Goal: Task Accomplishment & Management: Complete application form

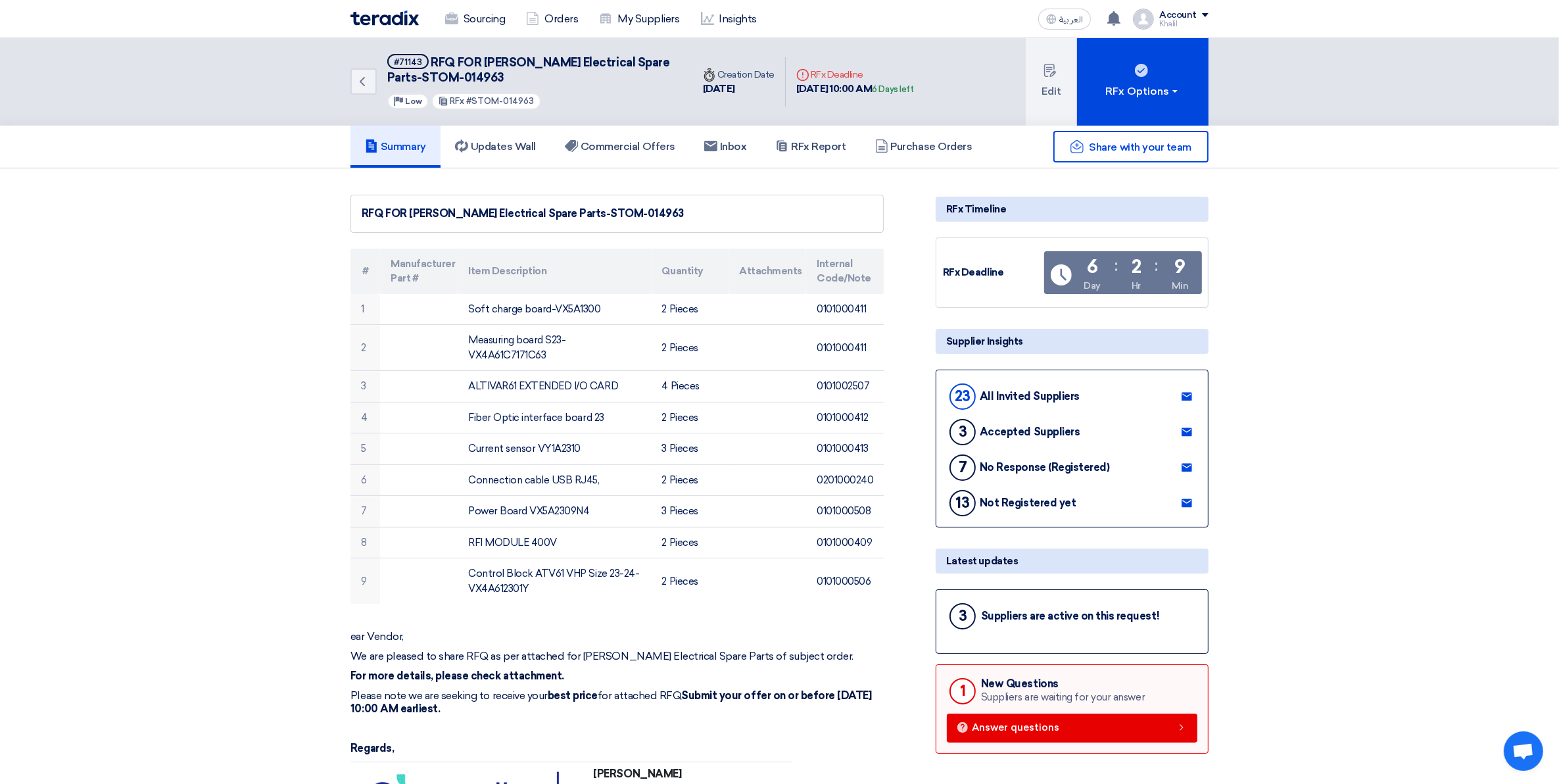
click at [397, 143] on h5 "Summary" at bounding box center [395, 147] width 61 height 13
click at [616, 145] on h5 "Commercial Offers" at bounding box center [620, 147] width 110 height 13
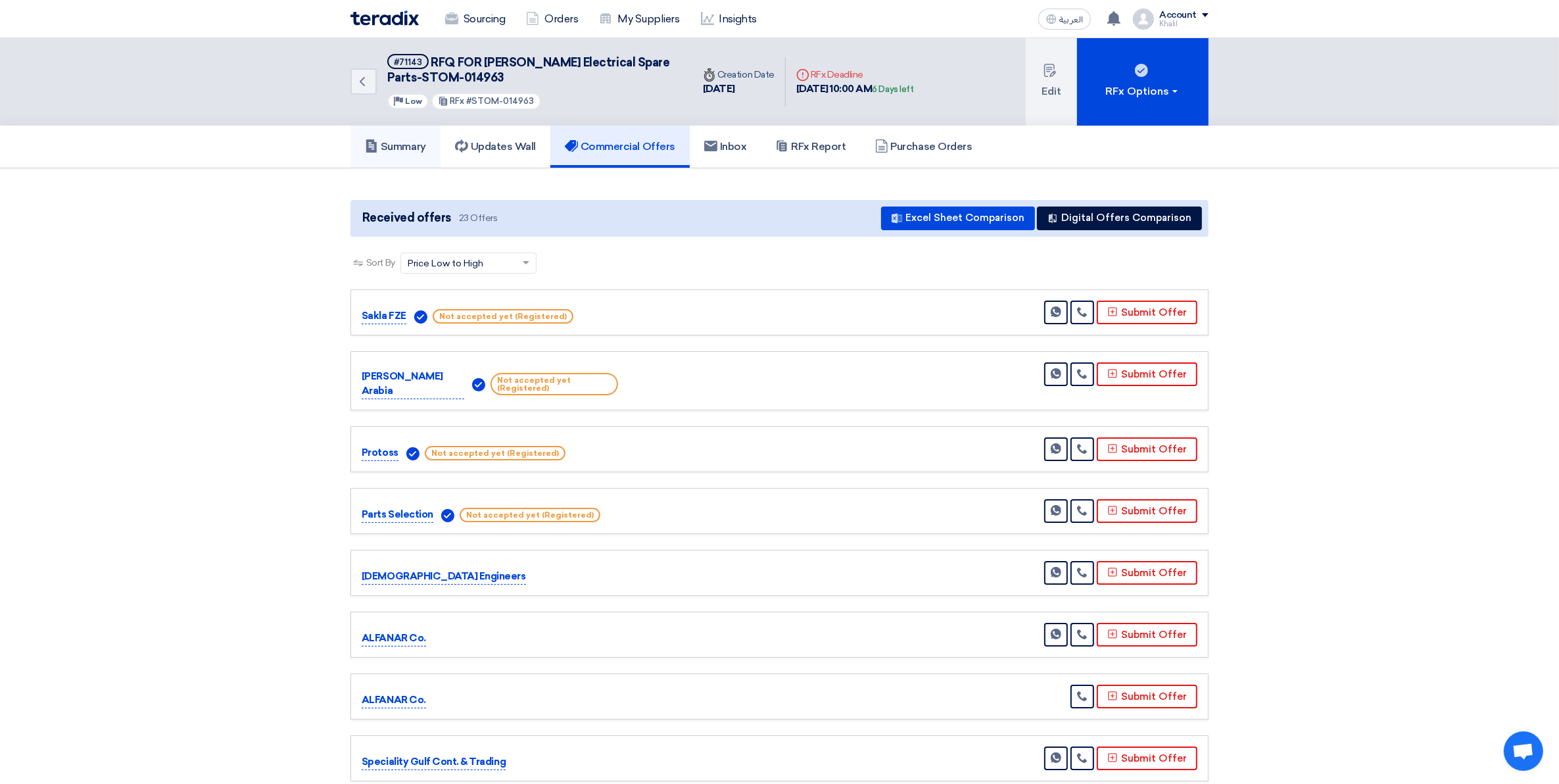
click at [413, 148] on h5 "Summary" at bounding box center [395, 147] width 61 height 13
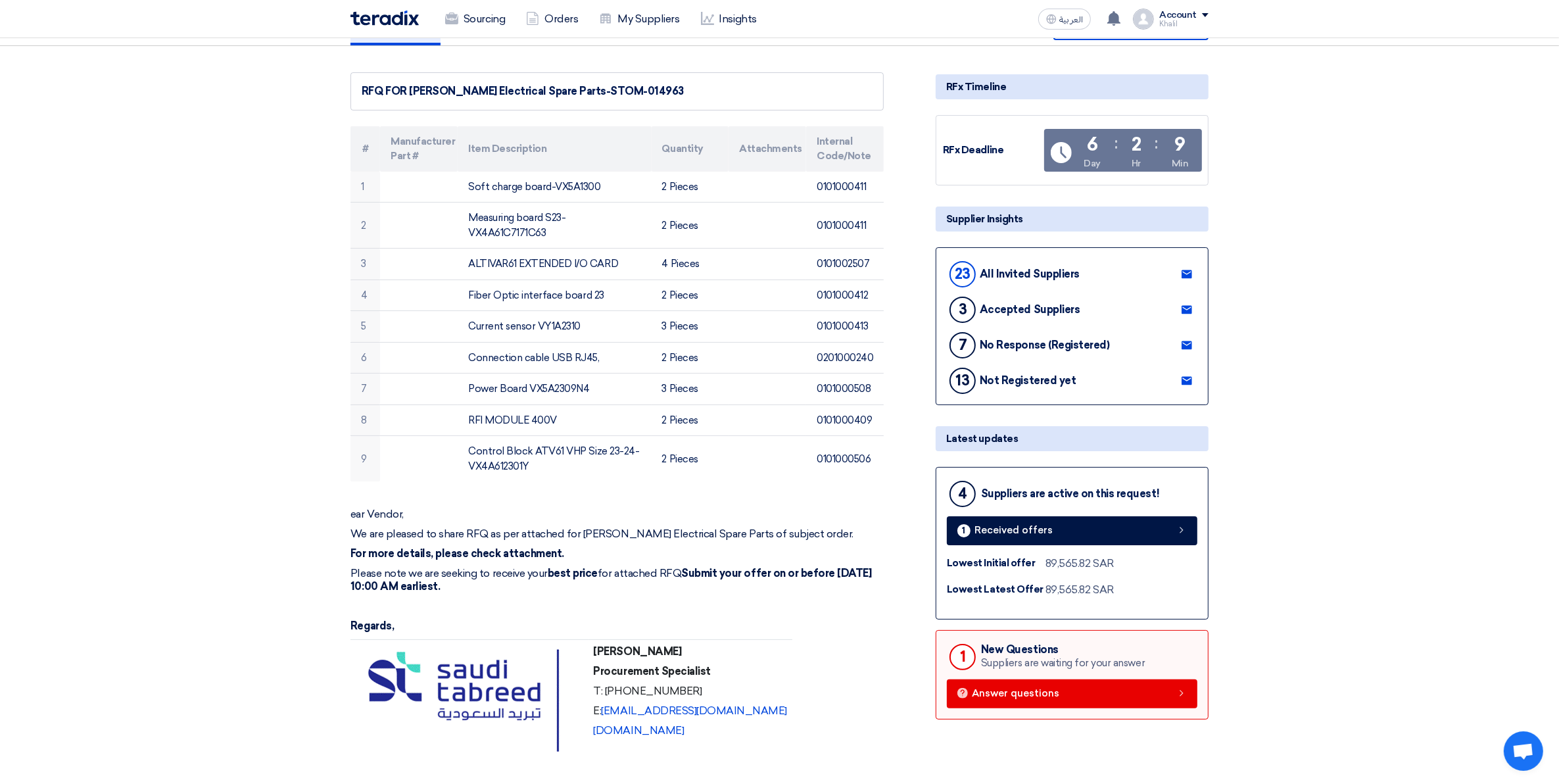
scroll to position [328, 0]
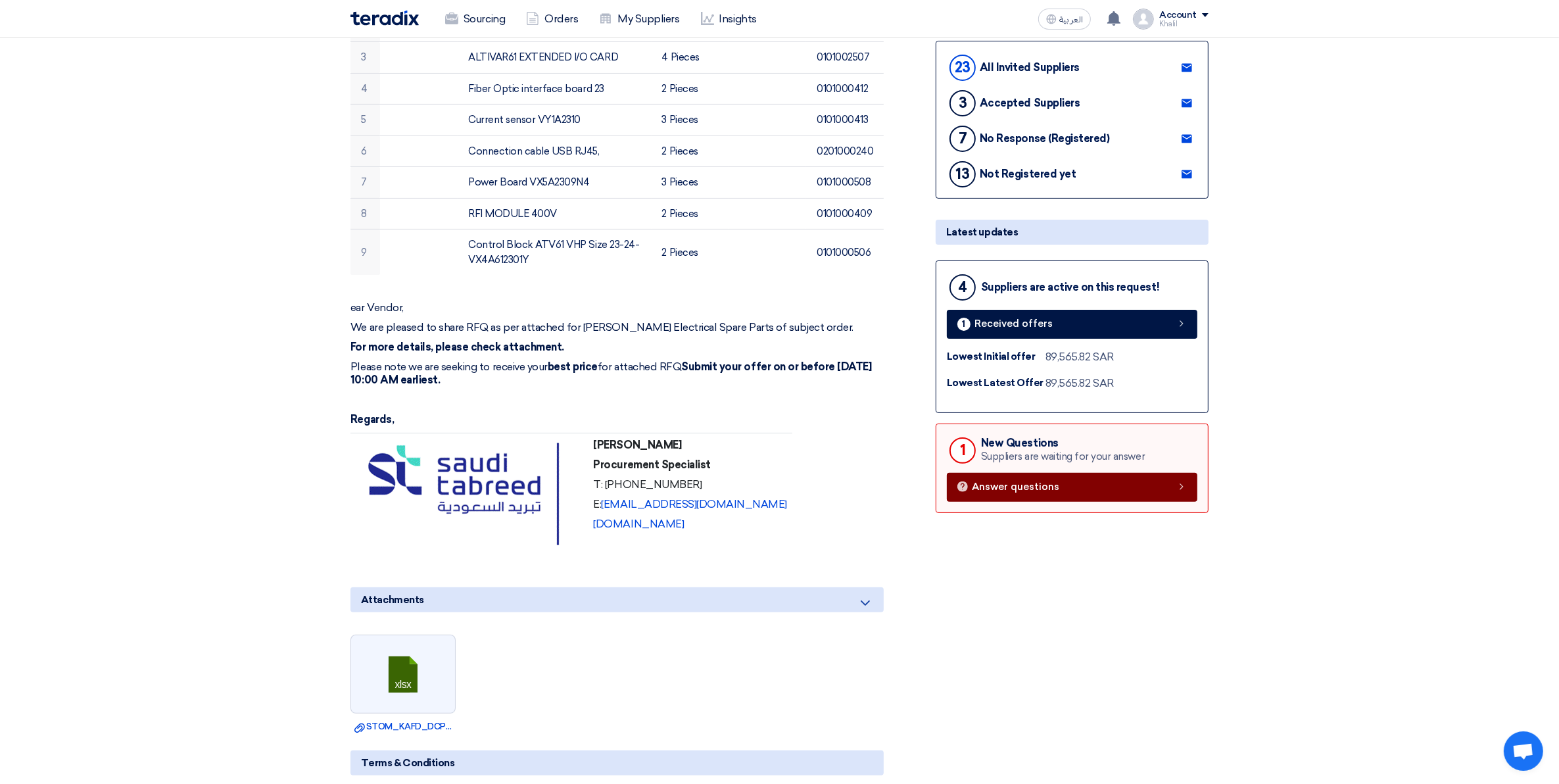
click at [1034, 488] on span "Answer questions" at bounding box center [1015, 487] width 87 height 10
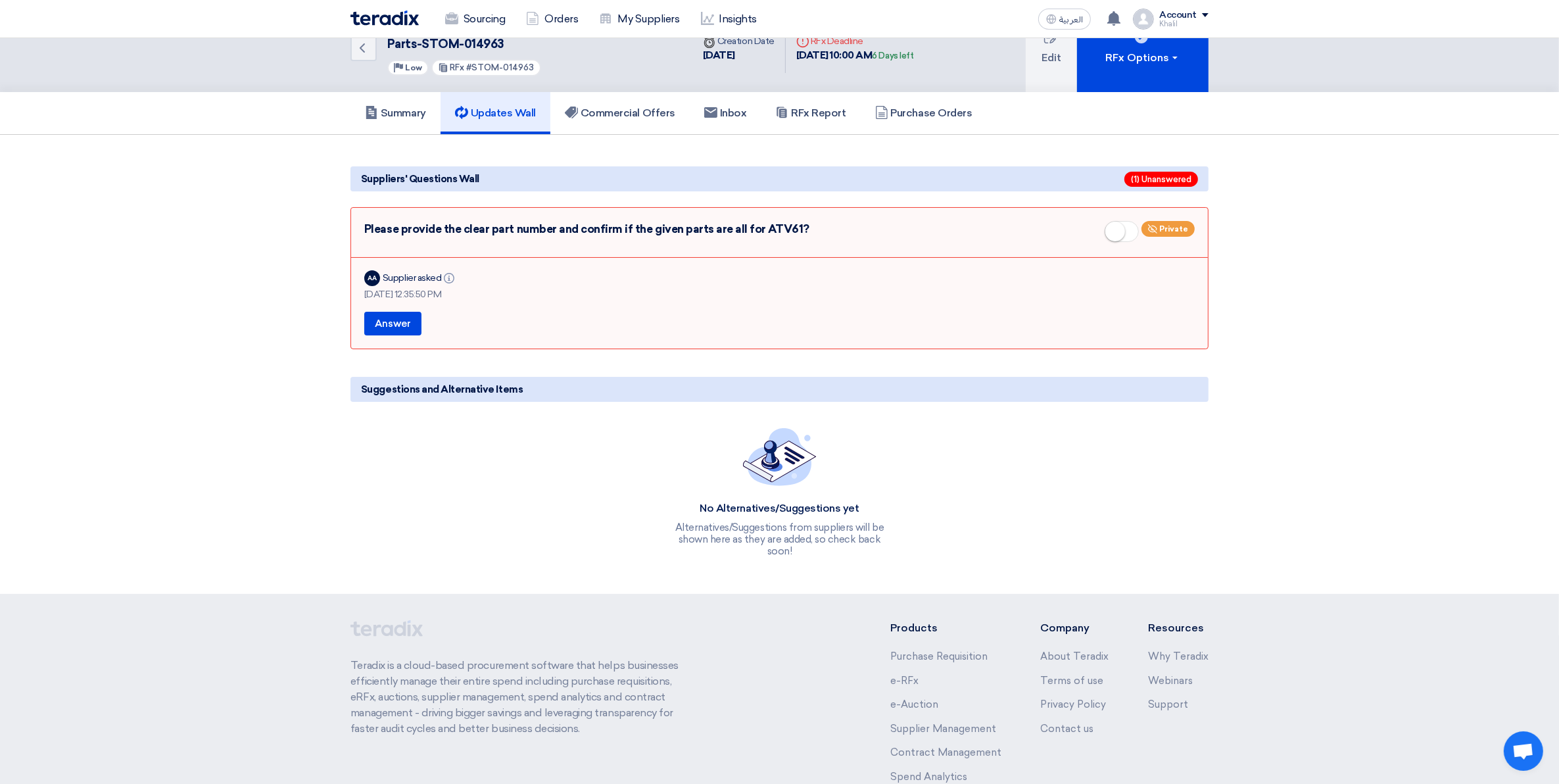
scroll to position [0, 0]
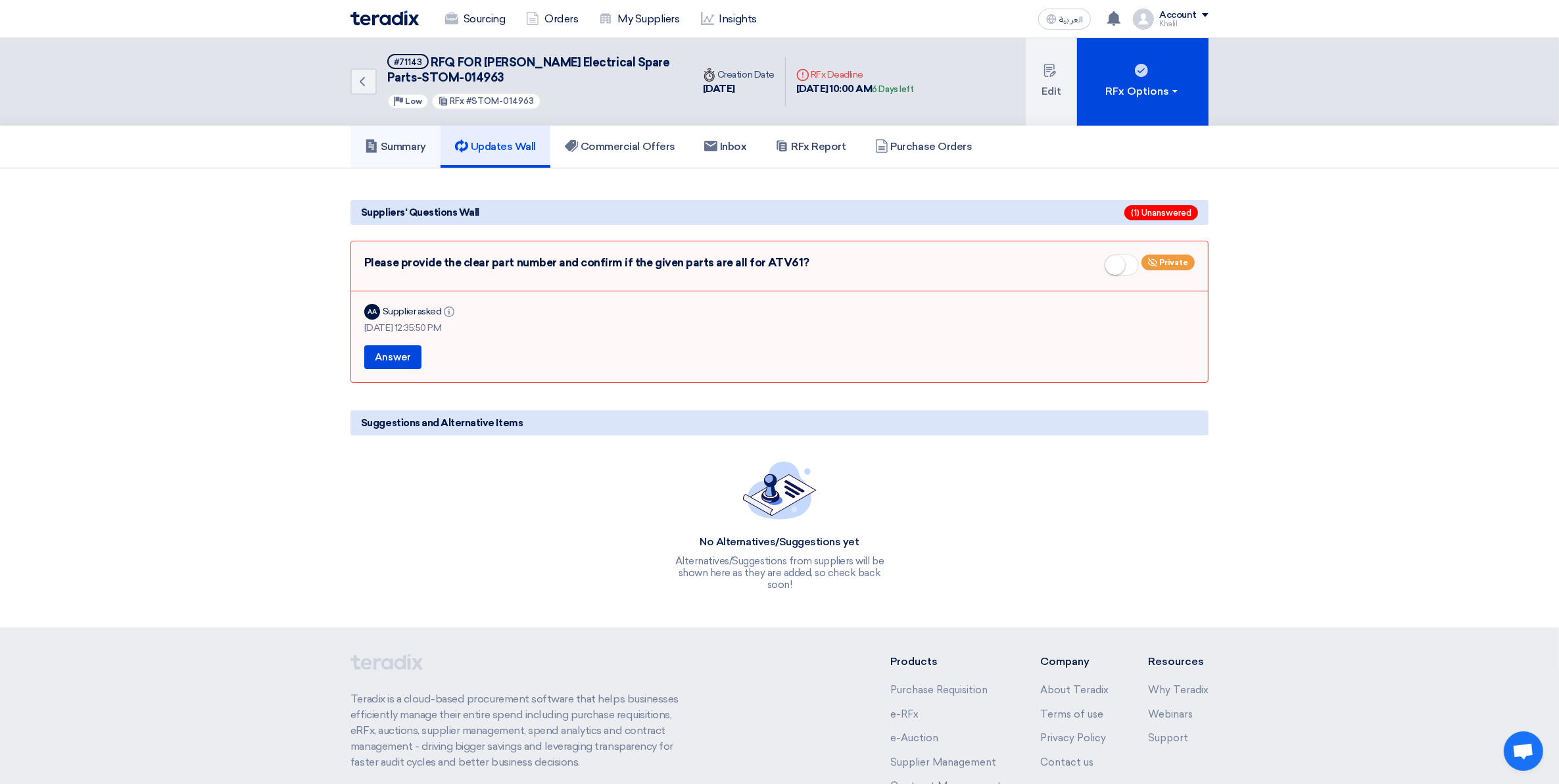
click at [411, 145] on h5 "Summary" at bounding box center [395, 147] width 61 height 13
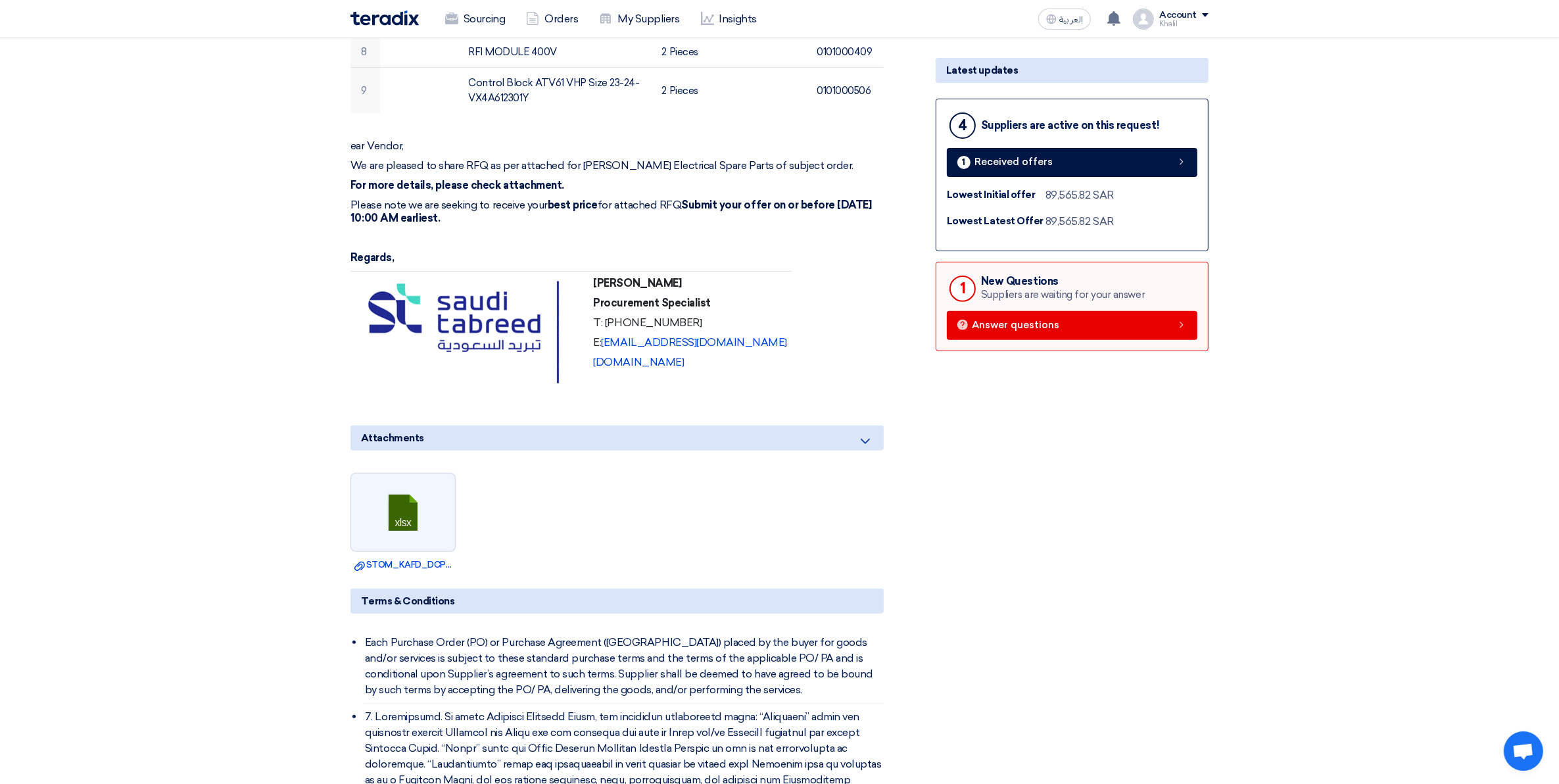
scroll to position [493, 0]
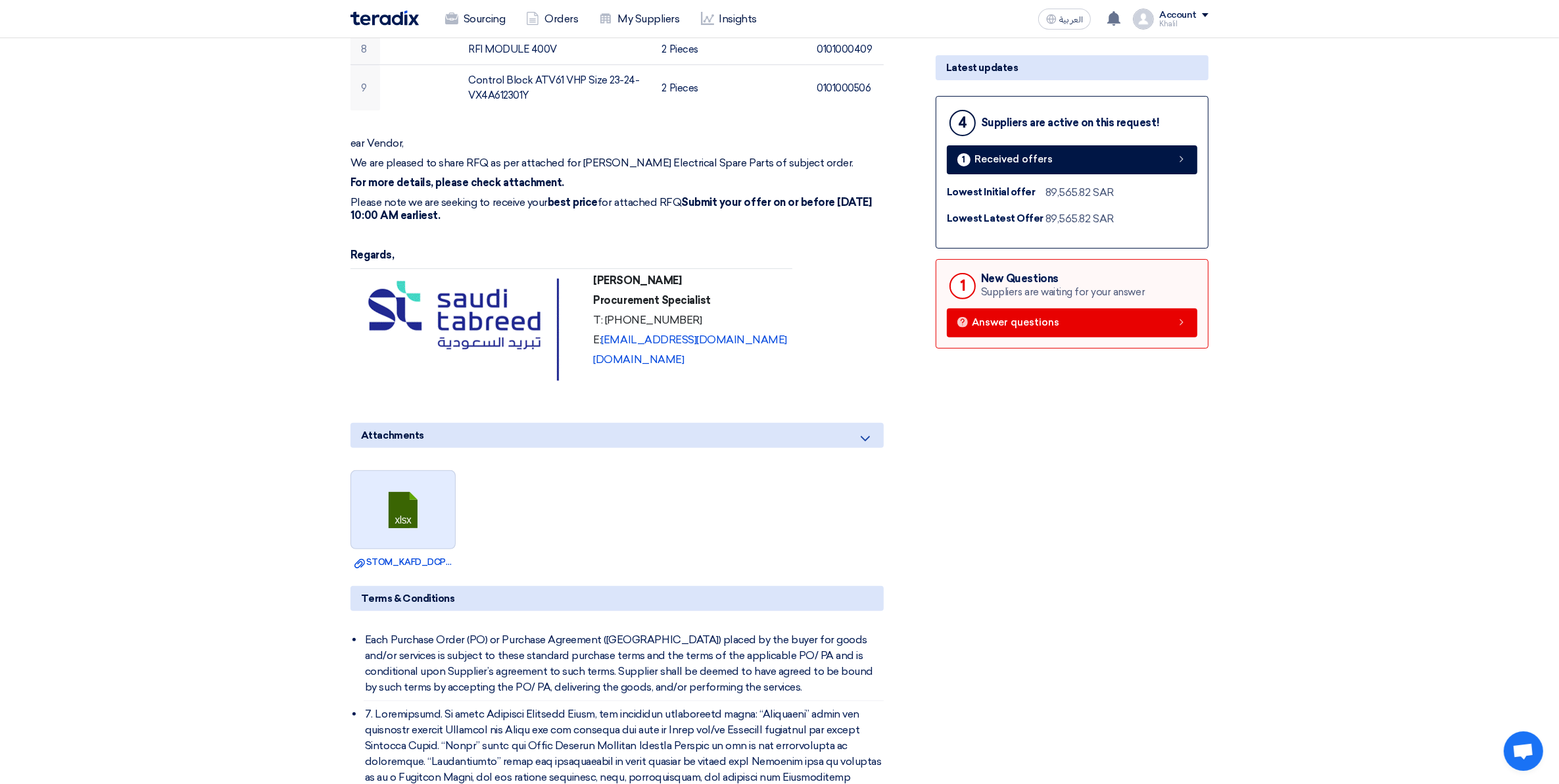
click at [425, 515] on link at bounding box center [403, 510] width 105 height 79
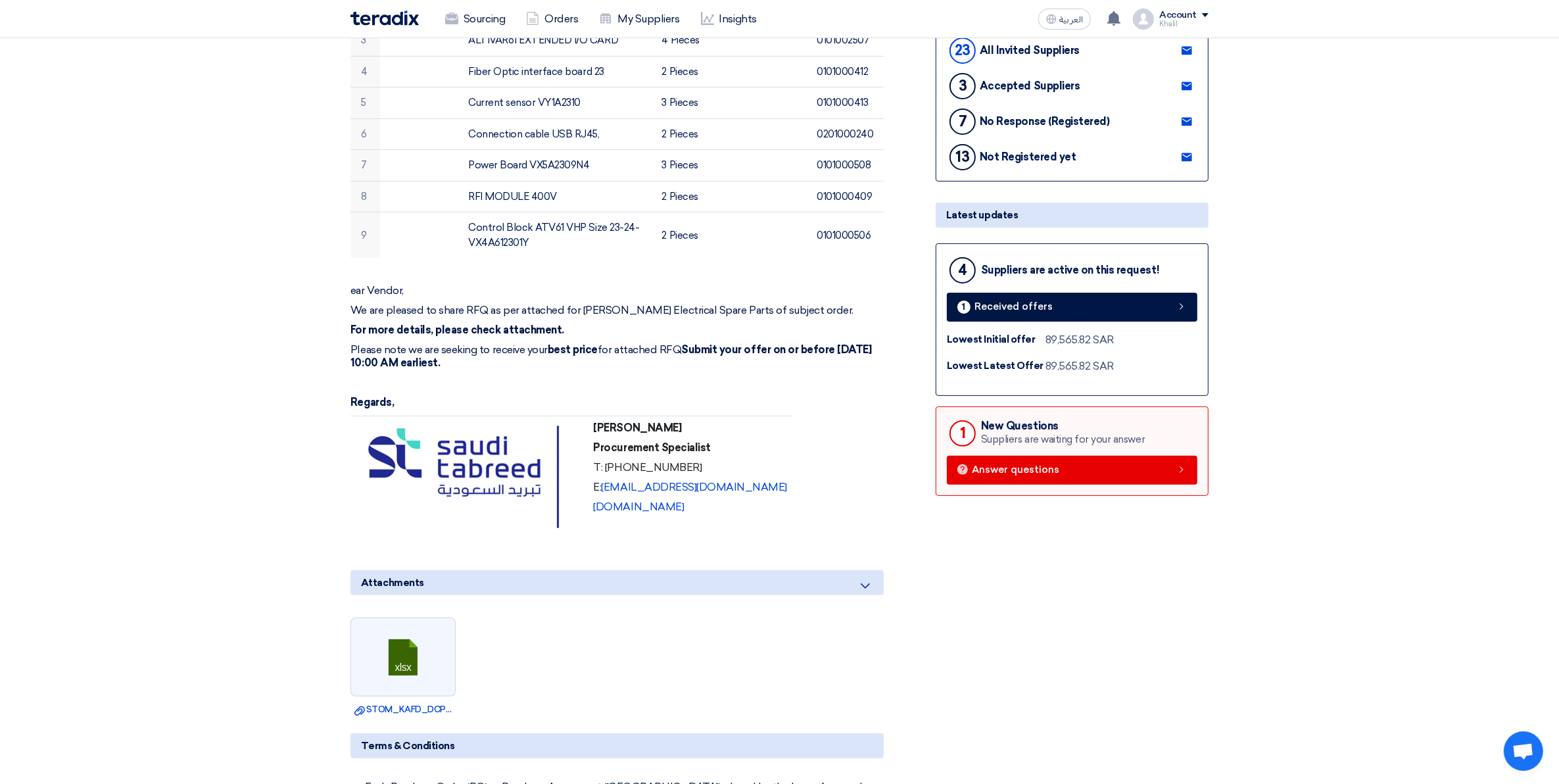
scroll to position [328, 0]
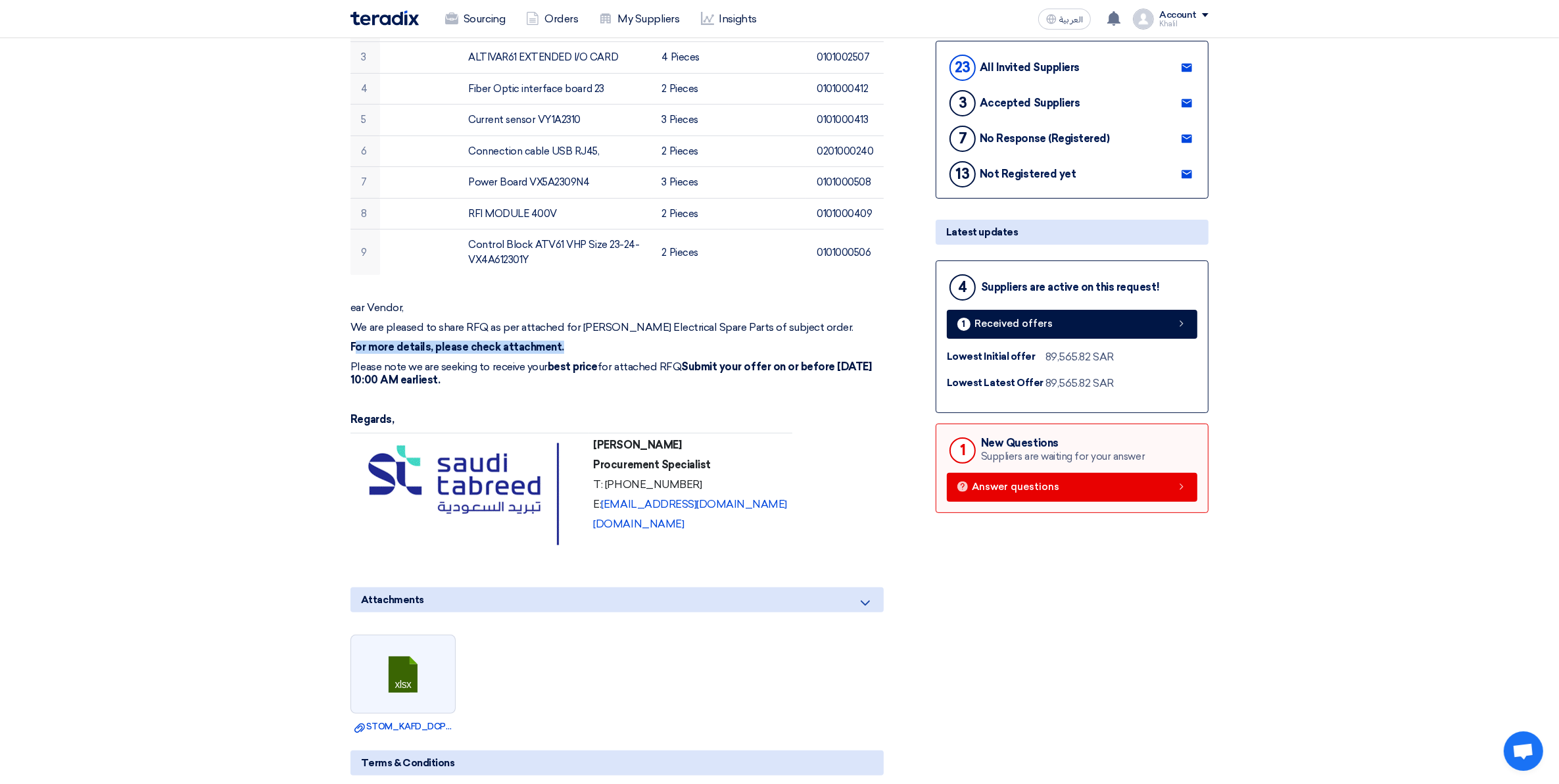
drag, startPoint x: 354, startPoint y: 344, endPoint x: 573, endPoint y: 349, distance: 219.1
click at [573, 349] on p "For more details, please check attachment." at bounding box center [617, 347] width 533 height 13
drag, startPoint x: 573, startPoint y: 349, endPoint x: 451, endPoint y: 345, distance: 122.1
click at [460, 346] on strong "For more details, please check attachment." at bounding box center [457, 347] width 214 height 12
drag, startPoint x: 389, startPoint y: 342, endPoint x: 376, endPoint y: 342, distance: 13.0
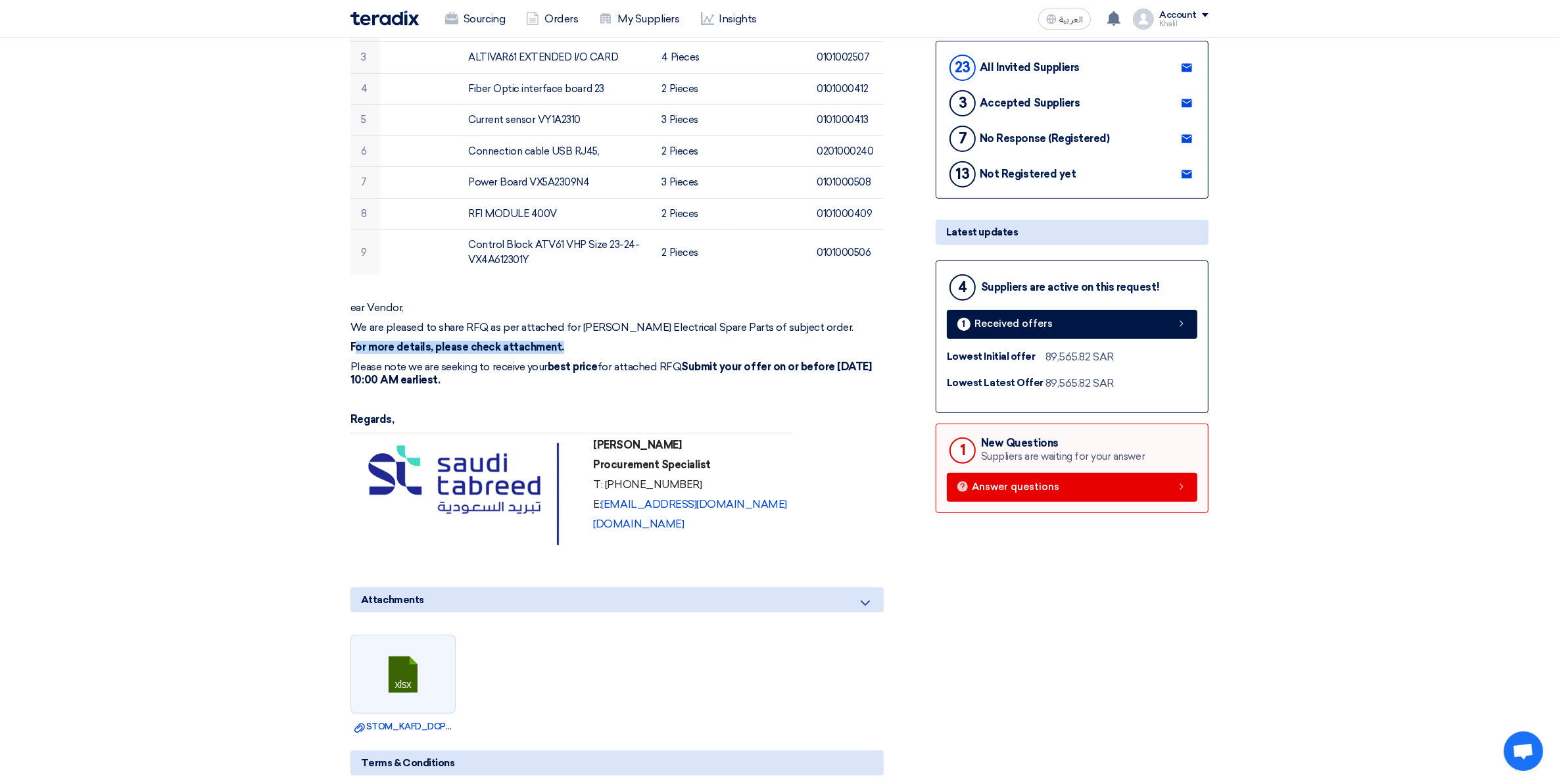
click at [387, 342] on strong "For more details, please check attachment." at bounding box center [457, 347] width 214 height 12
click at [352, 344] on strong "For more details, please check attachment." at bounding box center [457, 347] width 214 height 12
drag, startPoint x: 350, startPoint y: 344, endPoint x: 564, endPoint y: 343, distance: 214.0
click at [564, 343] on p "For more details, please check attachment." at bounding box center [617, 347] width 533 height 13
copy strong "For more details, please check attachment."
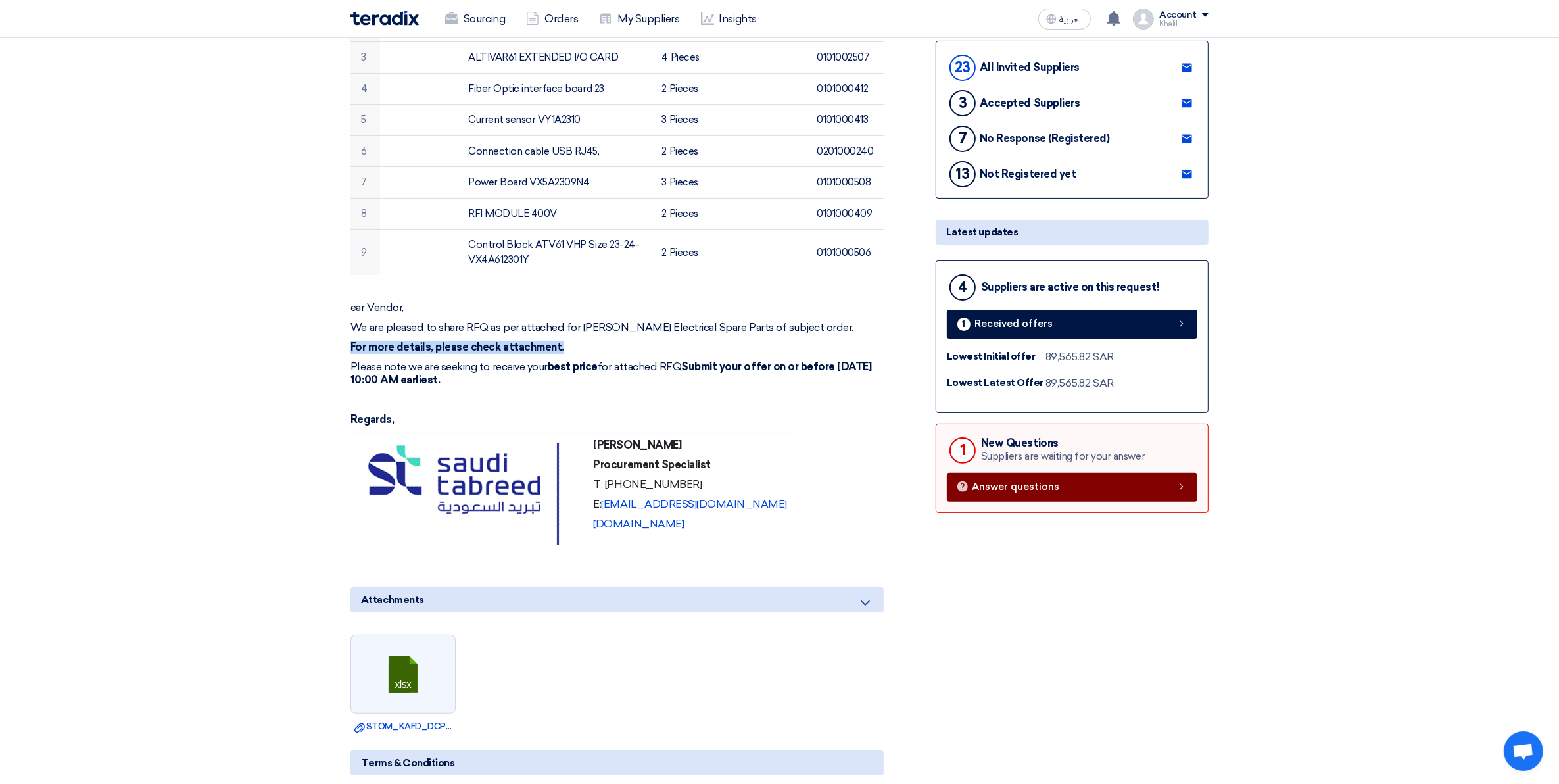
click at [984, 477] on link "Answer questions" at bounding box center [1072, 488] width 251 height 29
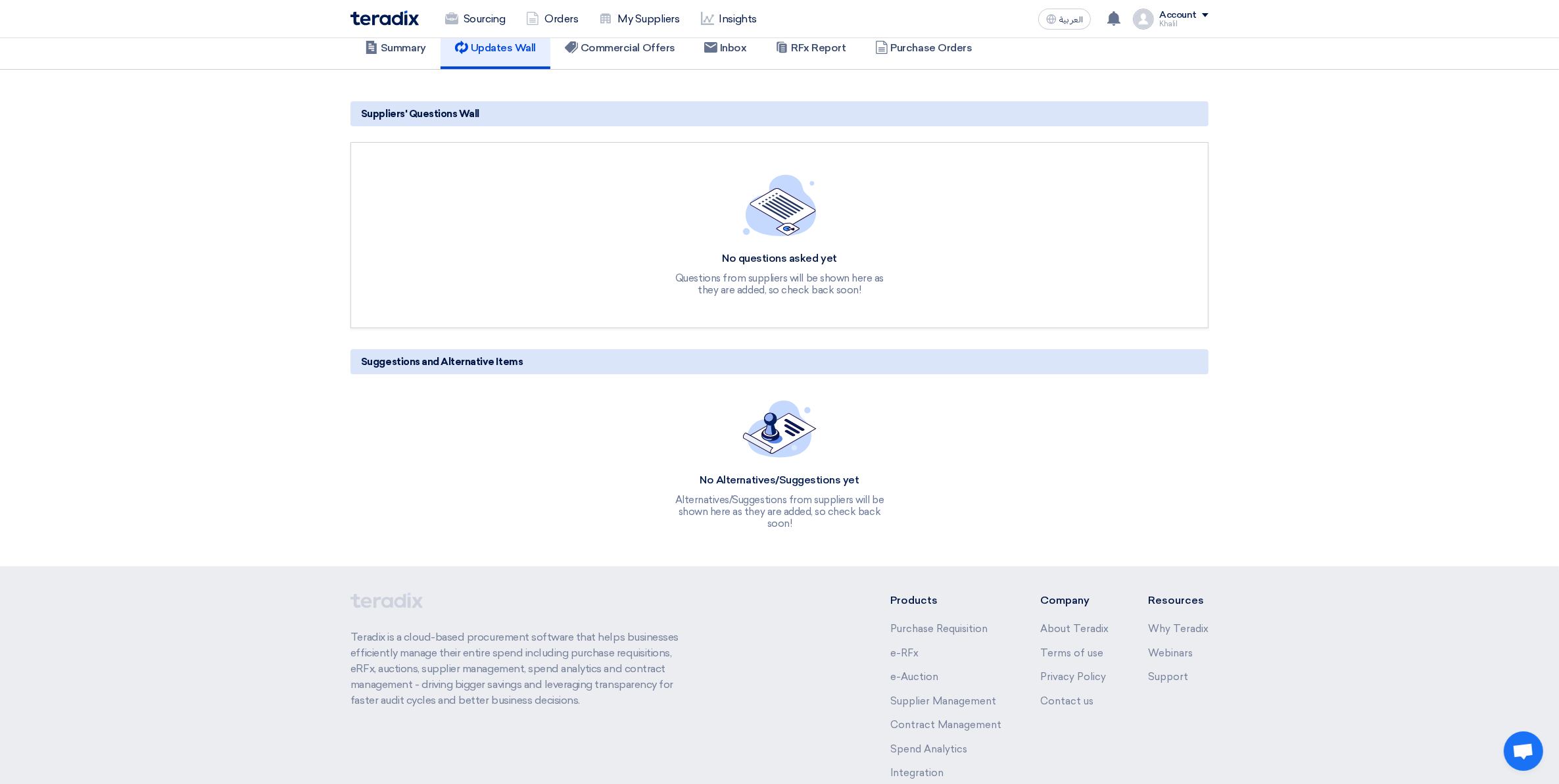
scroll to position [139, 0]
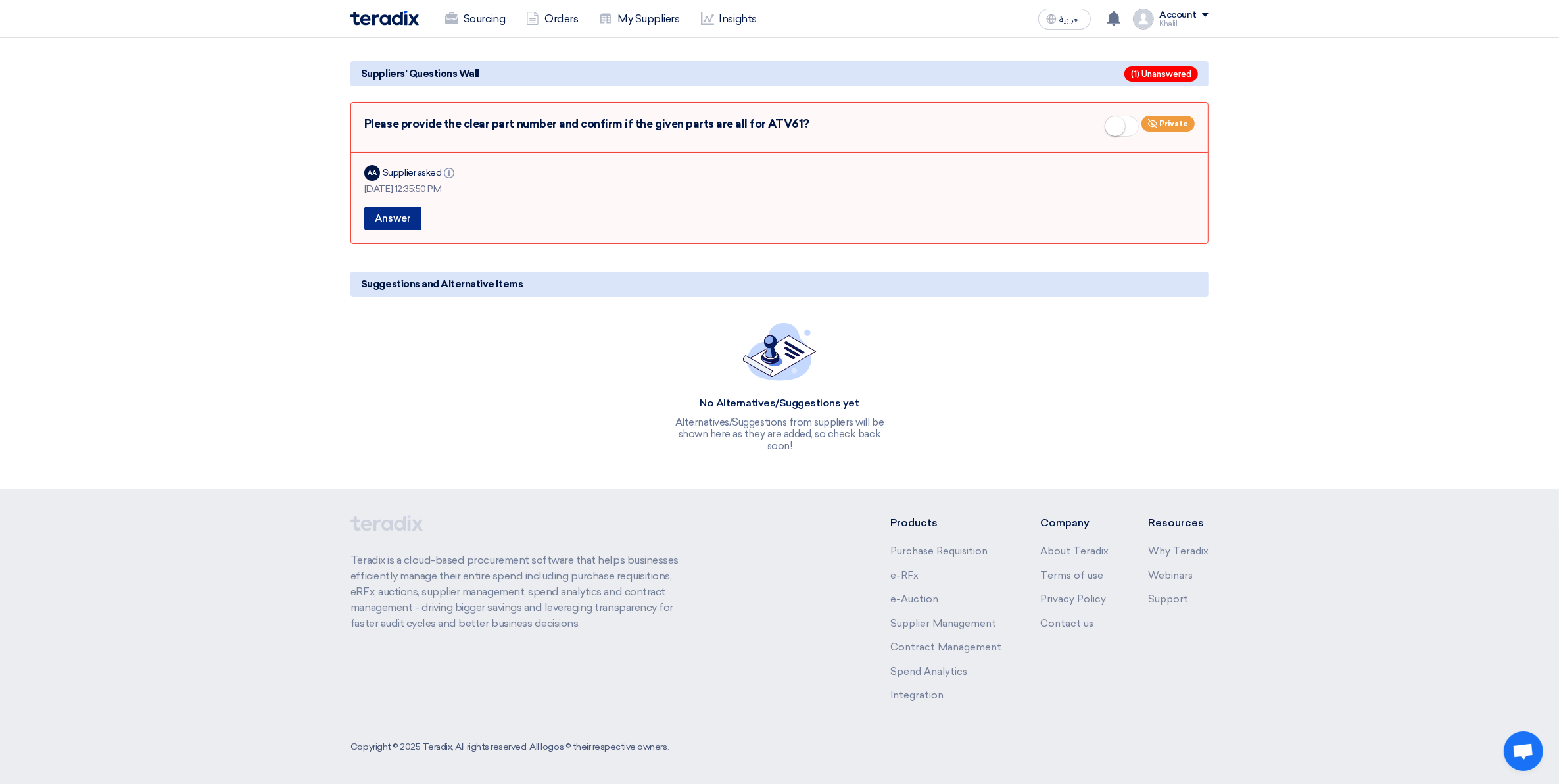
click at [402, 218] on button "Answer" at bounding box center [392, 218] width 57 height 24
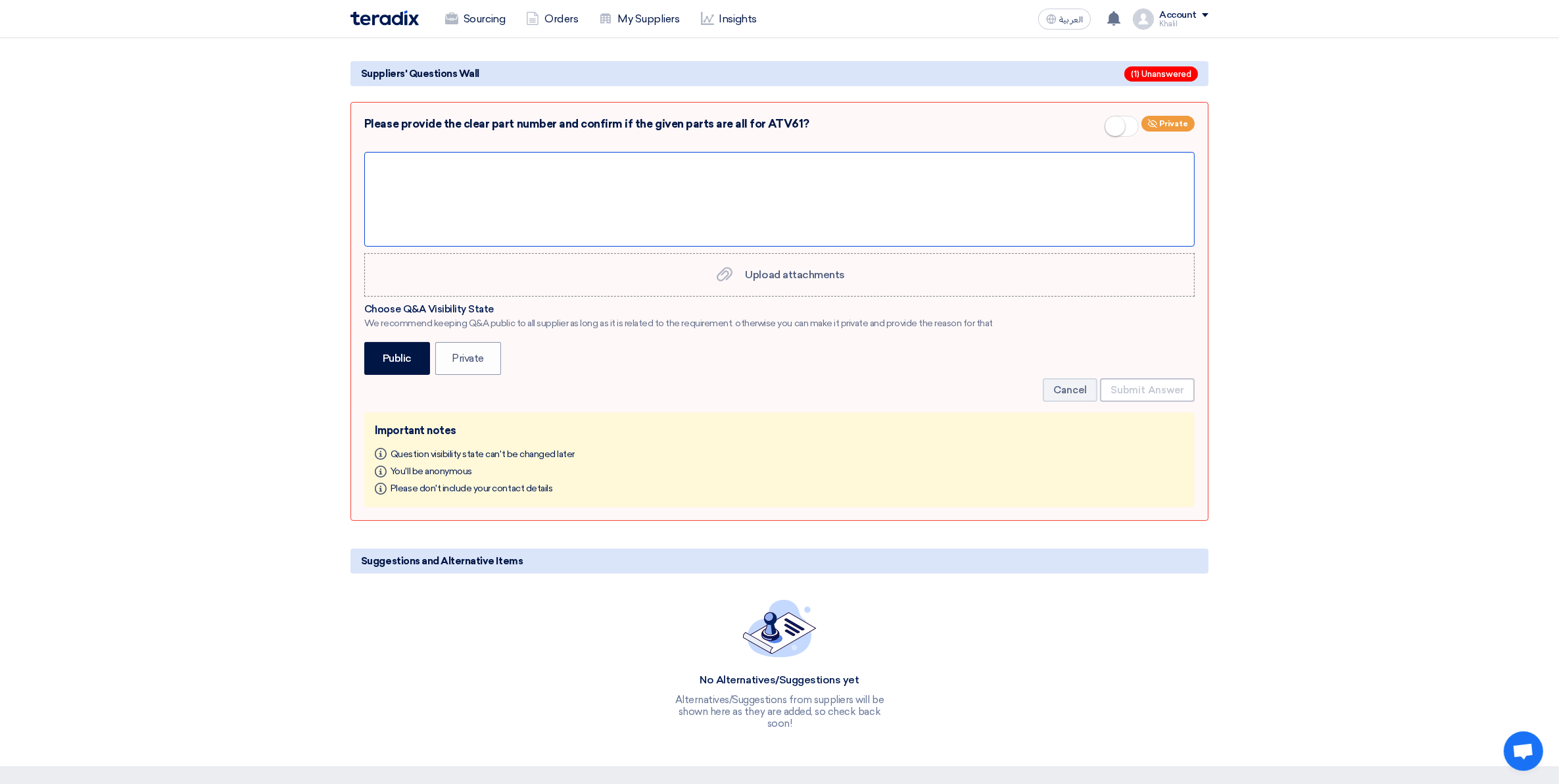
click at [472, 209] on div at bounding box center [779, 199] width 831 height 94
paste div
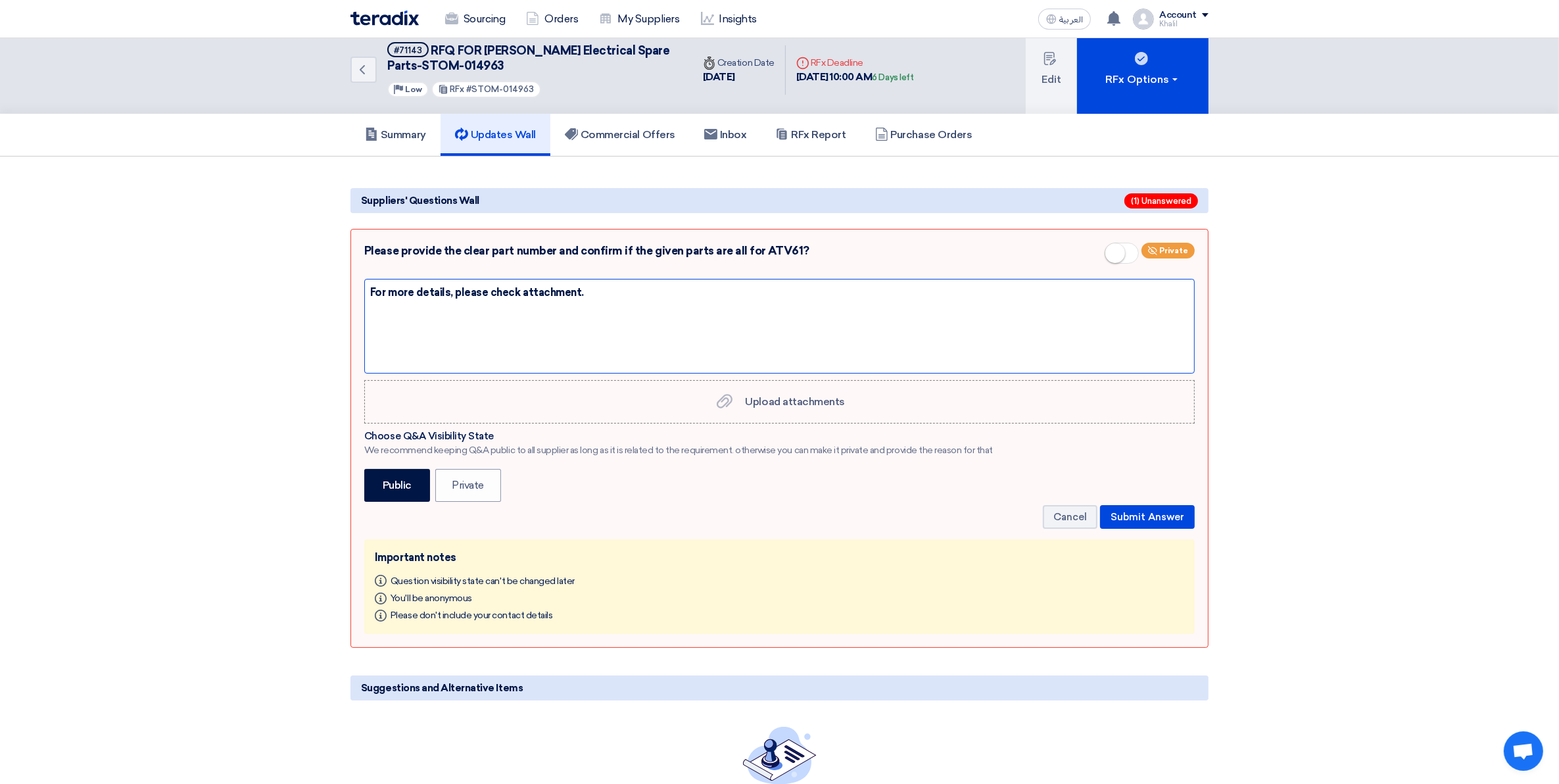
scroll to position [0, 0]
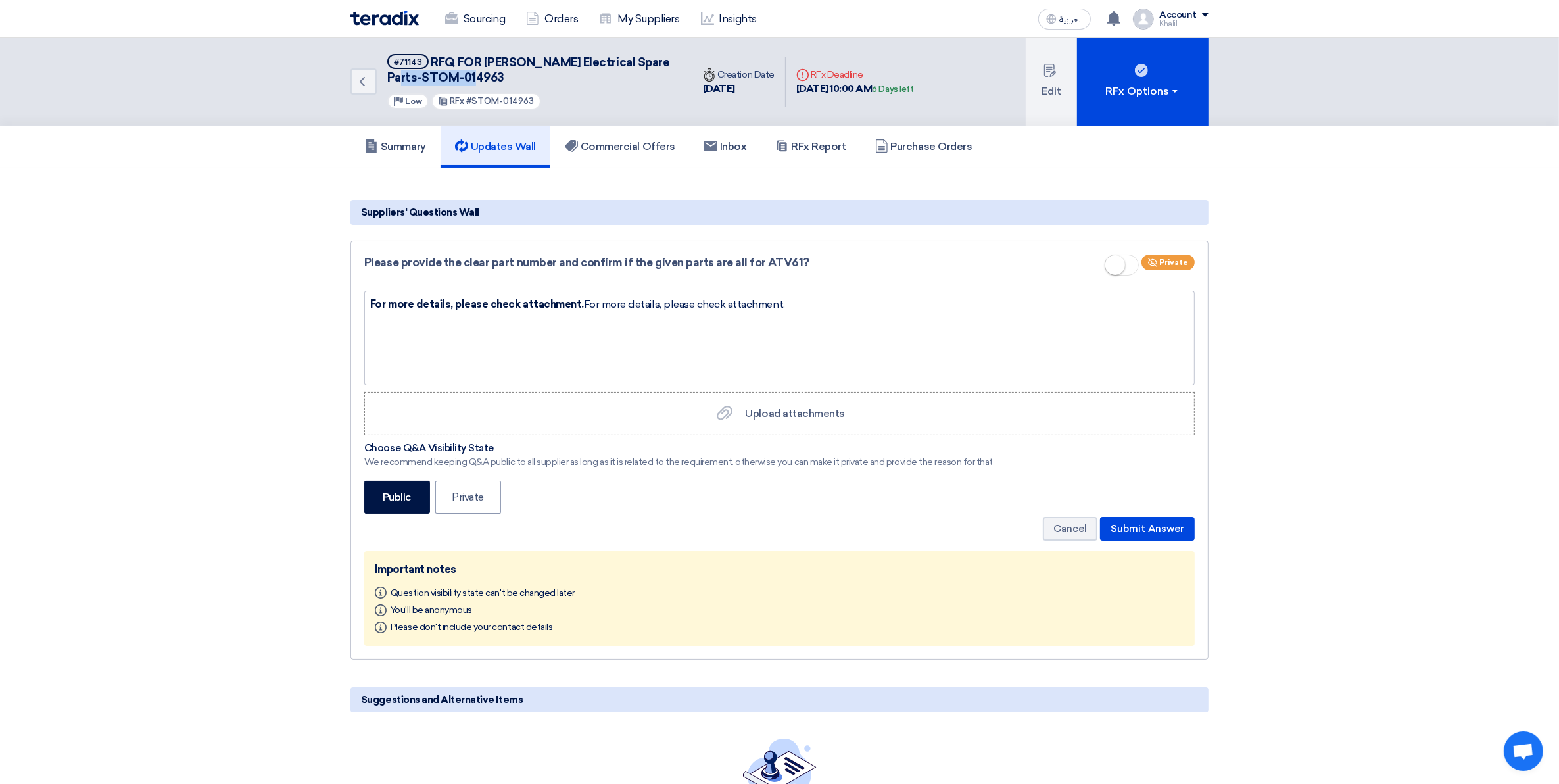
drag, startPoint x: 480, startPoint y: 83, endPoint x: 389, endPoint y: 83, distance: 91.0
click at [389, 83] on h5 "#71143 RFQ FOR Schneider Electrical Spare Parts-STOM-014963" at bounding box center [532, 70] width 289 height 32
copy span "STOM-014963"
click at [796, 412] on span "Upload attachments" at bounding box center [795, 413] width 100 height 12
click at [0, 0] on input "Upload attachments Upload attachments" at bounding box center [0, 0] width 0 height 0
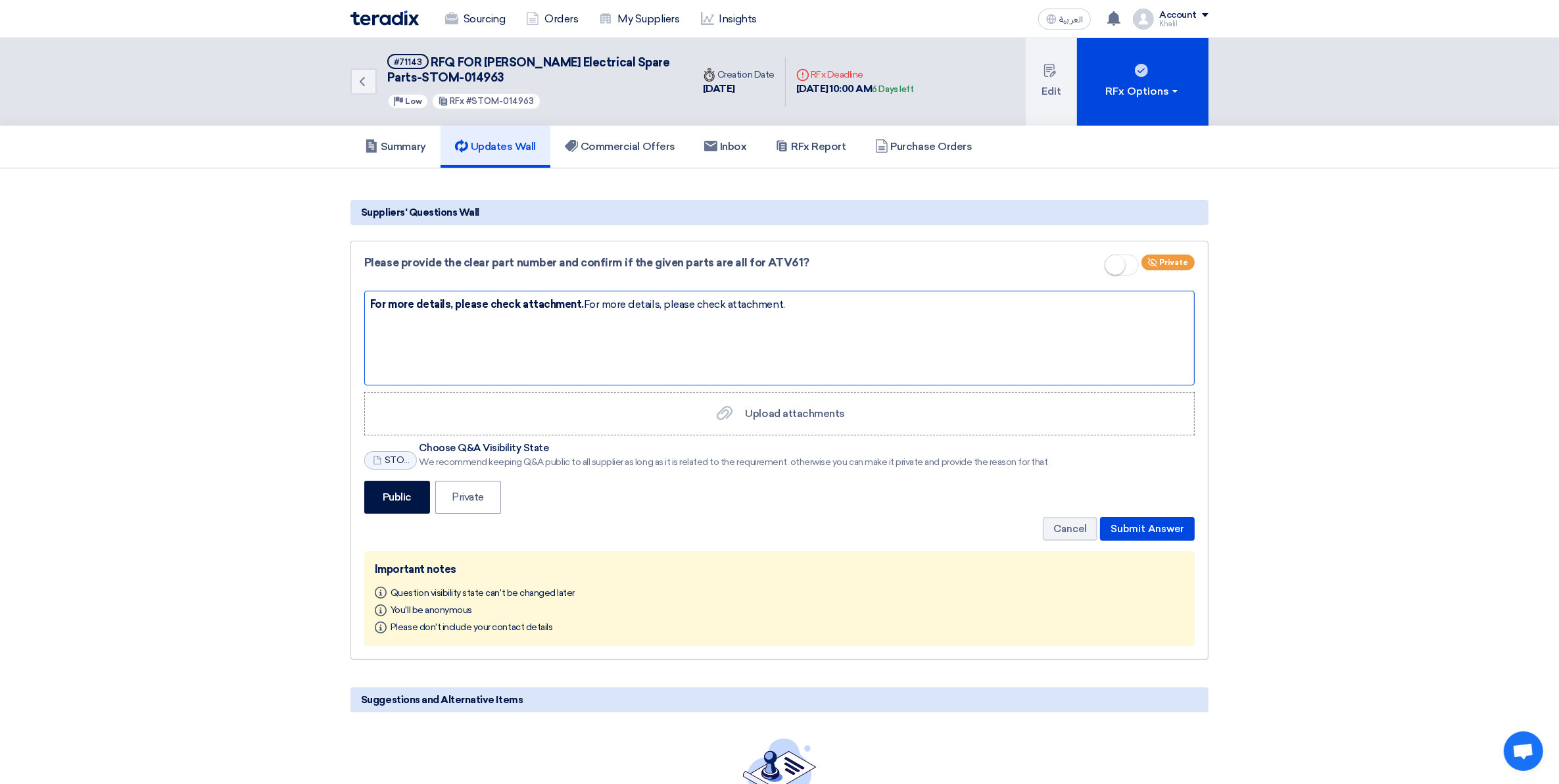
drag, startPoint x: 784, startPoint y: 296, endPoint x: 663, endPoint y: 296, distance: 121.0
click at [663, 296] on div "For more details, please check attachment. For more details, please check attac…" at bounding box center [779, 338] width 831 height 94
drag, startPoint x: 579, startPoint y: 301, endPoint x: 335, endPoint y: 303, distance: 244.0
click at [335, 303] on section "Suggestions and Alternative Items No Alternatives/Suggestions yet Alternatives/…" at bounding box center [779, 536] width 1559 height 736
click at [595, 297] on div "For more details, please check attachment." at bounding box center [779, 338] width 831 height 94
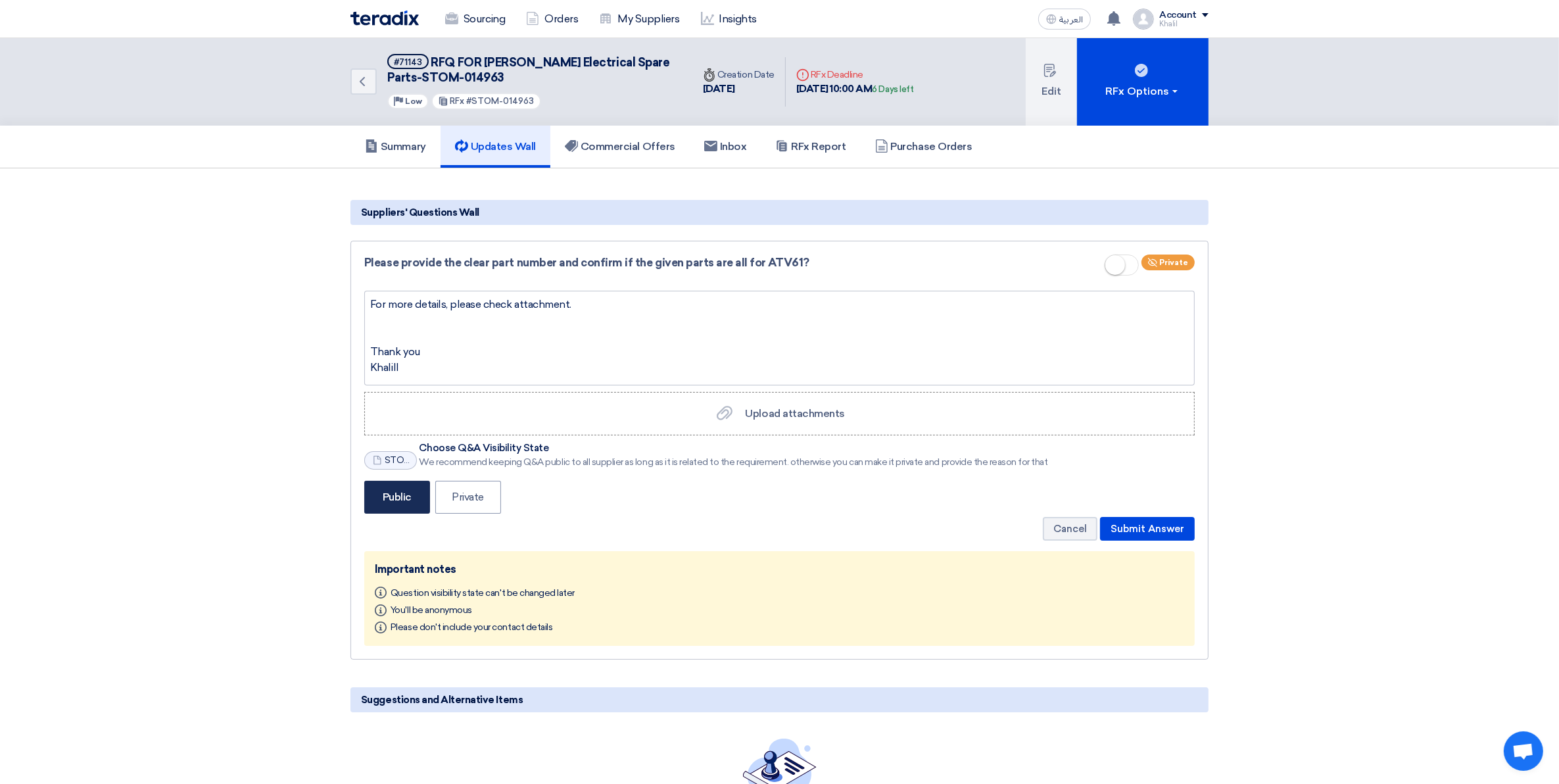
click at [410, 496] on label "Public" at bounding box center [397, 496] width 65 height 33
click at [391, 496] on input "Public" at bounding box center [387, 496] width 9 height 9
click at [1123, 263] on small at bounding box center [1115, 264] width 20 height 20
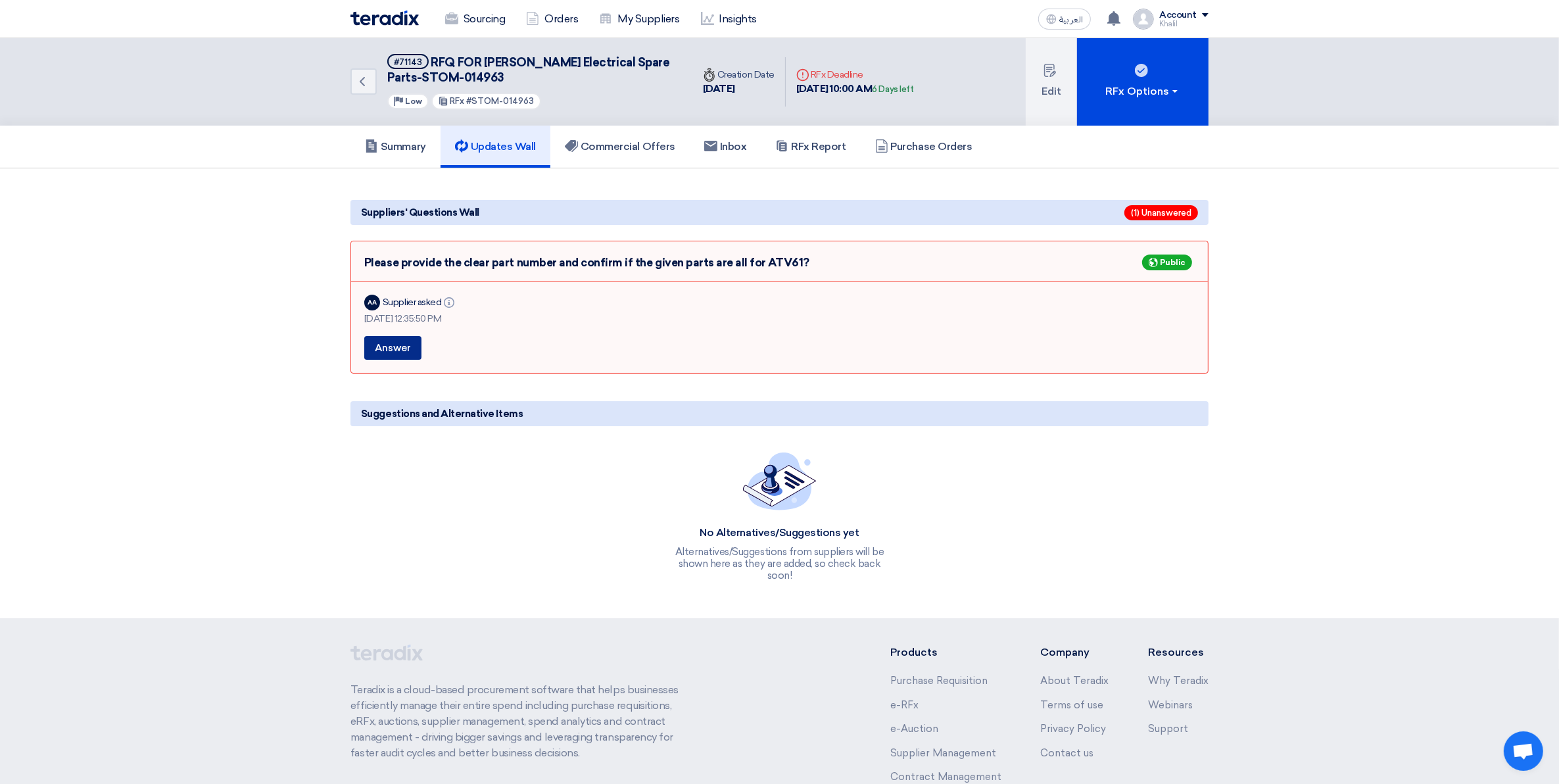
click at [401, 350] on button "Answer" at bounding box center [392, 347] width 57 height 24
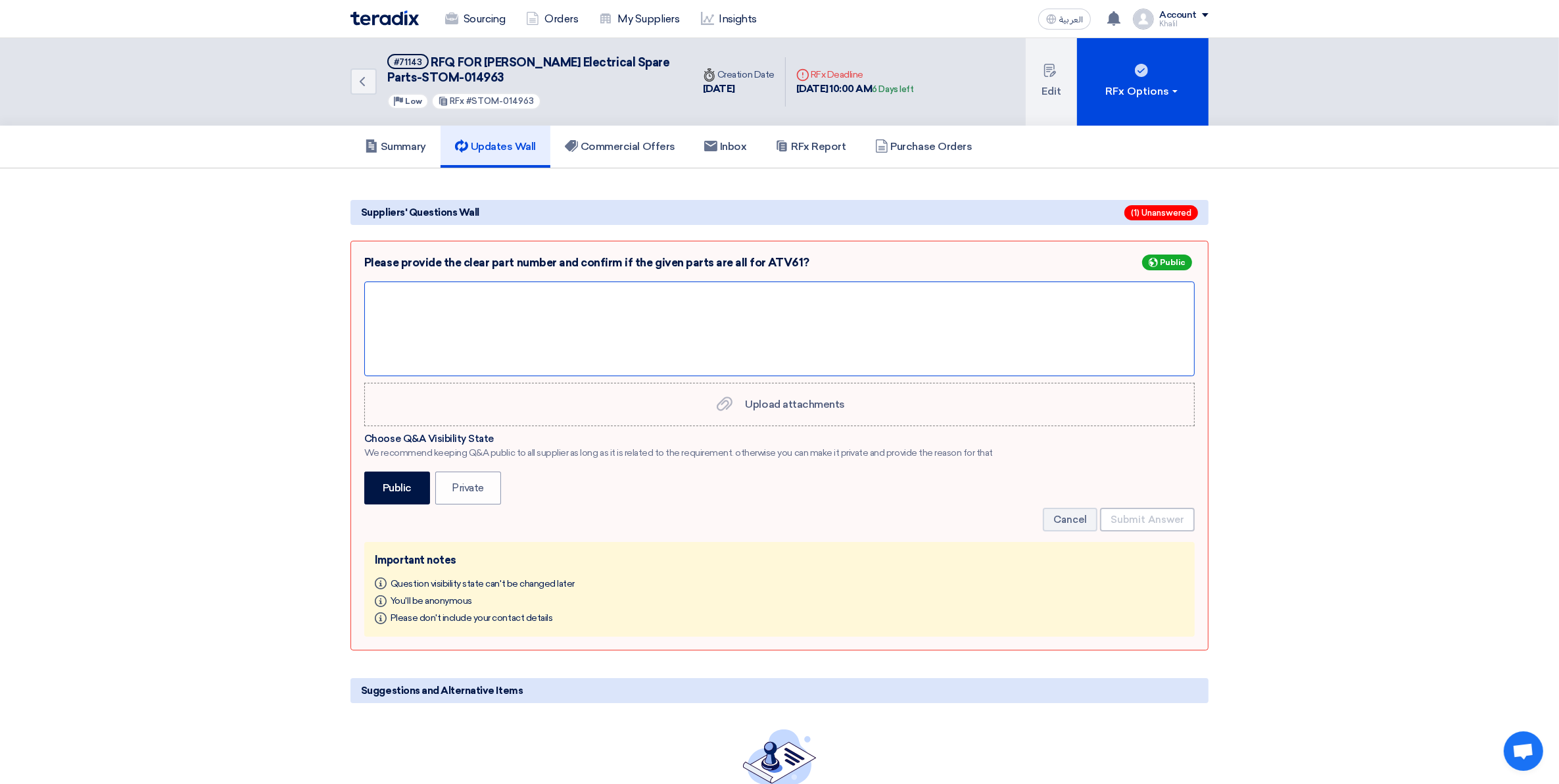
click at [461, 310] on div at bounding box center [779, 328] width 831 height 94
click at [526, 296] on div at bounding box center [779, 328] width 831 height 94
click at [768, 403] on span "Upload attachments" at bounding box center [795, 403] width 100 height 12
click at [0, 0] on input "Upload attachments Upload attachments" at bounding box center [0, 0] width 0 height 0
click at [564, 301] on div at bounding box center [779, 328] width 831 height 94
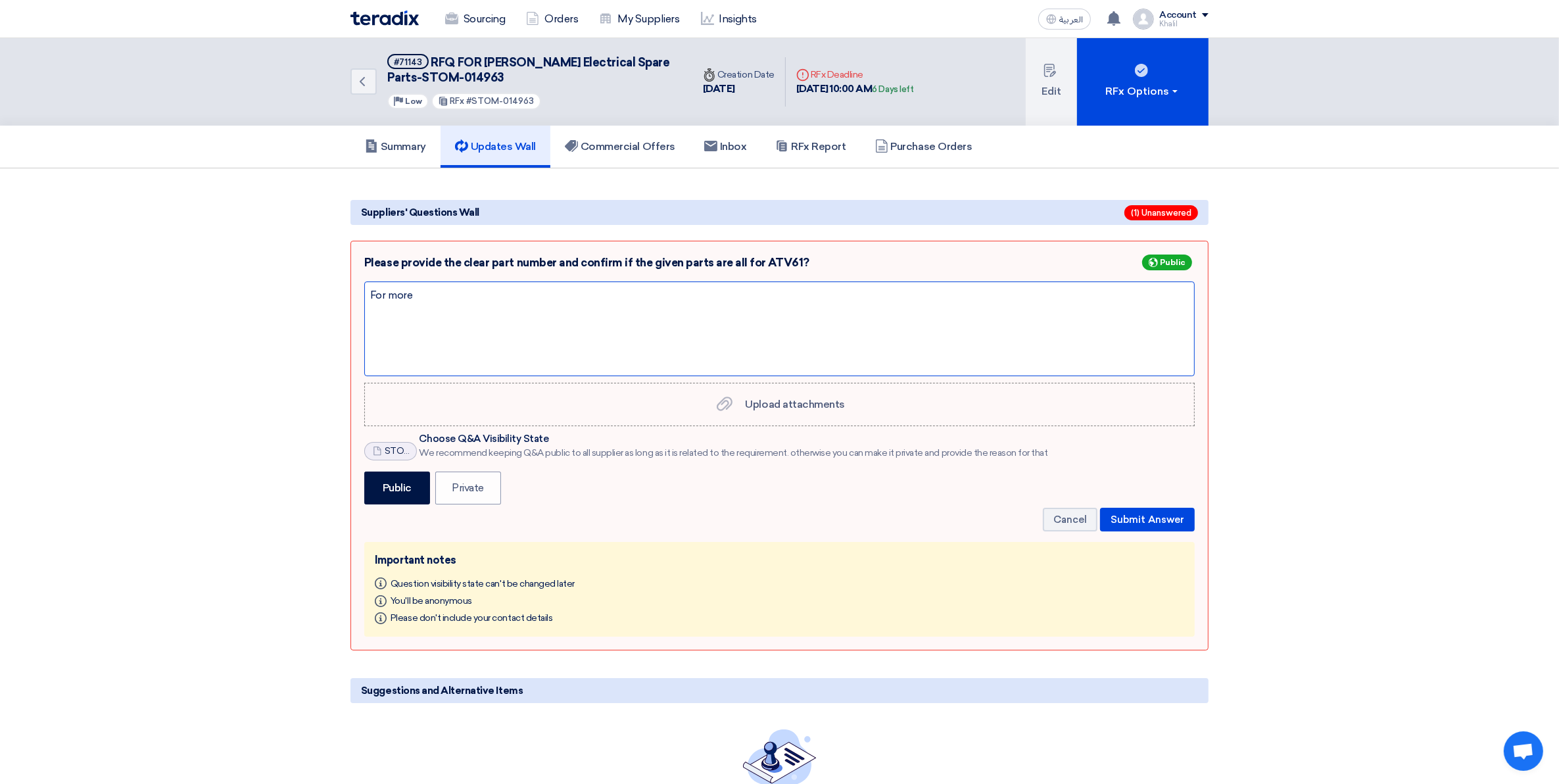
drag, startPoint x: 409, startPoint y: 287, endPoint x: 350, endPoint y: 294, distance: 59.4
click at [350, 294] on div "Please provide the clear part number and confirm if the given parts are all for…" at bounding box center [779, 445] width 858 height 411
copy div "For more"
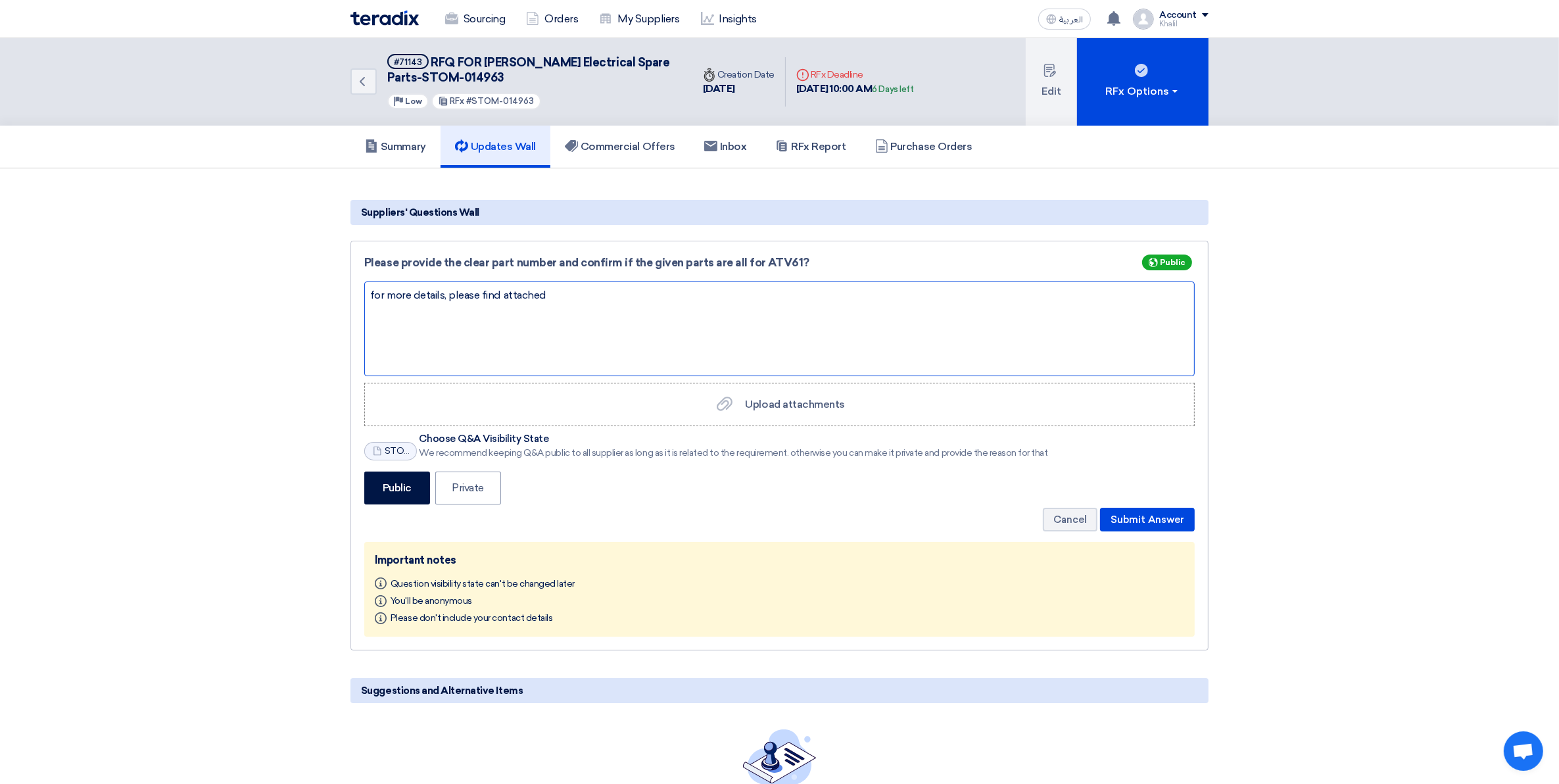
click at [525, 329] on div "for more details, please find attached" at bounding box center [779, 328] width 831 height 94
click at [374, 488] on label "Public" at bounding box center [397, 488] width 65 height 33
click at [383, 488] on input "Public" at bounding box center [387, 487] width 9 height 9
click at [1154, 521] on button "Submit Answer" at bounding box center [1148, 520] width 94 height 24
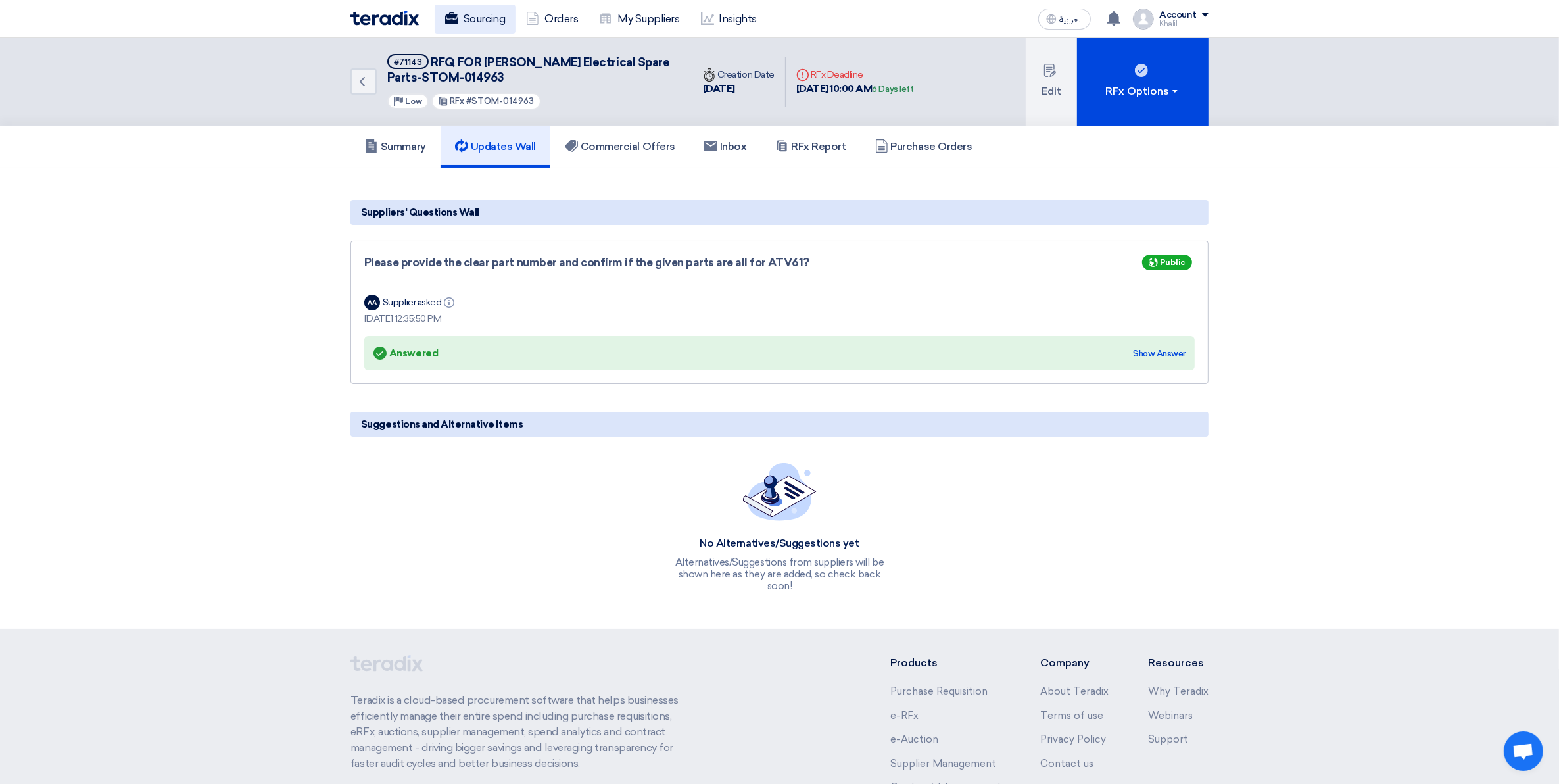
click at [483, 21] on link "Sourcing" at bounding box center [475, 19] width 81 height 29
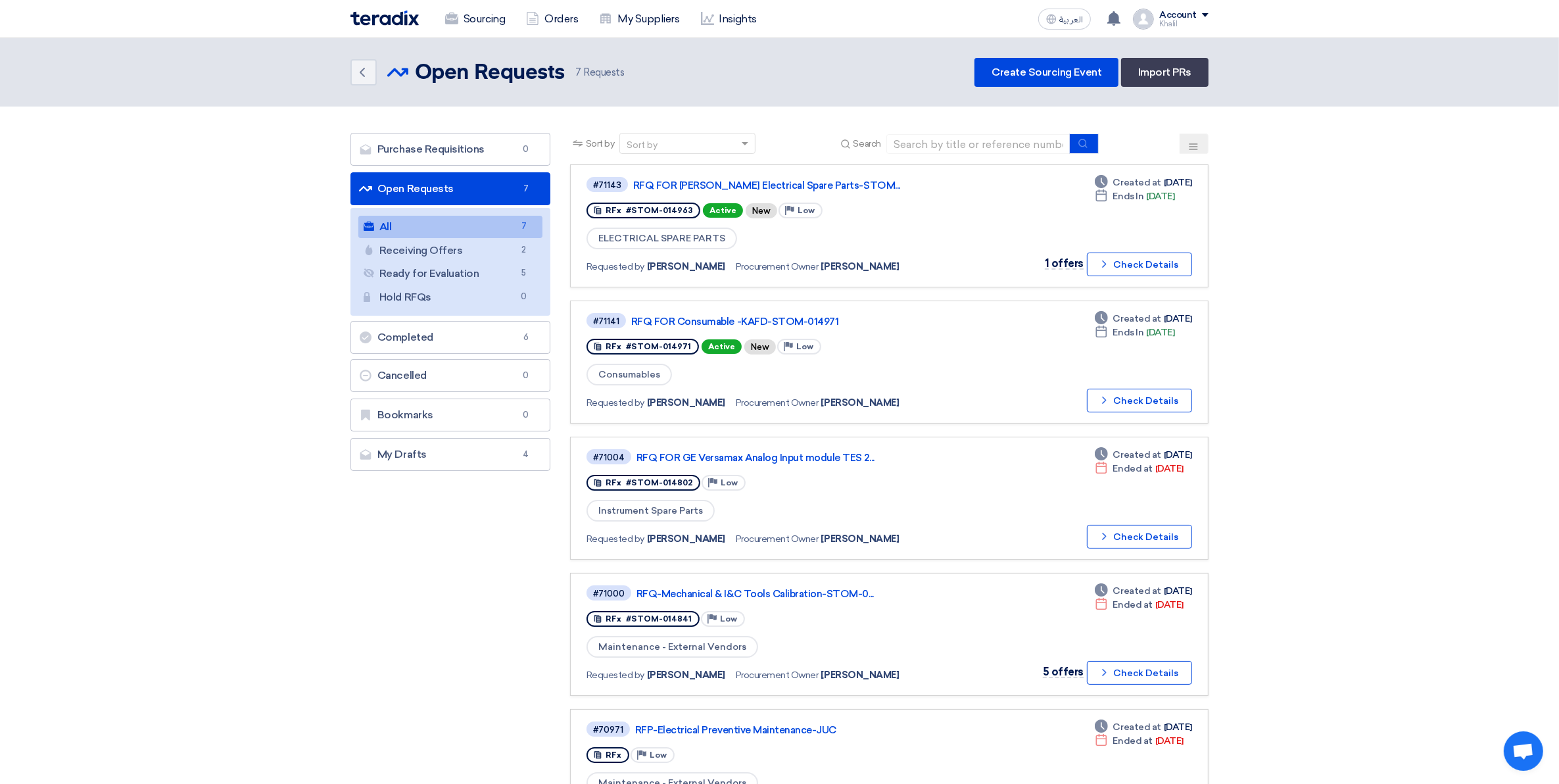
click at [490, 190] on link "Open Requests Open Requests 7" at bounding box center [450, 188] width 200 height 33
click at [750, 315] on link "RFQ FOR Consumable -KAFD-STOM-014971" at bounding box center [796, 321] width 329 height 12
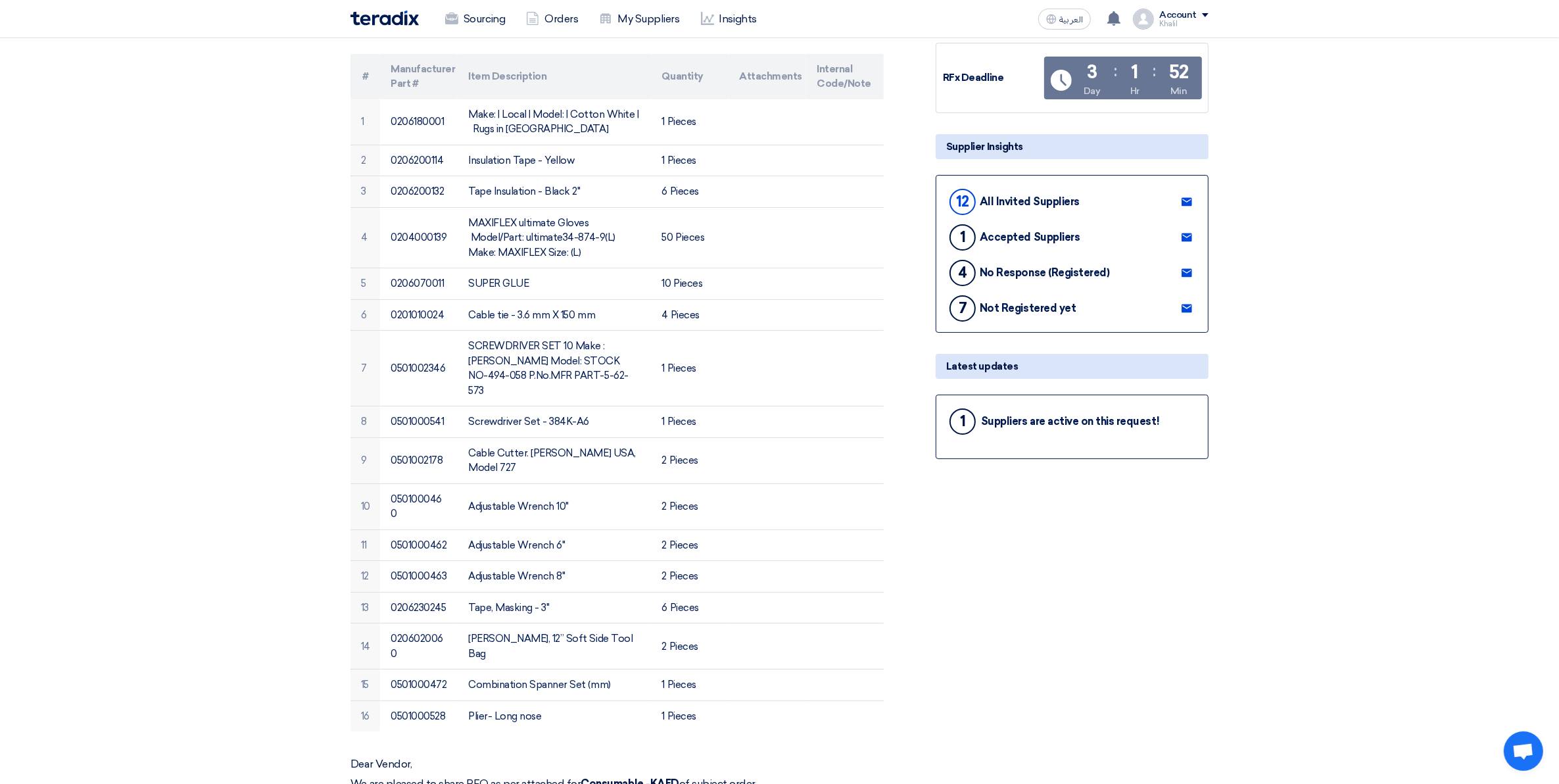
scroll to position [82, 0]
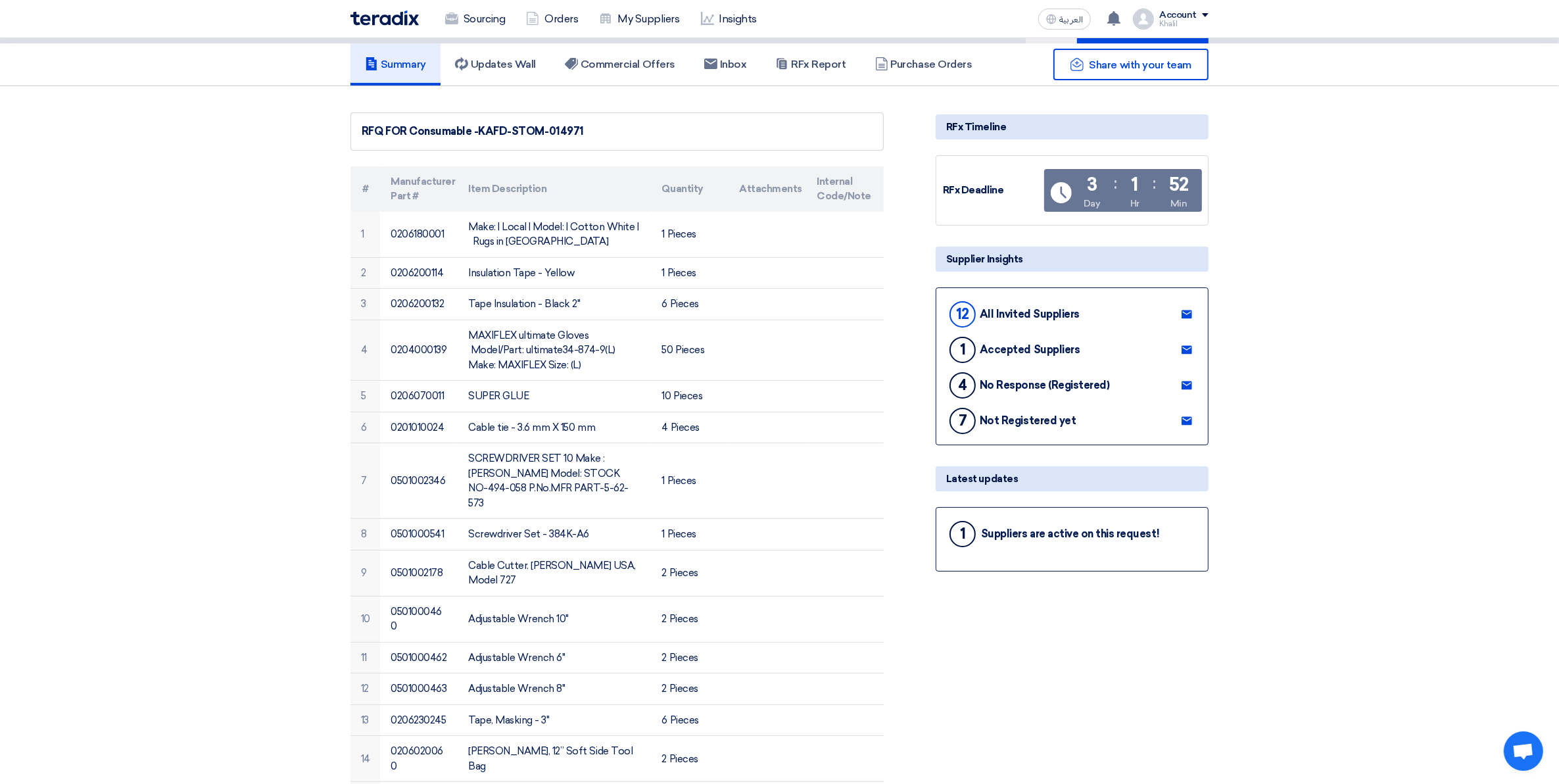
click at [1087, 528] on div "Suppliers are active on this request!" at bounding box center [1070, 533] width 178 height 12
click at [967, 521] on div "1" at bounding box center [963, 534] width 26 height 26
click at [1042, 466] on div "Latest updates" at bounding box center [1073, 479] width 273 height 25
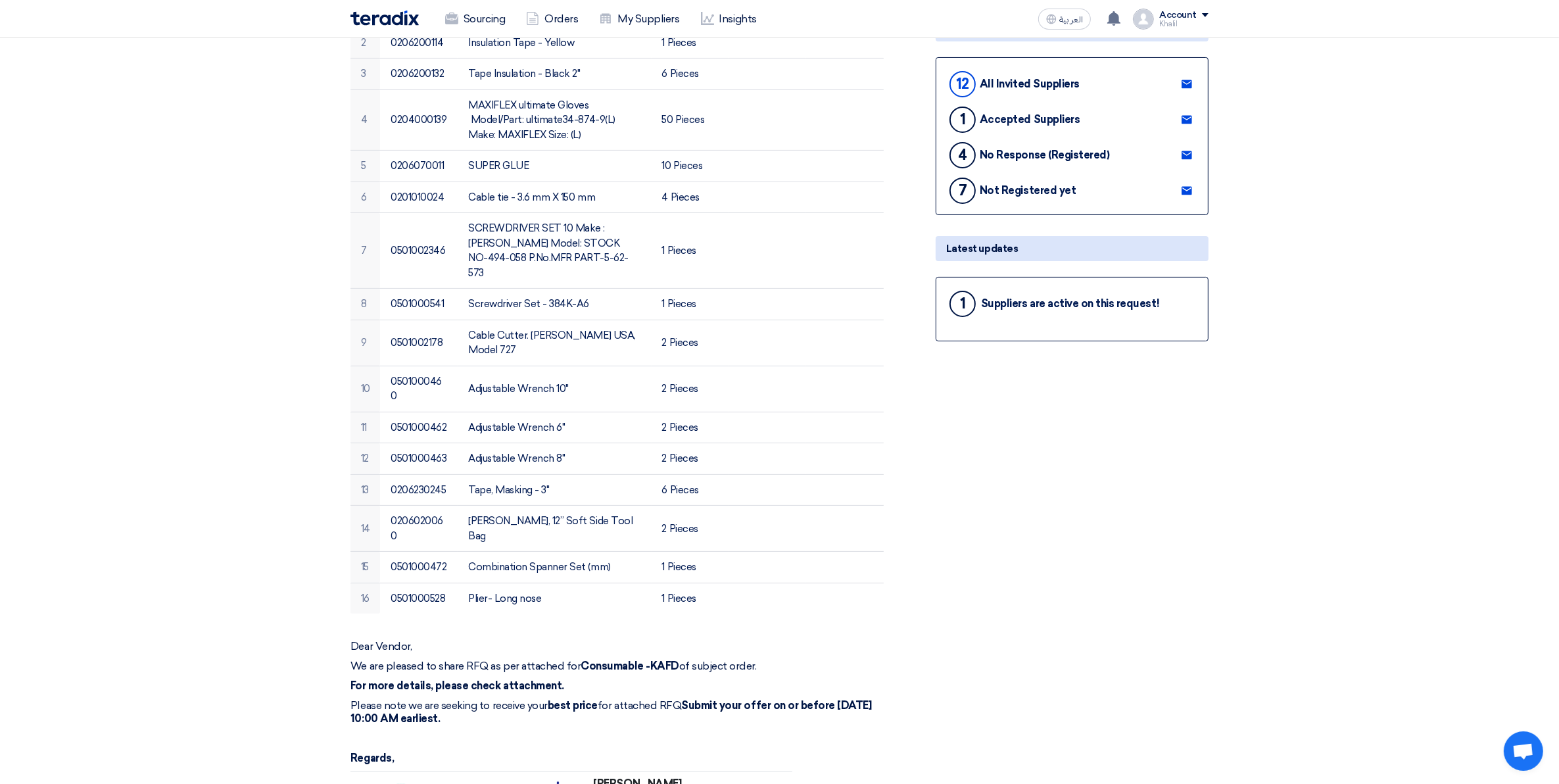
scroll to position [328, 0]
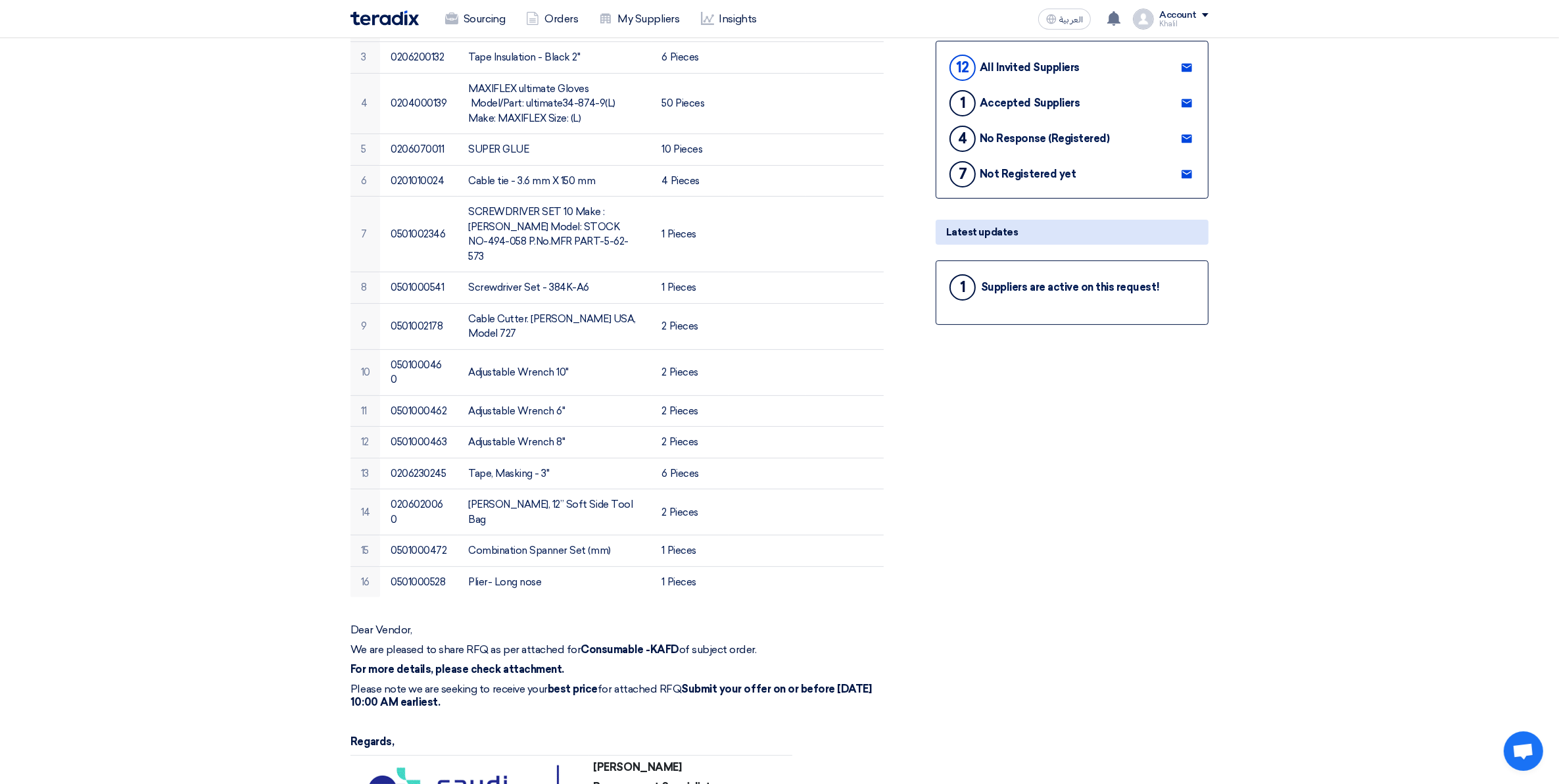
click at [1039, 280] on div "Suppliers are active on this request!" at bounding box center [1070, 286] width 178 height 12
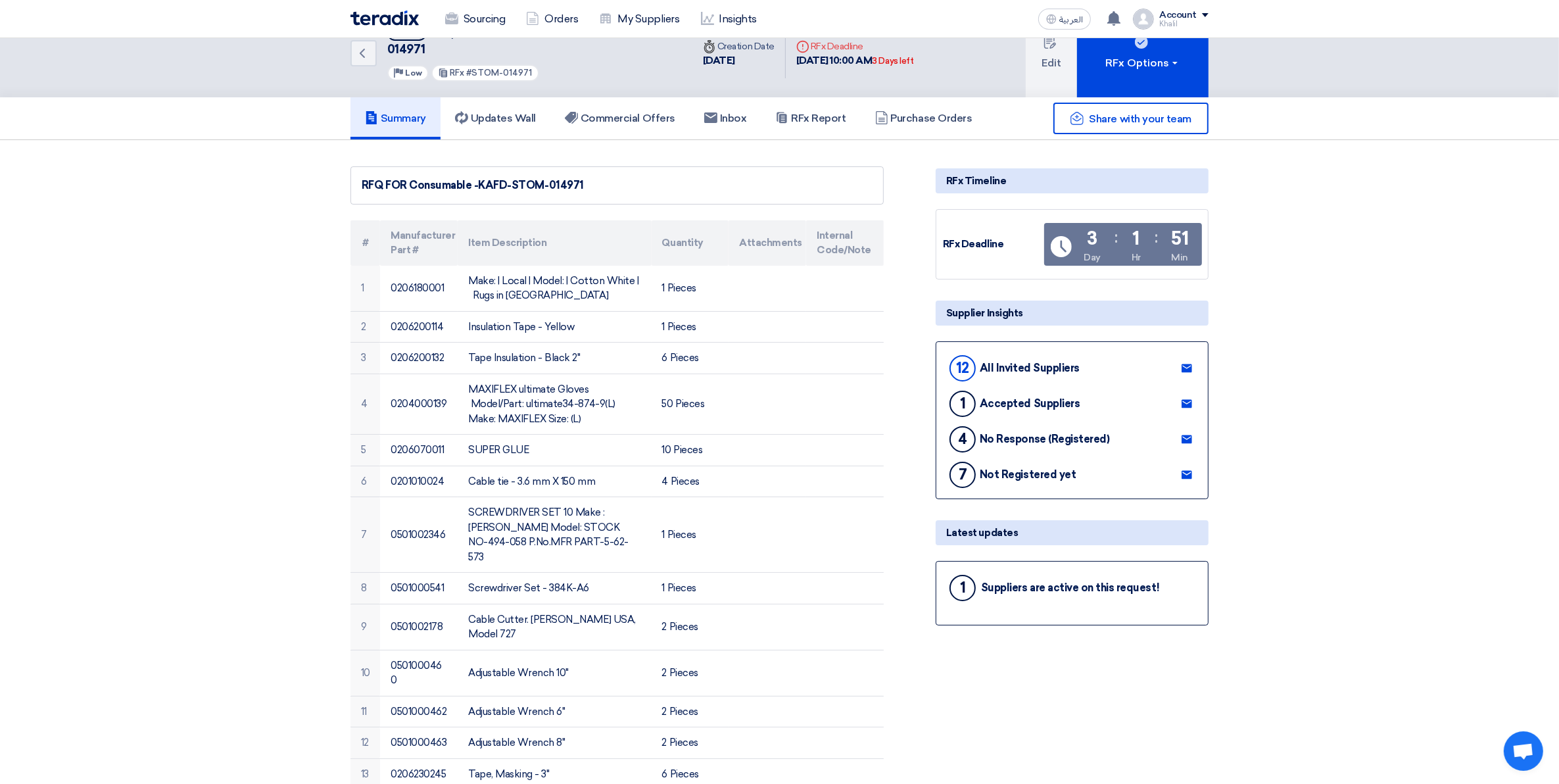
scroll to position [0, 0]
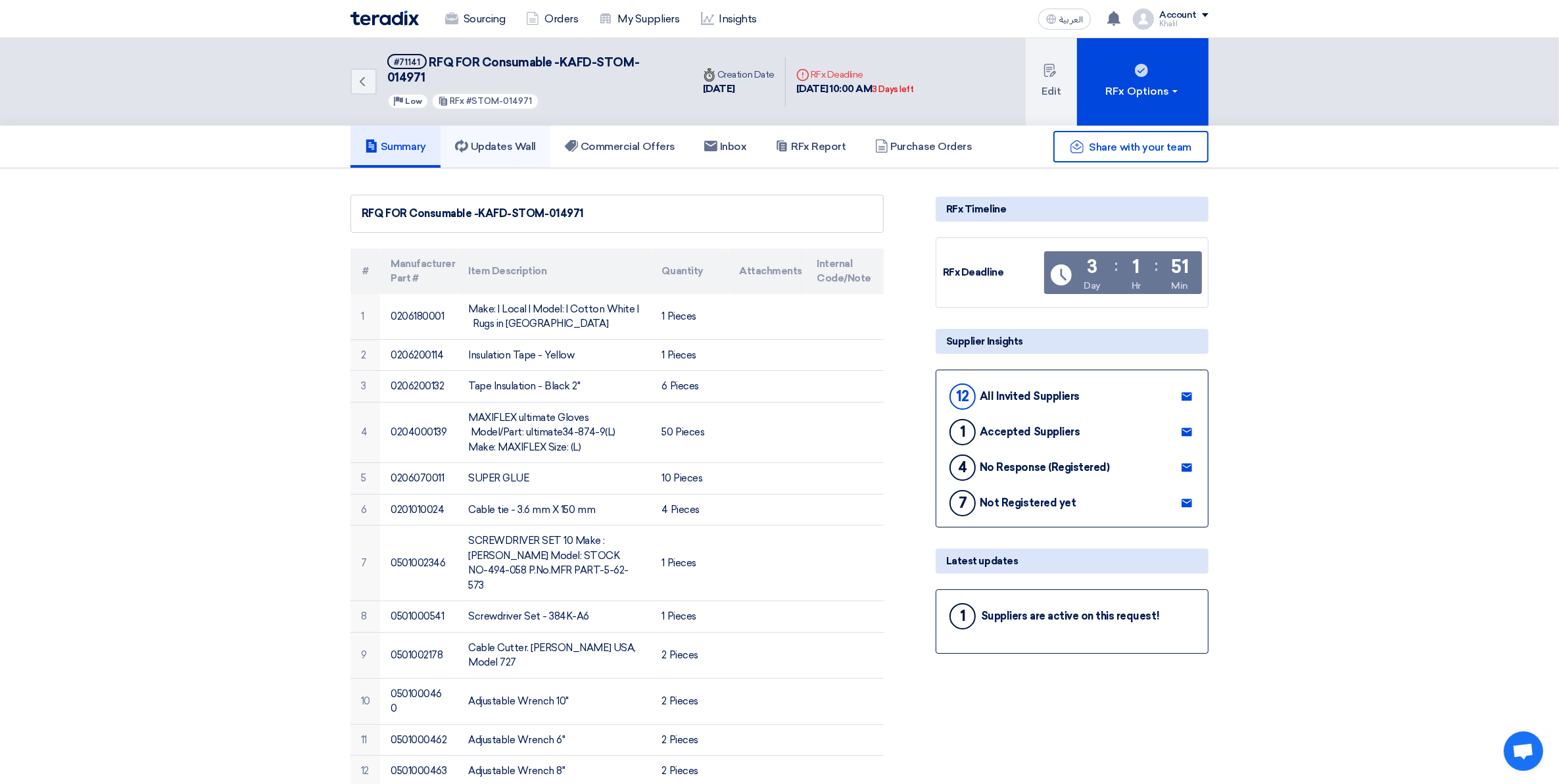
click at [517, 126] on link "Updates Wall" at bounding box center [495, 147] width 110 height 42
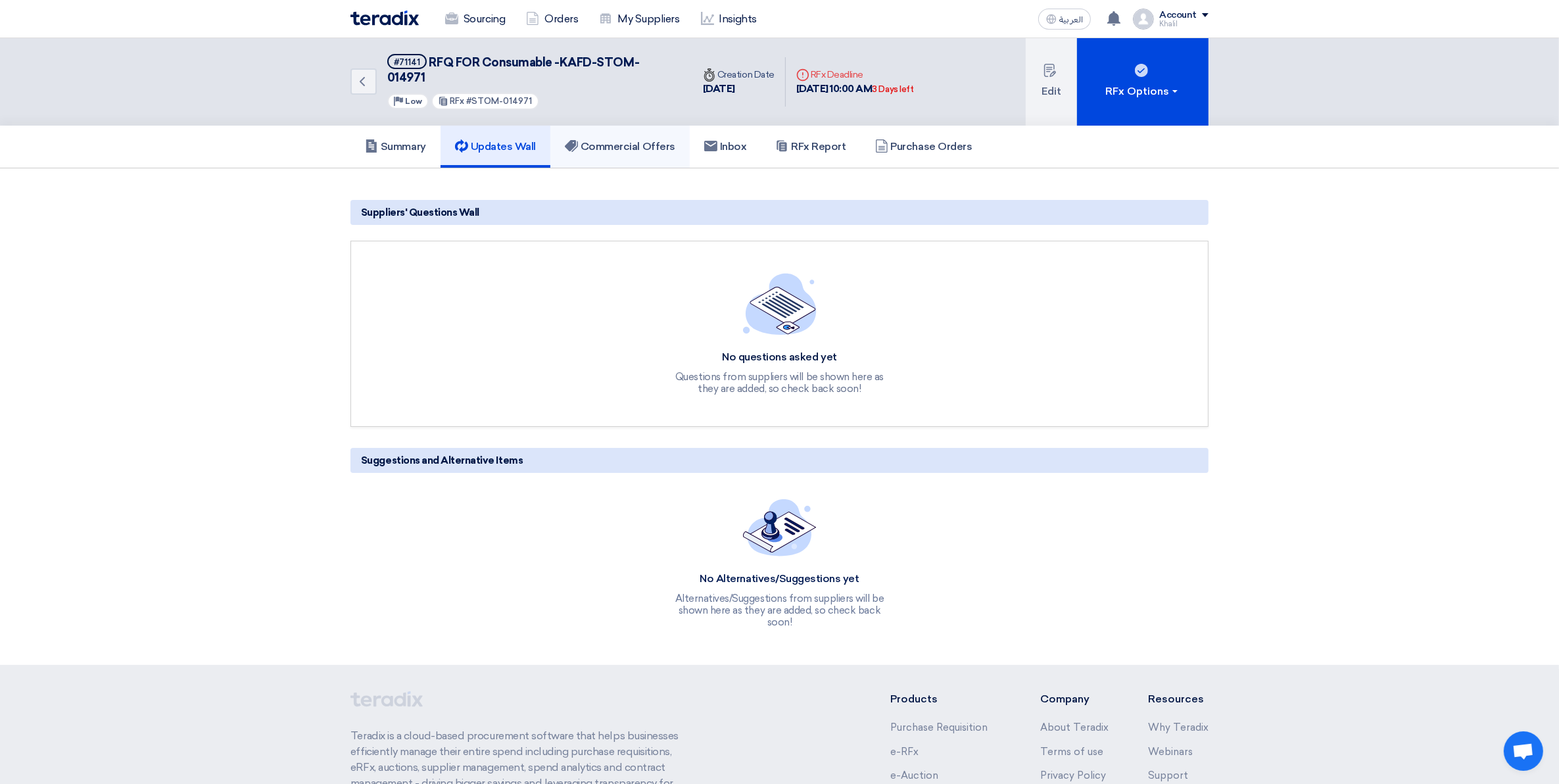
click at [603, 140] on h5 "Commercial Offers" at bounding box center [620, 147] width 110 height 13
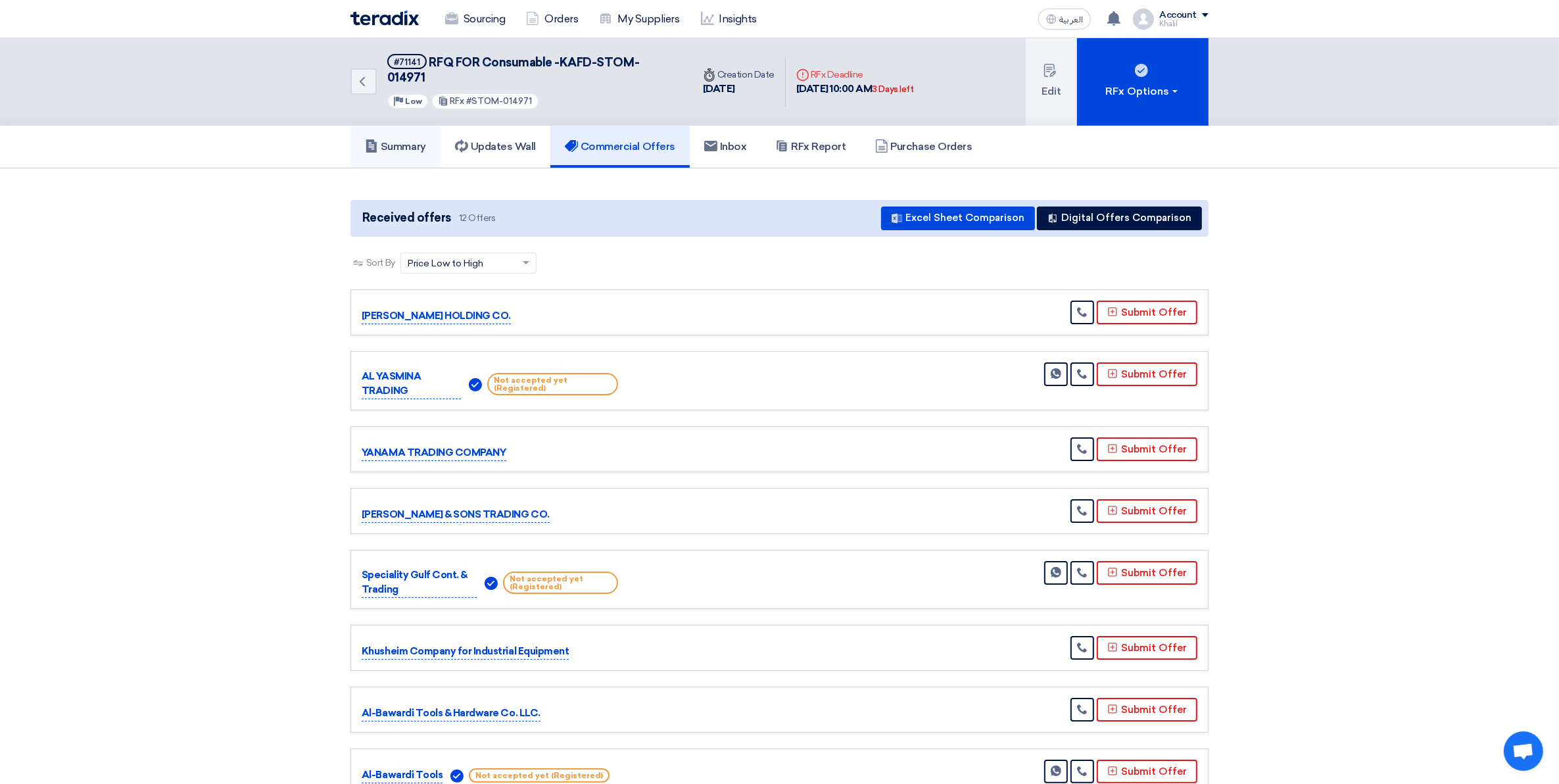
click at [416, 140] on h5 "Summary" at bounding box center [395, 147] width 61 height 13
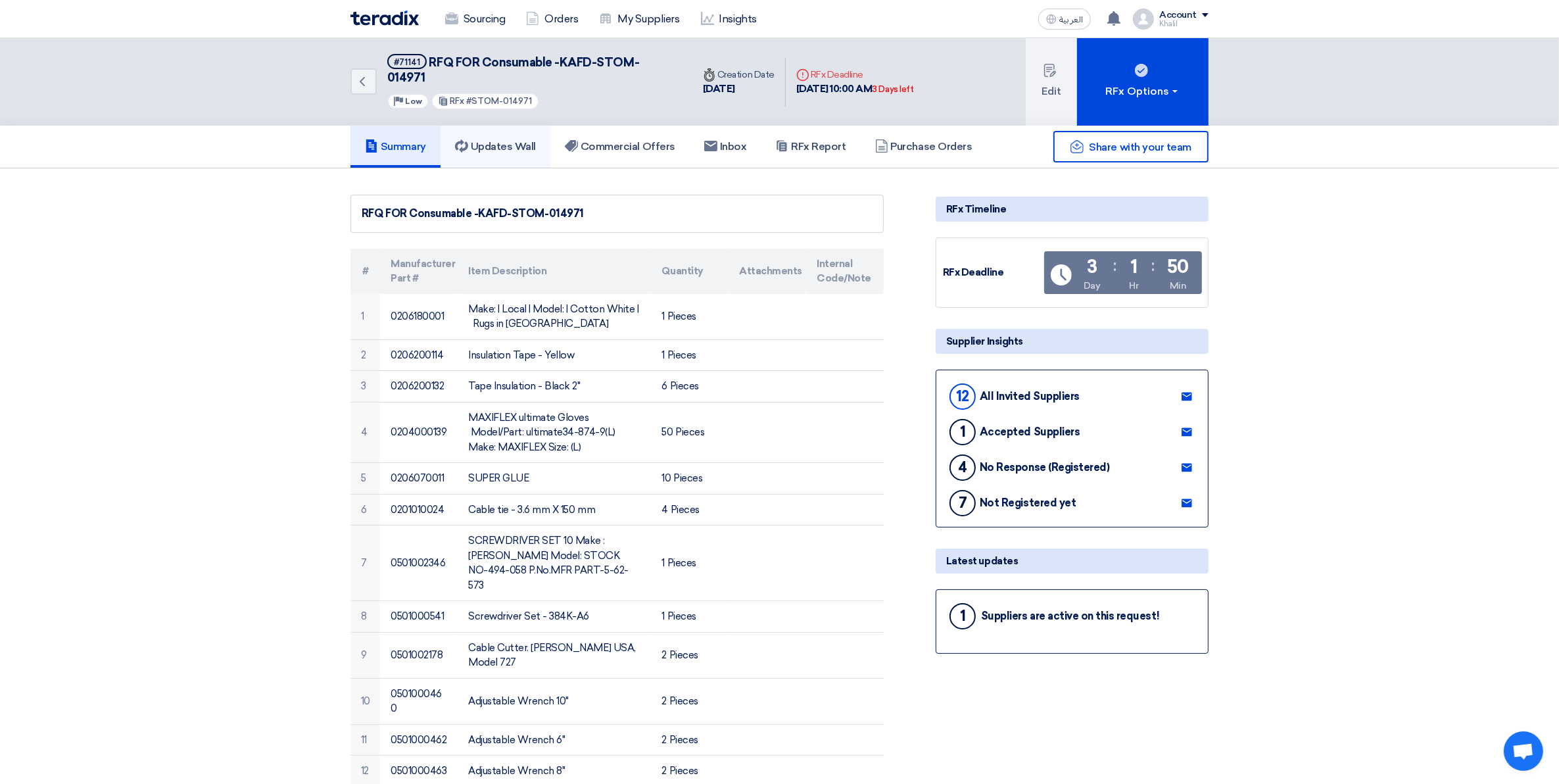
click at [499, 140] on h5 "Updates Wall" at bounding box center [495, 147] width 81 height 13
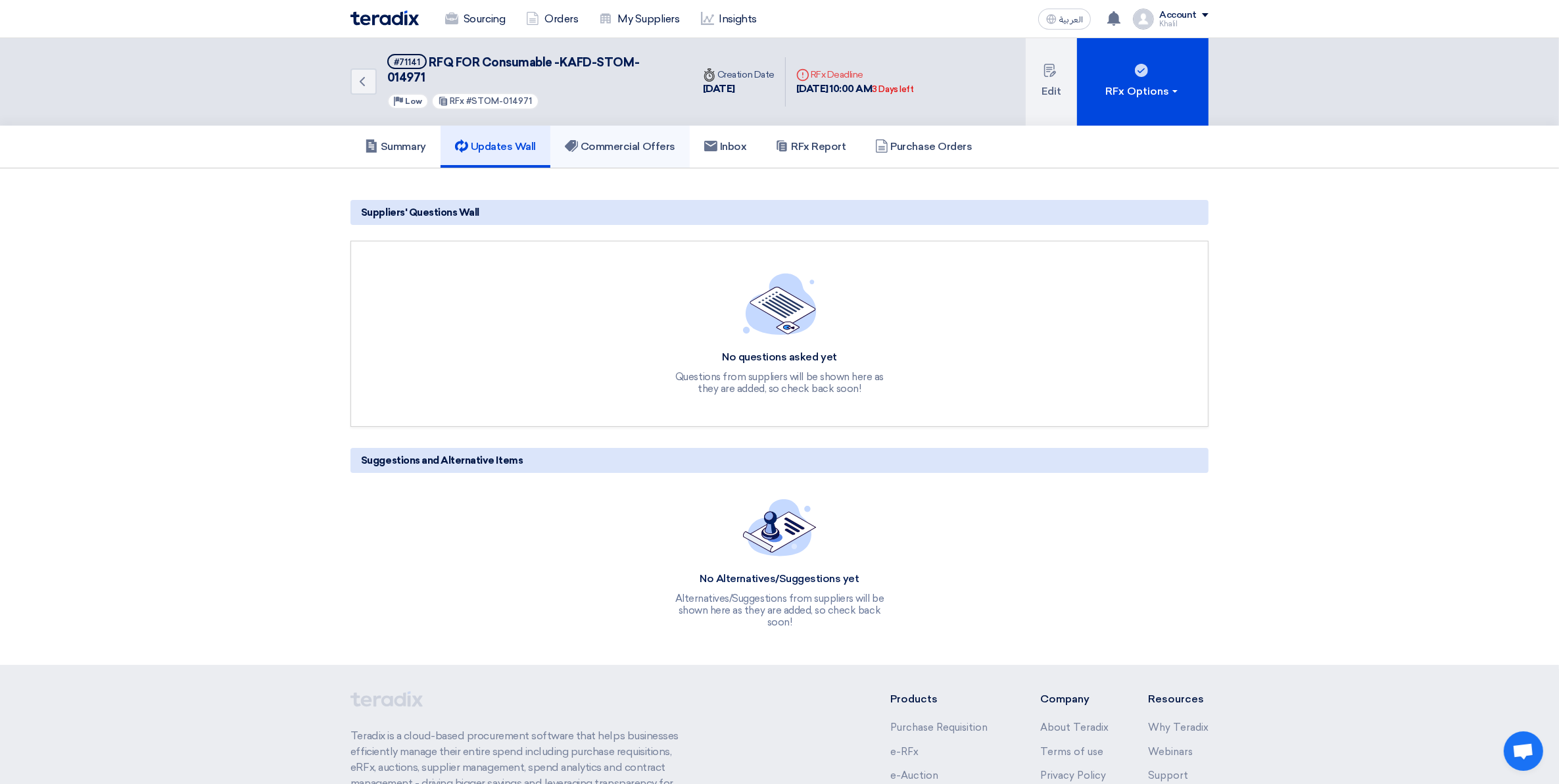
click at [632, 140] on h5 "Commercial Offers" at bounding box center [620, 147] width 110 height 13
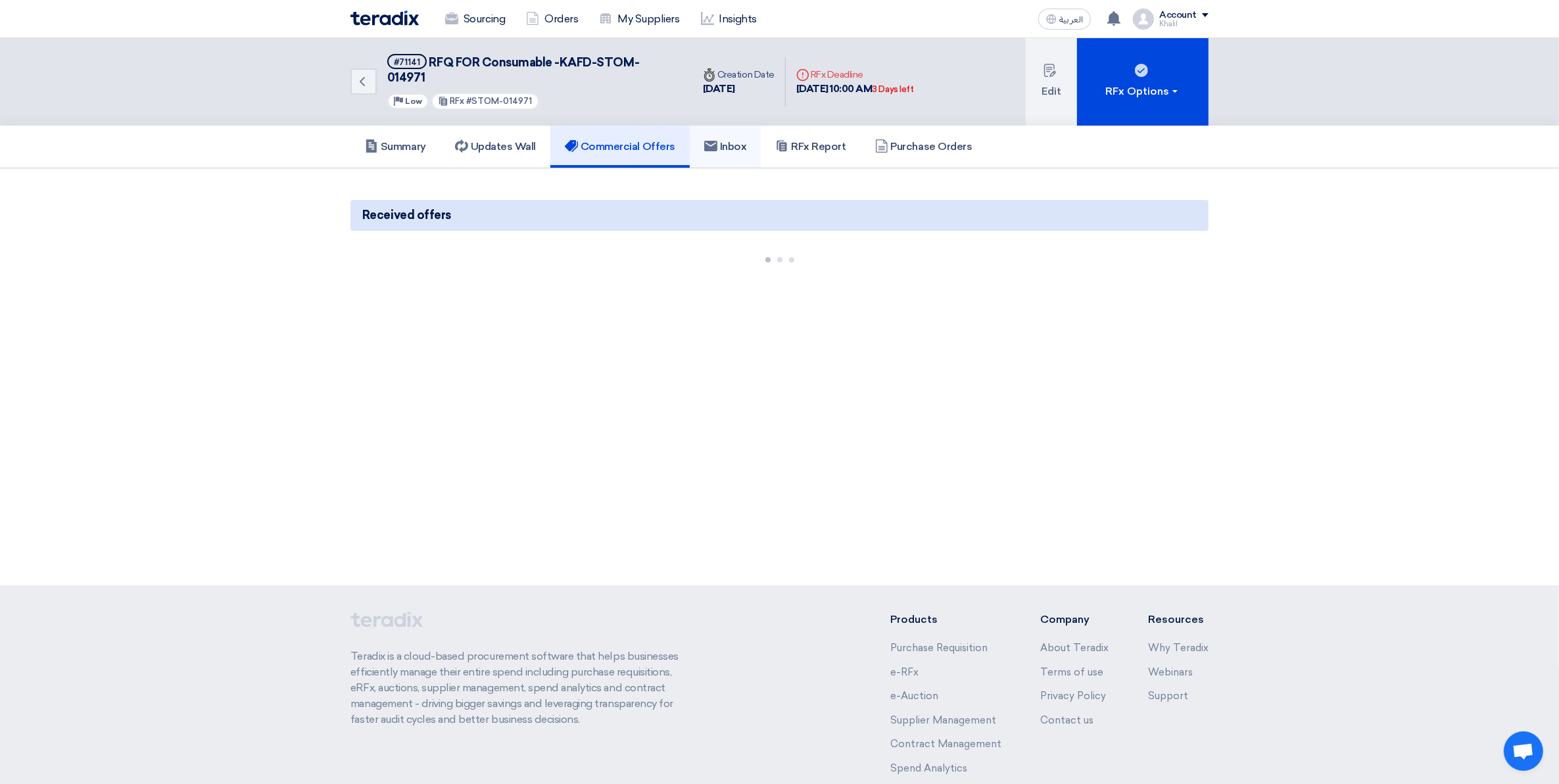
click at [738, 140] on h5 "Inbox" at bounding box center [725, 147] width 43 height 13
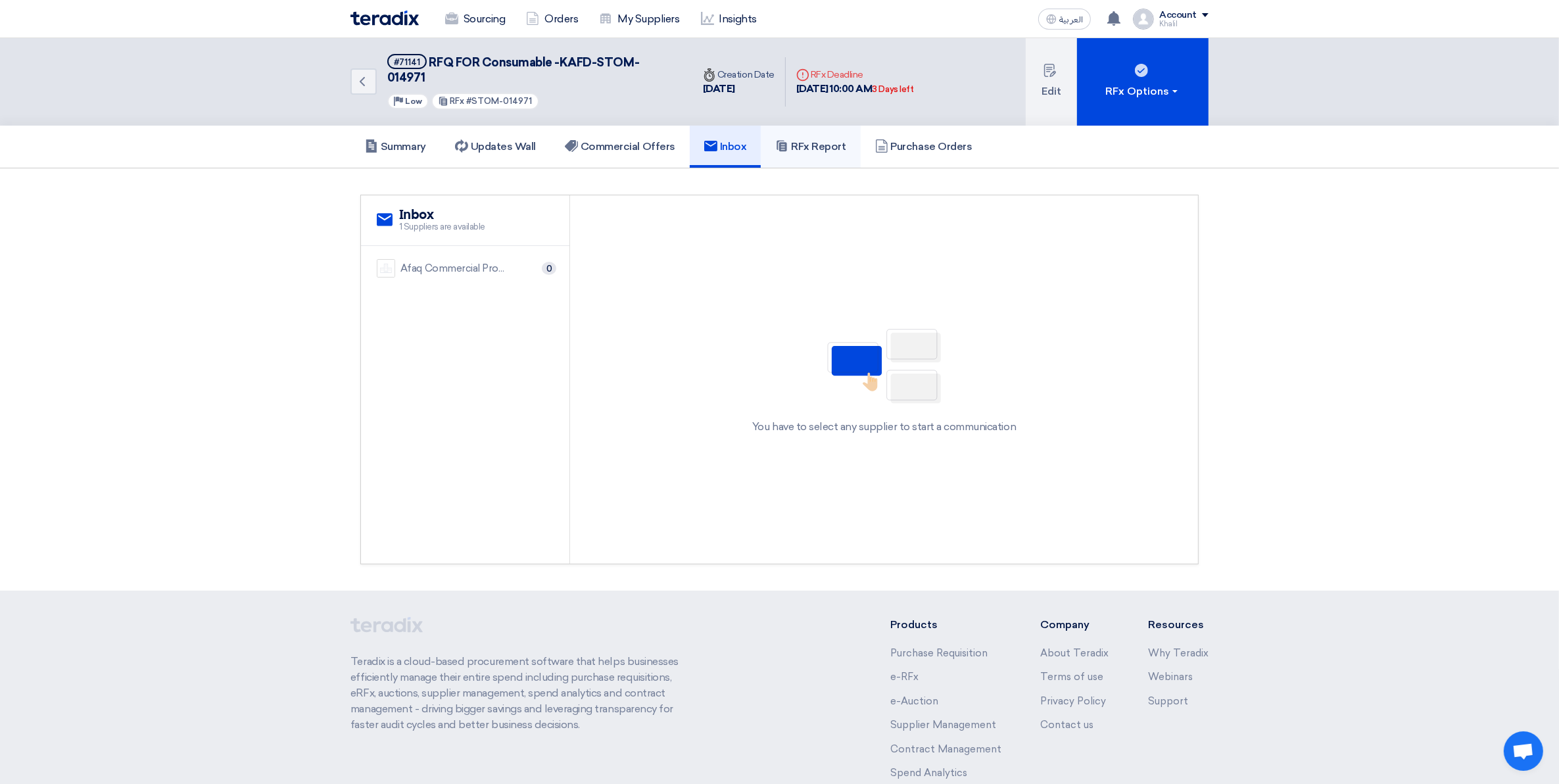
click at [817, 140] on h5 "RFx Report" at bounding box center [810, 147] width 71 height 13
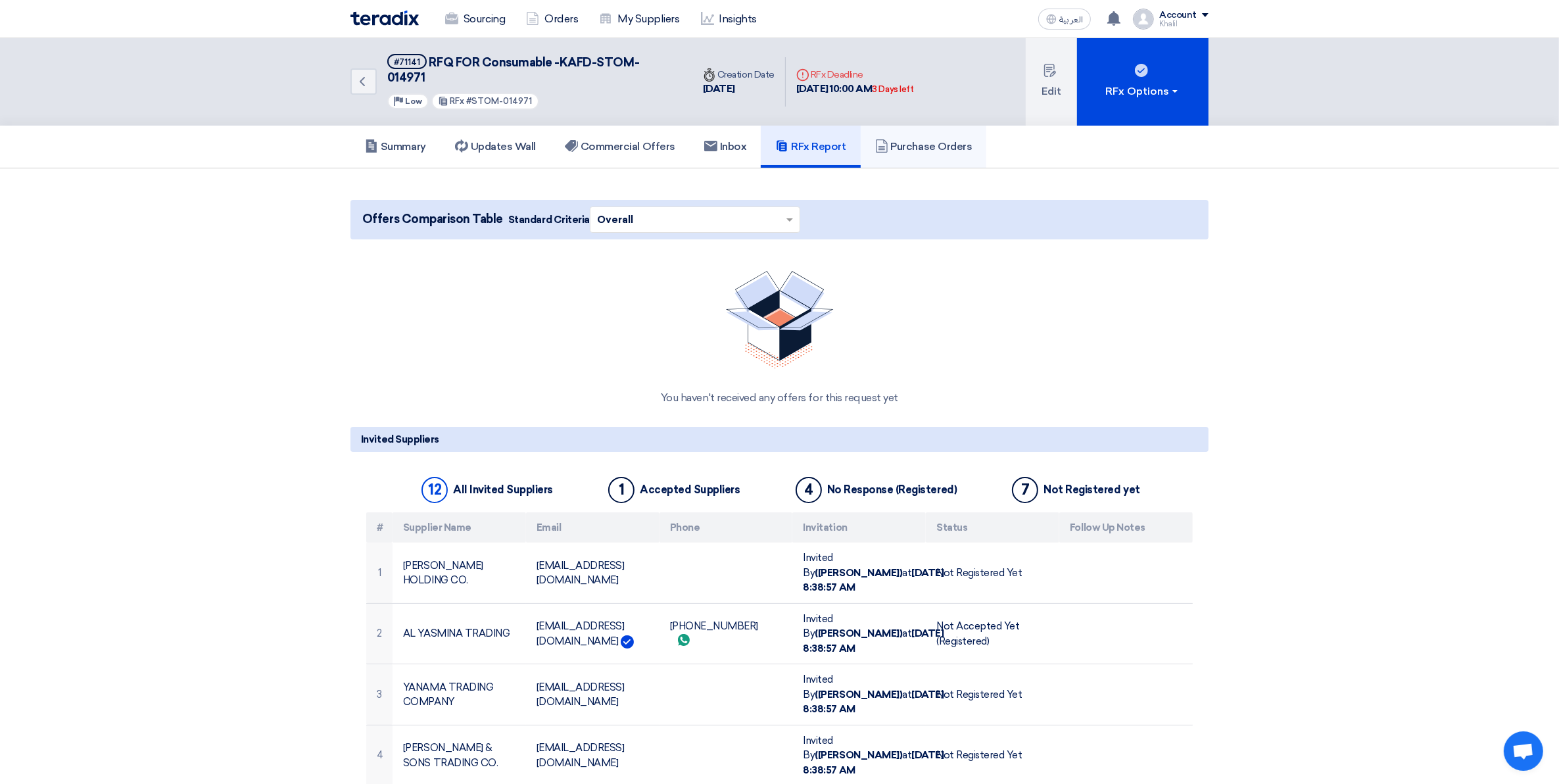
click at [927, 140] on h5 "Purchase Orders" at bounding box center [924, 147] width 97 height 13
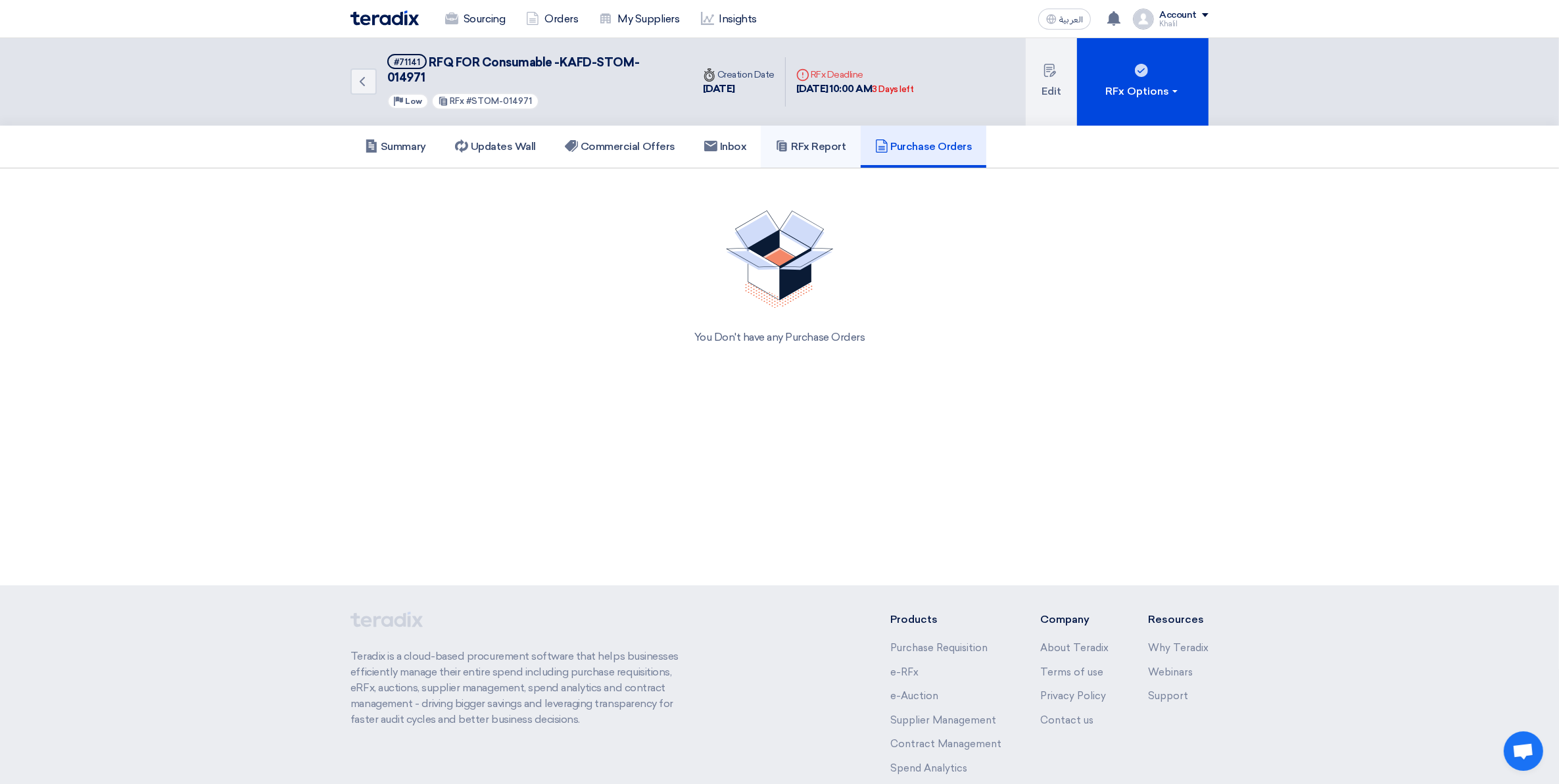
click at [799, 140] on h5 "RFx Report" at bounding box center [810, 147] width 71 height 13
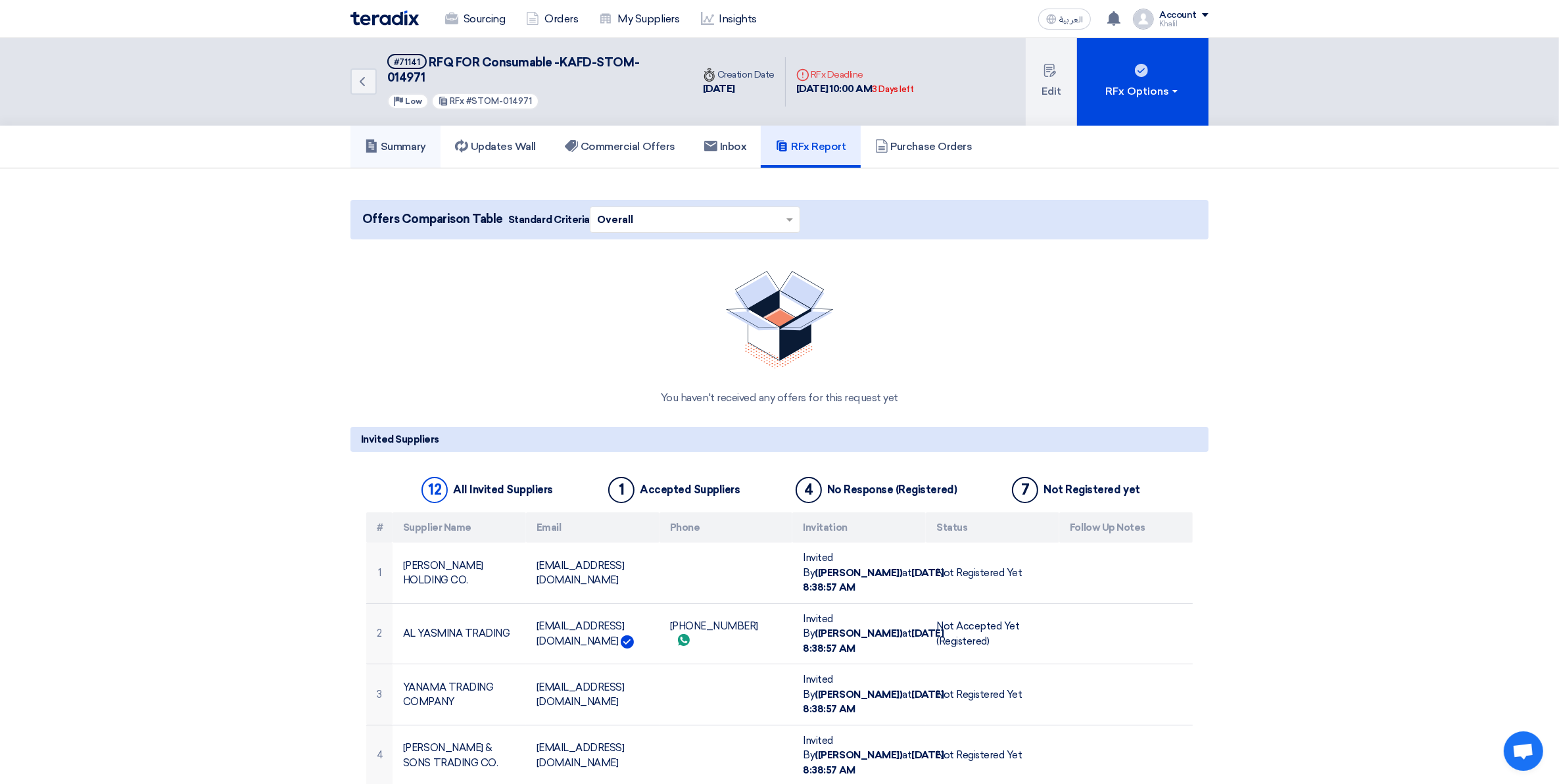
click at [405, 126] on link "Summary" at bounding box center [395, 147] width 90 height 42
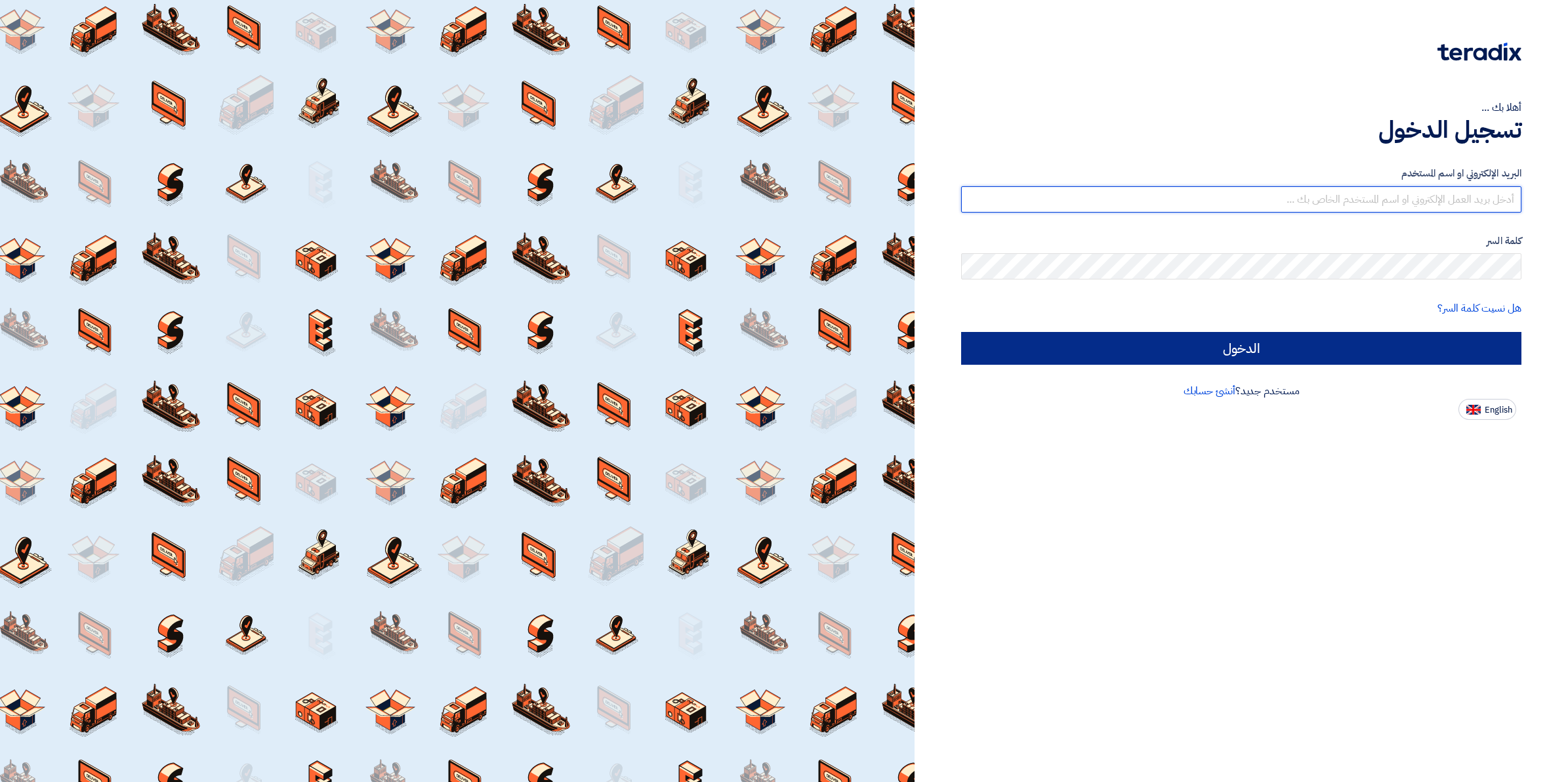
type input "[EMAIL_ADDRESS][DOMAIN_NAME]"
click at [1112, 349] on input "الدخول" at bounding box center [1241, 348] width 560 height 33
type input "Sign in"
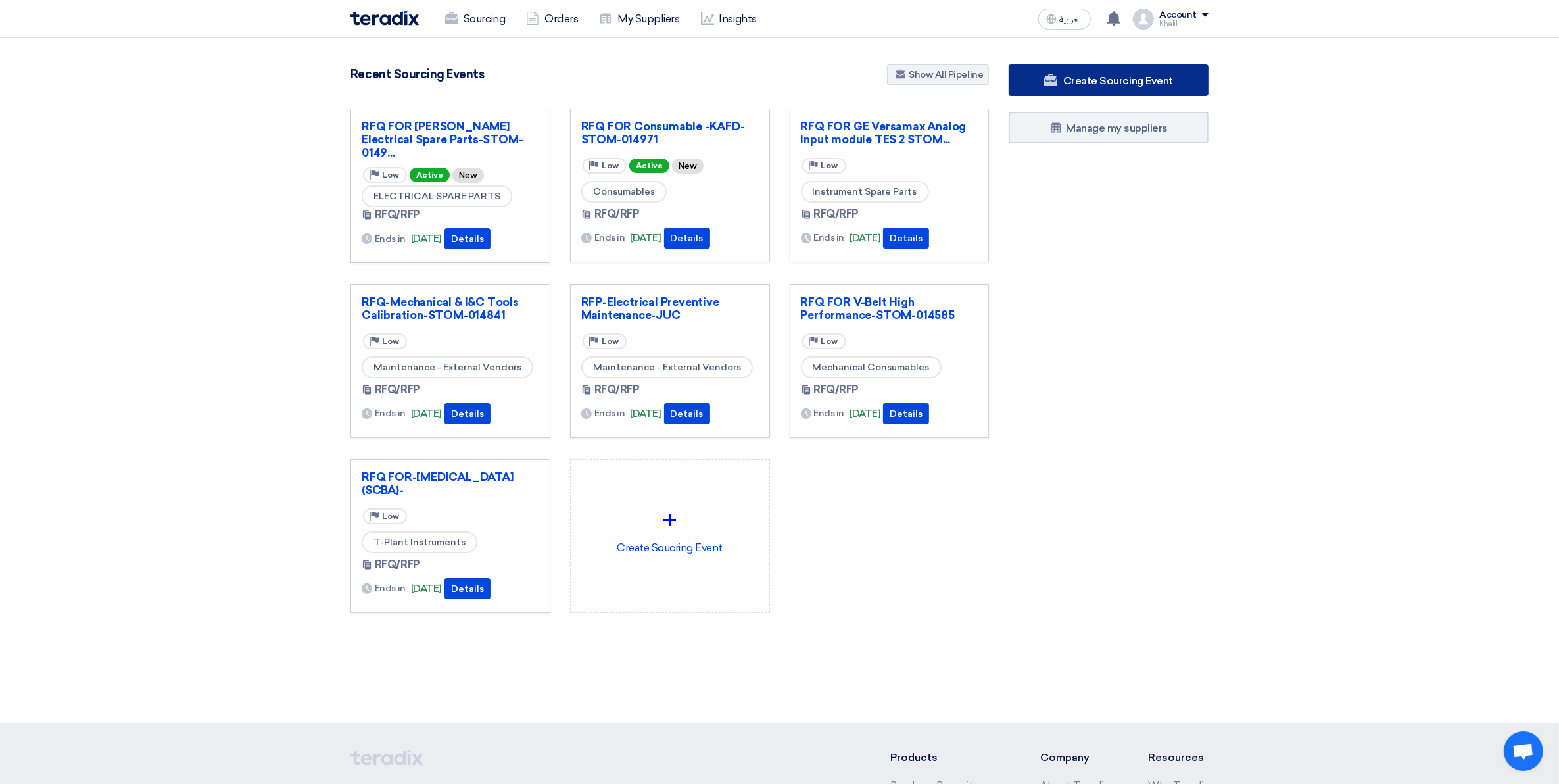
click at [1136, 76] on span "Create Sourcing Event" at bounding box center [1118, 80] width 110 height 12
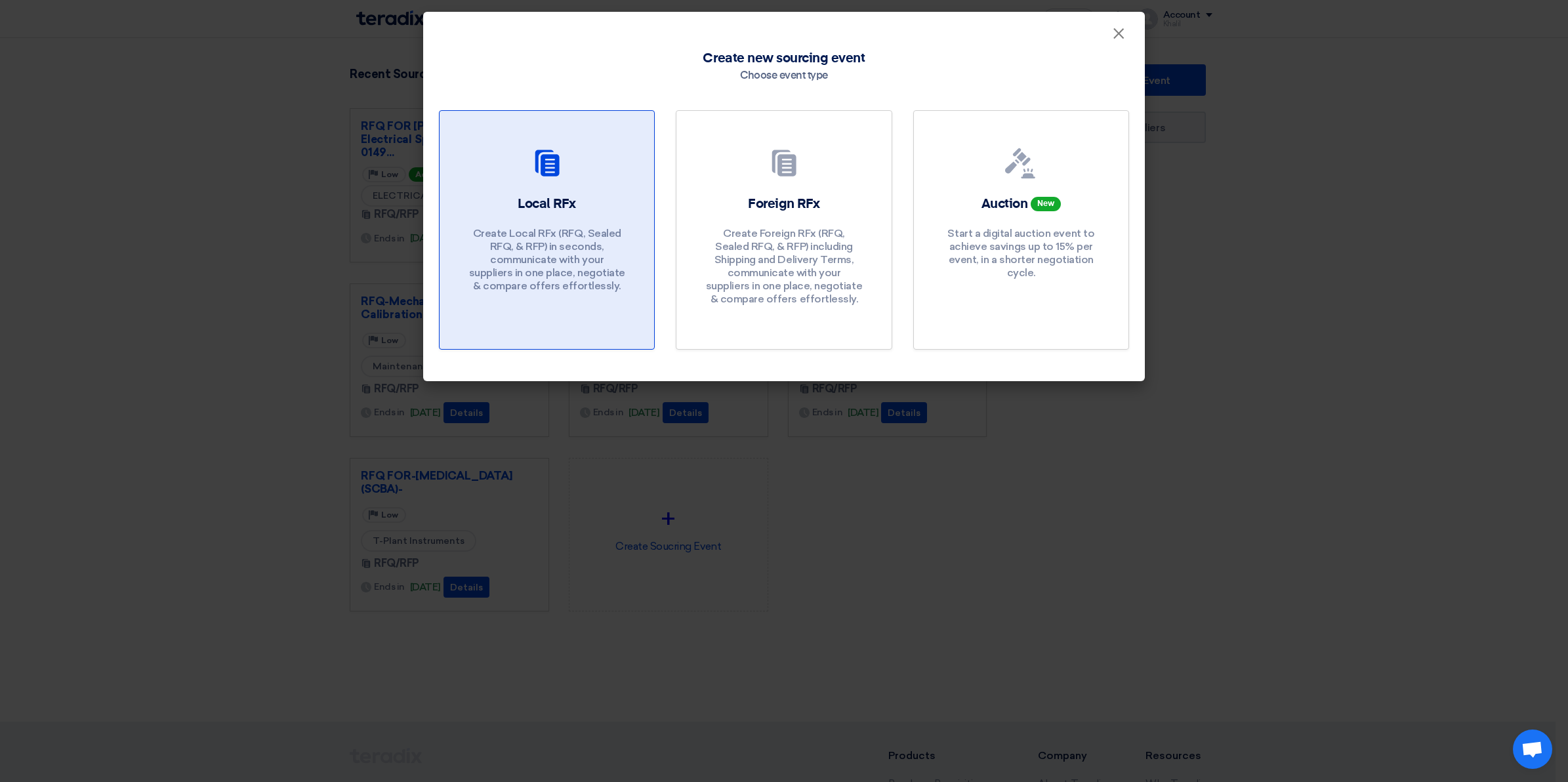
click at [546, 217] on div "Local RFx Create Local RFx (RFQ, Sealed RFQ, & RFP) in seconds, communicate wit…" at bounding box center [547, 247] width 183 height 104
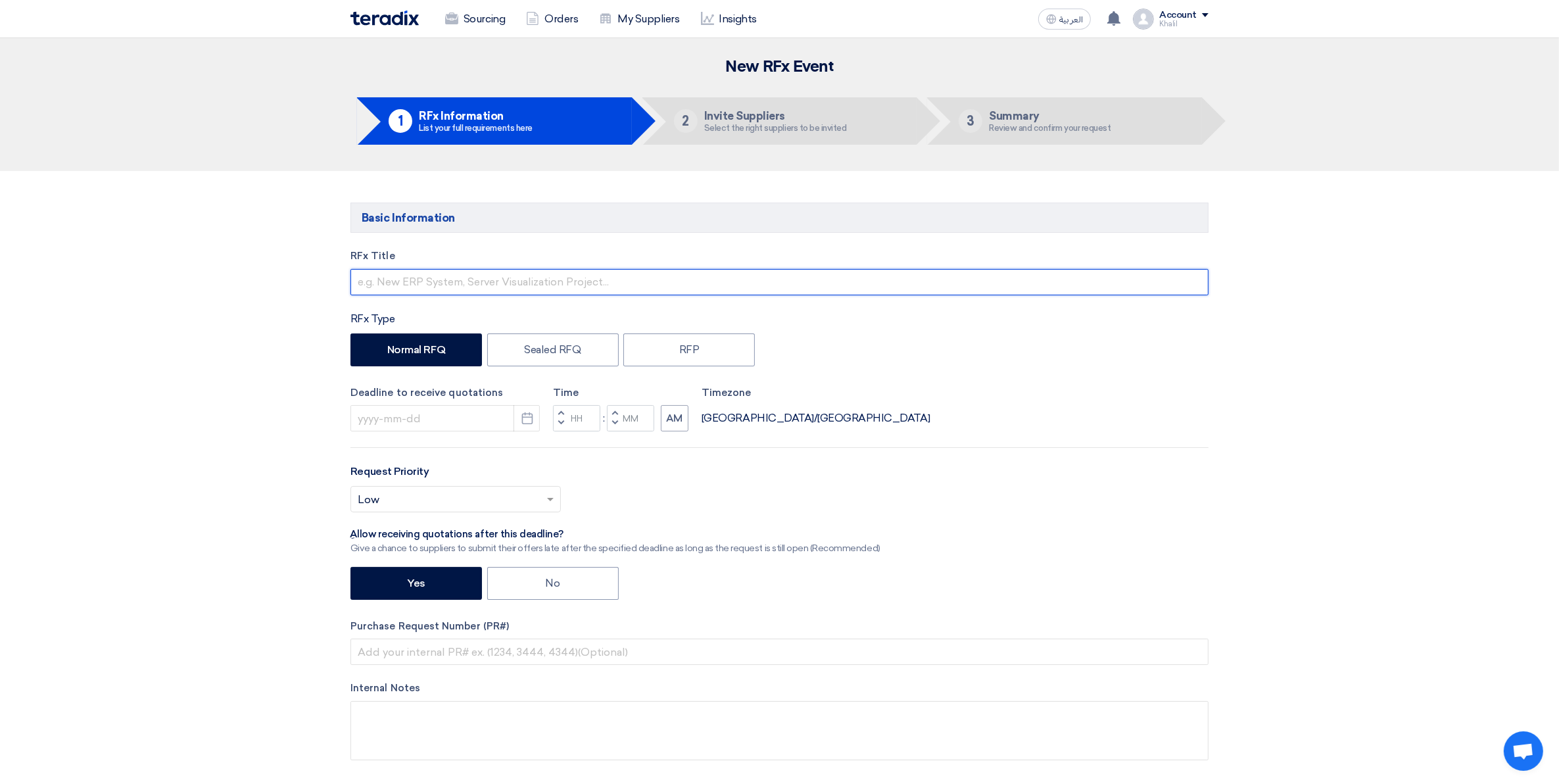
click at [498, 284] on input "text" at bounding box center [779, 282] width 858 height 26
paste input "Consumables-JUC 2025"
drag, startPoint x: 533, startPoint y: 284, endPoint x: 508, endPoint y: 283, distance: 25.0
click at [508, 283] on input "RFQ FOR Consumables-JUC 2025-" at bounding box center [779, 282] width 858 height 26
click at [533, 280] on input "RFQ FOR Consumables-JUC" at bounding box center [779, 282] width 858 height 26
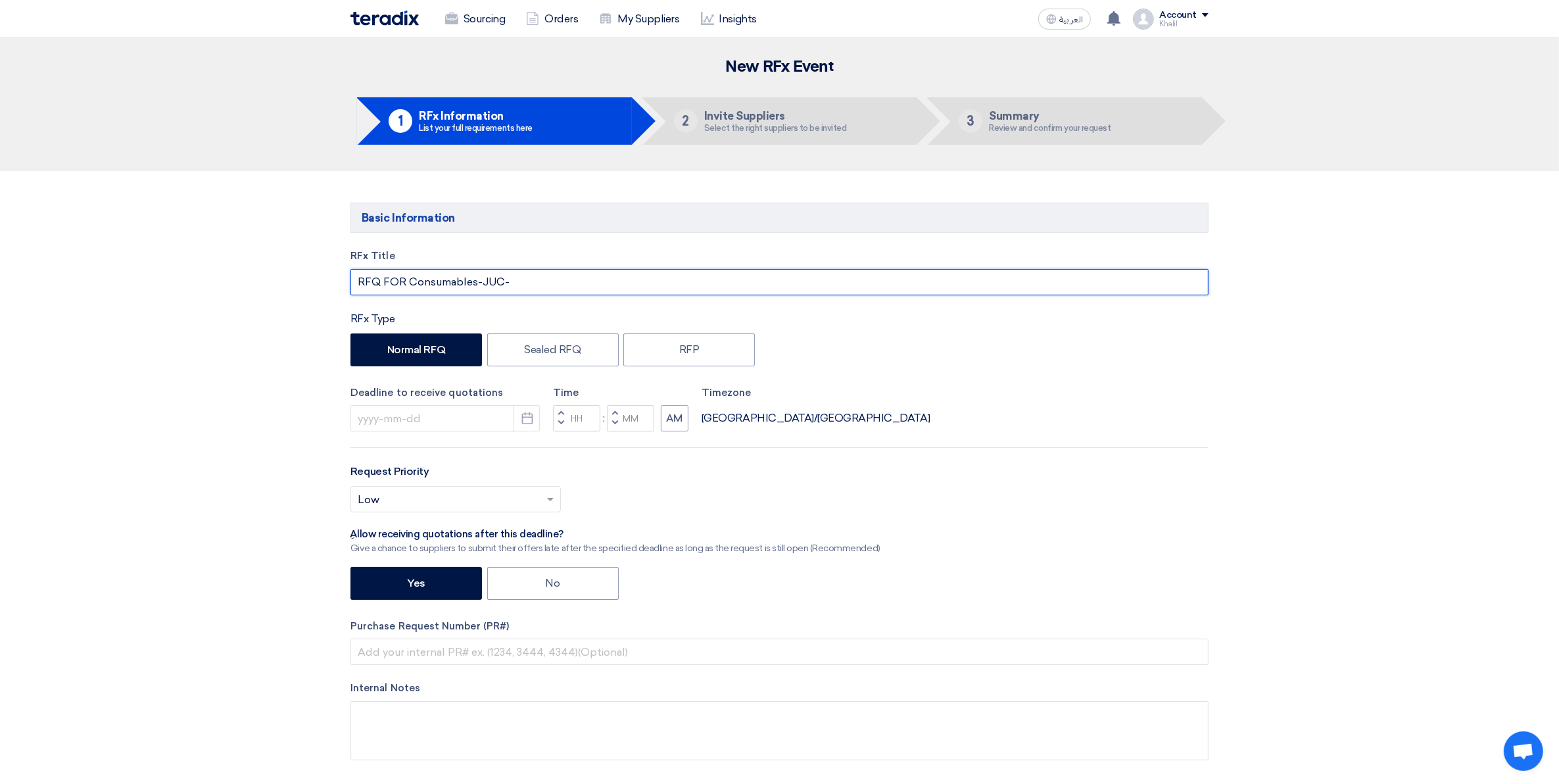
paste input "STOM-014873"
type input "RFQ FOR Consumables-JUC-STOM-014873"
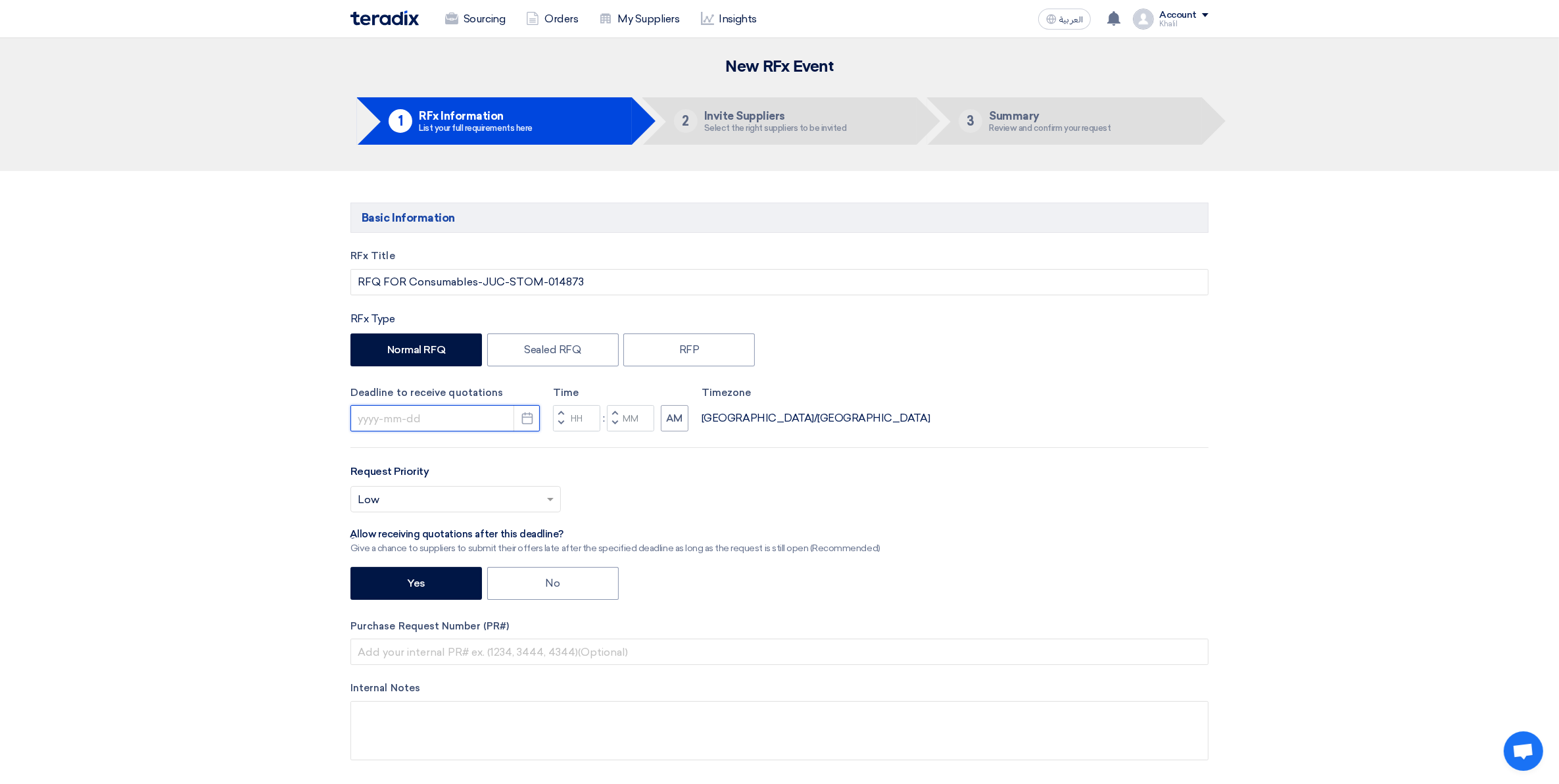
drag, startPoint x: 488, startPoint y: 414, endPoint x: 496, endPoint y: 415, distance: 8.1
click at [488, 414] on input at bounding box center [445, 418] width 190 height 26
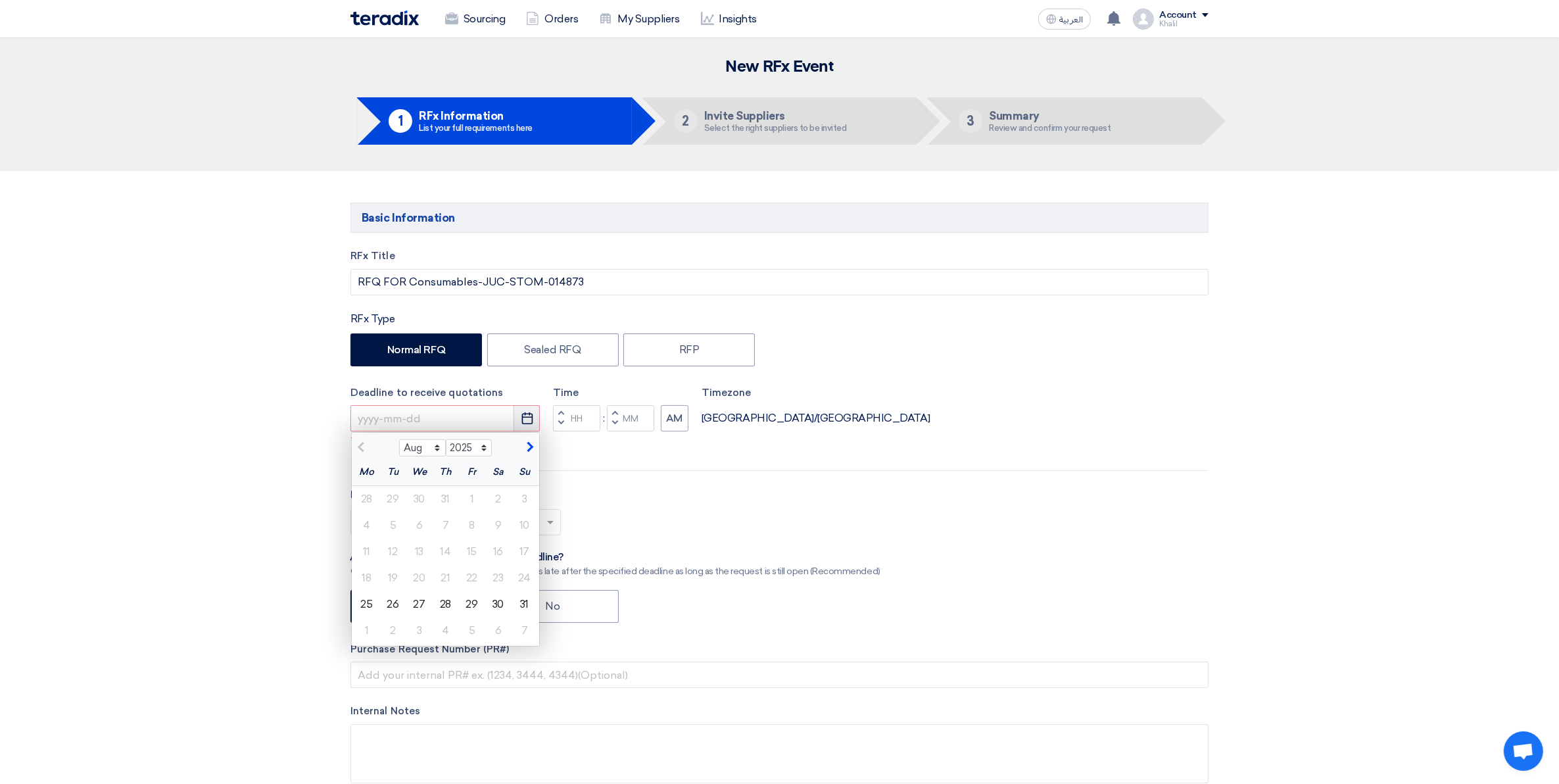
click at [533, 421] on use "button" at bounding box center [527, 418] width 11 height 12
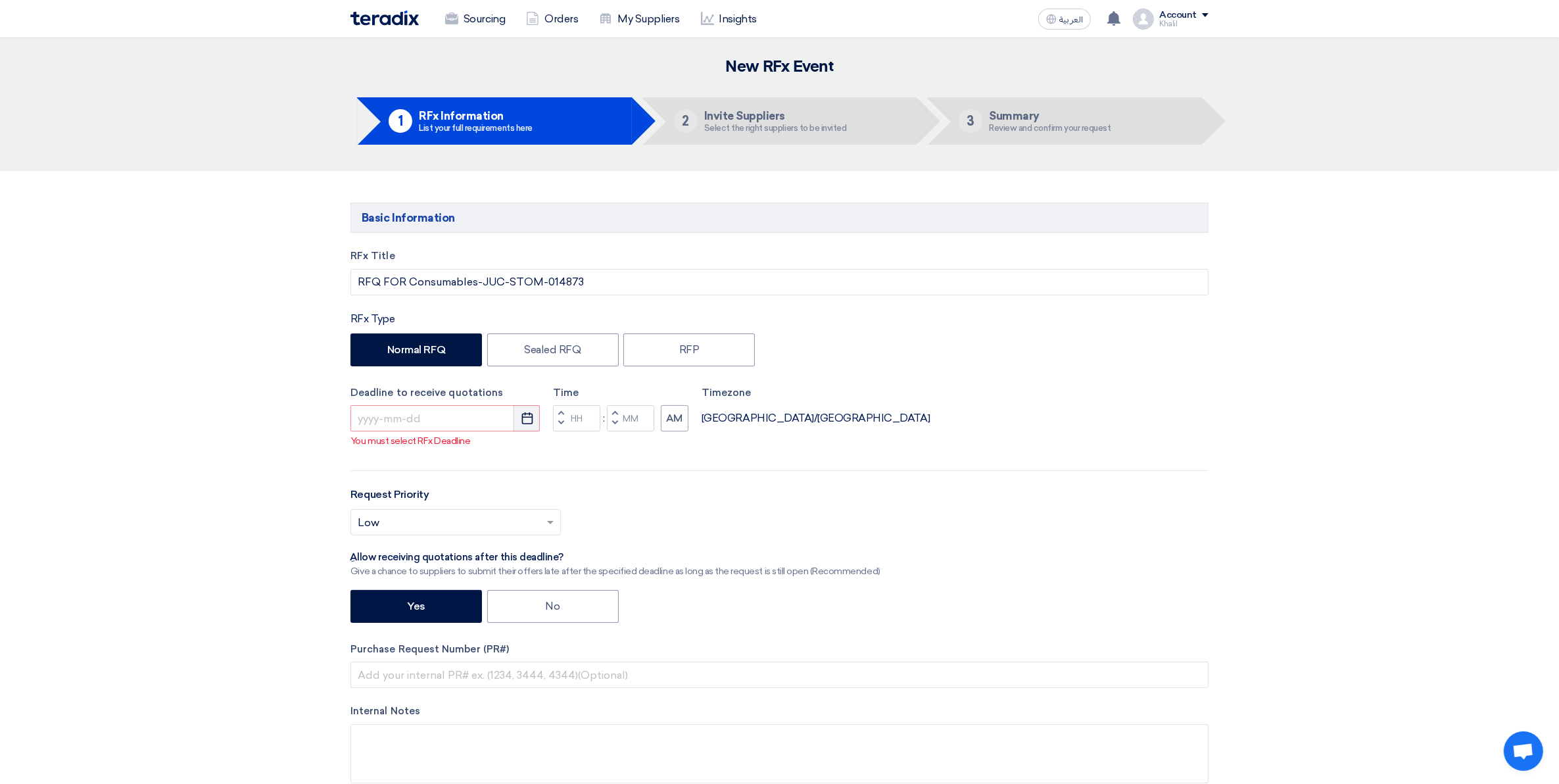
click at [533, 424] on icon "Pick a date" at bounding box center [528, 418] width 13 height 13
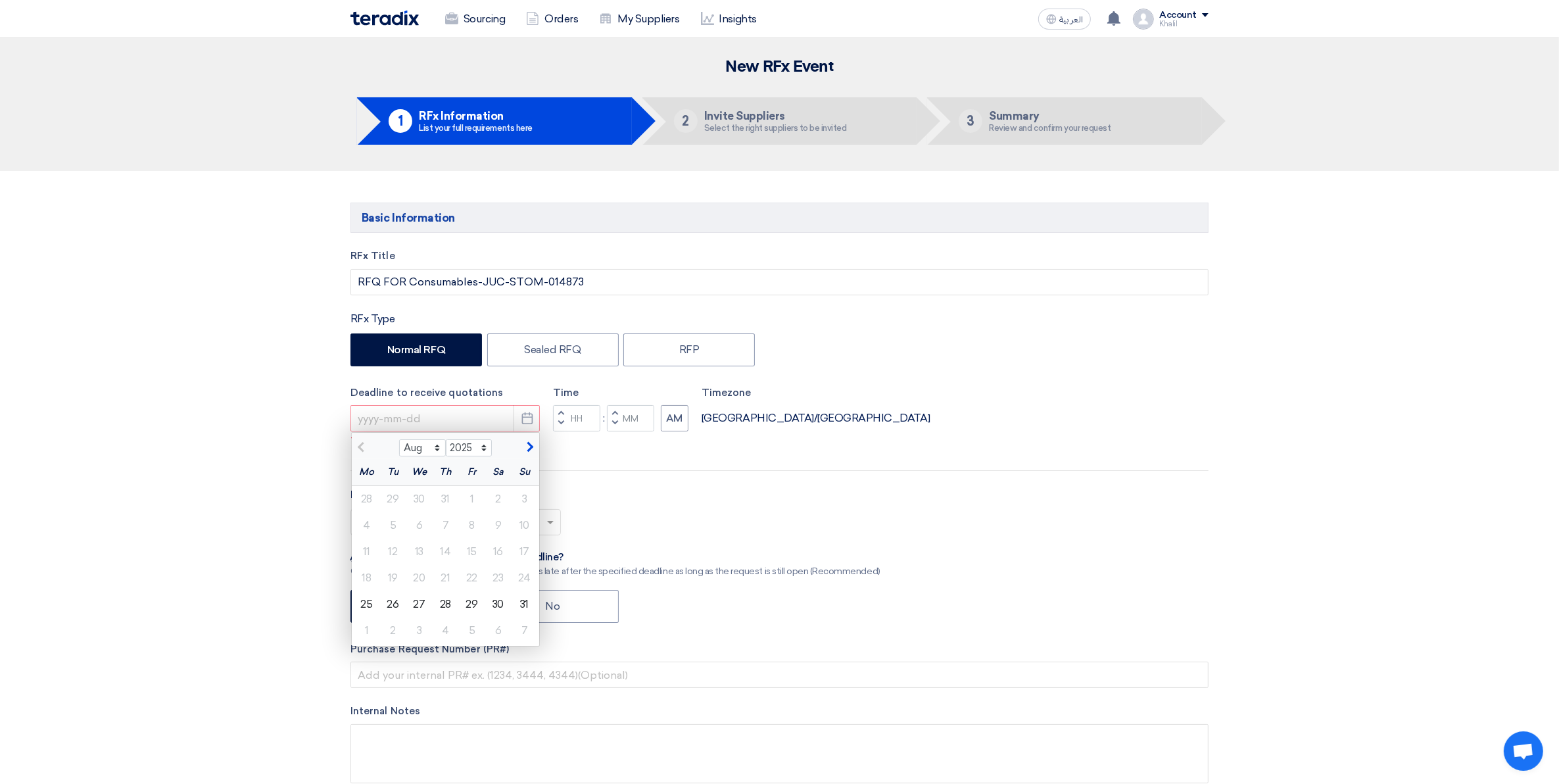
click at [529, 453] on button "button" at bounding box center [528, 445] width 22 height 13
select select "9"
click at [366, 506] on div "1" at bounding box center [367, 499] width 26 height 26
type input "[DATE]"
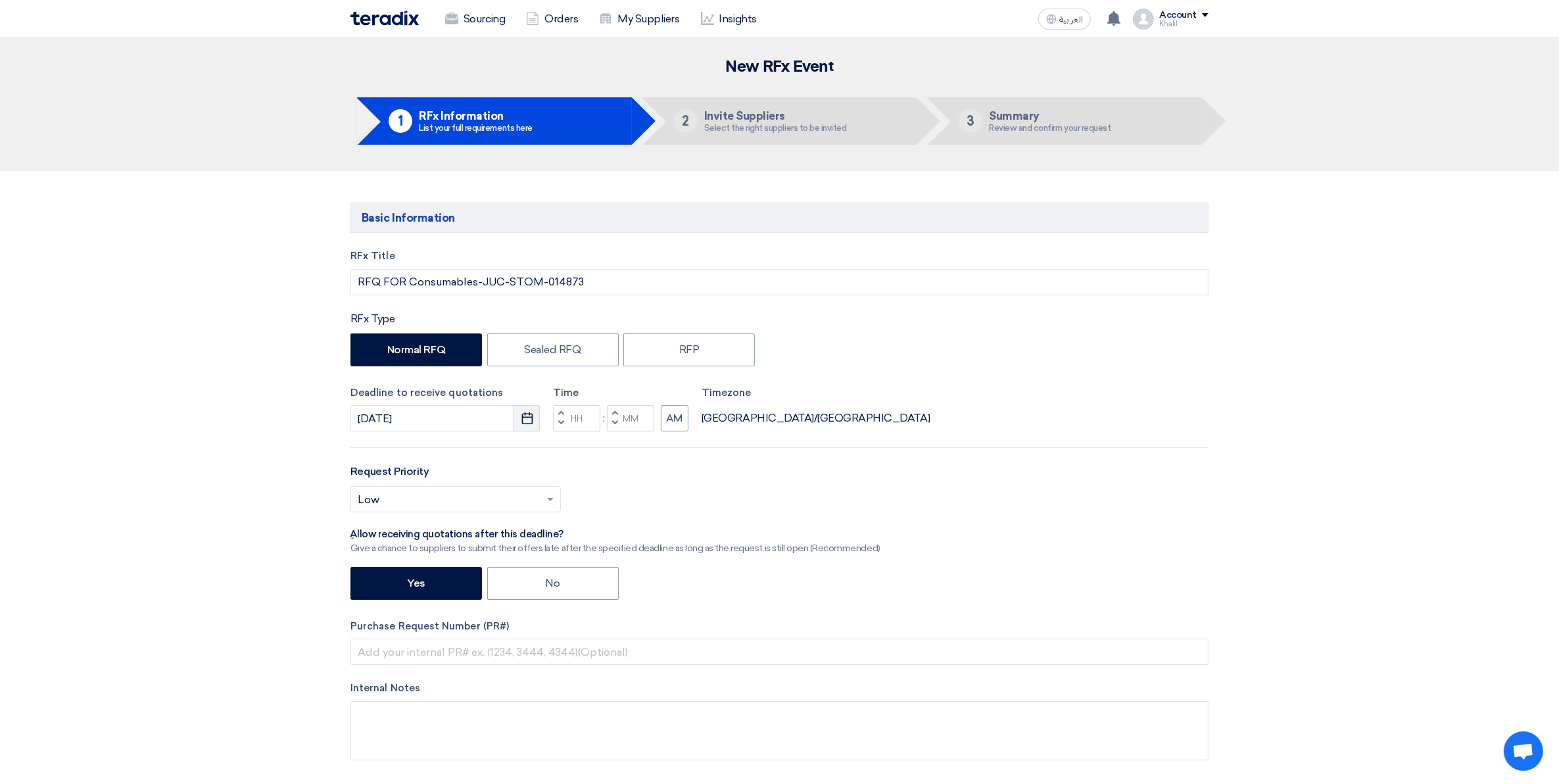
click at [528, 418] on icon "Pick a date" at bounding box center [528, 418] width 13 height 13
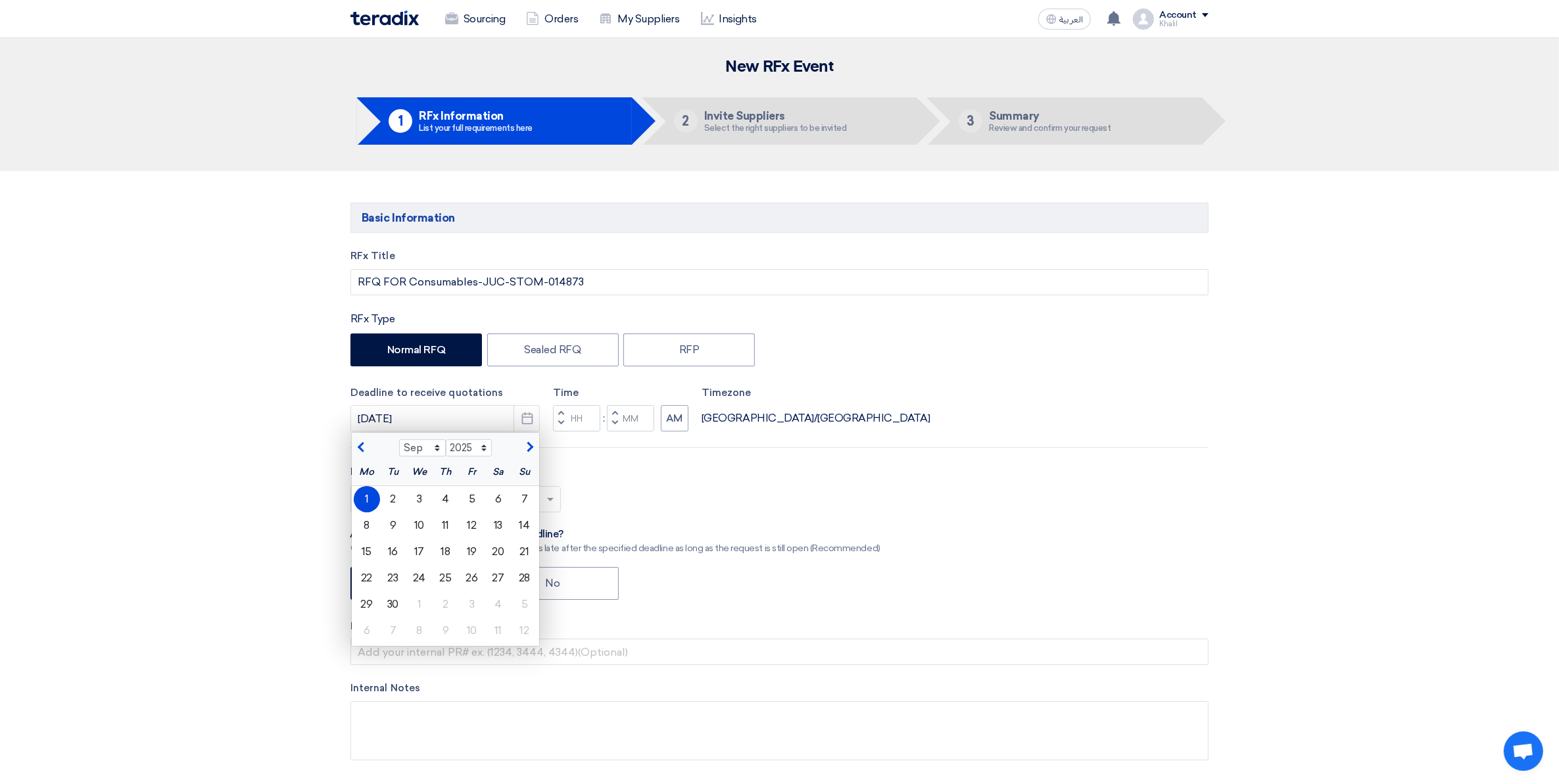
click at [374, 445] on div at bounding box center [375, 445] width 47 height 13
click at [366, 447] on span "button" at bounding box center [363, 447] width 7 height 12
select select "8"
click at [523, 602] on div "31" at bounding box center [525, 604] width 26 height 26
type input "[DATE]"
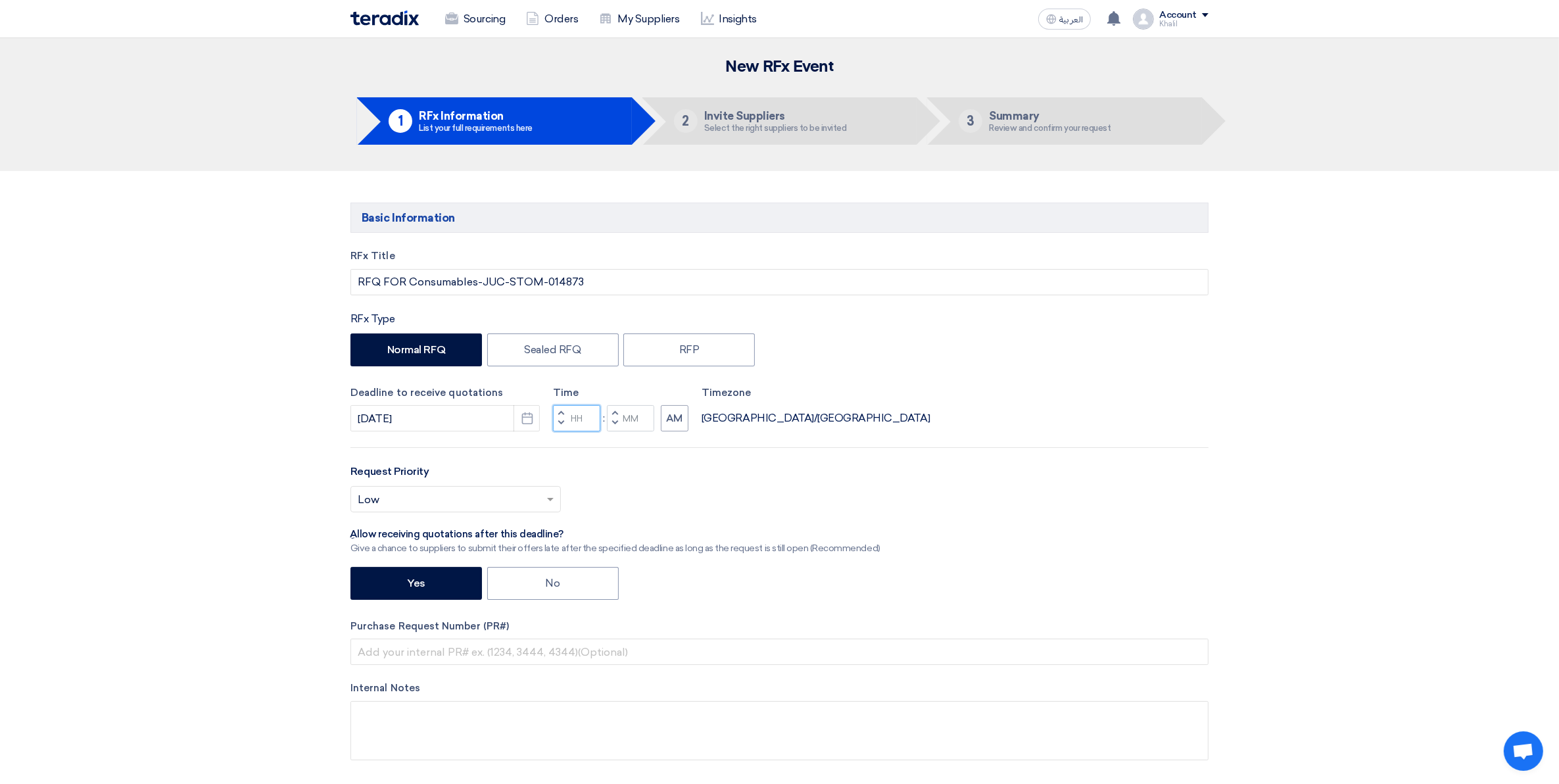
click at [584, 418] on input "Hours" at bounding box center [576, 418] width 47 height 26
type input "10"
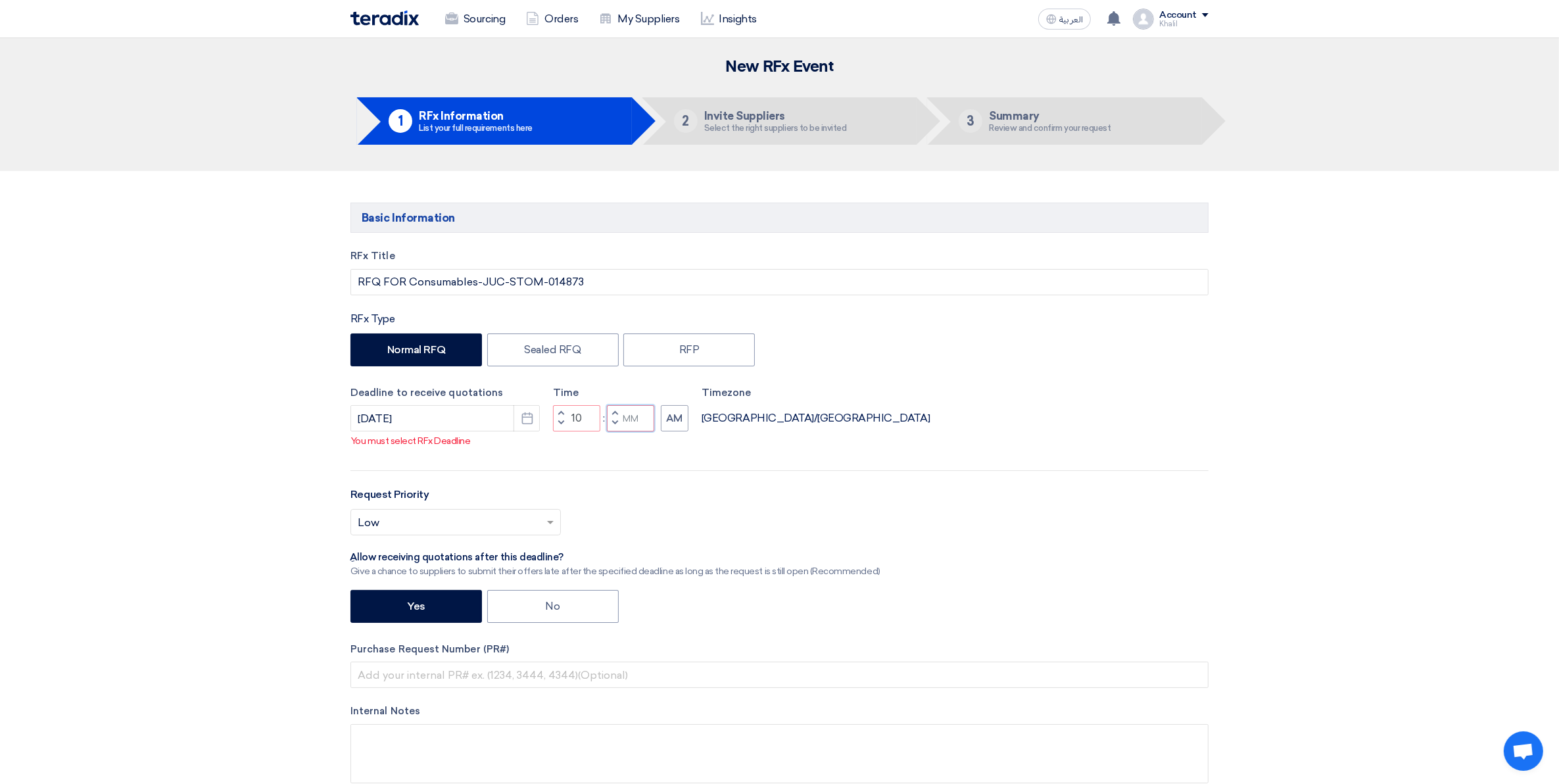
click at [629, 418] on input "Minutes" at bounding box center [630, 418] width 47 height 26
type input "1"
type input "00"
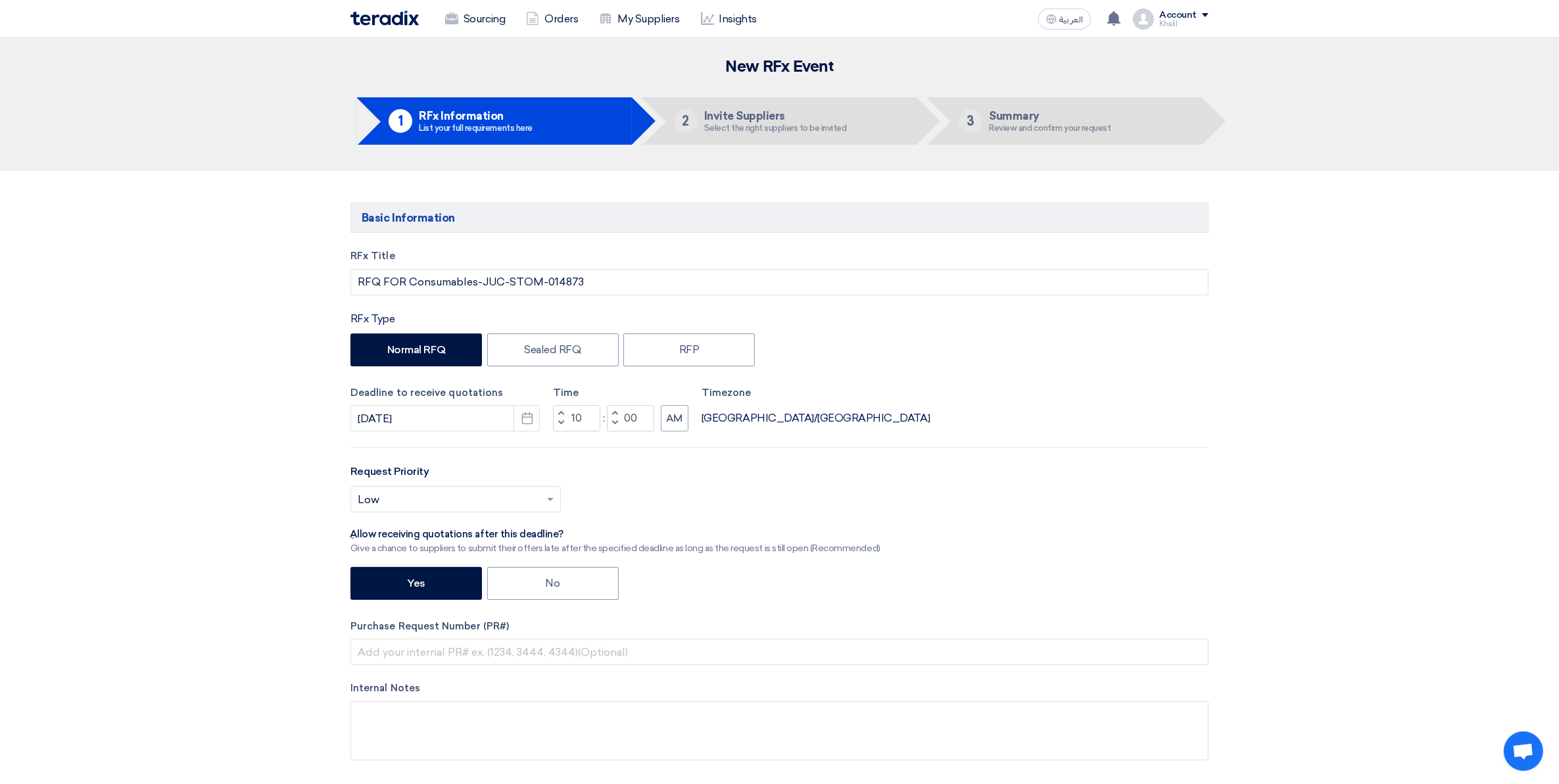
click at [701, 453] on div "RFx Title RFQ FOR Consumables-JUC-STOM-014873 RFx Type Normal RFQ Sealed RFQ RF…" at bounding box center [780, 514] width 878 height 532
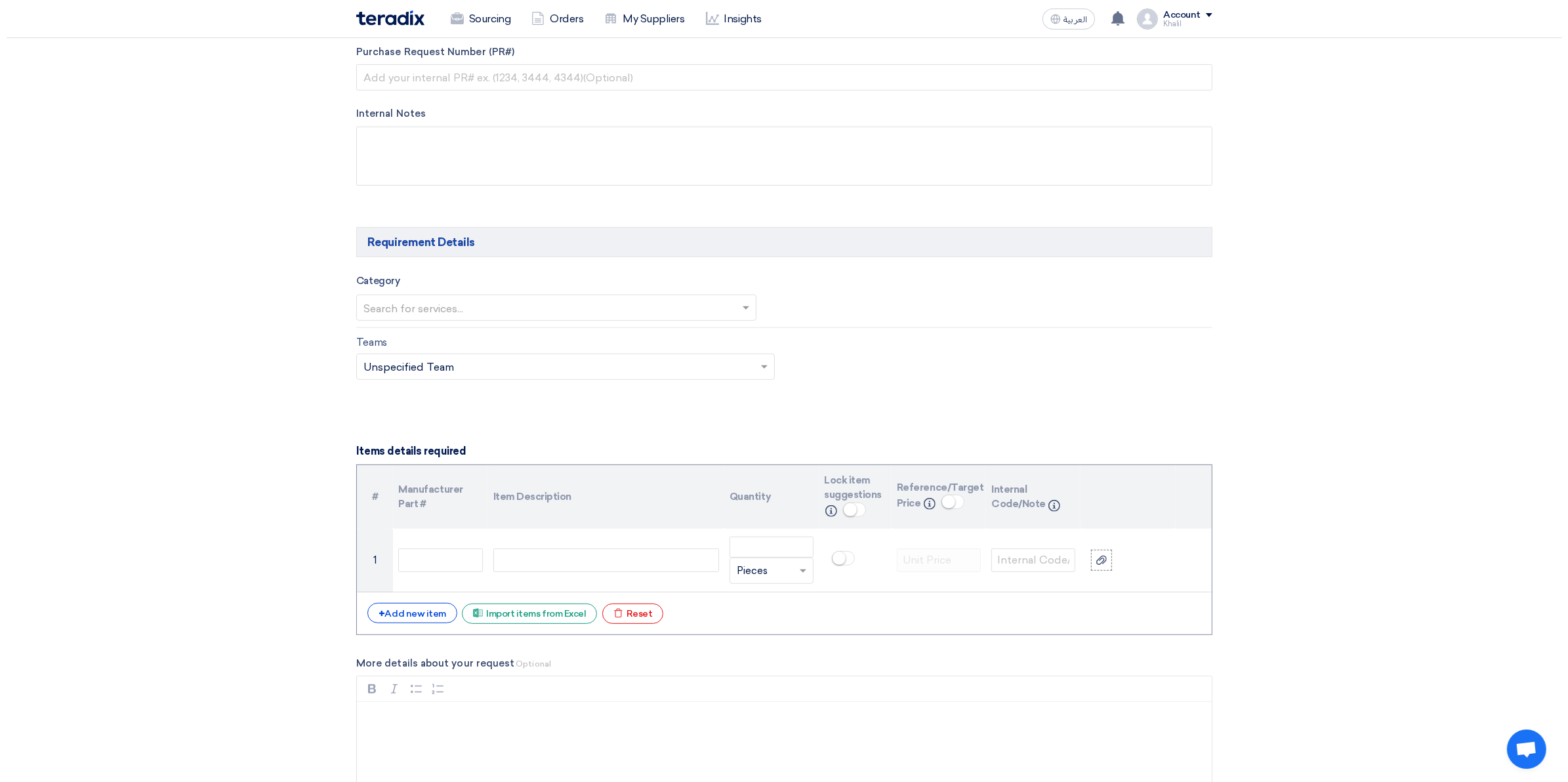
scroll to position [574, 0]
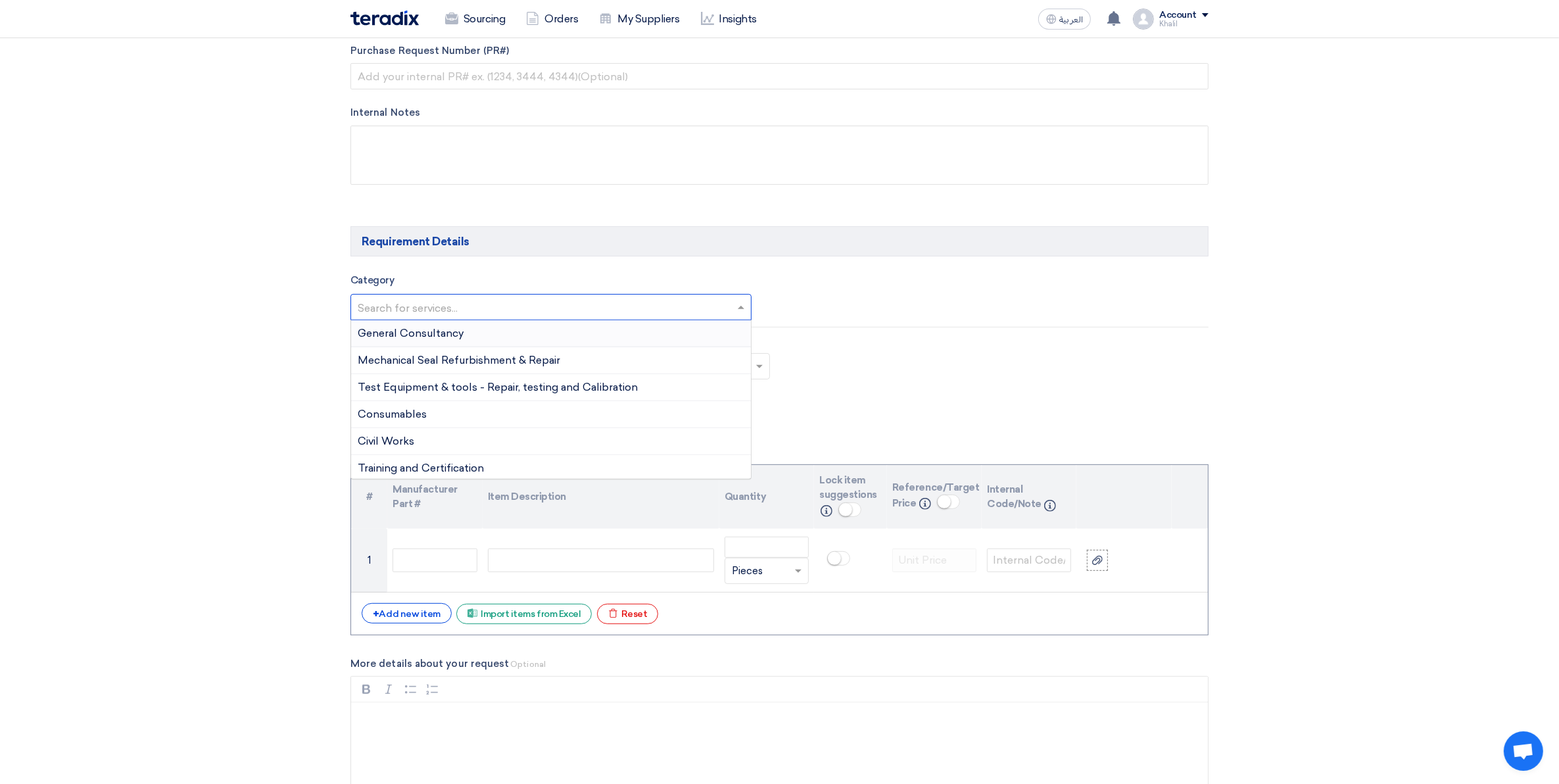
click at [744, 309] on span at bounding box center [743, 307] width 17 height 16
type input "G"
click at [509, 339] on div "General Consultancy" at bounding box center [551, 334] width 400 height 27
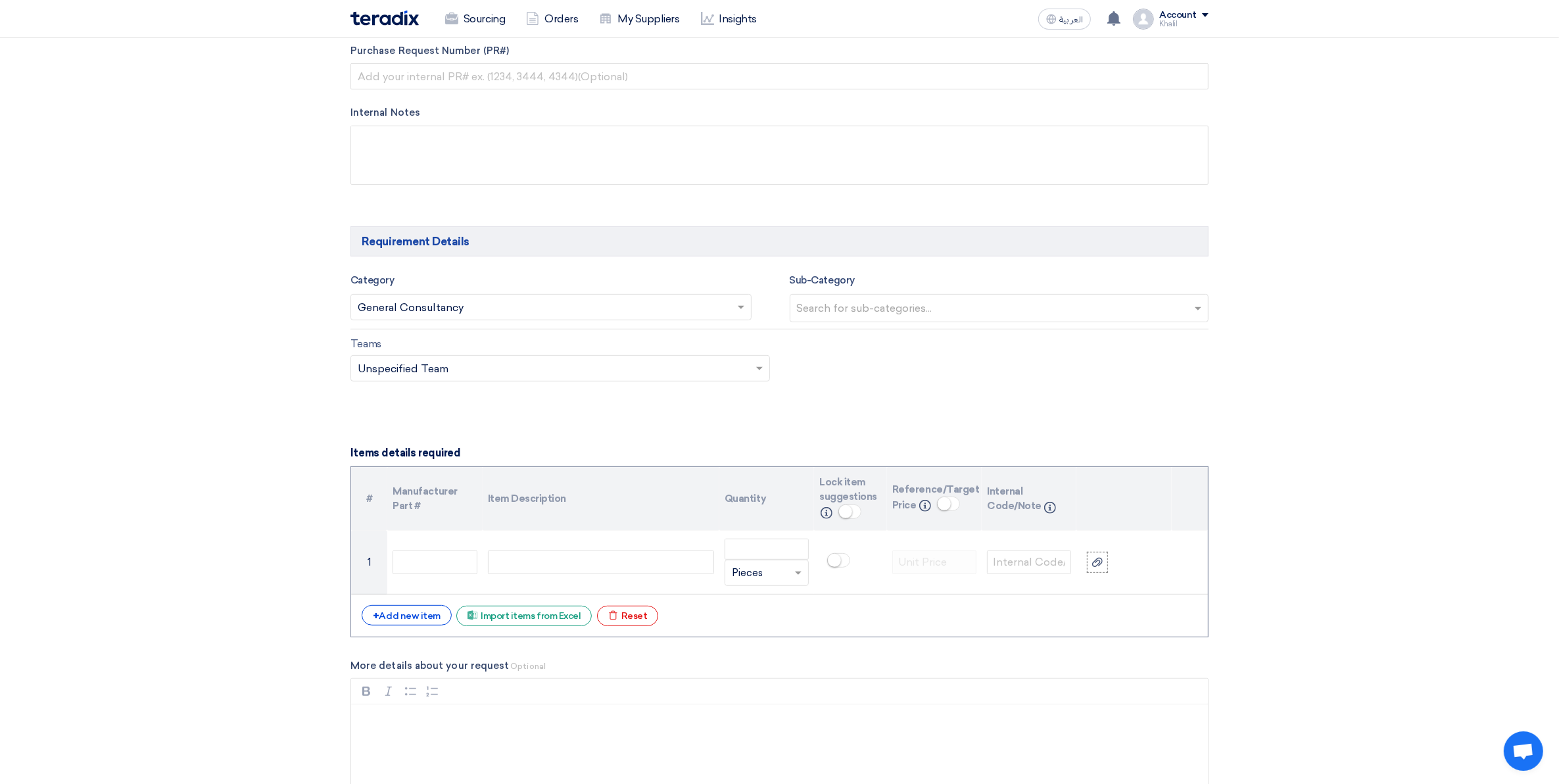
click at [932, 319] on input "text" at bounding box center [1002, 310] width 408 height 22
click at [999, 397] on div "Teams Teams.. × Unspecified Team ×" at bounding box center [780, 366] width 878 height 62
click at [487, 621] on div "Excel file Import items from Excel" at bounding box center [524, 615] width 135 height 20
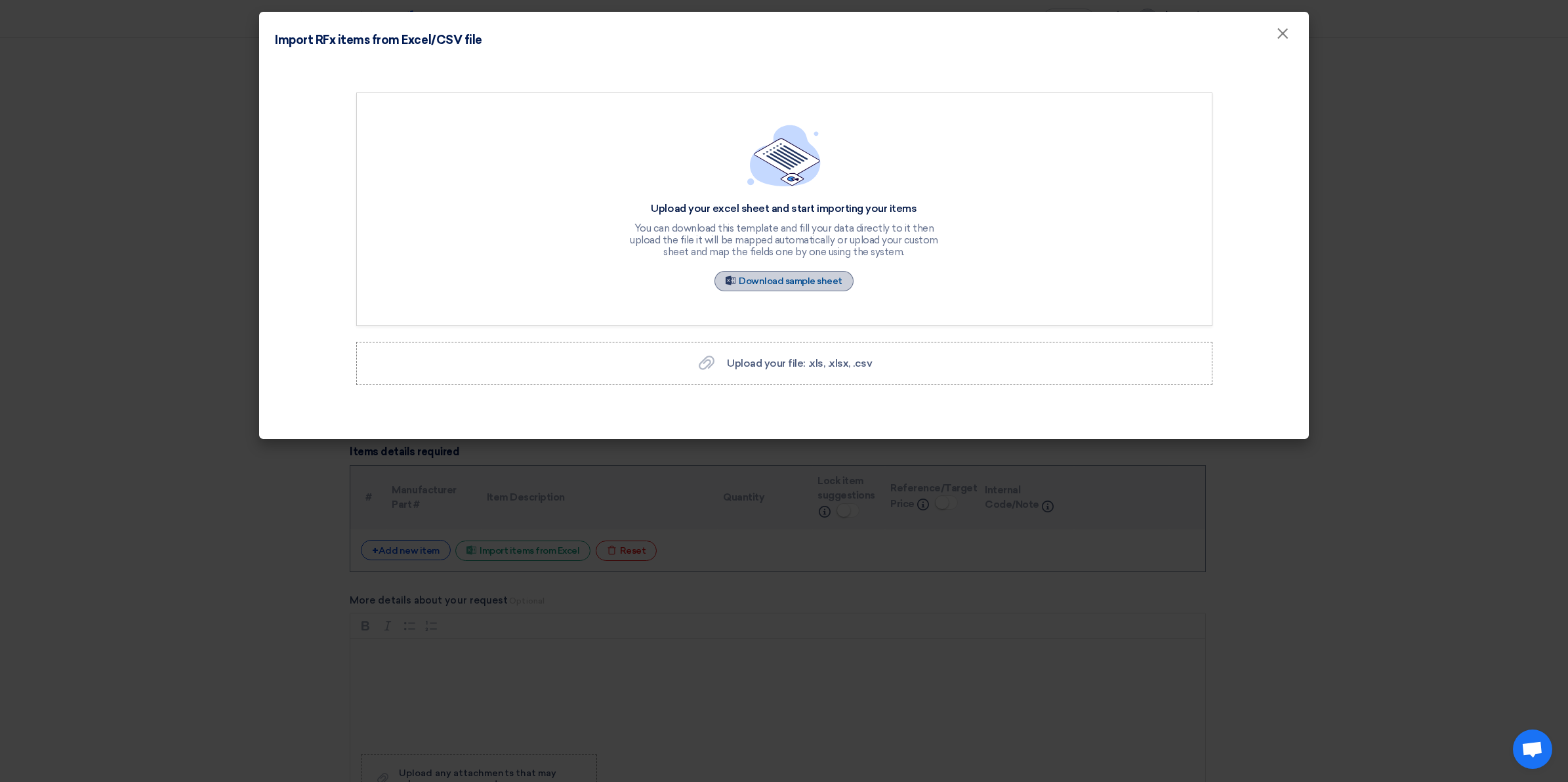
click at [802, 286] on link "Sample Sheet Download sample sheet" at bounding box center [784, 281] width 139 height 20
click at [789, 283] on link "Sample Sheet Download sample sheet" at bounding box center [784, 281] width 139 height 20
click at [807, 366] on span "Upload your file: .xls, .xlsx, .csv" at bounding box center [800, 362] width 145 height 12
click at [0, 0] on input "Upload your file: .xls, .xlsx, .csv Upload your file: .xls, .xlsx, .csv" at bounding box center [0, 0] width 0 height 0
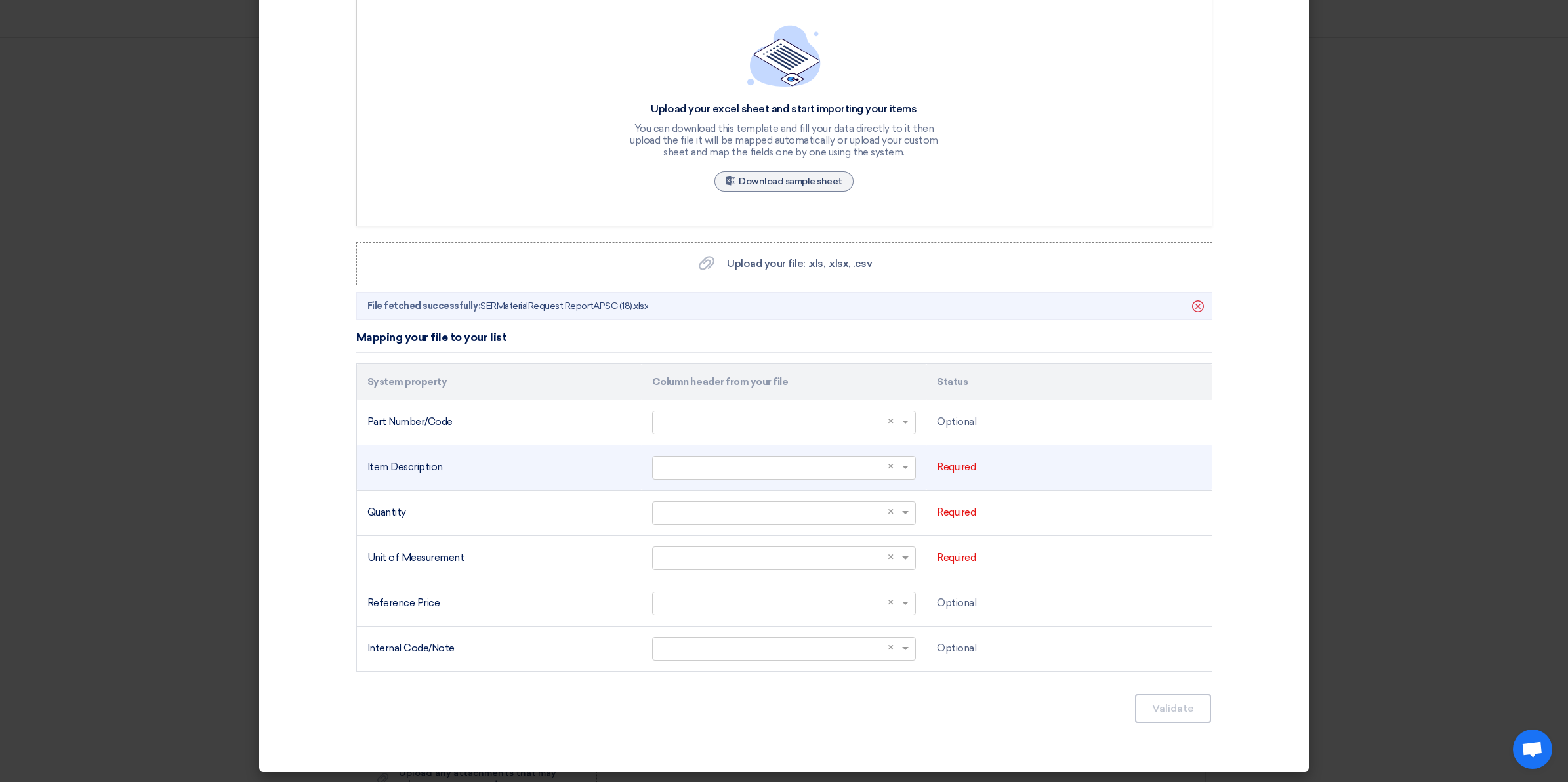
scroll to position [101, 0]
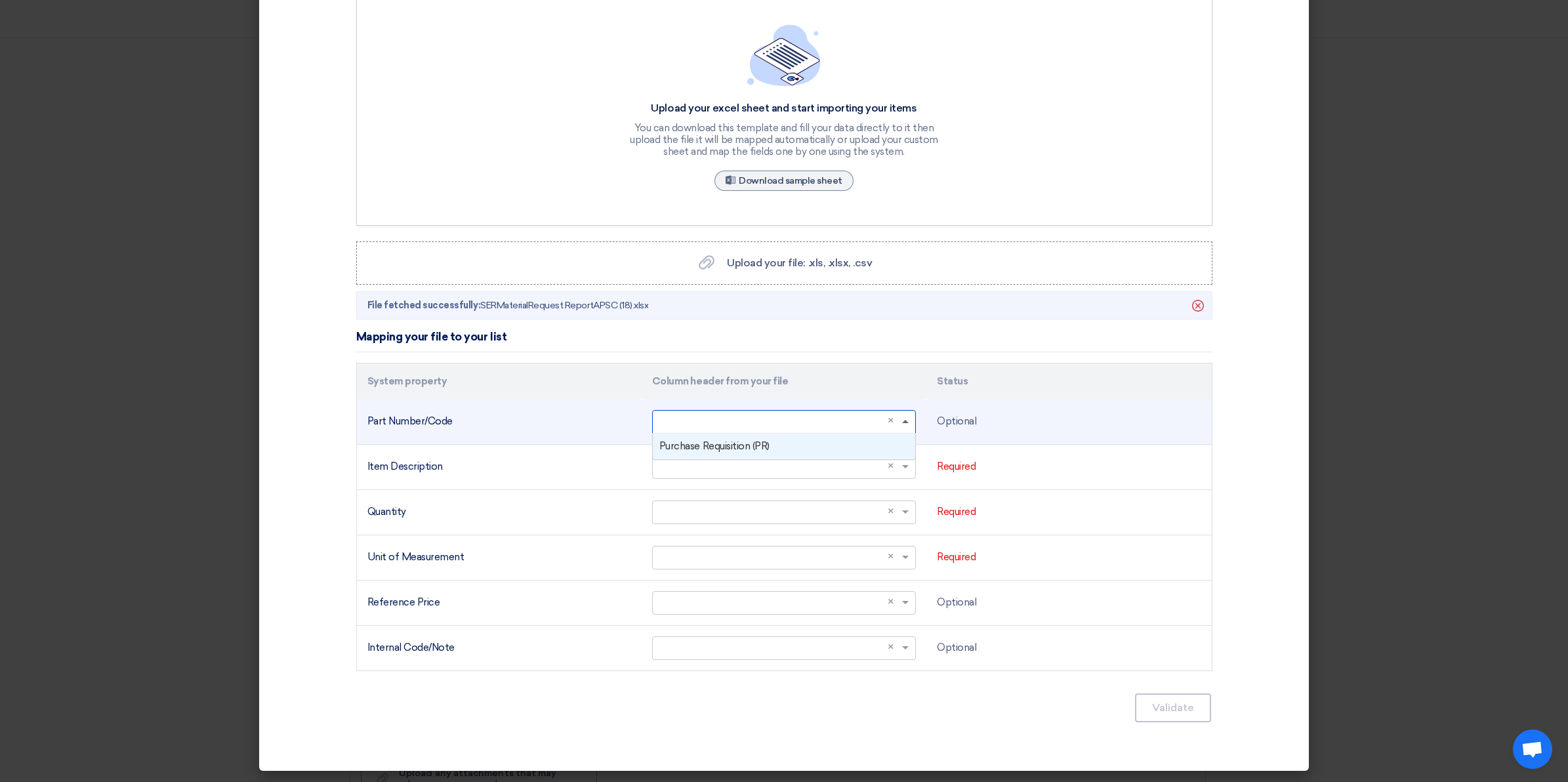
click at [902, 422] on span at bounding box center [905, 421] width 7 height 4
click at [902, 422] on span at bounding box center [905, 422] width 7 height 4
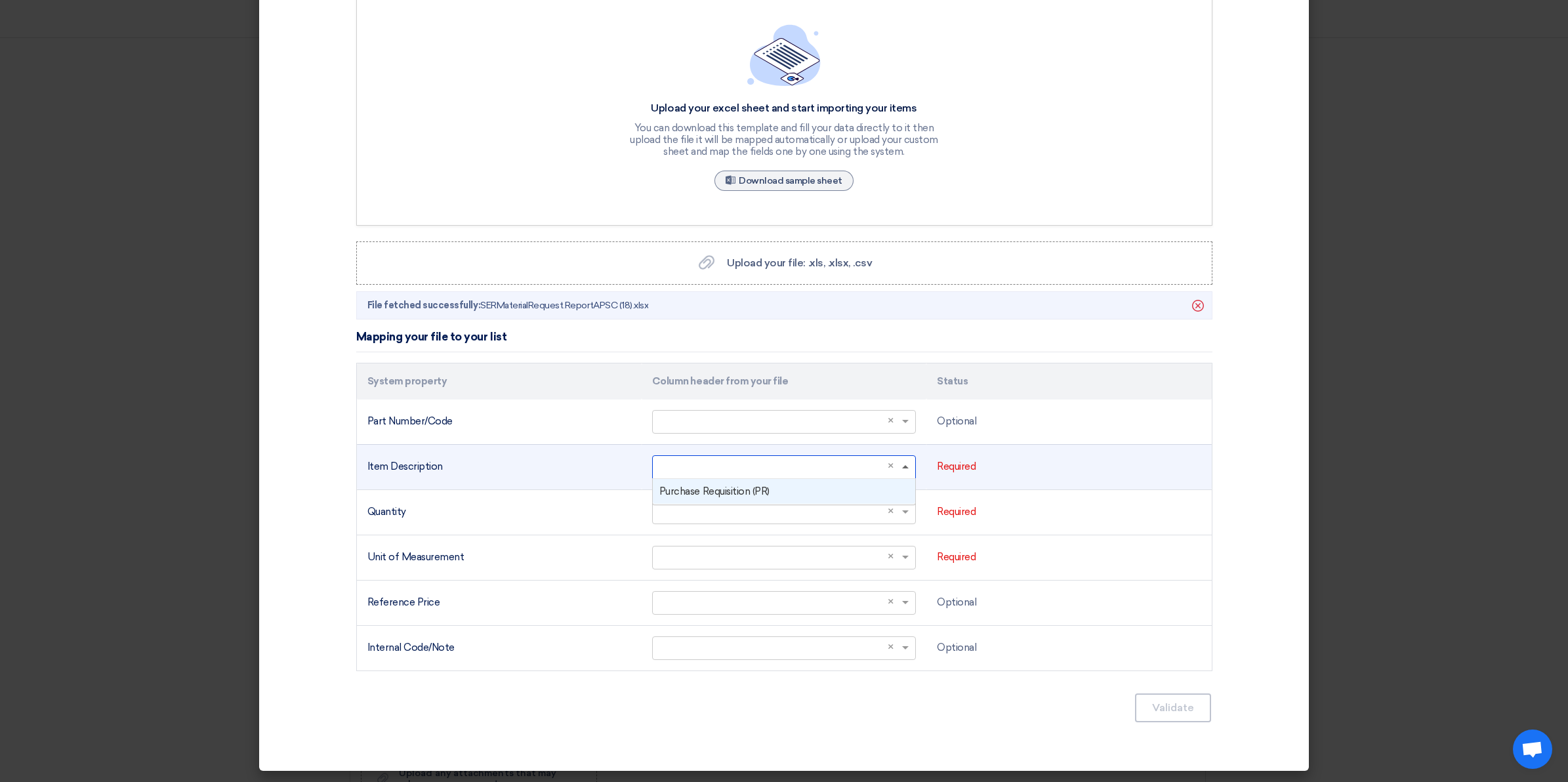
click at [902, 467] on span at bounding box center [905, 467] width 7 height 4
click at [824, 493] on div "Purchase Requisition (PR)" at bounding box center [784, 491] width 262 height 25
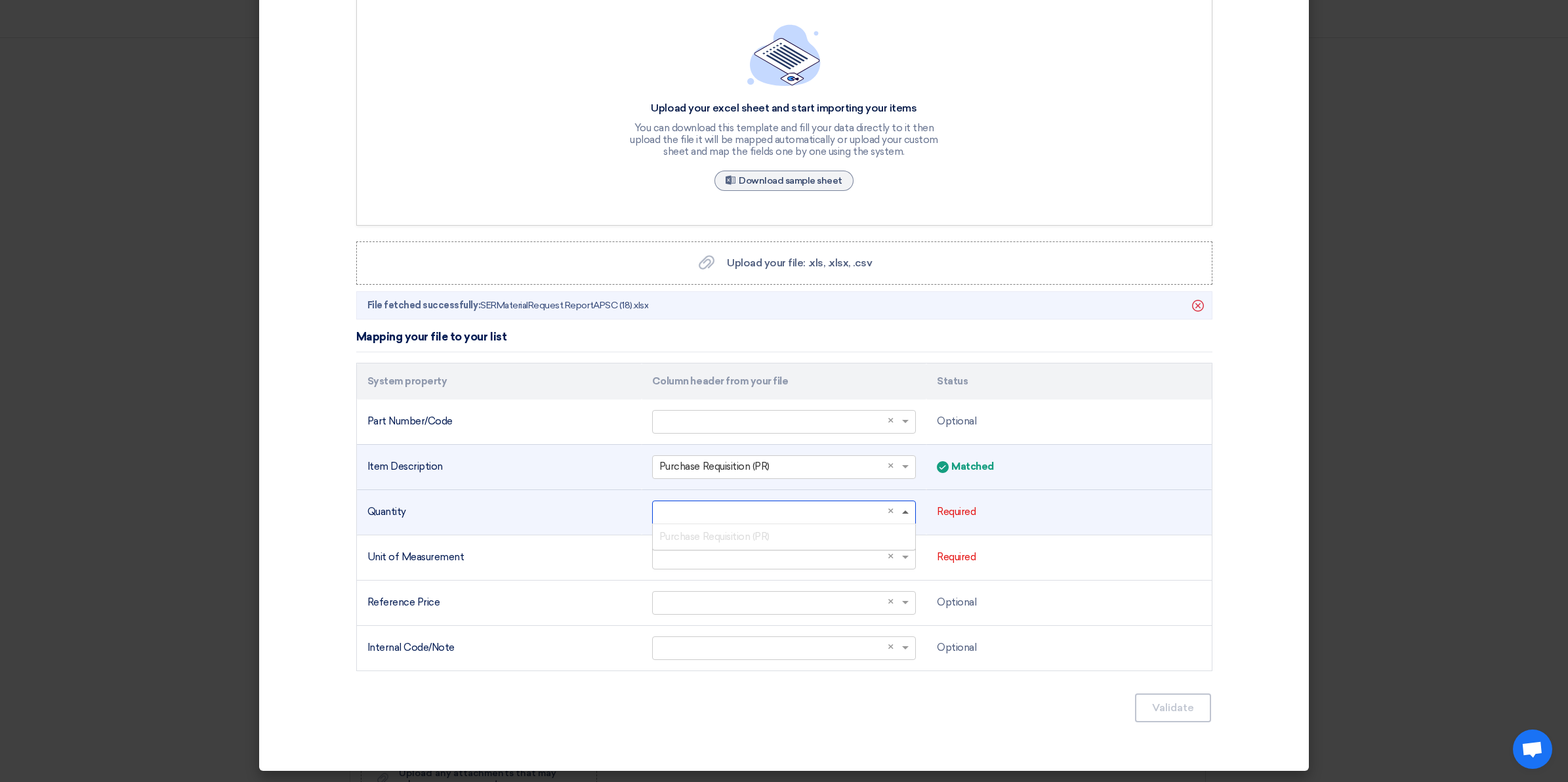
click at [902, 512] on span at bounding box center [905, 512] width 7 height 4
click at [902, 513] on span at bounding box center [905, 512] width 7 height 4
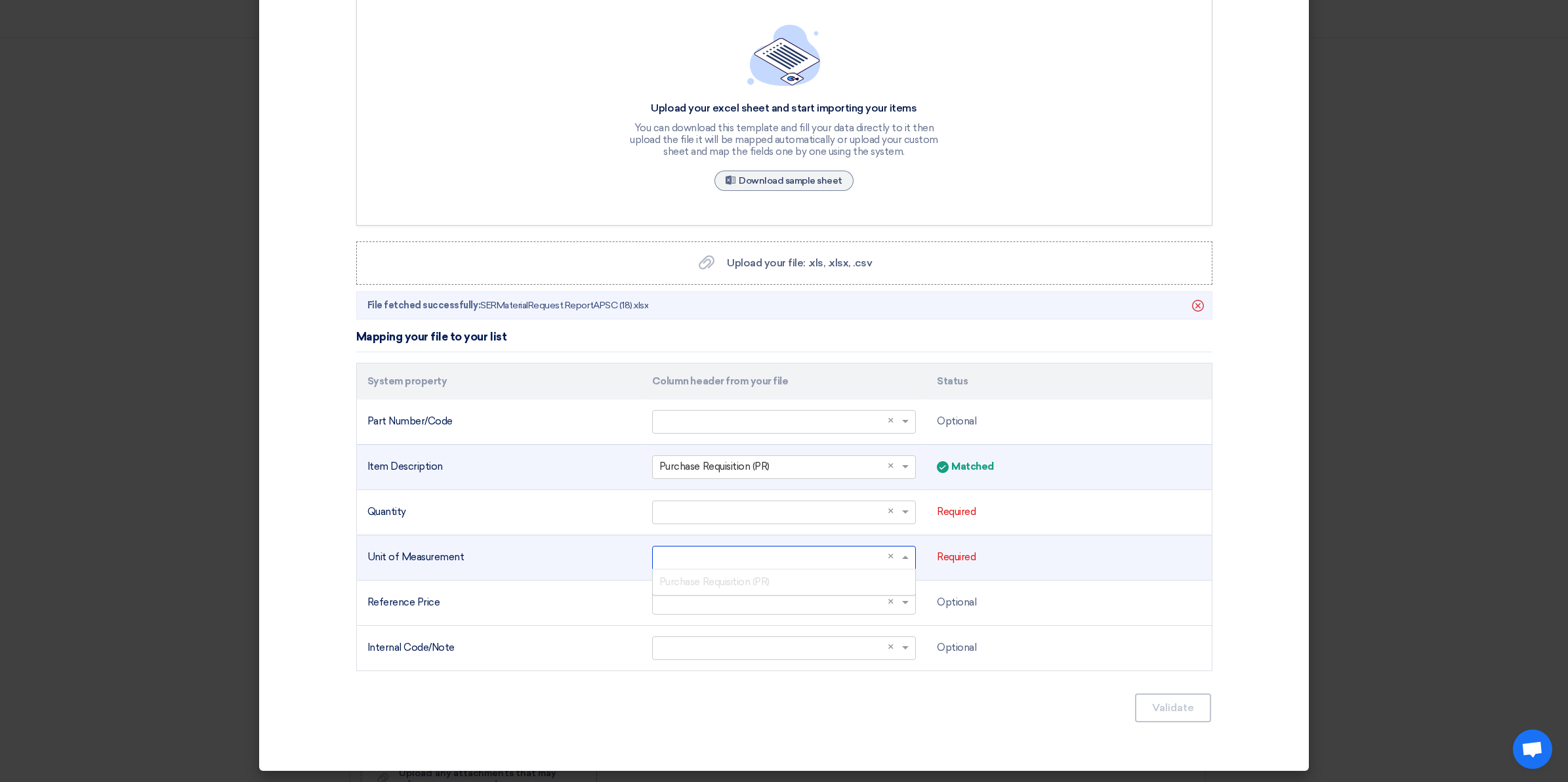
click at [904, 557] on span at bounding box center [907, 557] width 17 height 15
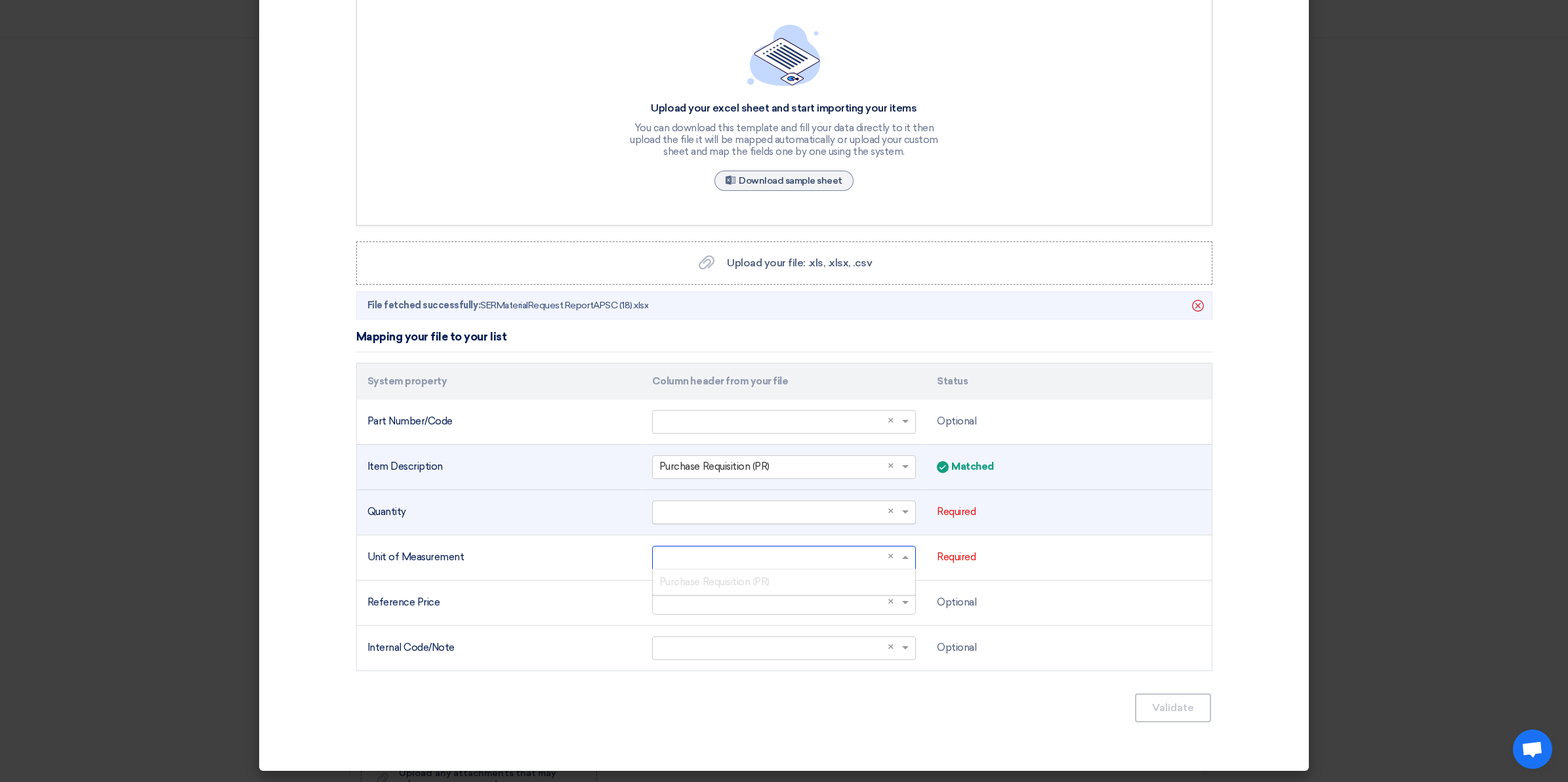
click at [899, 509] on span at bounding box center [907, 512] width 17 height 15
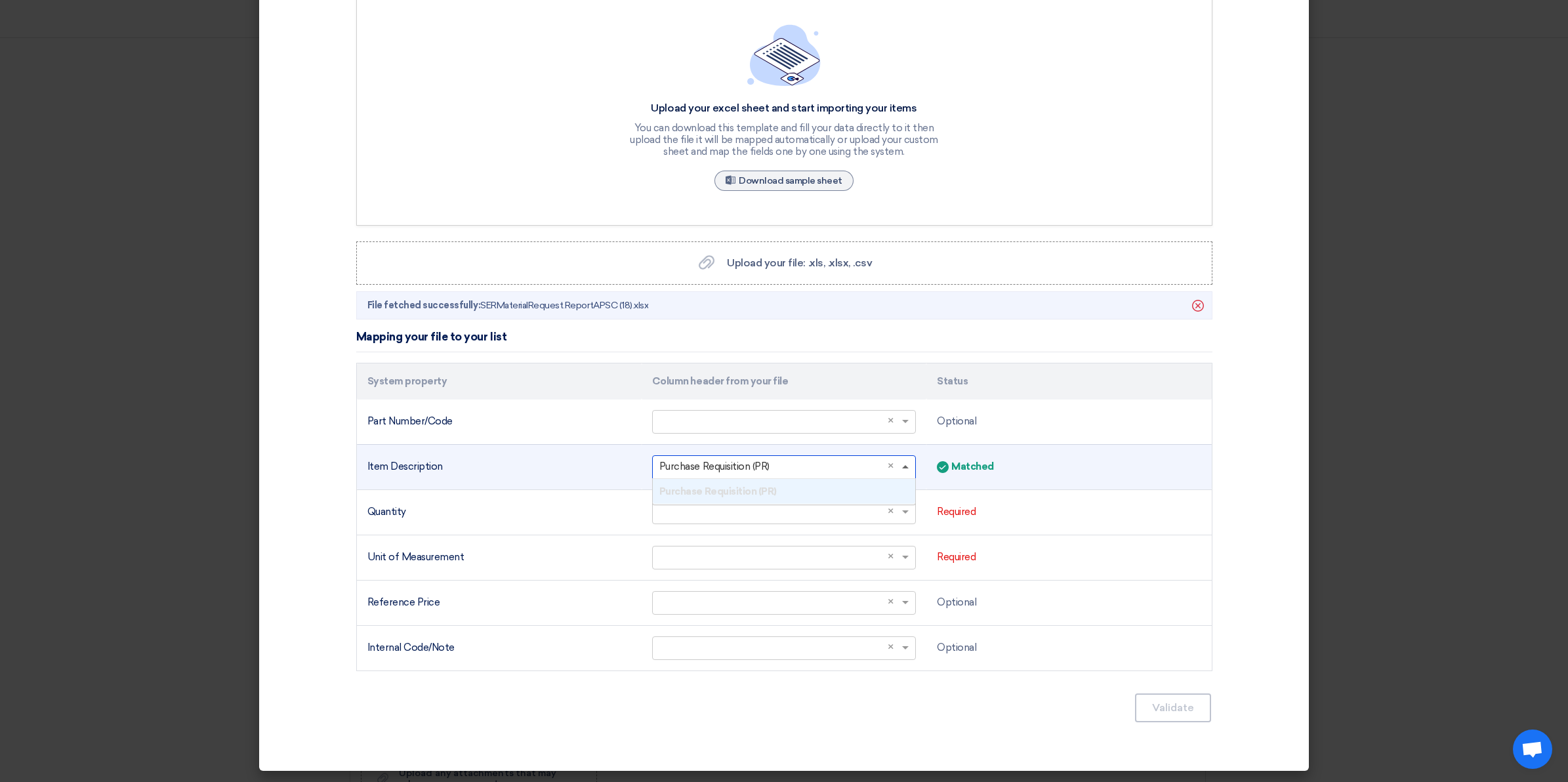
click at [902, 466] on span at bounding box center [905, 467] width 7 height 4
click at [1192, 300] on icon "Delete" at bounding box center [1198, 305] width 22 height 22
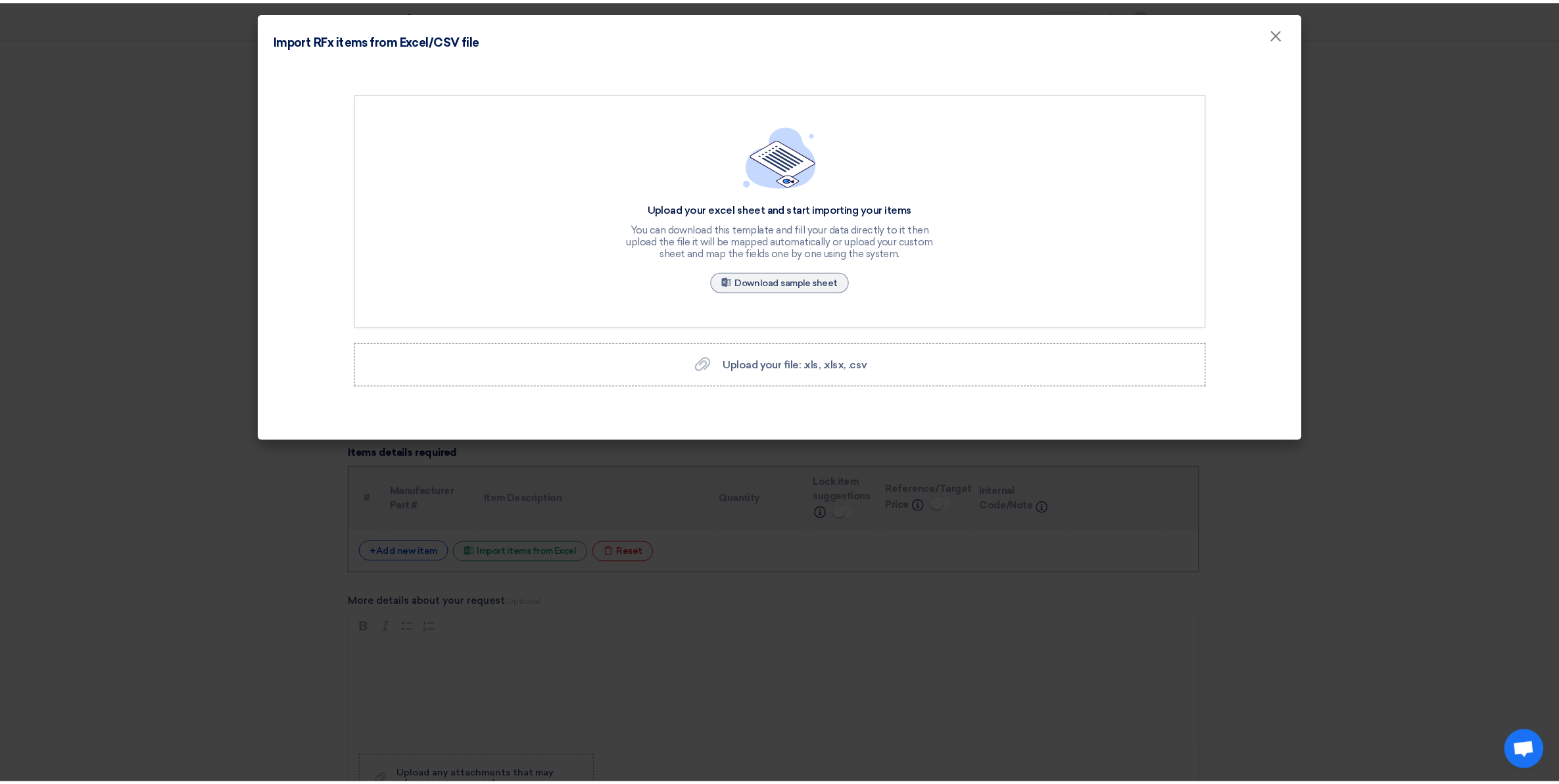
scroll to position [0, 0]
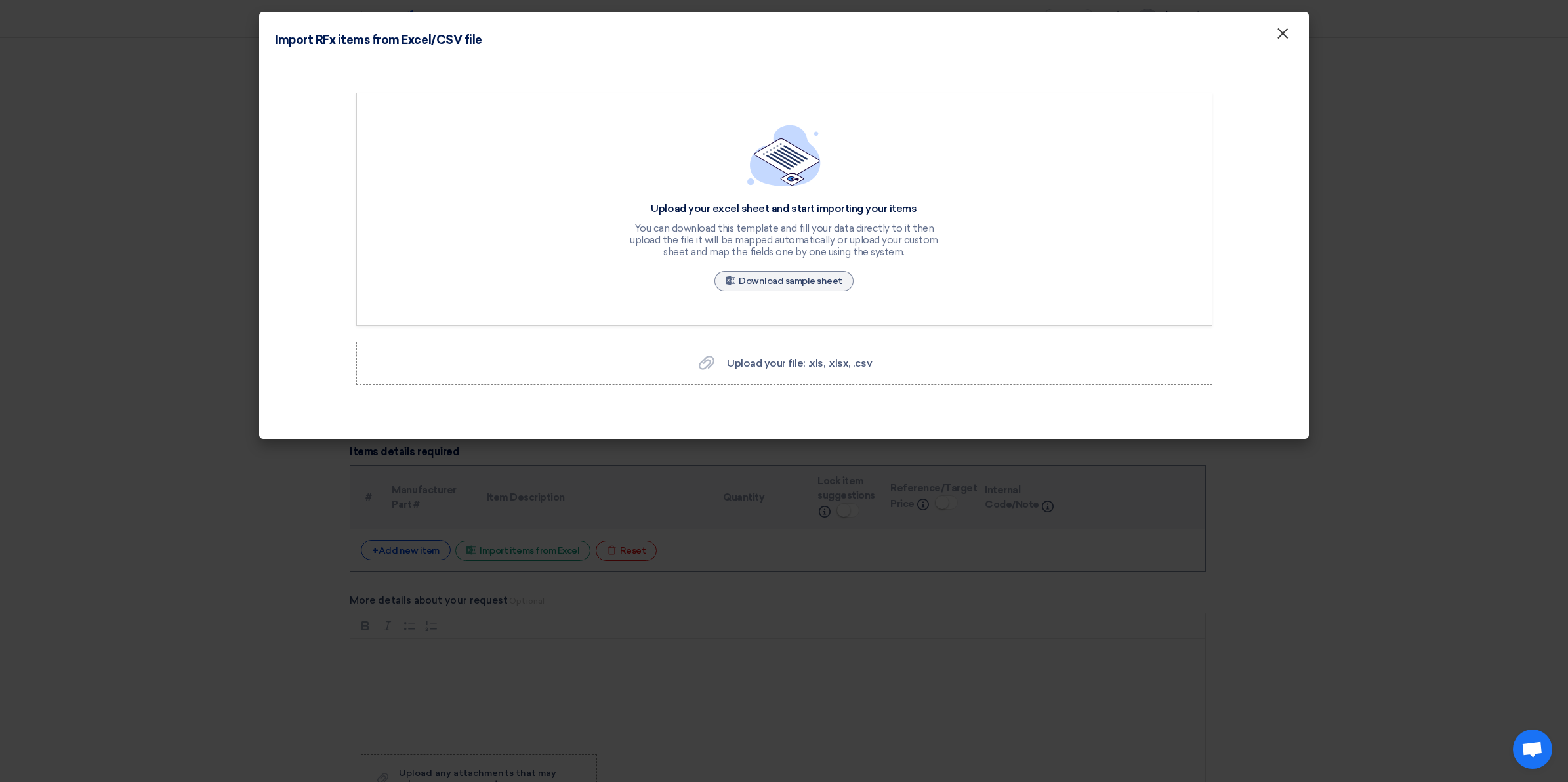
click at [1283, 39] on span "×" at bounding box center [1282, 37] width 13 height 26
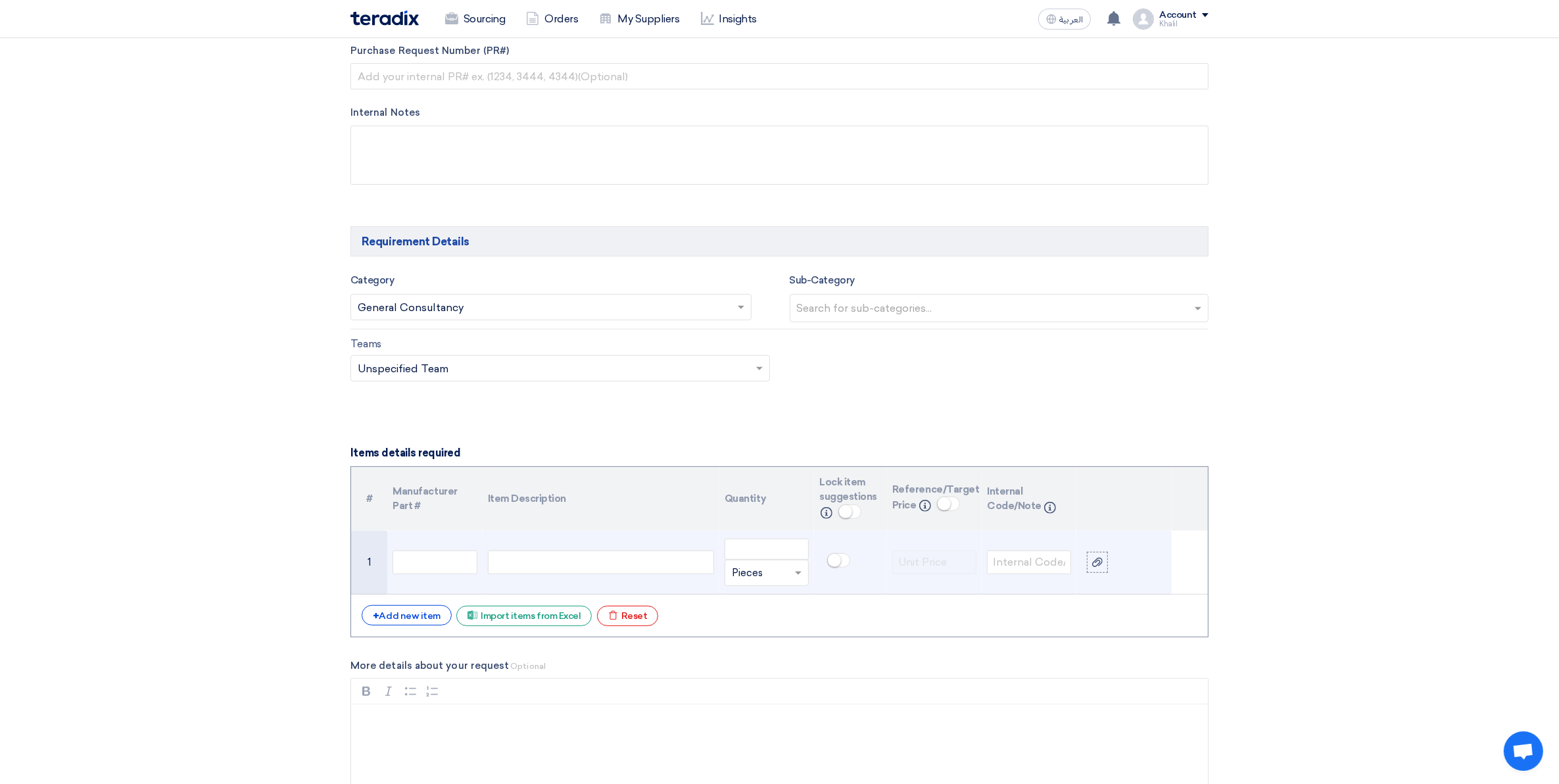
click at [594, 569] on div at bounding box center [600, 562] width 226 height 24
paste div
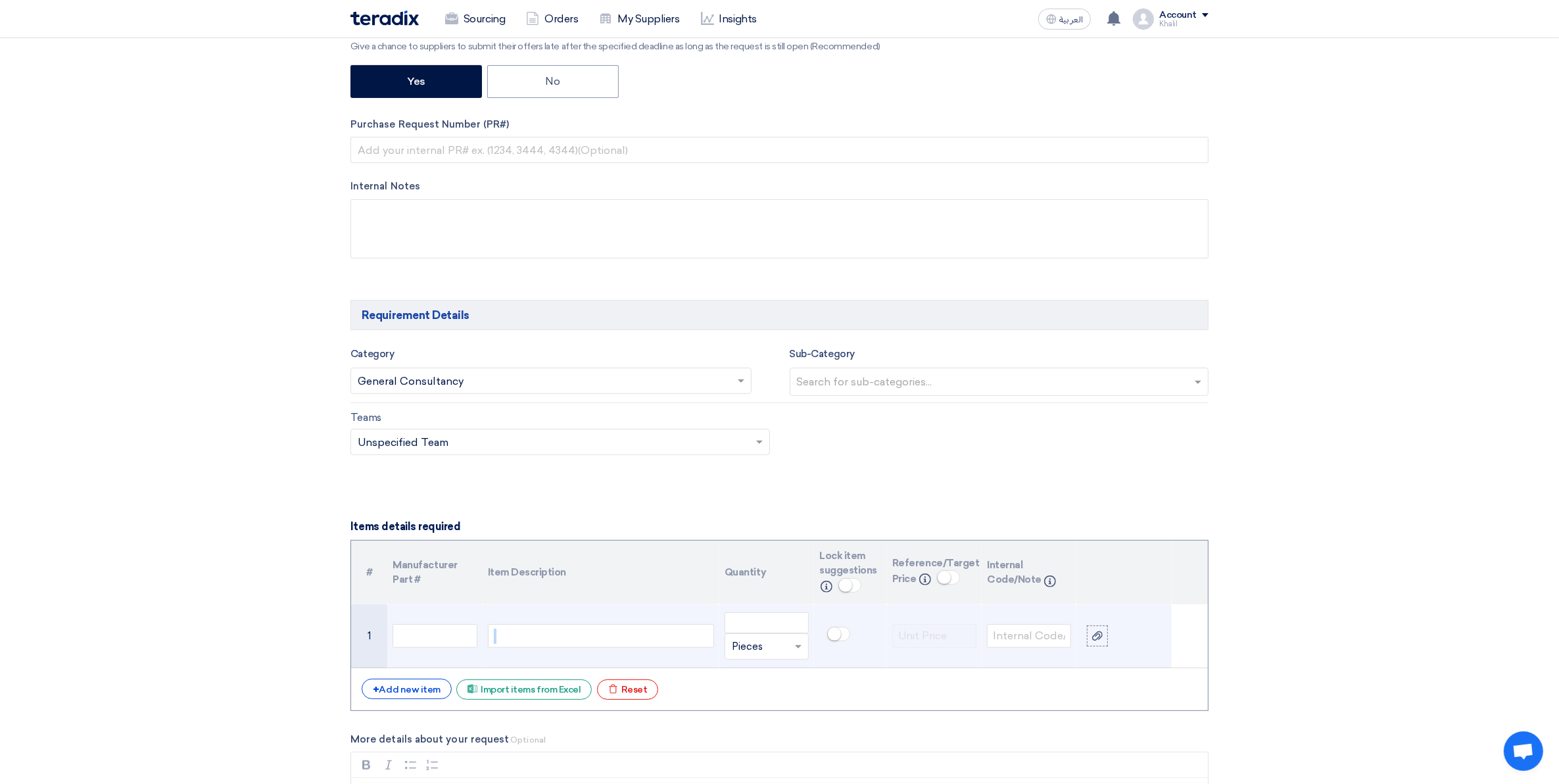
click at [597, 642] on div "Make: [PERSON_NAME] | Model: | Hempadur Make: [PERSON_NAME] | Model: | Hempadur…" at bounding box center [600, 636] width 226 height 24
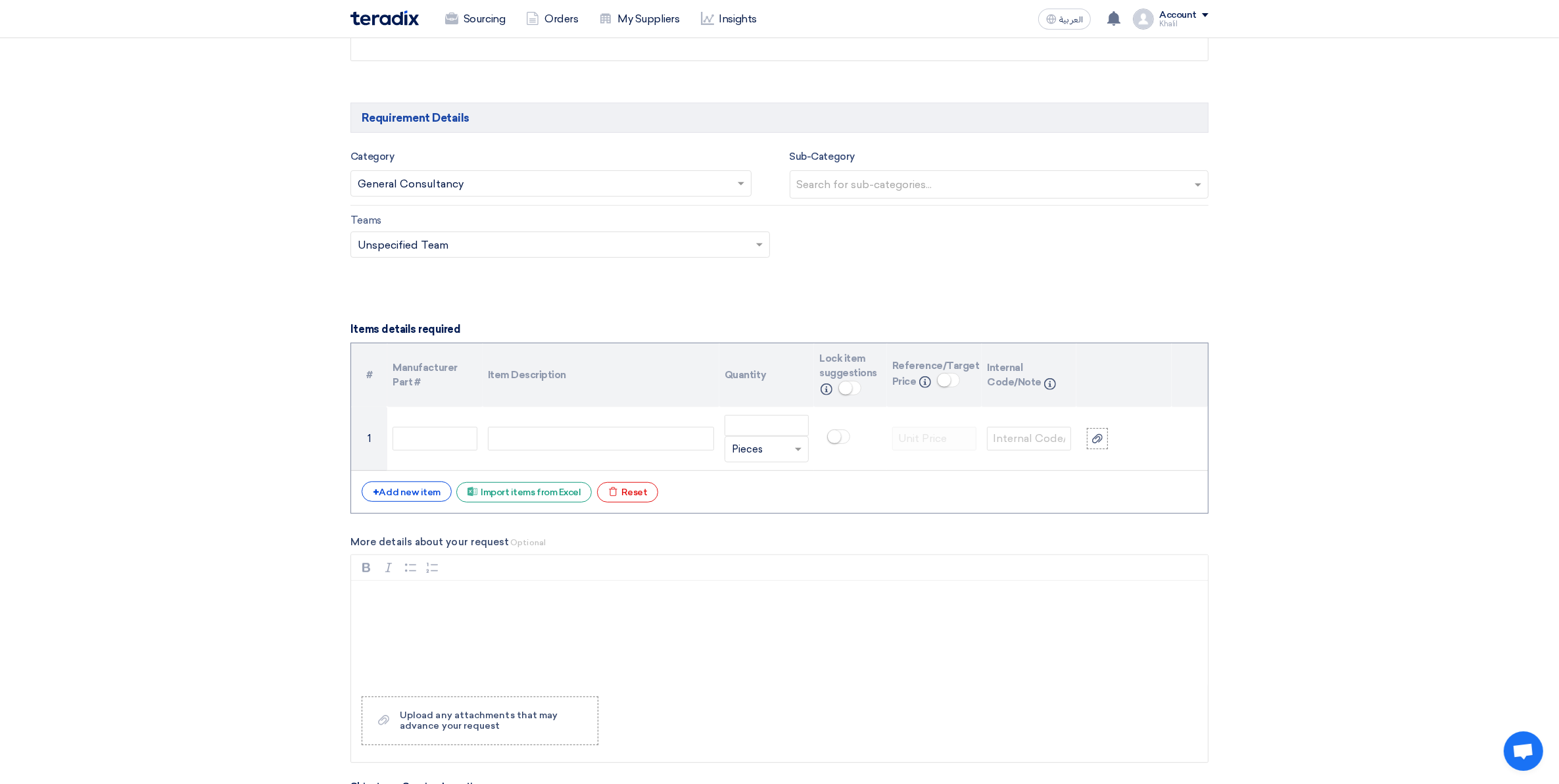
scroll to position [736, 0]
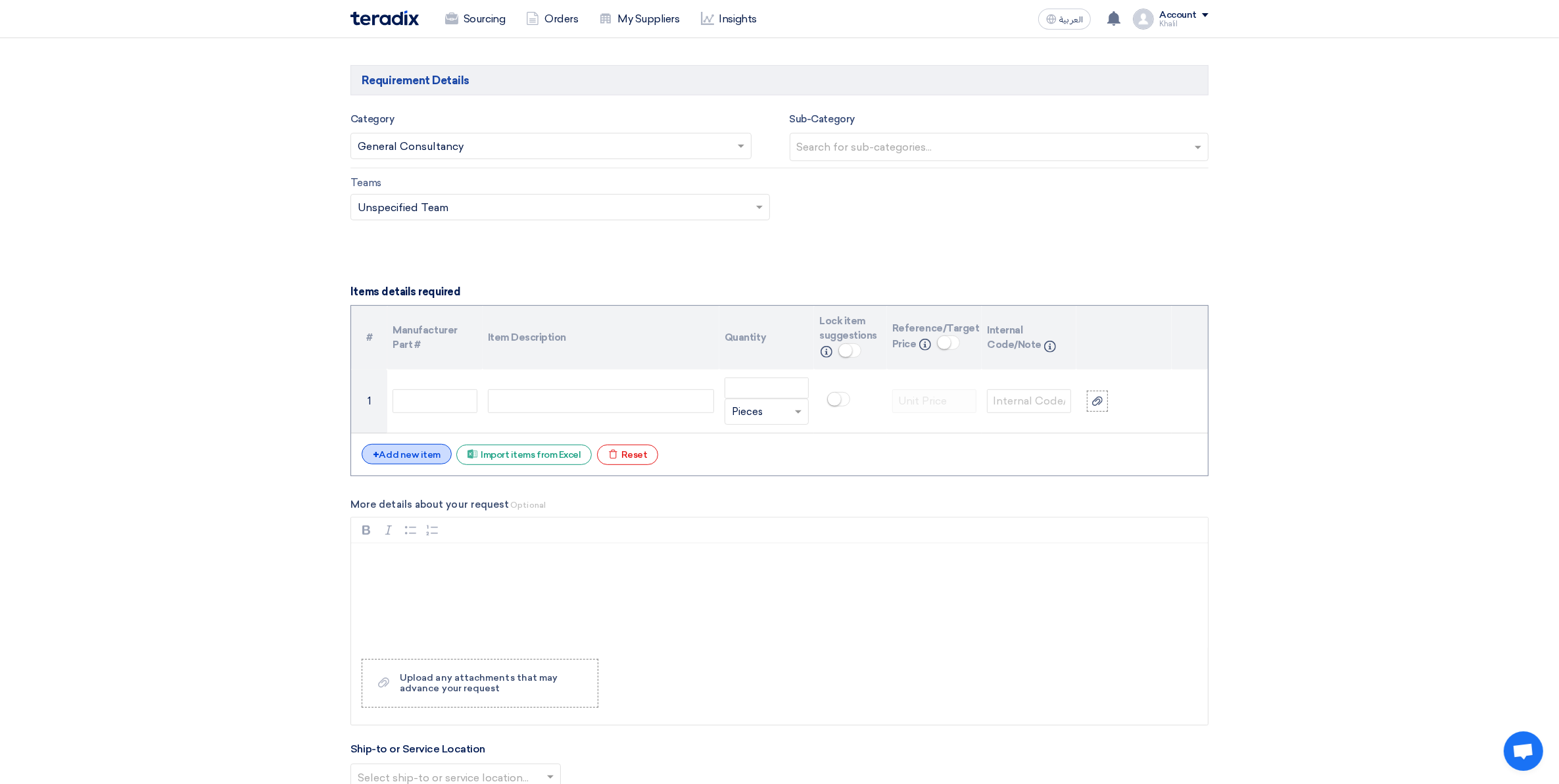
click at [423, 451] on div "+ Add new item" at bounding box center [407, 454] width 90 height 20
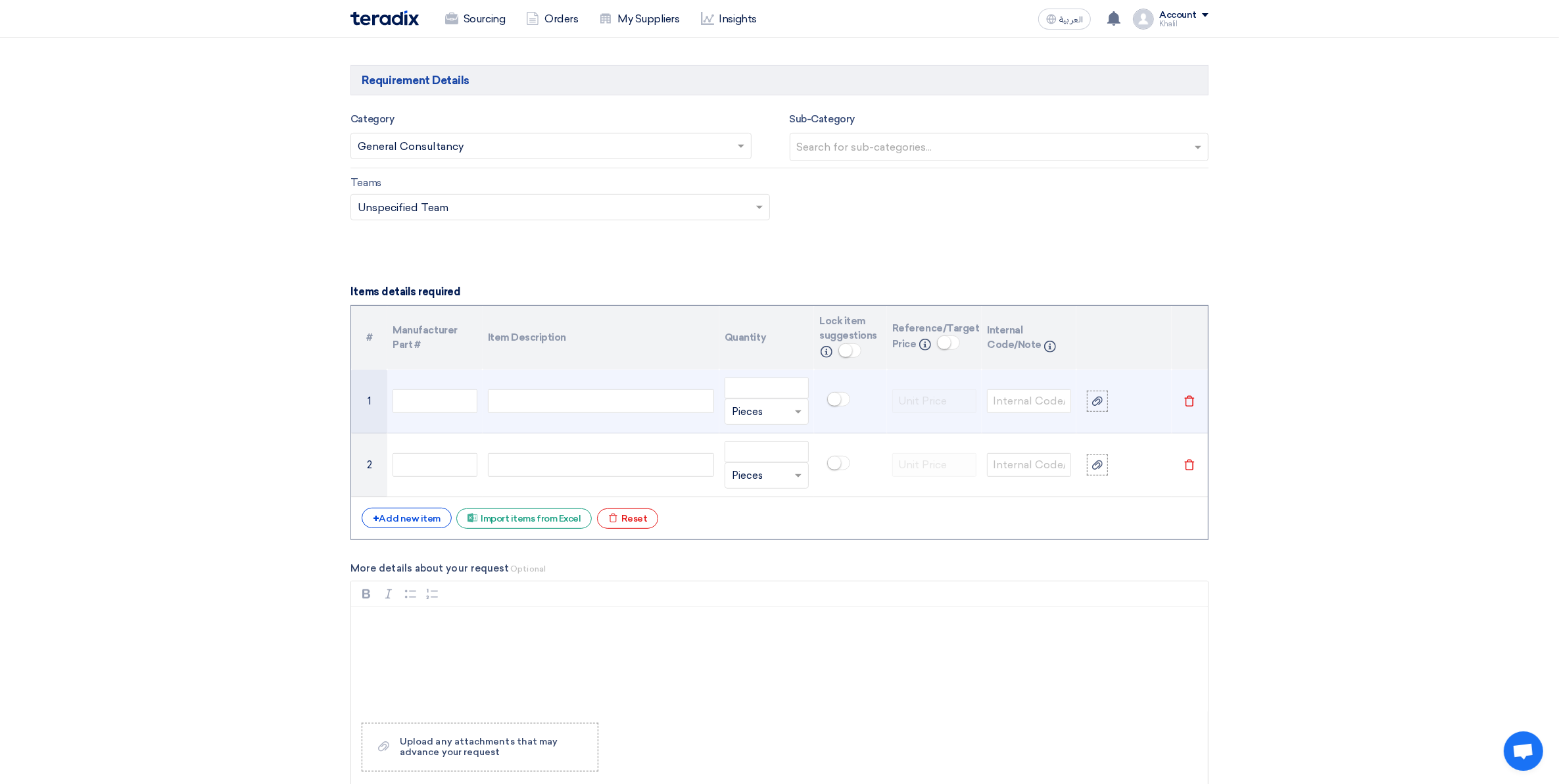
click at [531, 405] on div "Make: [PERSON_NAME] | Model: | Hempadur Make: [PERSON_NAME] | Model: | Hempadur…" at bounding box center [600, 401] width 226 height 24
click at [776, 387] on input "number" at bounding box center [767, 387] width 84 height 21
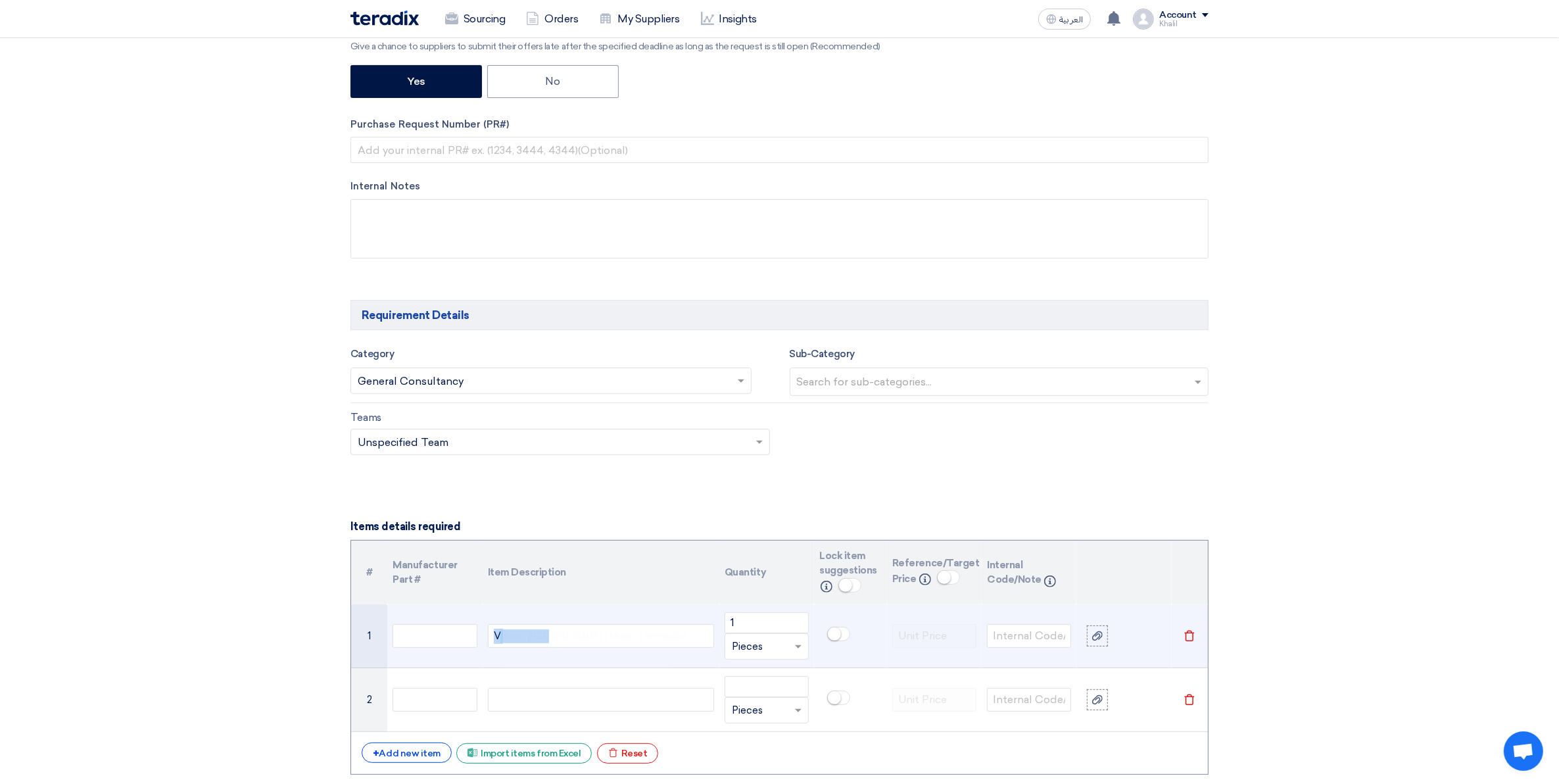
drag, startPoint x: 534, startPoint y: 628, endPoint x: 487, endPoint y: 632, distance: 47.2
click at [487, 632] on td "Make: [PERSON_NAME] | Model: | Hempadur V Make: [PERSON_NAME] | Model: | Hempad…" at bounding box center [601, 637] width 237 height 64
drag, startPoint x: 685, startPoint y: 641, endPoint x: 488, endPoint y: 630, distance: 197.3
click at [488, 630] on div "Make: [PERSON_NAME] | Model: | Hempadur el | Model: | Hempadur Quattro - 17634 …" at bounding box center [600, 636] width 226 height 24
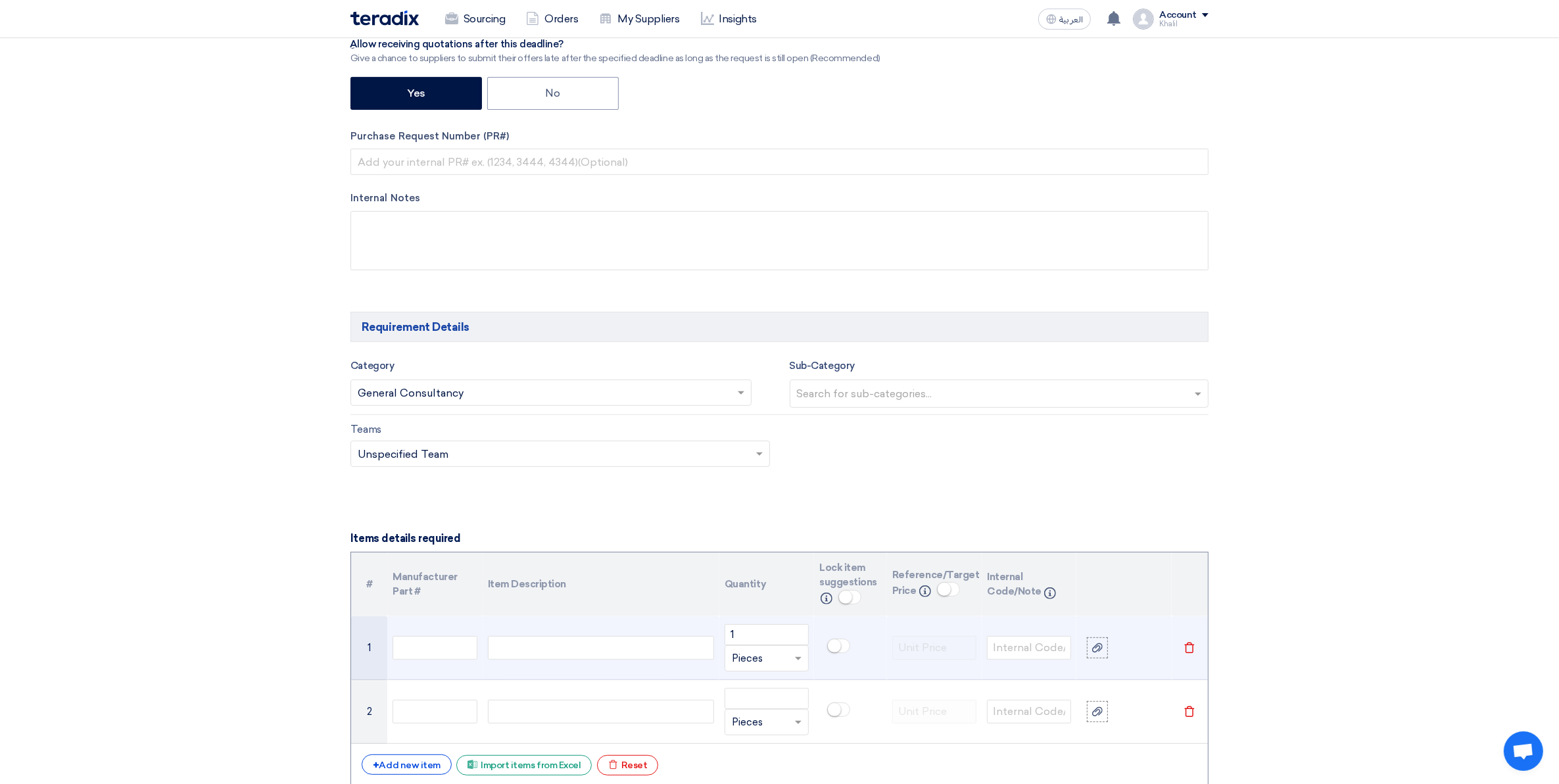
click at [572, 650] on div "Make: [PERSON_NAME] | Model: | Hempad Quattro - 17634 Quattro - 17634Make: [PER…" at bounding box center [600, 647] width 226 height 24
click at [658, 655] on div "Make: [PERSON_NAME] | Model: | Hempad Make: [PERSON_NAME] | Model: | Hempadur Q…" at bounding box center [600, 647] width 226 height 24
click at [656, 655] on div "Make: [PERSON_NAME] | Model: | Hempad Make: [PERSON_NAME] | Model: | Hempadur Q…" at bounding box center [600, 647] width 226 height 24
click at [557, 653] on div "Make: [PERSON_NAME] | Model: | Hempad Make: [PERSON_NAME] | Model: | Hempadur M…" at bounding box center [600, 647] width 226 height 24
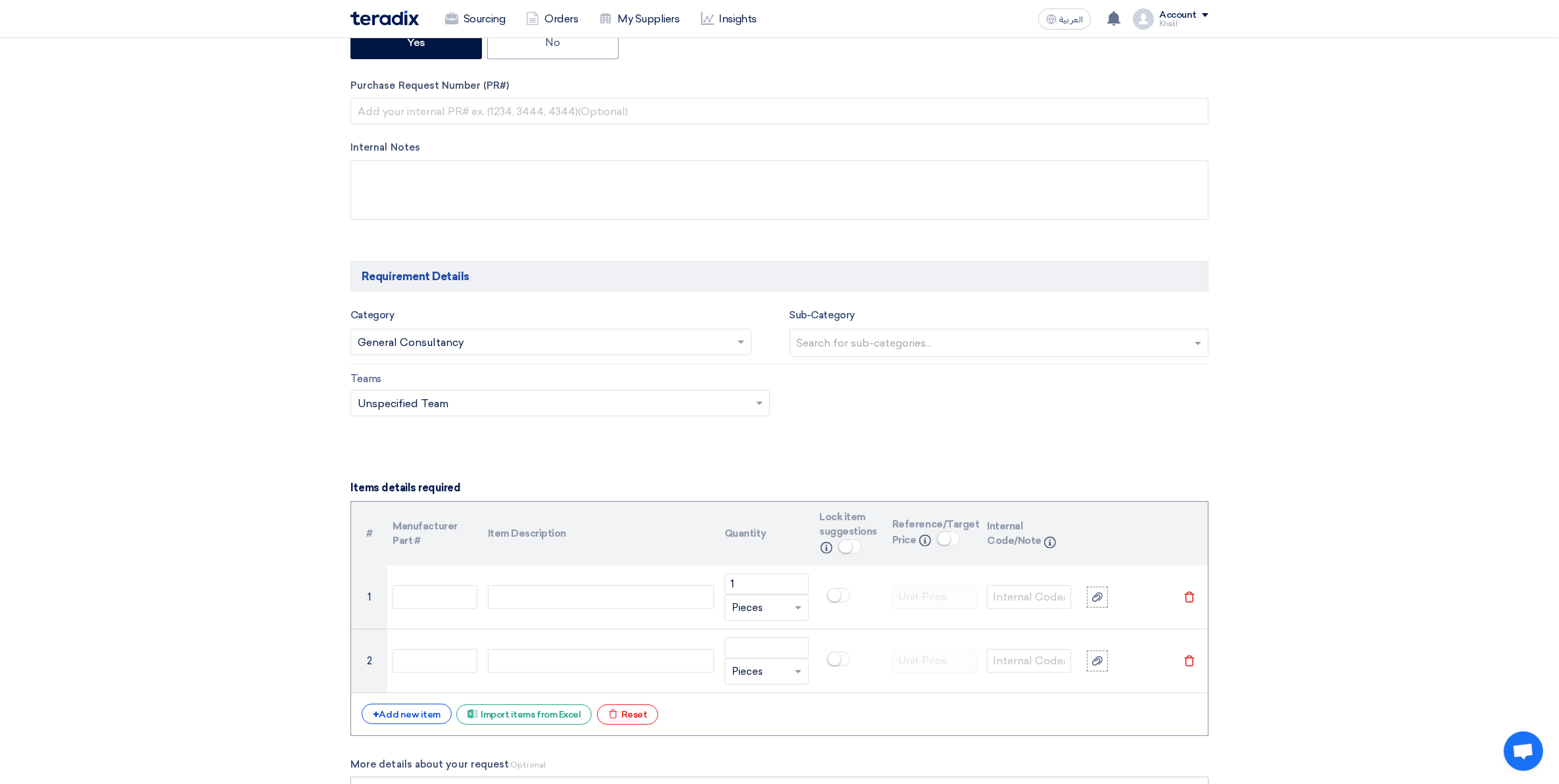
scroll to position [736, 0]
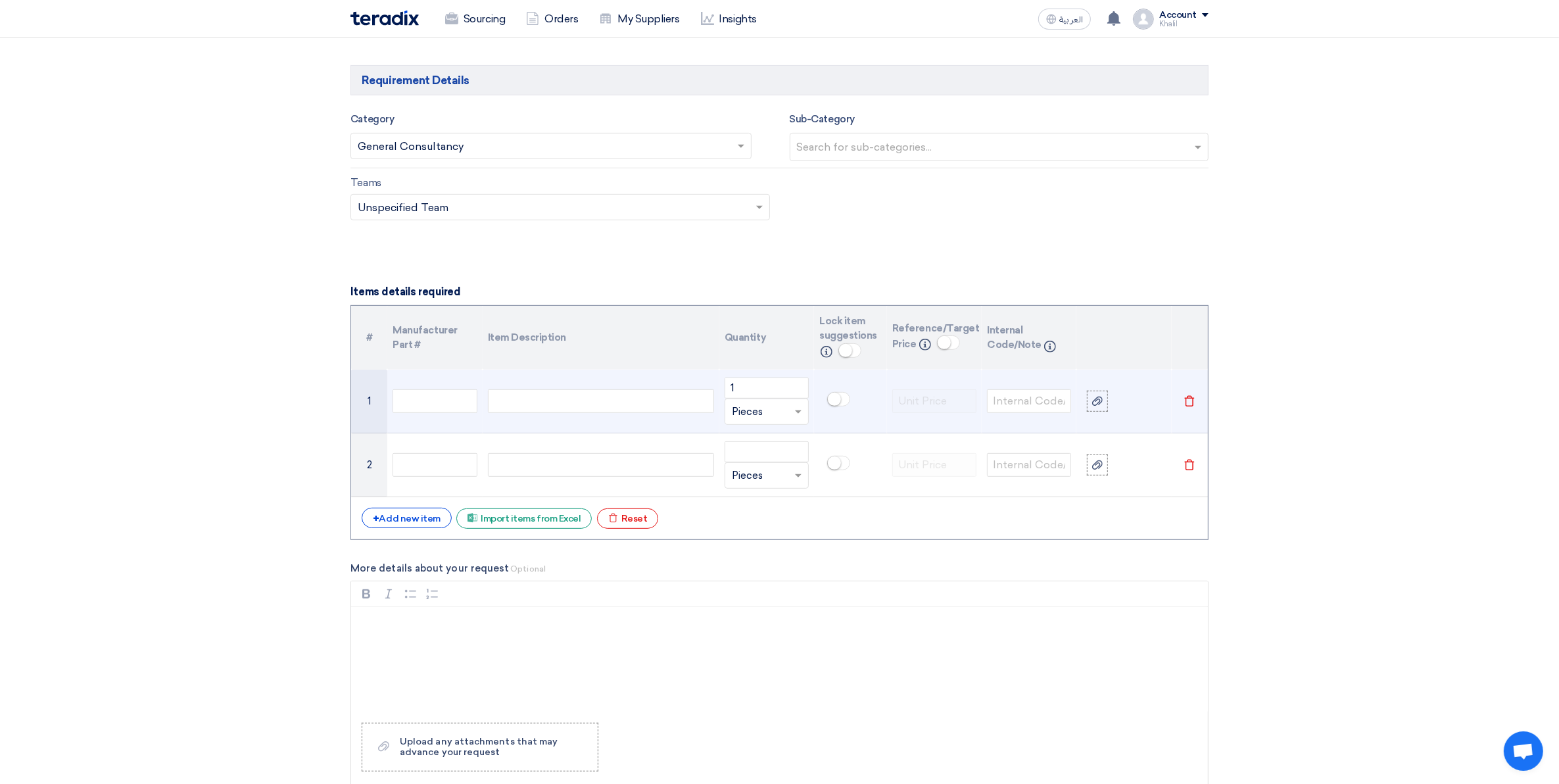
click at [577, 395] on div "Make: [PERSON_NAME] | Model: | Hempadur Quattro - 17634Make: [PERSON_NAME] | Mo…" at bounding box center [600, 401] width 226 height 24
click at [579, 405] on div "Make: [PERSON_NAME] | Model: | Hempadur Quattro - 17634Make: [PERSON_NAME] | Mo…" at bounding box center [600, 401] width 226 height 24
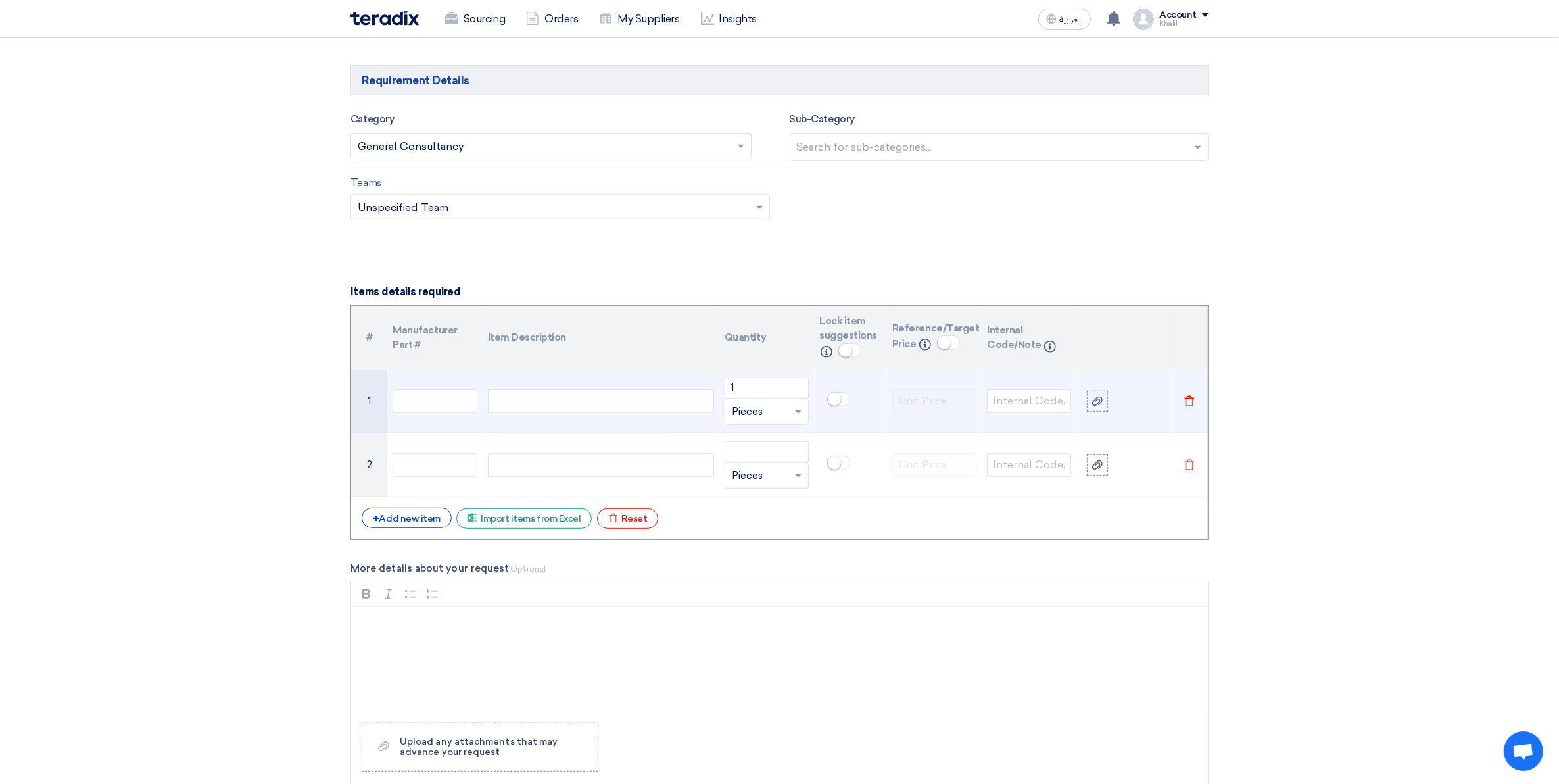
click at [579, 405] on div "Make: [PERSON_NAME] | Model: | Hempadur Quattro - 17634Make: [PERSON_NAME] | Mo…" at bounding box center [600, 401] width 226 height 24
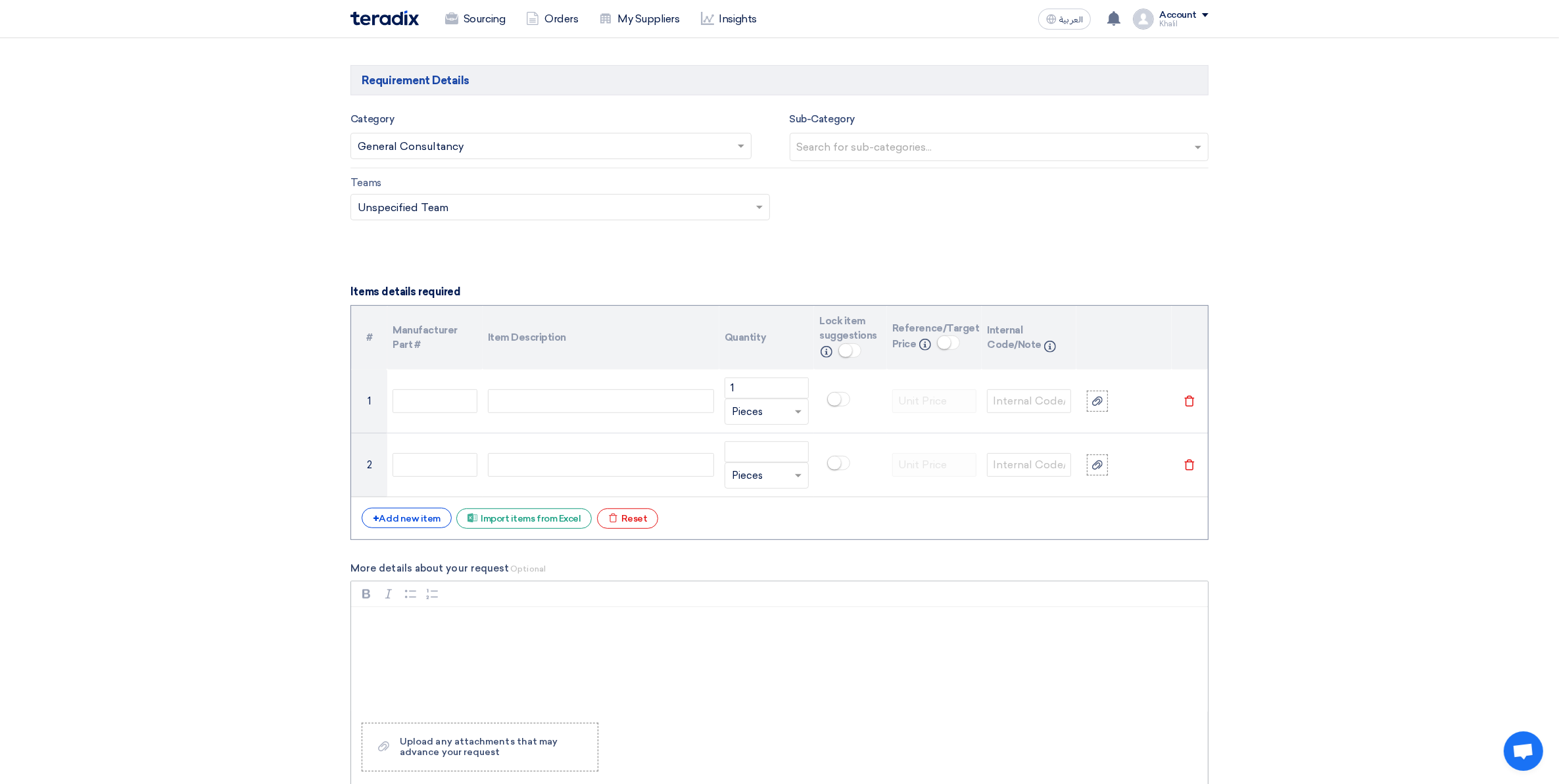
click at [646, 630] on p "Rich Text Editor, main" at bounding box center [784, 624] width 834 height 16
drag, startPoint x: 628, startPoint y: 630, endPoint x: 355, endPoint y: 619, distance: 273.2
click at [355, 619] on div "Make: [PERSON_NAME] | Model: | Hempadur Quattro - 17634" at bounding box center [779, 659] width 857 height 105
copy p "Make: [PERSON_NAME] | Model: | Hempadur Quattro - 17634"
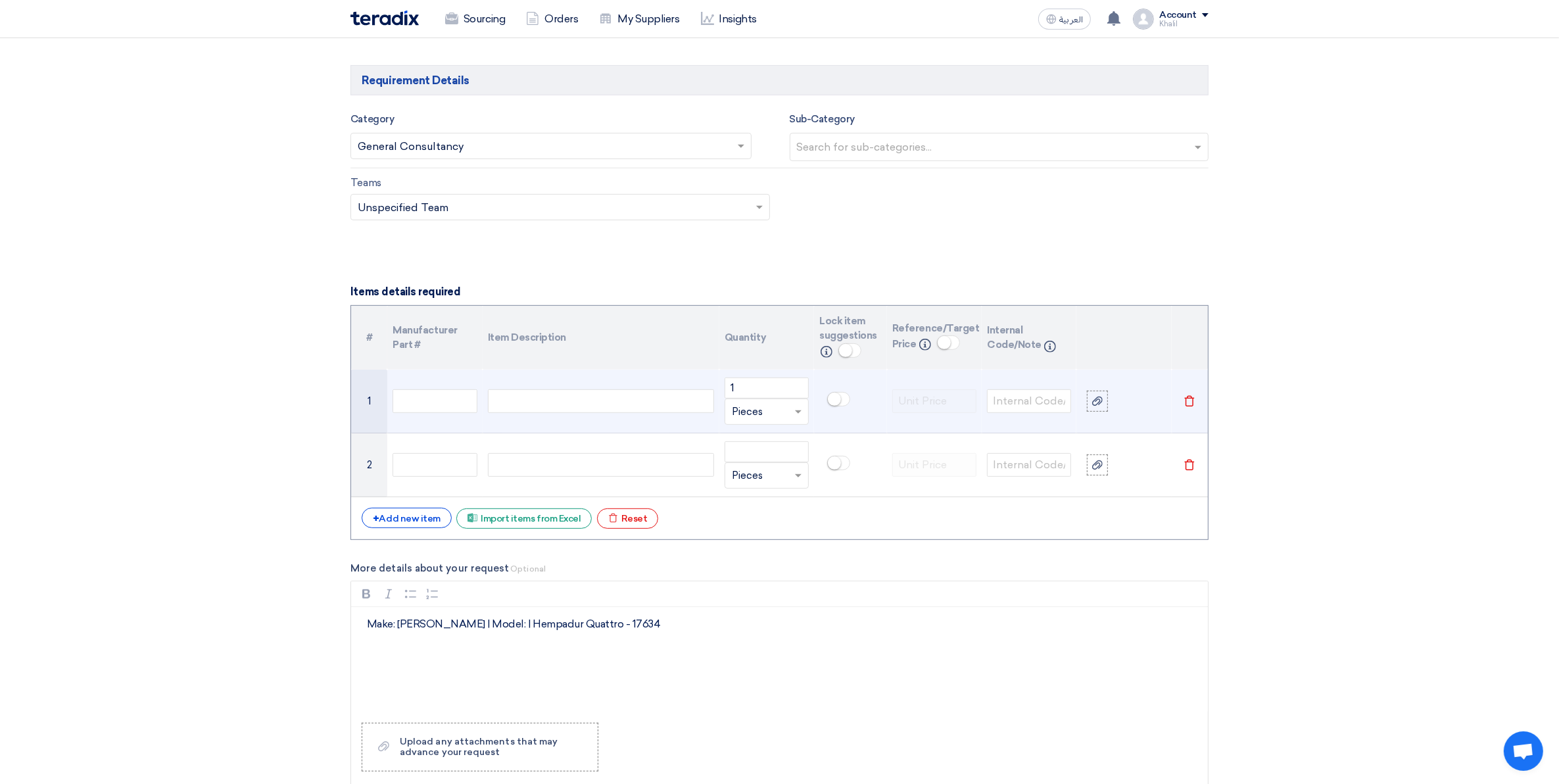
click at [555, 406] on div "Make: [PERSON_NAME] | Model: | Hempadur Quattro - 17634Make: [PERSON_NAME] | Mo…" at bounding box center [600, 401] width 226 height 24
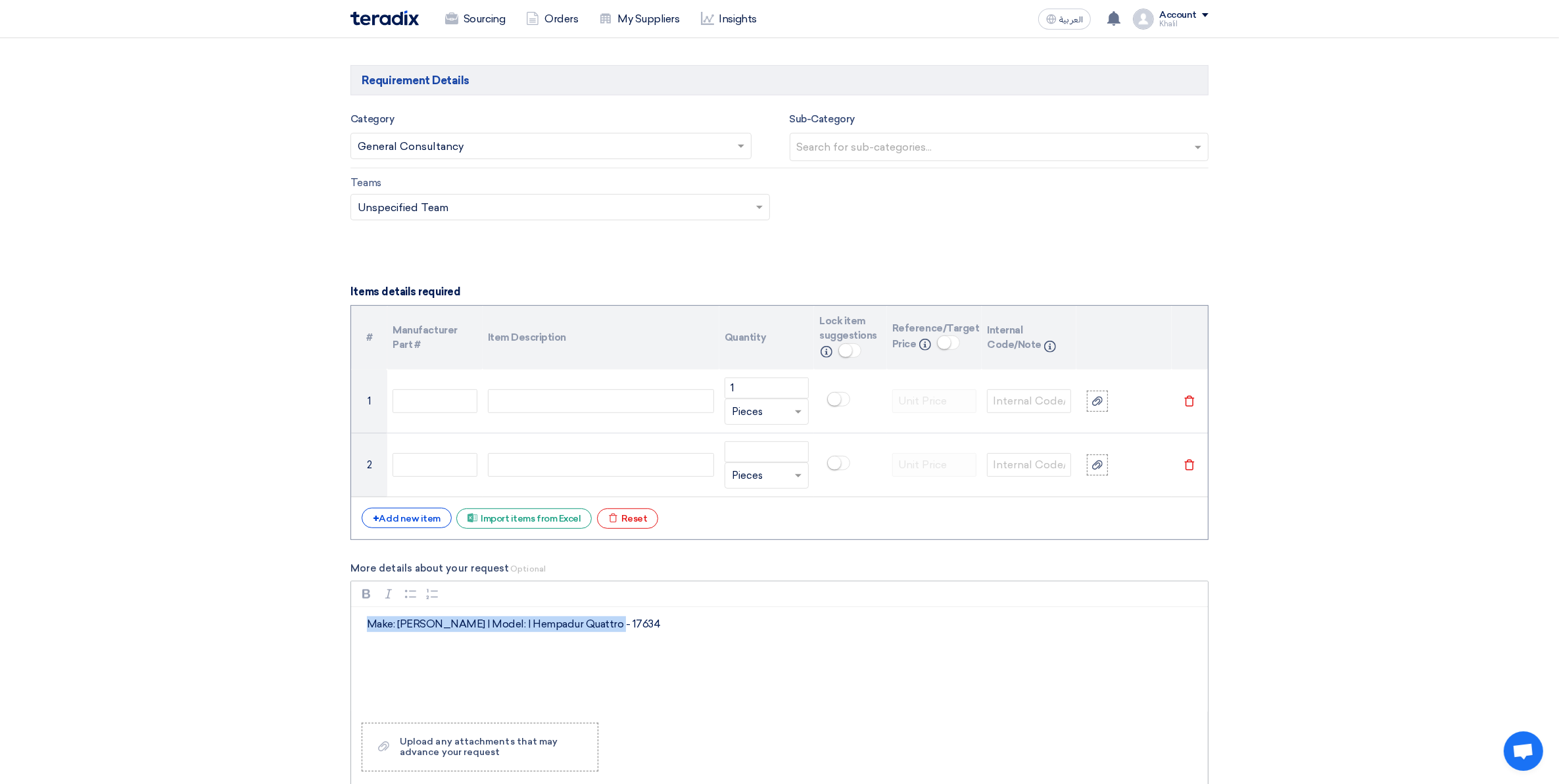
drag, startPoint x: 640, startPoint y: 615, endPoint x: 360, endPoint y: 612, distance: 280.0
click at [360, 612] on div "Make: [PERSON_NAME] | Model: | Hempadur Quattro - 17634" at bounding box center [779, 659] width 857 height 105
click at [536, 524] on div "Excel file Import items from Excel" at bounding box center [524, 518] width 135 height 20
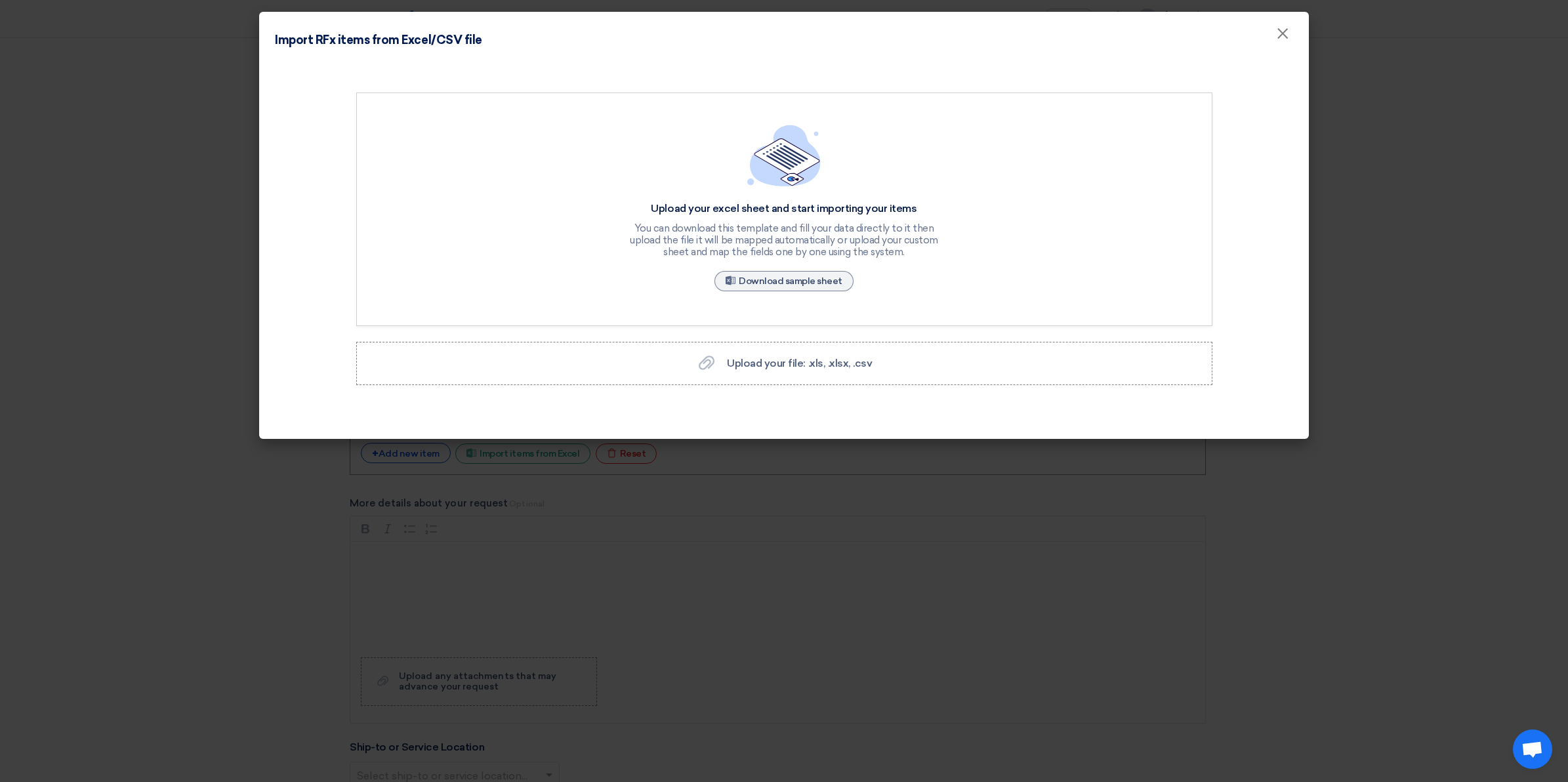
click at [1411, 115] on modal-container "Import RFx items from Excel/CSV file × Upload your excel sheet and start import…" at bounding box center [784, 391] width 1568 height 782
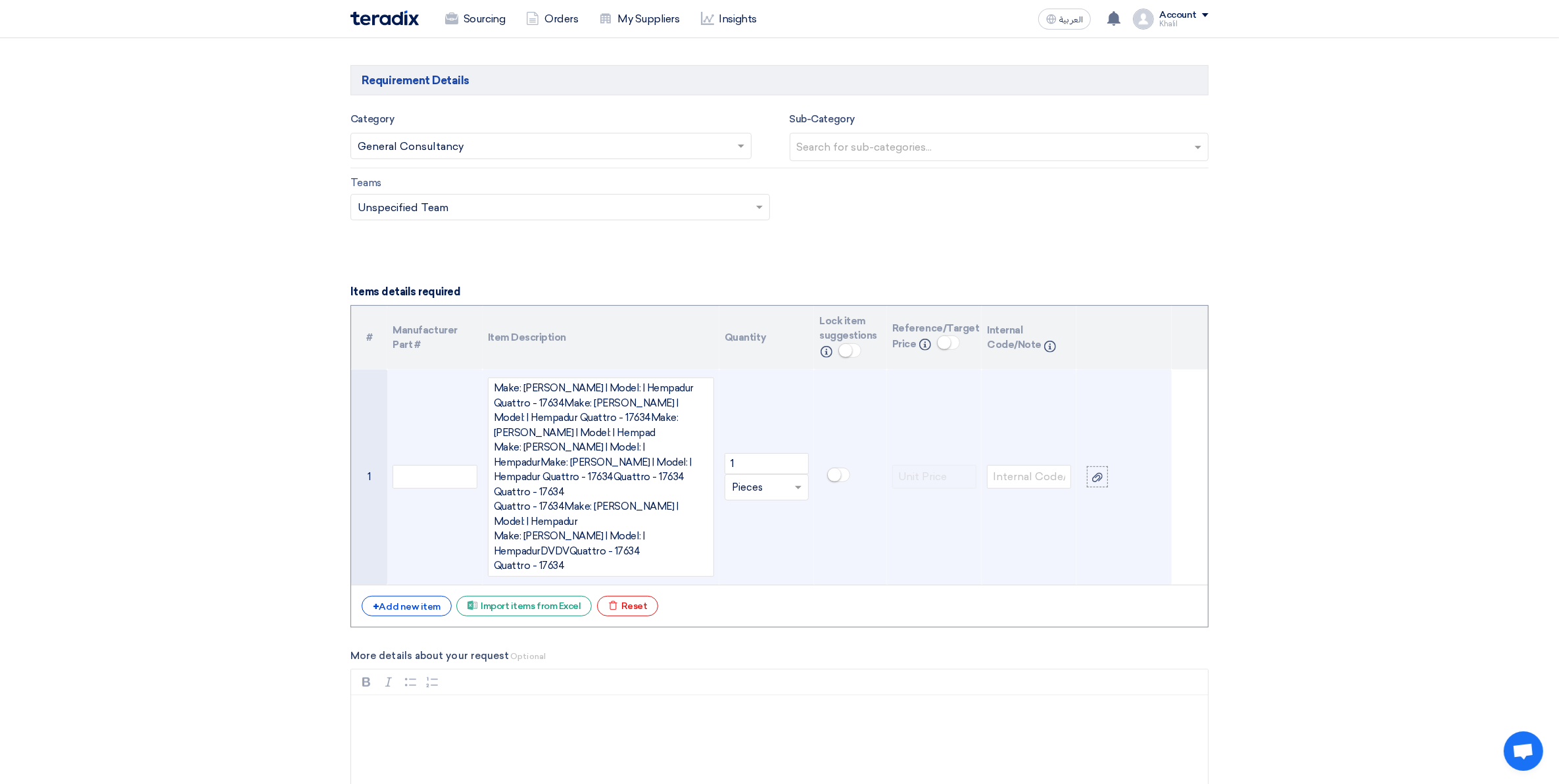
click at [643, 493] on div "Make: [PERSON_NAME] | Model: | Hempadur Quattro - 17634Make: [PERSON_NAME] | Mo…" at bounding box center [600, 477] width 226 height 199
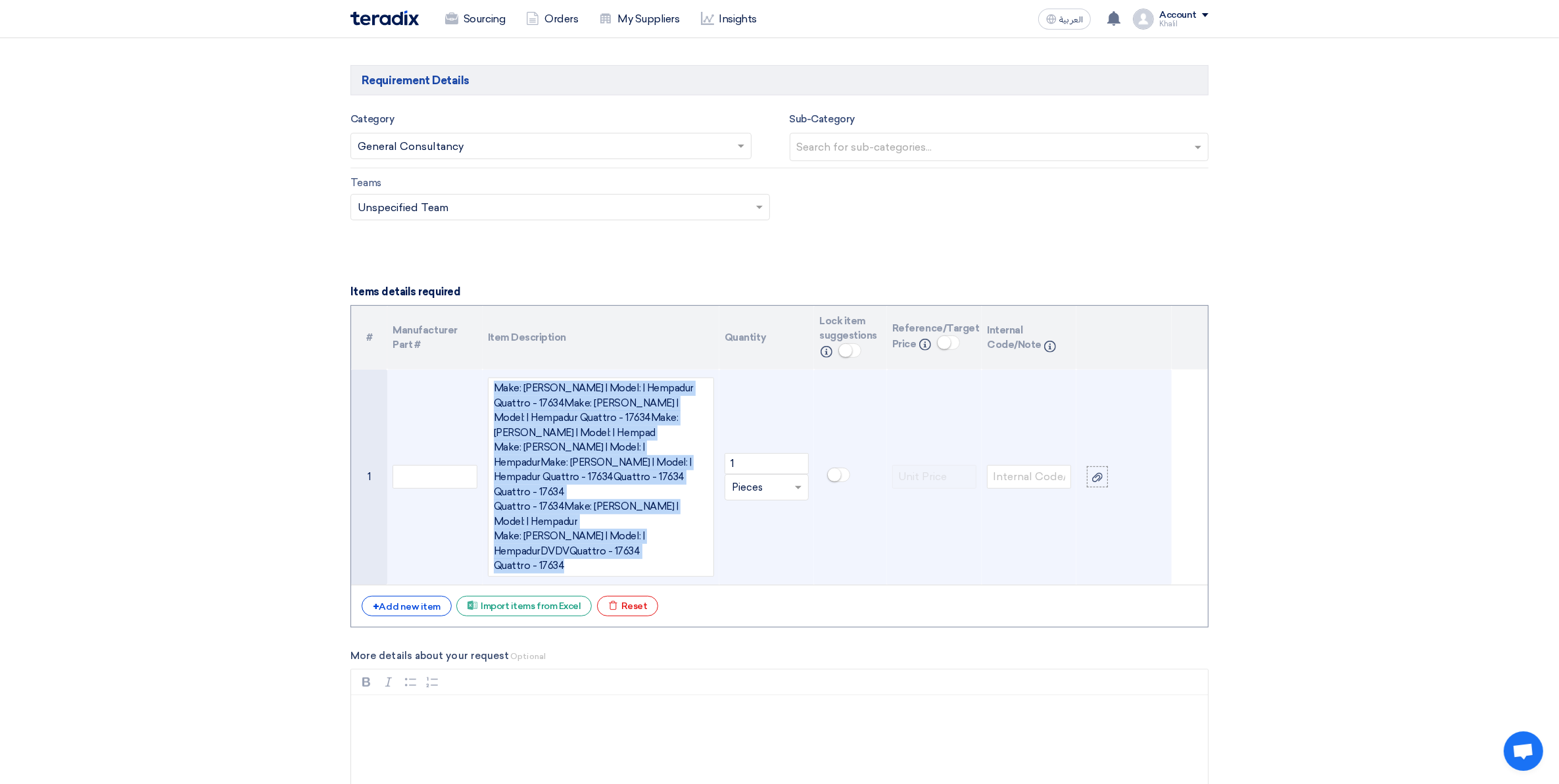
drag, startPoint x: 610, startPoint y: 556, endPoint x: 498, endPoint y: 380, distance: 208.6
click at [498, 380] on div "Make: [PERSON_NAME] | Model: | Hempadur Quattro - 17634Make: [PERSON_NAME] | Mo…" at bounding box center [600, 477] width 226 height 199
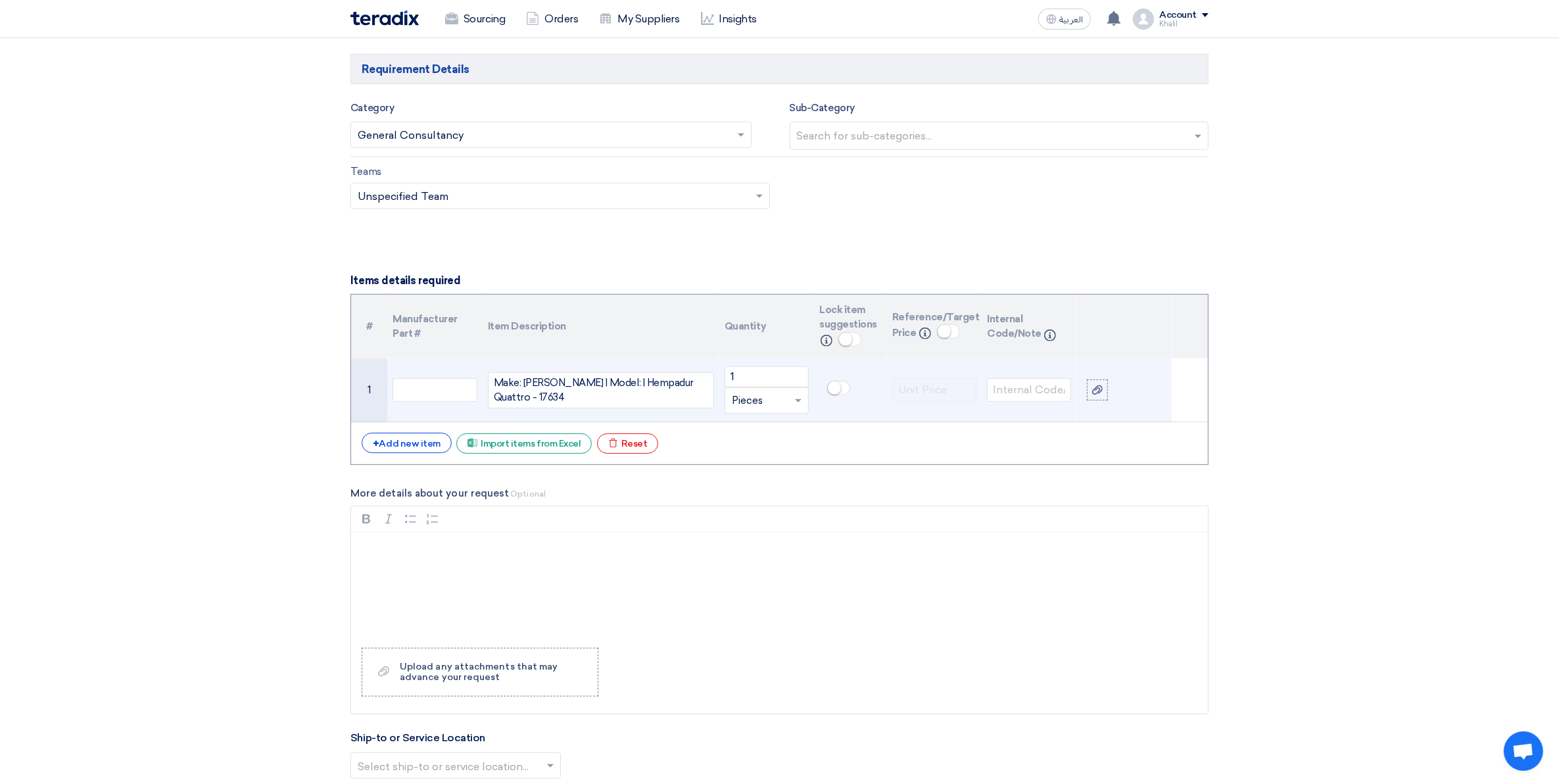
scroll to position [741, 0]
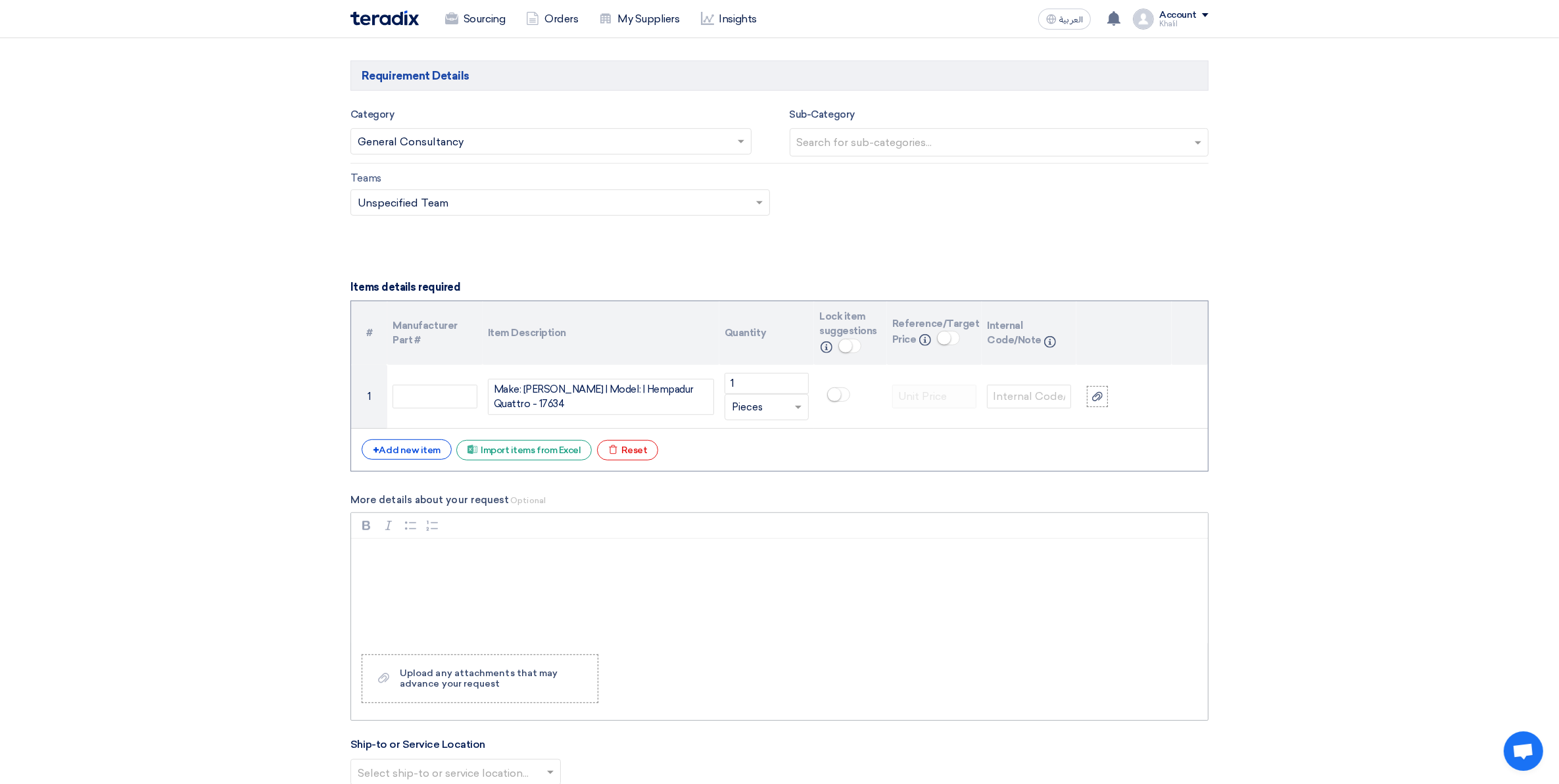
click at [768, 589] on div "Rich Text Editor, main" at bounding box center [779, 591] width 857 height 105
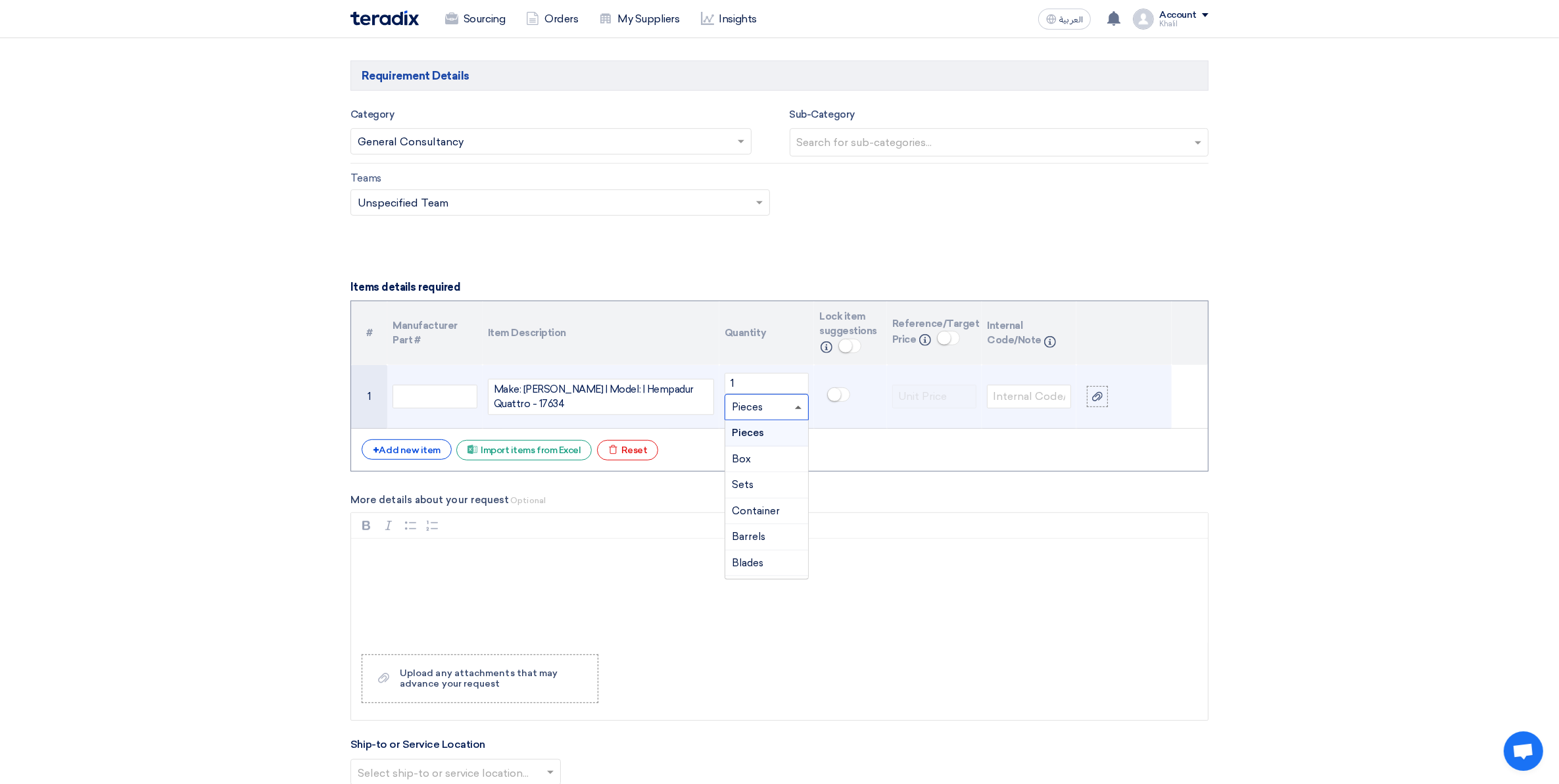
click at [798, 409] on span at bounding box center [798, 407] width 7 height 4
click at [1031, 403] on input "text" at bounding box center [1029, 396] width 84 height 24
drag, startPoint x: 738, startPoint y: 384, endPoint x: 725, endPoint y: 384, distance: 13.0
click at [725, 384] on input "1" at bounding box center [767, 383] width 84 height 21
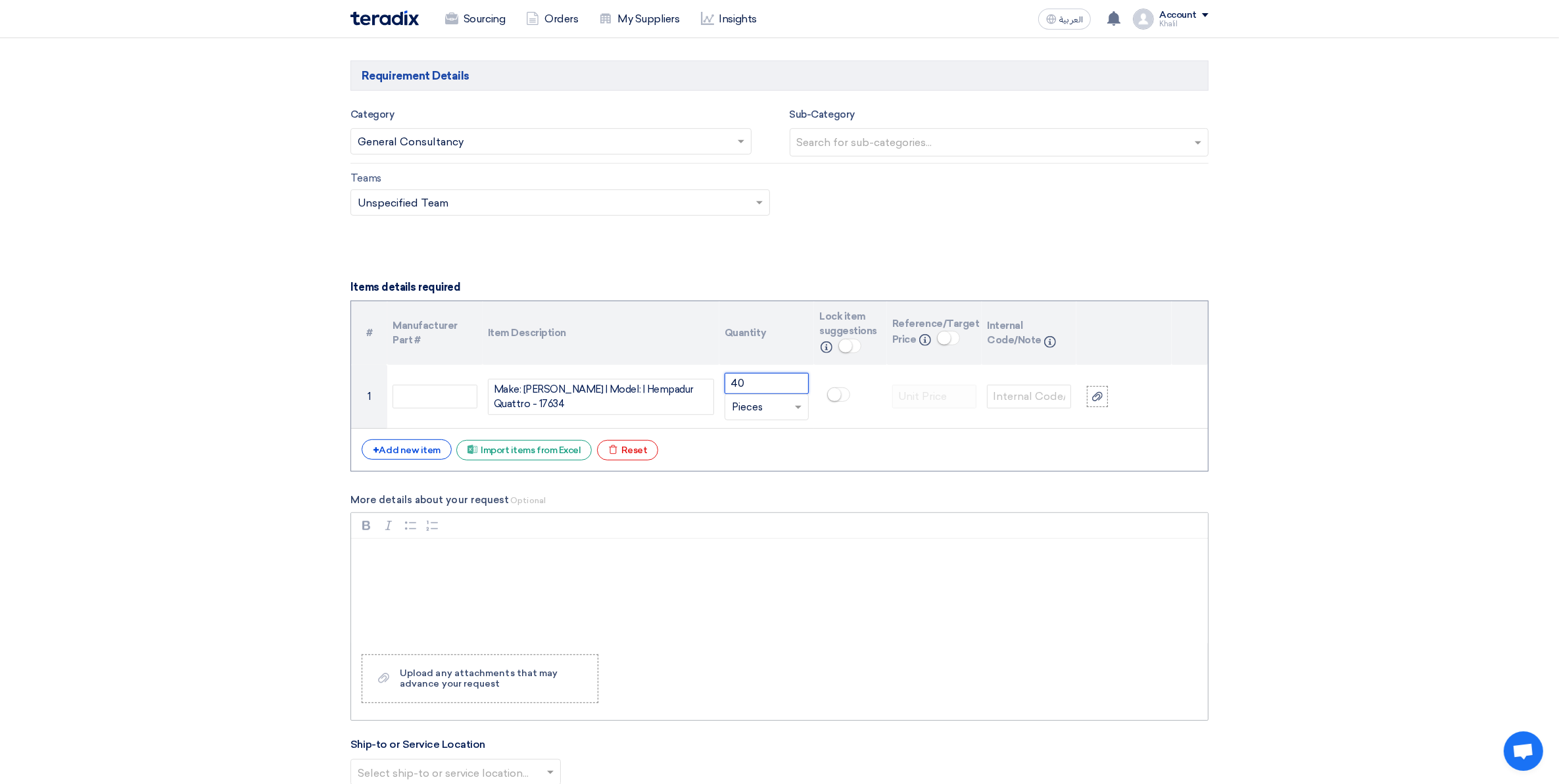
type input "40"
click at [1023, 583] on div "Rich Text Editor, main" at bounding box center [779, 591] width 857 height 105
click at [405, 447] on div "+ Add new item" at bounding box center [407, 449] width 90 height 20
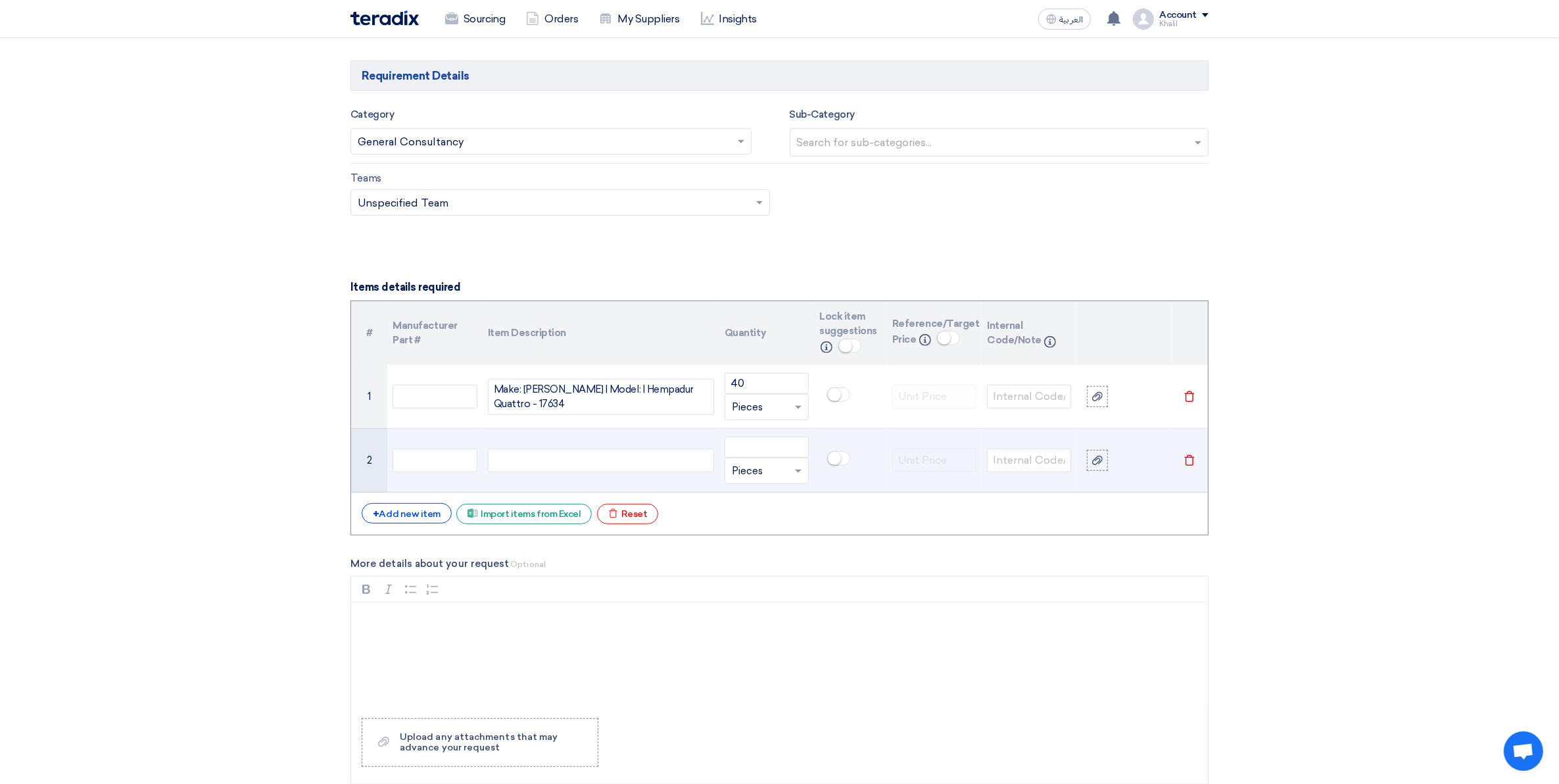
click at [528, 462] on div at bounding box center [600, 460] width 226 height 24
paste div
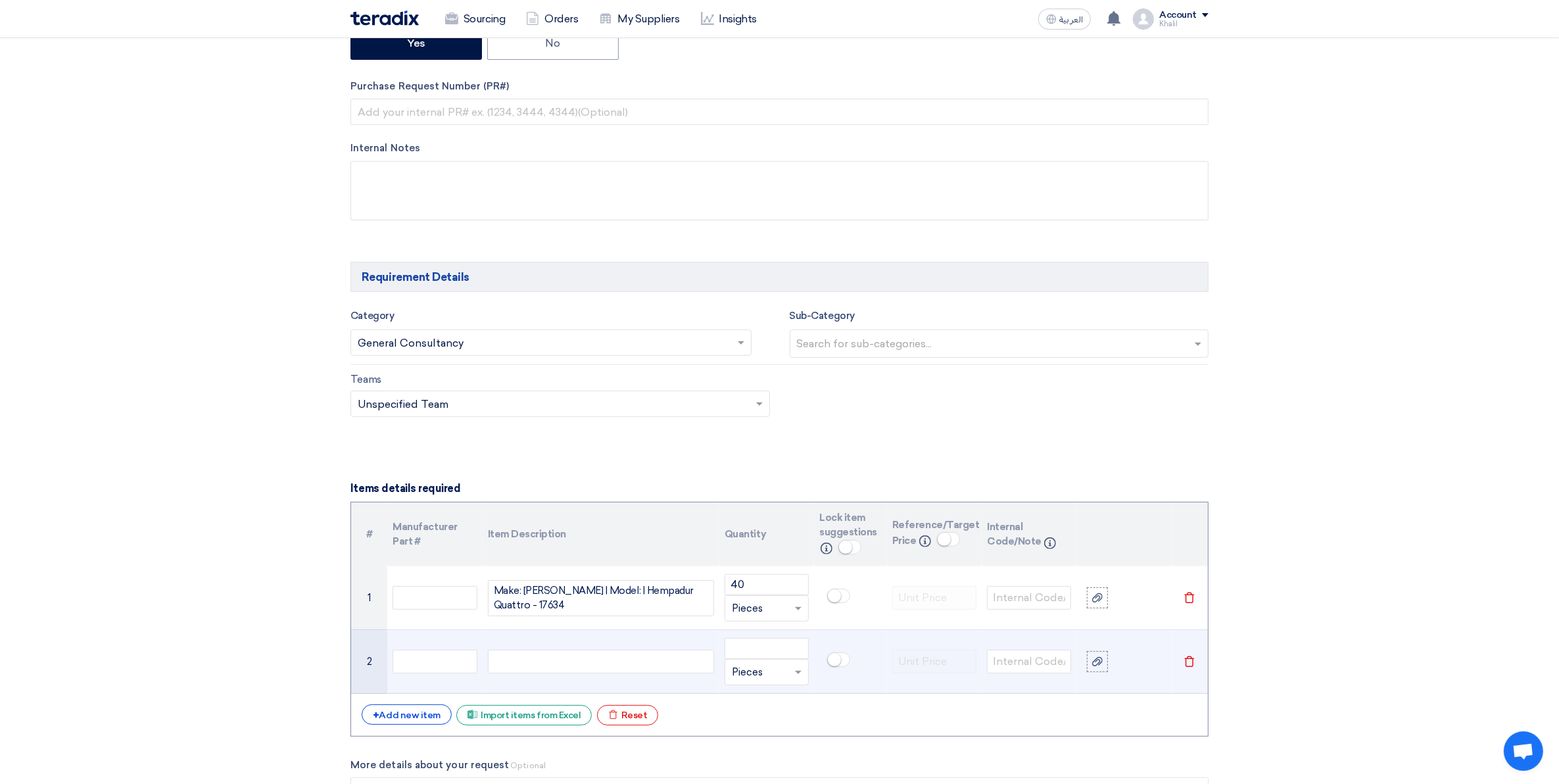
click at [608, 658] on div "Make: [PERSON_NAME] | Model: | Curing Agent - 97334" at bounding box center [600, 661] width 226 height 24
click at [608, 658] on div "Make: [PERSON_NAME] | Model: | Curing Agent - 97334" at bounding box center [600, 661] width 226 height 24
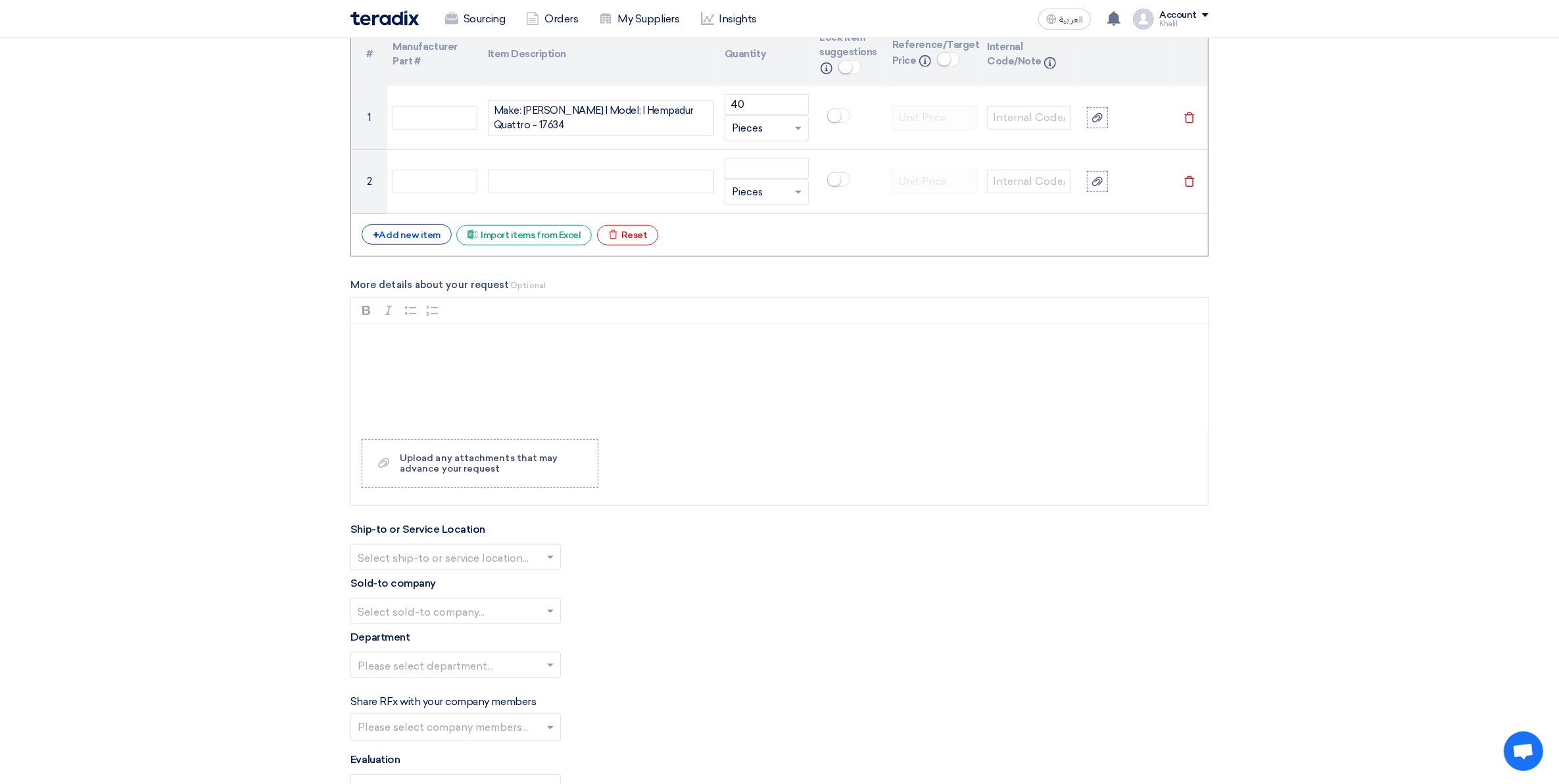
scroll to position [1033, 0]
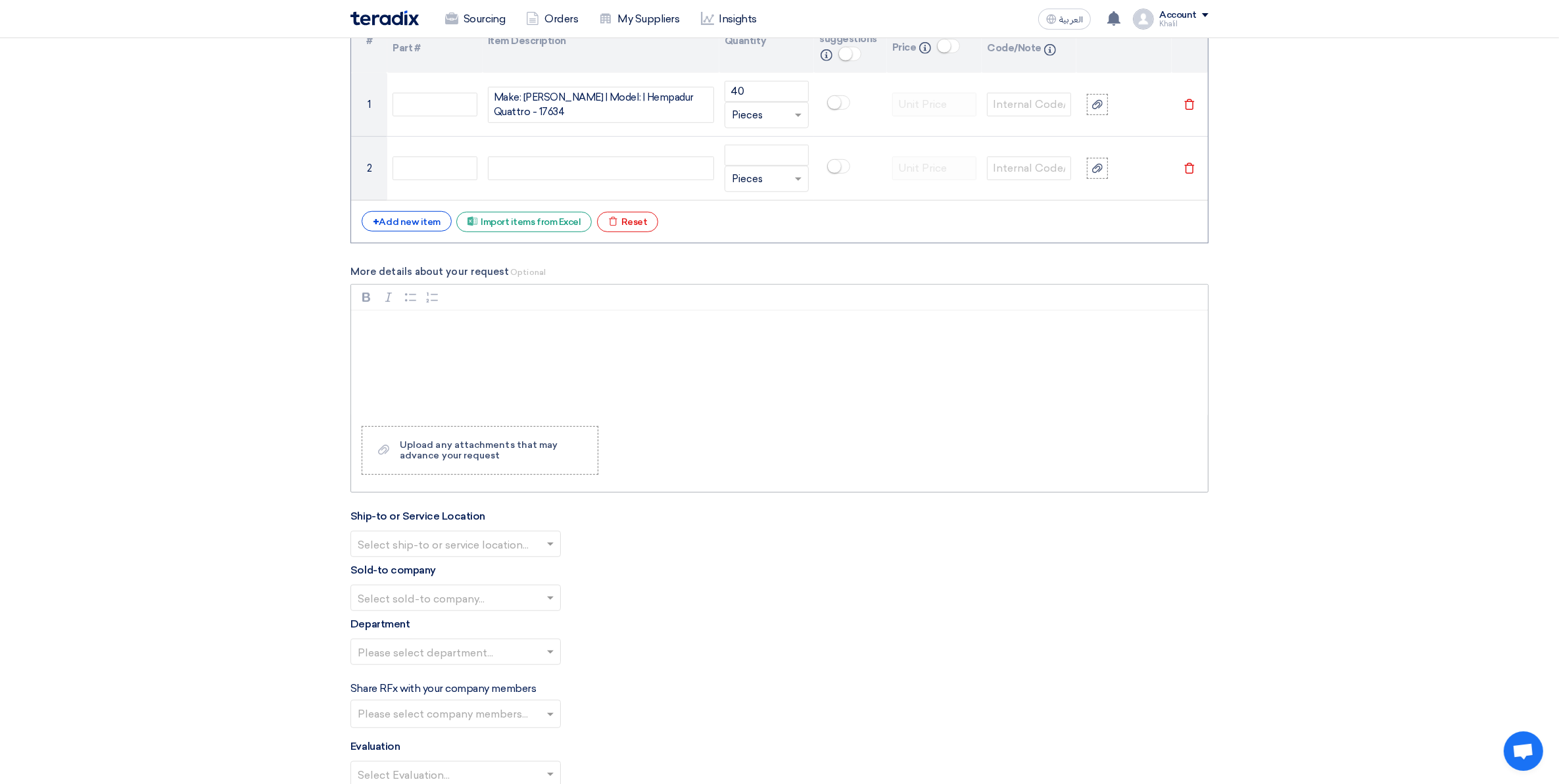
click at [536, 335] on p "Rich Text Editor, main" at bounding box center [784, 328] width 834 height 16
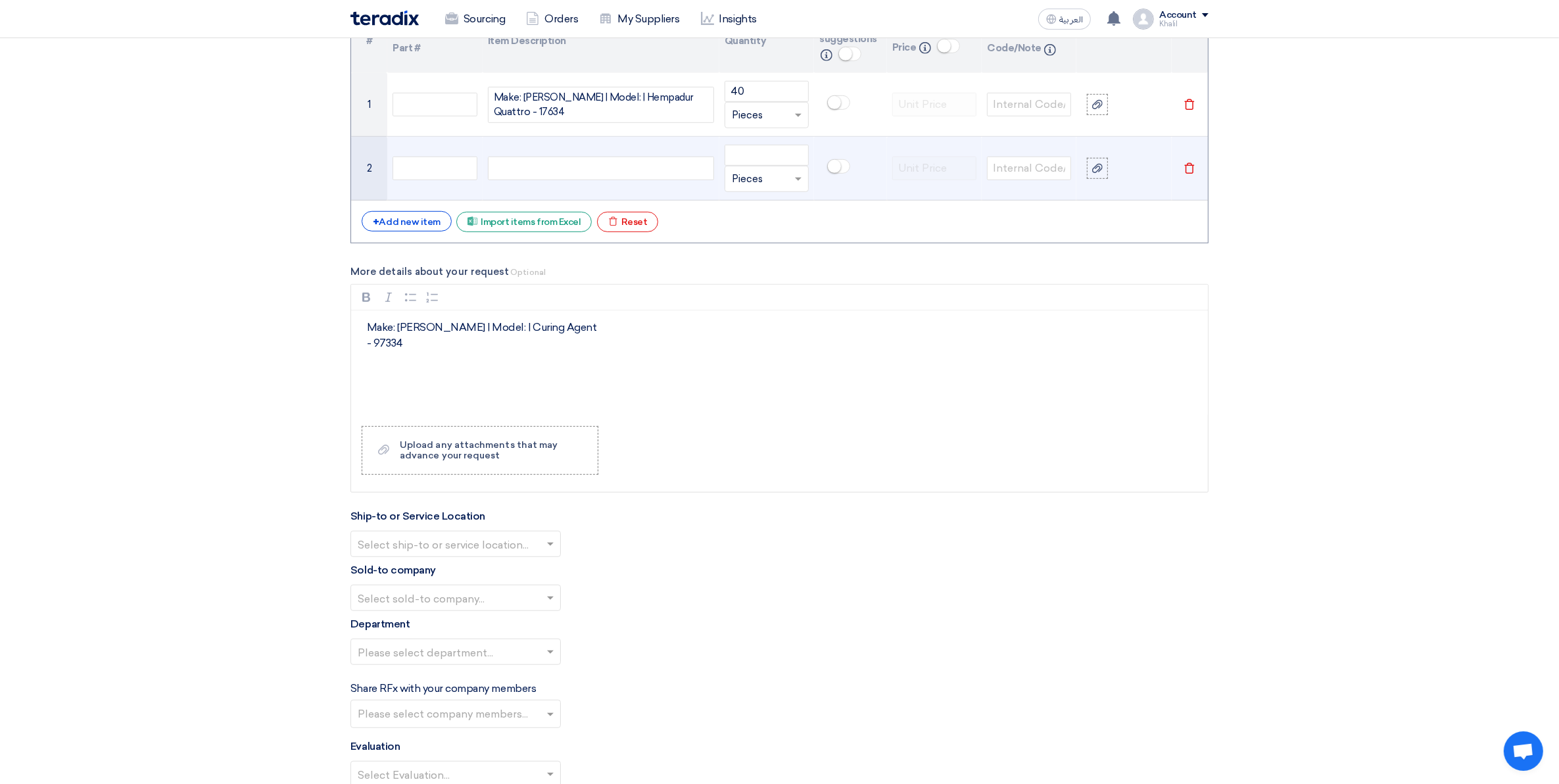
click at [543, 169] on div "Make: [PERSON_NAME] | Model: | Curing Agent Make: [PERSON_NAME] | Model: | Curi…" at bounding box center [600, 168] width 226 height 24
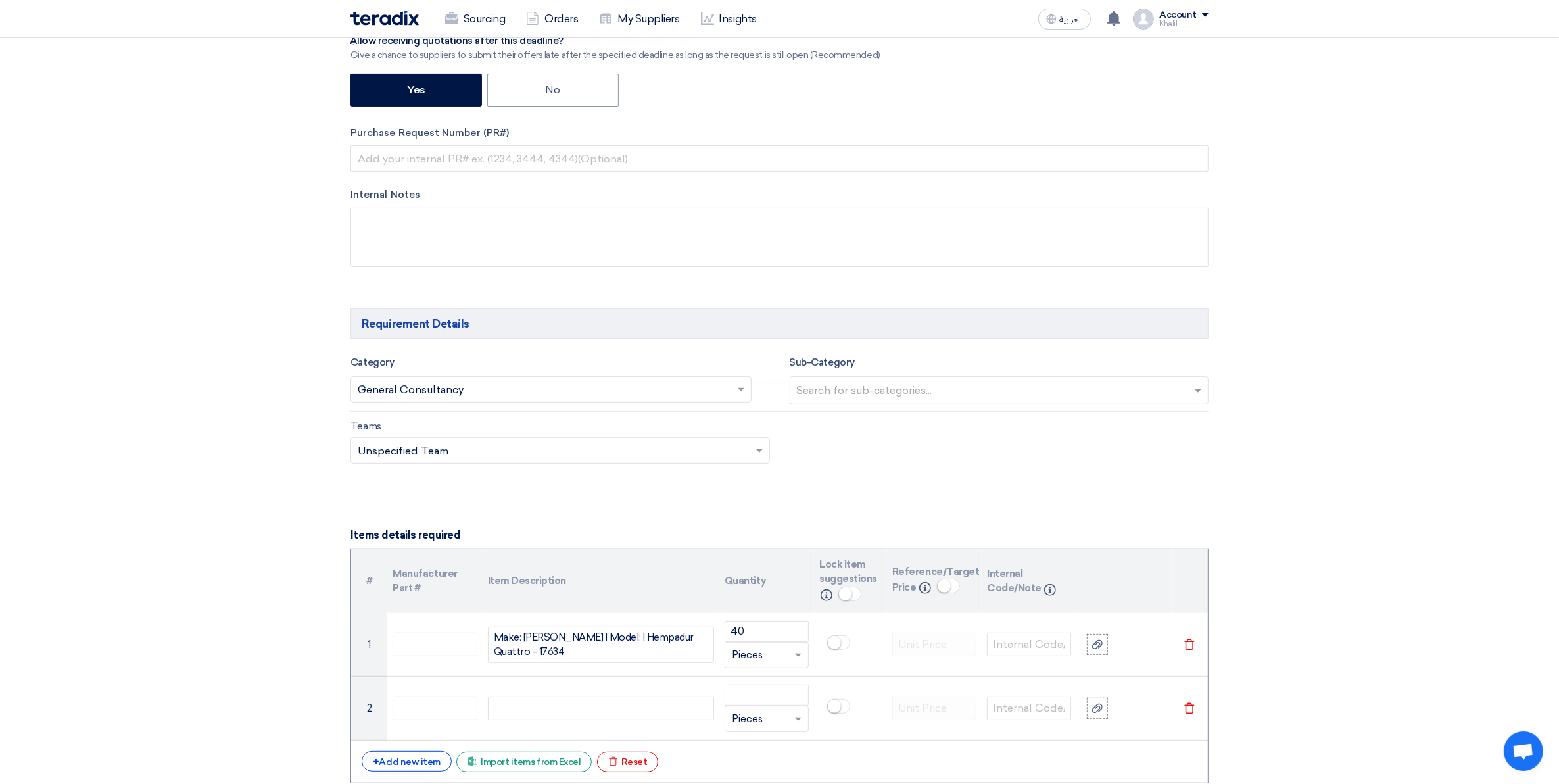
scroll to position [822, 0]
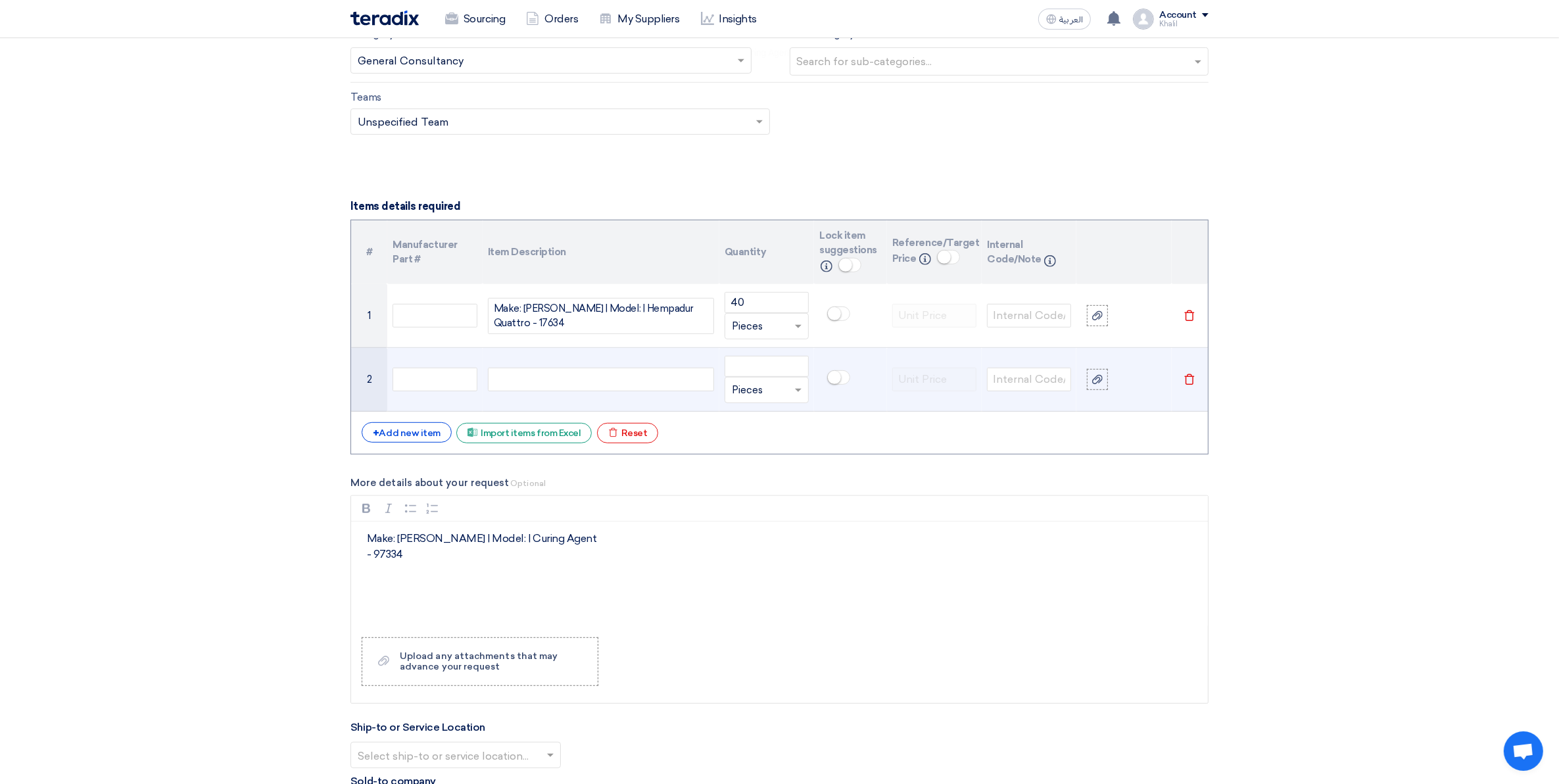
click at [565, 376] on div "Make: [PERSON_NAME] | Model: | Curing Agent - 97334Make: [PERSON_NAME] | Model:…" at bounding box center [600, 379] width 226 height 24
click at [565, 382] on div "Make: [PERSON_NAME] | Model: | Curing Agent - 97334Make: [PERSON_NAME] | Model:…" at bounding box center [600, 379] width 226 height 24
click at [567, 384] on div "Make: [PERSON_NAME] | Model: | Curing Agent - 97334Make: [PERSON_NAME] | Model:…" at bounding box center [600, 379] width 226 height 24
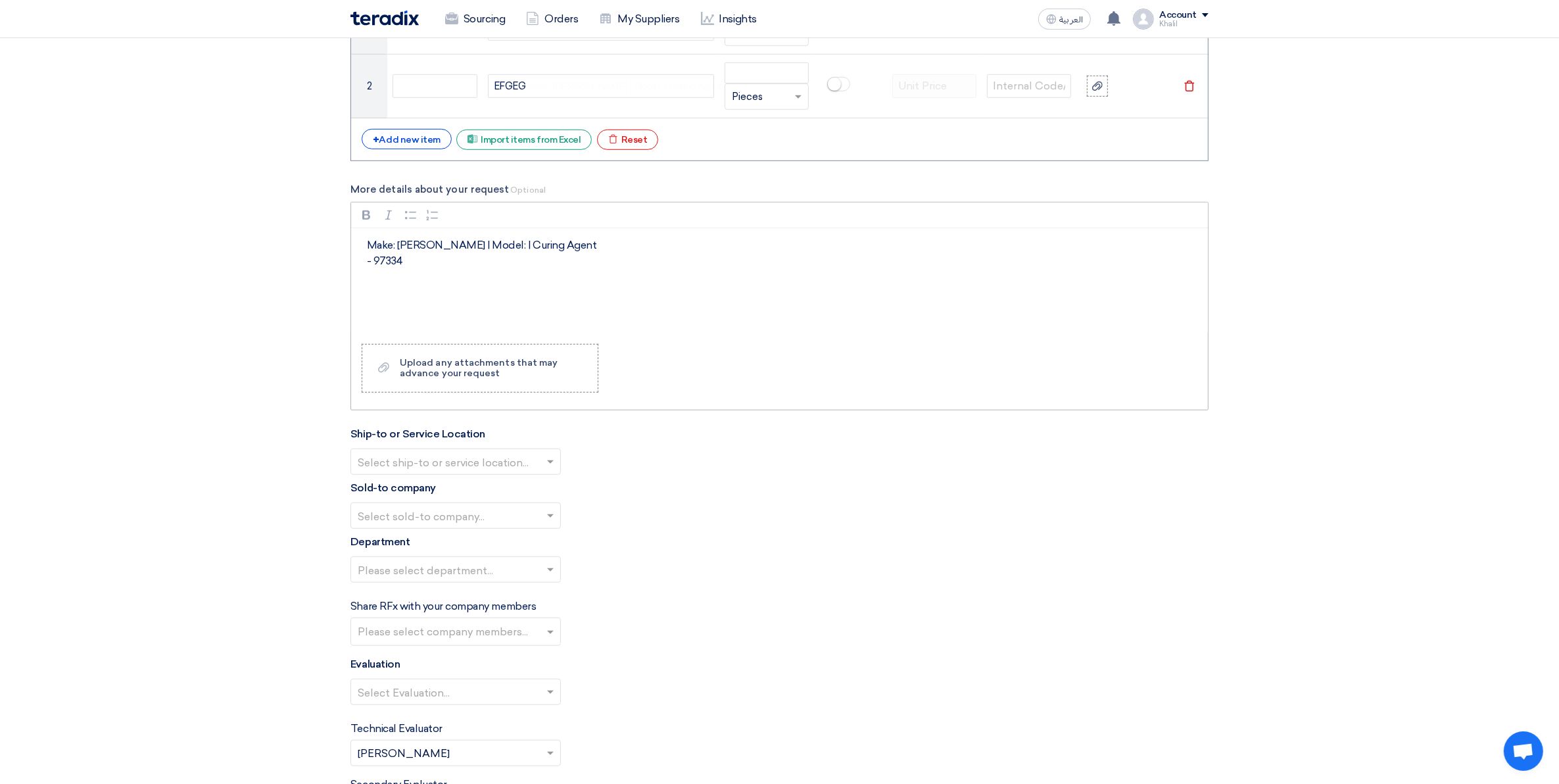
scroll to position [868, 0]
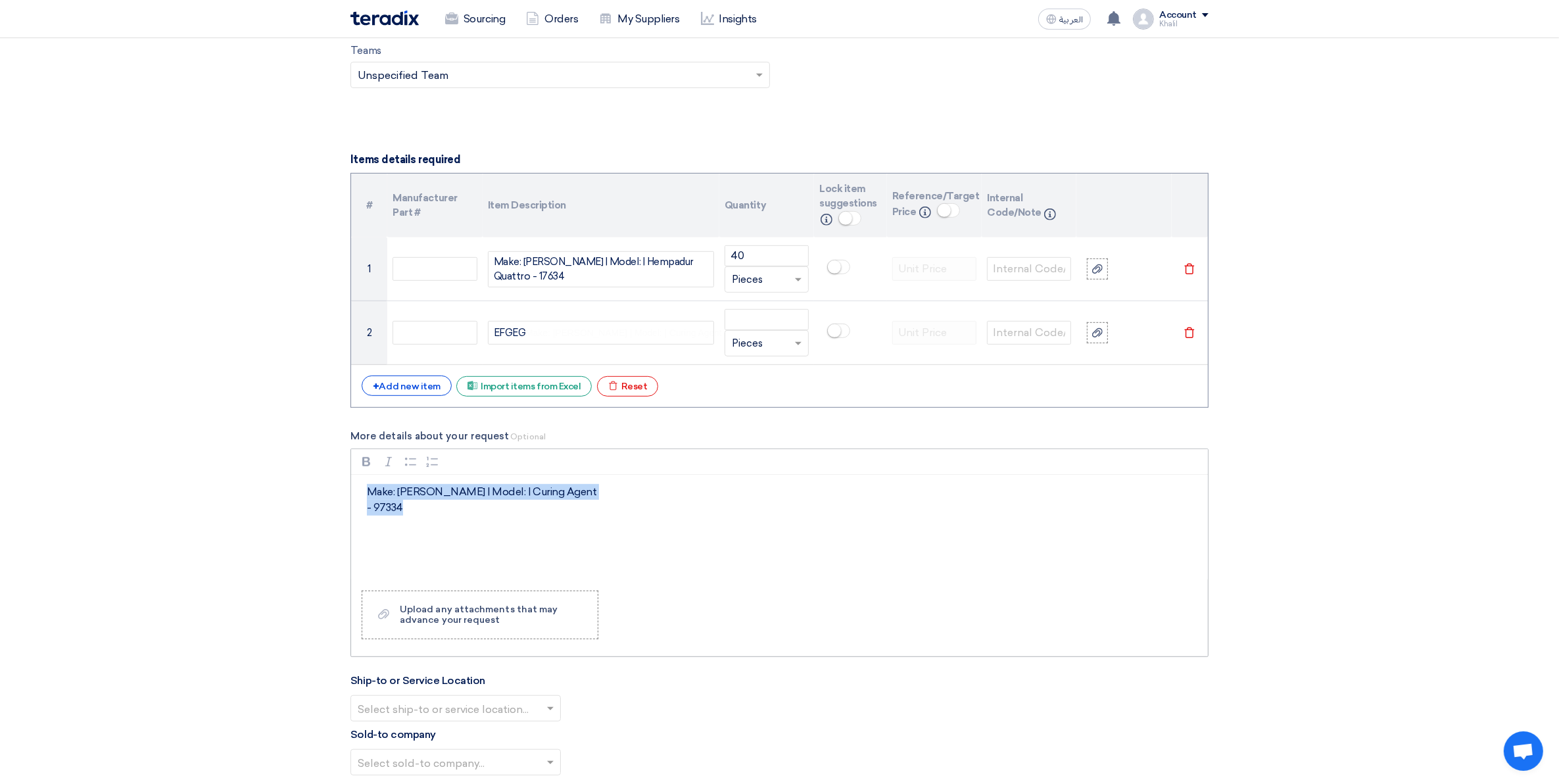
drag, startPoint x: 487, startPoint y: 517, endPoint x: 354, endPoint y: 478, distance: 138.6
click at [354, 478] on div "Make: [PERSON_NAME] | Model: | Curing Agent - 97334" at bounding box center [779, 527] width 857 height 105
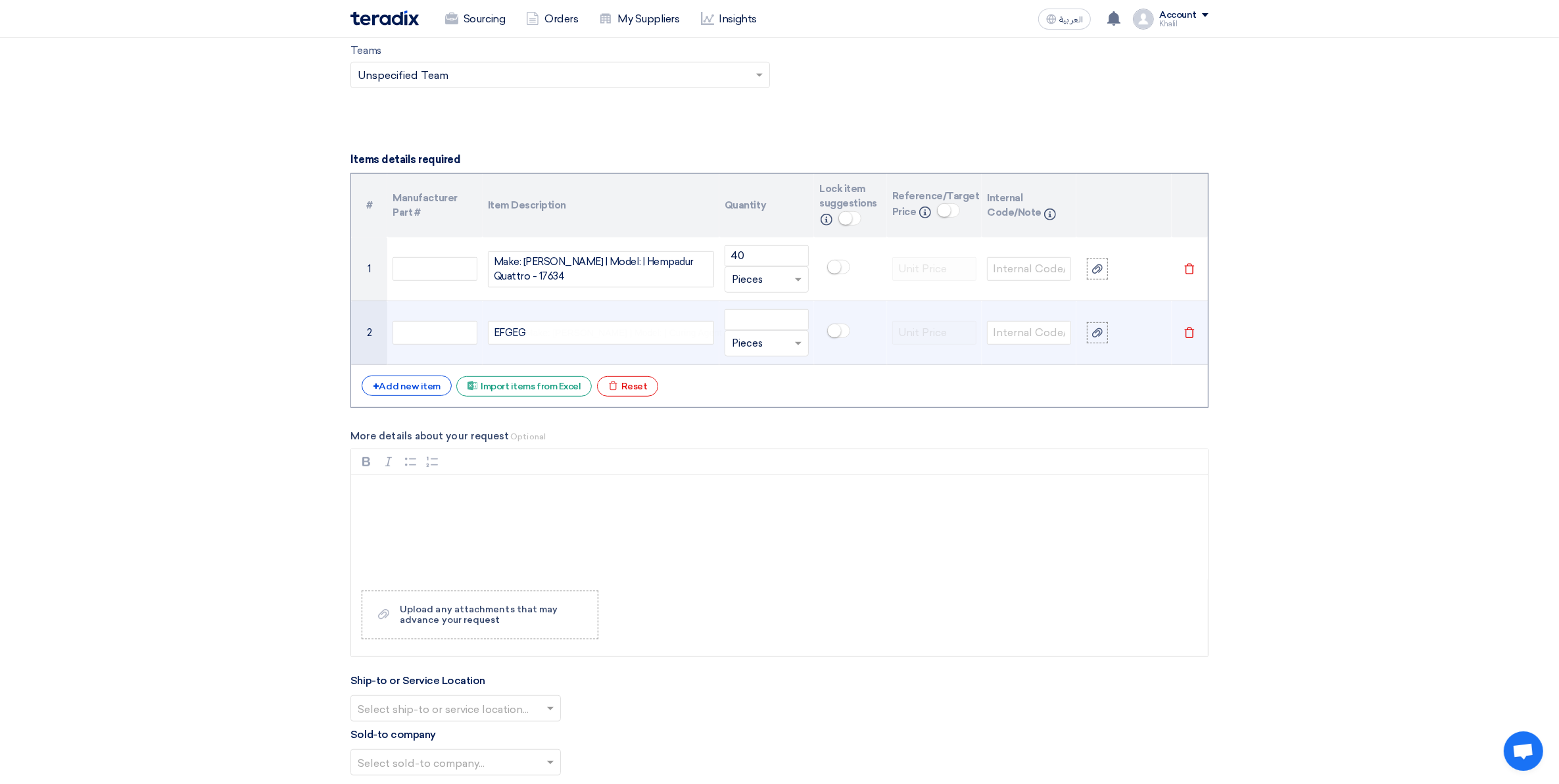
click at [548, 330] on span "Make: [PERSON_NAME] | Model: | Curing Agent" at bounding box center [624, 333] width 197 height 14
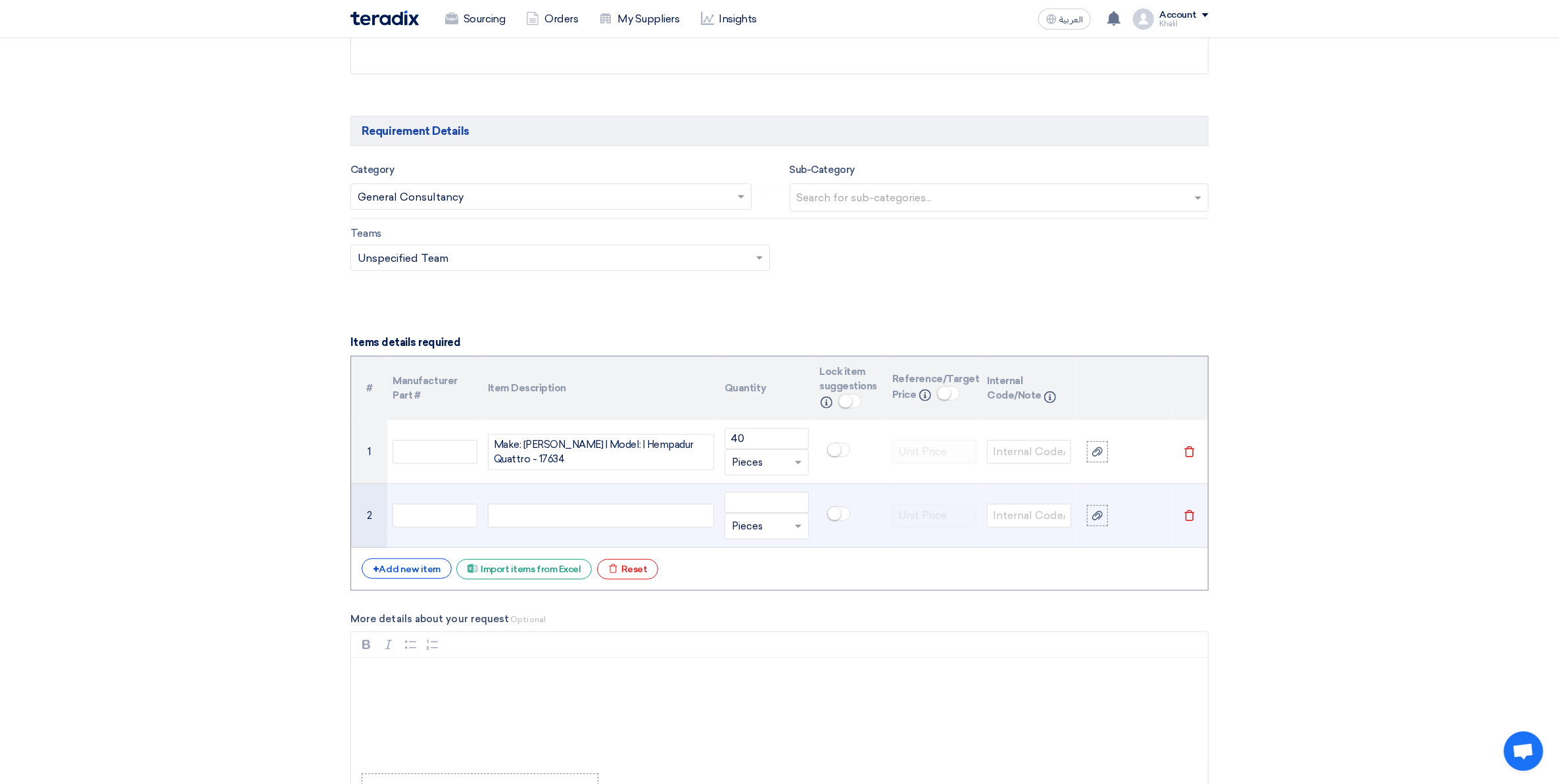
scroll to position [856, 0]
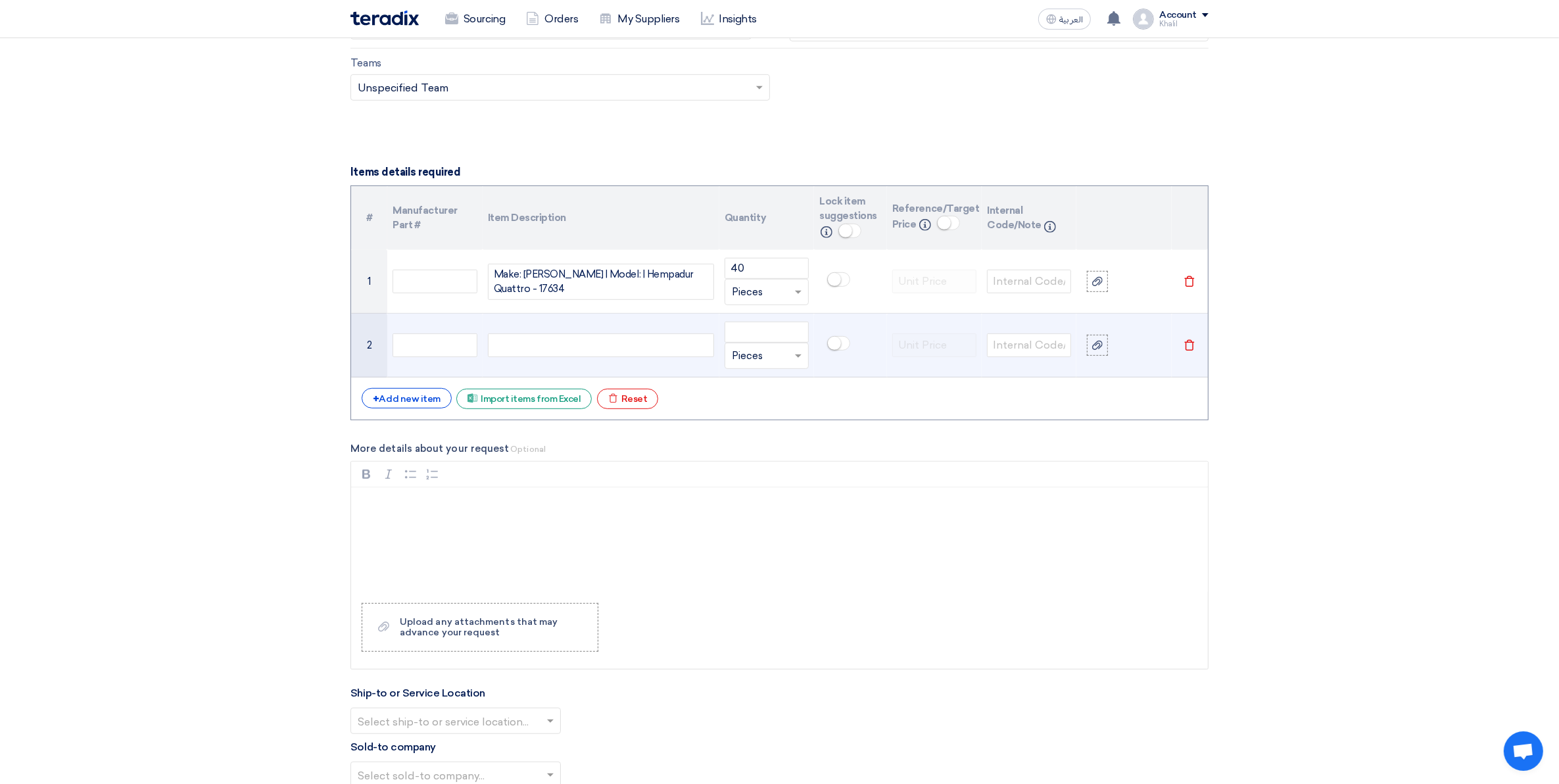
click at [536, 347] on div "Make: [PERSON_NAME] | Model: | Curin - 97334 - 97334Make: [PERSON_NAME] | Model…" at bounding box center [600, 345] width 226 height 24
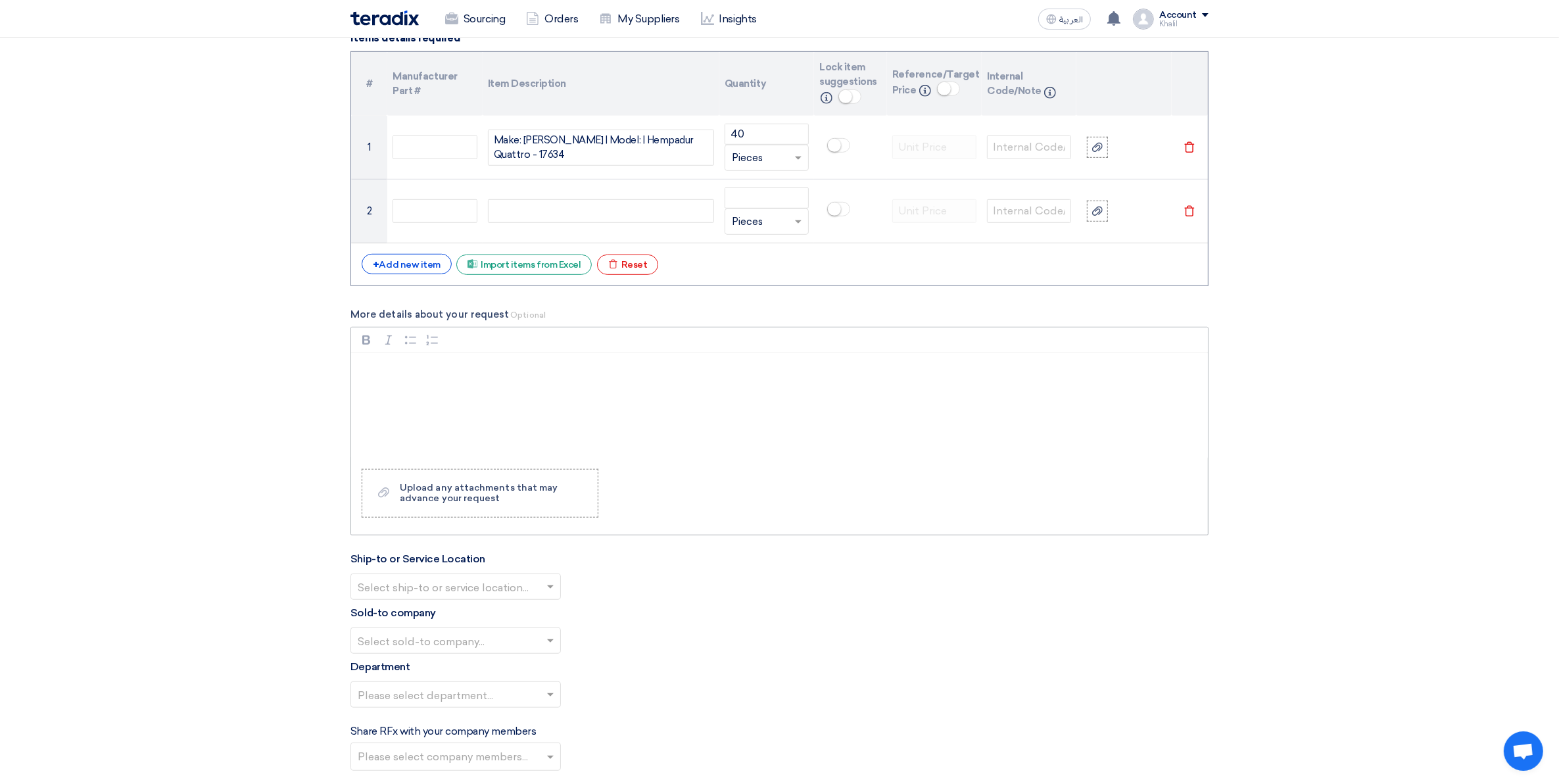
scroll to position [1020, 0]
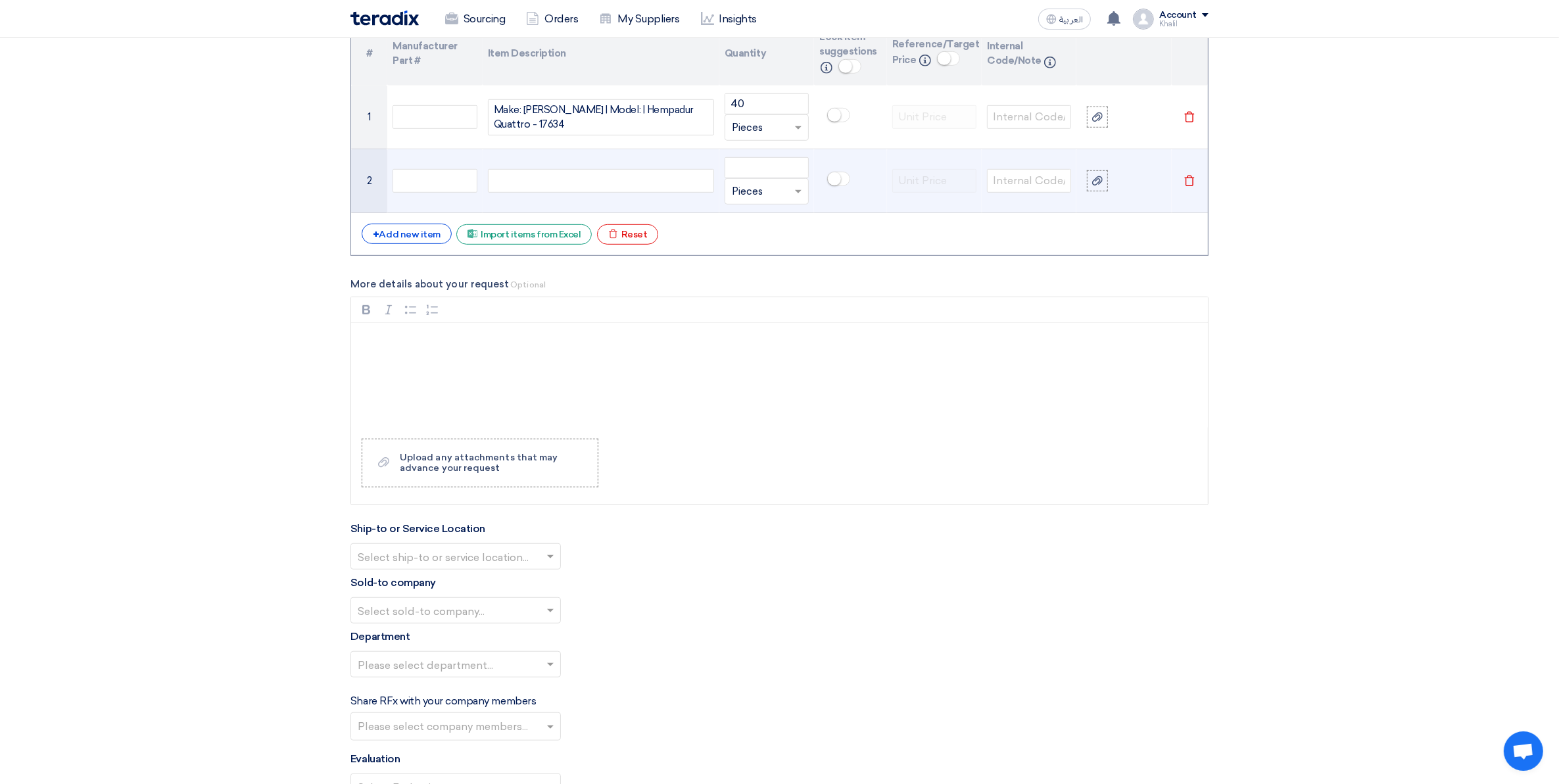
click at [600, 185] on div "Make: [PERSON_NAME] | Model: | Curing Agent - 97334Make: [PERSON_NAME] | Model:…" at bounding box center [600, 181] width 226 height 24
click at [612, 185] on div "Make: [PERSON_NAME] | Model: | Curing Agent - 97334Make: [PERSON_NAME] | Model:…" at bounding box center [600, 181] width 226 height 24
click at [612, 185] on div "Make: [PERSON_NAME] | Model: | Curing Agent - 97334Make: [PERSON_NAME] | Model:…" at bounding box center [600, 181] width 226 height 24
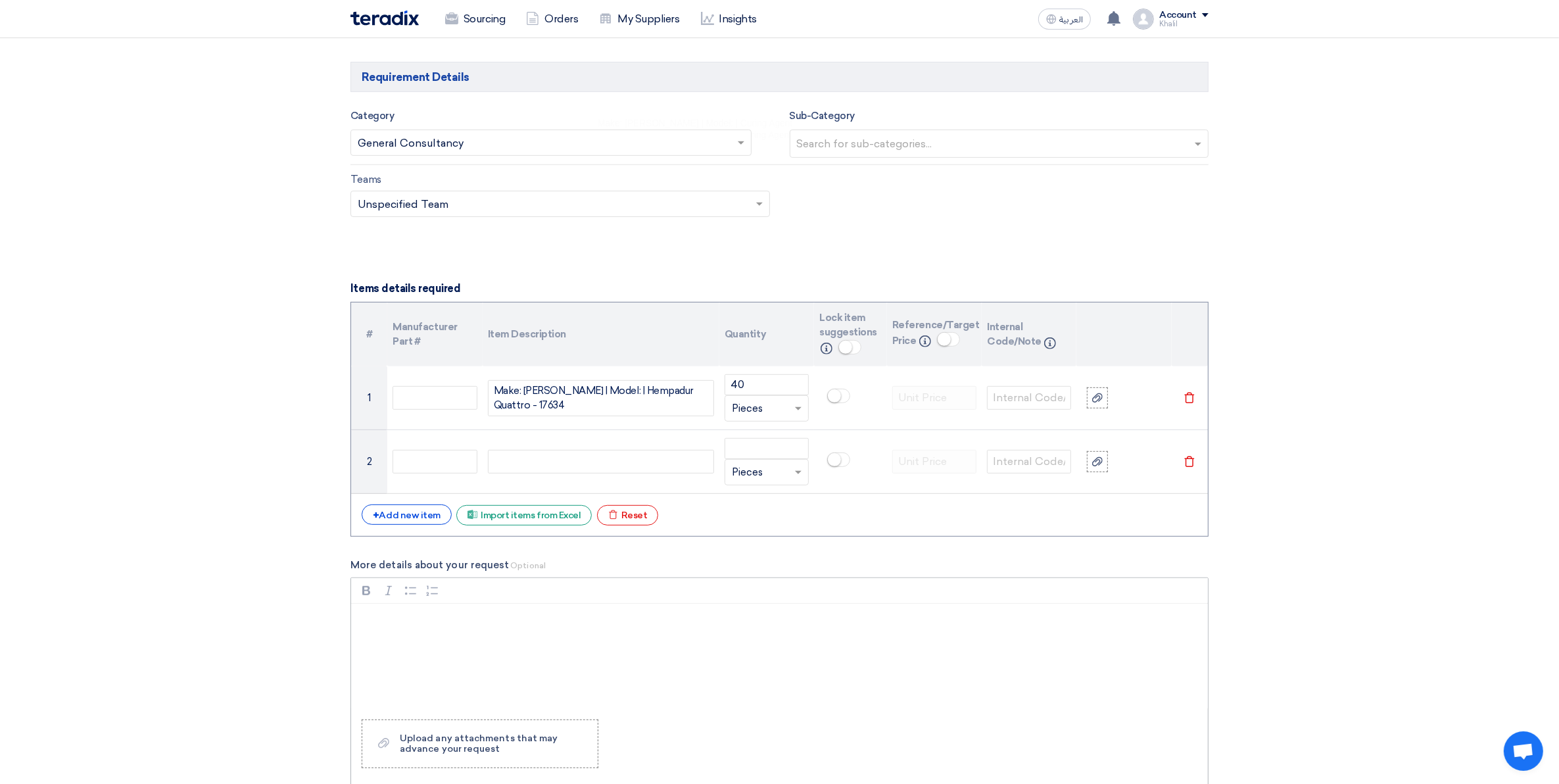
scroll to position [952, 0]
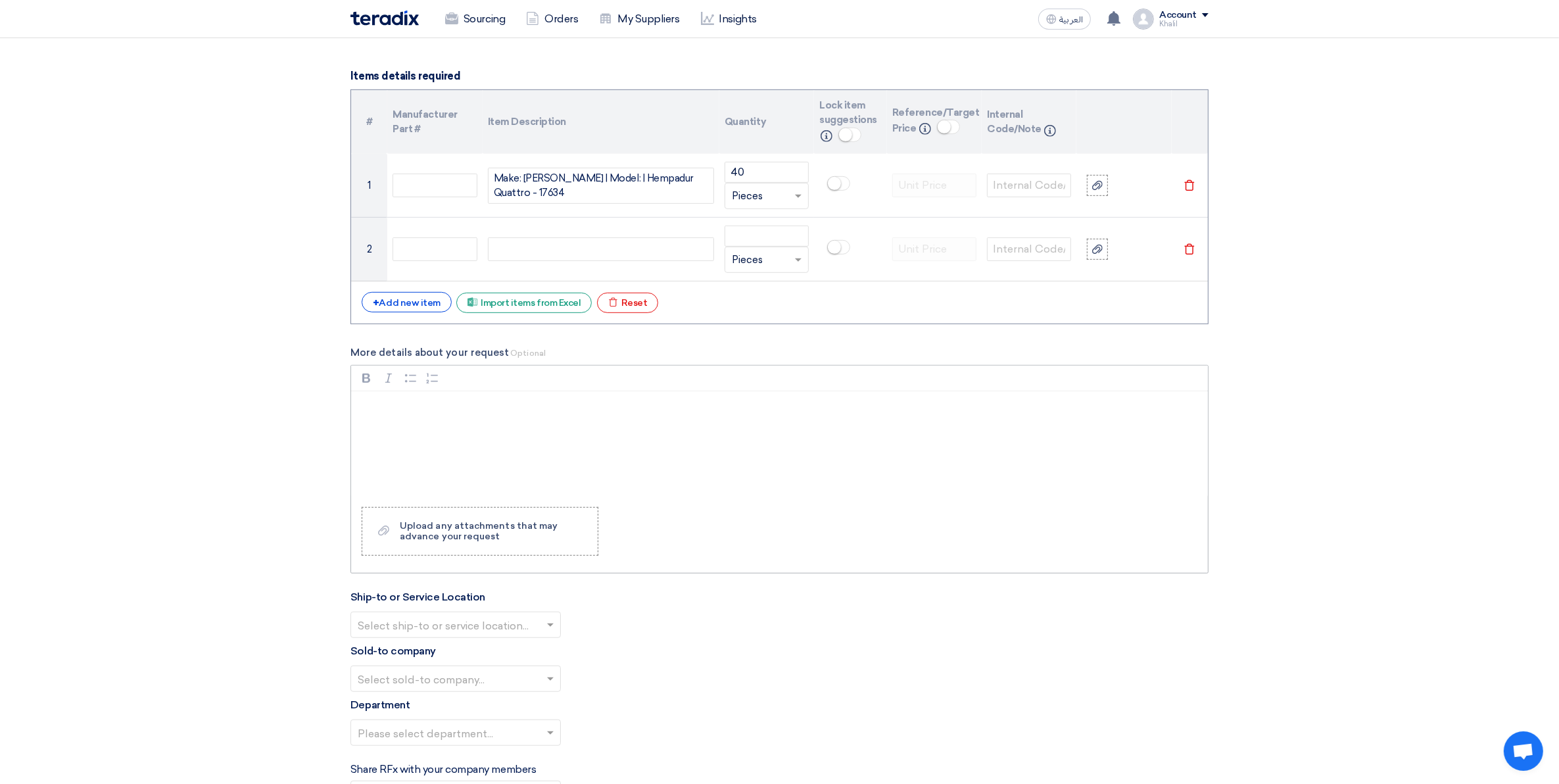
click at [546, 432] on div "Rich Text Editor, main" at bounding box center [779, 443] width 857 height 105
drag, startPoint x: 399, startPoint y: 429, endPoint x: 353, endPoint y: 410, distance: 49.8
click at [353, 410] on div "Make: [PERSON_NAME] | Model: | Curing Agent - 97334" at bounding box center [779, 443] width 857 height 105
copy p "Make: [PERSON_NAME] | Model: | Curing Agent - 97334"
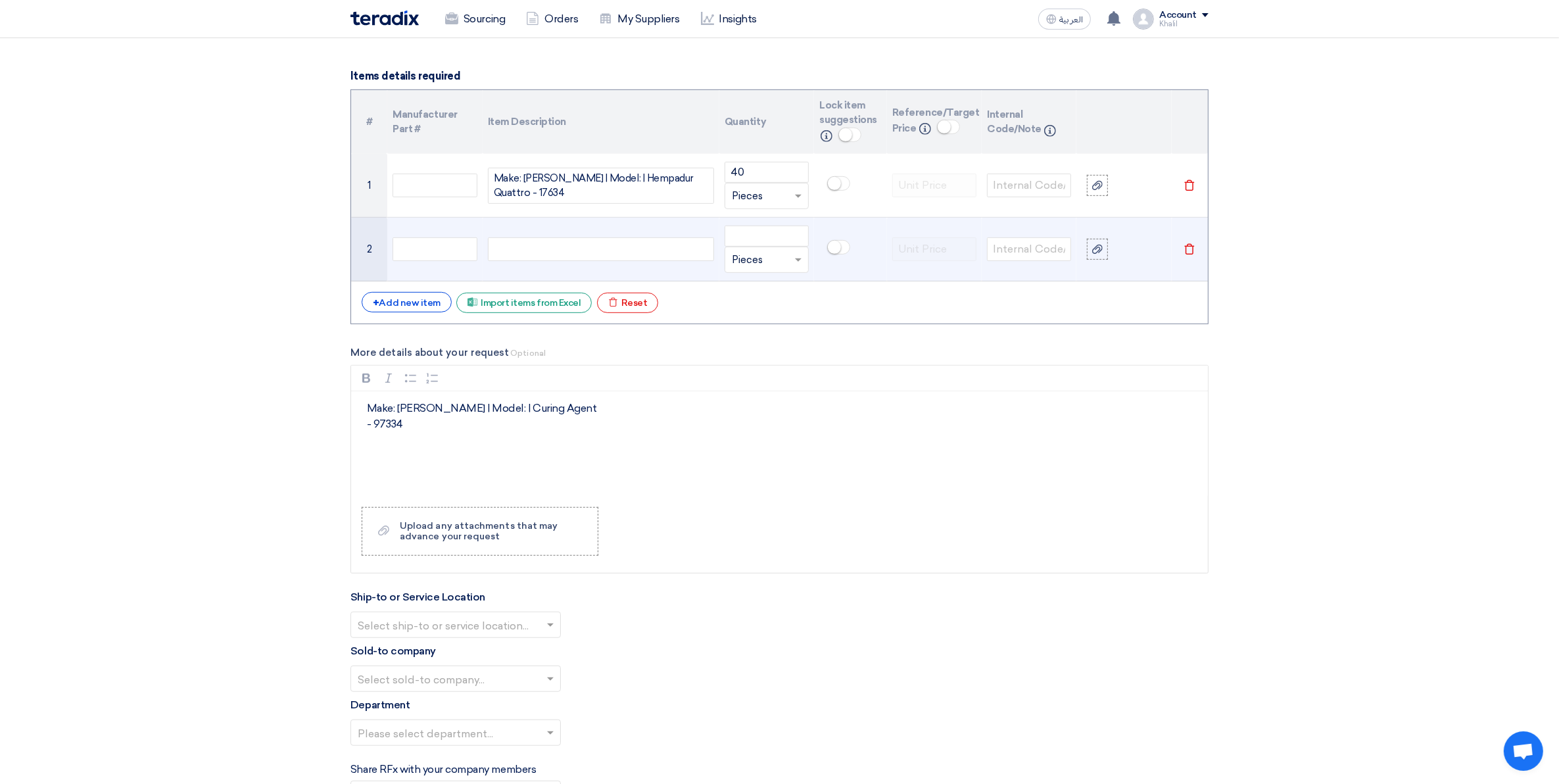
click at [533, 254] on div "Make: [PERSON_NAME] | Model: | Curing Agent Make: [PERSON_NAME] | Model: | Curi…" at bounding box center [600, 249] width 226 height 24
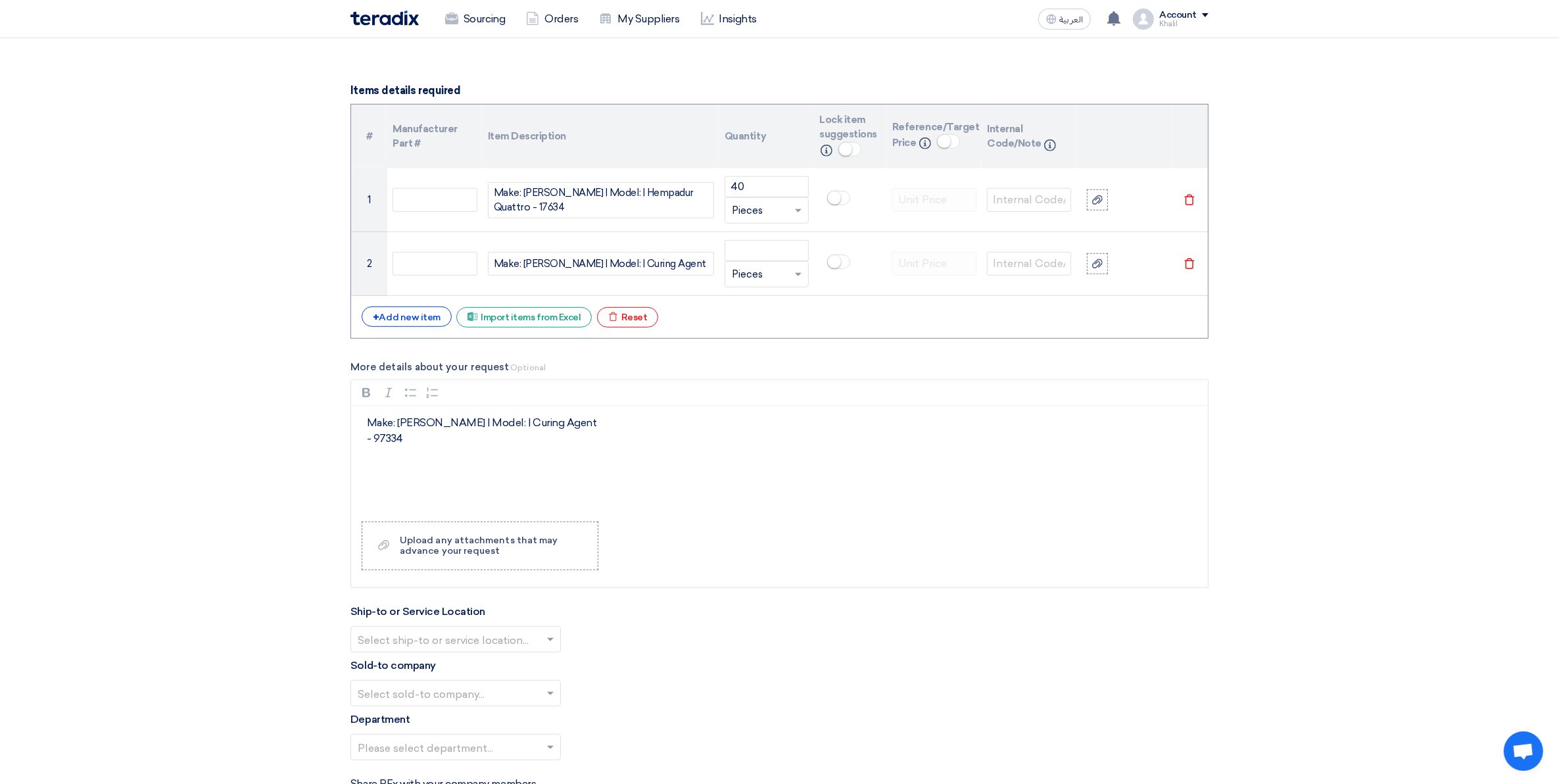
scroll to position [938, 0]
drag, startPoint x: 416, startPoint y: 448, endPoint x: 366, endPoint y: 447, distance: 50.0
click at [366, 447] on div "Make: [PERSON_NAME] | Model: | Curing Agent - 97334" at bounding box center [779, 457] width 857 height 105
copy p "- 97334"
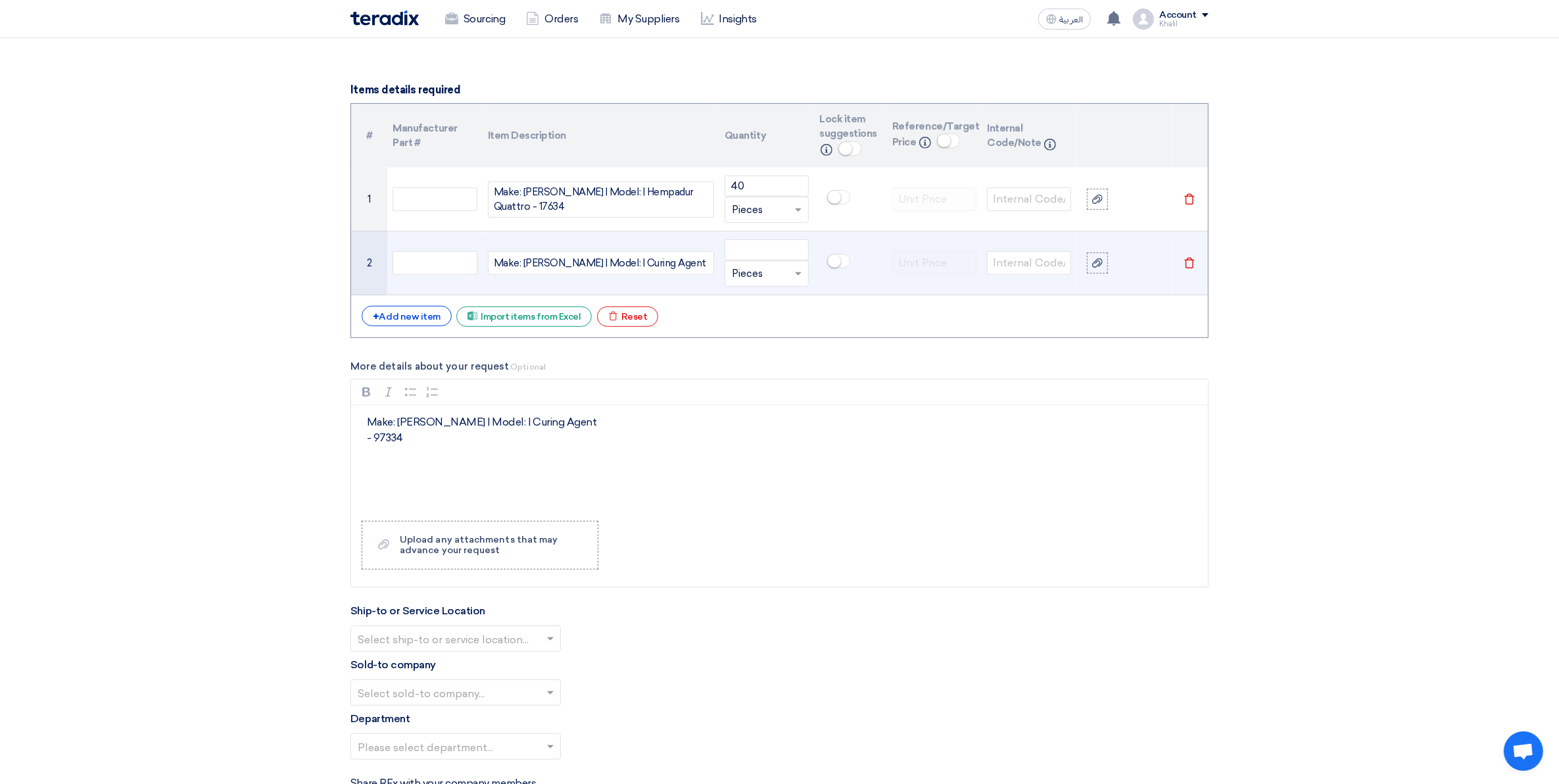
click at [675, 267] on div "Make: [PERSON_NAME] | Model: | Curing Agent - 97334 Make: [PERSON_NAME] | Model…" at bounding box center [600, 263] width 226 height 24
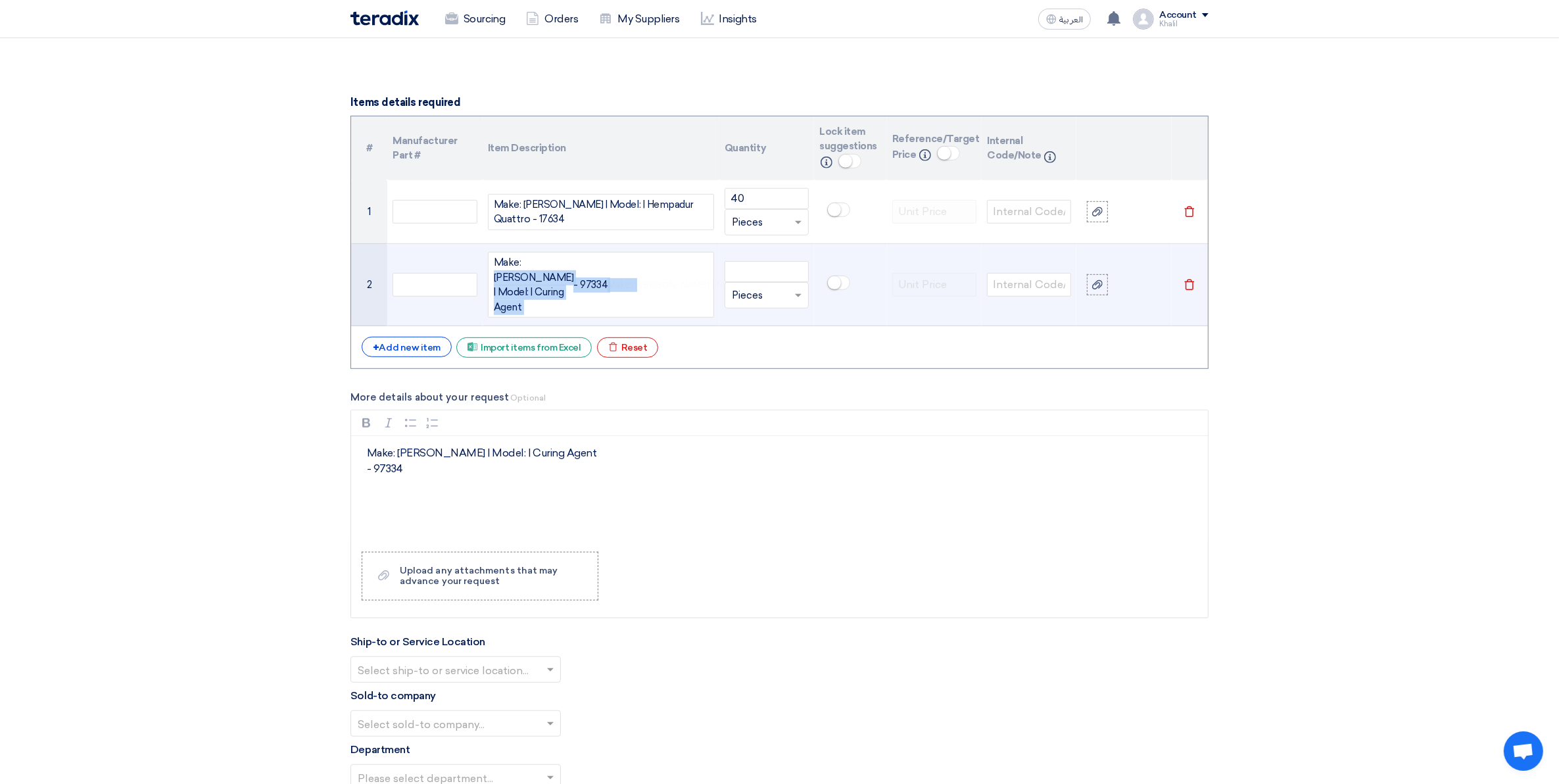
drag, startPoint x: 592, startPoint y: 332, endPoint x: 501, endPoint y: 307, distance: 94.4
click at [487, 280] on td "Make: [PERSON_NAME] | Model: | Curing Agent - 97334 Make: [PERSON_NAME] | Model…" at bounding box center [601, 285] width 237 height 82
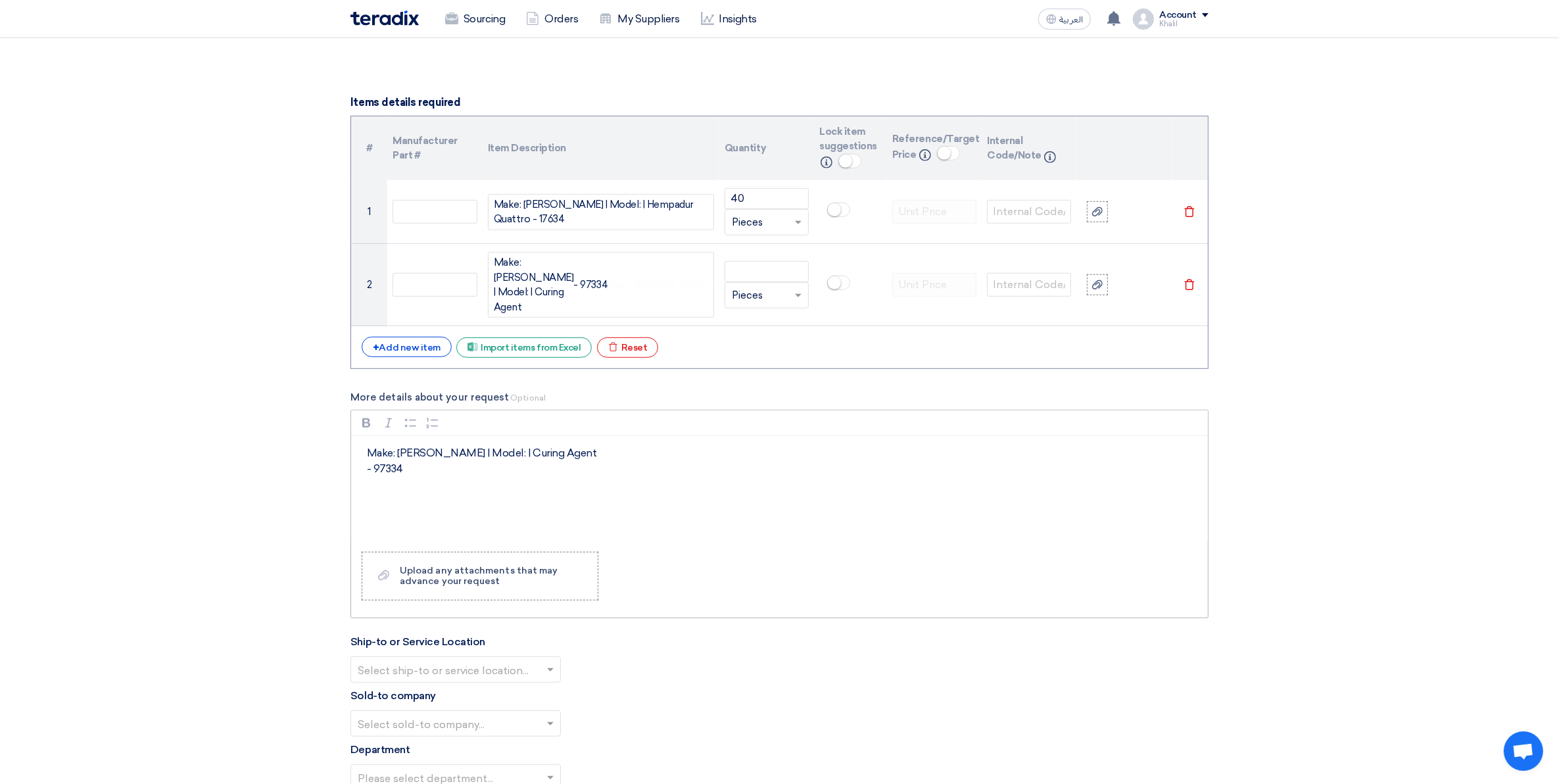
click at [709, 563] on div "Rich Text Editor Bold (CTRL+B) Bold Italic (CTRL+I) Italic Bulleted List Bullet…" at bounding box center [779, 514] width 858 height 209
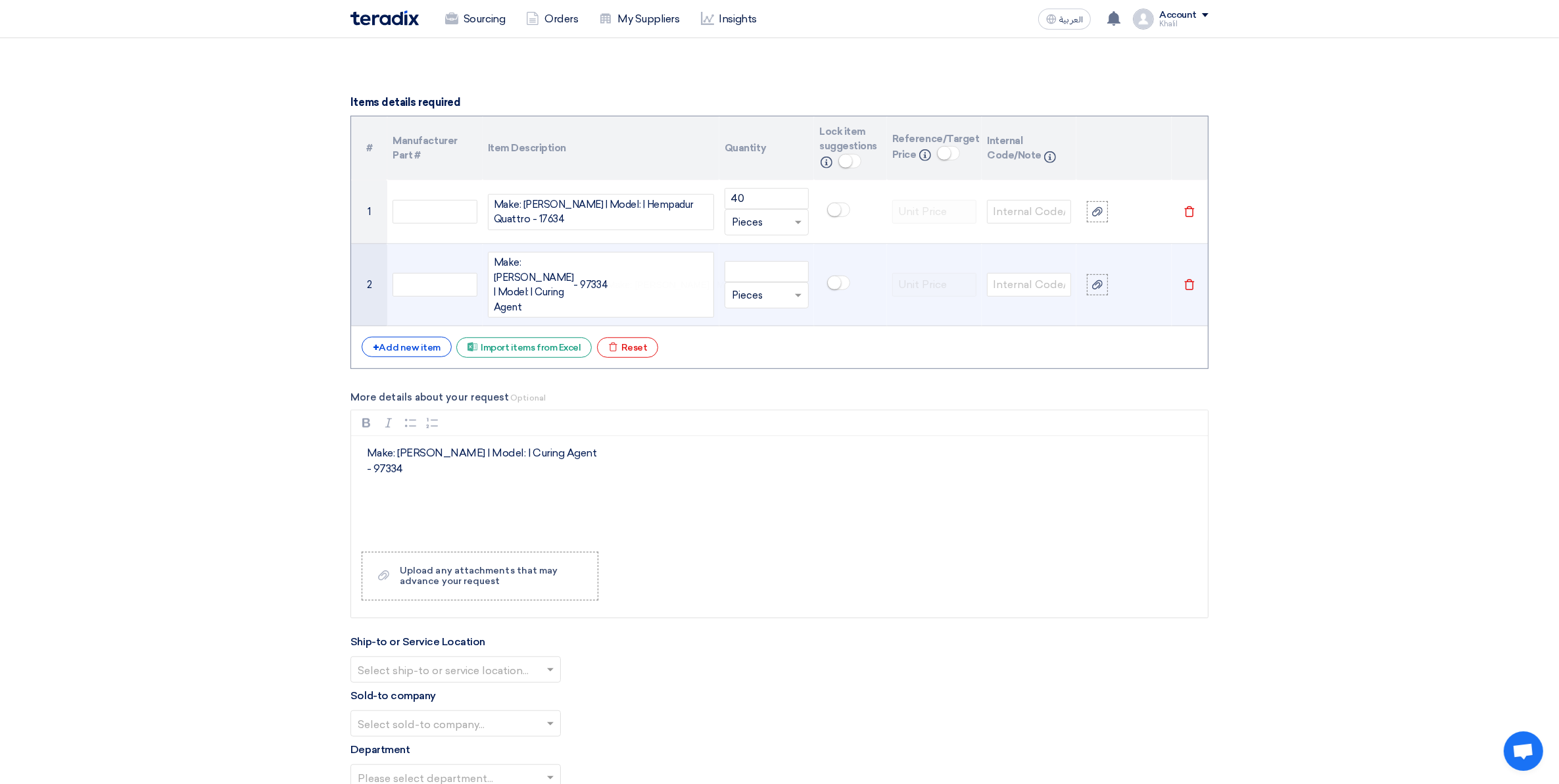
drag, startPoint x: 560, startPoint y: 324, endPoint x: 528, endPoint y: 317, distance: 32.8
click at [528, 317] on div "Make: [PERSON_NAME] | Model: | Curing Agent - 97334 Make: [PERSON_NAME] | Model…" at bounding box center [600, 285] width 226 height 65
click at [518, 318] on div "Make: [PERSON_NAME] | Model: | Curing Agen - 97334 t Make: [PERSON_NAME] | Mode…" at bounding box center [600, 285] width 226 height 65
drag, startPoint x: 494, startPoint y: 310, endPoint x: 579, endPoint y: 337, distance: 89.2
click at [579, 326] on td "Make: [PERSON_NAME] | Model: | Curing Agen - 97334 t Make: [PERSON_NAME] | Mode…" at bounding box center [601, 285] width 237 height 82
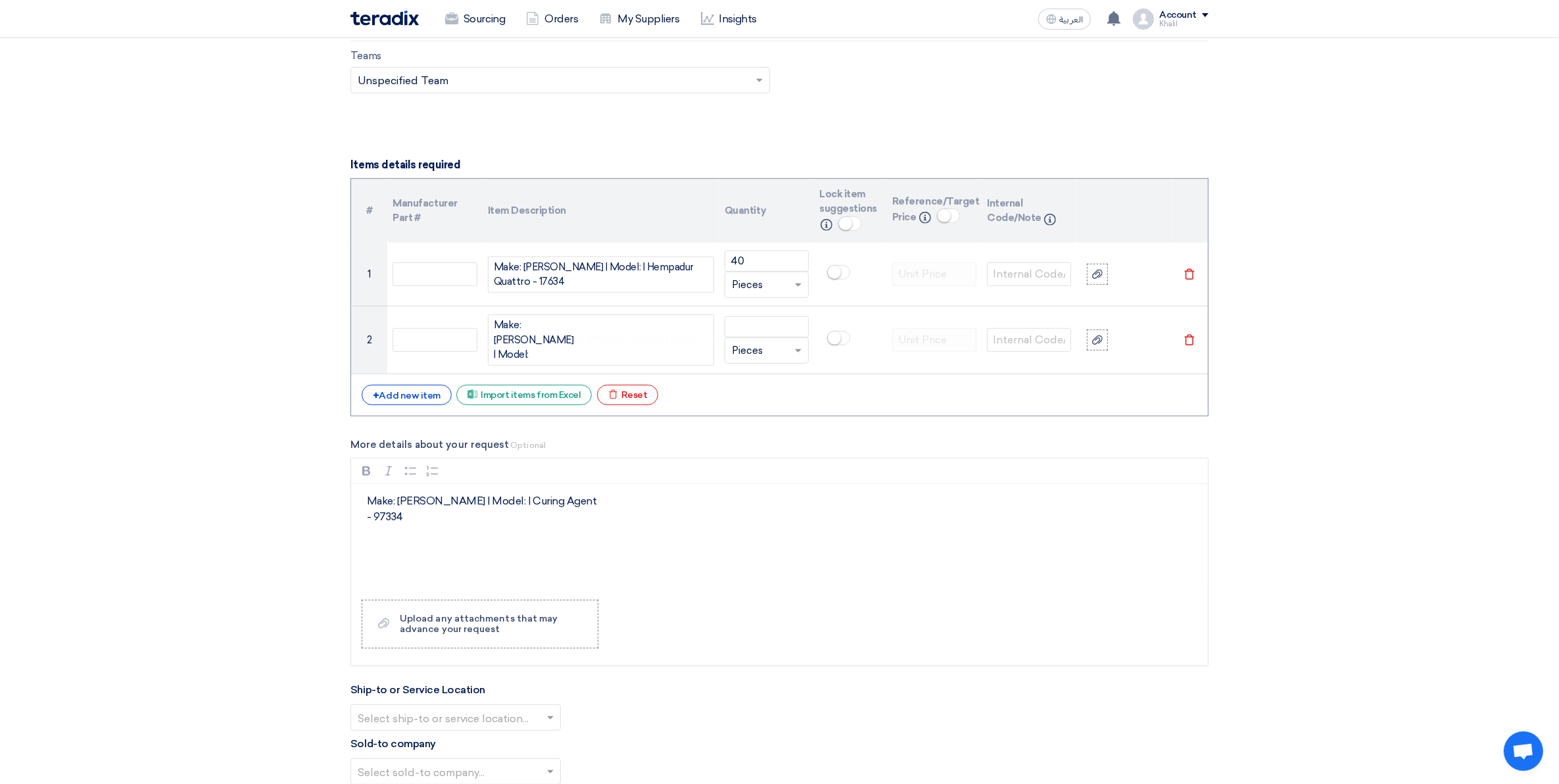
scroll to position [685, 0]
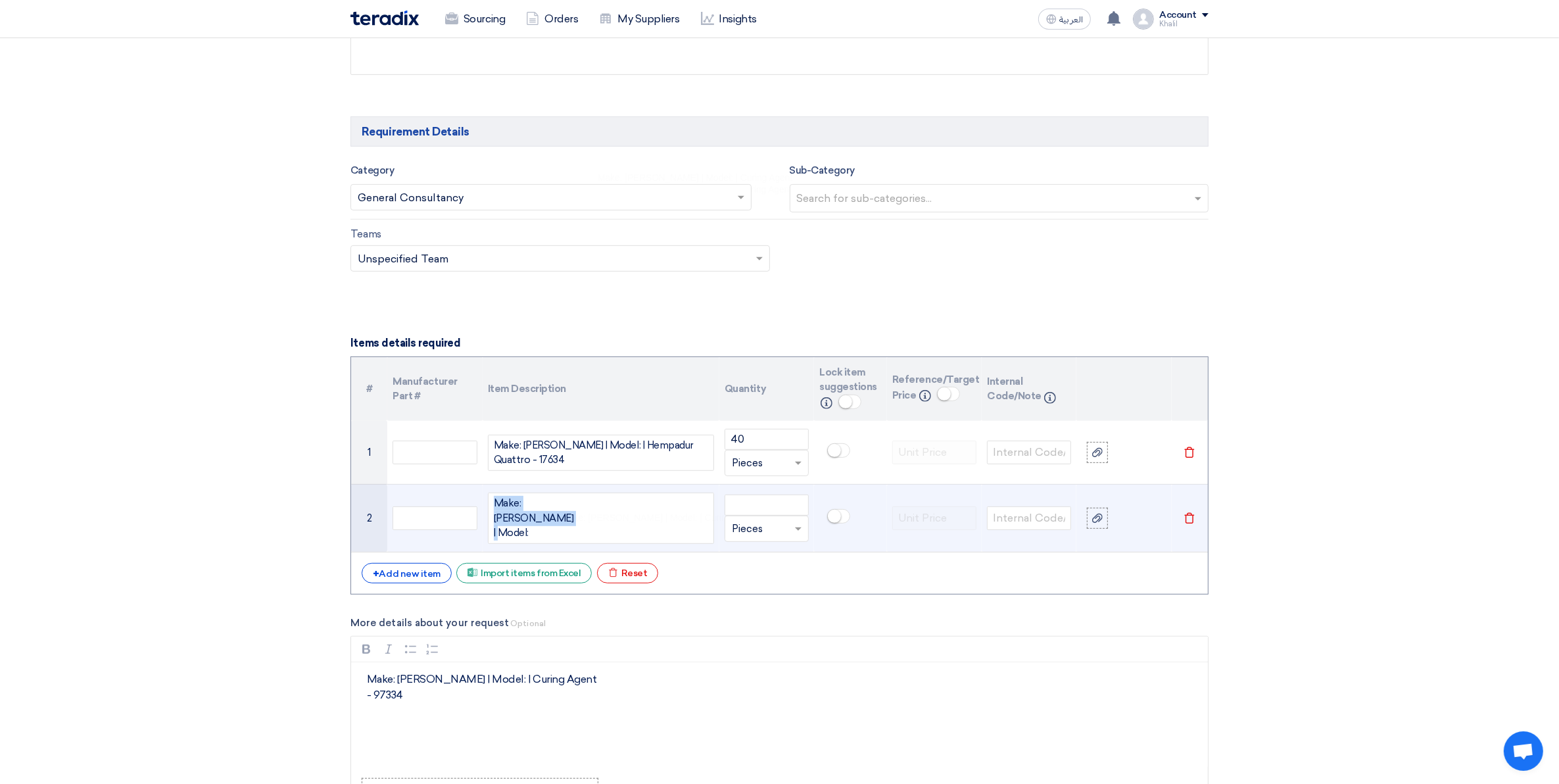
drag, startPoint x: 524, startPoint y: 517, endPoint x: 491, endPoint y: 497, distance: 38.6
click at [491, 497] on td "Make: [PERSON_NAME] | Model: ke: [PERSON_NAME] | Model: | Curing Agent Make: [P…" at bounding box center [601, 518] width 237 height 68
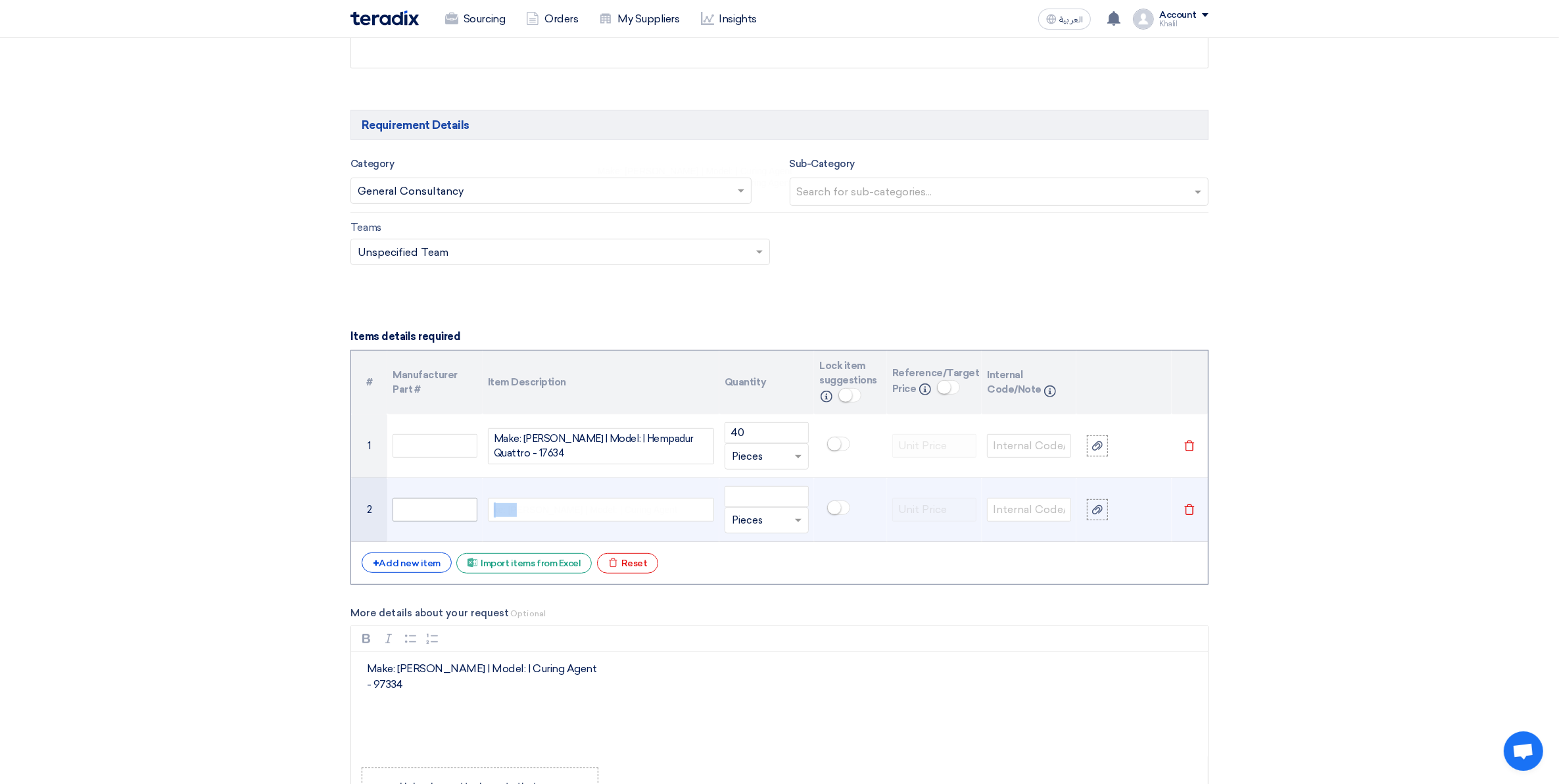
drag, startPoint x: 523, startPoint y: 514, endPoint x: 467, endPoint y: 507, distance: 56.4
click at [467, 507] on tr "2 ke: [PERSON_NAME] | Model: | Curing Agent Make: [PERSON_NAME] | Model: | Curi…" at bounding box center [779, 510] width 857 height 64
click at [543, 515] on span "mpel | Model: | Curing Agent" at bounding box center [551, 509] width 114 height 14
click at [546, 517] on span "mpel | Modl: | Curing Agent" at bounding box center [549, 509] width 109 height 14
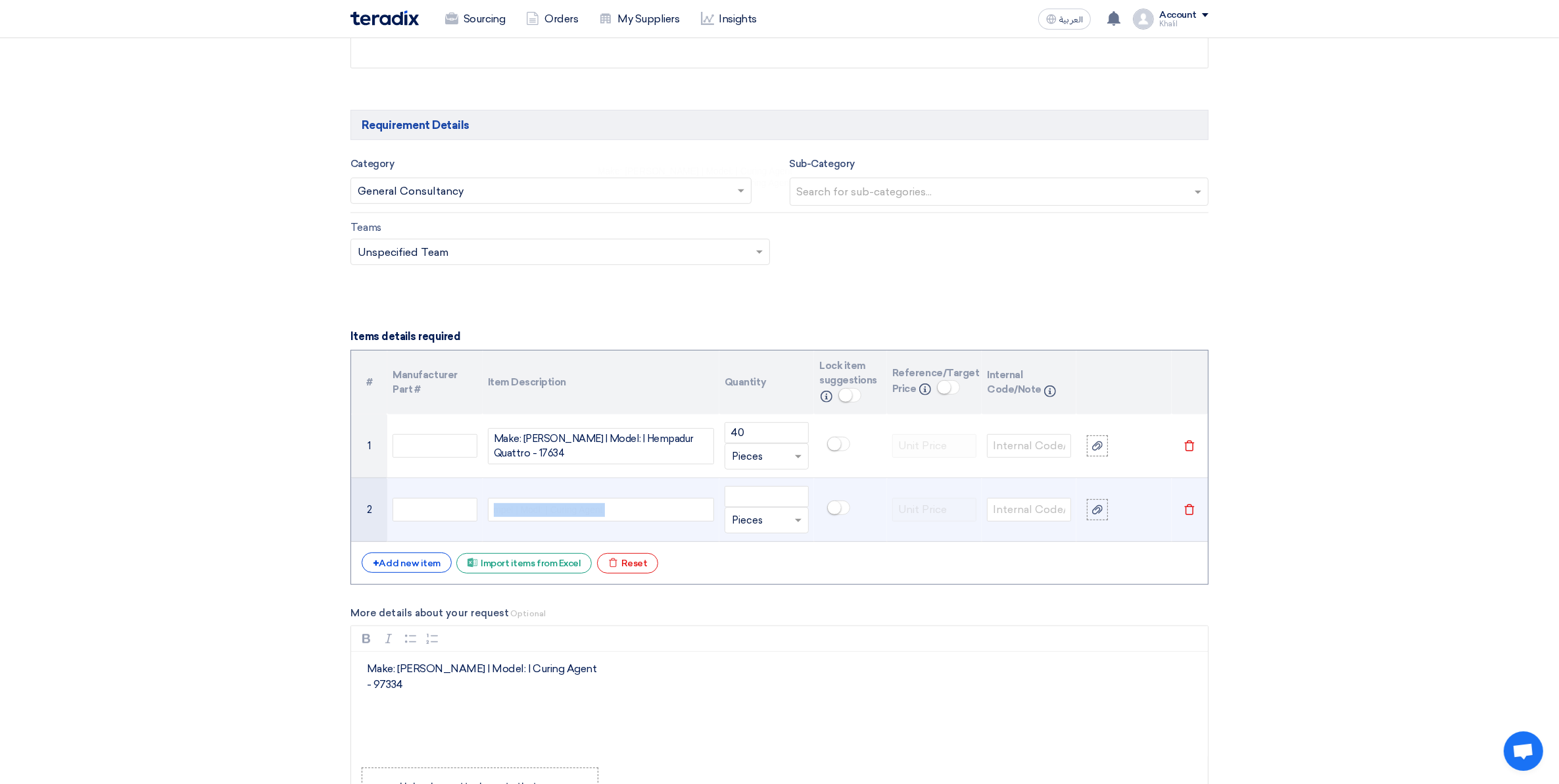
click at [546, 517] on span "mpel | Modl: | Curing Agent" at bounding box center [549, 509] width 109 height 14
drag, startPoint x: 461, startPoint y: 690, endPoint x: 353, endPoint y: 658, distance: 112.6
click at [353, 658] on div "Make: [PERSON_NAME] | Model: | Curing Agent - 97334" at bounding box center [779, 704] width 857 height 105
copy p "Make: [PERSON_NAME] | Model: | Curing Agent - 97334"
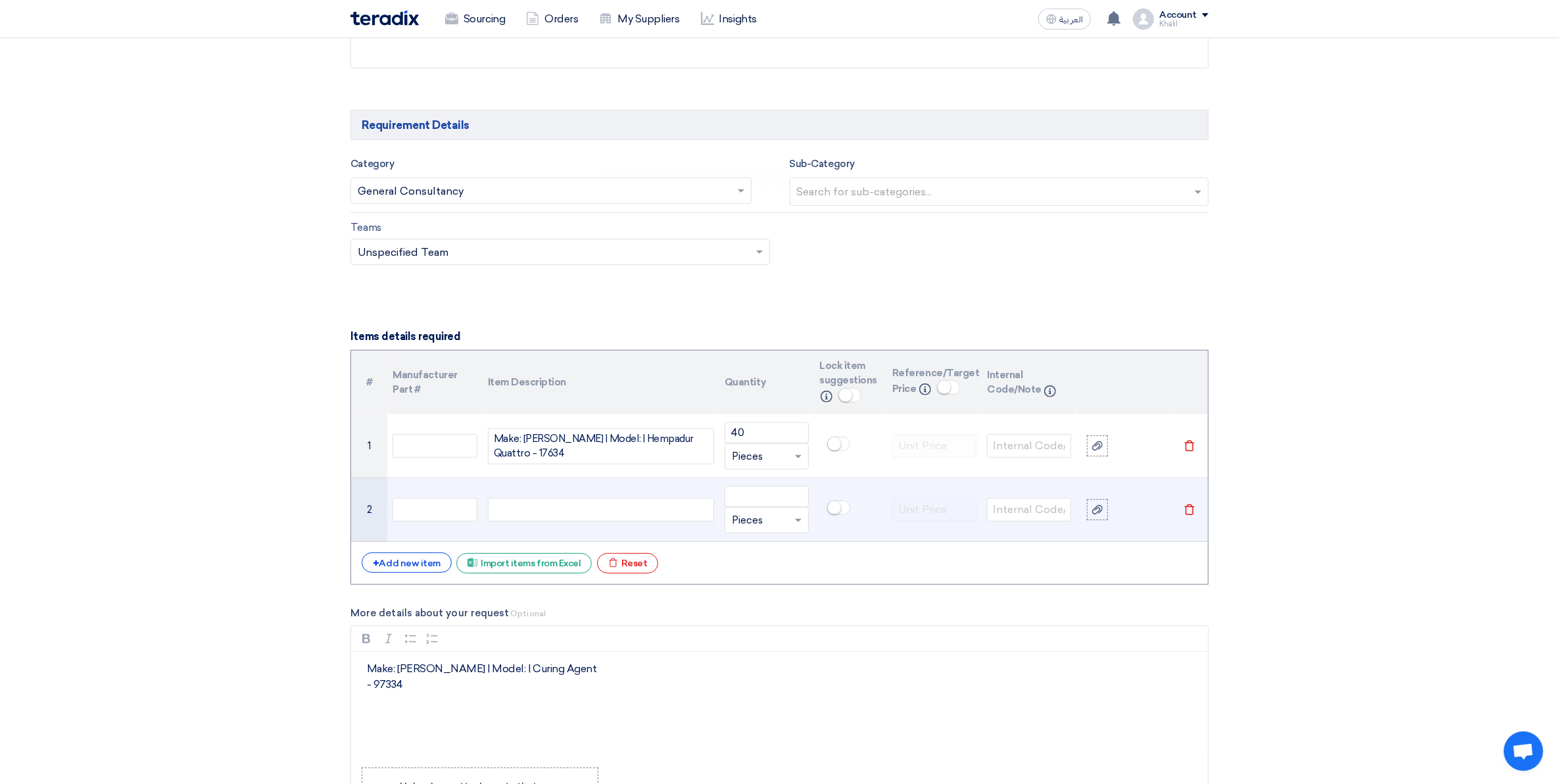
click at [548, 514] on div "Make: [PERSON_NAME] | Model: | Curing Agent - 97334- 97334Make: [PERSON_NAME] |…" at bounding box center [600, 509] width 226 height 24
click at [548, 513] on div "Make: [PERSON_NAME] | Model: | Curing Agent - 97334Make: [PERSON_NAME] | Model:…" at bounding box center [600, 509] width 226 height 24
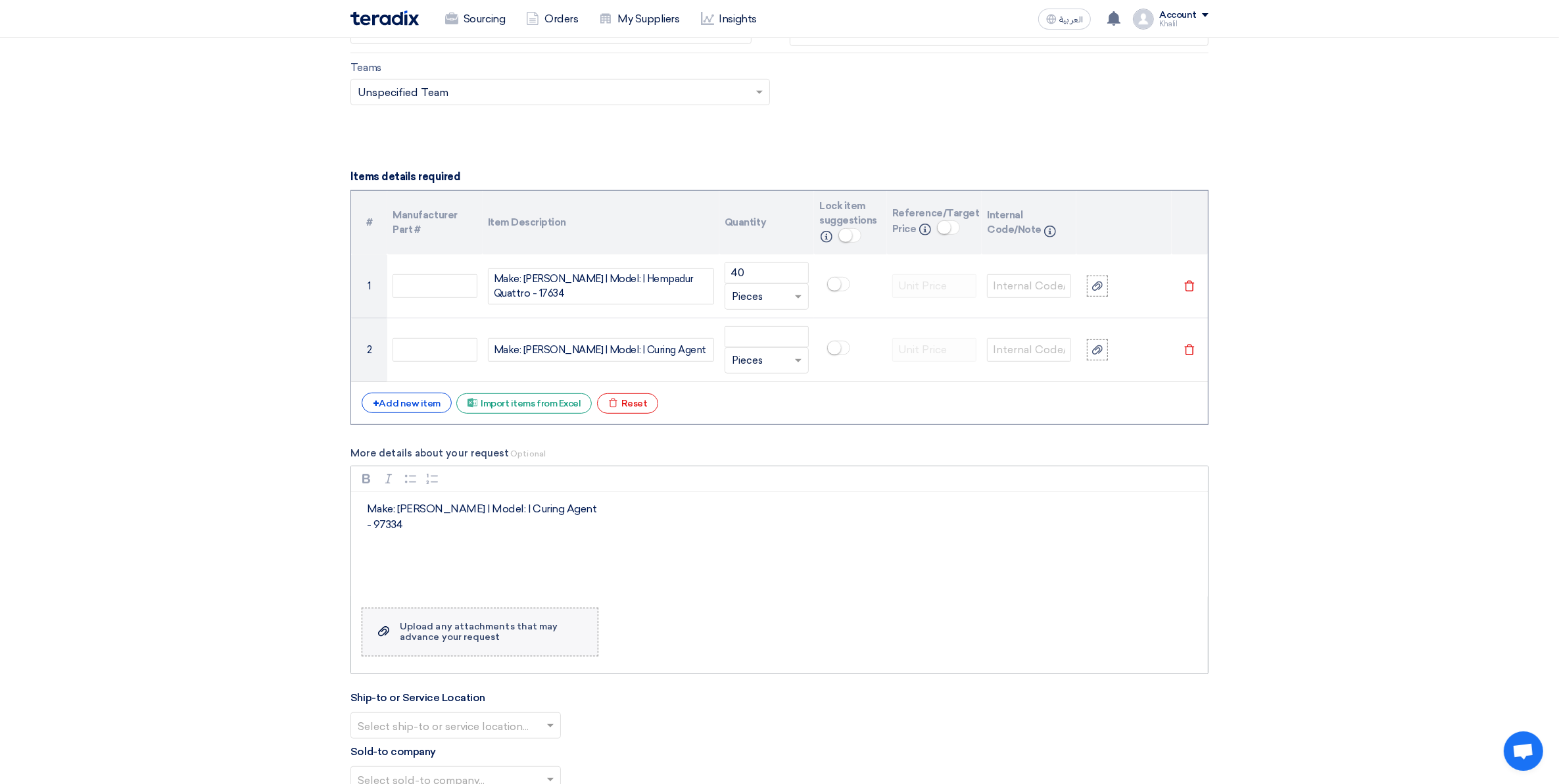
scroll to position [856, 0]
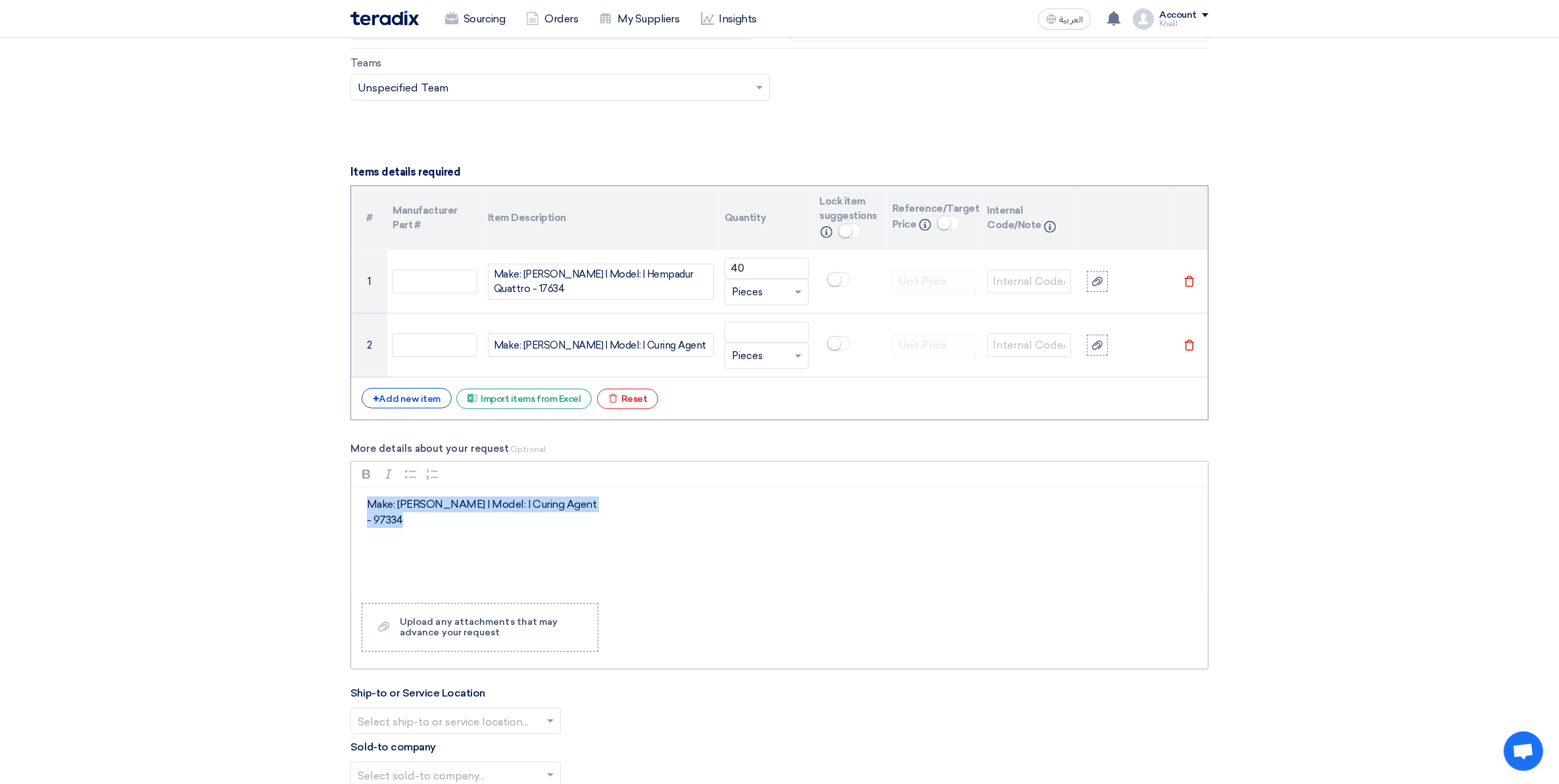
drag, startPoint x: 440, startPoint y: 537, endPoint x: 363, endPoint y: 514, distance: 80.4
click at [363, 514] on div "Make: [PERSON_NAME] | Model: | Curing Agent - 97334" at bounding box center [779, 540] width 857 height 105
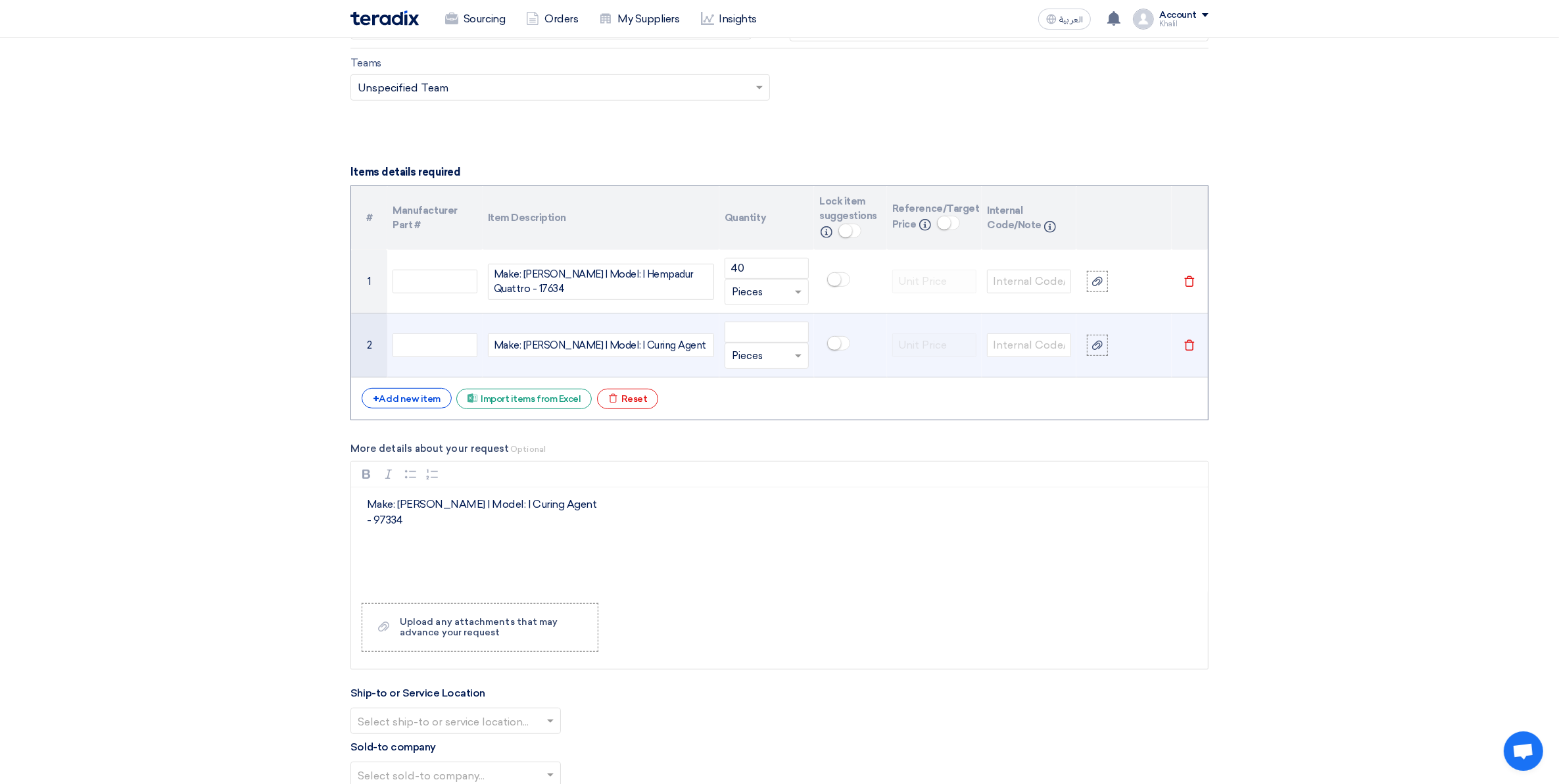
click at [679, 349] on div "Make: [PERSON_NAME] | Model: | Curing Agent - 97334 Make: [PERSON_NAME] | Model…" at bounding box center [600, 345] width 226 height 24
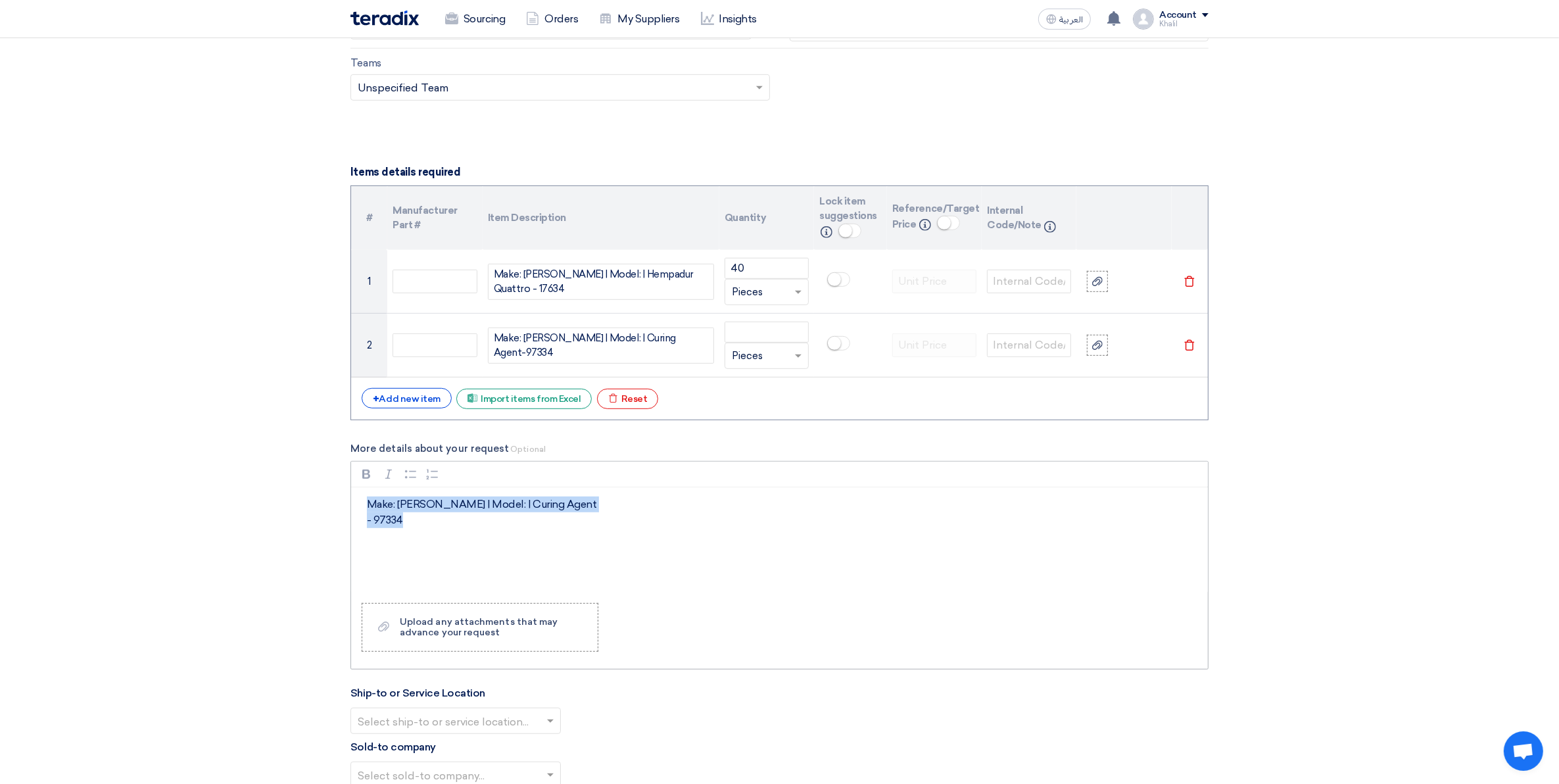
drag, startPoint x: 382, startPoint y: 518, endPoint x: 363, endPoint y: 505, distance: 23.0
click at [363, 505] on div "Make: [PERSON_NAME] | Model: | Curing Agent - 97334" at bounding box center [779, 540] width 857 height 105
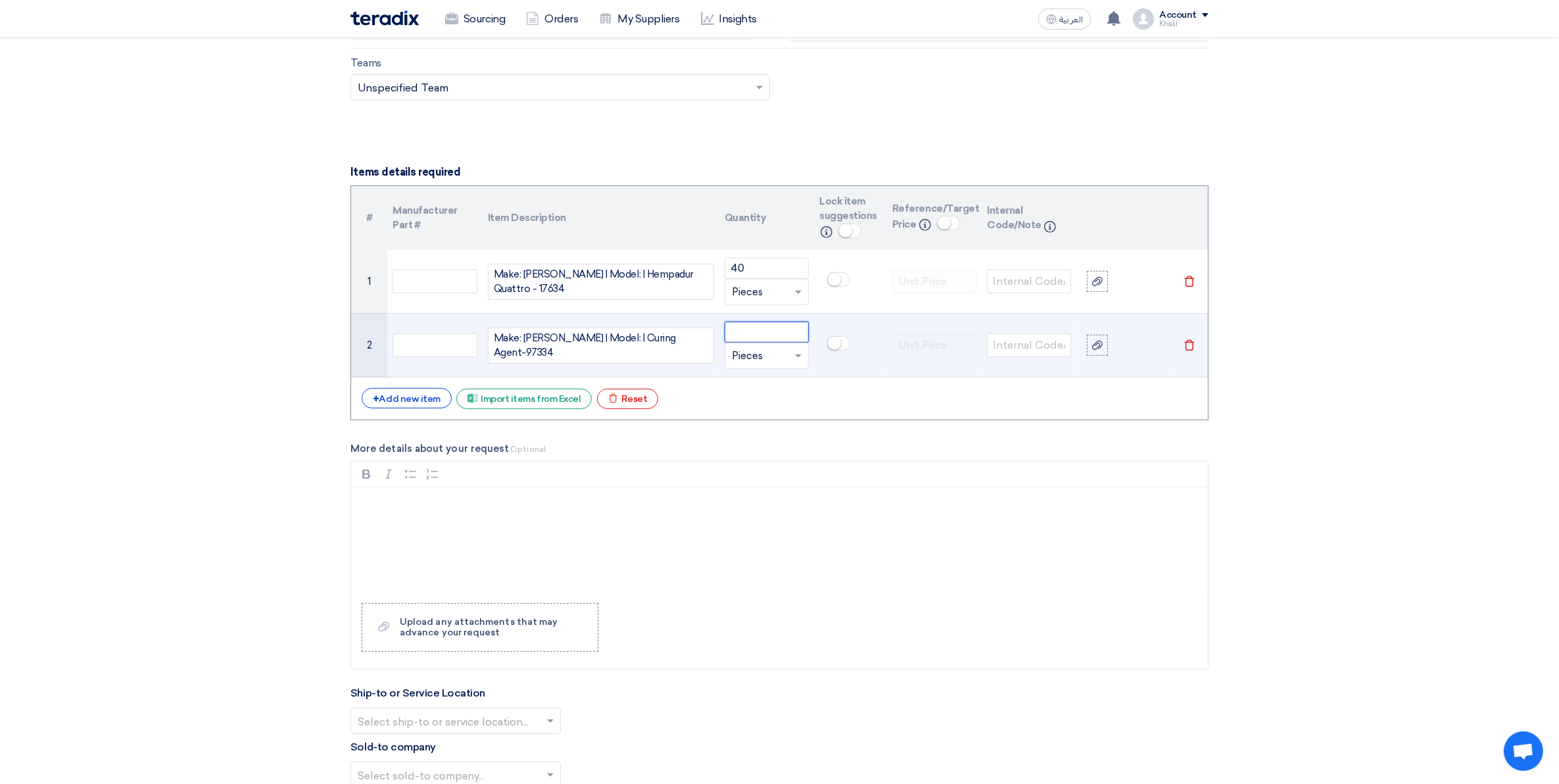
click at [778, 329] on input "number" at bounding box center [767, 331] width 84 height 21
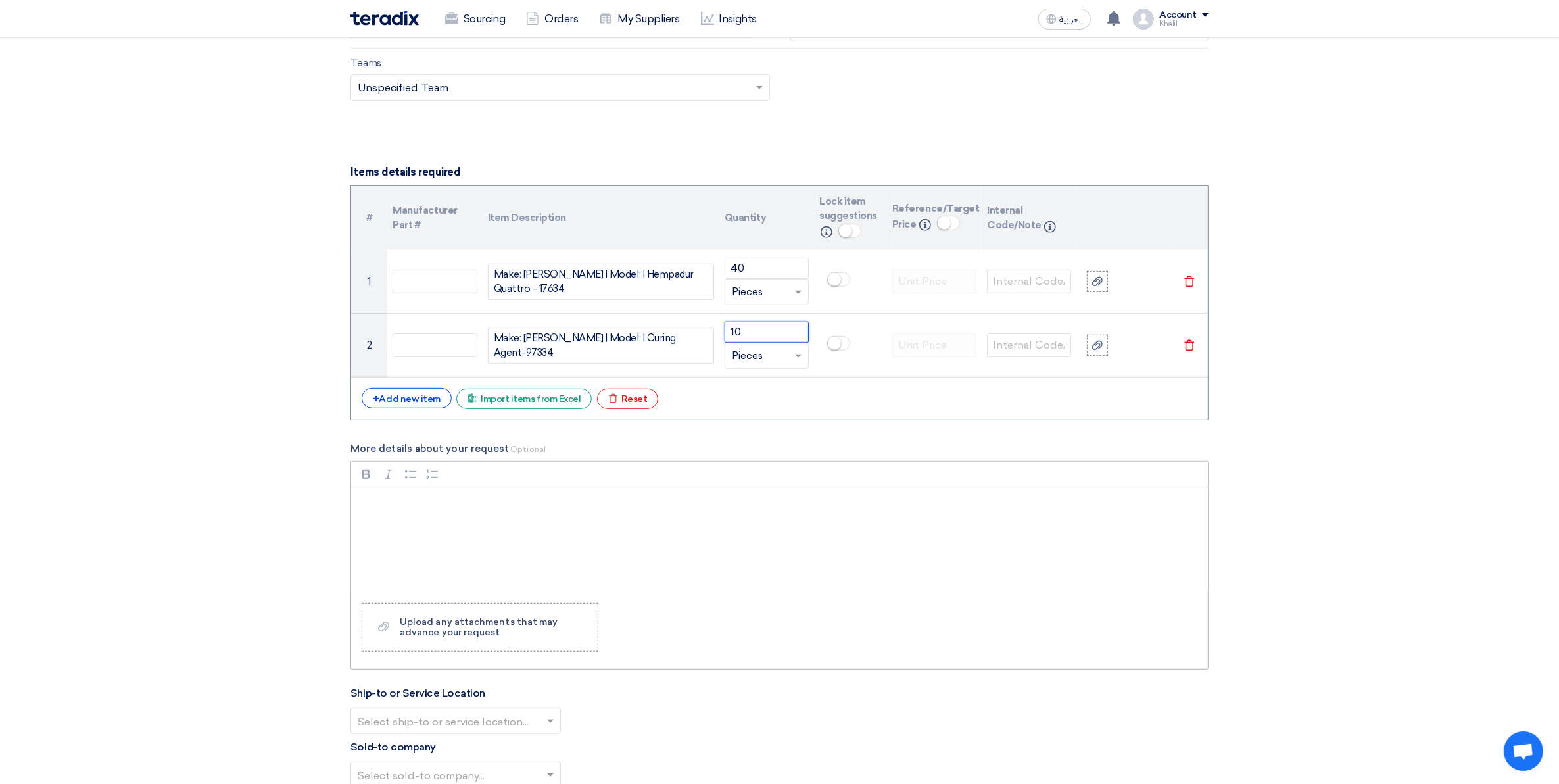
type input "10"
click at [824, 520] on div "Rich Text Editor, main" at bounding box center [779, 540] width 857 height 105
click at [415, 400] on div "+ Add new item" at bounding box center [407, 398] width 90 height 20
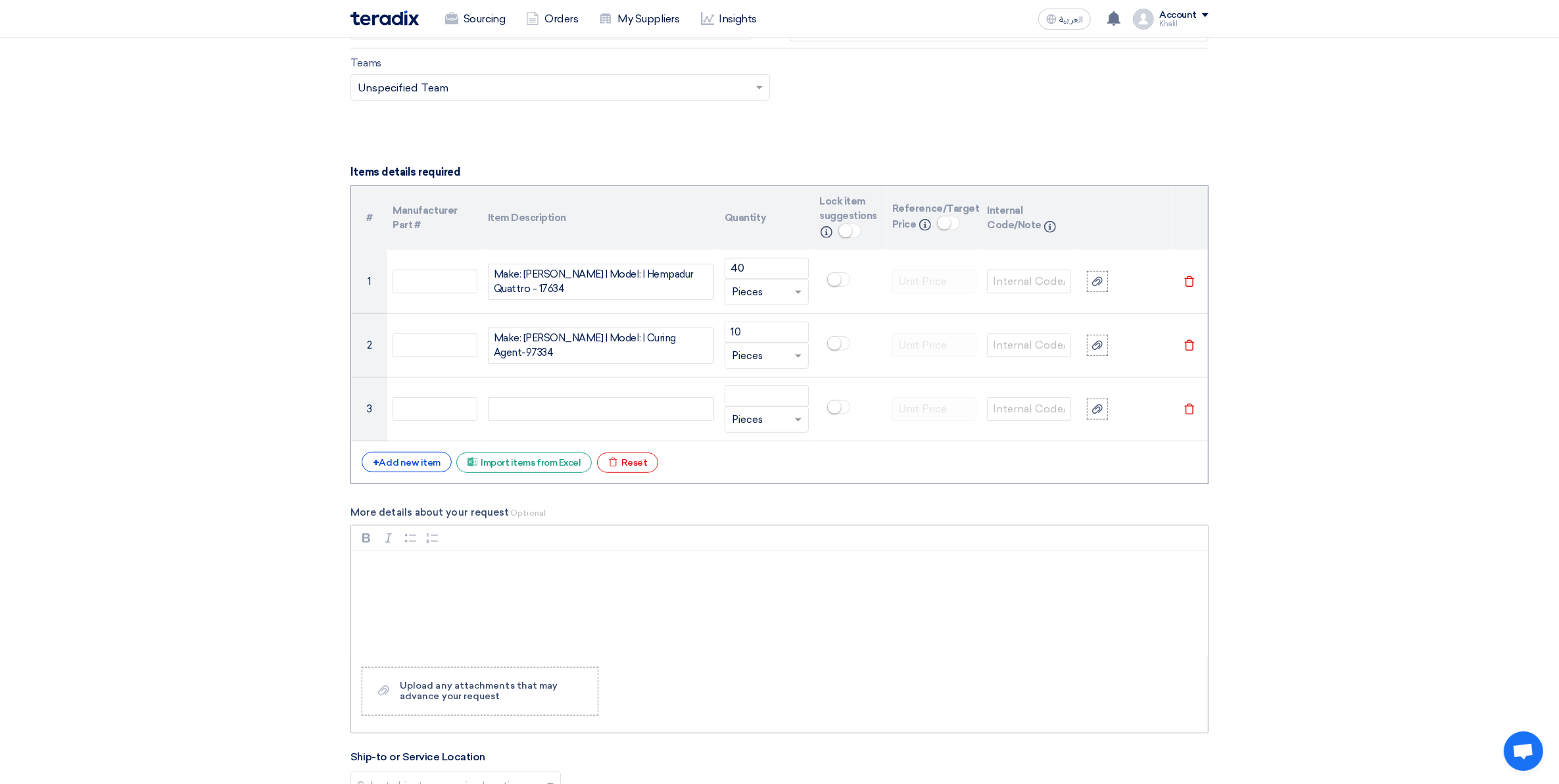
click at [514, 615] on div "Rich Text Editor, main" at bounding box center [779, 603] width 857 height 105
drag, startPoint x: 468, startPoint y: 566, endPoint x: 353, endPoint y: 563, distance: 115.0
click at [353, 563] on div "Hose Clamp 1''" at bounding box center [779, 603] width 857 height 105
copy p "Hose Clamp 1''"
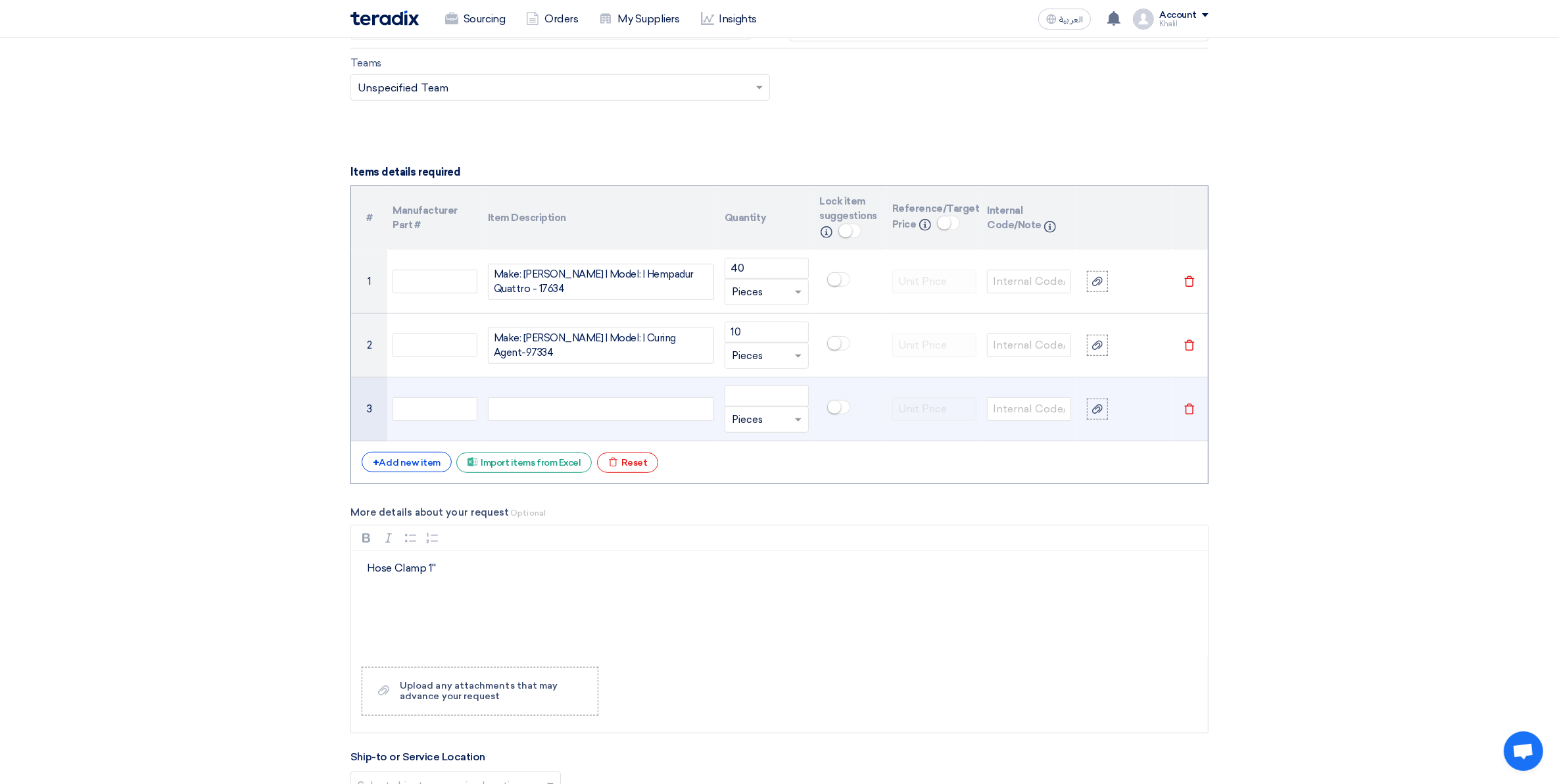
click at [528, 412] on div at bounding box center [600, 409] width 226 height 24
paste div
click at [748, 392] on input "number" at bounding box center [767, 395] width 84 height 21
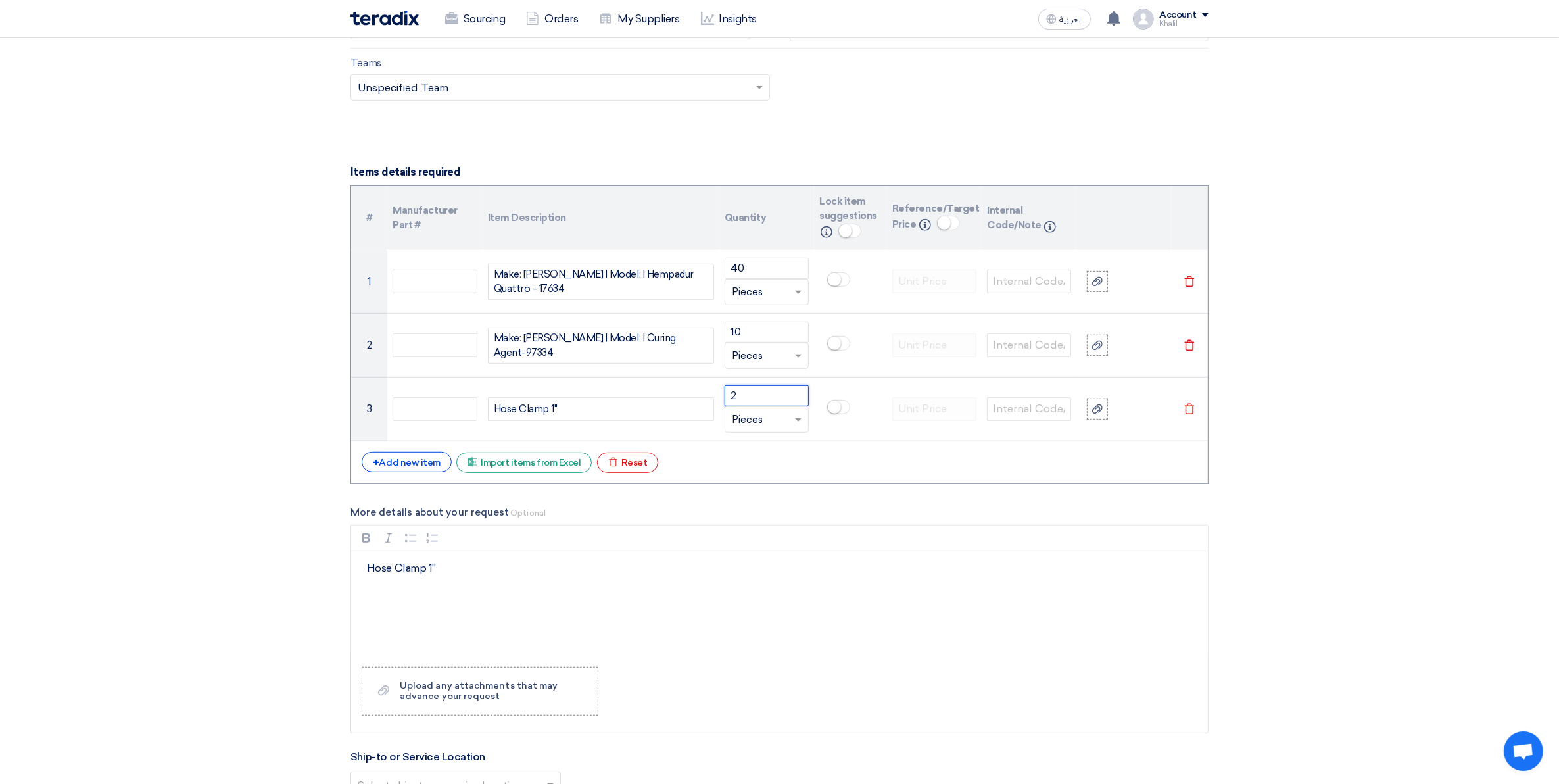
type input "2"
drag, startPoint x: 480, startPoint y: 570, endPoint x: 353, endPoint y: 560, distance: 127.4
click at [353, 560] on div "Hose Clamp 1''" at bounding box center [779, 603] width 857 height 105
click at [395, 465] on div "+ Add new item" at bounding box center [407, 462] width 90 height 20
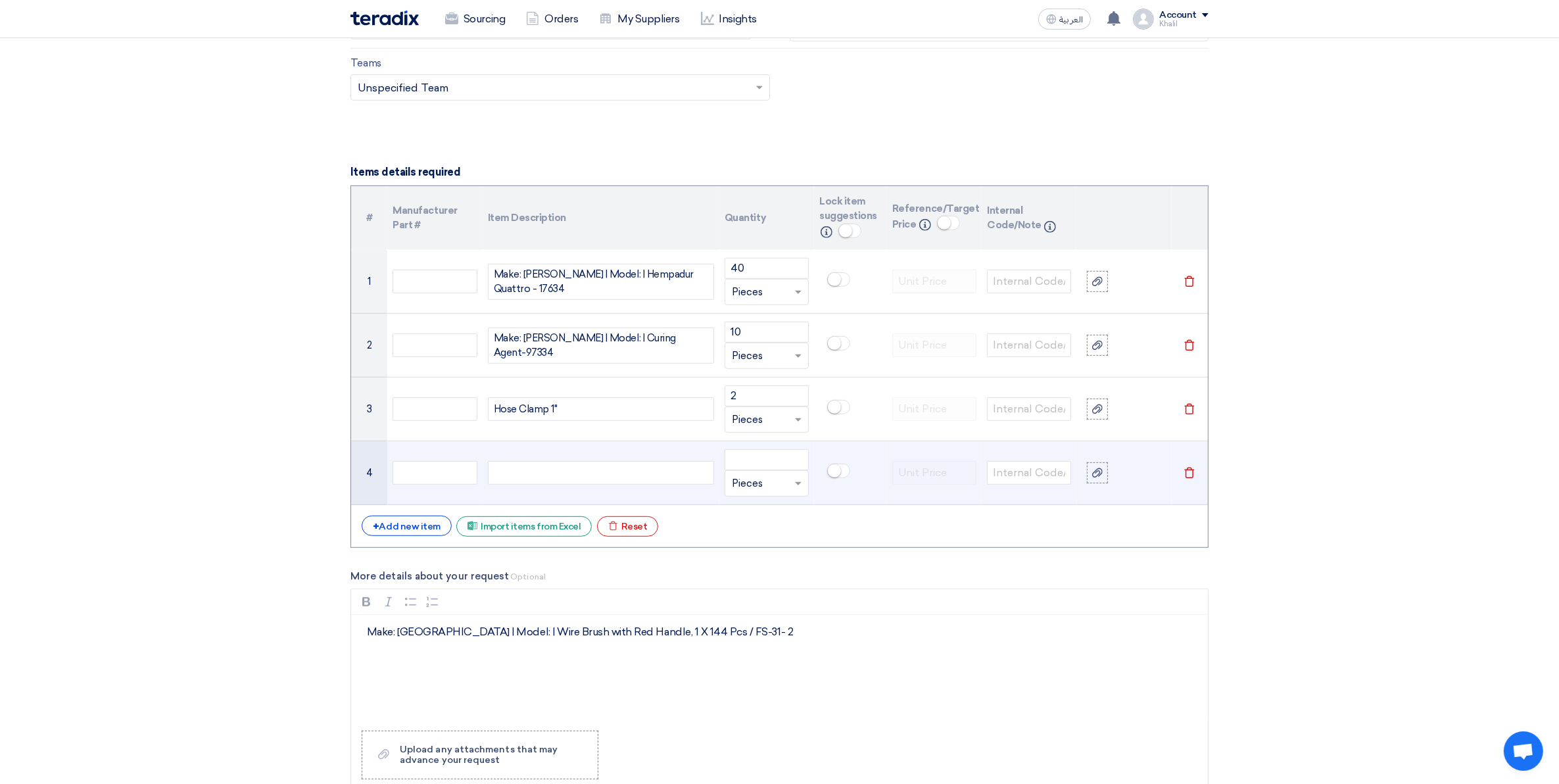
click at [541, 474] on div at bounding box center [600, 472] width 226 height 24
paste div
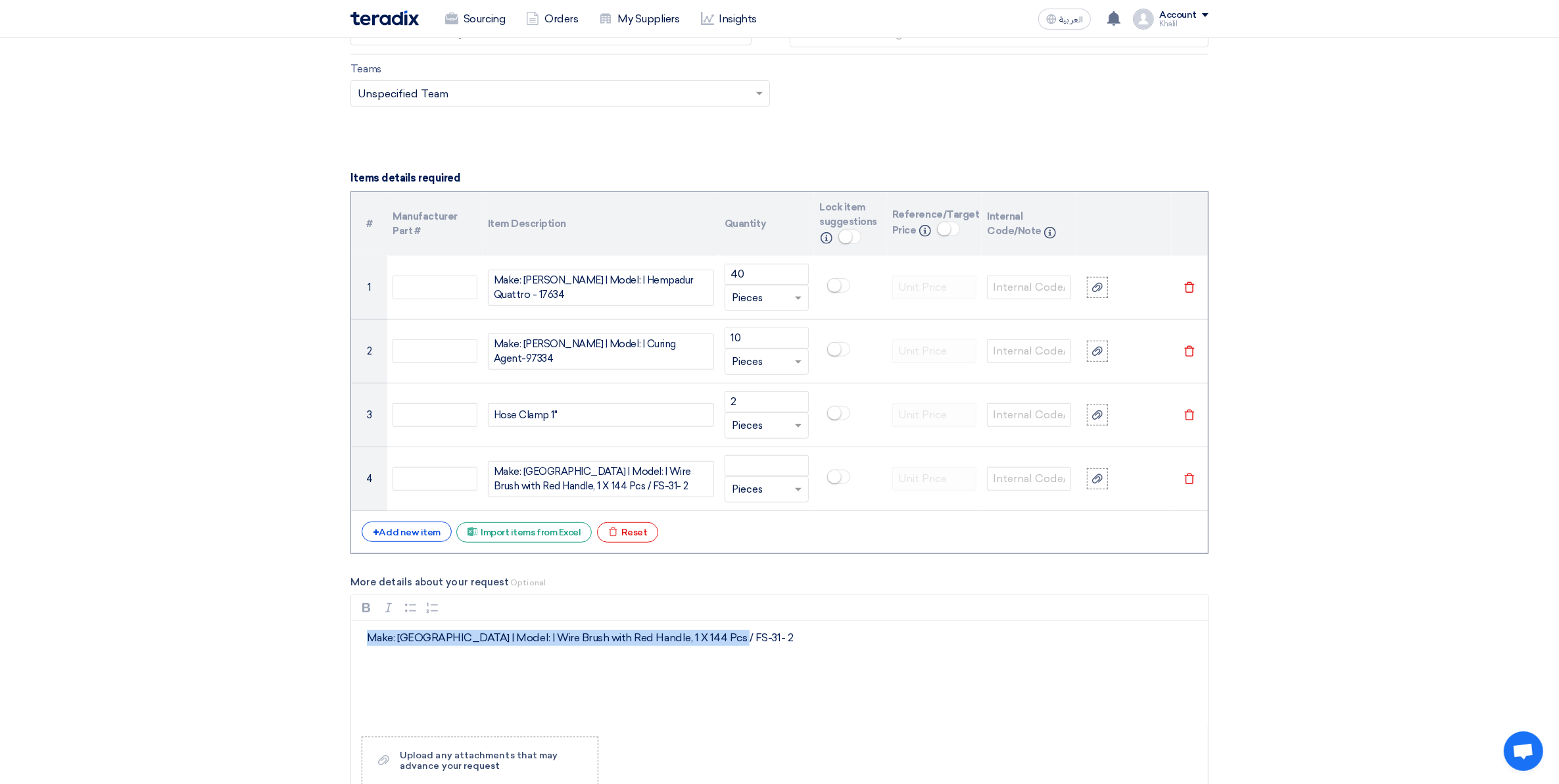
drag, startPoint x: 755, startPoint y: 643, endPoint x: 316, endPoint y: 577, distance: 443.9
click at [316, 577] on section "Basic Information RFx Title RFQ FOR Consumables-JUC-STOM-014873 RFx Type Normal…" at bounding box center [779, 543] width 1559 height 2445
click at [422, 536] on div "+ Add new item" at bounding box center [407, 532] width 90 height 20
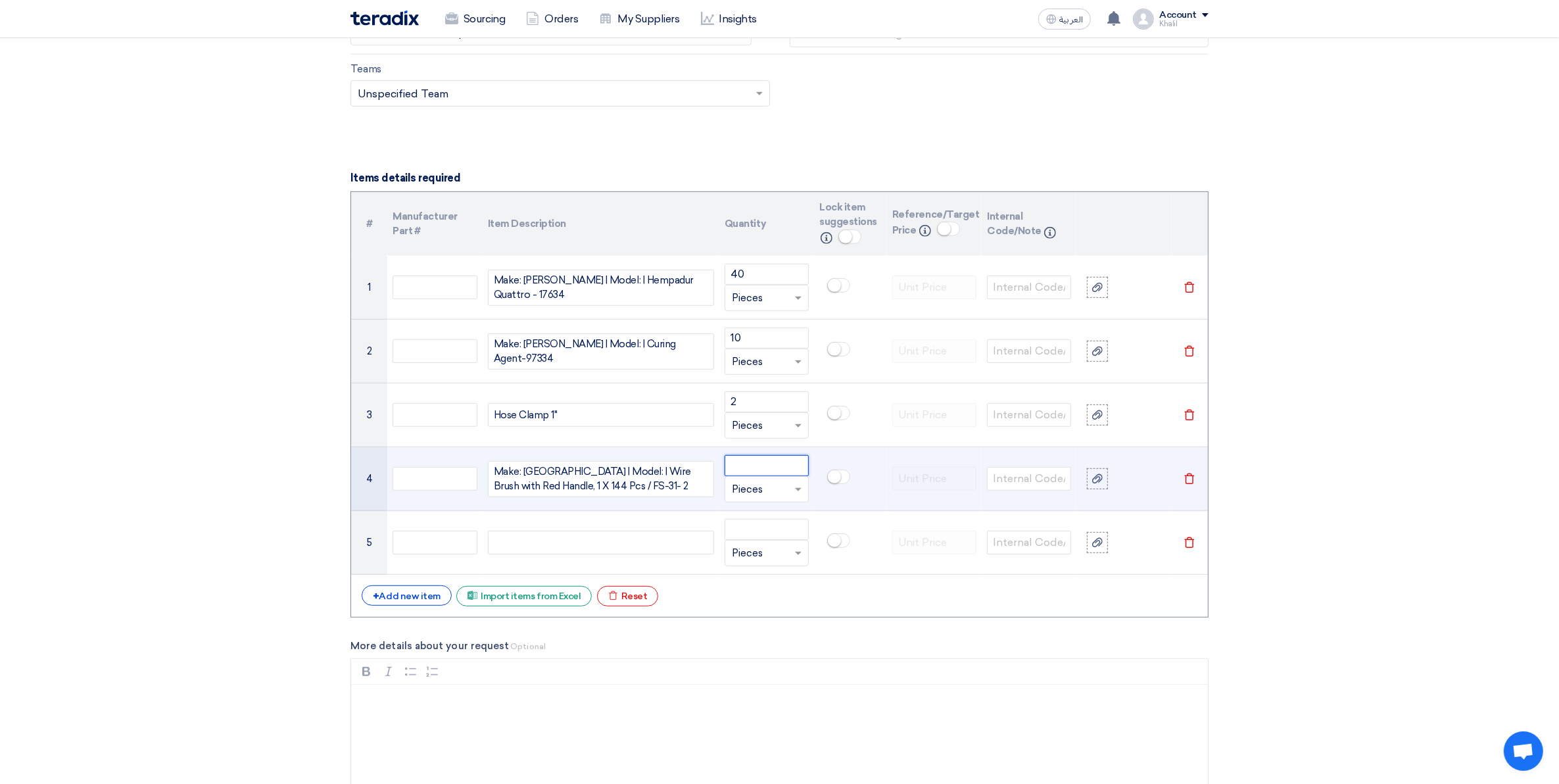
click at [741, 472] on input "number" at bounding box center [767, 465] width 84 height 21
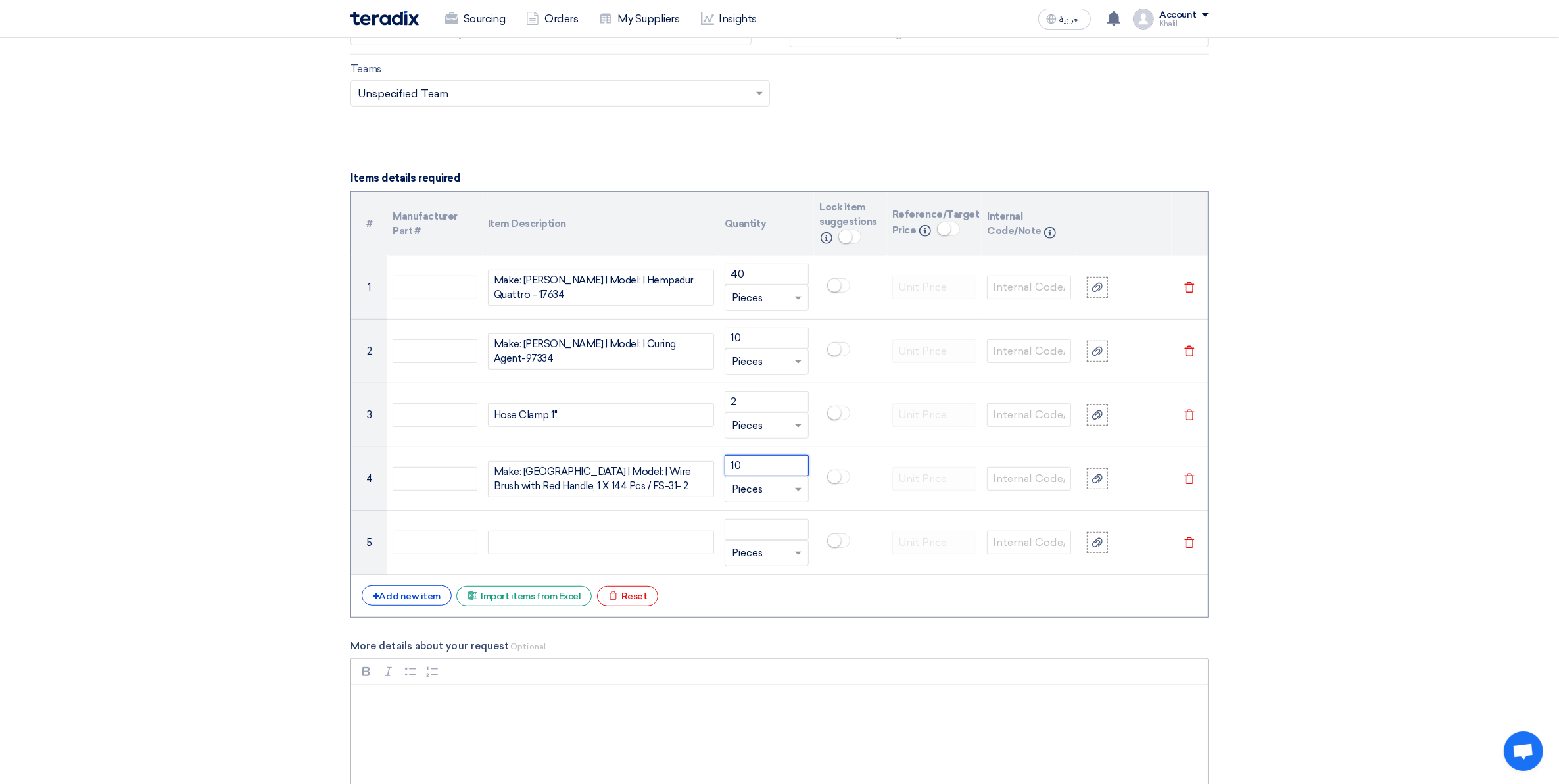
type input "10"
click at [505, 734] on div "​​​​​​​" at bounding box center [779, 737] width 857 height 105
drag, startPoint x: 501, startPoint y: 736, endPoint x: 357, endPoint y: 720, distance: 144.9
click at [359, 722] on div "Make;: 3M | Model: | Safety Google, Clear" at bounding box center [779, 737] width 857 height 105
copy p "Make;: 3M | Model: | Safety Google, Clear"
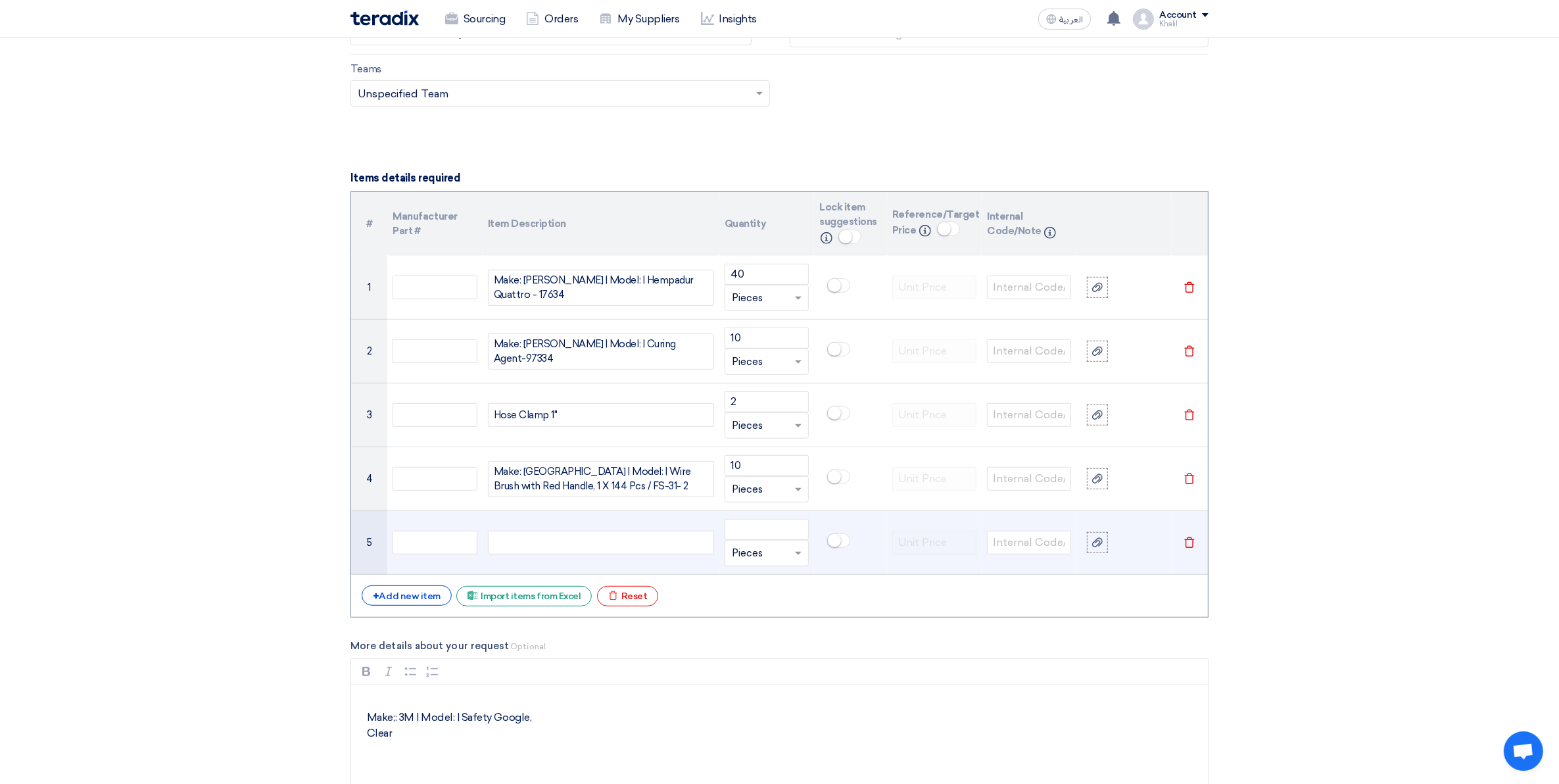
click at [520, 543] on div at bounding box center [600, 542] width 226 height 24
paste div
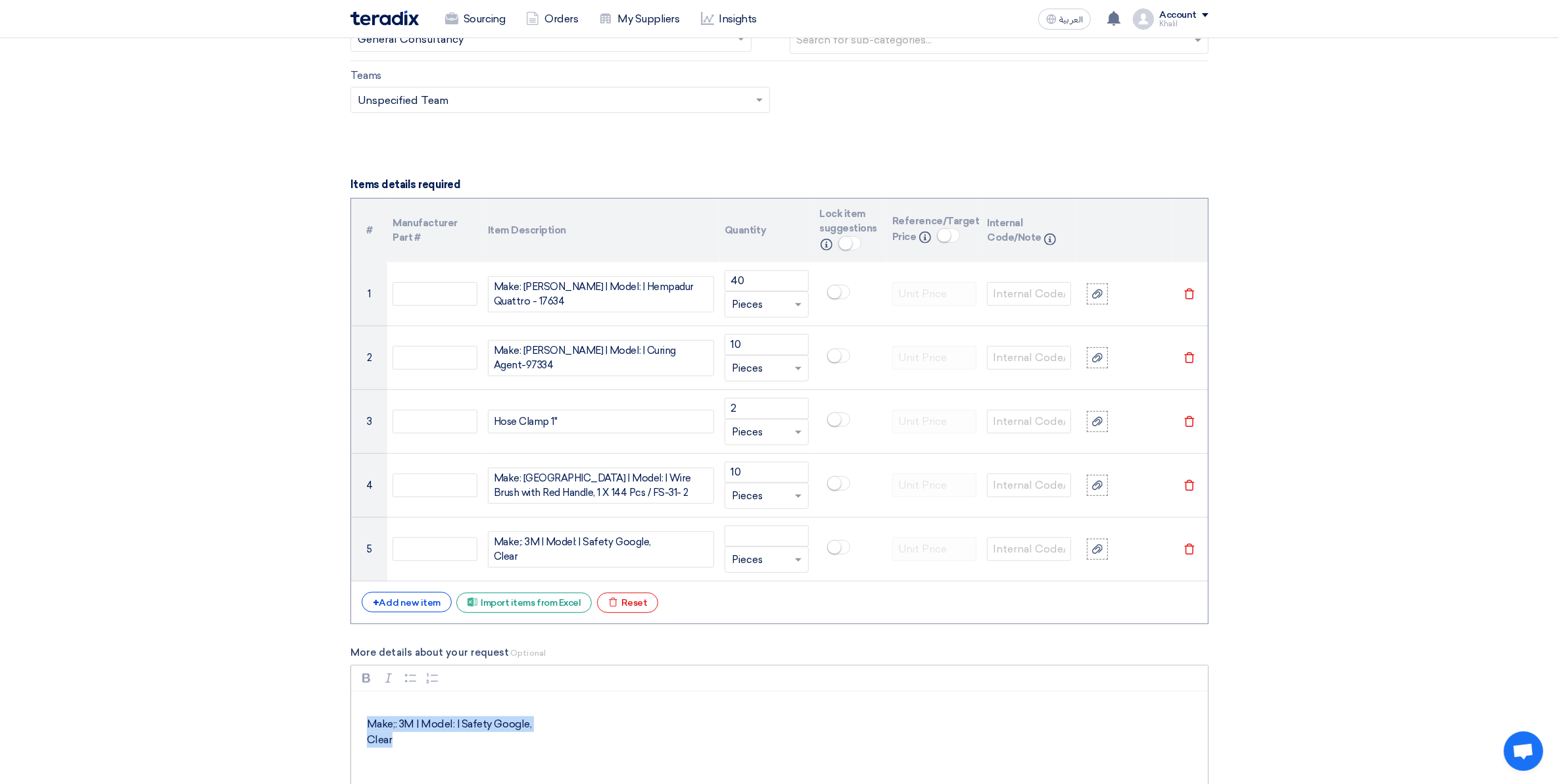
drag, startPoint x: 431, startPoint y: 757, endPoint x: 362, endPoint y: 727, distance: 75.2
click at [362, 727] on div "Make;: 3M | Model: | Safety Google, Clear" at bounding box center [779, 743] width 857 height 105
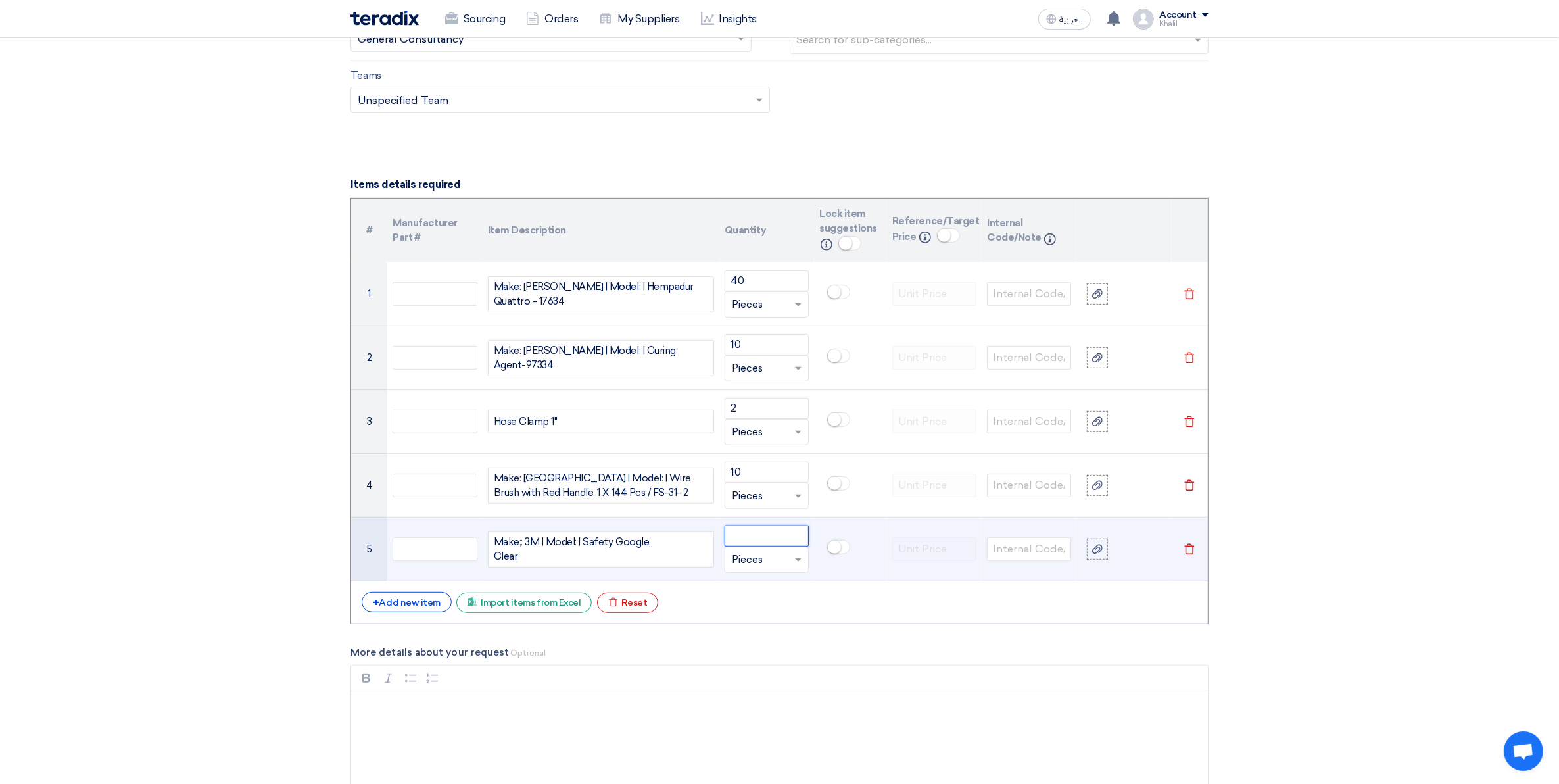
click at [761, 533] on input "number" at bounding box center [767, 536] width 84 height 21
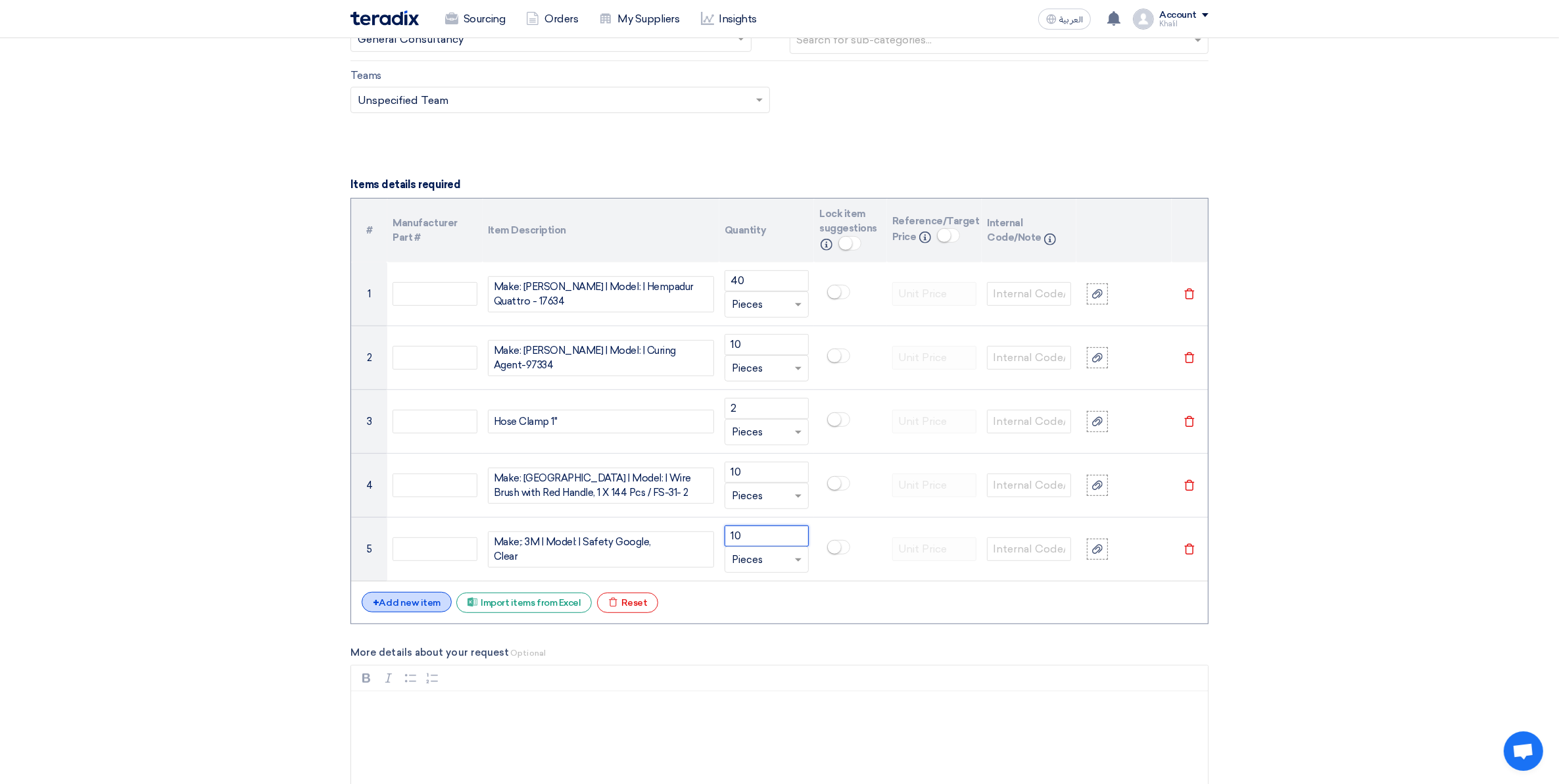
type input "10"
click at [396, 608] on div "+ Add new item" at bounding box center [407, 602] width 90 height 20
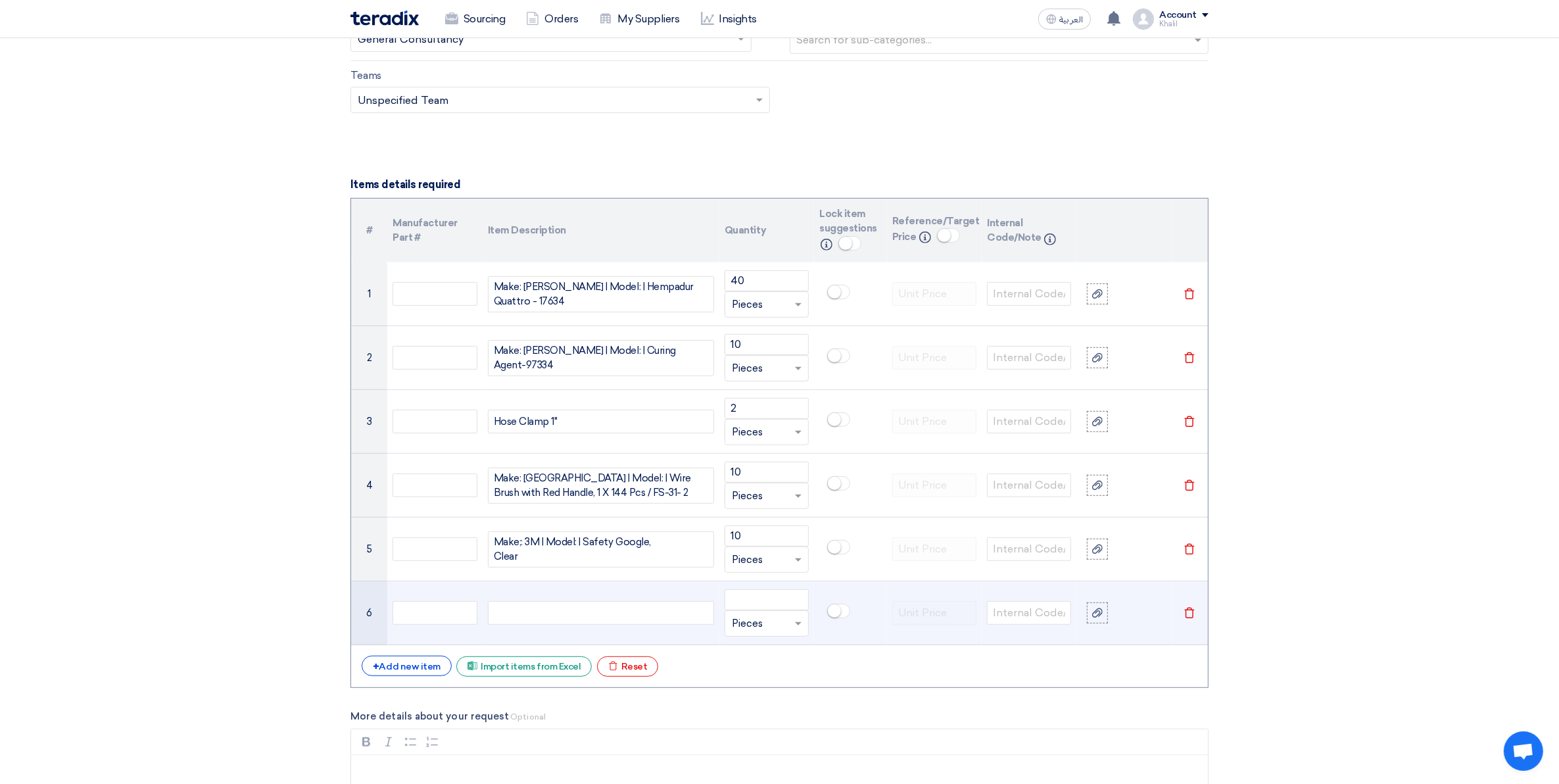
click at [557, 612] on div at bounding box center [600, 613] width 226 height 24
paste div
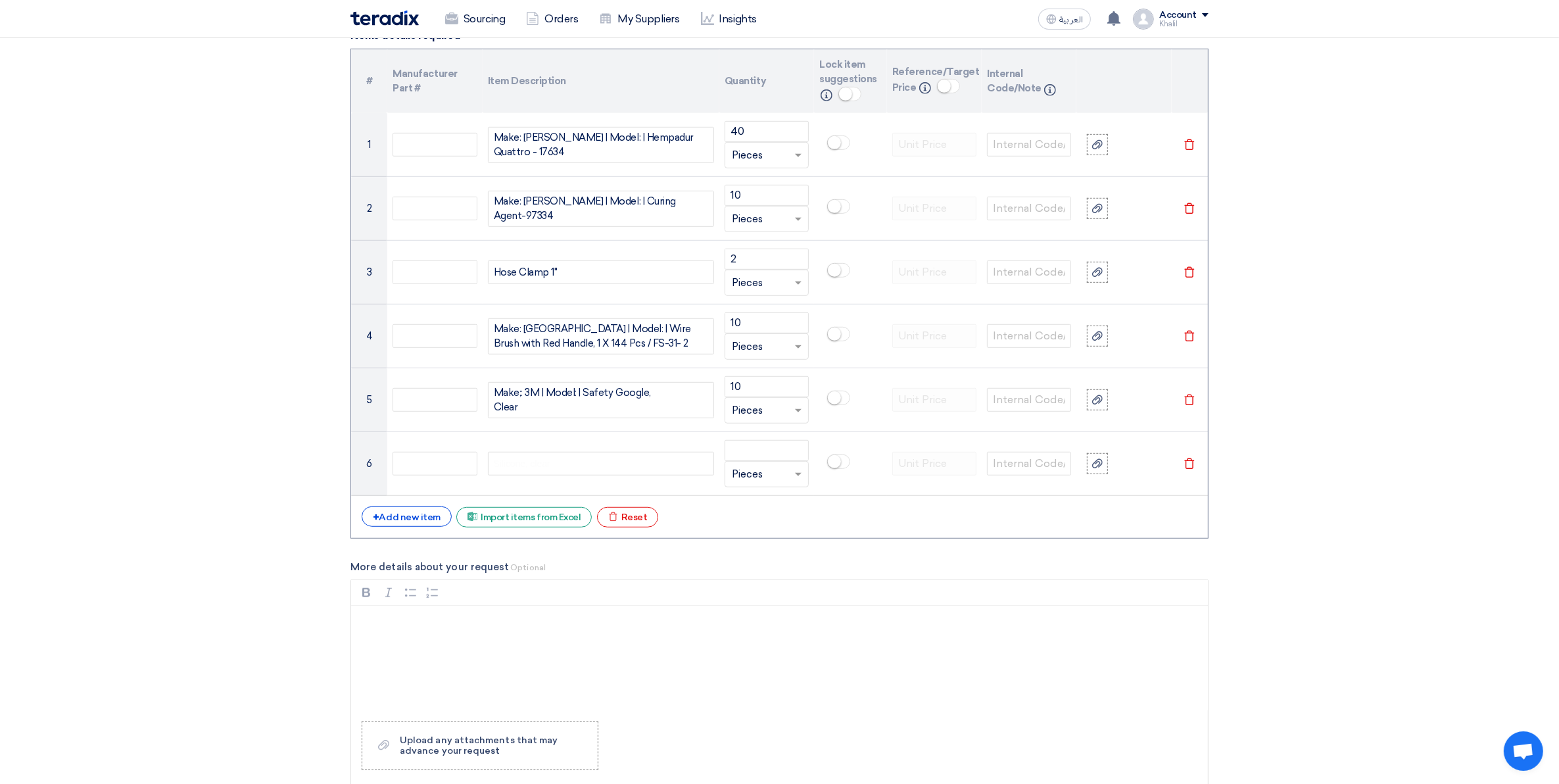
scroll to position [1254, 0]
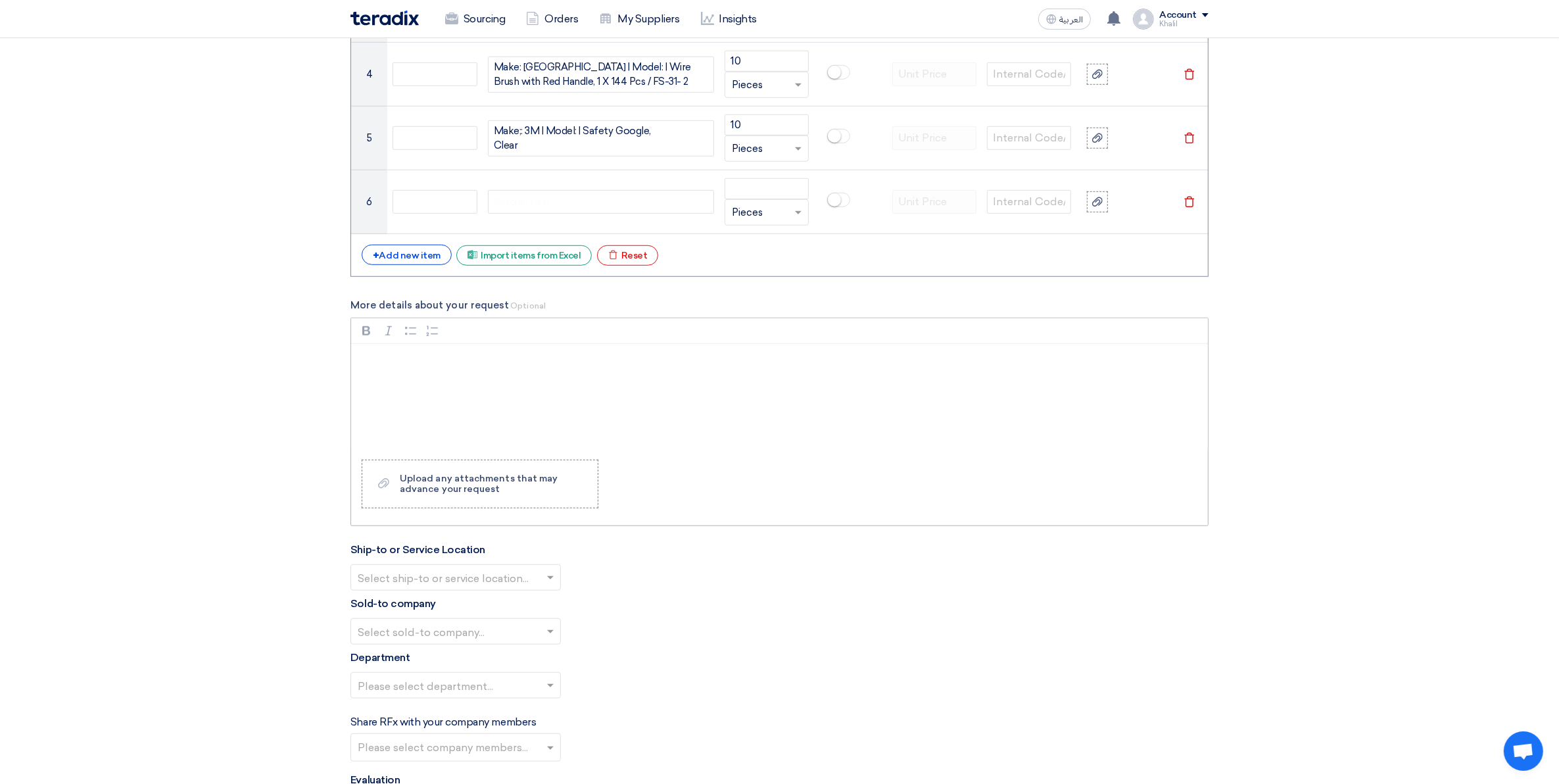
click at [462, 403] on div "Rich Text Editor, main" at bounding box center [779, 396] width 857 height 105
drag, startPoint x: 397, startPoint y: 382, endPoint x: 349, endPoint y: 382, distance: 48.0
click at [349, 382] on div "Basic Information RFx Title RFQ FOR Consumables-JUC-STOM-014873 RFx Type Normal…" at bounding box center [780, 203] width 878 height 2520
copy p "Silicone, clear"
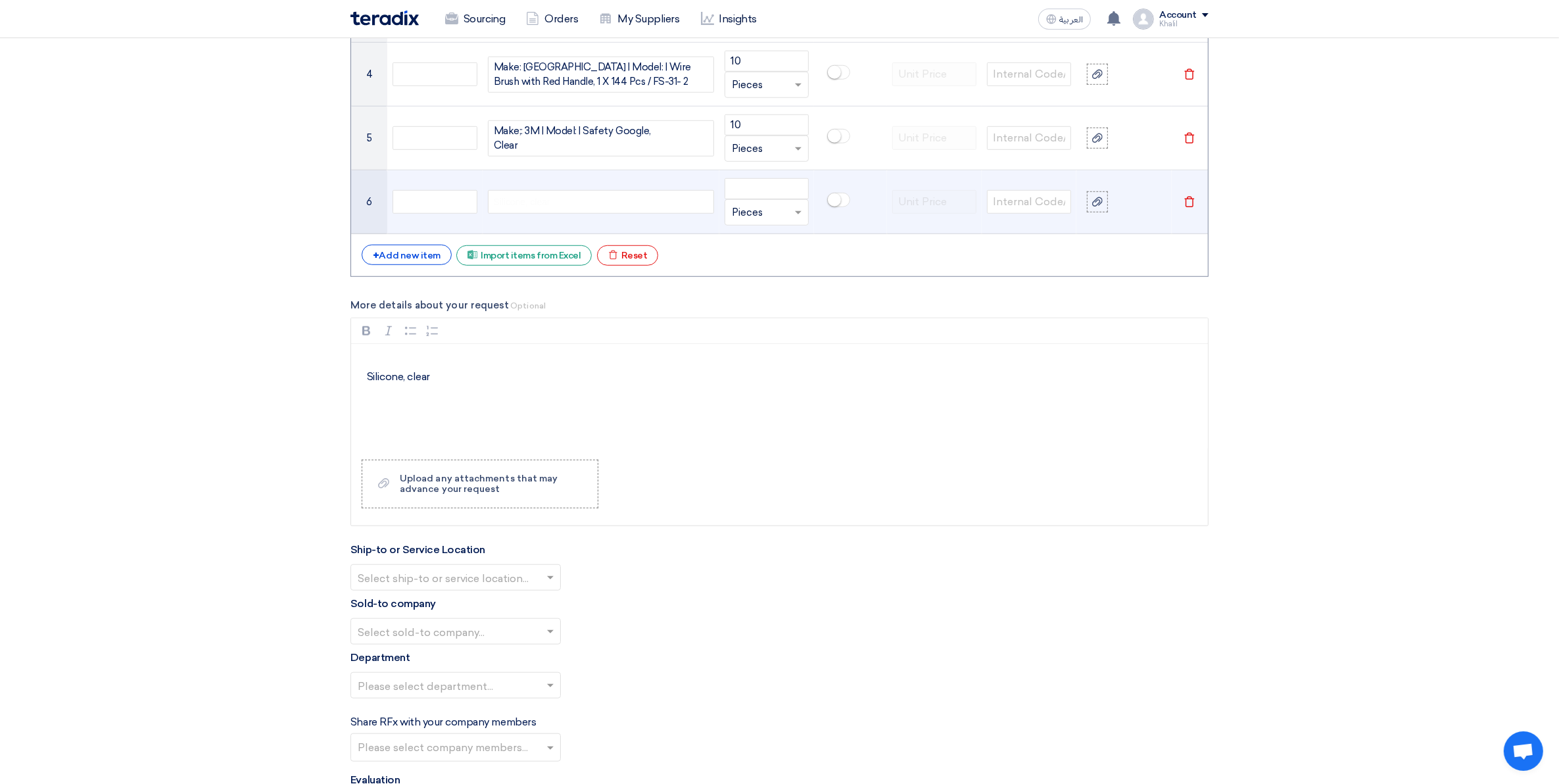
click at [536, 201] on span "Silicone, clear" at bounding box center [523, 202] width 57 height 14
drag, startPoint x: 649, startPoint y: 206, endPoint x: 438, endPoint y: 204, distance: 211.0
click at [439, 204] on tr "6 Silicone, clSilicone, clearear Unit × Pieces [GEOGRAPHIC_DATA]" at bounding box center [779, 202] width 857 height 64
click at [528, 204] on span "Silicone, clear" at bounding box center [523, 202] width 57 height 14
click at [605, 201] on div "SiliconeSilicone, clear clear" at bounding box center [600, 202] width 226 height 24
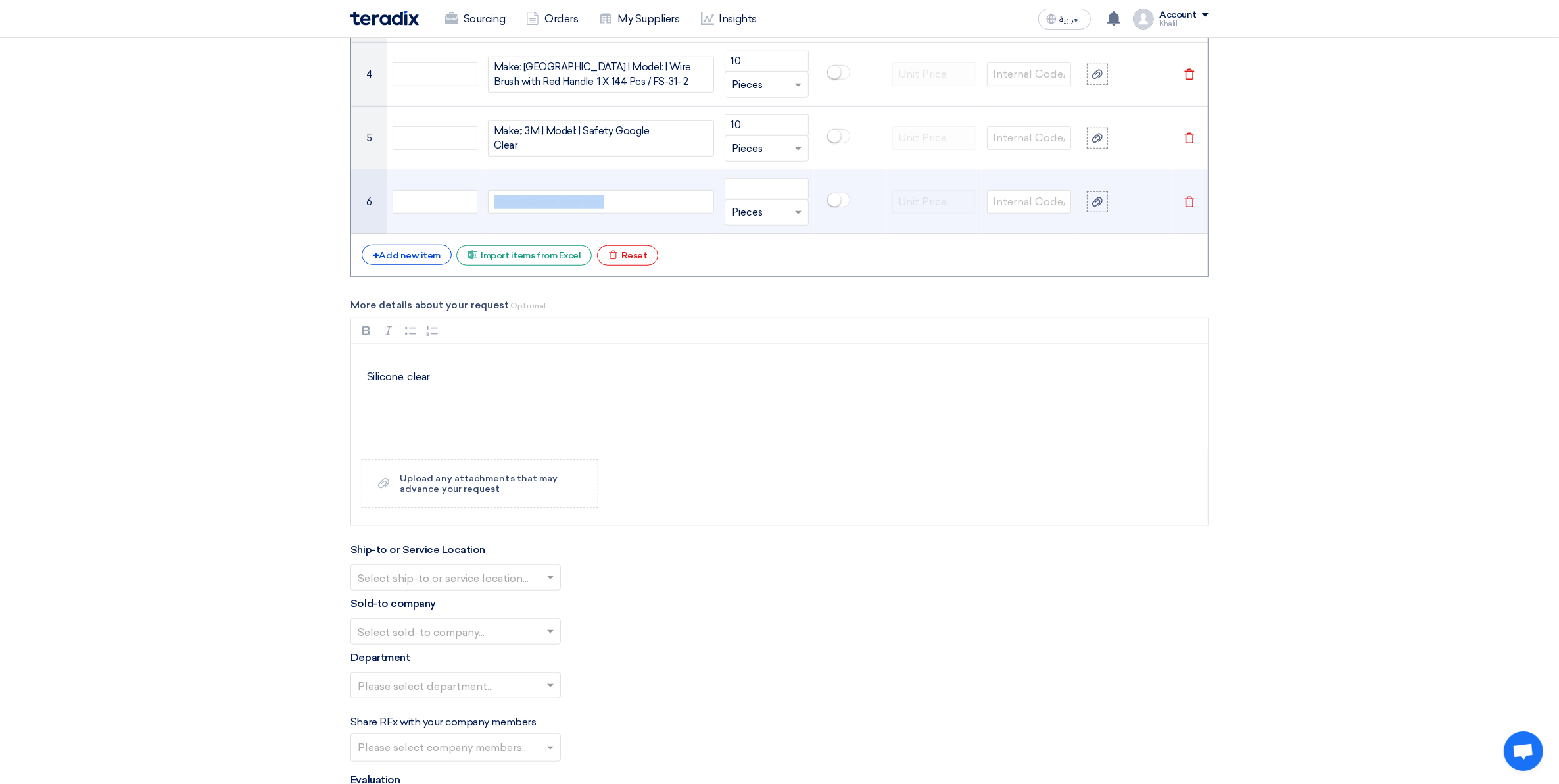
click at [605, 201] on div "SiliconeSilicone, clear clear" at bounding box center [600, 202] width 226 height 24
click at [613, 203] on div "Silicone, clear" at bounding box center [600, 202] width 226 height 24
click at [496, 204] on span "Silicone, clearSilicone, clear" at bounding box center [551, 202] width 113 height 14
click at [494, 205] on span "Silicone, clearSilicone, clear" at bounding box center [551, 202] width 113 height 14
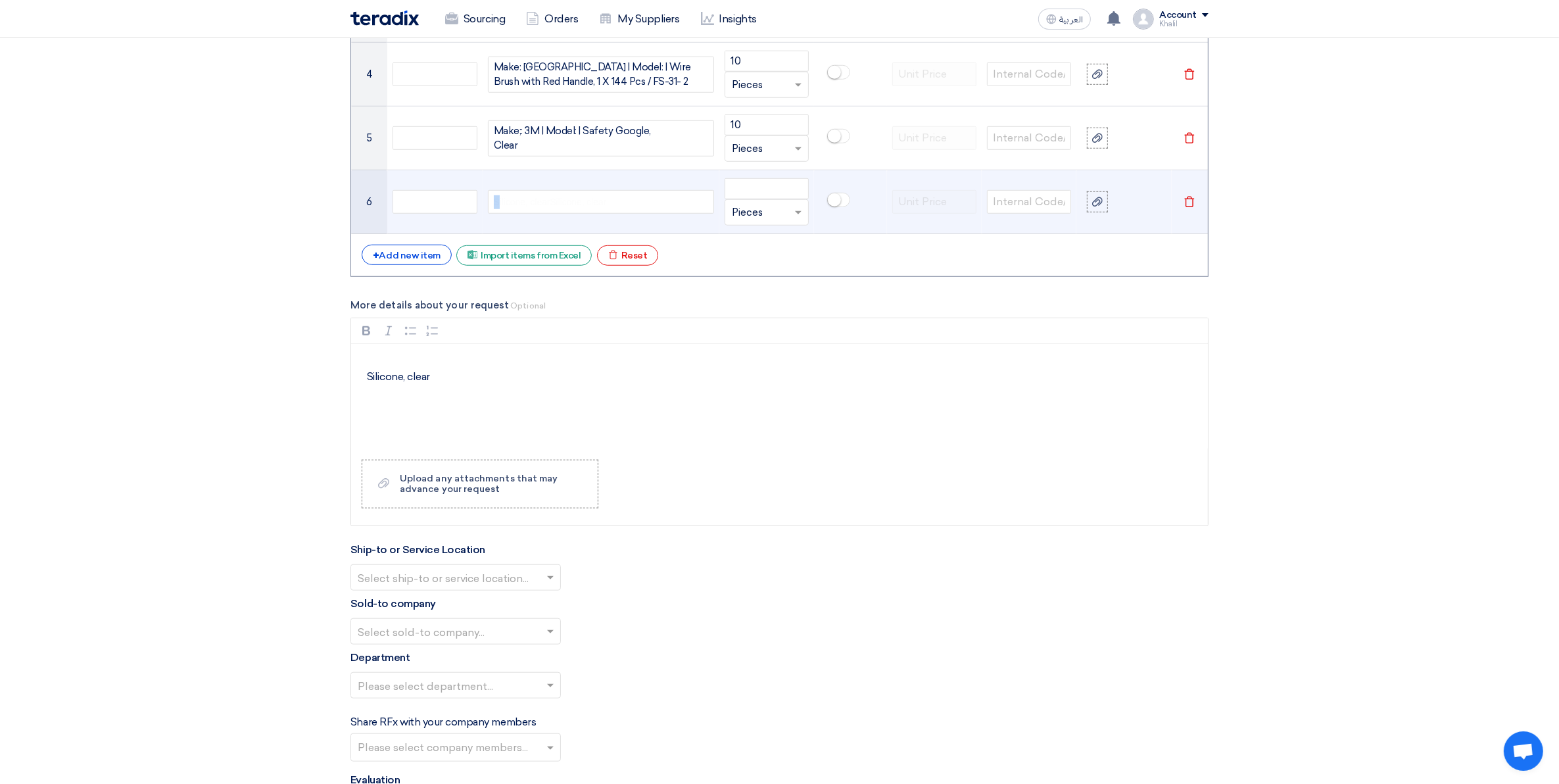
click at [494, 205] on span "Silicone, clearSilicone, clear" at bounding box center [551, 202] width 113 height 14
click at [494, 206] on span "Silicone, clearSilicone, clear" at bounding box center [551, 202] width 113 height 14
click at [496, 206] on span "Silicone, clearSilicone, clear" at bounding box center [551, 202] width 113 height 14
click at [611, 206] on div "Silicone, clear" at bounding box center [600, 202] width 226 height 24
click at [536, 206] on span "Silicone, clear" at bounding box center [523, 202] width 57 height 14
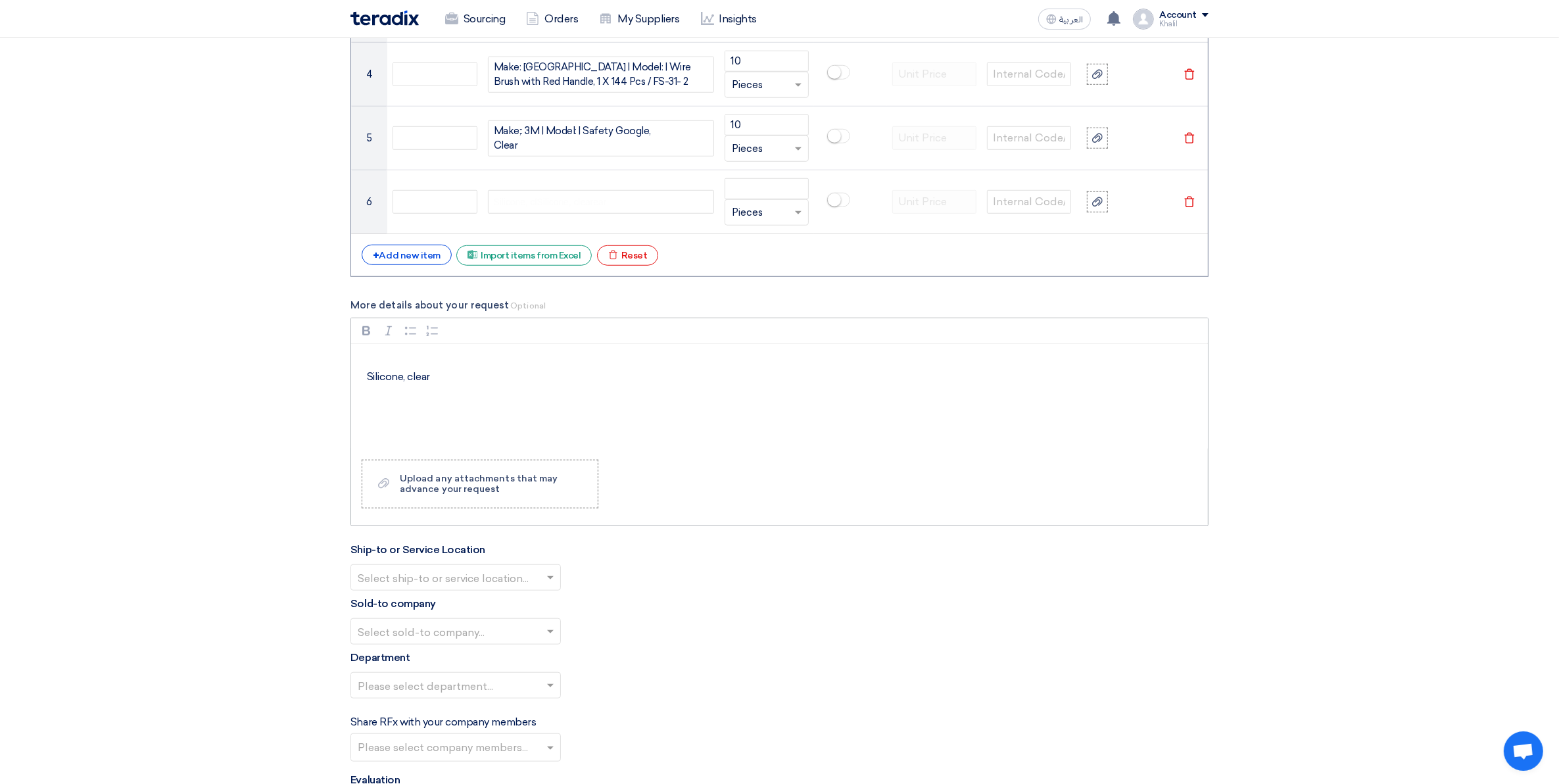
click at [430, 381] on p "Silicone, clear" at bounding box center [784, 368] width 834 height 31
copy p "Silicone, clear"
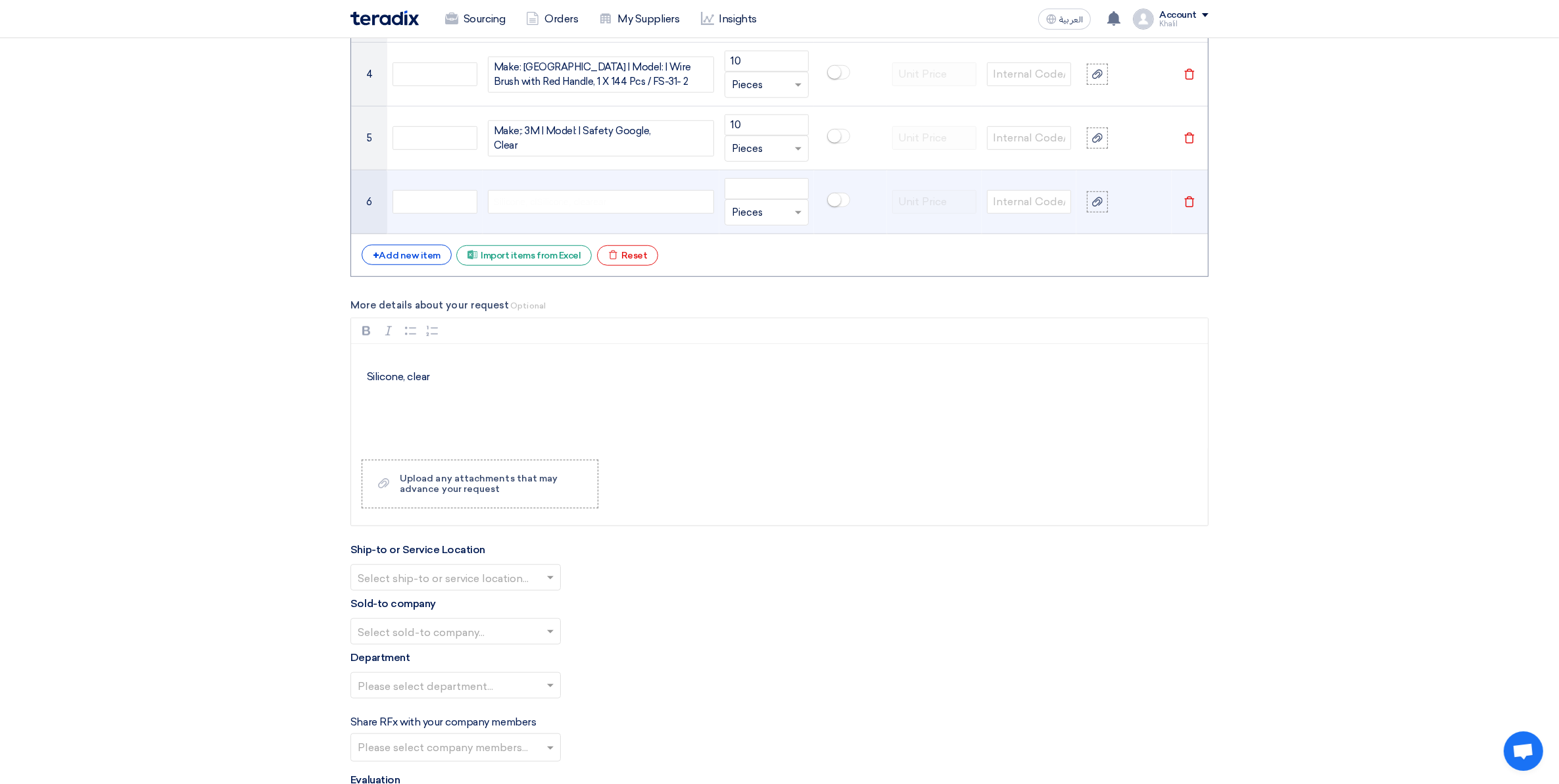
click at [608, 207] on div "Silicone, clSilicone, clearear" at bounding box center [600, 202] width 226 height 24
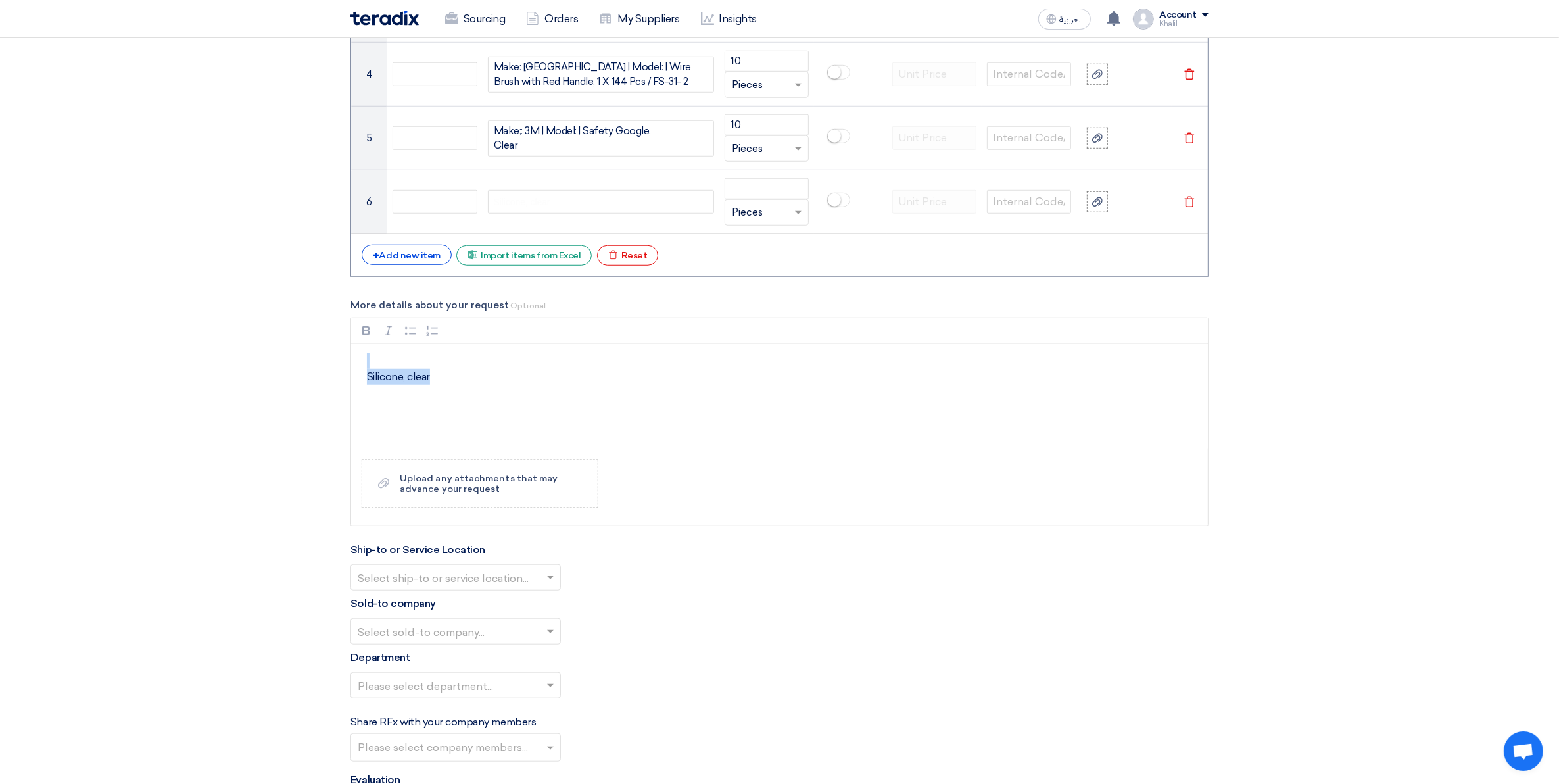
drag, startPoint x: 455, startPoint y: 388, endPoint x: 343, endPoint y: 369, distance: 113.6
click at [343, 370] on div "Basic Information RFx Title RFQ FOR Consumables-JUC-STOM-014873 RFx Type Normal…" at bounding box center [780, 203] width 878 height 2520
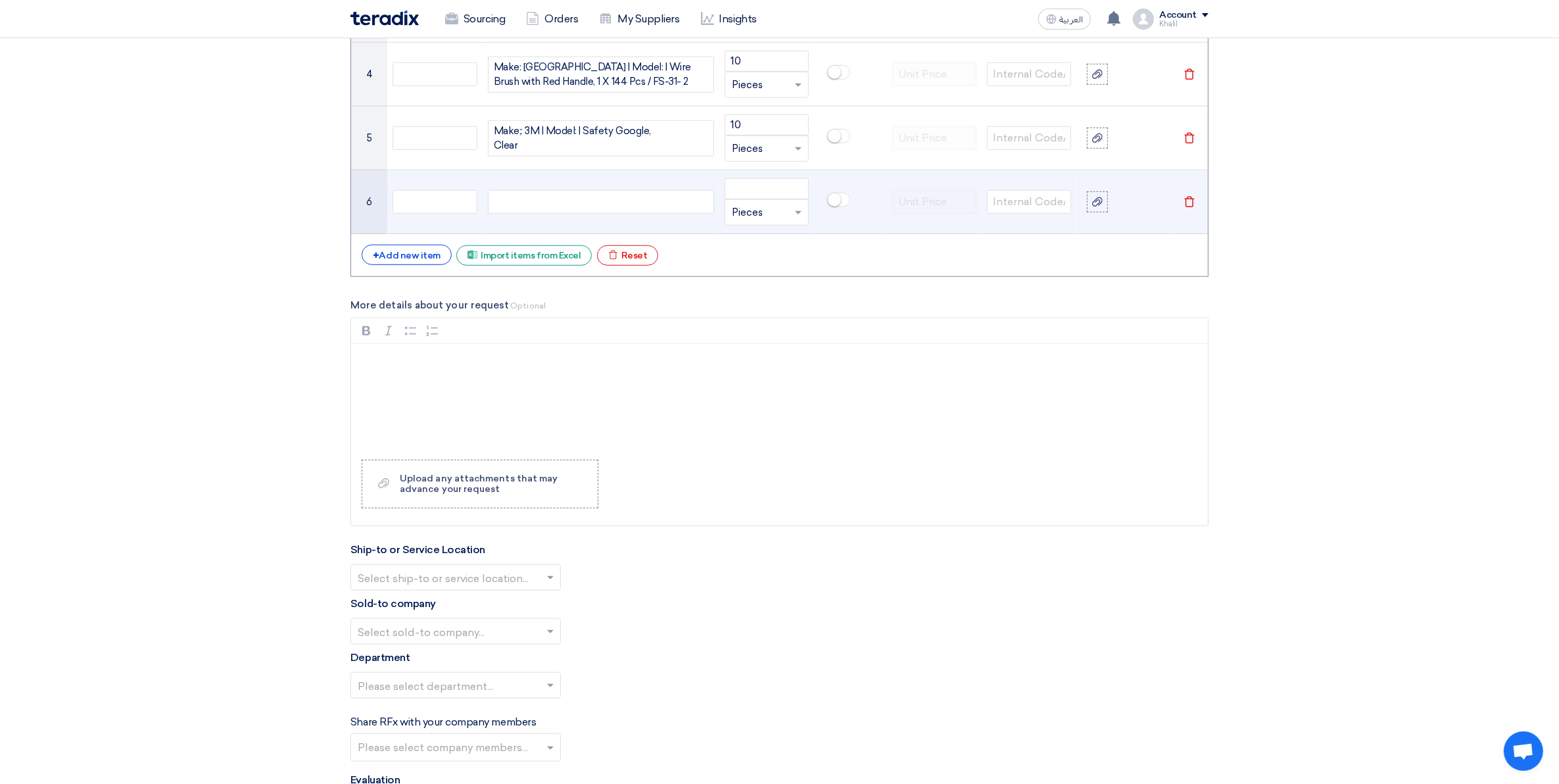
click at [550, 202] on div "Silicone, clear" at bounding box center [600, 202] width 226 height 24
click at [579, 204] on span "Silicone, clearSilicone, clear" at bounding box center [551, 202] width 113 height 14
click at [655, 399] on div "Rich Text Editor, main" at bounding box center [779, 396] width 857 height 105
click at [777, 190] on input "number" at bounding box center [767, 188] width 84 height 21
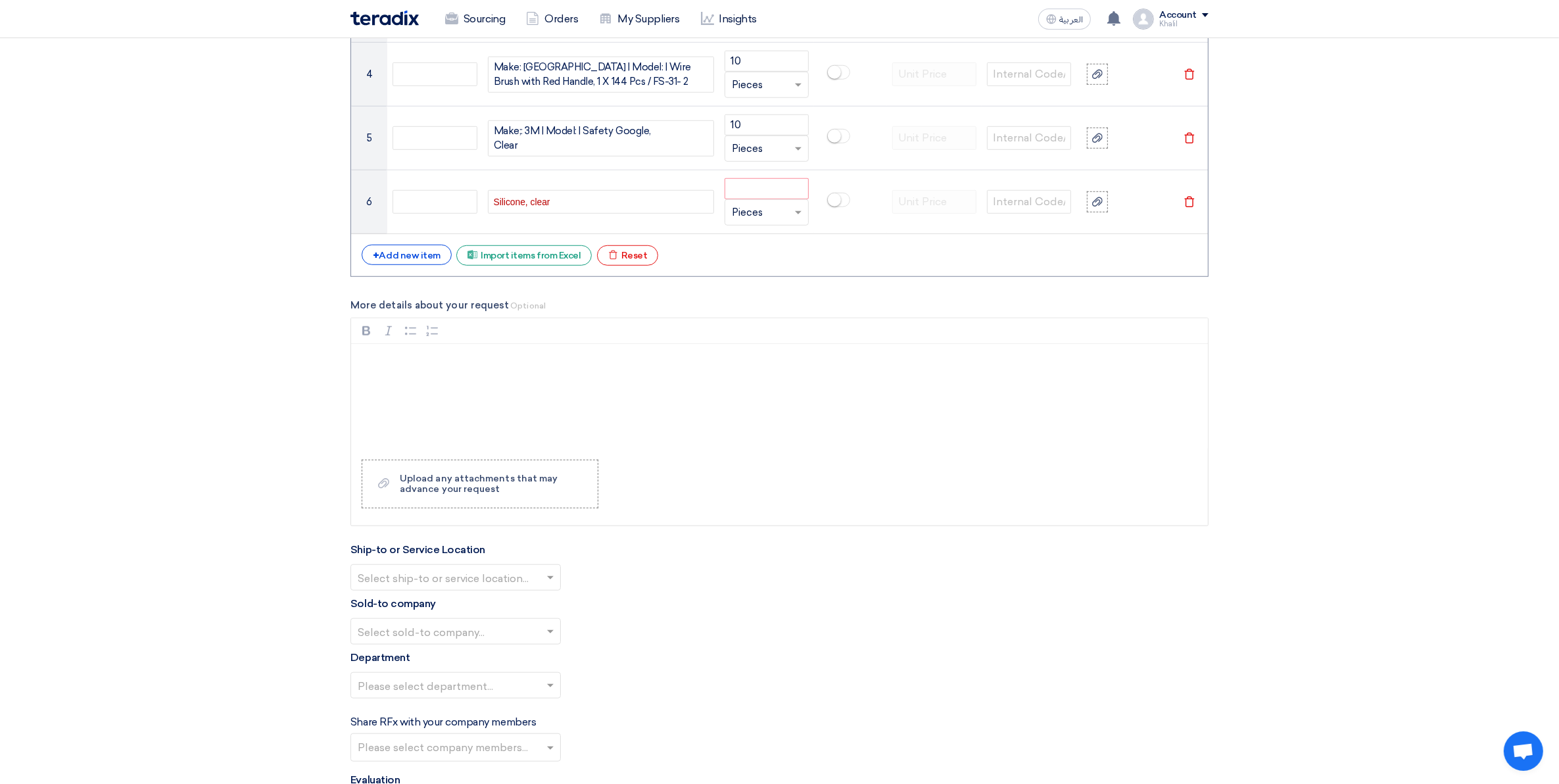
click at [530, 204] on span "Silicone, clear" at bounding box center [523, 202] width 57 height 10
click at [764, 186] on input "number" at bounding box center [767, 188] width 84 height 21
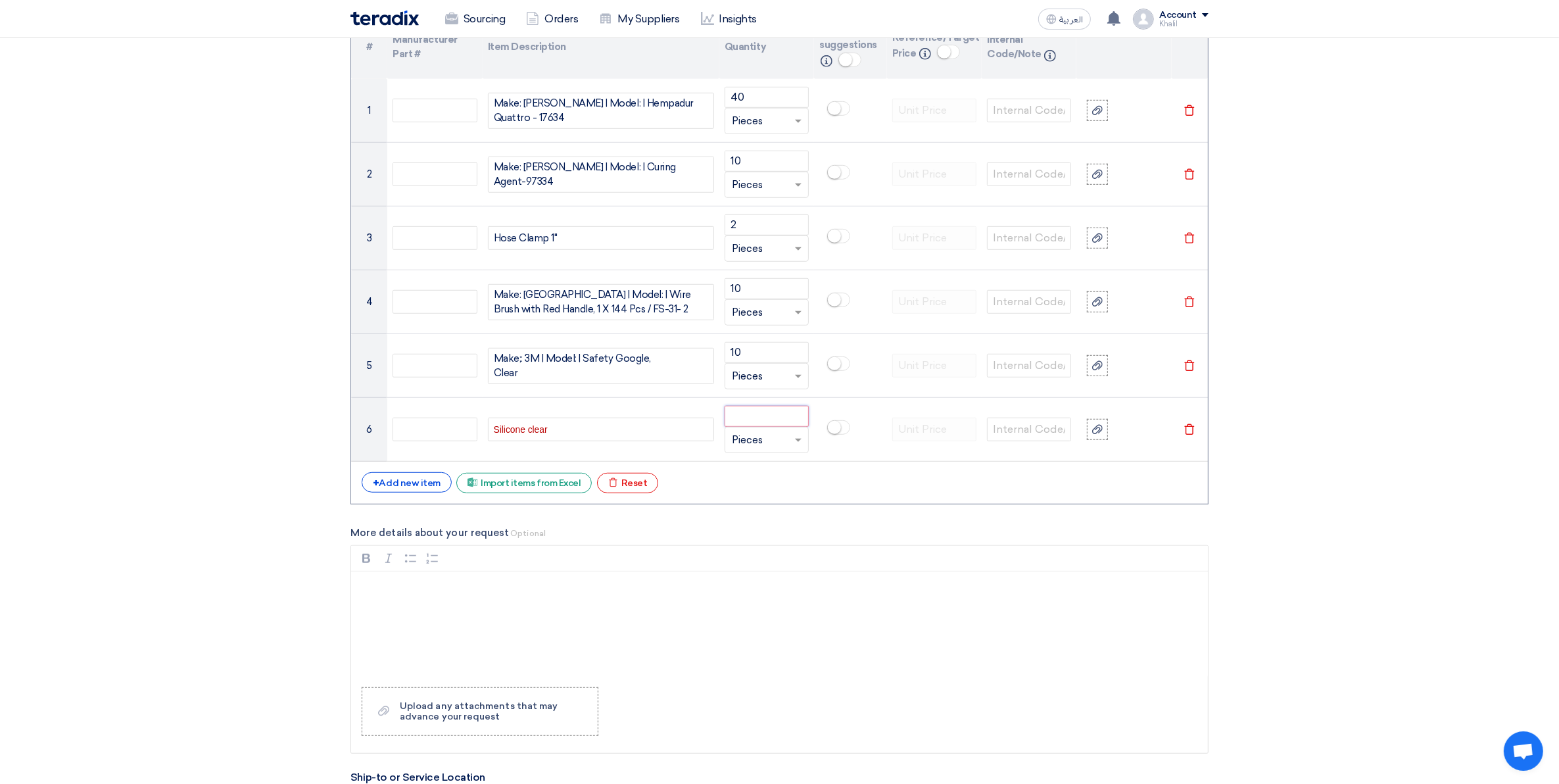
scroll to position [1008, 0]
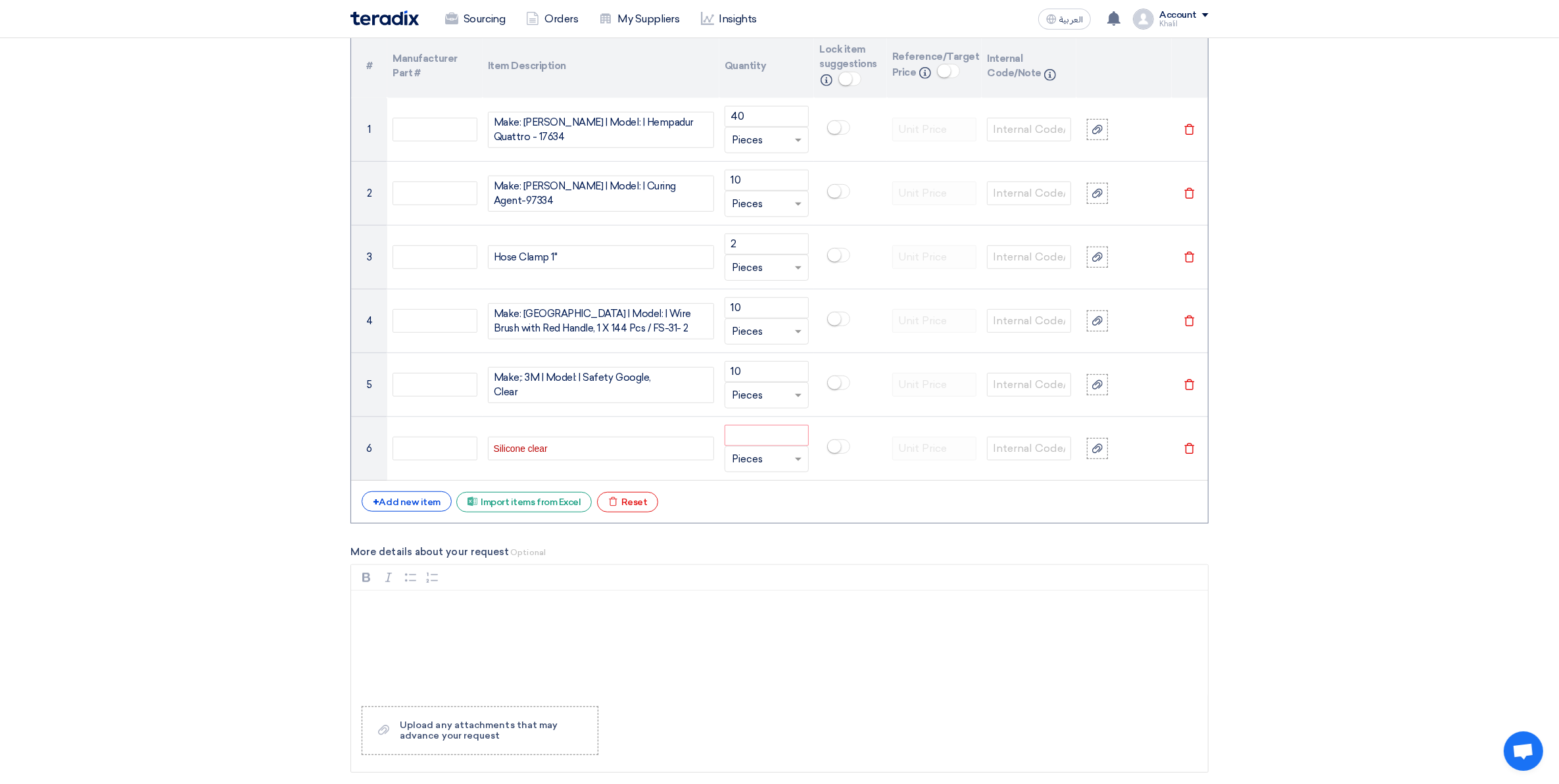
click at [616, 452] on div "Silicone clear" at bounding box center [600, 448] width 226 height 24
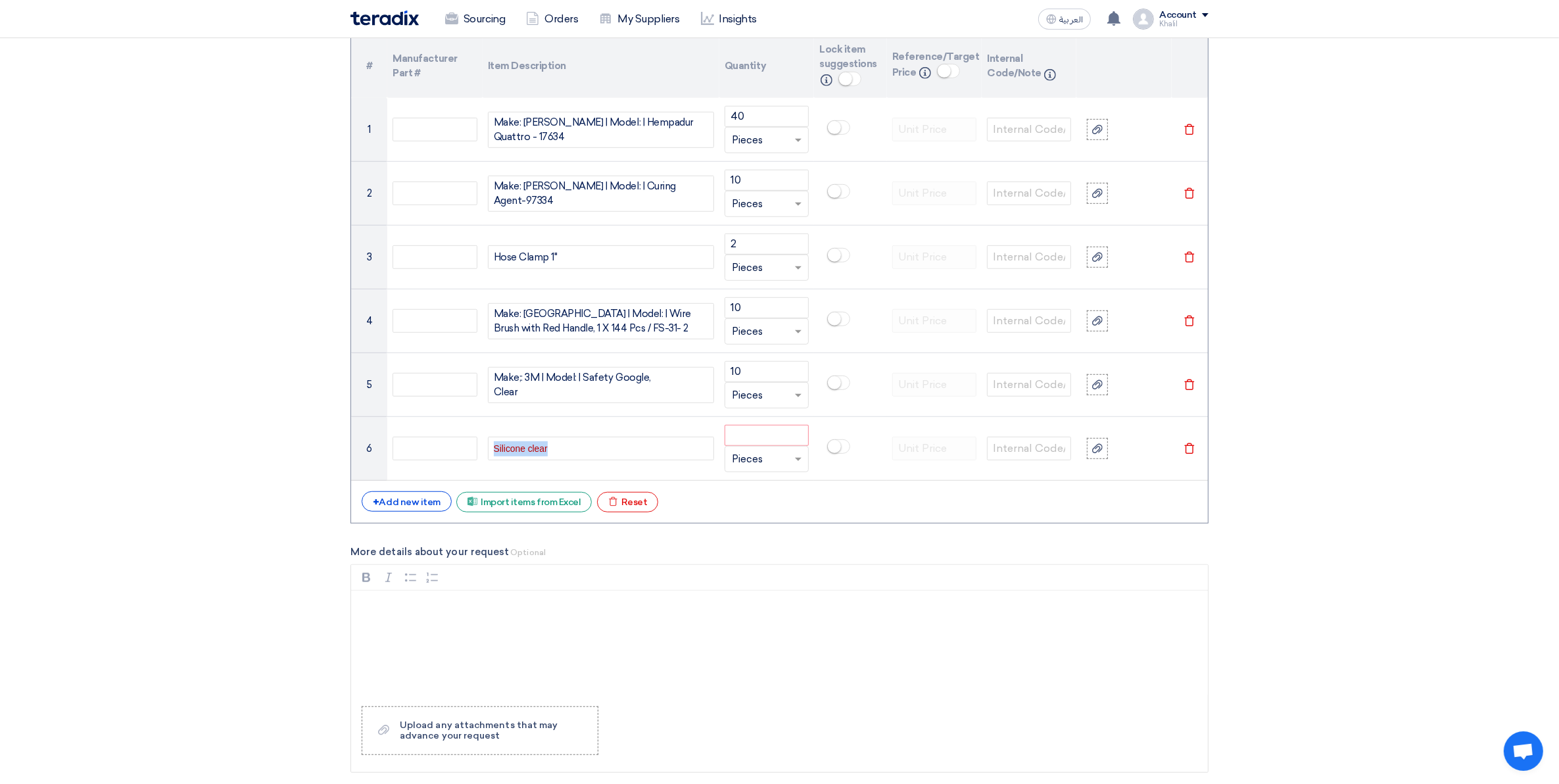
click at [616, 452] on div "Silicone clear" at bounding box center [600, 448] width 226 height 24
click at [429, 501] on div "+ Add new item" at bounding box center [407, 501] width 90 height 20
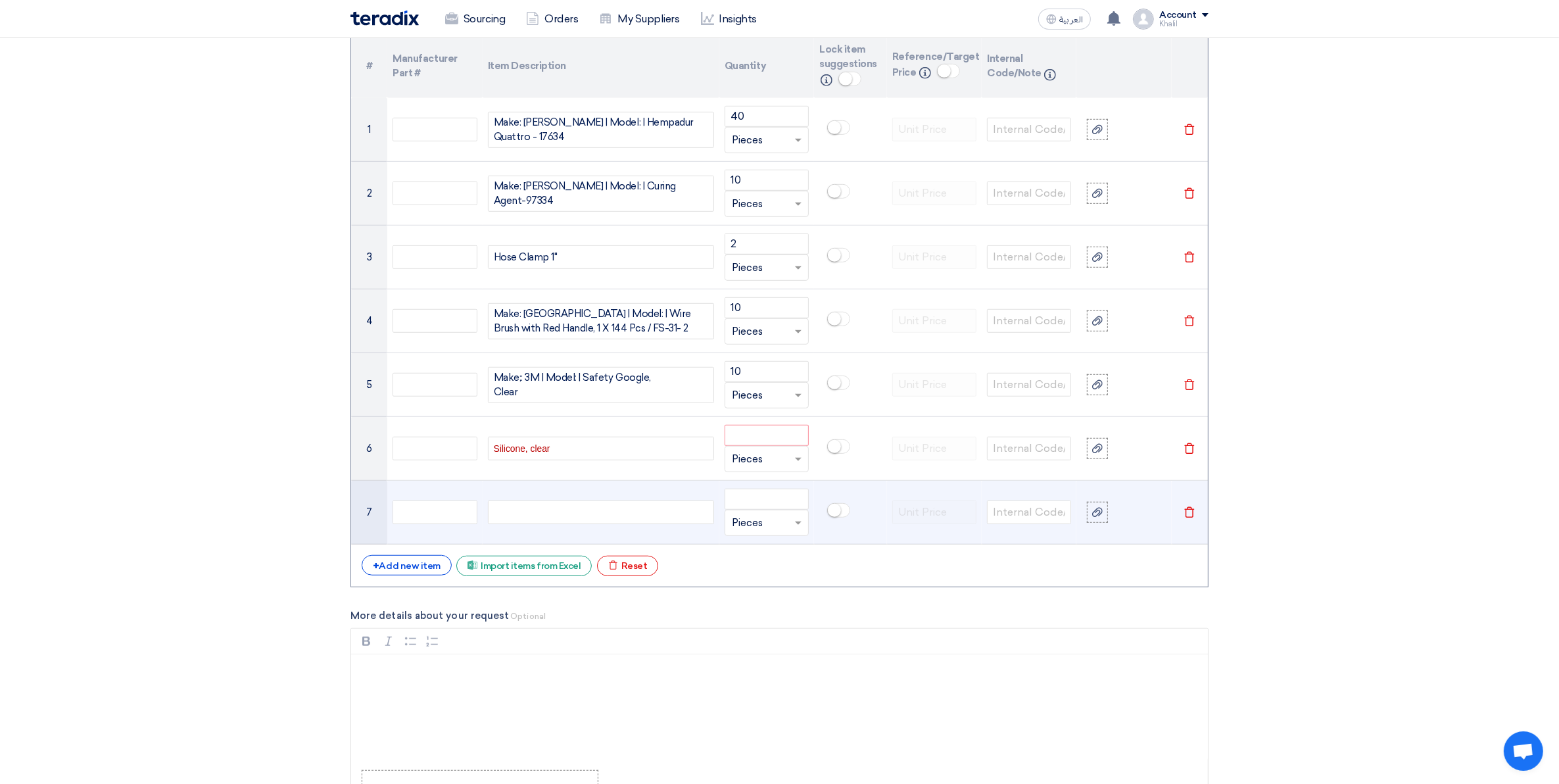
click at [525, 513] on div at bounding box center [600, 512] width 226 height 24
paste div
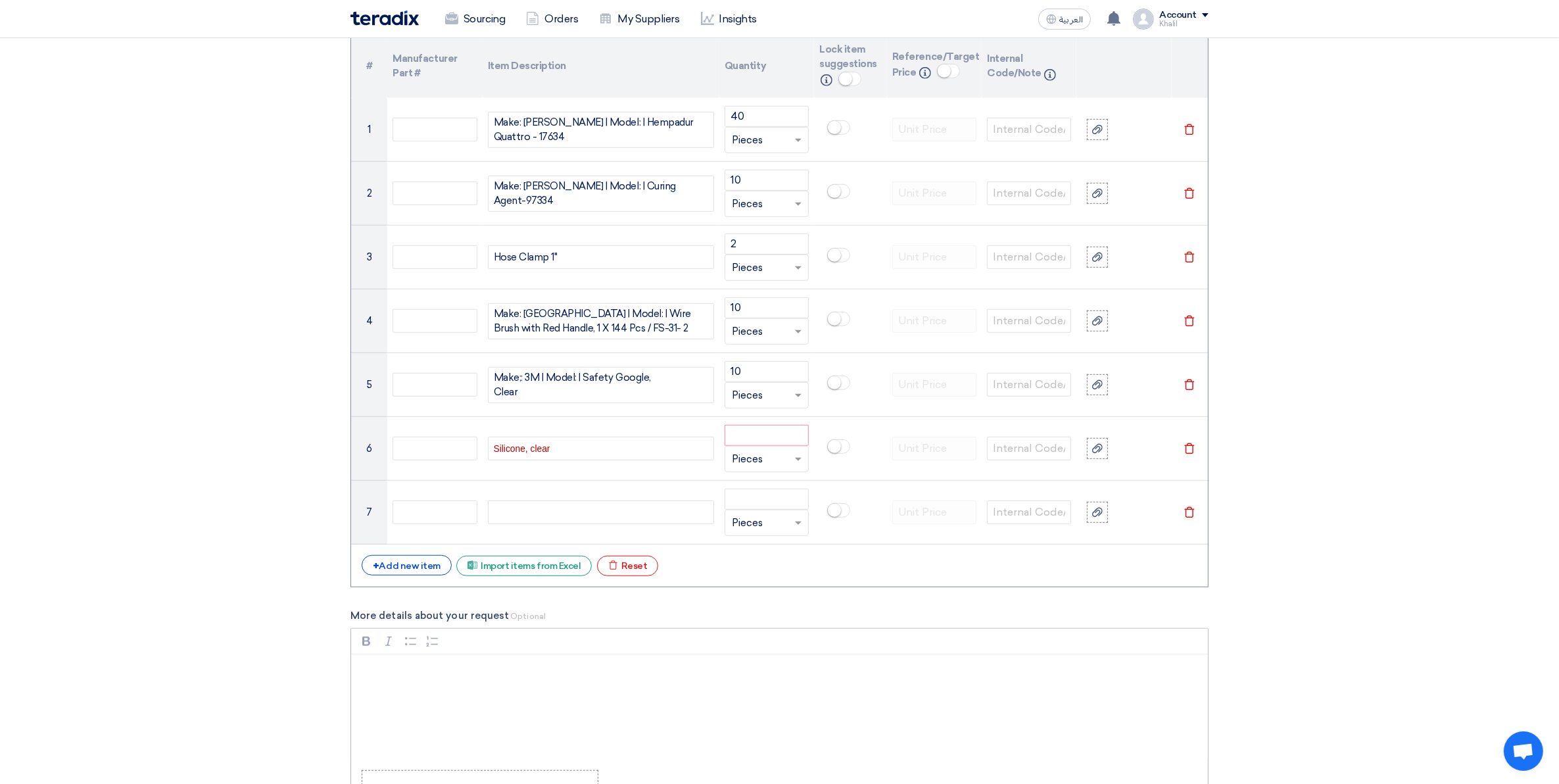
click at [600, 687] on div "Rich Text Editor, main" at bounding box center [779, 706] width 857 height 105
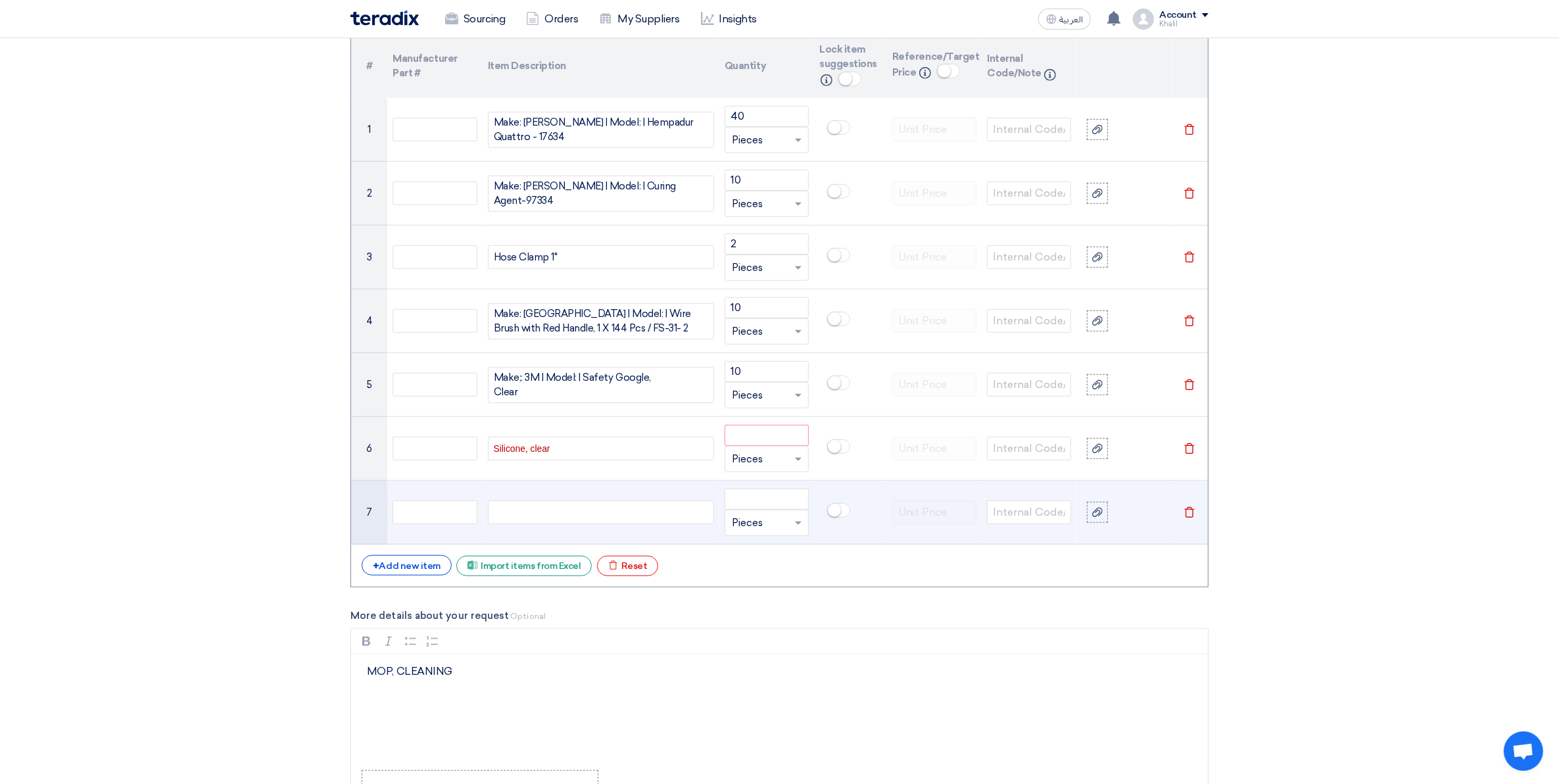
click at [546, 518] on div "MOP, CLEANING" at bounding box center [600, 512] width 226 height 24
click at [547, 518] on div "MOP, CLEANING" at bounding box center [600, 512] width 226 height 24
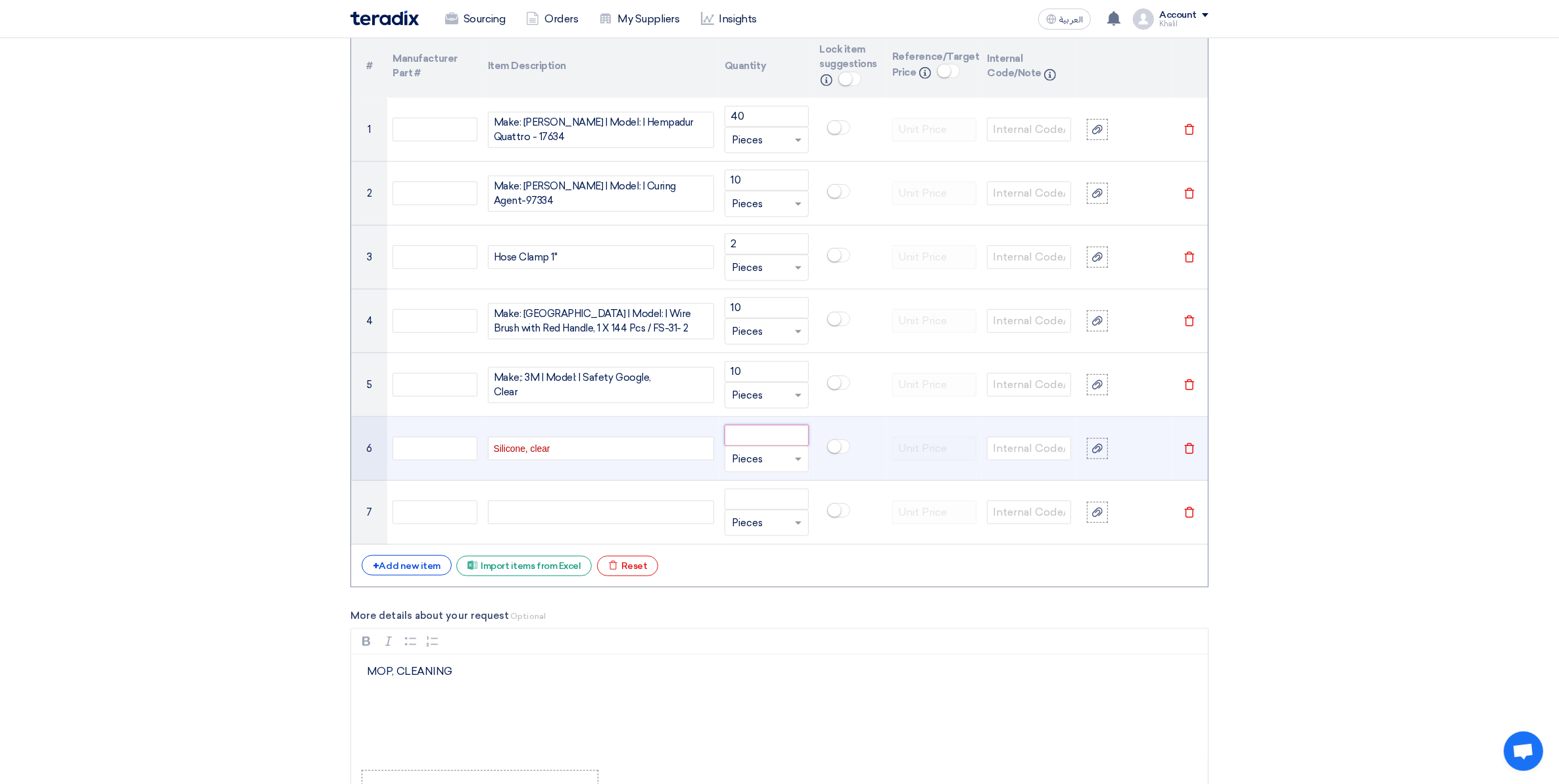
click at [744, 442] on input "number" at bounding box center [767, 435] width 84 height 21
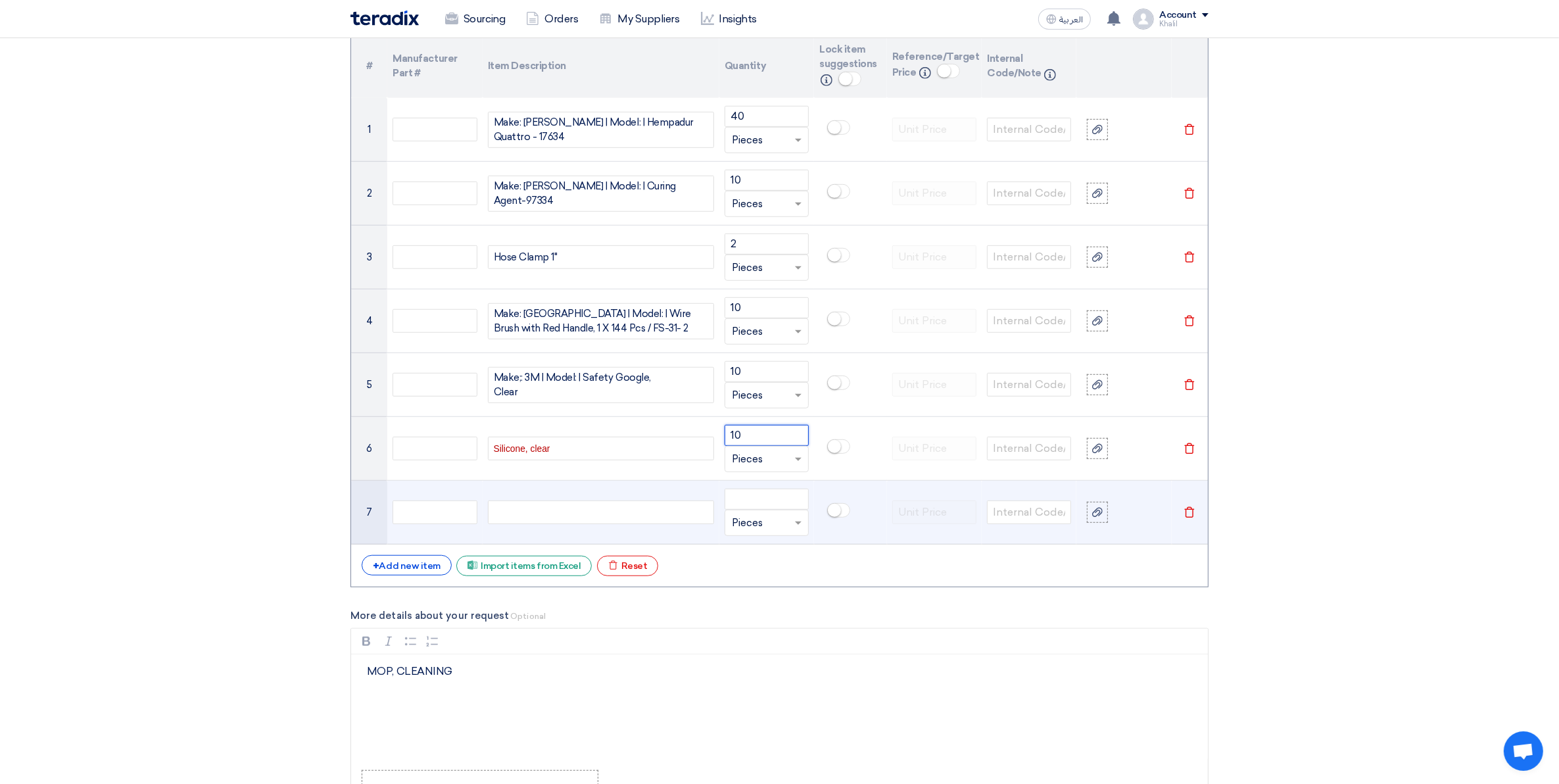
type input "10"
click at [554, 521] on div "MOP, CLEANING MOP, CLEANING" at bounding box center [600, 512] width 226 height 24
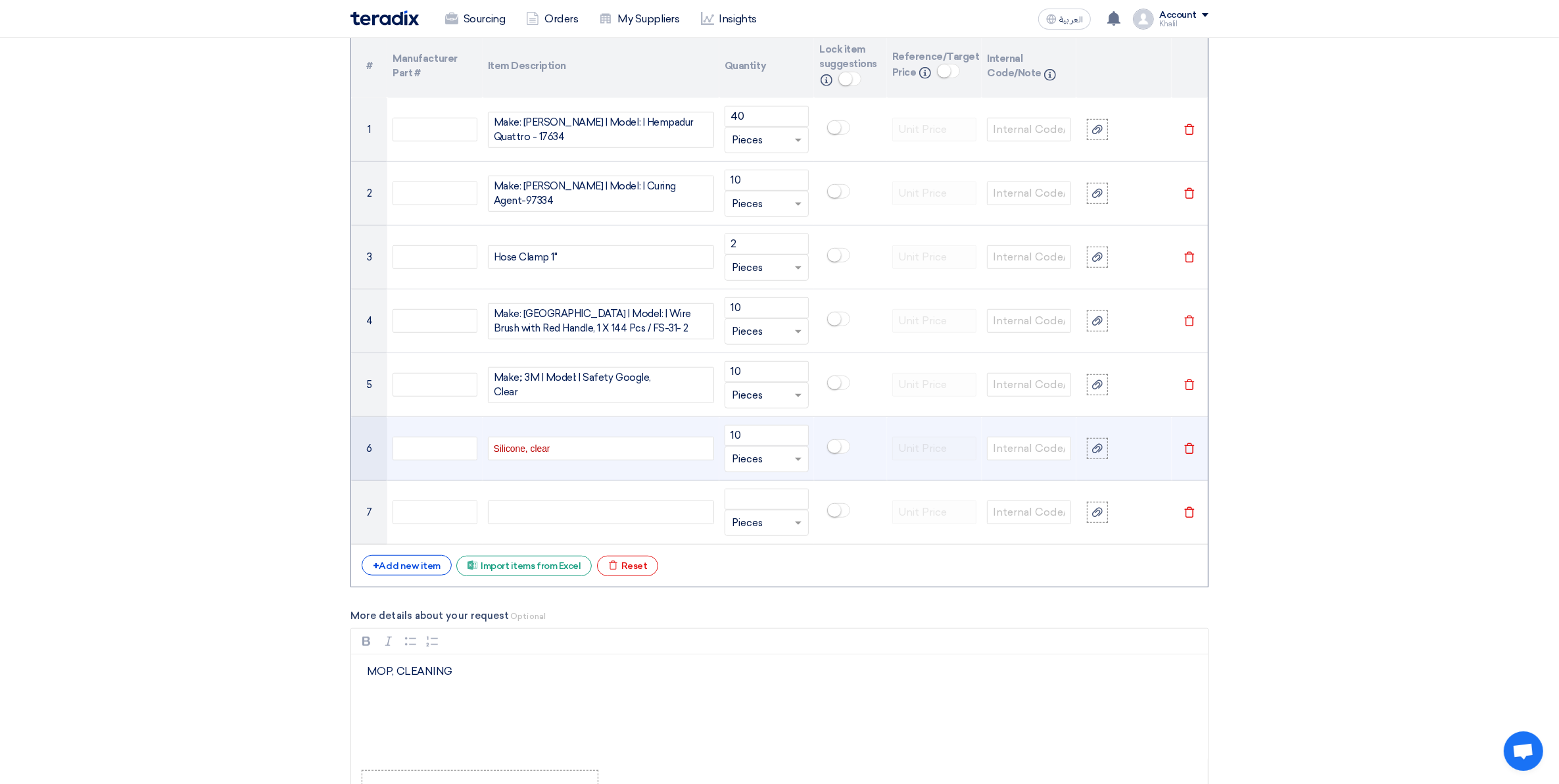
click at [549, 451] on span "Silicone, clear" at bounding box center [523, 448] width 57 height 10
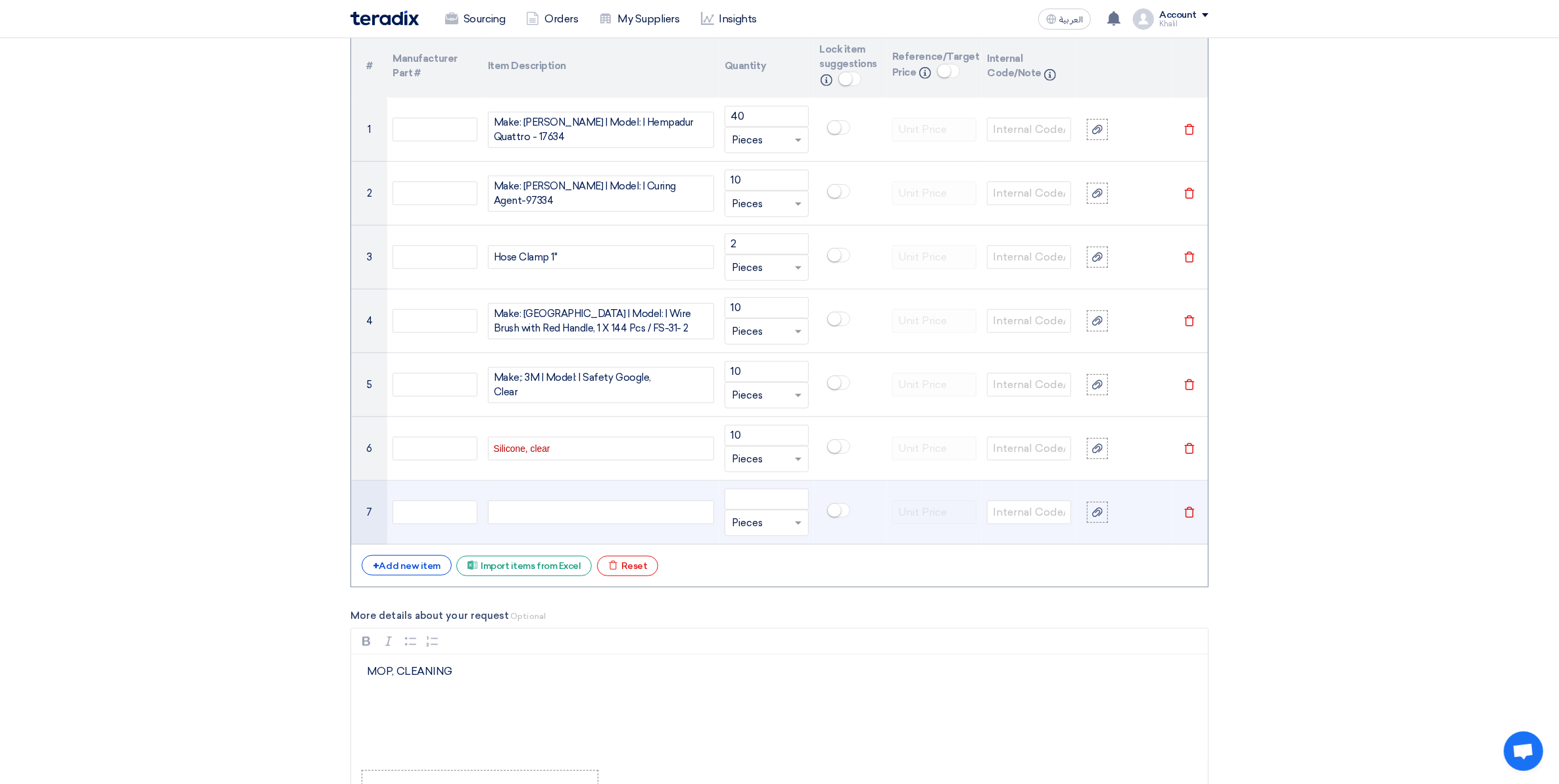
click at [544, 509] on div "MOP, CLEANING MOP, CLEANING" at bounding box center [600, 512] width 226 height 24
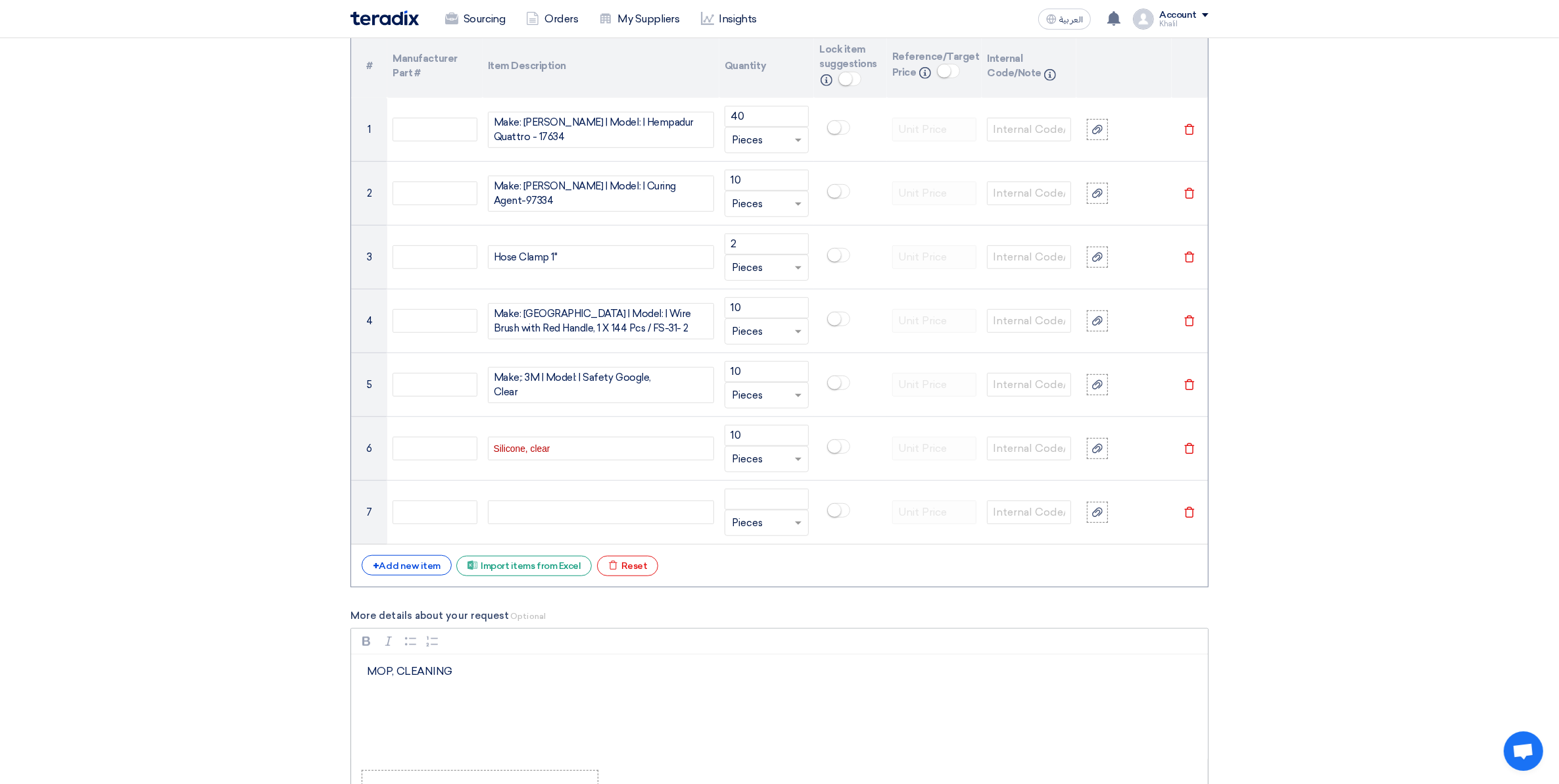
click at [475, 684] on p "MOP, CLEANING" at bounding box center [784, 679] width 834 height 31
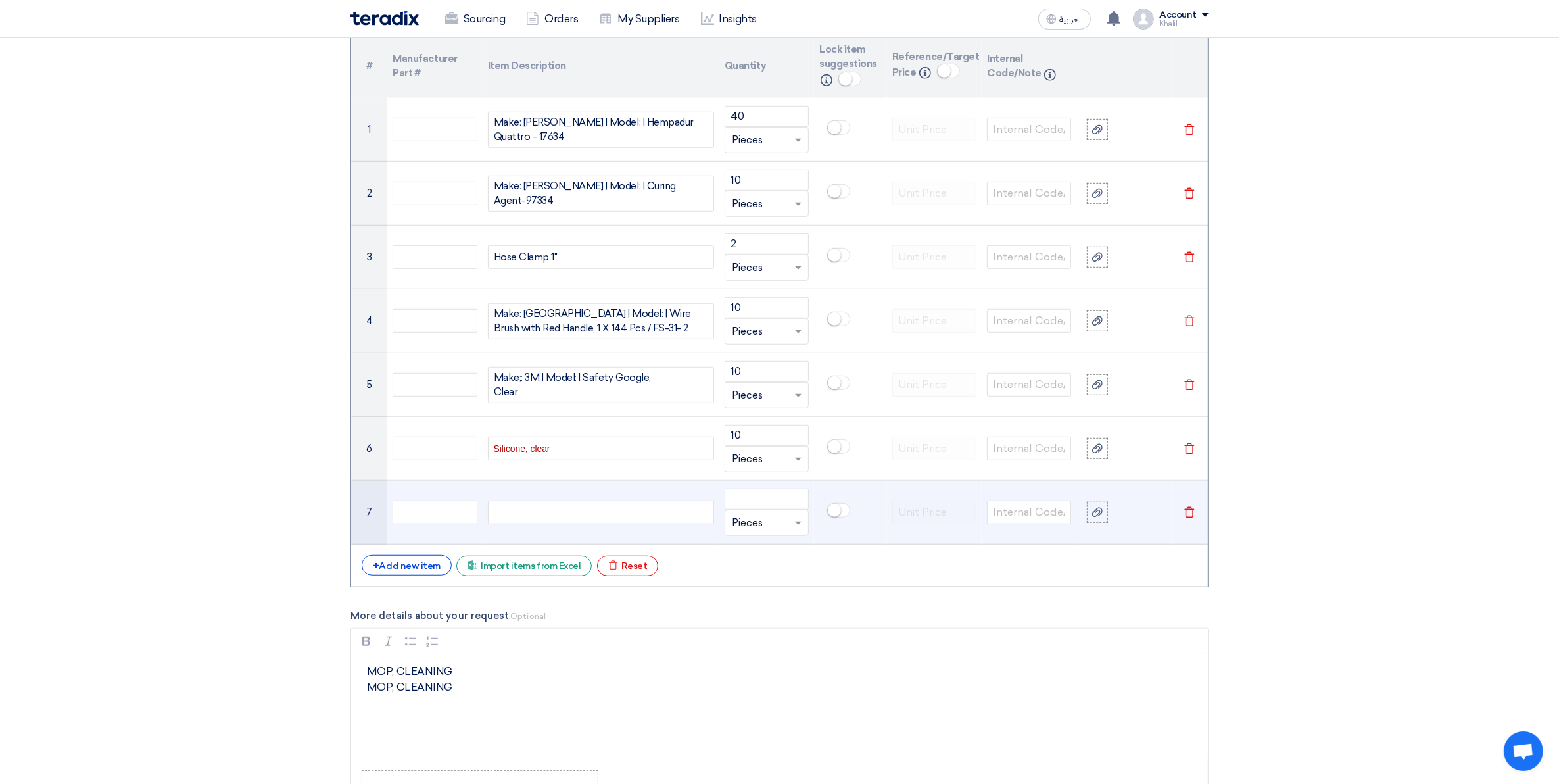
click at [523, 517] on div "MOP, CLEANING MOP, CLEANING" at bounding box center [600, 512] width 226 height 24
click at [538, 516] on div "MOP, CLEANING MOP, CLEANING MOP, CLEANING" at bounding box center [600, 512] width 226 height 24
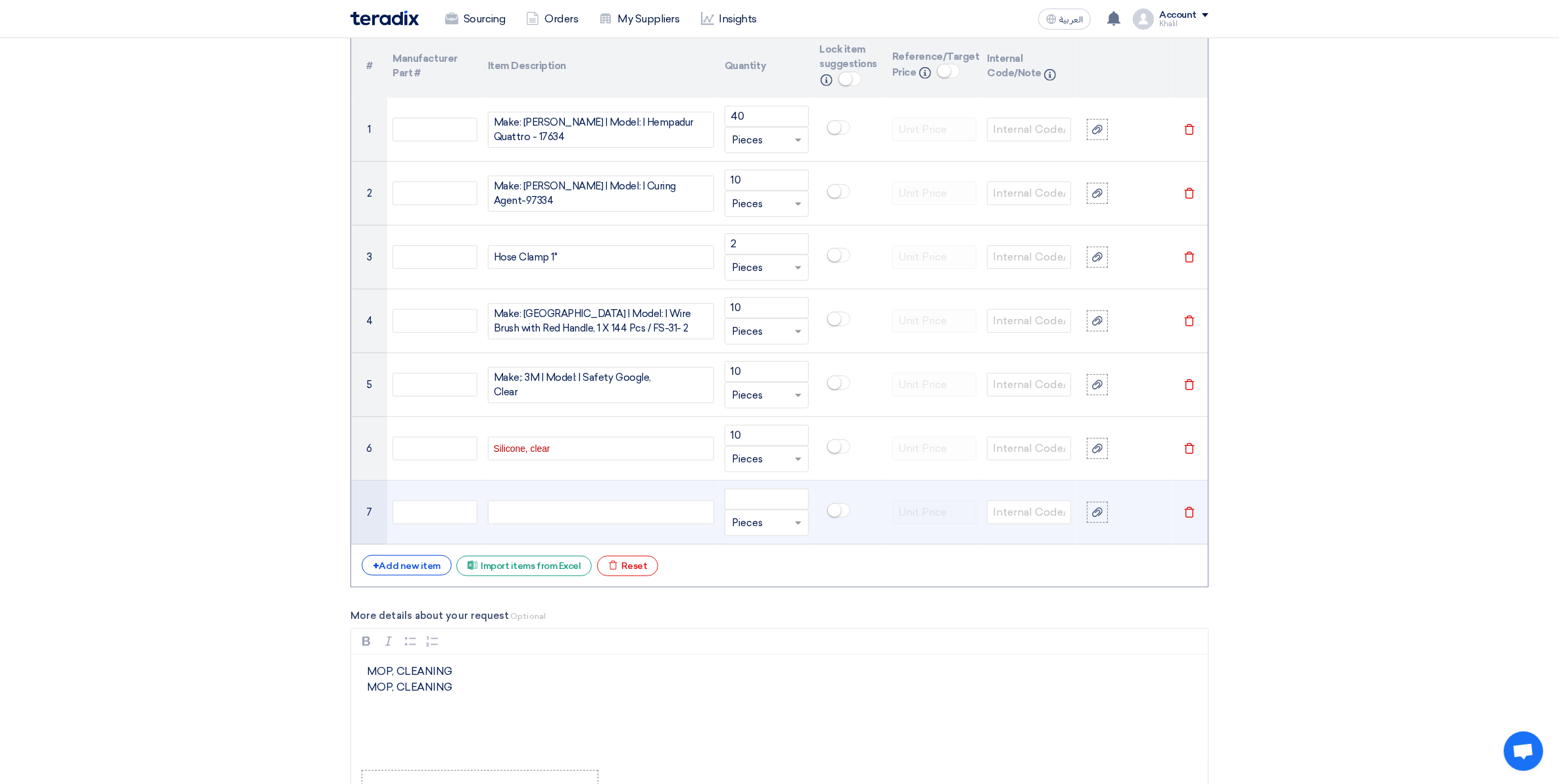
click at [538, 516] on div "MOP, CLEANING MOP, CLEANING MOP, CLEANING" at bounding box center [600, 512] width 226 height 24
click at [536, 516] on div "MOP, CLEANING MOP, CLEANING MOP, CLEANING" at bounding box center [600, 512] width 226 height 24
click at [573, 512] on div "MOP, CLEANING MOP, CLEANING MOP, CLEANING MOP, CLEANING" at bounding box center [600, 512] width 226 height 24
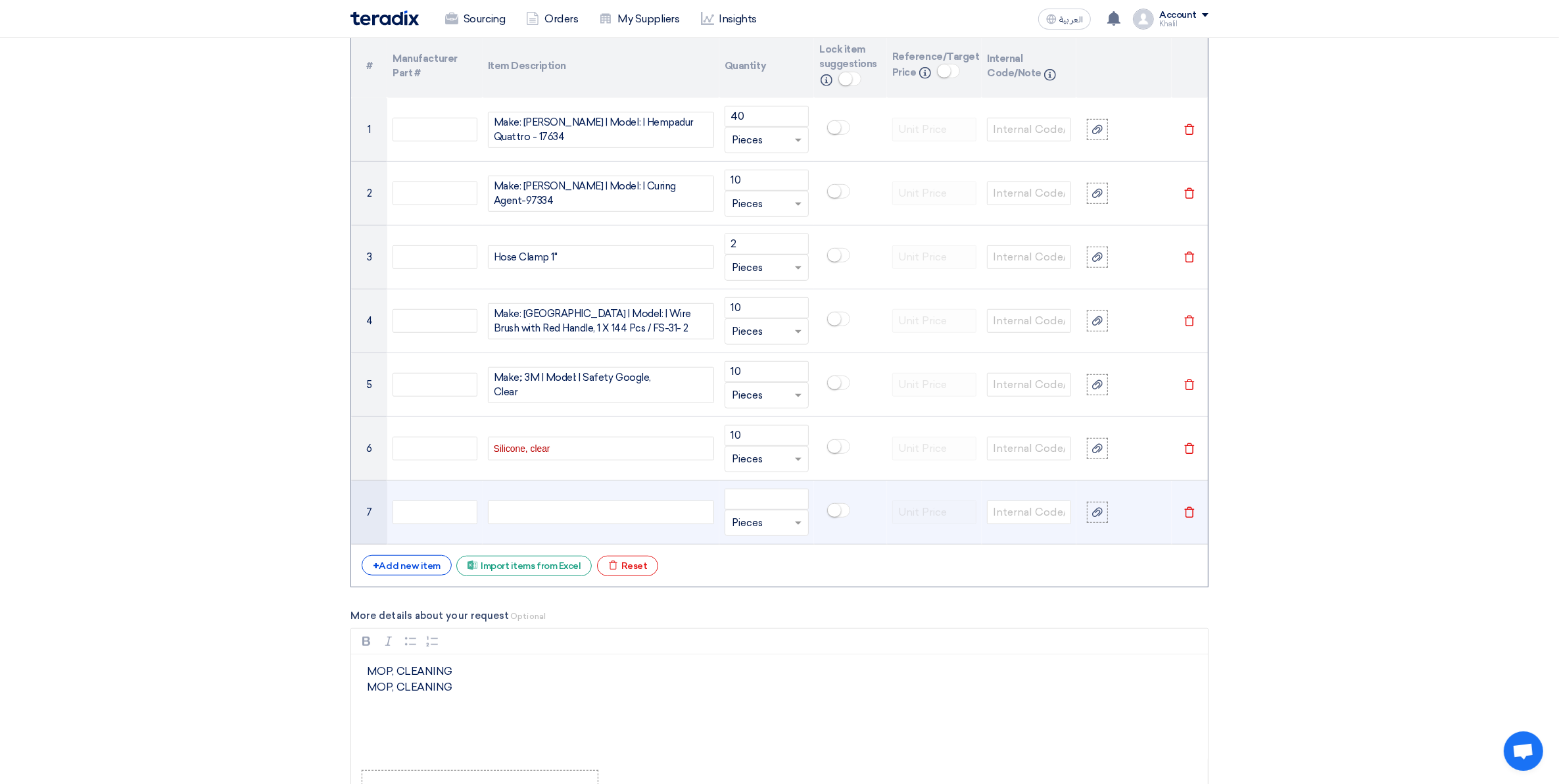
click at [573, 512] on div "MOP, CLEANING MOP, CLEANING MOP, CLEANING MOP, CLEANING" at bounding box center [600, 512] width 226 height 24
click at [619, 512] on div "MOP, CLEANING MOP, CLEANING MOP, CLEANING MOP, CLEANING" at bounding box center [600, 512] width 226 height 24
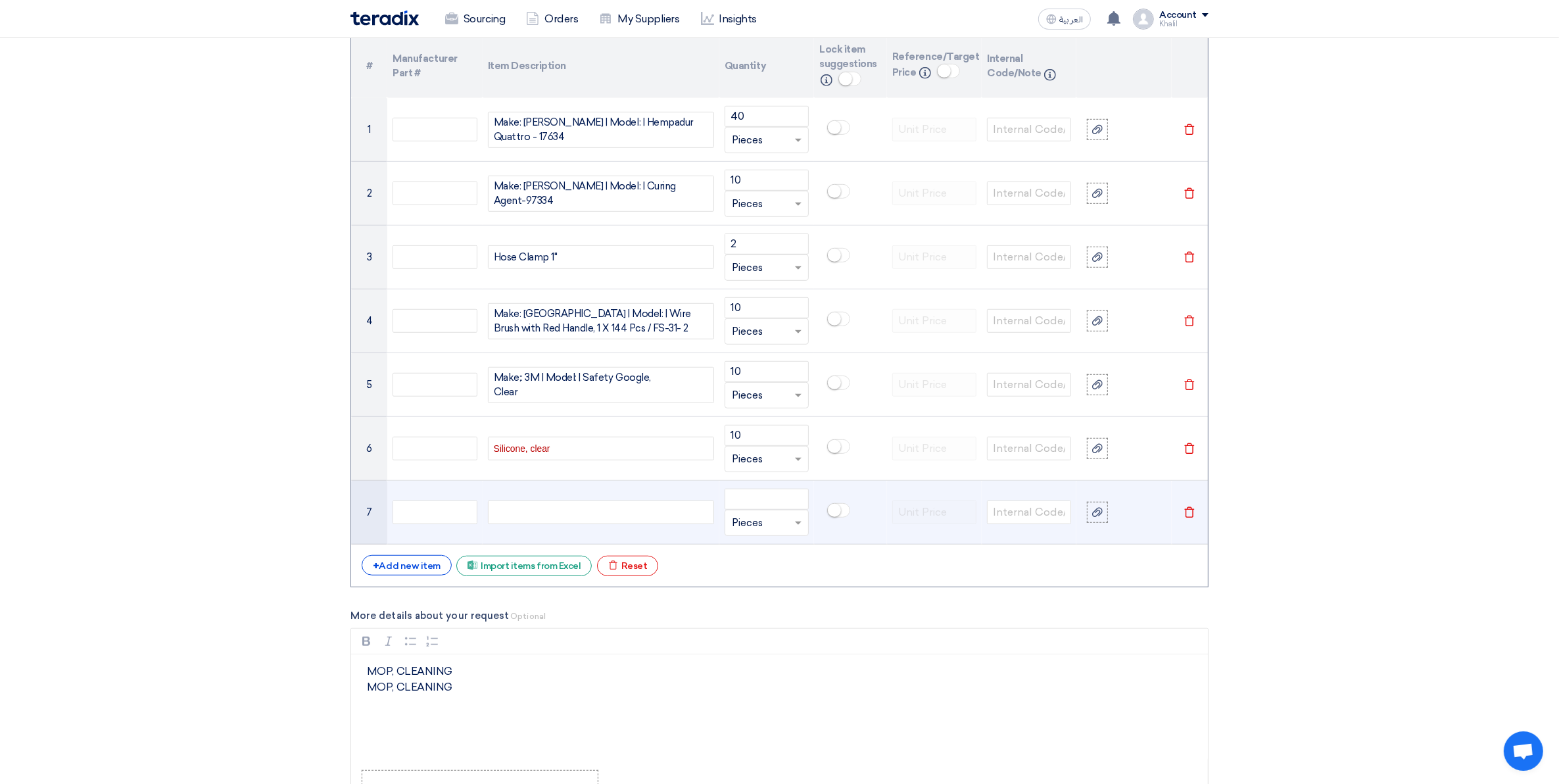
click at [619, 512] on div "MOP, CLEANING MOP, CLEANING MOP, CLEANING MOP, CLEANING" at bounding box center [600, 512] width 226 height 24
click at [617, 513] on div "MOP, CLEANING MOP, CLEANING MOP, CLEANING MOP, CLEANING" at bounding box center [600, 512] width 226 height 24
click at [1029, 514] on input "text" at bounding box center [1029, 512] width 84 height 24
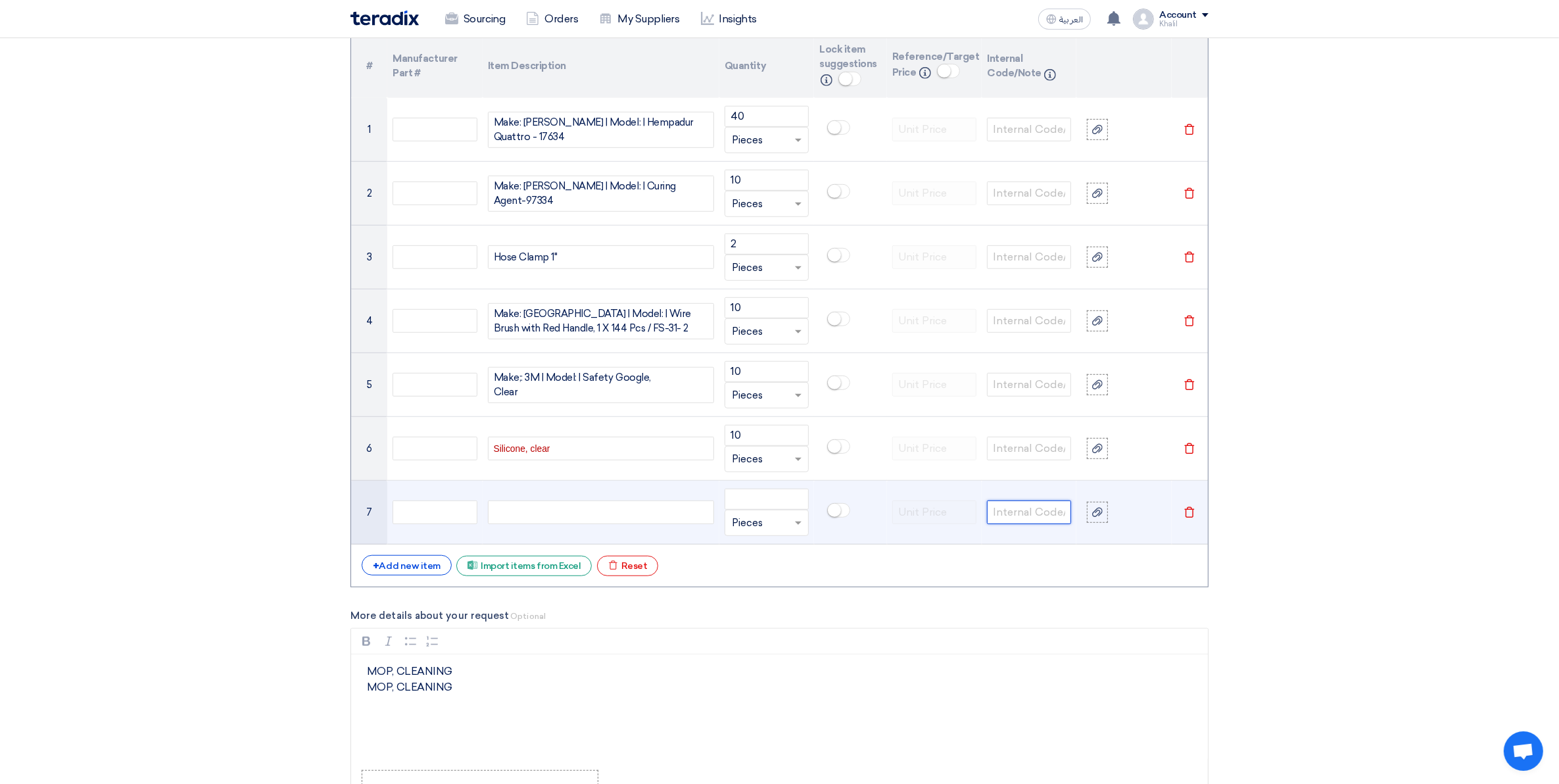
paste input "MOP, CLEANING"
type input "MOP, CLEANING"
click at [1043, 517] on input "MOP, CLEANING" at bounding box center [1029, 512] width 84 height 24
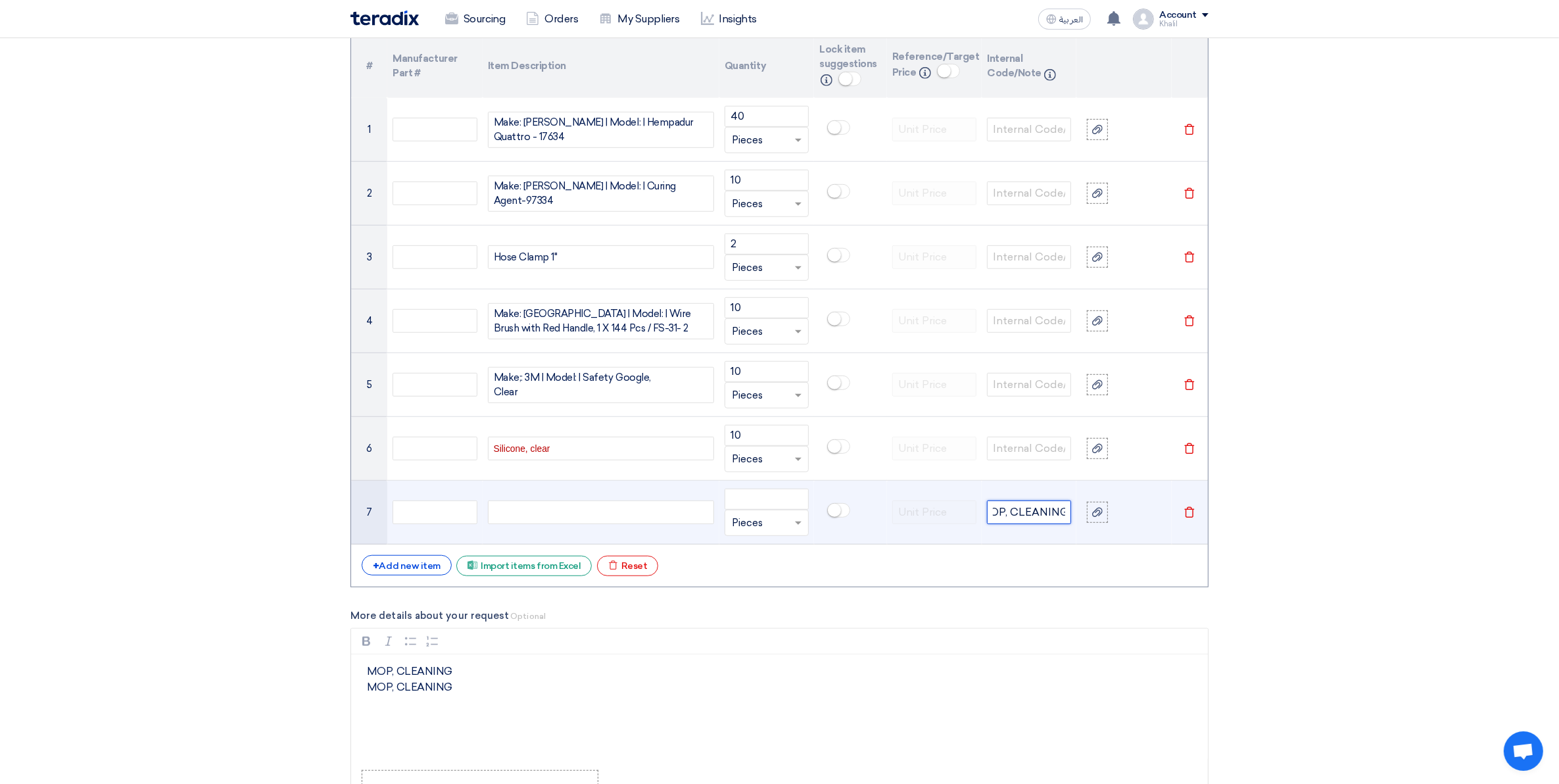
click at [1043, 517] on input "MOP, CLEANING" at bounding box center [1029, 512] width 84 height 24
click at [507, 516] on div "MOP, CLEANING MOP, CLEANING MOP, CLEANING MOP, CLEANING MOP, CLEANING" at bounding box center [600, 512] width 226 height 24
click at [547, 513] on span "MOP, CLEANING" at bounding box center [553, 512] width 71 height 10
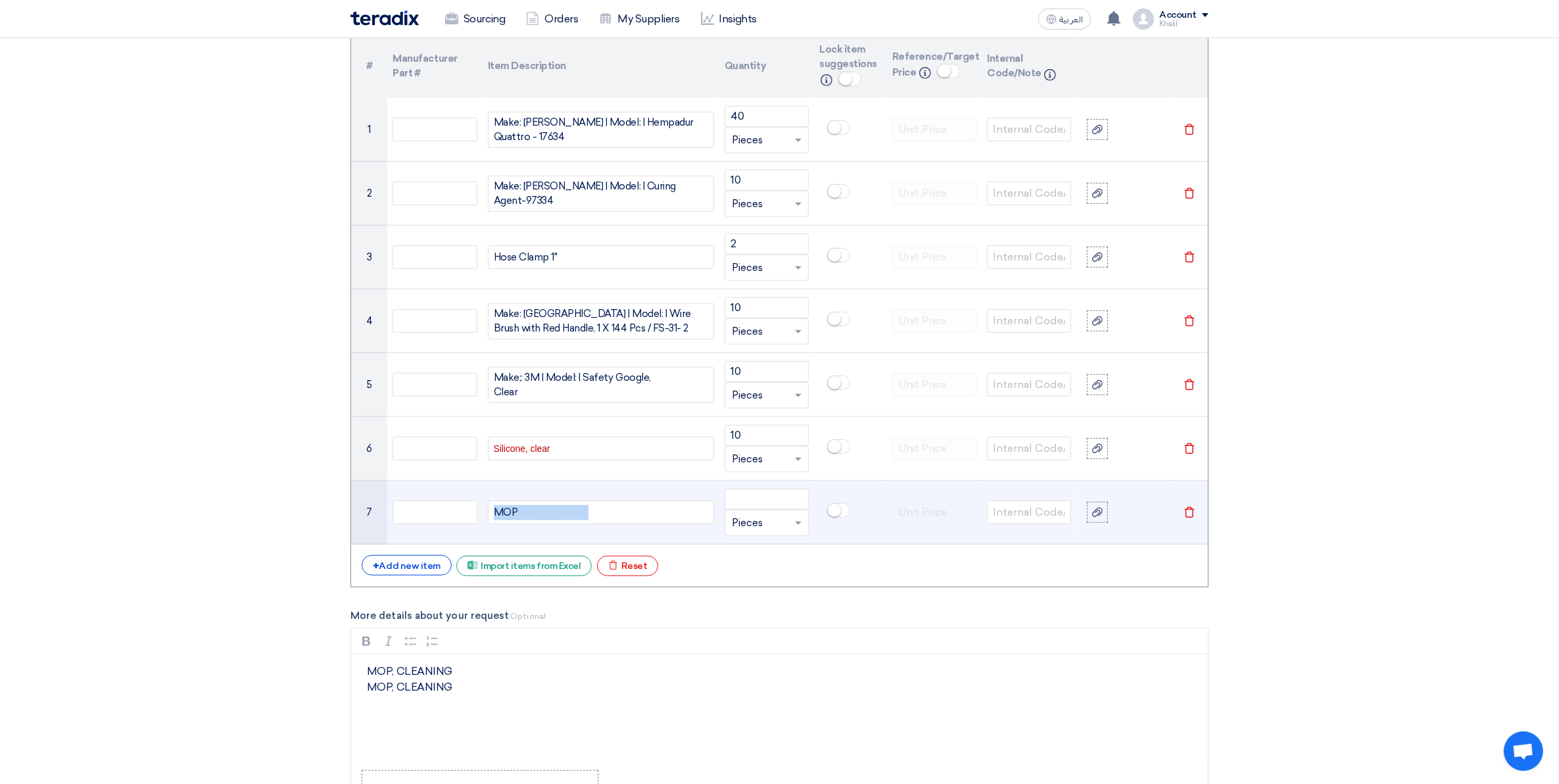
click at [547, 513] on span "MOP, CLEANING" at bounding box center [553, 512] width 71 height 10
click at [504, 708] on p "MOP, CLEANING MOP, CLEANING" at bounding box center [784, 687] width 834 height 47
click at [395, 706] on p "MOP, CLEANING MOP, CLEANING MOP, CLEANING" at bounding box center [784, 695] width 834 height 63
click at [432, 714] on p "MOP, CLEANING MOP, CLEANING MOP CLEANING" at bounding box center [784, 695] width 834 height 63
click at [432, 714] on p "MOP, CLEANING MOP, CLEANING MOP CLEANING" at bounding box center [784, 695] width 834 height 63
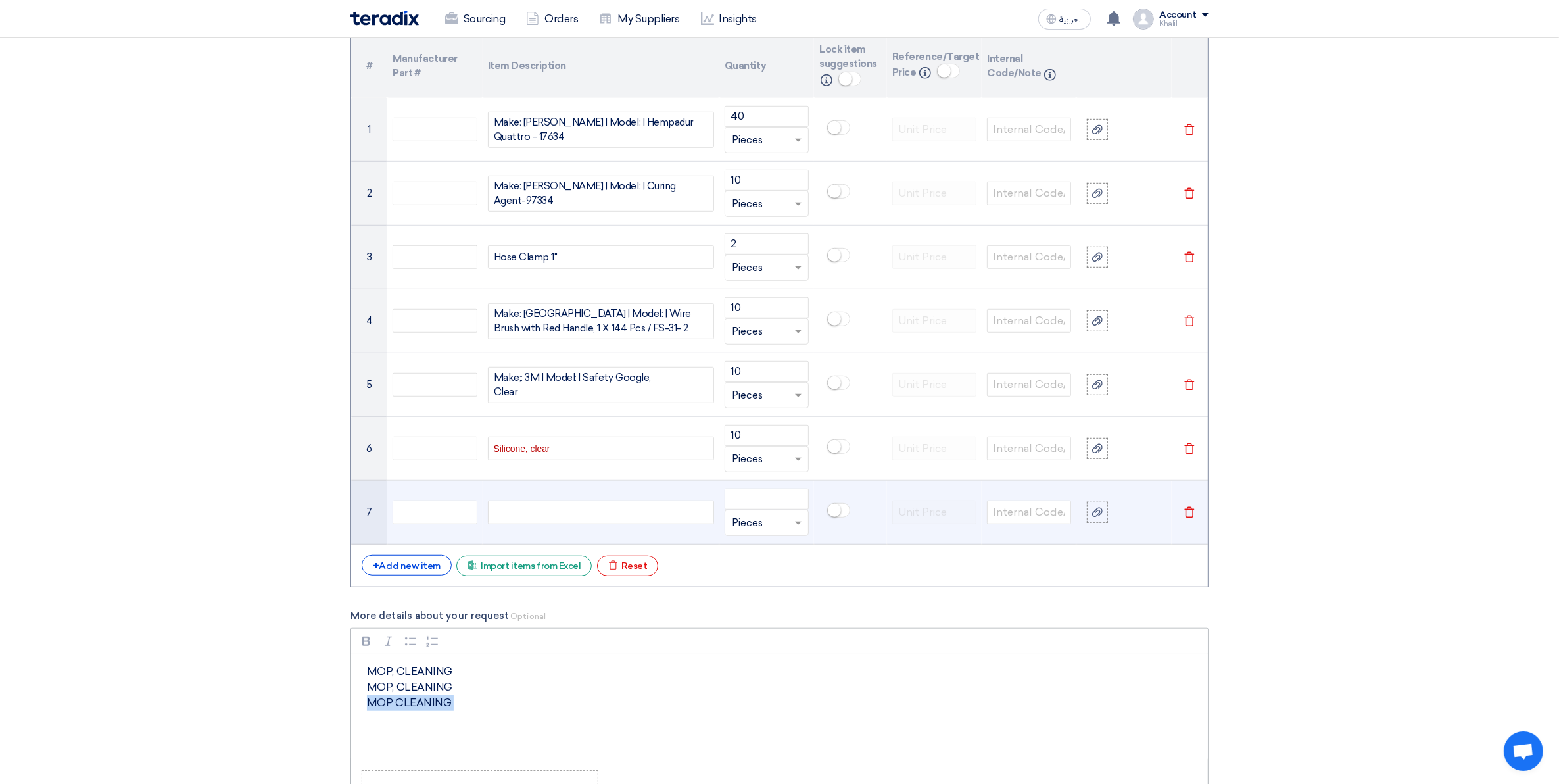
click at [432, 714] on p "MOP, CLEANING MOP, CLEANING MOP CLEANING" at bounding box center [784, 695] width 834 height 63
copy p "MOP CLEANING"
click at [526, 518] on div "MOP, CLEANING MOP, CLEANING MOP, CLEANING MOP, CLEANING MOP, CLEANING MOP, CLEA…" at bounding box center [600, 512] width 226 height 24
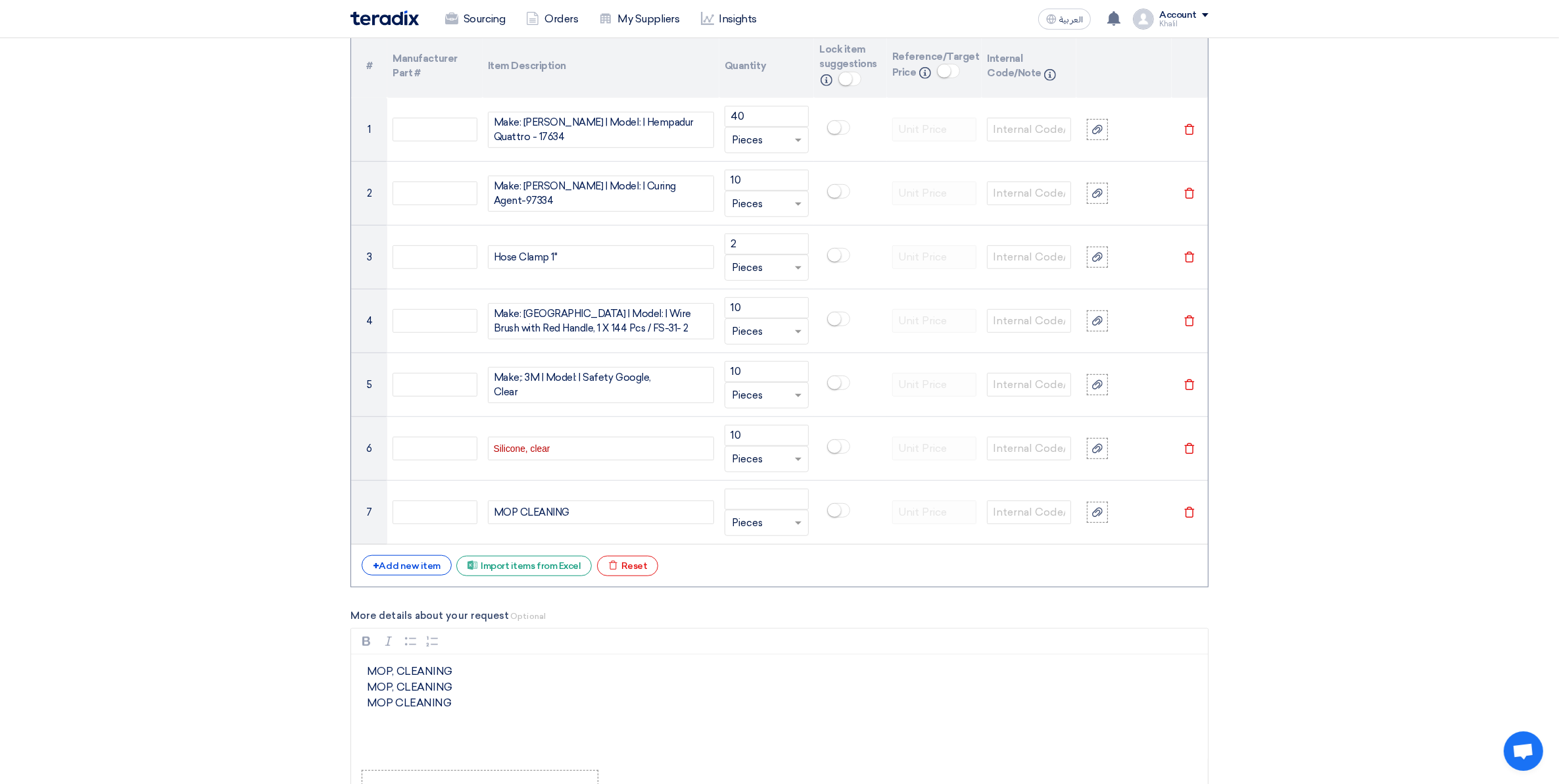
drag, startPoint x: 560, startPoint y: 697, endPoint x: 531, endPoint y: 630, distance: 73.0
click at [560, 697] on p "MOP, CLEANING MOP, CLEANING MOP CLEANING" at bounding box center [784, 695] width 834 height 63
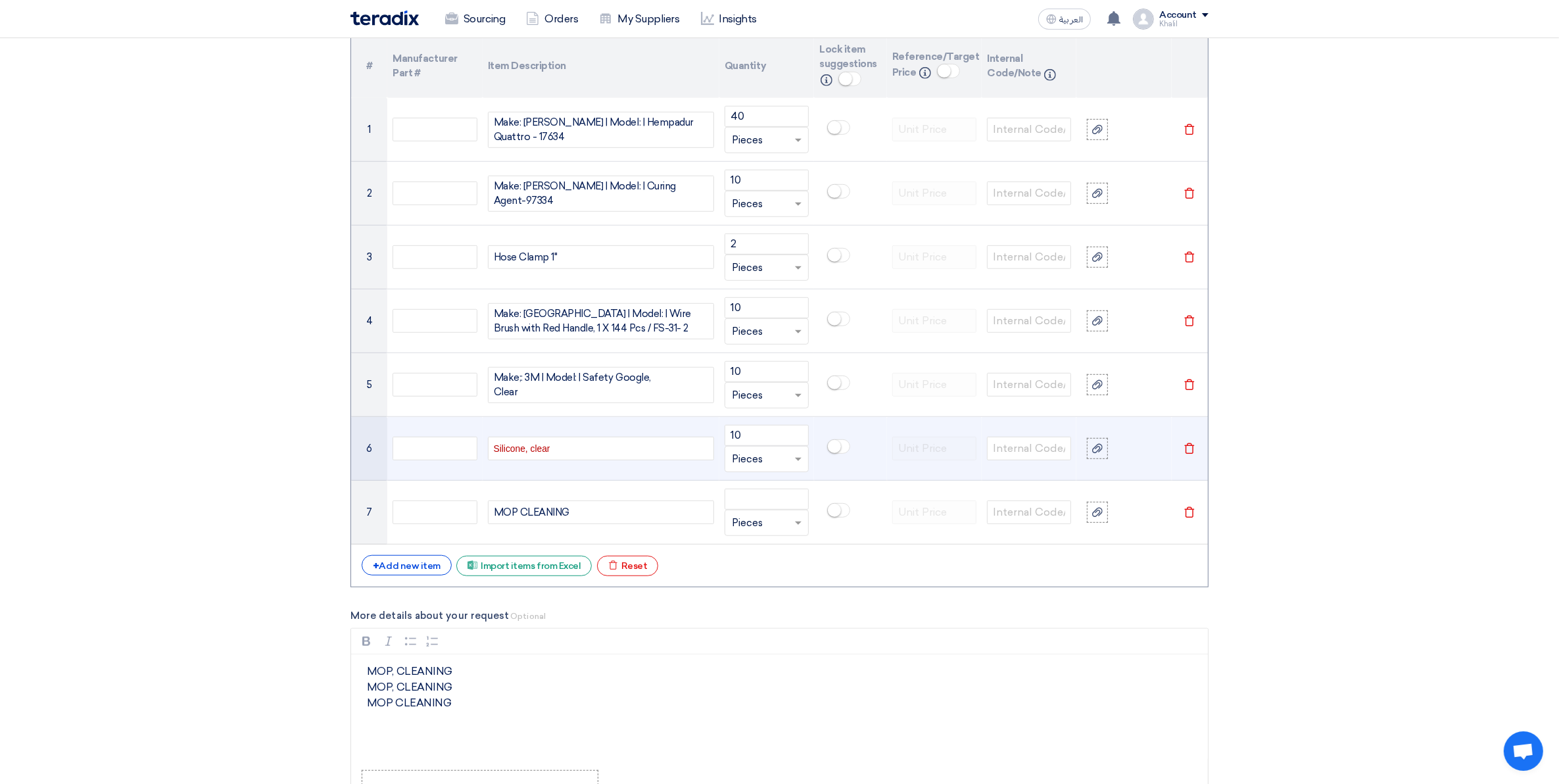
click at [531, 449] on span "Silicone, clear" at bounding box center [523, 448] width 57 height 10
drag, startPoint x: 539, startPoint y: 447, endPoint x: 448, endPoint y: 447, distance: 91.0
click at [448, 447] on tr "6 Silicone clear 10 Unit × Pieces [GEOGRAPHIC_DATA]" at bounding box center [779, 449] width 857 height 64
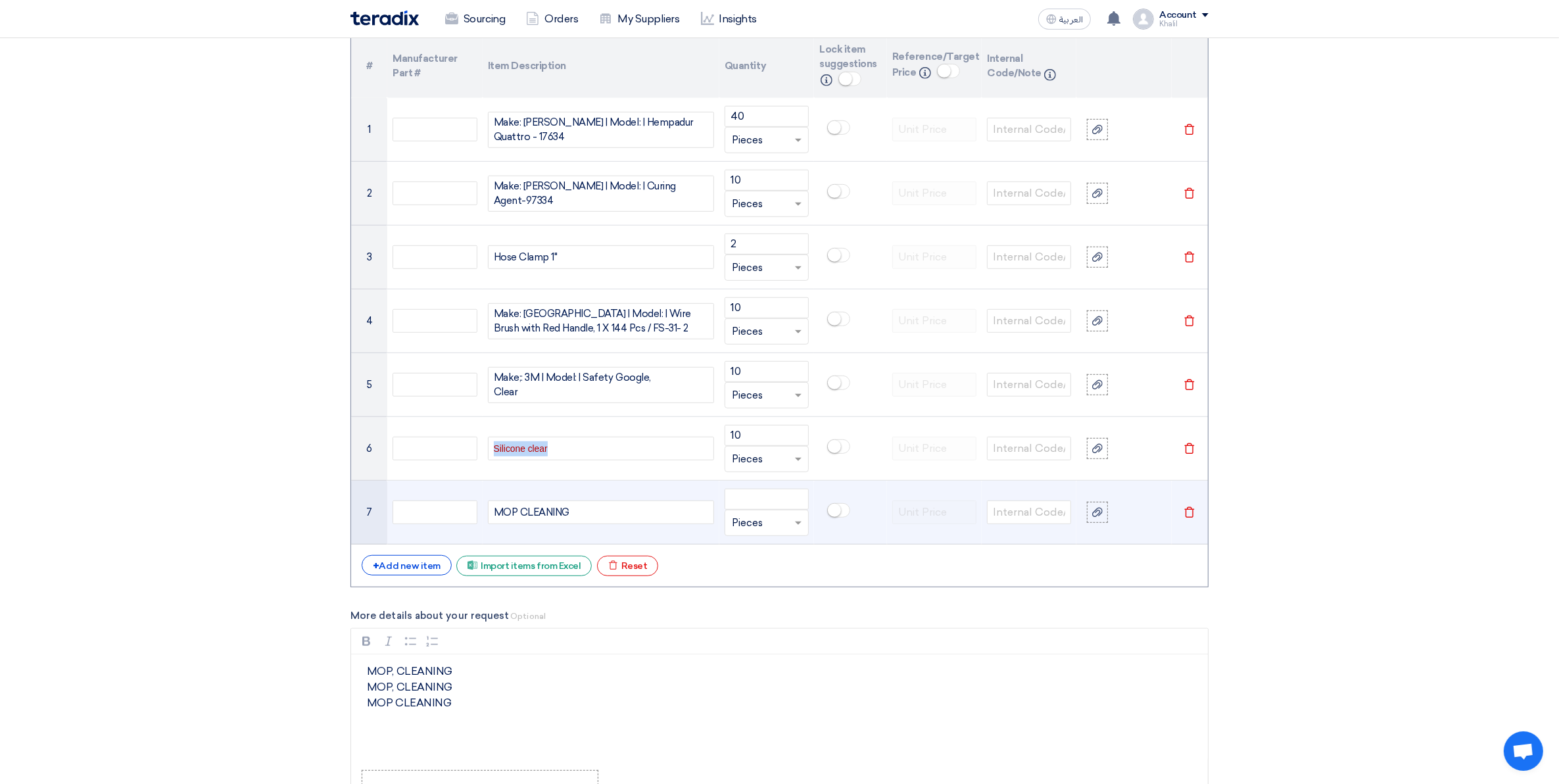
copy span "Silicone clear"
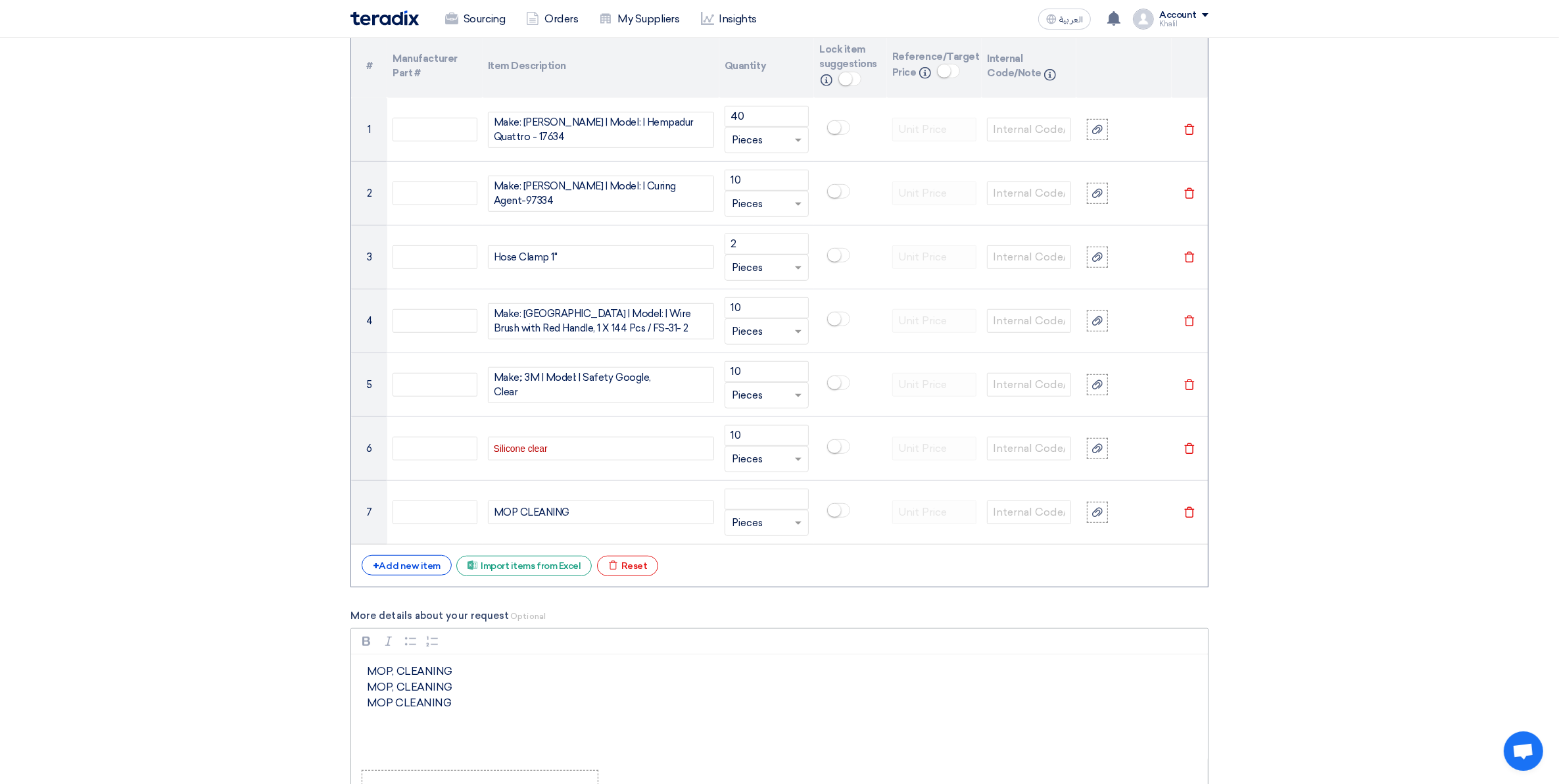
click at [552, 734] on div "MOP, CLEANING MOP, CLEANING MOP CLEANING" at bounding box center [779, 706] width 857 height 105
drag, startPoint x: 451, startPoint y: 731, endPoint x: 368, endPoint y: 722, distance: 83.5
click at [368, 722] on div "MOP, CLEANING MOP, CLEANING MOP CLEANING Silicone clear" at bounding box center [779, 706] width 857 height 105
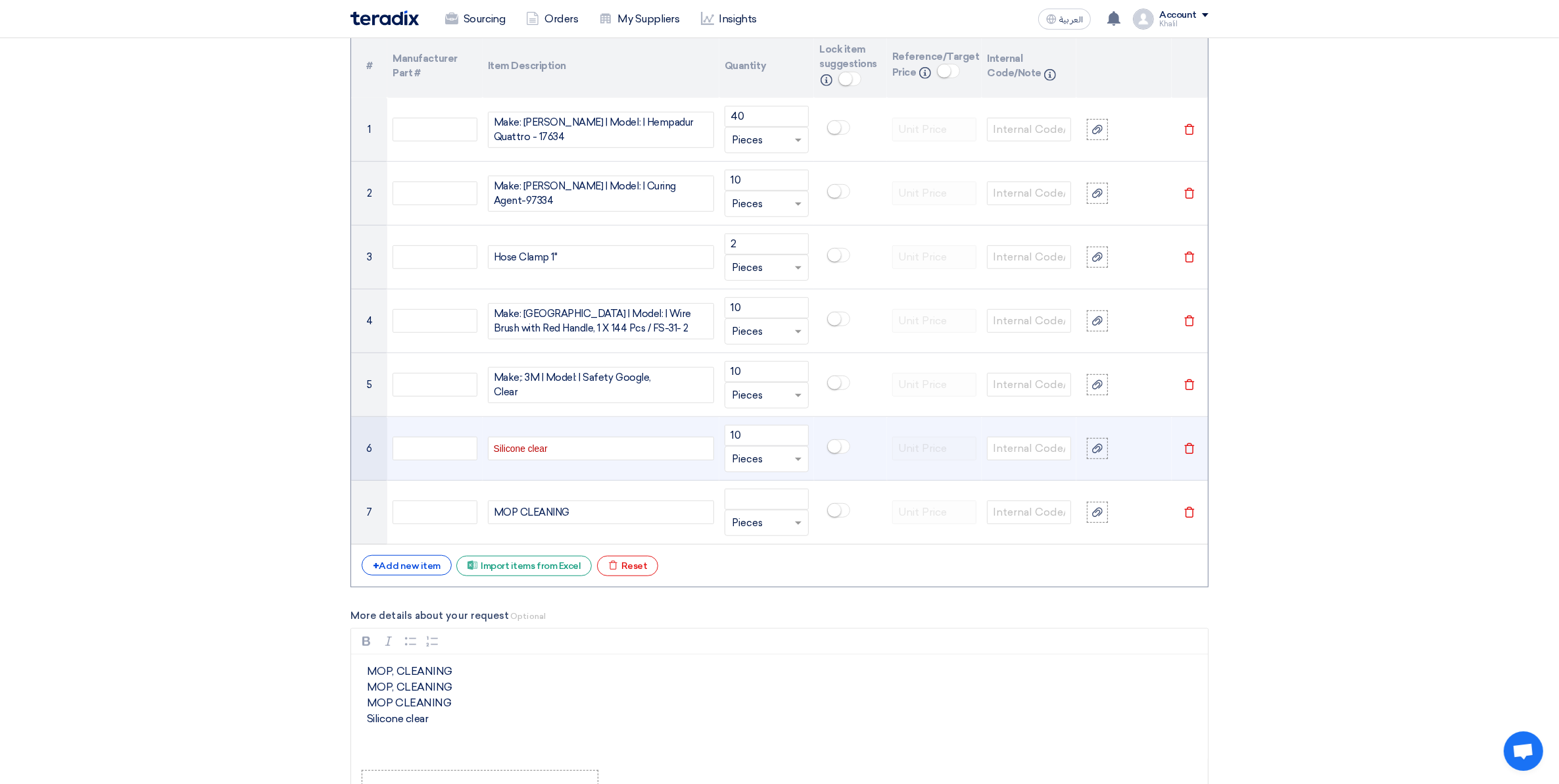
click at [531, 453] on span "Silicone clear" at bounding box center [521, 448] width 54 height 10
click at [531, 453] on span "Silicone clear" at bounding box center [521, 448] width 54 height 10
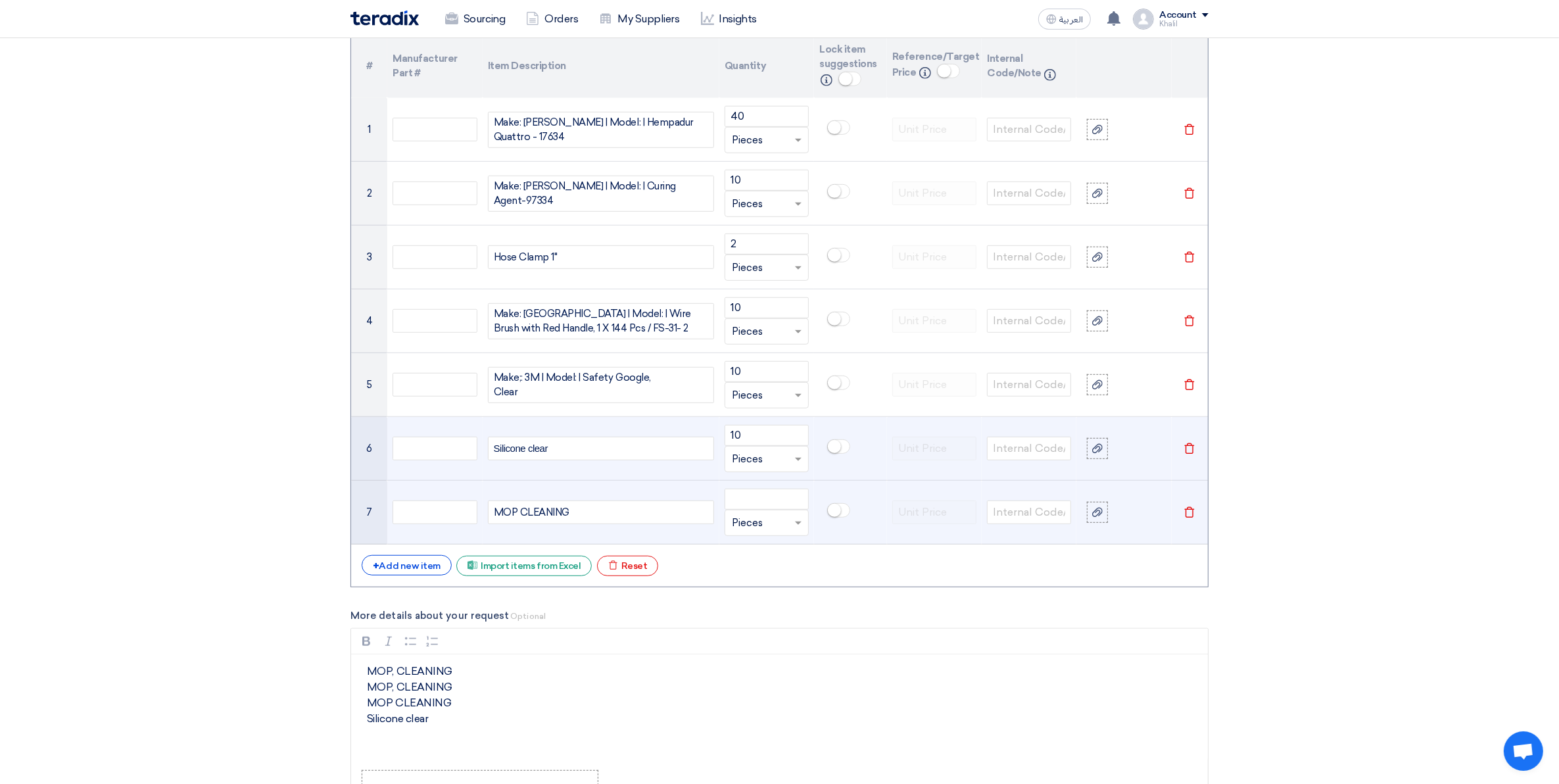
click at [602, 512] on div "MOP, CLEANING MOP, CLEANING MOP, CLEANING MOP, CLEANING MOP, CLEANING MOP, CLEA…" at bounding box center [600, 512] width 226 height 24
click at [744, 505] on input "number" at bounding box center [767, 498] width 84 height 21
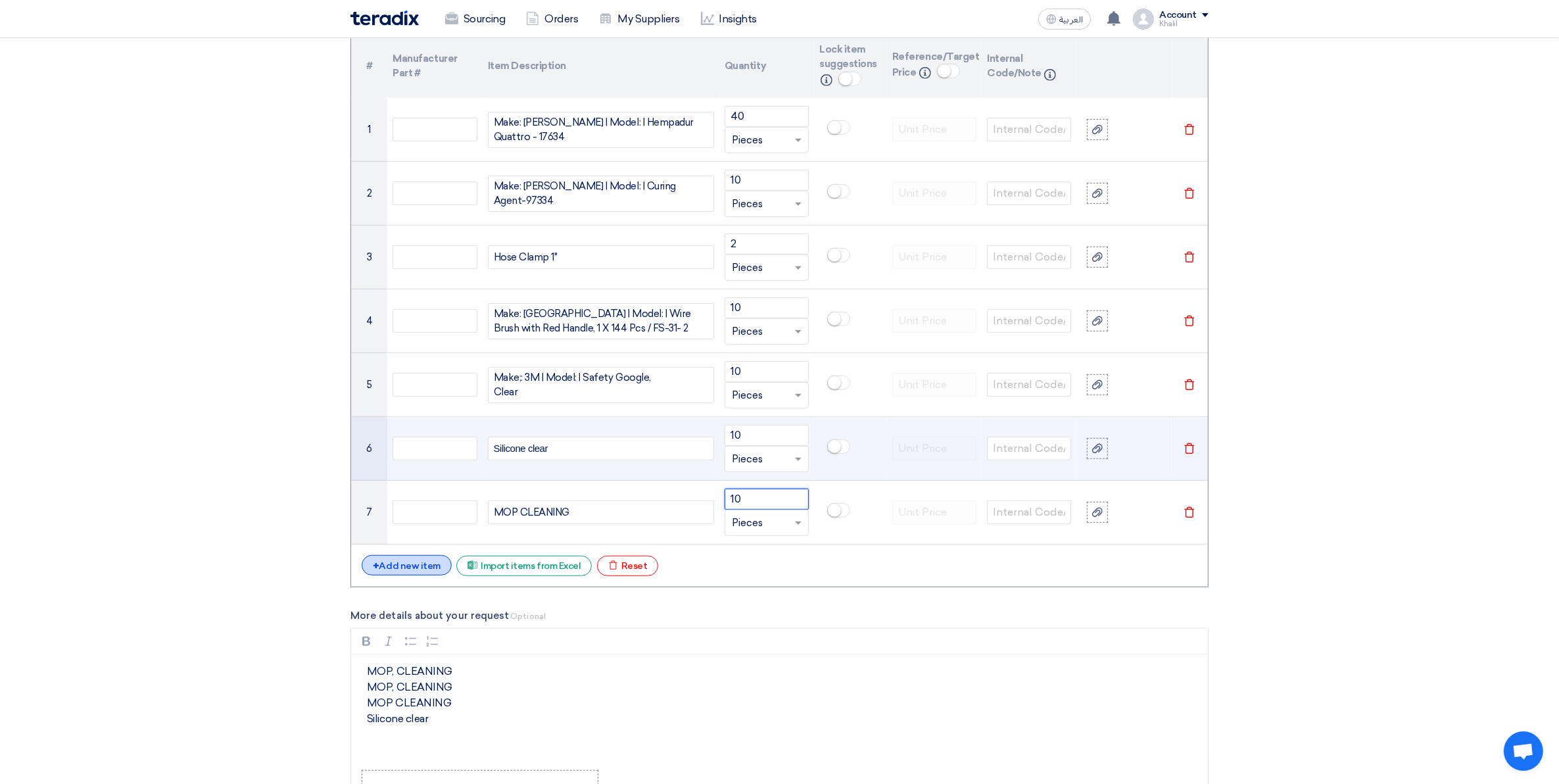
type input "10"
click at [432, 566] on div "+ Add new item" at bounding box center [407, 565] width 90 height 20
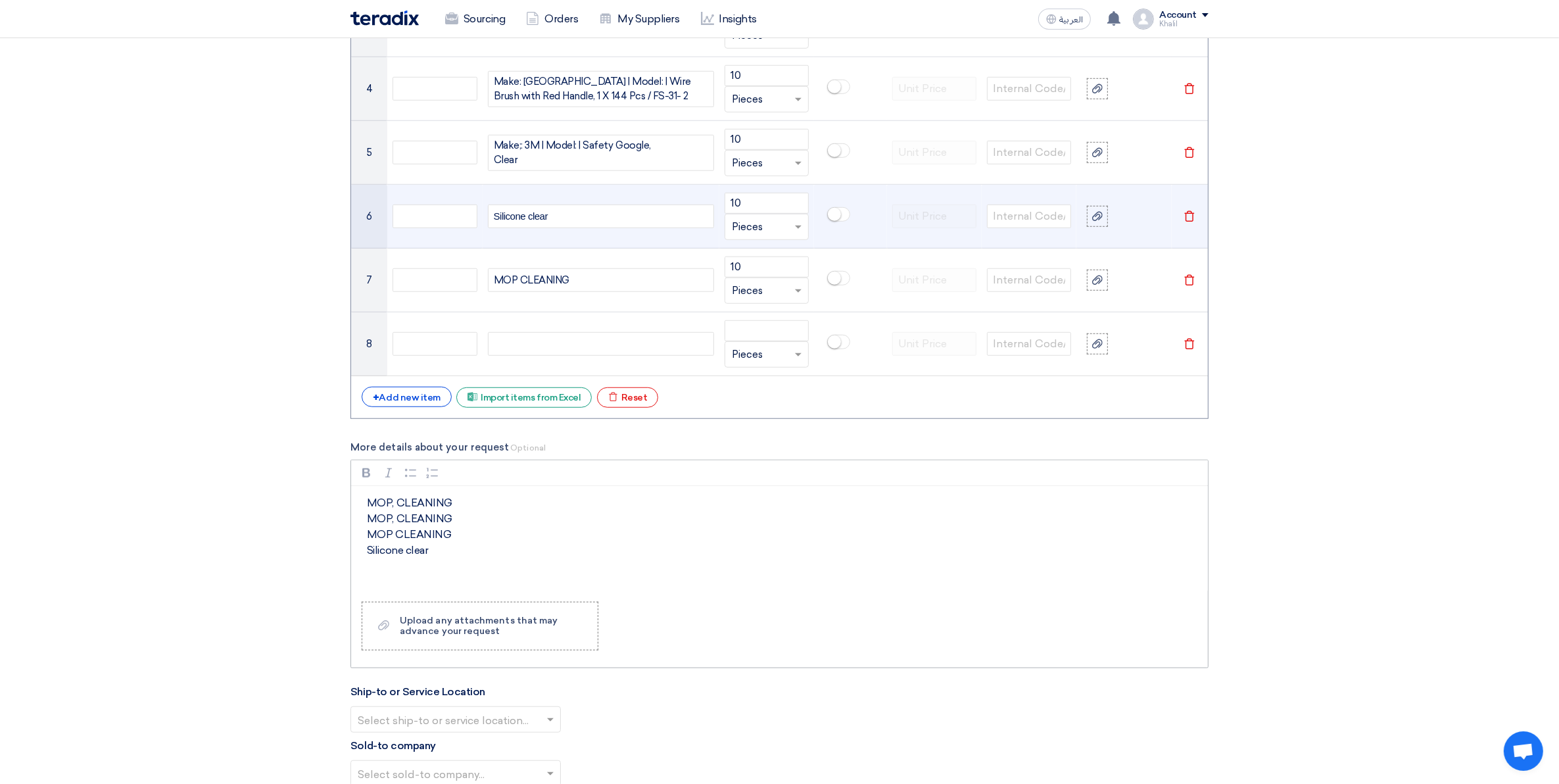
scroll to position [1254, 0]
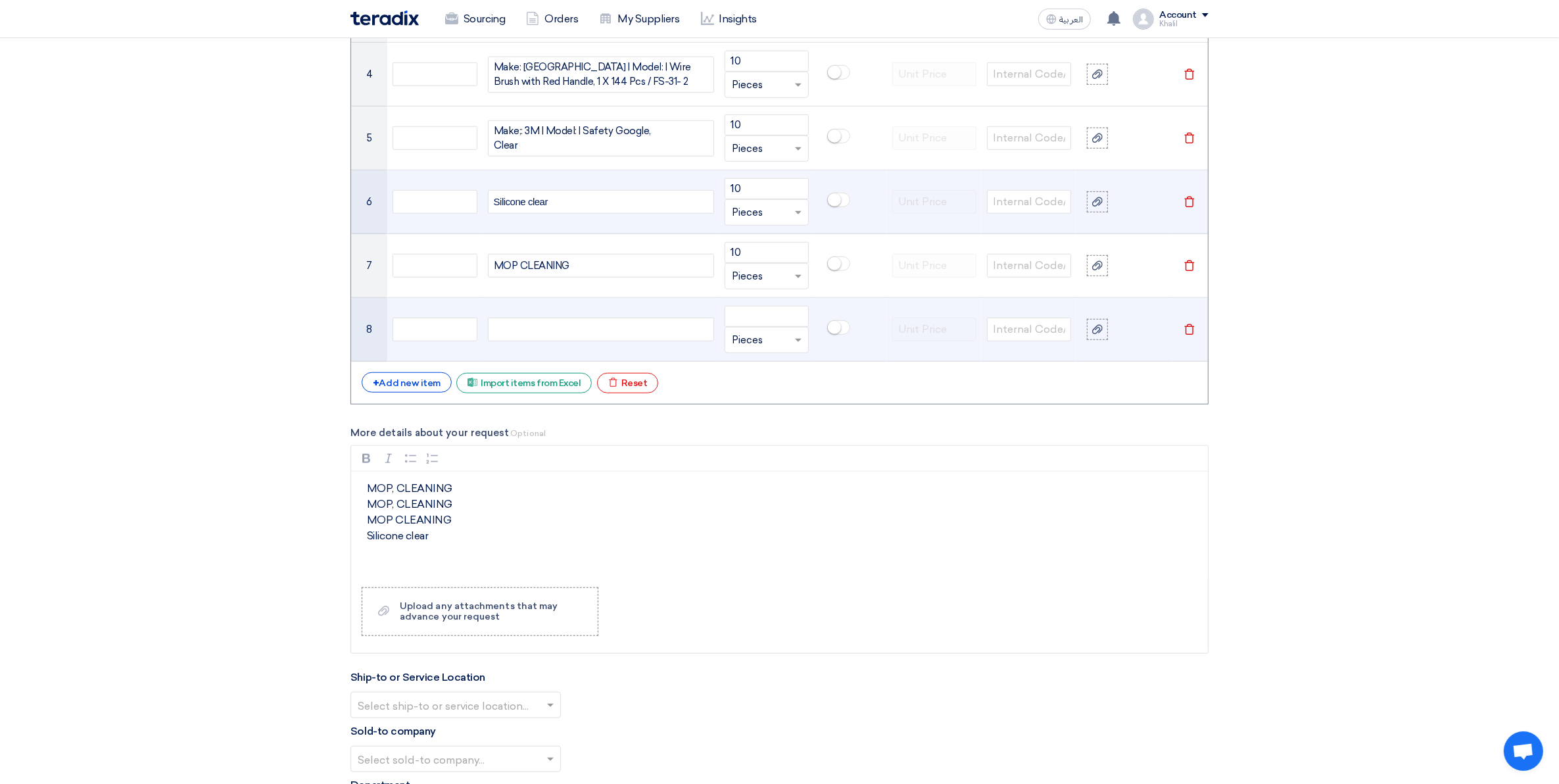
click at [610, 330] on div at bounding box center [600, 329] width 226 height 24
paste div
click at [780, 322] on input "number" at bounding box center [767, 316] width 84 height 21
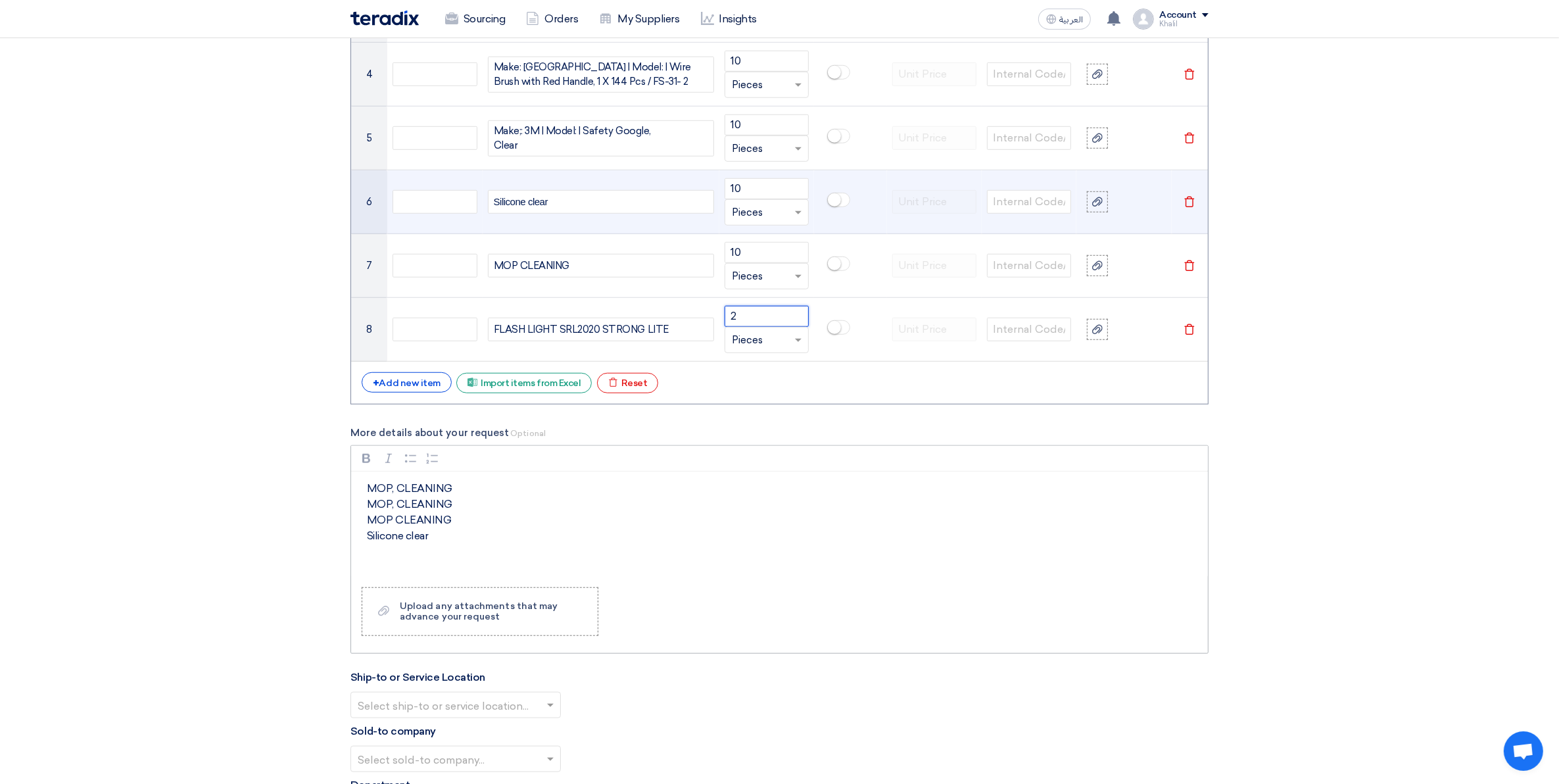
type input "2"
click at [528, 533] on p "MOP, CLEANING MOP, CLEANING MOP CLEANING Silicone clear" at bounding box center [784, 512] width 834 height 63
click at [422, 376] on div "+ Add new item" at bounding box center [407, 382] width 90 height 20
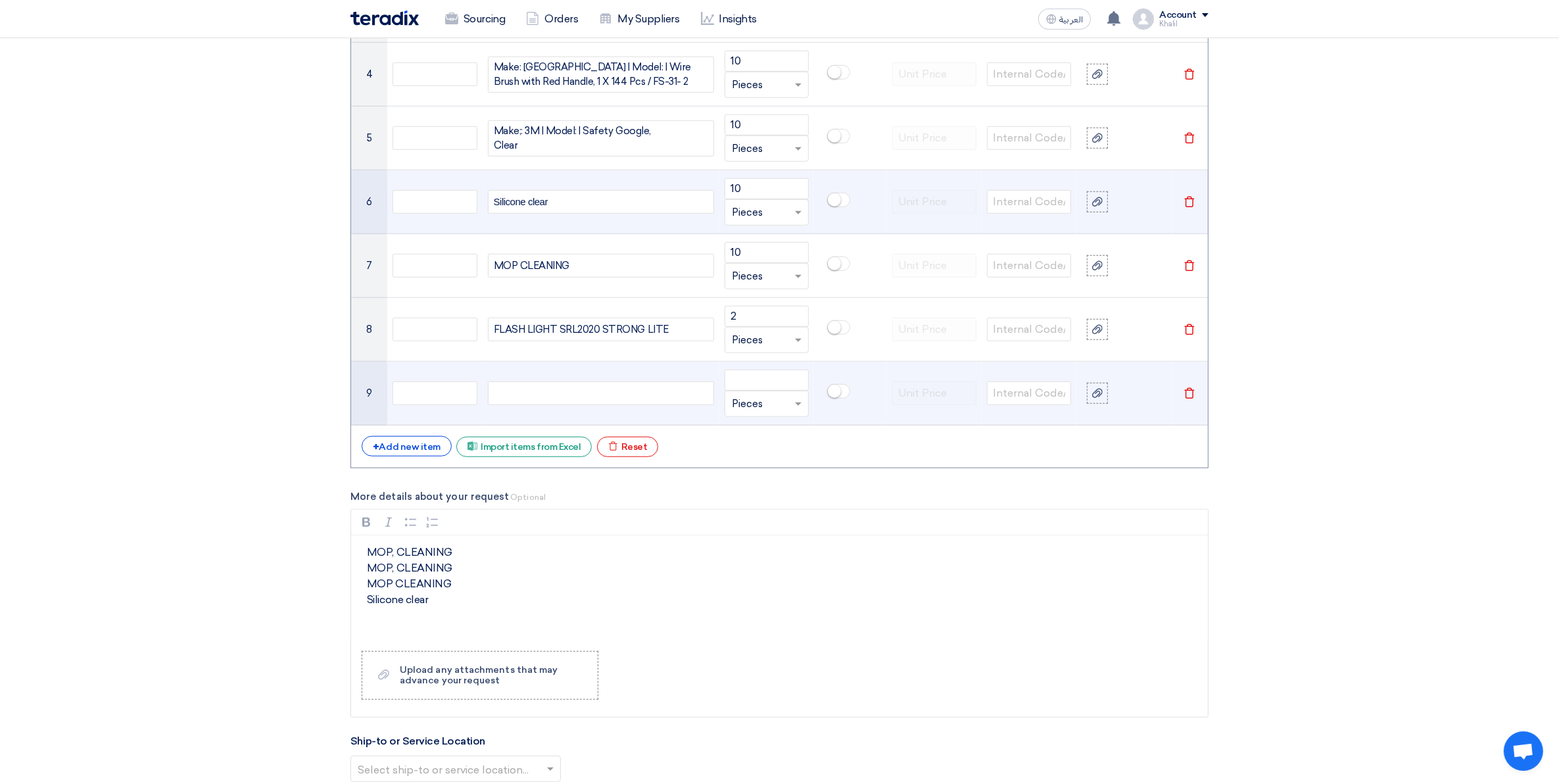
click at [619, 389] on div at bounding box center [600, 393] width 226 height 24
paste div
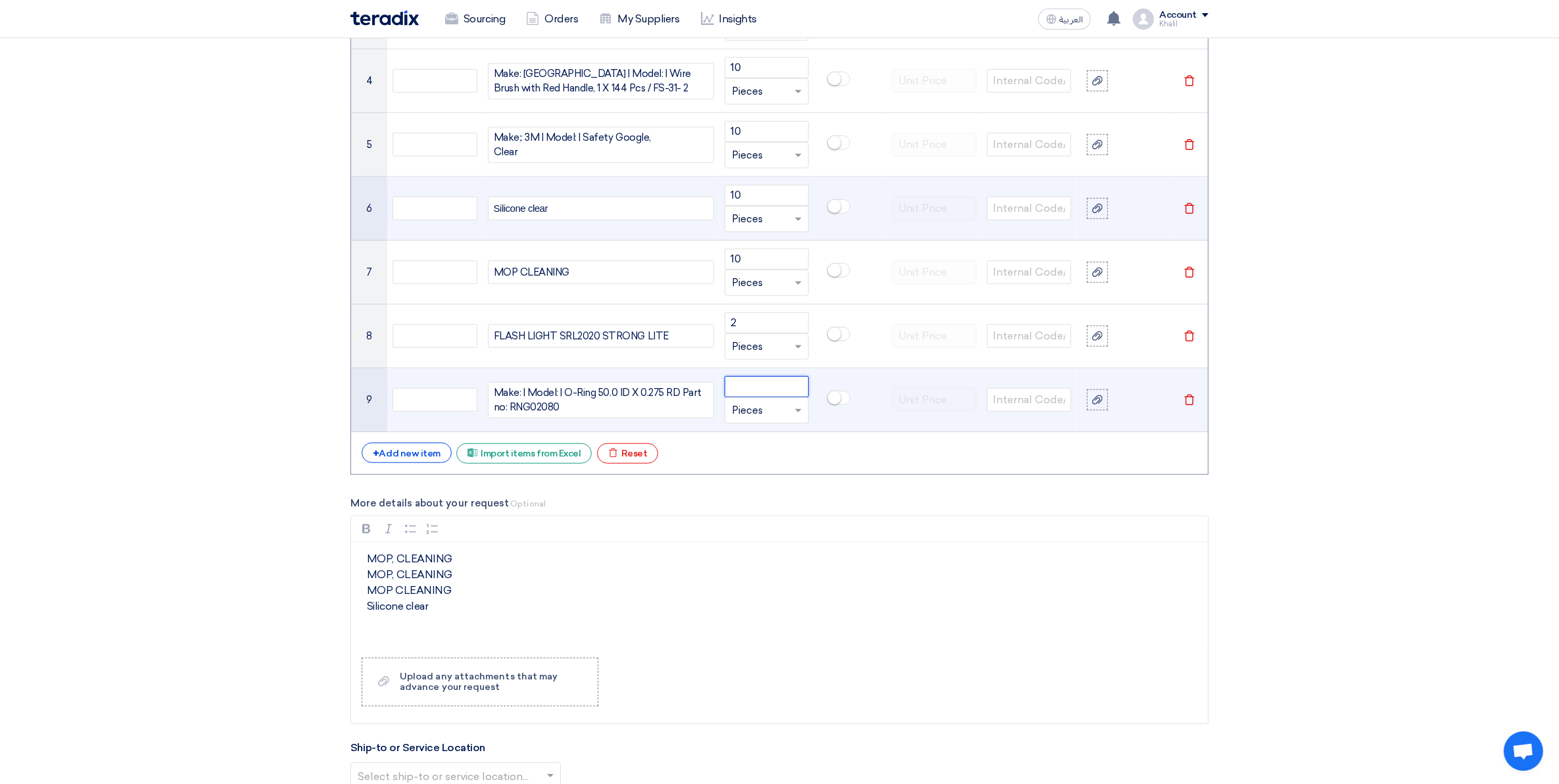
click at [754, 389] on input "number" at bounding box center [767, 387] width 84 height 21
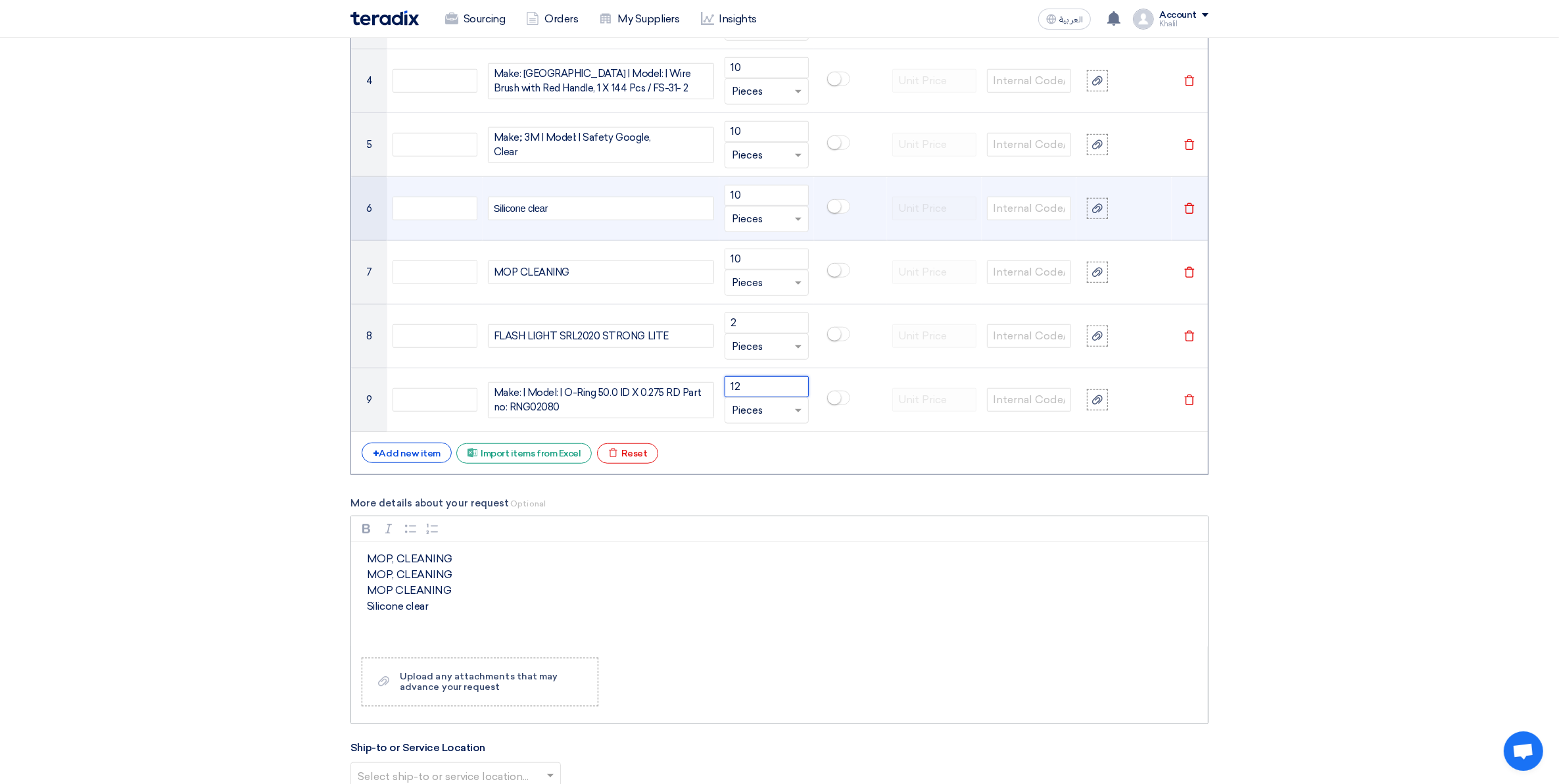
type input "12"
click at [824, 591] on p "MOP, CLEANING MOP, CLEANING MOP CLEANING Silicone clear" at bounding box center [784, 582] width 834 height 63
drag, startPoint x: 501, startPoint y: 599, endPoint x: 373, endPoint y: 559, distance: 134.1
click at [373, 559] on p "MOP, CLEANING MOP, CLEANING MOP CLEANING Silicone clear" at bounding box center [784, 582] width 834 height 63
drag, startPoint x: 470, startPoint y: 615, endPoint x: 354, endPoint y: 564, distance: 126.7
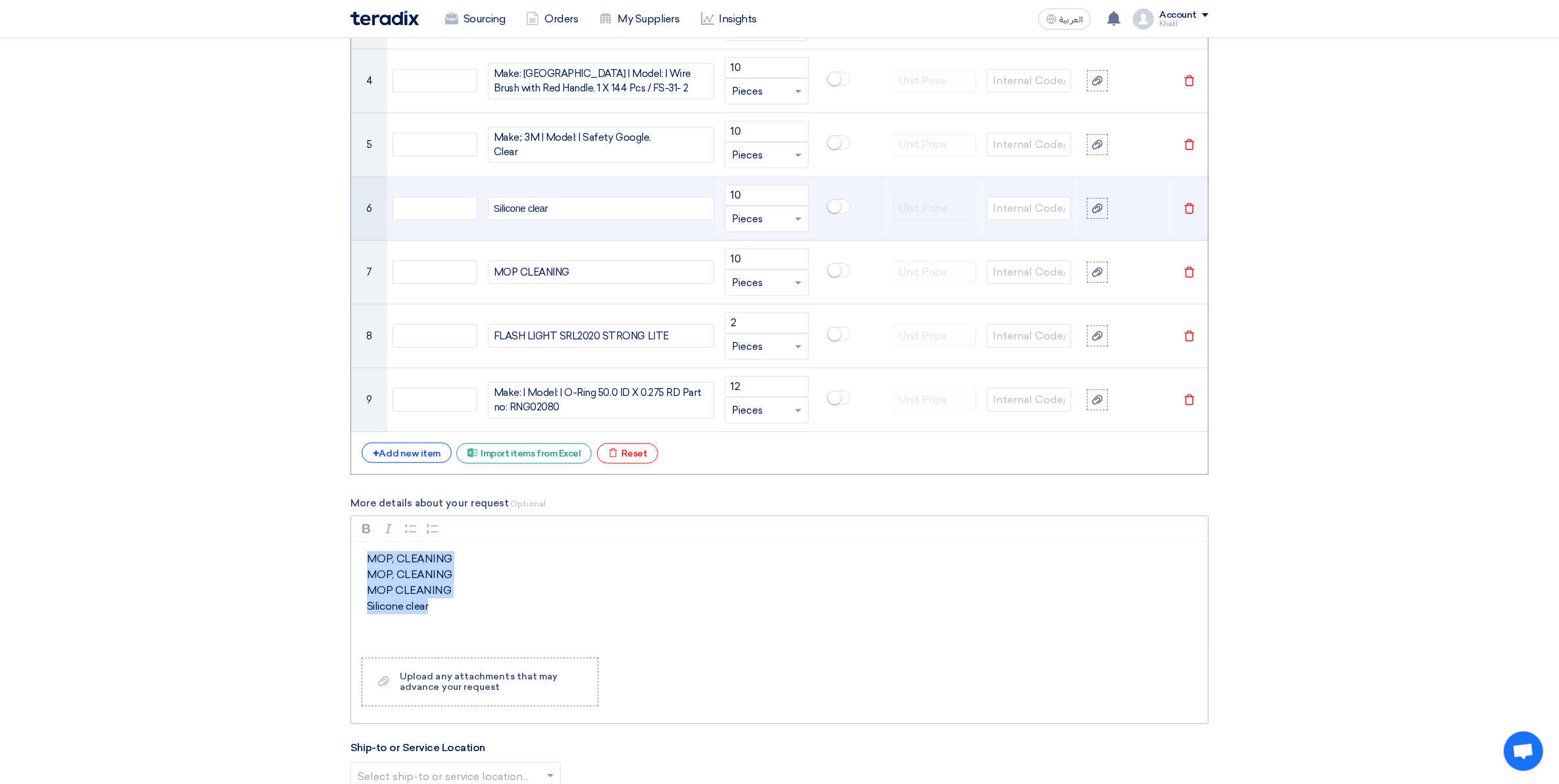
click at [356, 564] on div "MOP, CLEANING MOP, CLEANING MOP CLEANING Silicone clear" at bounding box center [779, 594] width 857 height 105
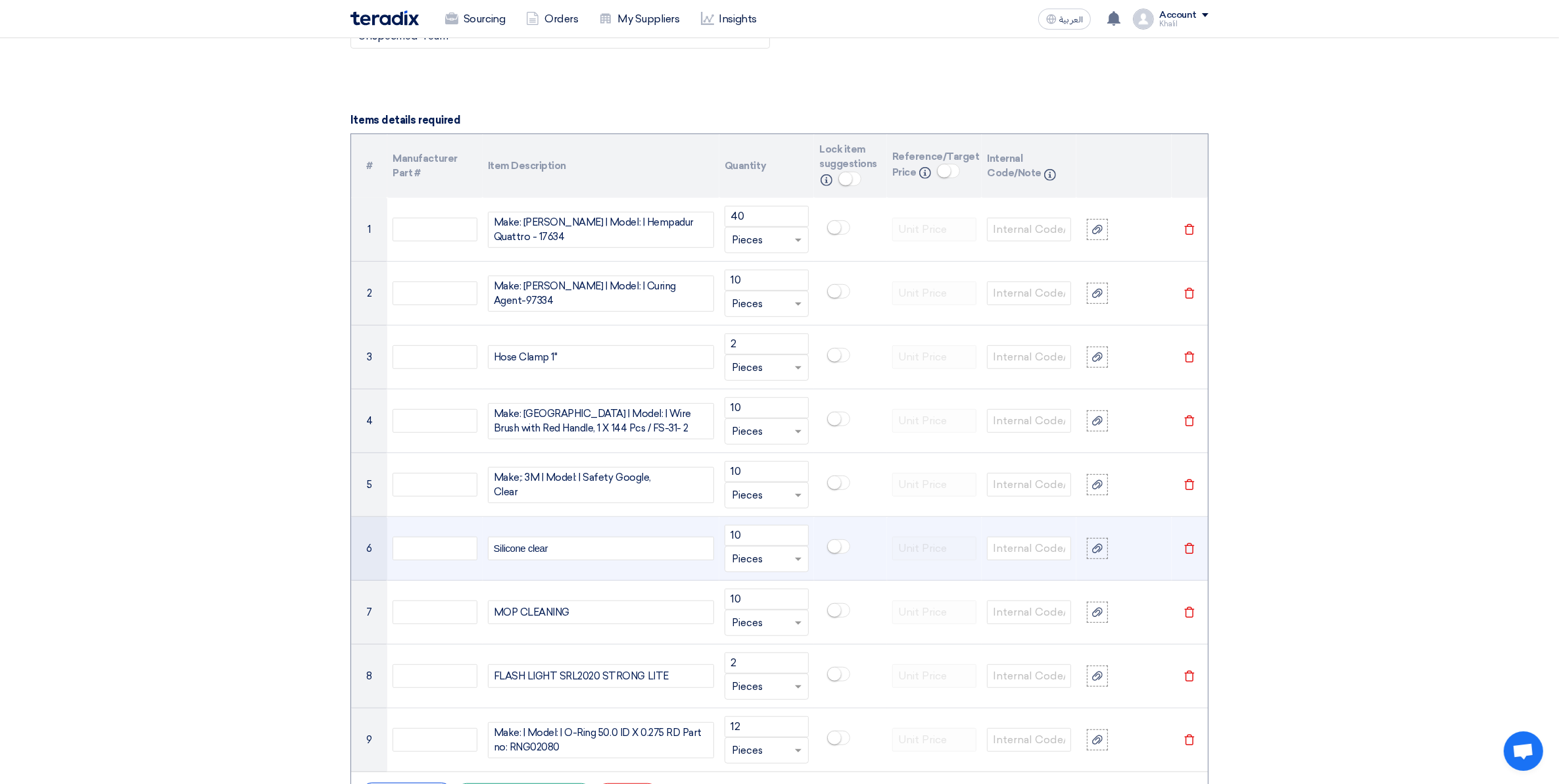
scroll to position [919, 0]
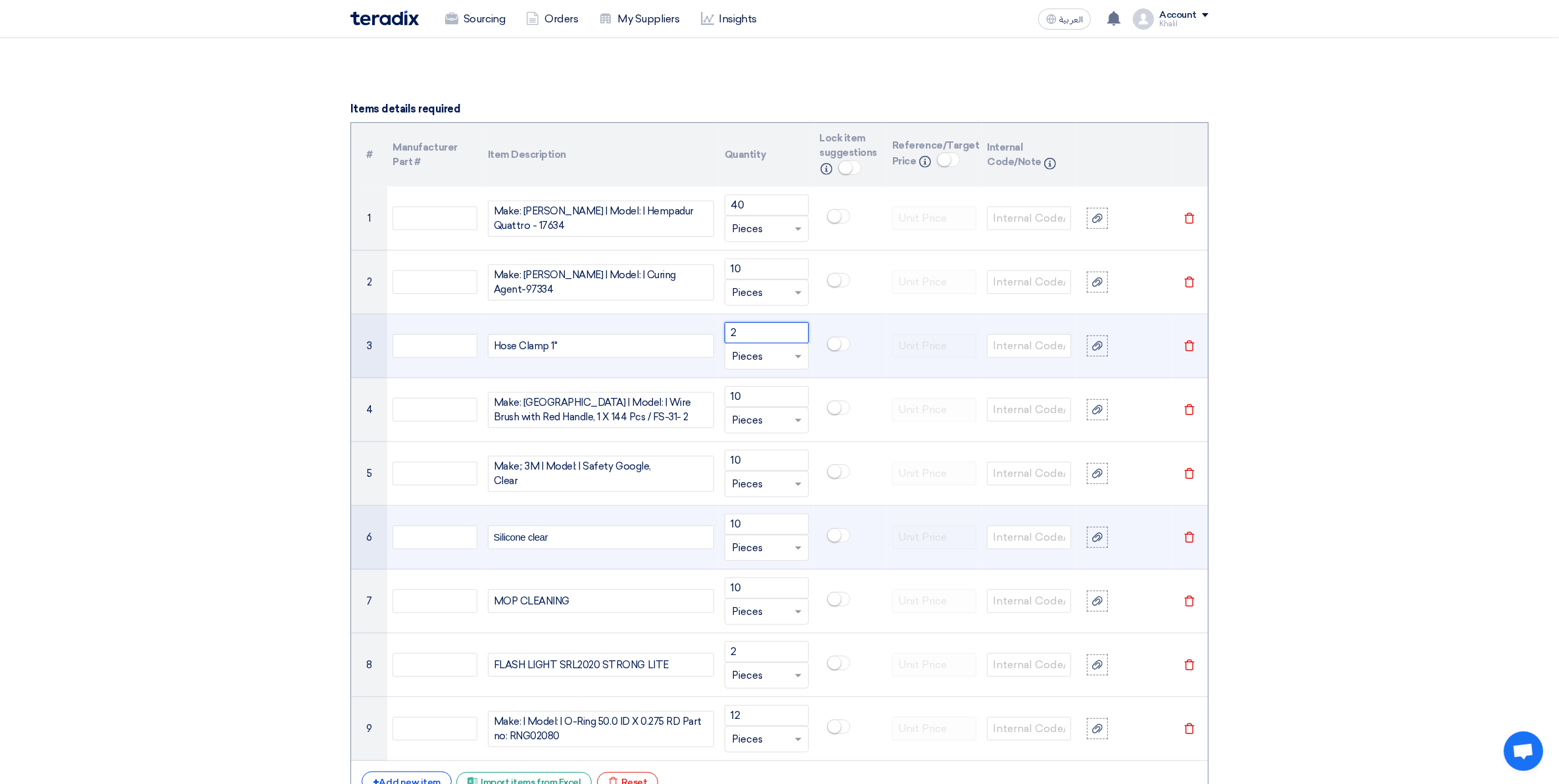
drag, startPoint x: 758, startPoint y: 334, endPoint x: 692, endPoint y: 327, distance: 66.4
click at [692, 327] on tr "3 Hose Clamp 1'' 2 Unit × Pieces [GEOGRAPHIC_DATA]" at bounding box center [779, 347] width 857 height 64
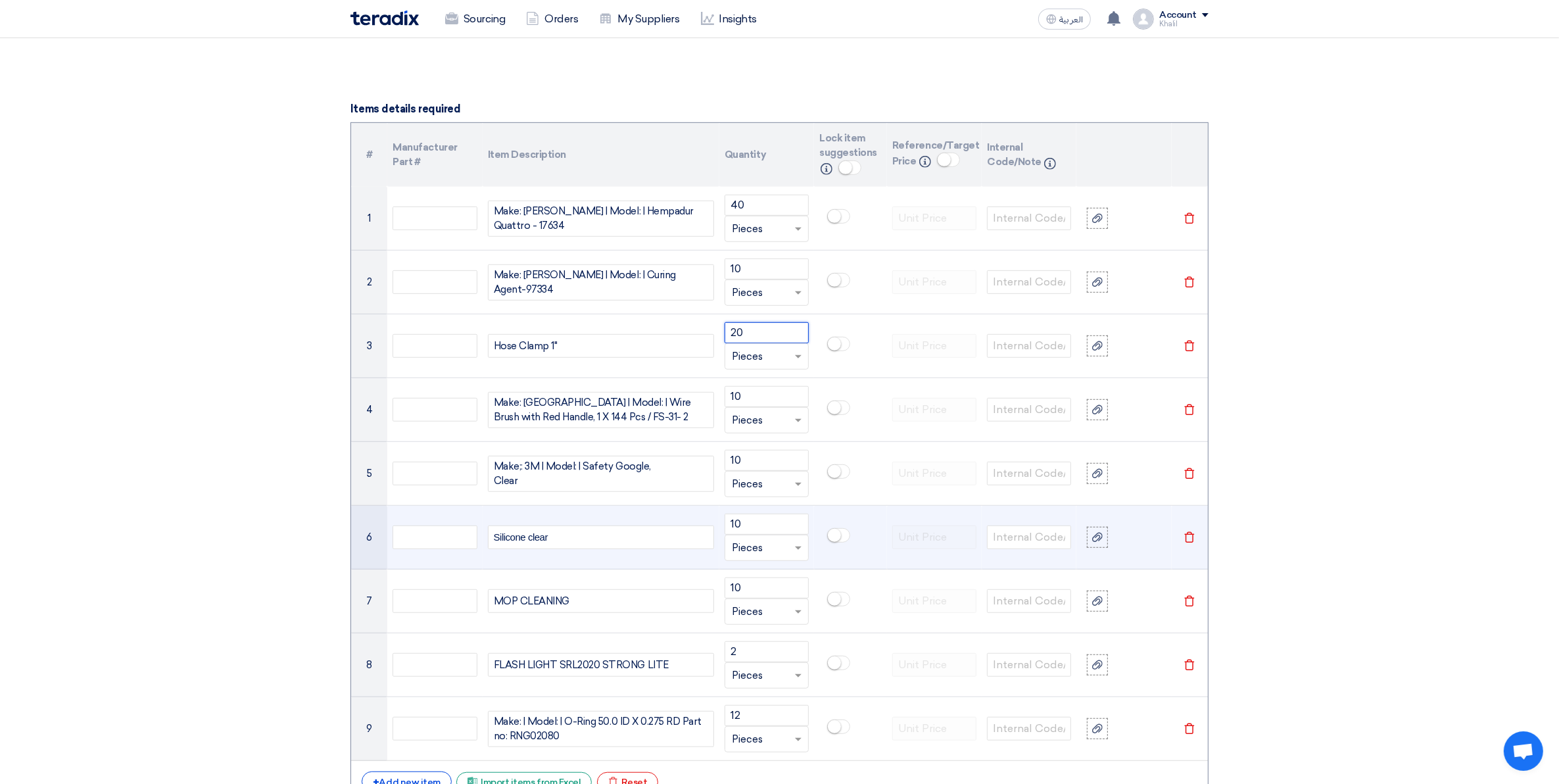
type input "20"
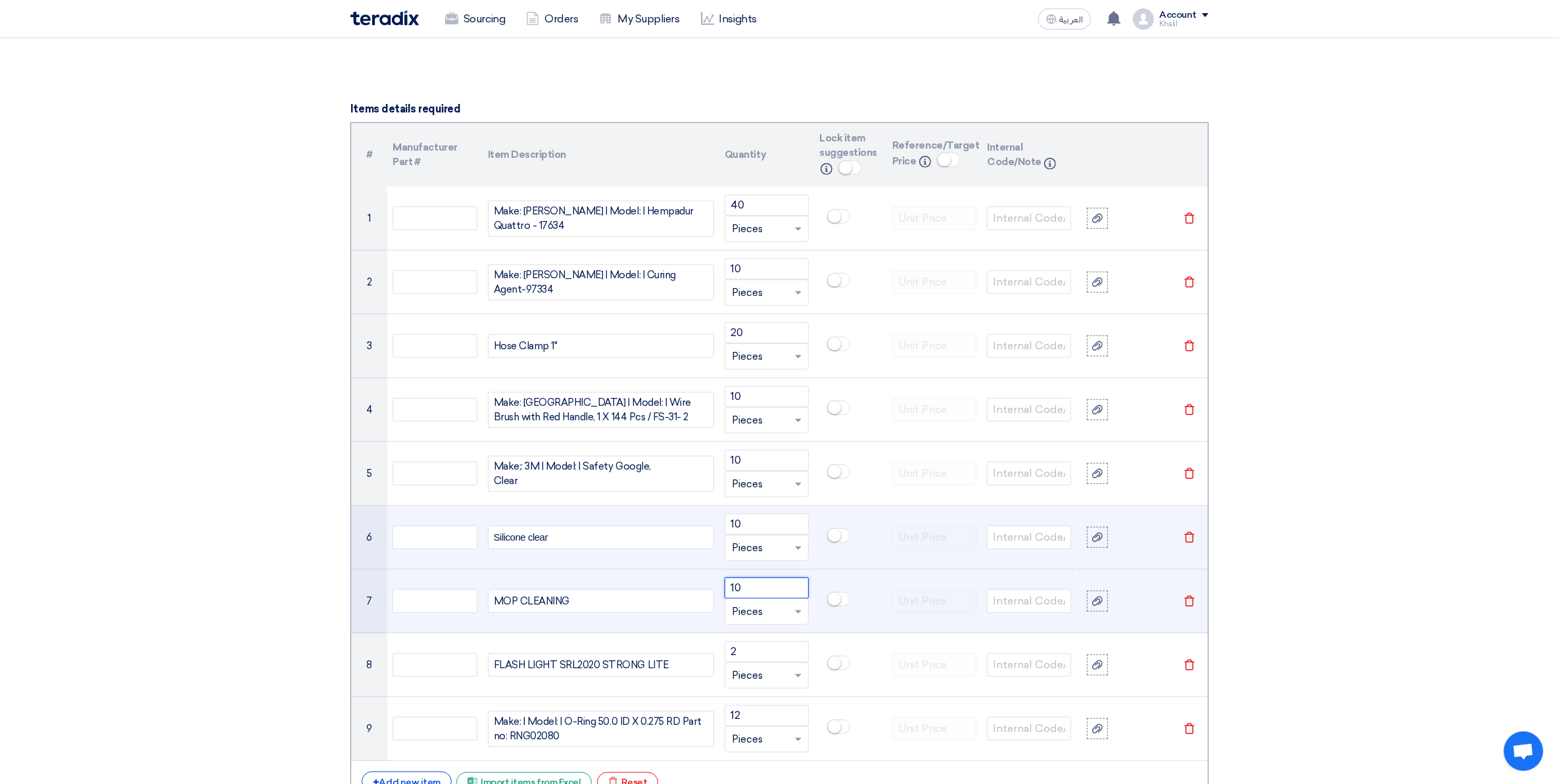
drag, startPoint x: 755, startPoint y: 591, endPoint x: 714, endPoint y: 581, distance: 42.2
click at [714, 581] on tr "7 MOP, CLEANING MOP, CLEANING MOP, CLEANING MOP, CLEANING MOP, CLEANING MOP, CL…" at bounding box center [779, 602] width 857 height 64
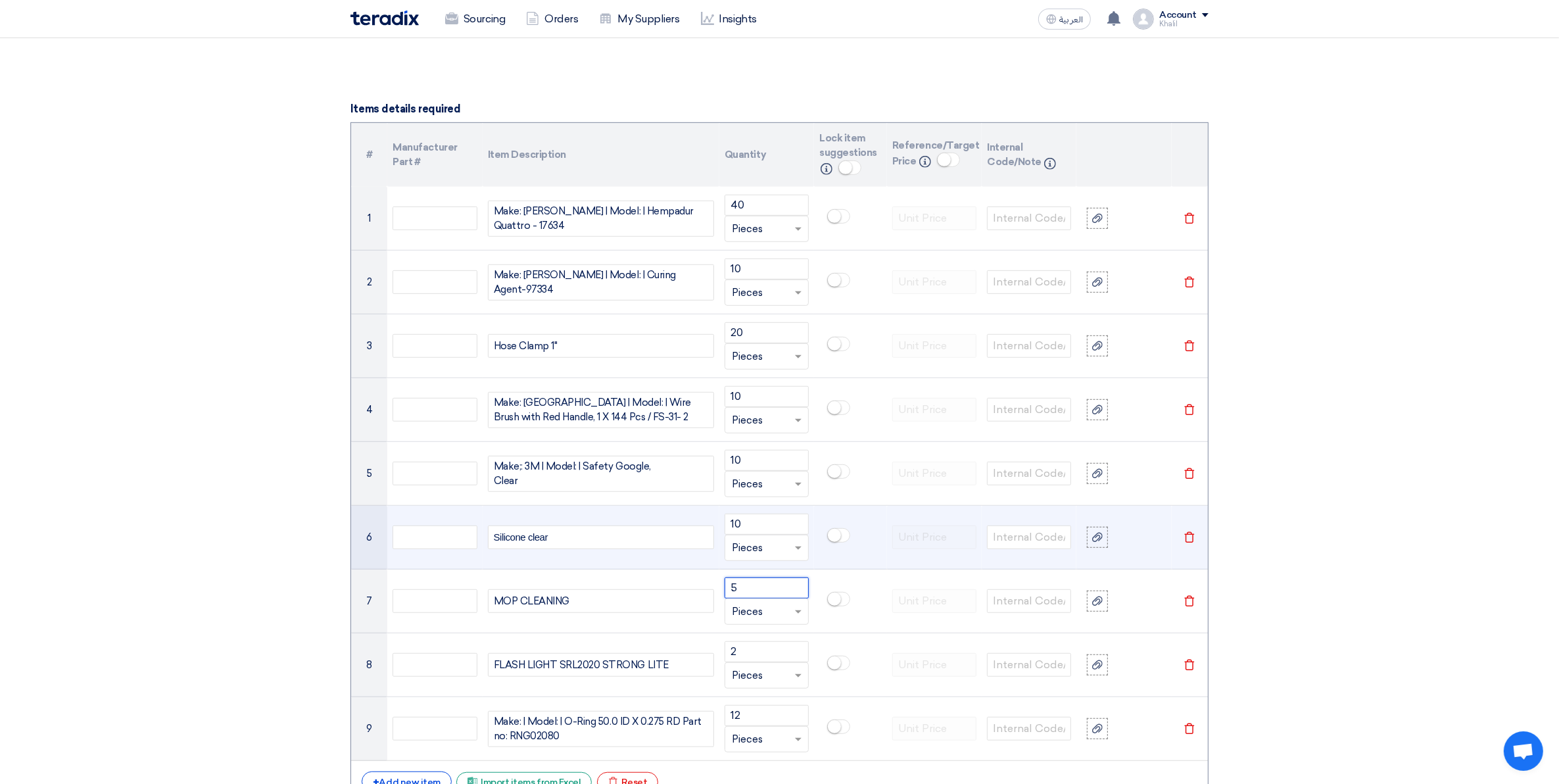
type input "5"
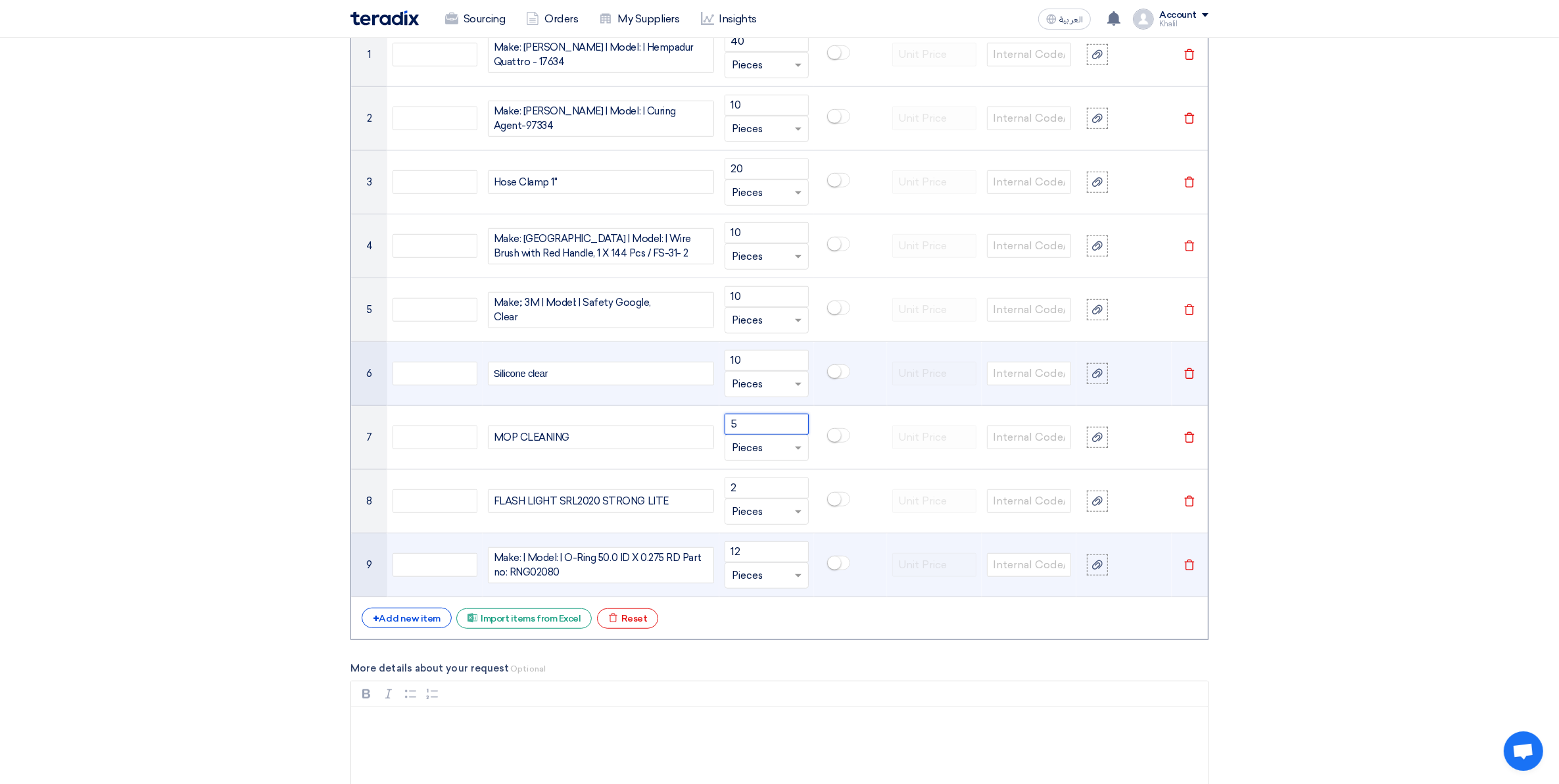
scroll to position [1165, 0]
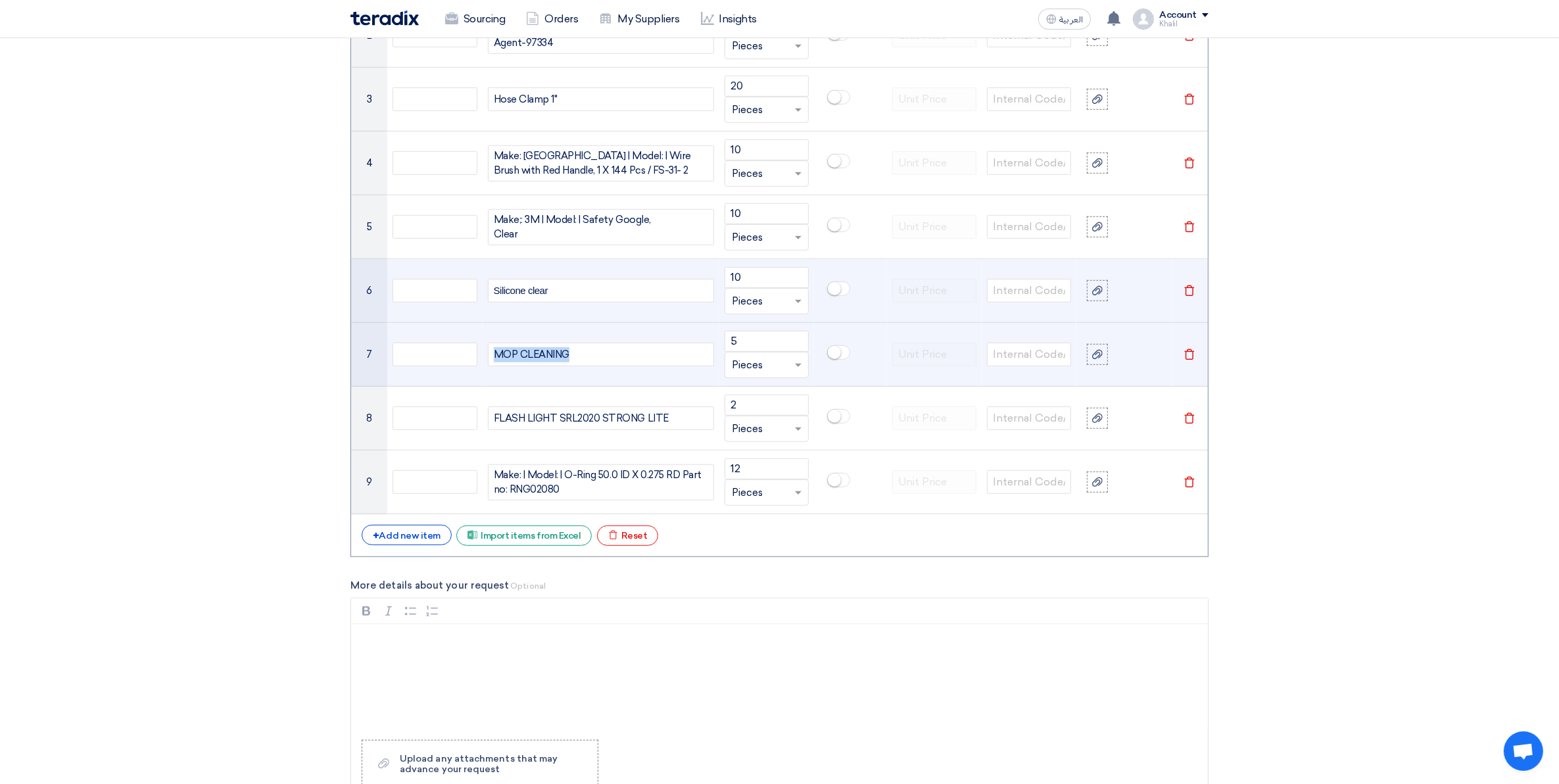
drag, startPoint x: 585, startPoint y: 355, endPoint x: 494, endPoint y: 349, distance: 91.2
click at [494, 349] on div "MOP, CLEANING MOP, CLEANING MOP, CLEANING MOP, CLEANING MOP, CLEANING MOP, CLEA…" at bounding box center [600, 354] width 226 height 24
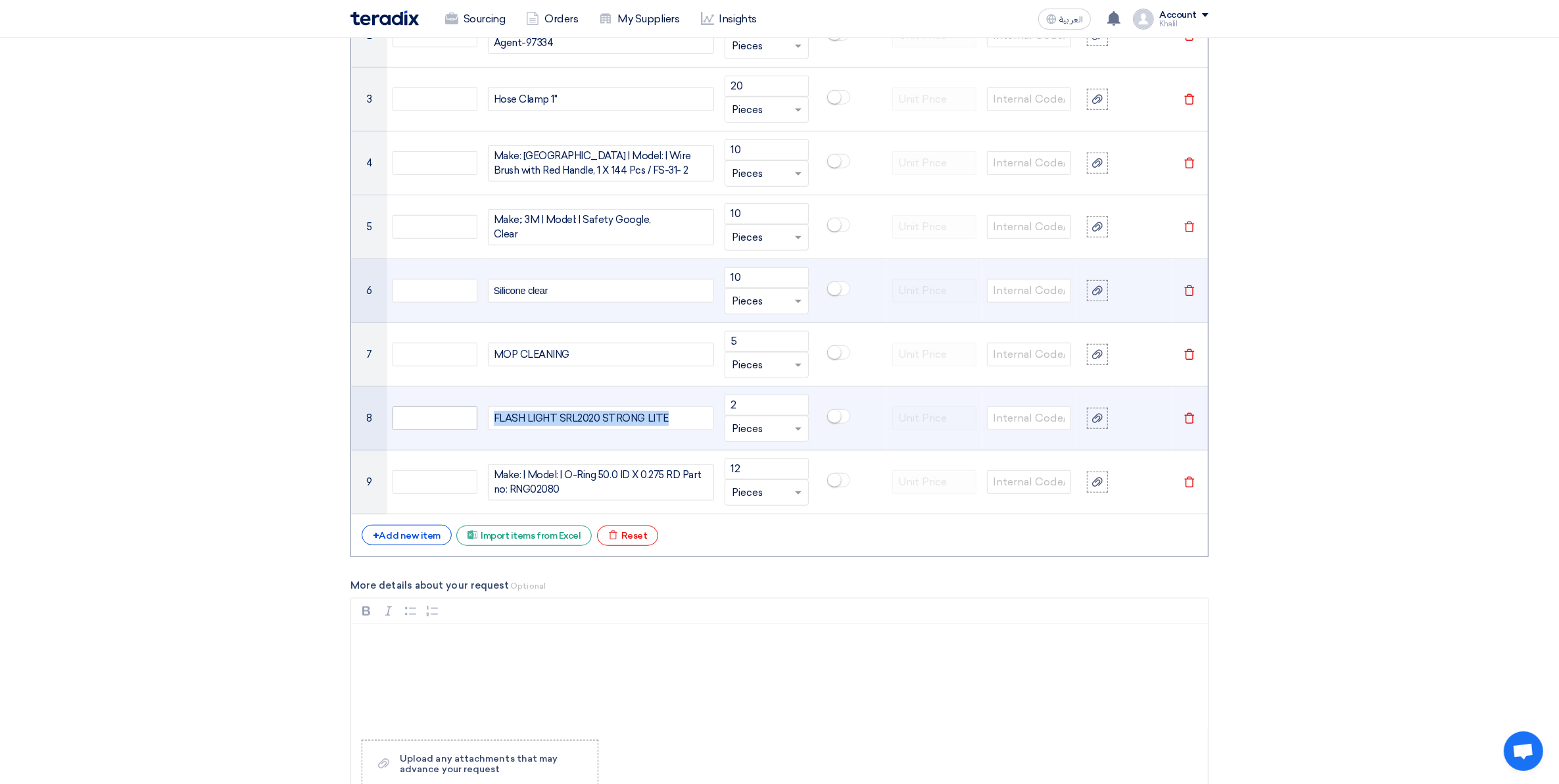
drag, startPoint x: 646, startPoint y: 418, endPoint x: 474, endPoint y: 414, distance: 172.0
click at [474, 414] on tr "8 FLASH LIGHT SRL2020 STRONG LITE 2 Unit × Pieces [GEOGRAPHIC_DATA]" at bounding box center [779, 419] width 857 height 64
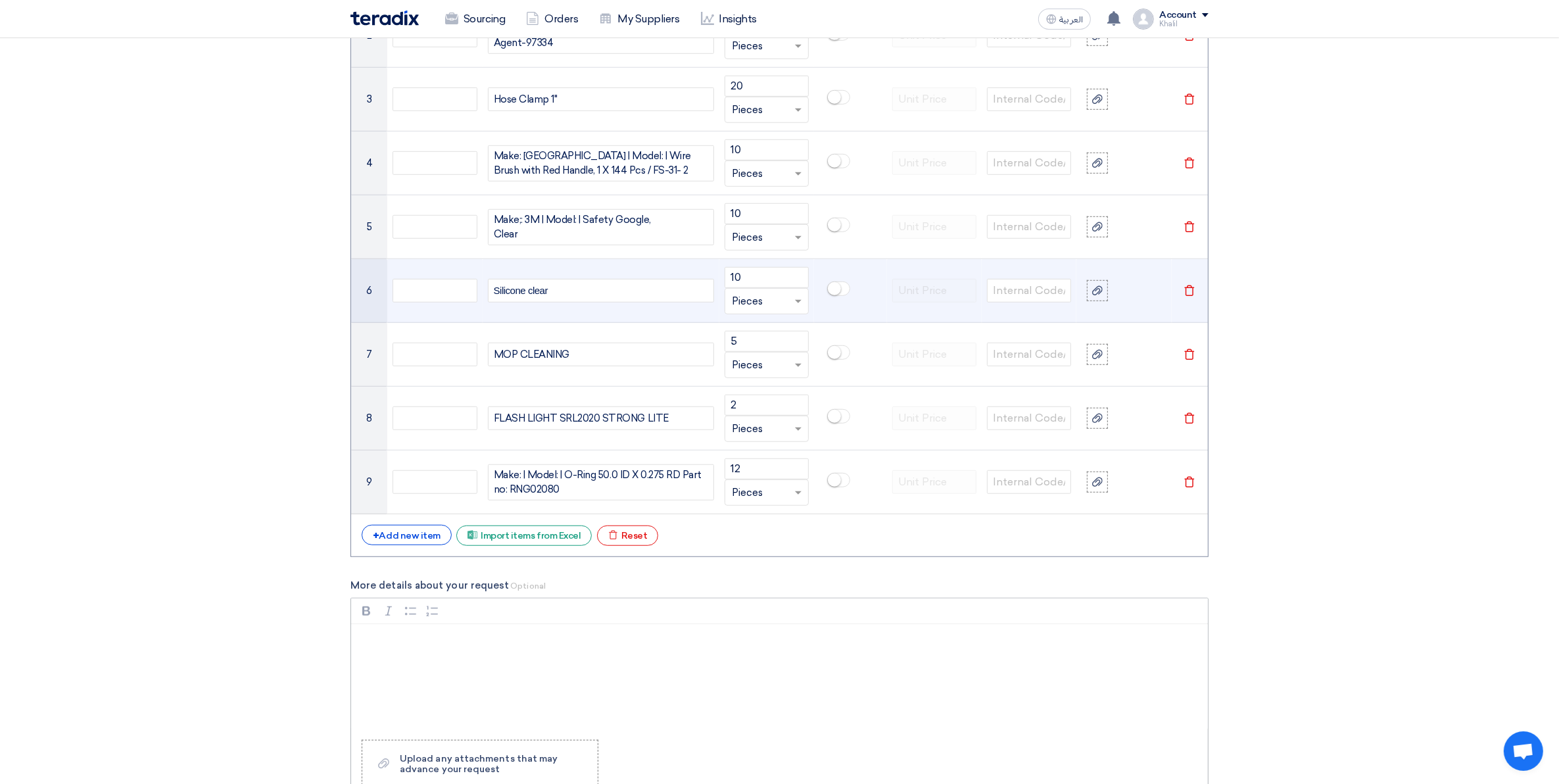
click at [932, 679] on div "Rich Text Editor, main" at bounding box center [779, 676] width 857 height 105
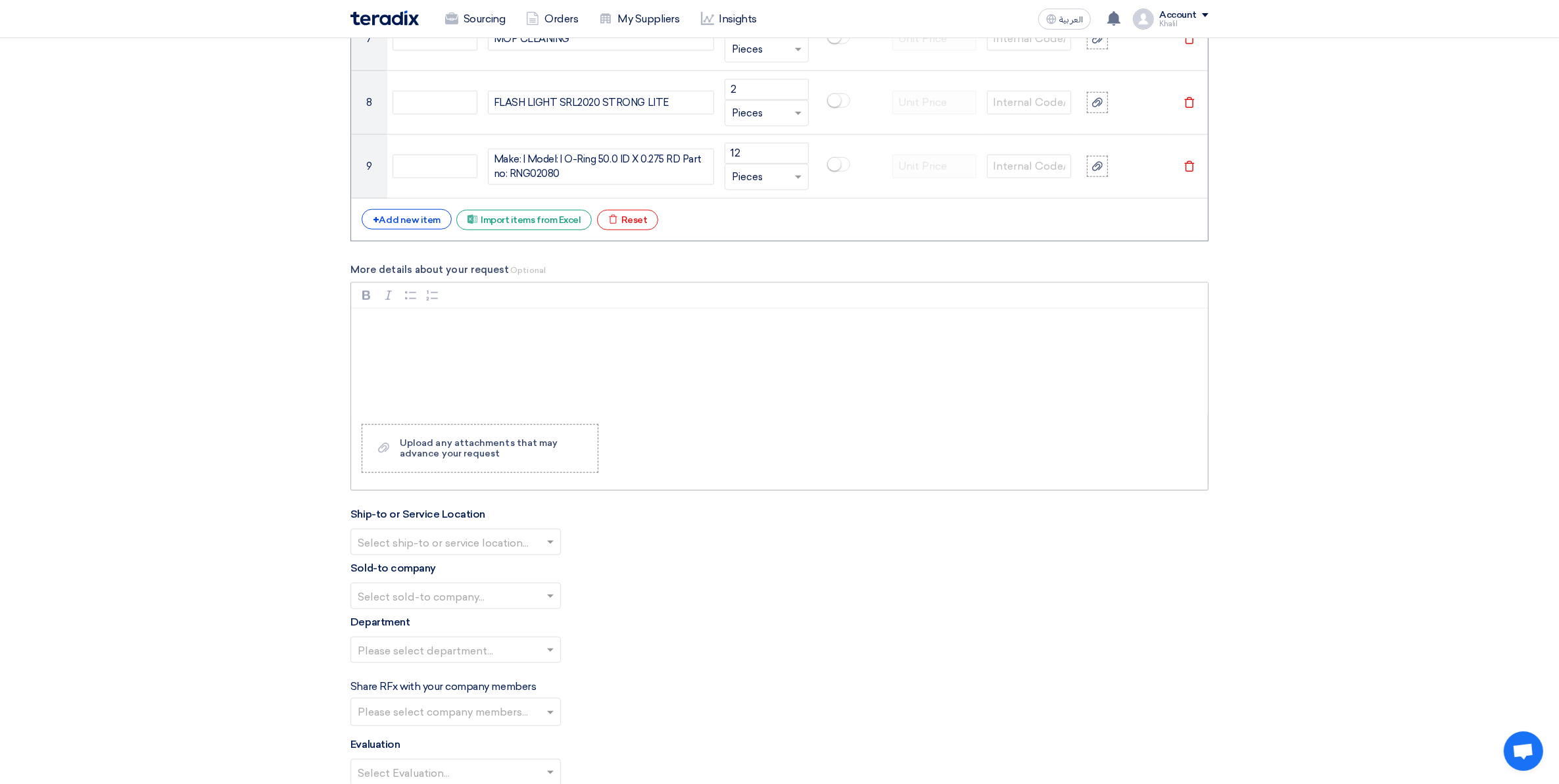
scroll to position [1413, 0]
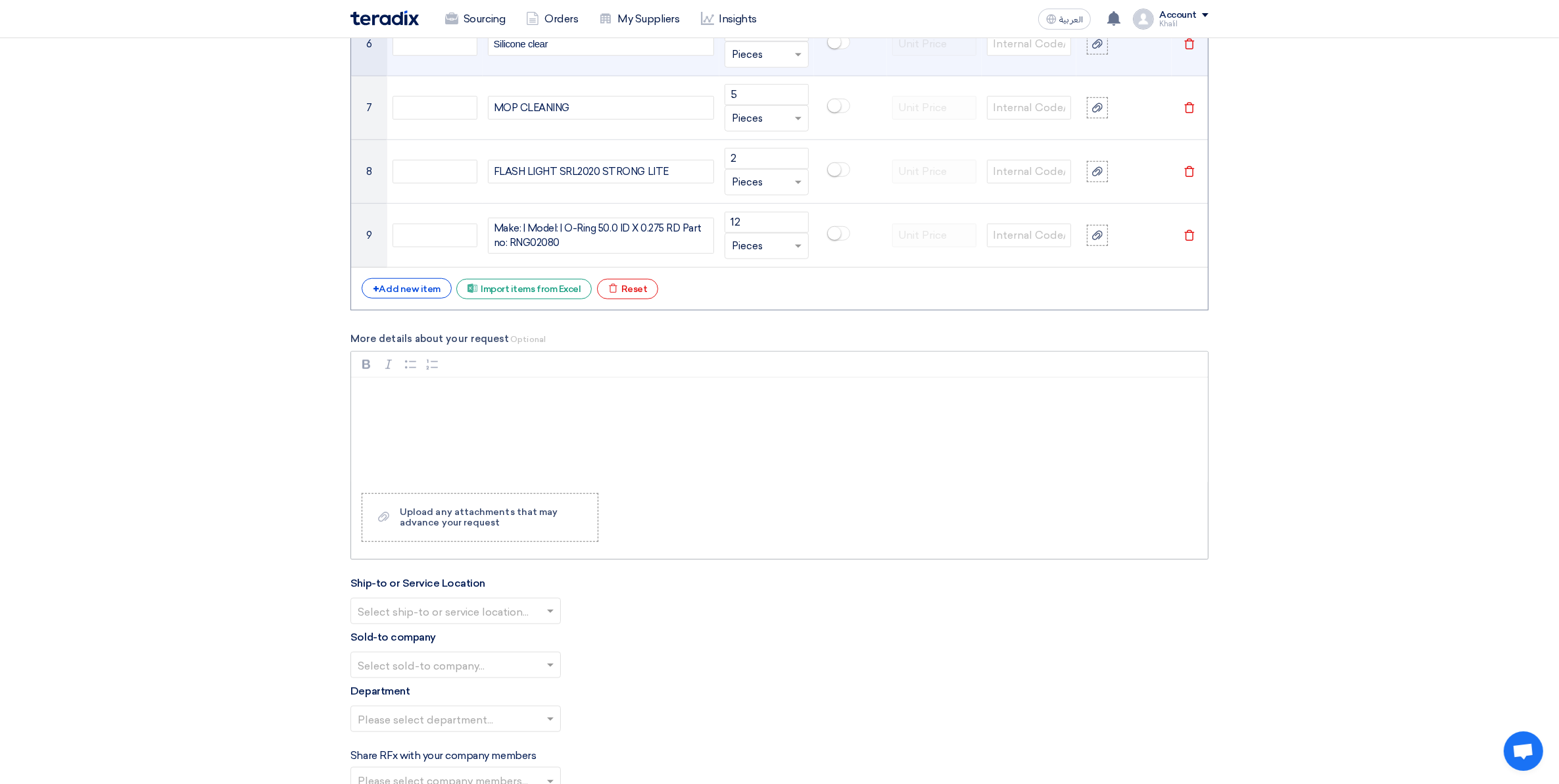
click at [414, 427] on div "Rich Text Editor, main" at bounding box center [779, 429] width 857 height 105
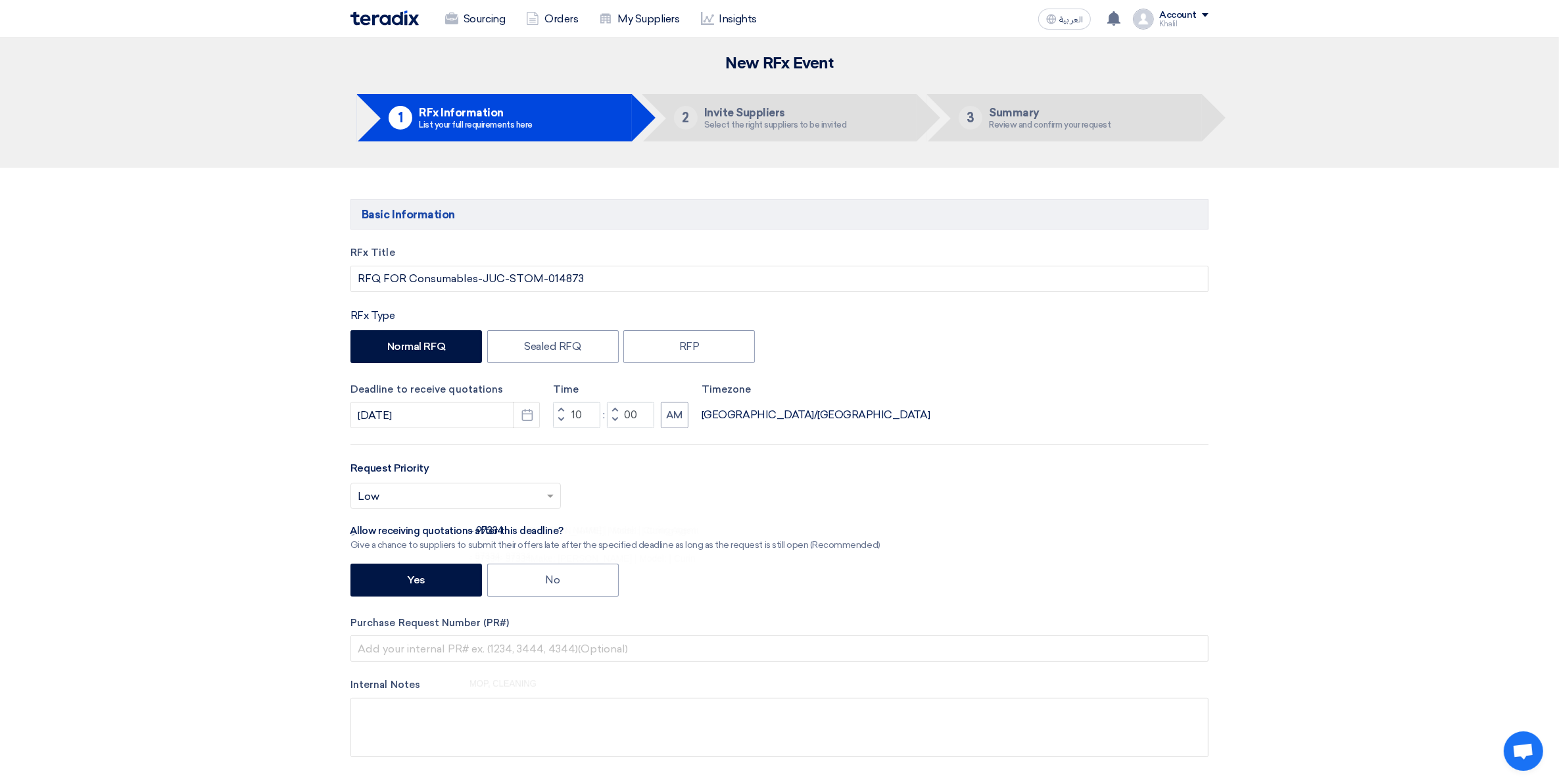
scroll to position [0, 0]
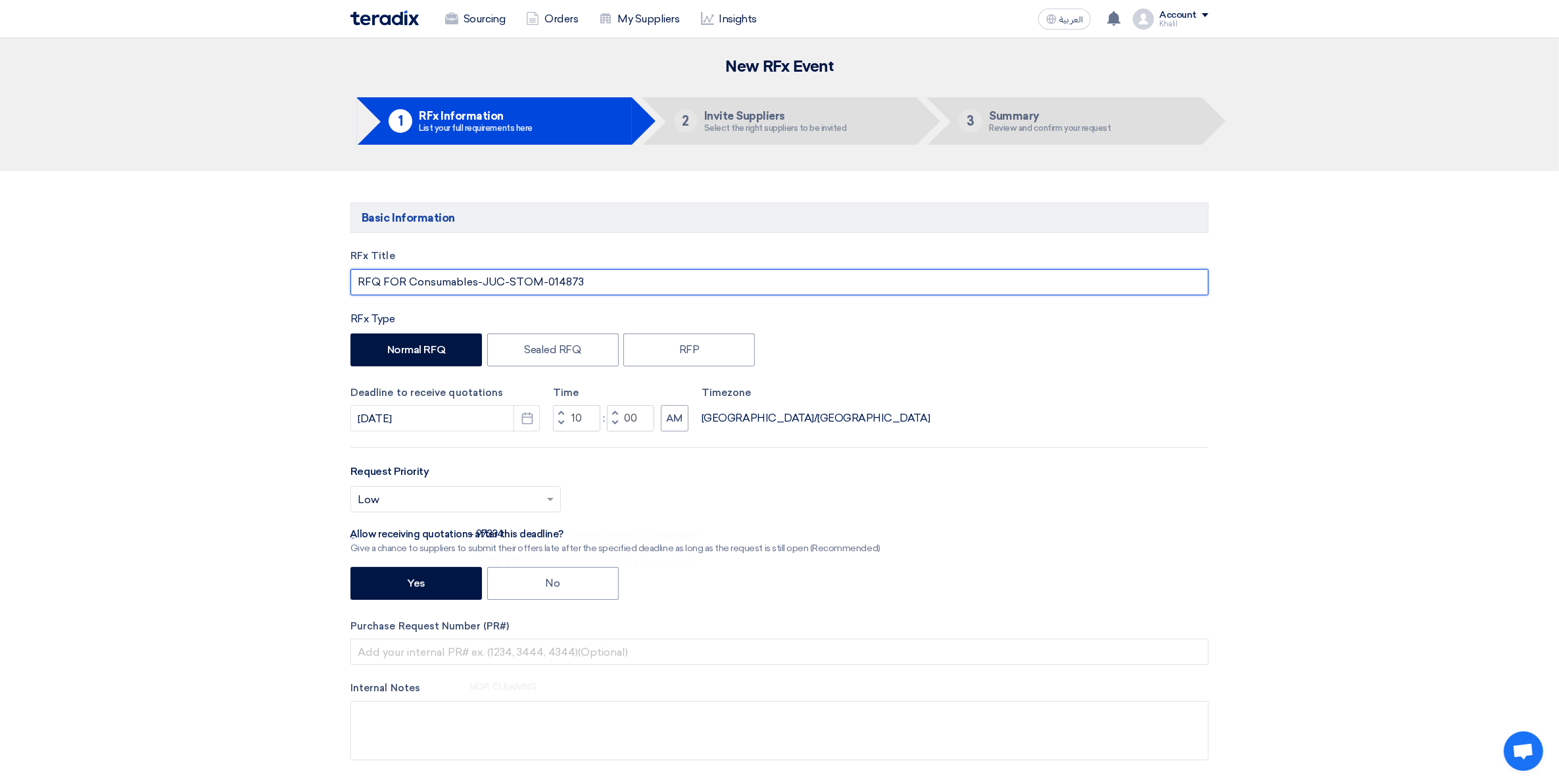
drag, startPoint x: 411, startPoint y: 281, endPoint x: 479, endPoint y: 281, distance: 68.0
click at [479, 281] on input "RFQ FOR Consumables-JUC-STOM-014873" at bounding box center [779, 282] width 858 height 26
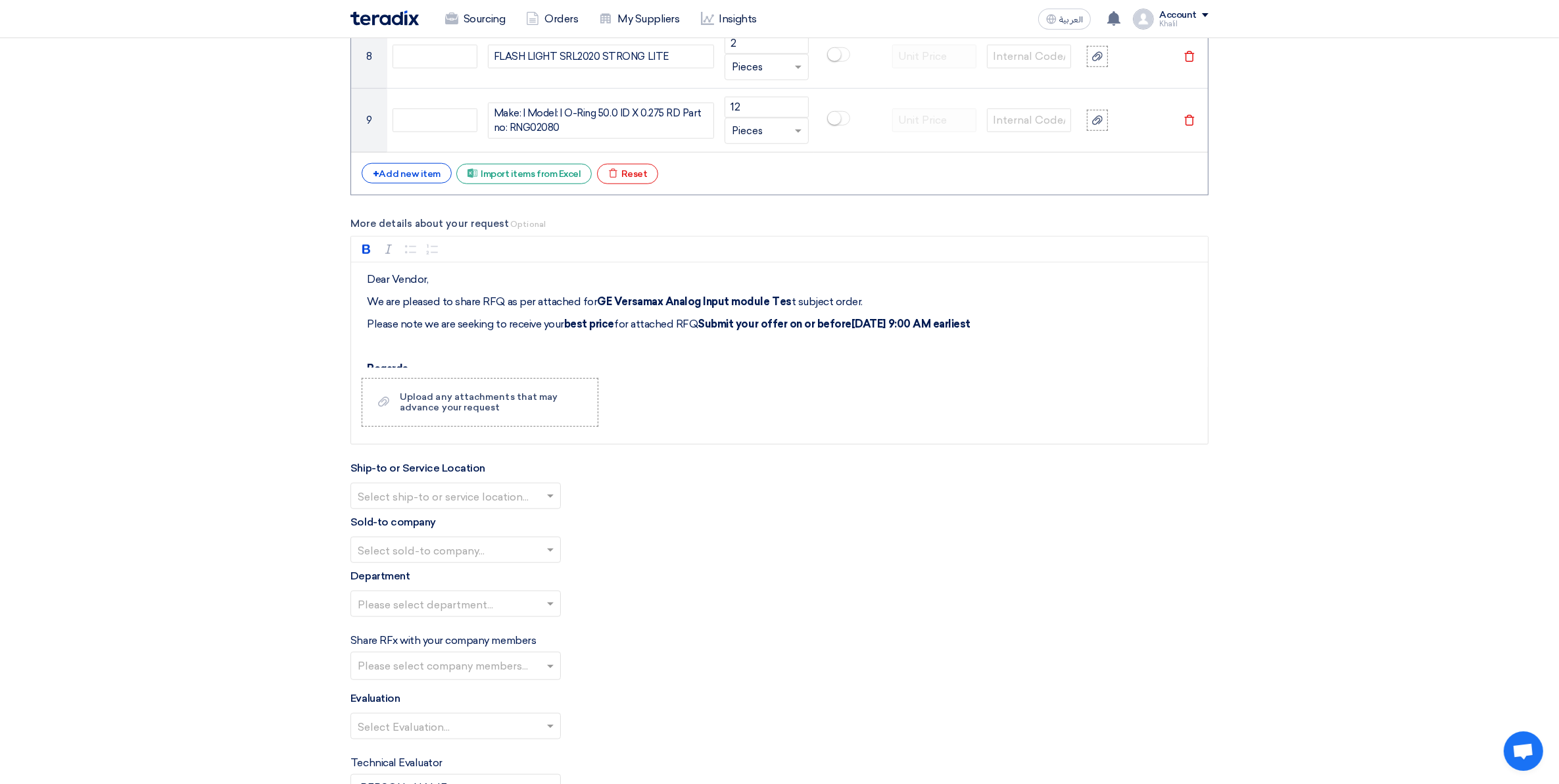
scroll to position [1397, 0]
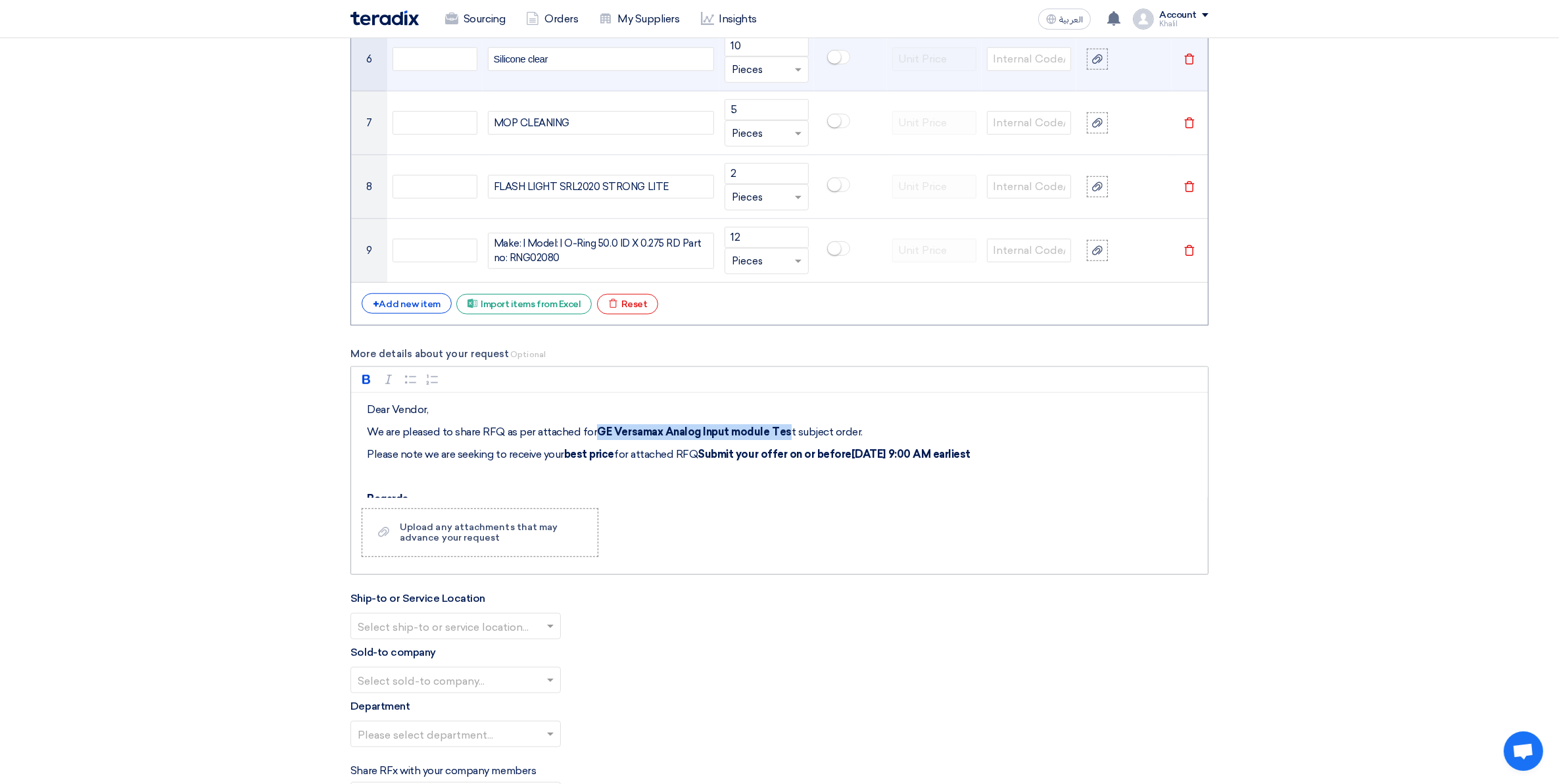
drag, startPoint x: 781, startPoint y: 435, endPoint x: 596, endPoint y: 435, distance: 185.0
click at [596, 435] on p "We are pleased to share RFQ as per attached for GE Versamax Analog Input module…" at bounding box center [784, 432] width 834 height 16
click at [868, 530] on div "Rich Text Editor Bold (CTRL+B) Bold Italic (CTRL+I) Italic Bulleted List Bullet…" at bounding box center [779, 470] width 858 height 209
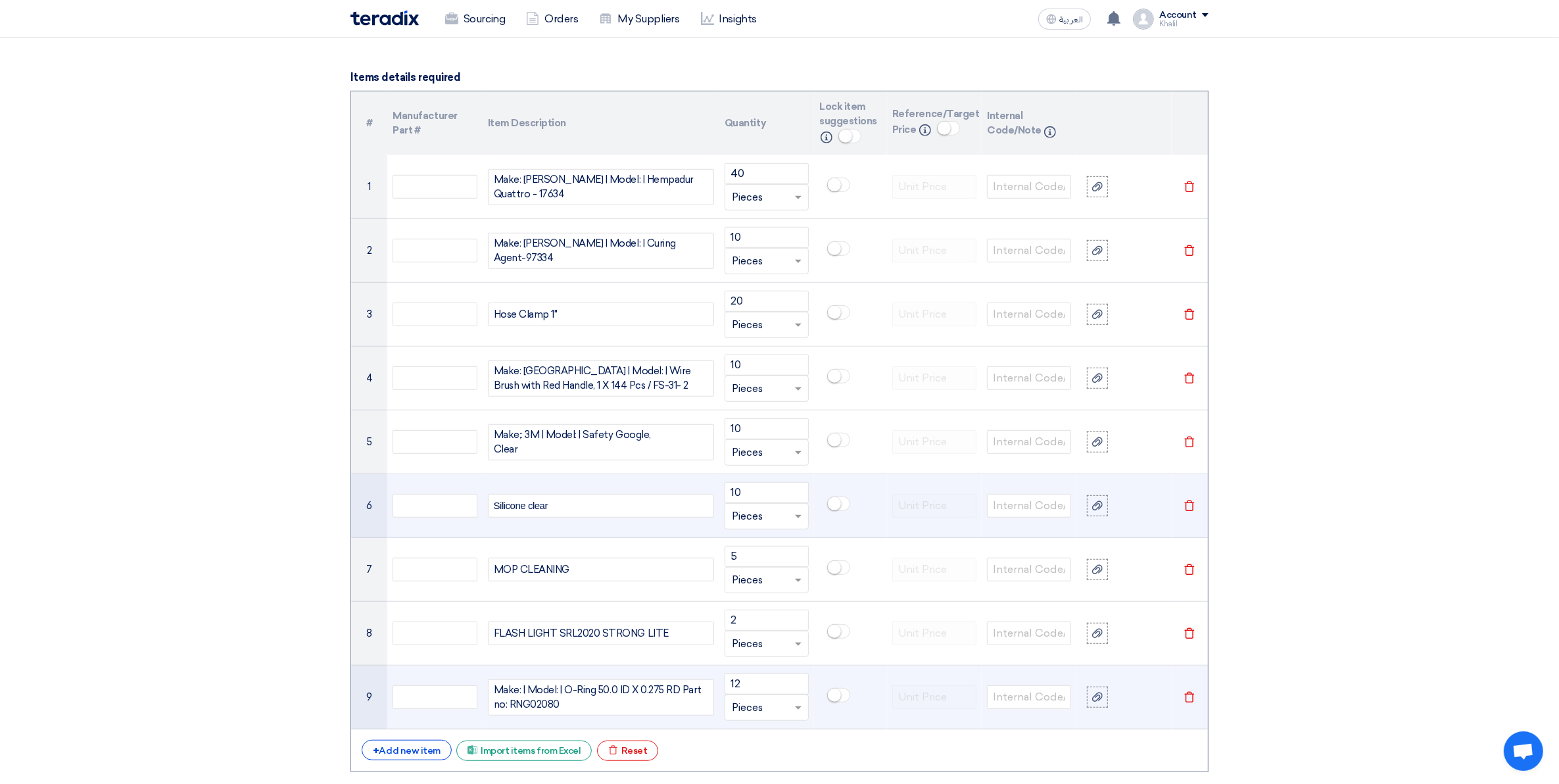
scroll to position [904, 0]
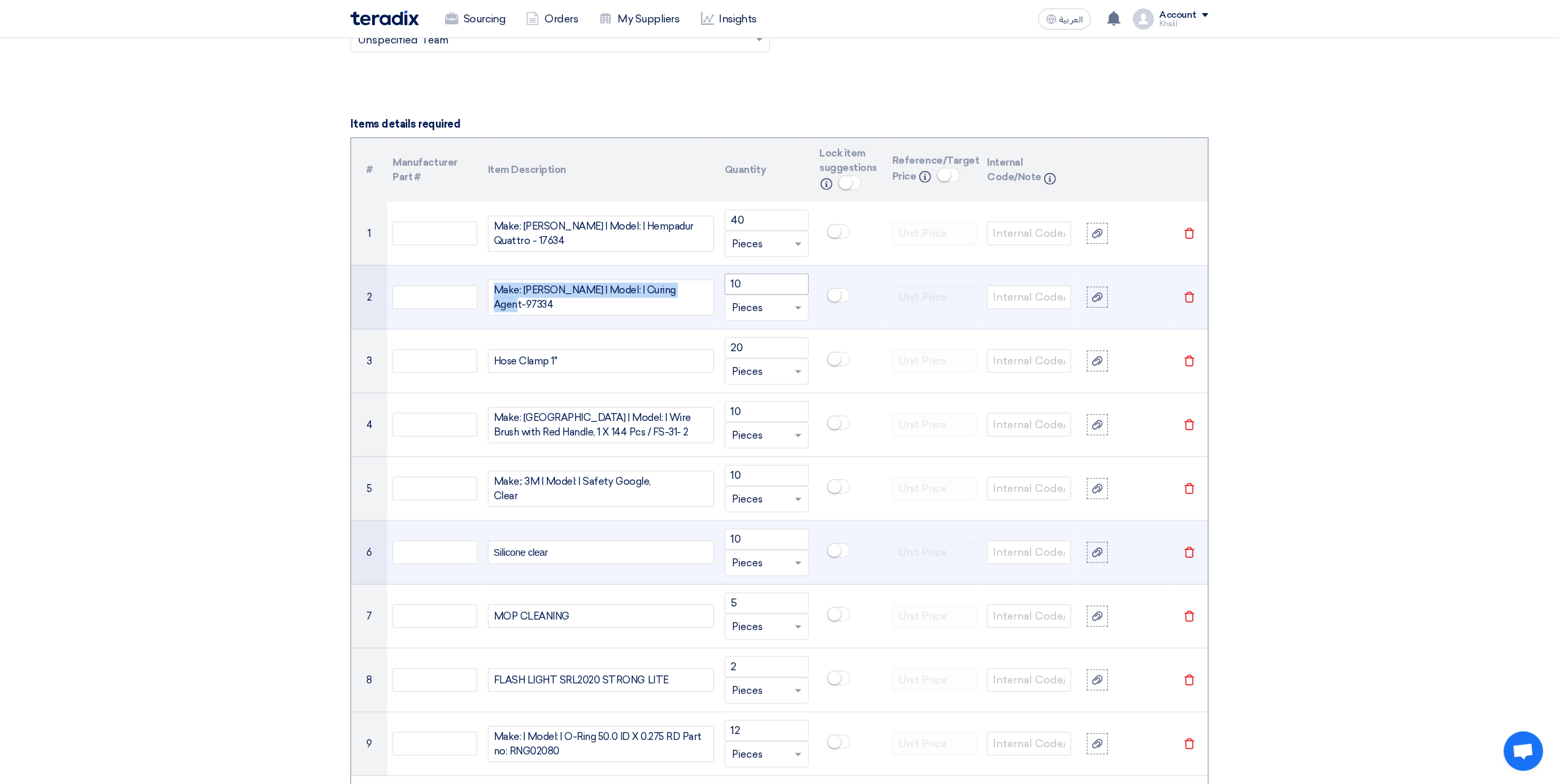
drag, startPoint x: 495, startPoint y: 296, endPoint x: 725, endPoint y: 294, distance: 230.0
click at [725, 294] on tr "2 Make: [PERSON_NAME] | Model: | Curing Agent-97334 - 97334 Make: [PERSON_NAME]…" at bounding box center [779, 298] width 857 height 64
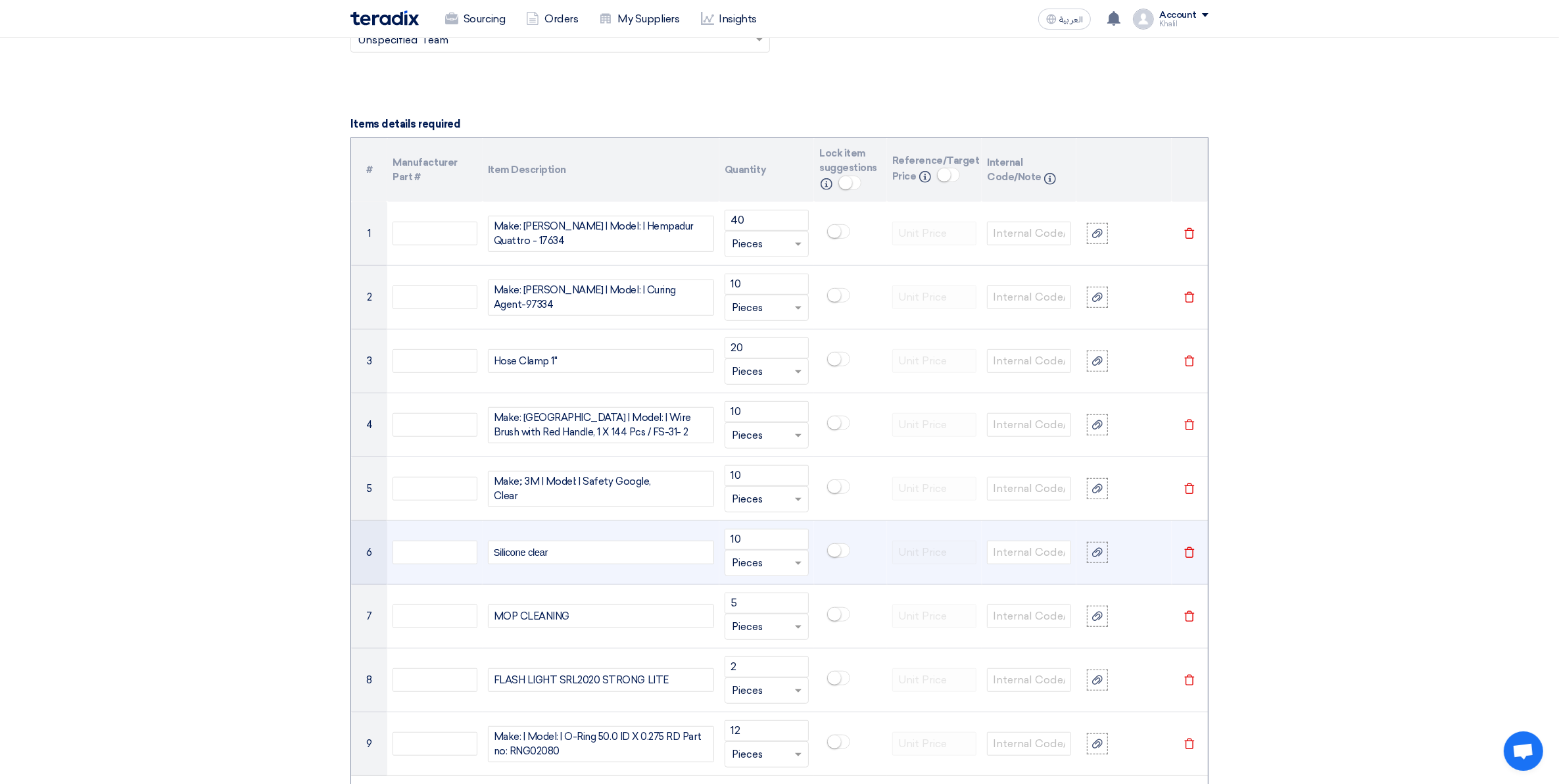
click at [1360, 422] on section "Basic Information RFx Title RFQ FOR Consumables-JUC-STOM-014873 RFx Type Normal…" at bounding box center [779, 649] width 1559 height 2764
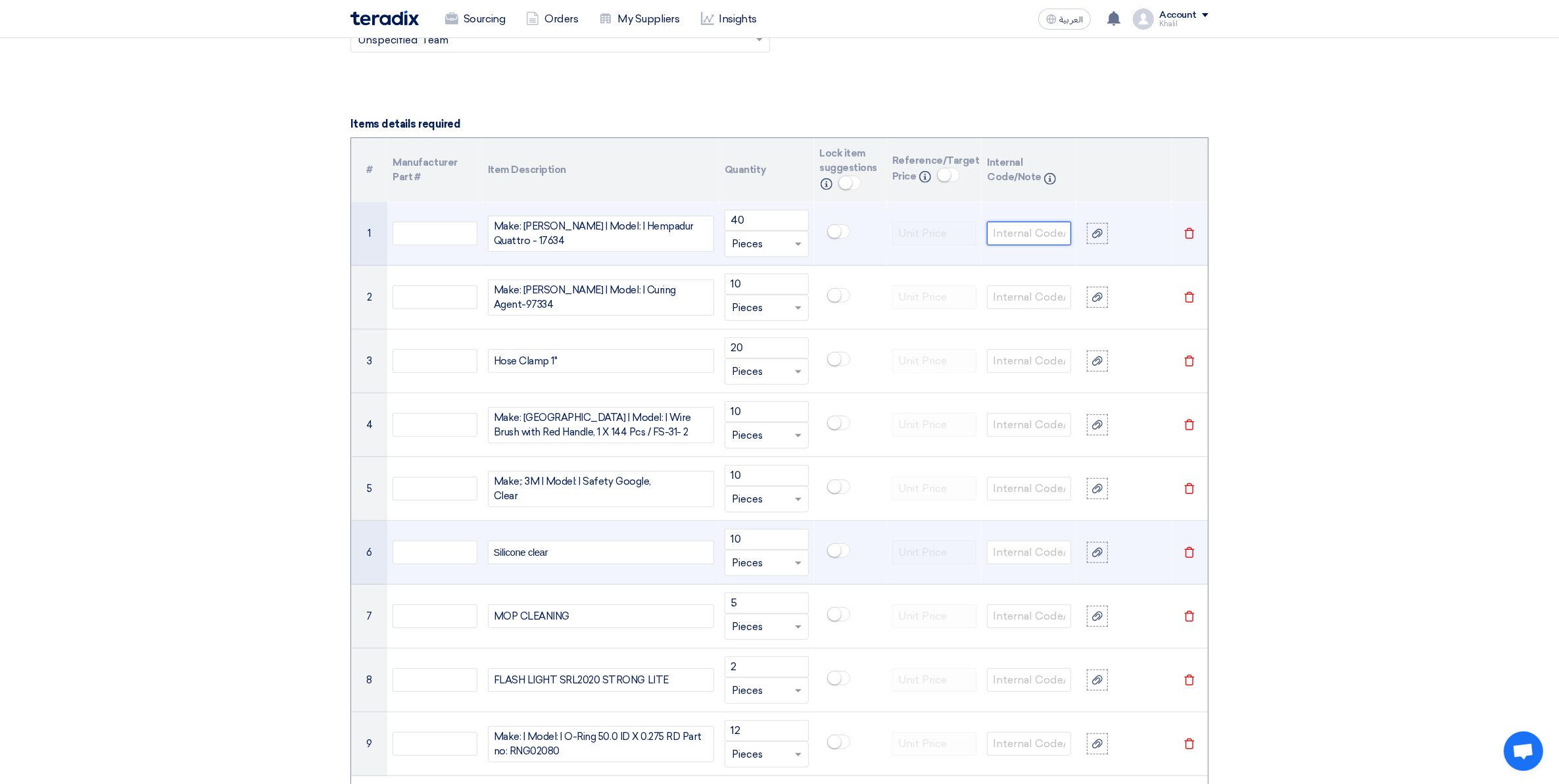
click at [1042, 235] on input "text" at bounding box center [1029, 233] width 84 height 24
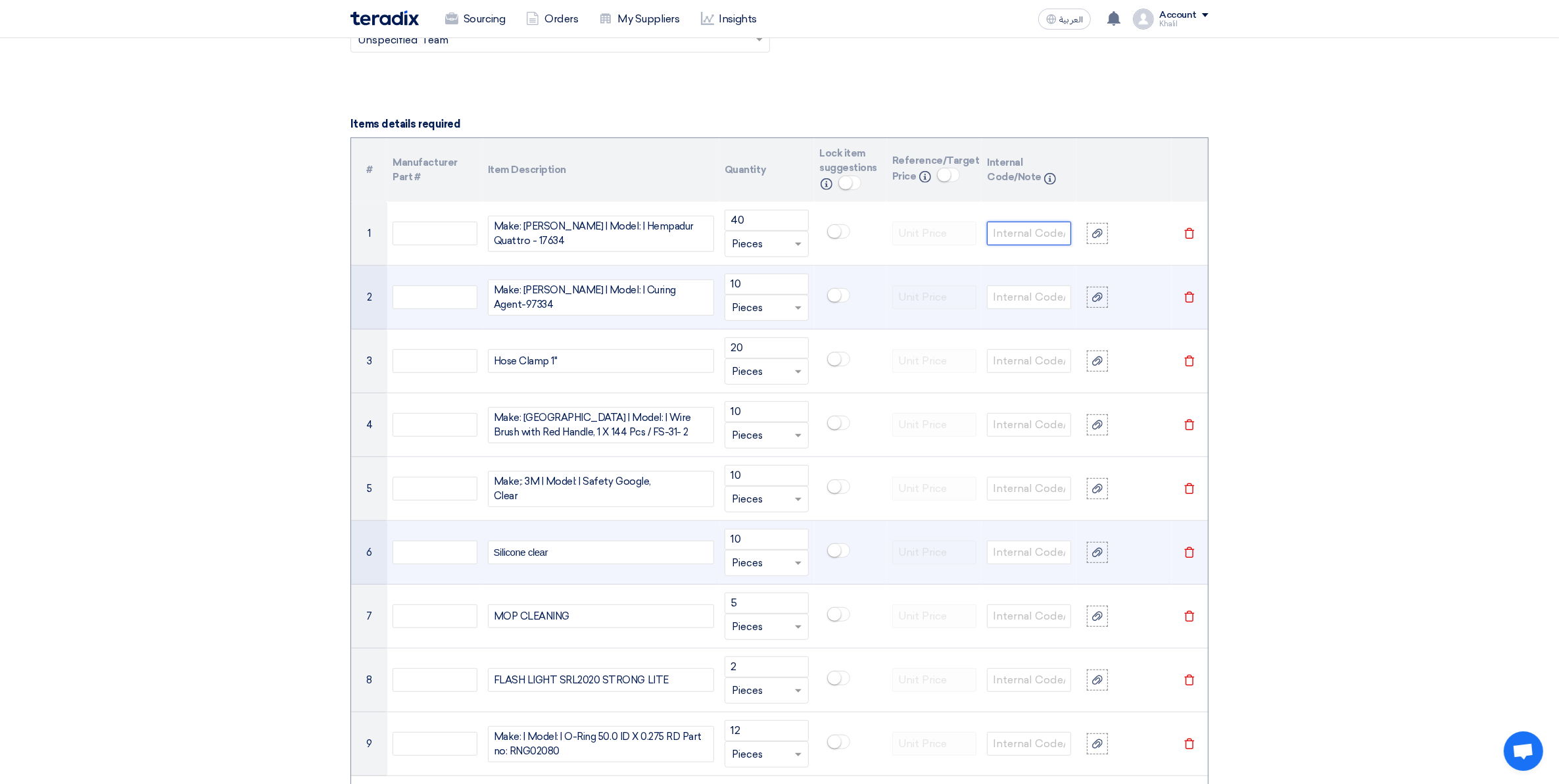
paste input "0206000089"
type input "0206000089"
click at [1029, 299] on input "text" at bounding box center [1029, 297] width 84 height 24
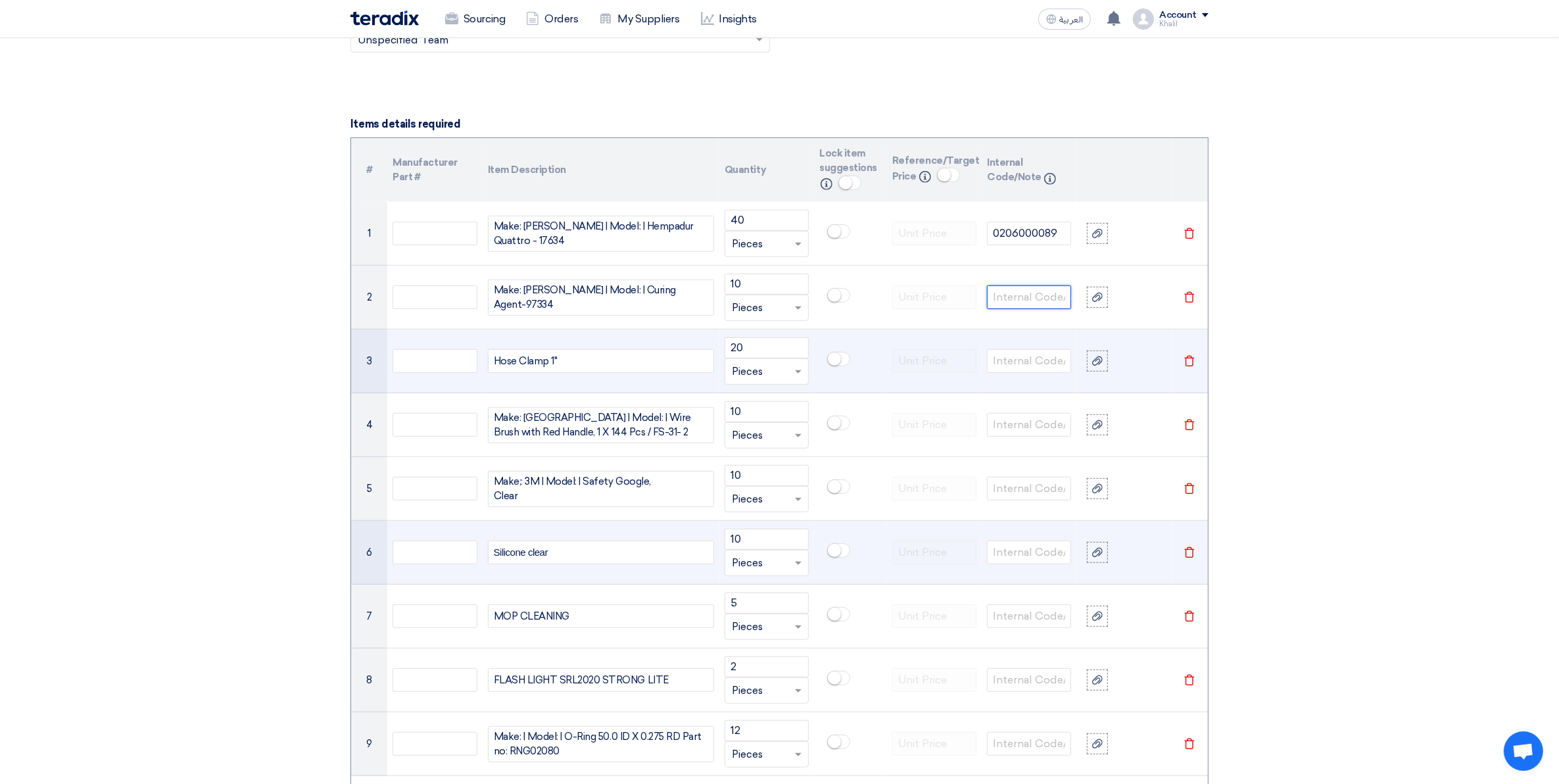
paste input "206000088"
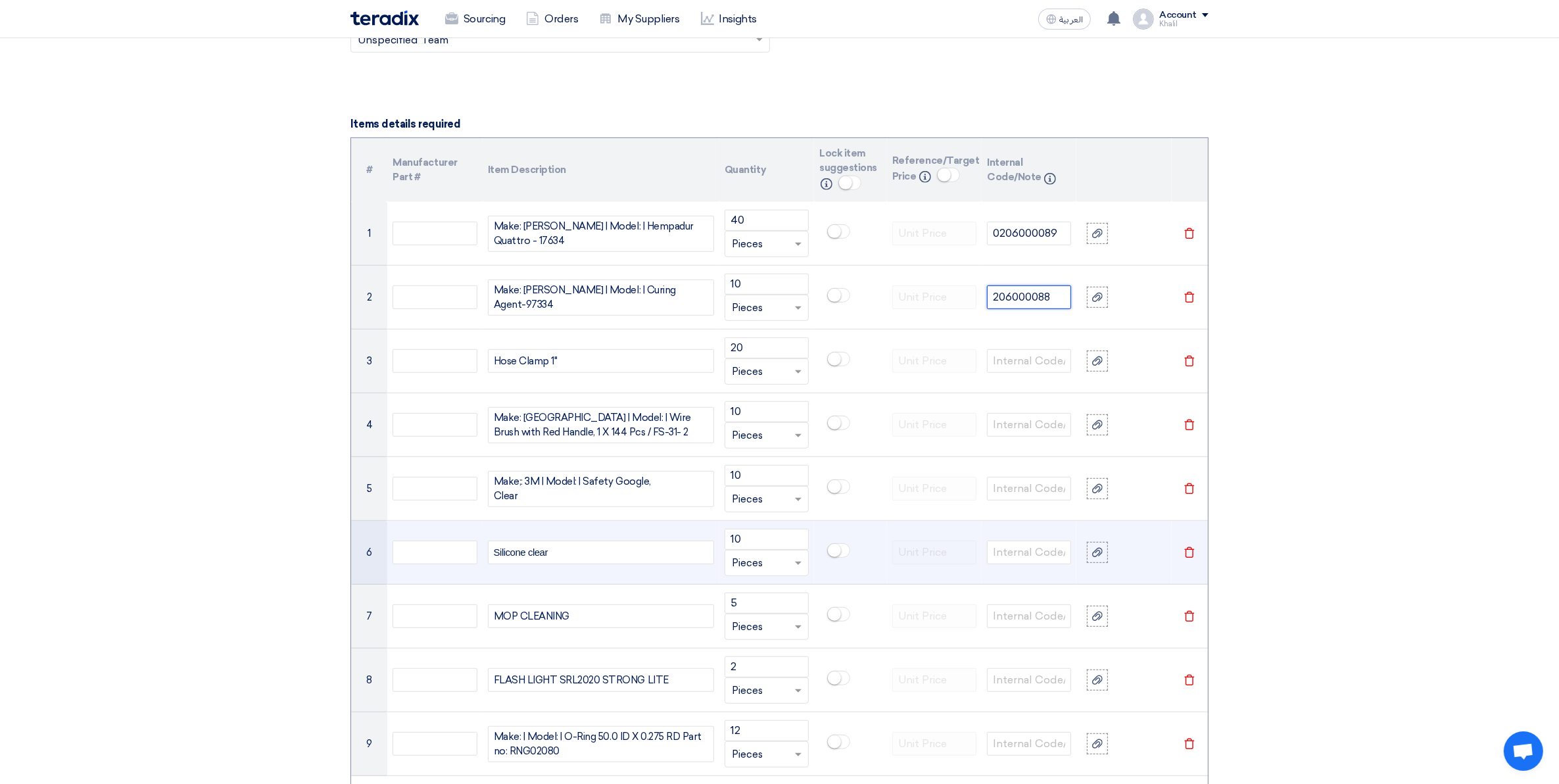
type input "206000088"
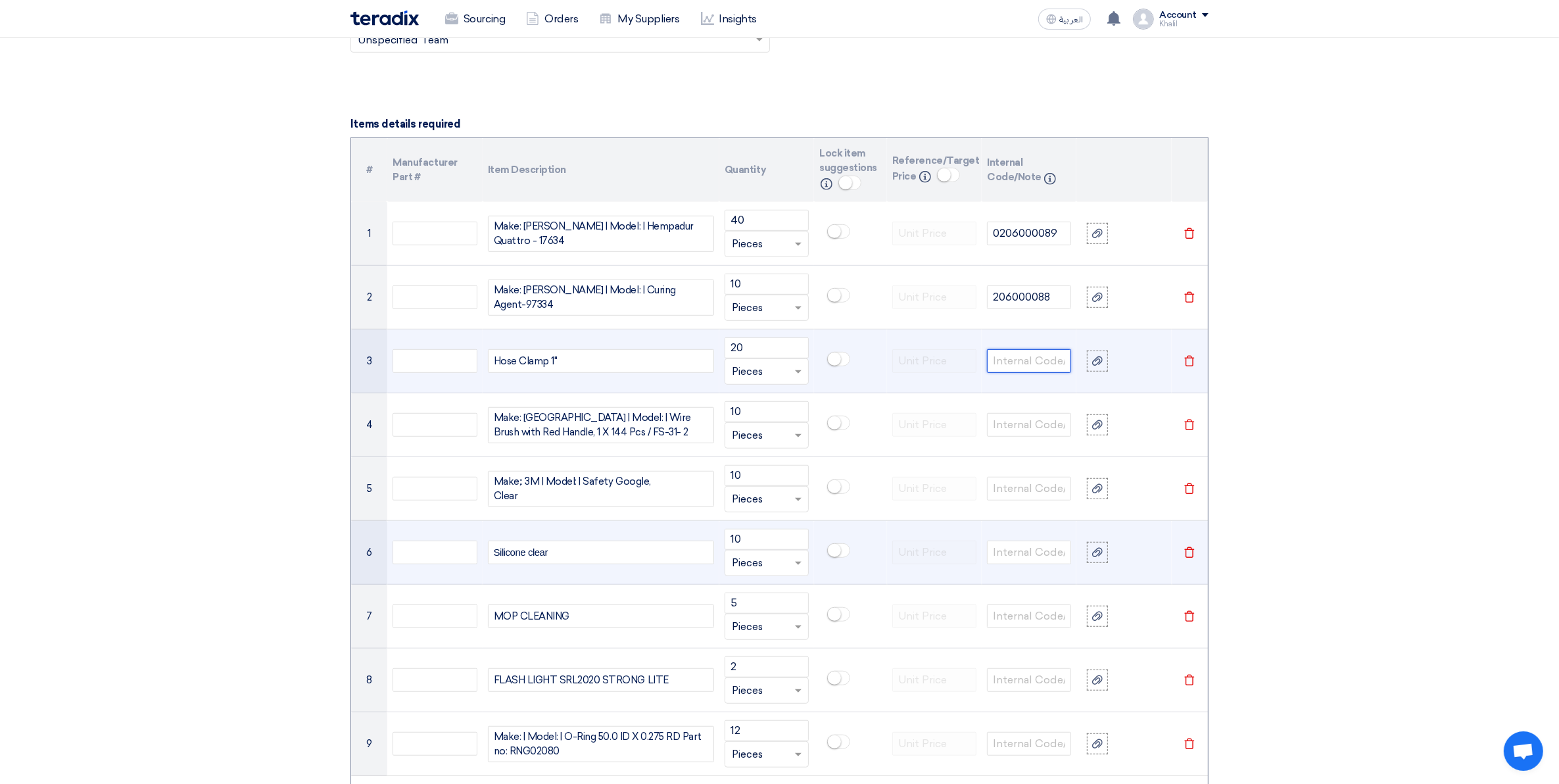
click at [994, 360] on input "text" at bounding box center [1029, 360] width 84 height 24
paste input "0206077139"
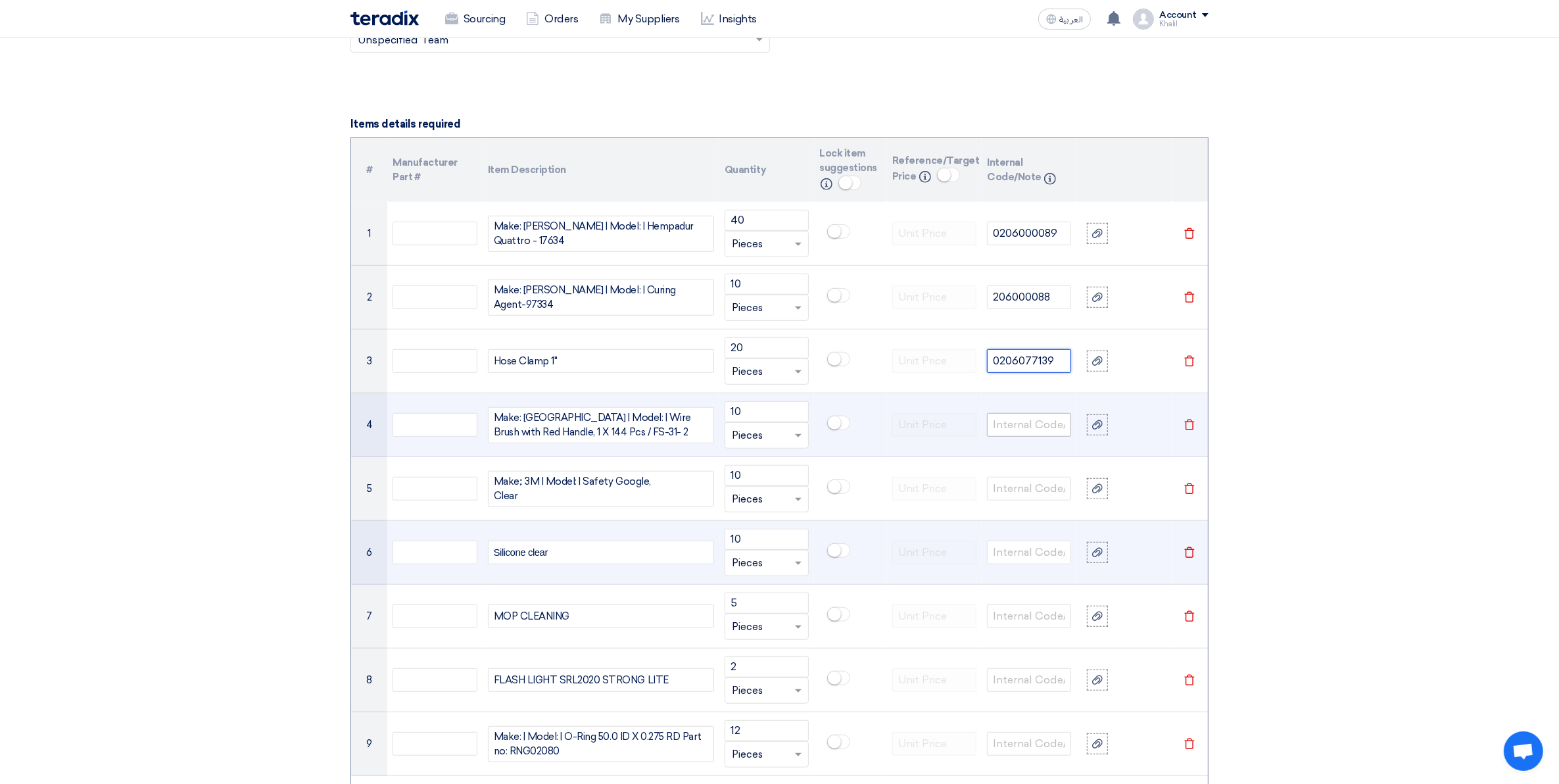
type input "0206077139"
click at [1020, 425] on input "text" at bounding box center [1029, 424] width 84 height 24
paste input "0206020044"
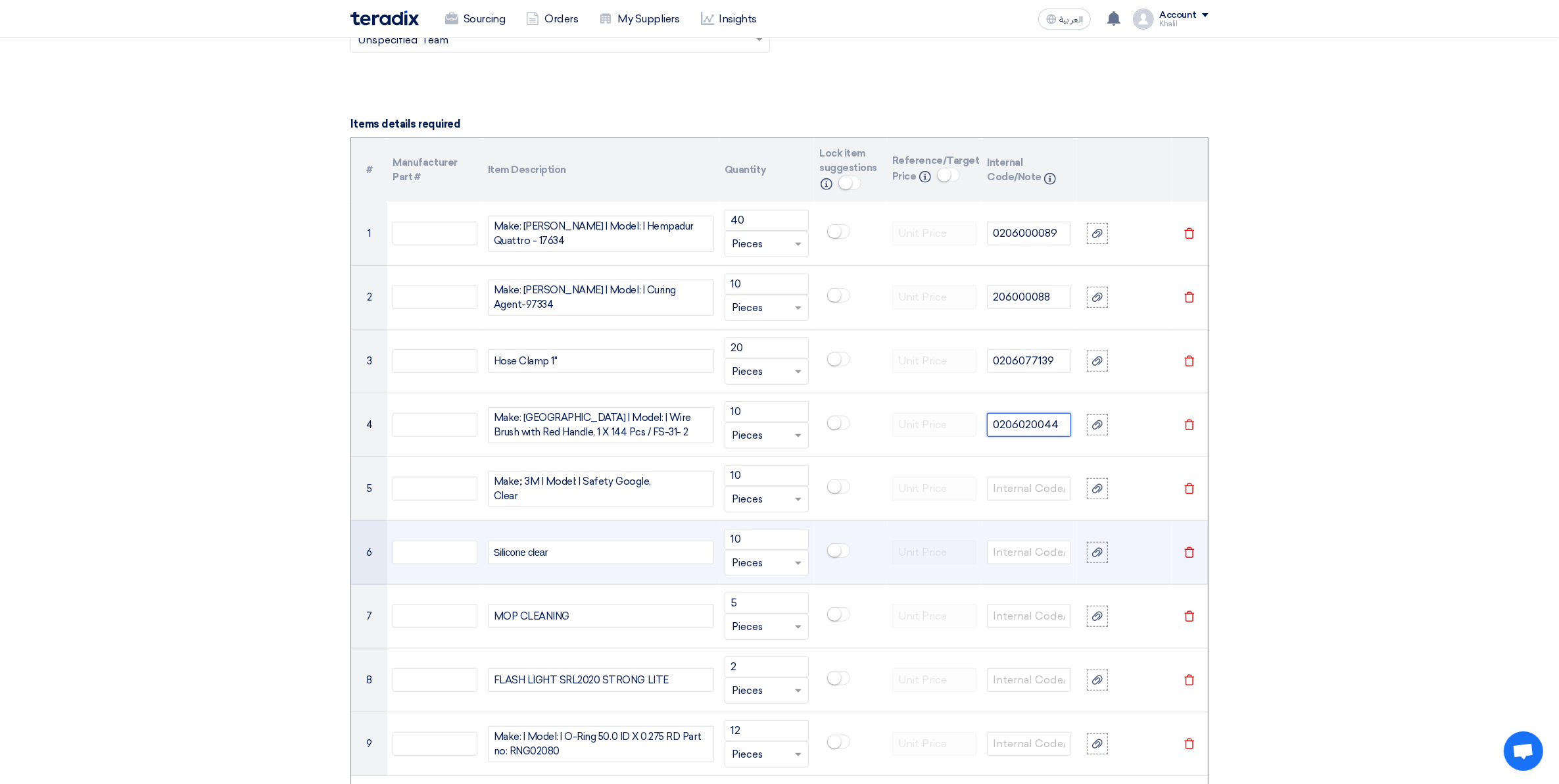
type input "0206020044"
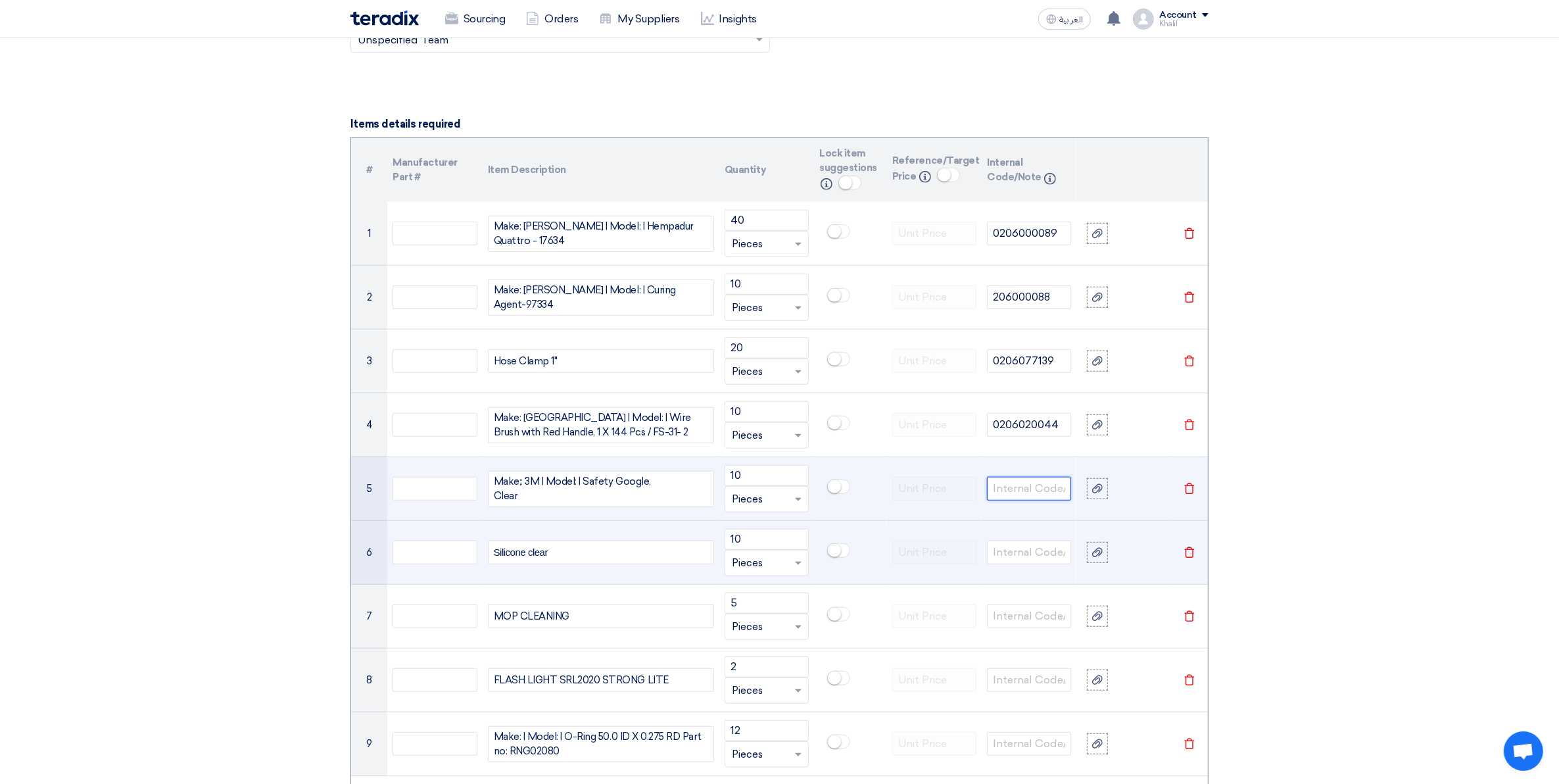
click at [1023, 493] on input "text" at bounding box center [1029, 488] width 84 height 24
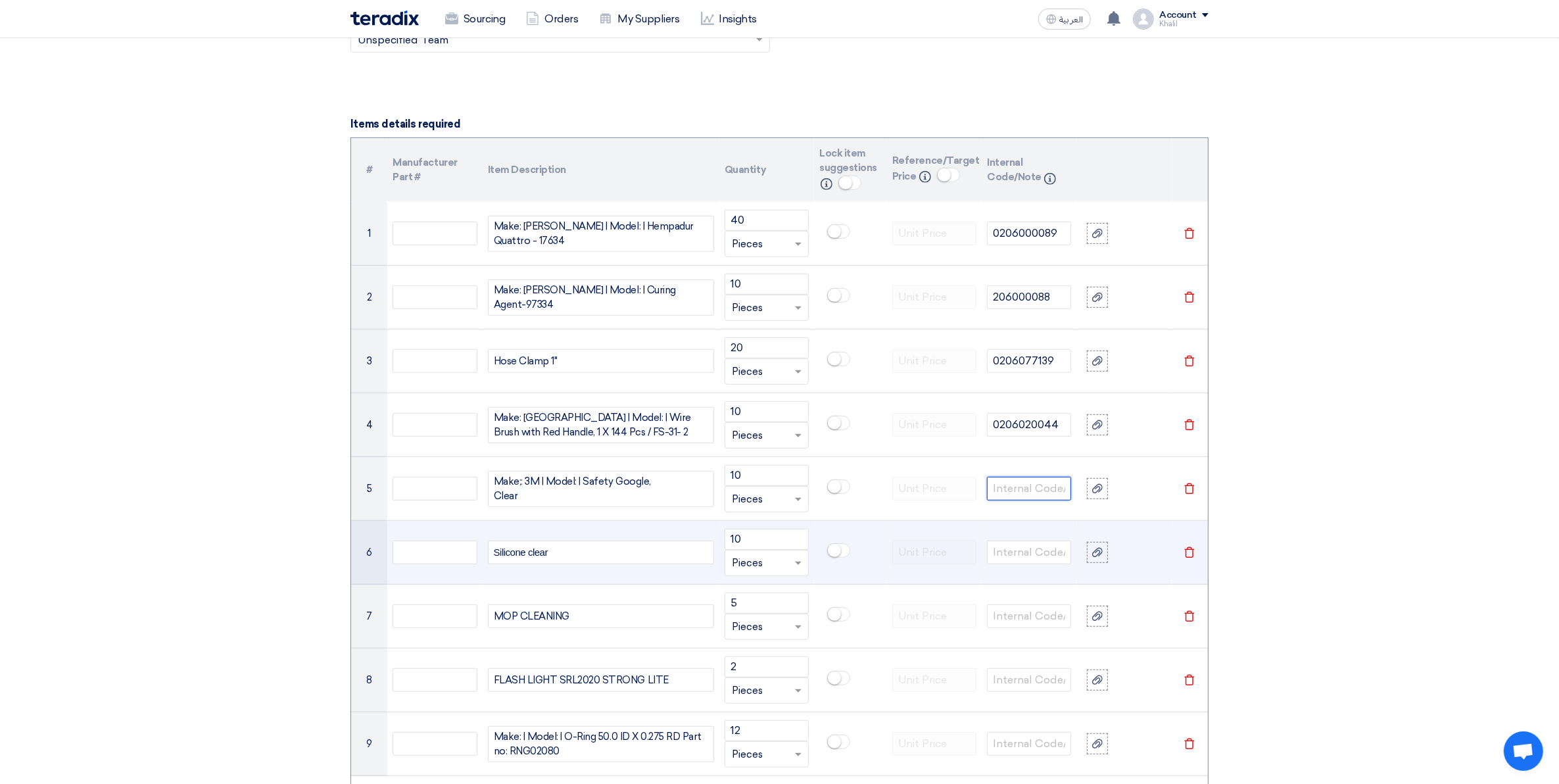
paste input "0204000063"
type input "0204000063"
click at [1034, 557] on input "text" at bounding box center [1029, 552] width 84 height 24
click at [1020, 562] on input "text" at bounding box center [1029, 552] width 84 height 24
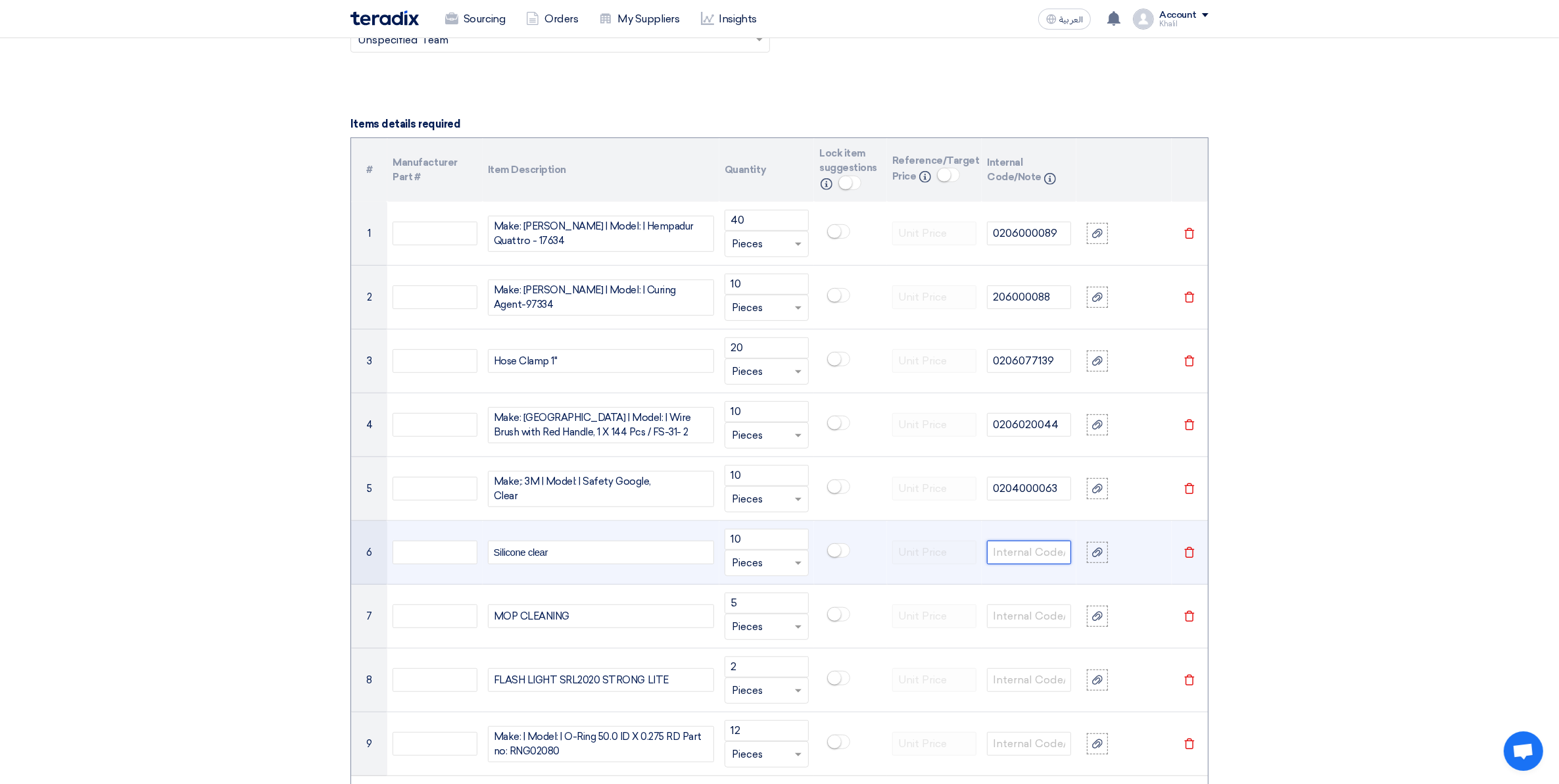
paste input "0206160090"
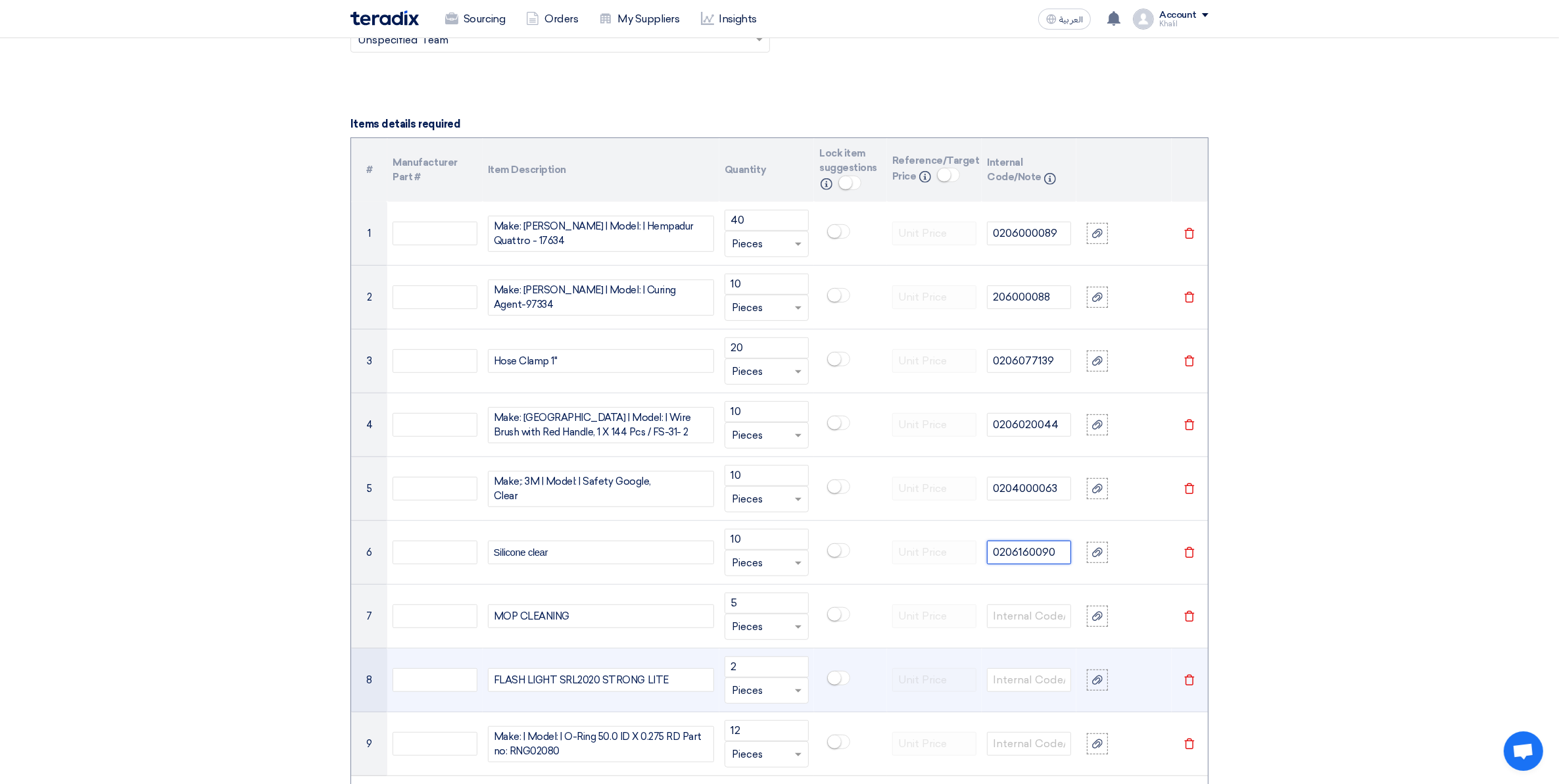
type input "0206160090"
click at [1017, 653] on td at bounding box center [1029, 680] width 94 height 64
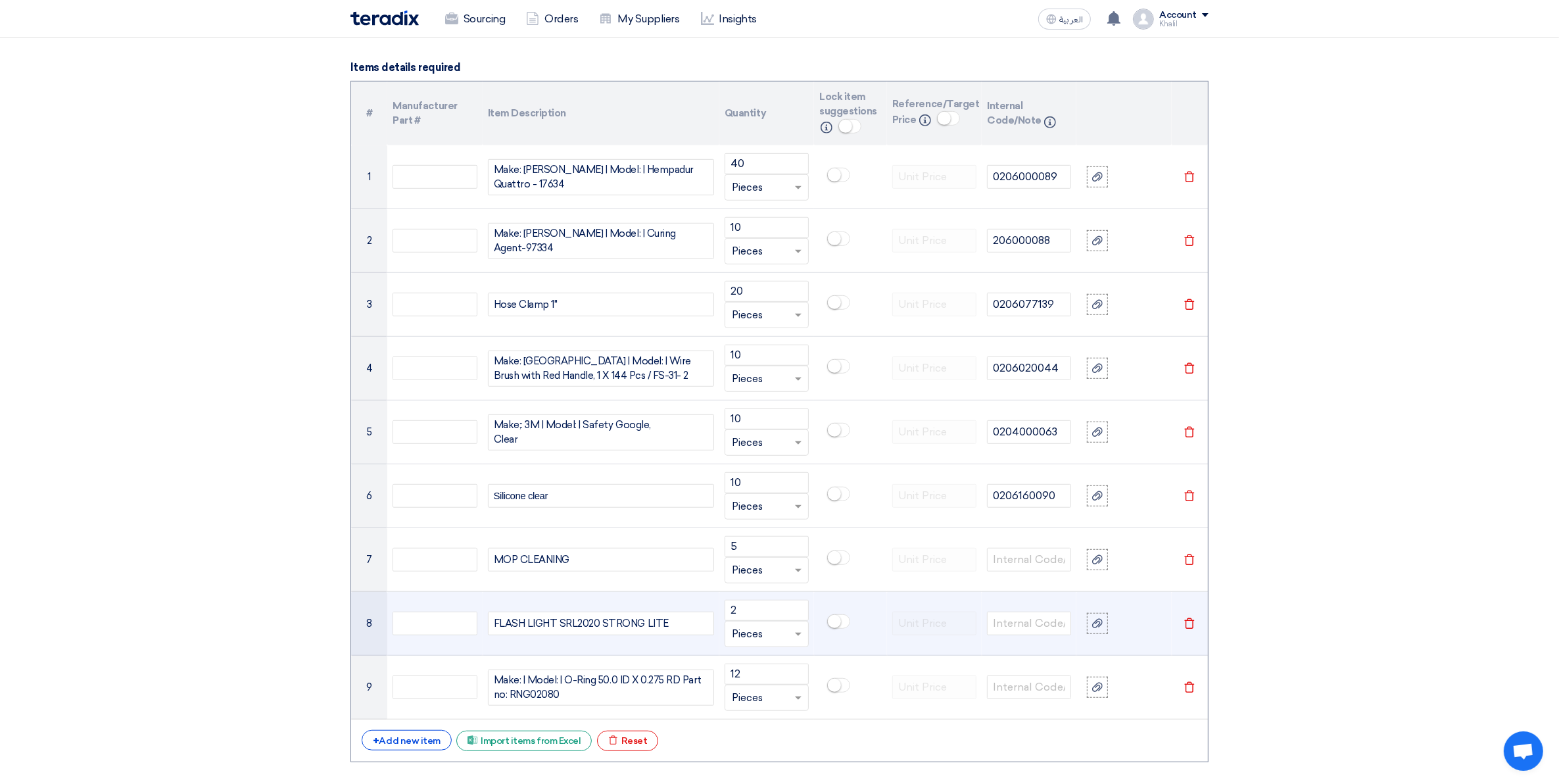
scroll to position [986, 0]
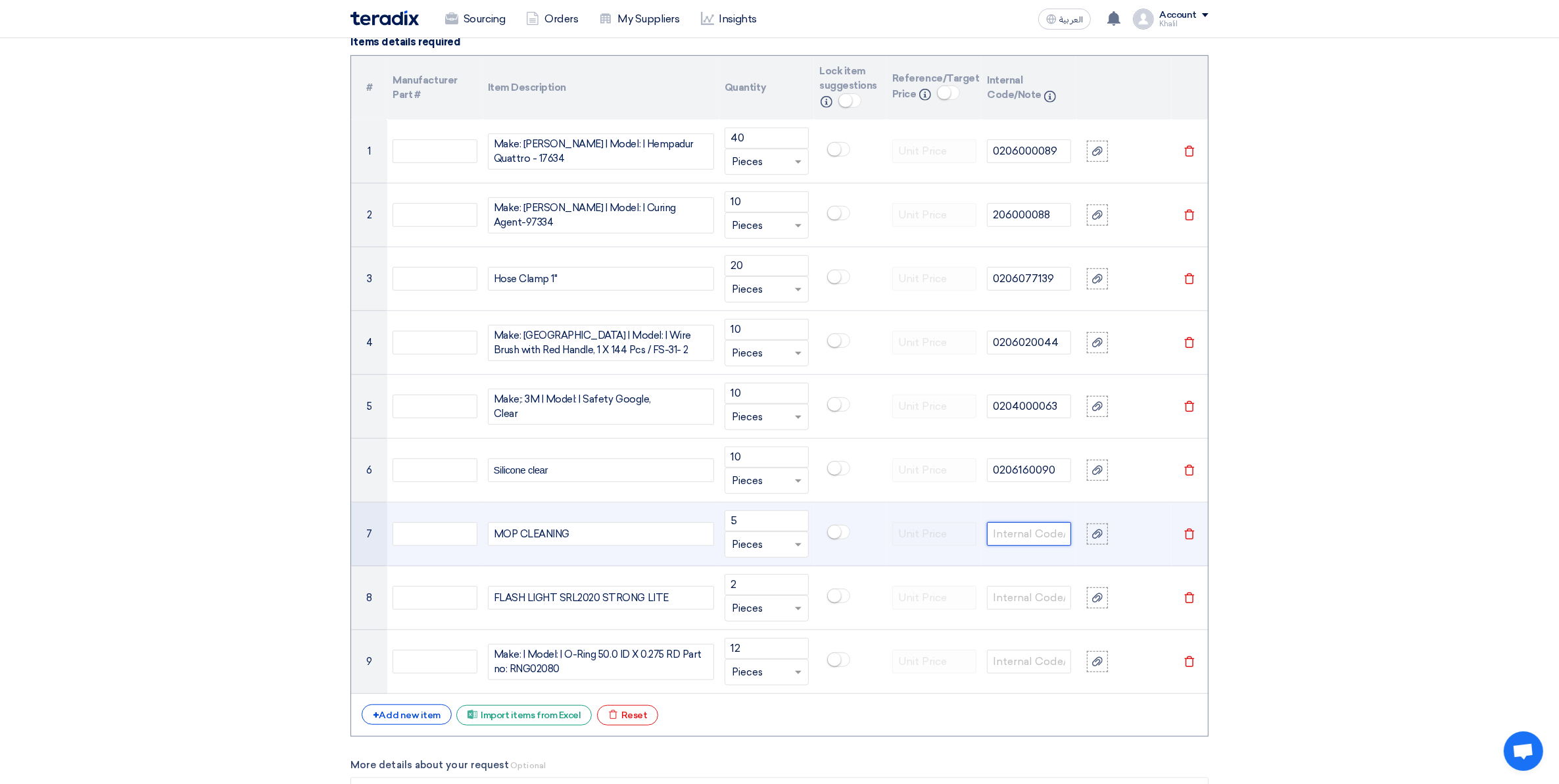
click at [1016, 536] on input "text" at bounding box center [1029, 533] width 84 height 24
paste input "0206130001"
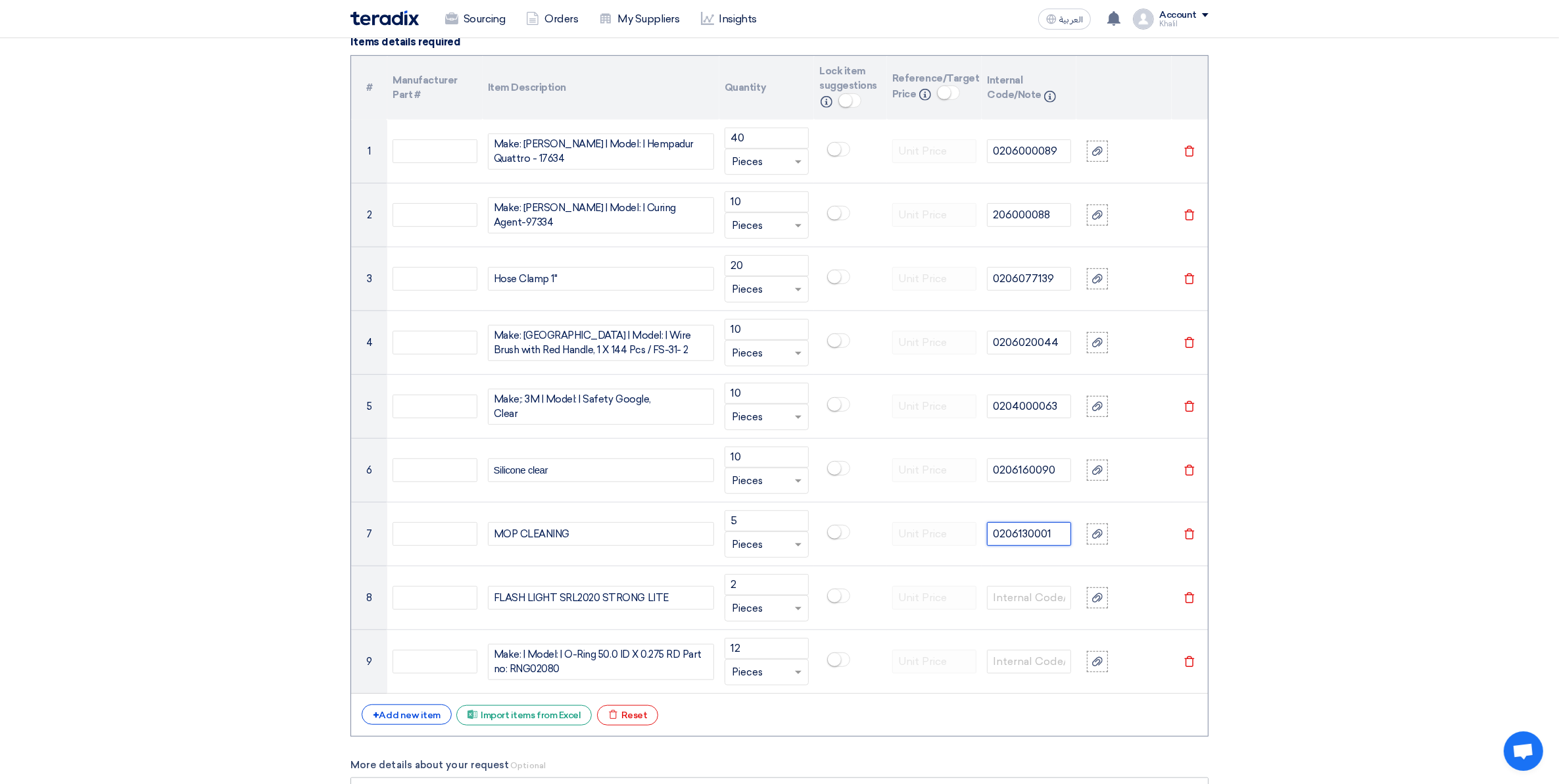
type input "0206130001"
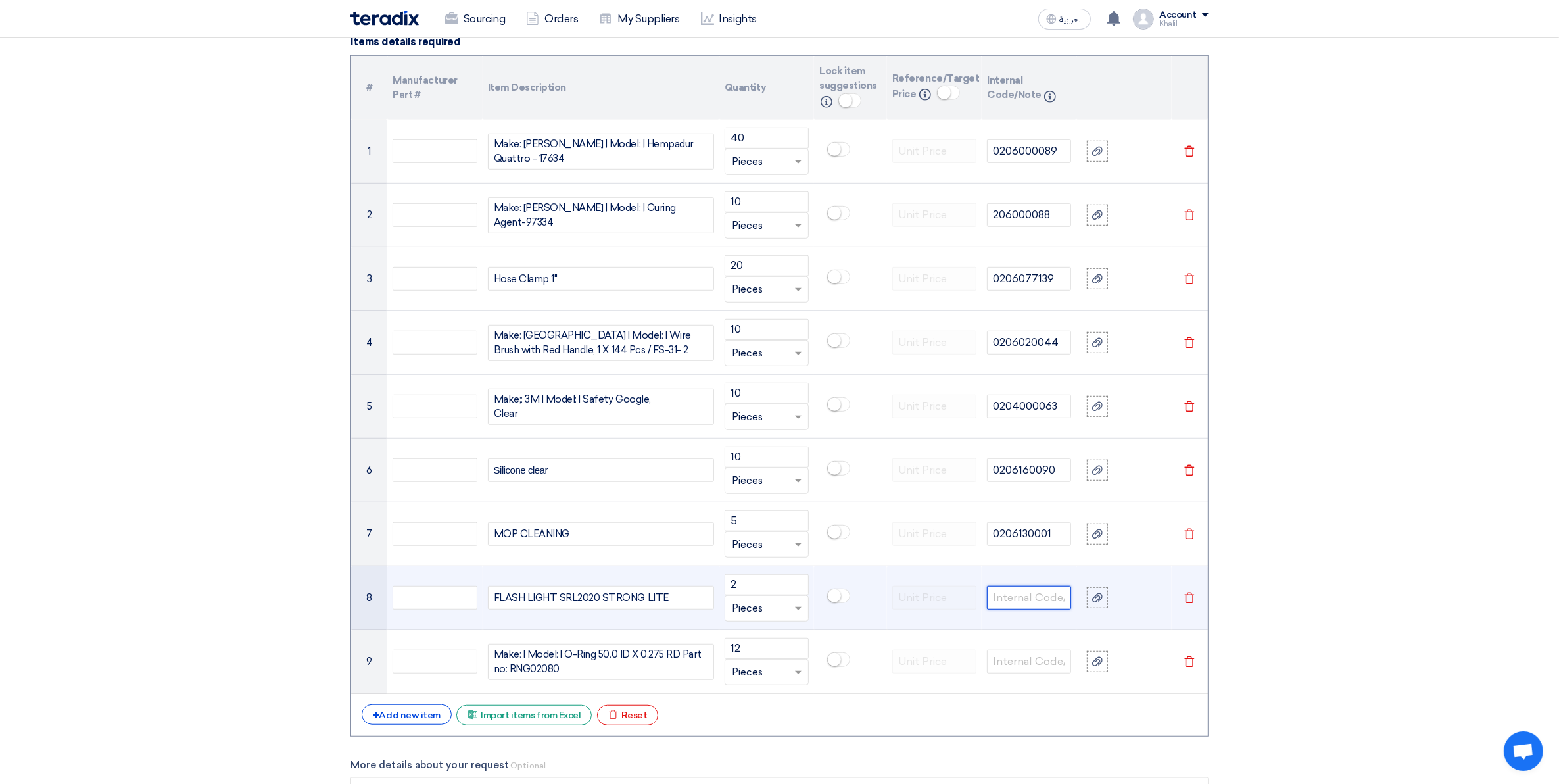
click at [1016, 599] on input "text" at bounding box center [1029, 597] width 84 height 24
paste input "0206020028"
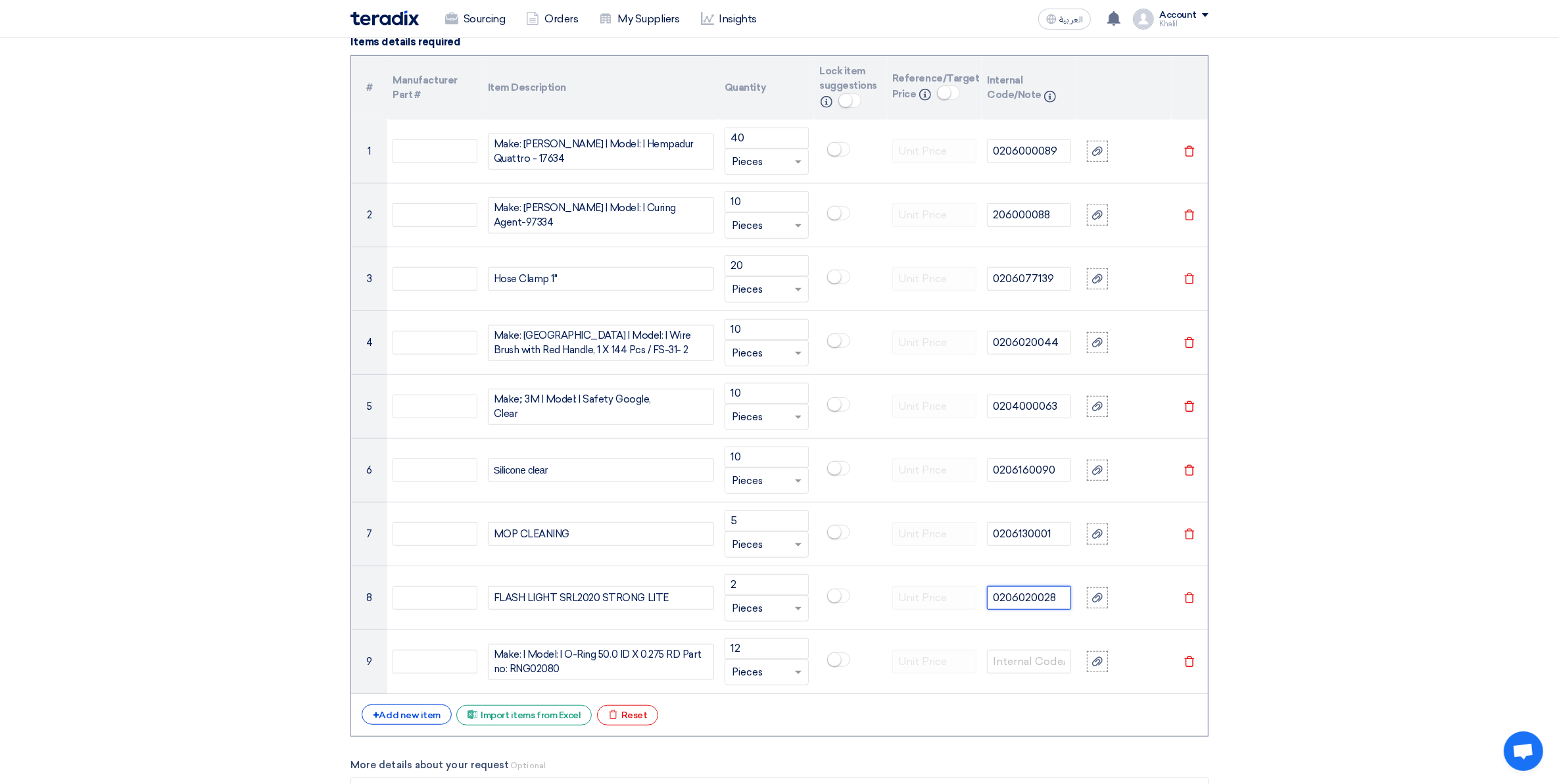
type input "0206020028"
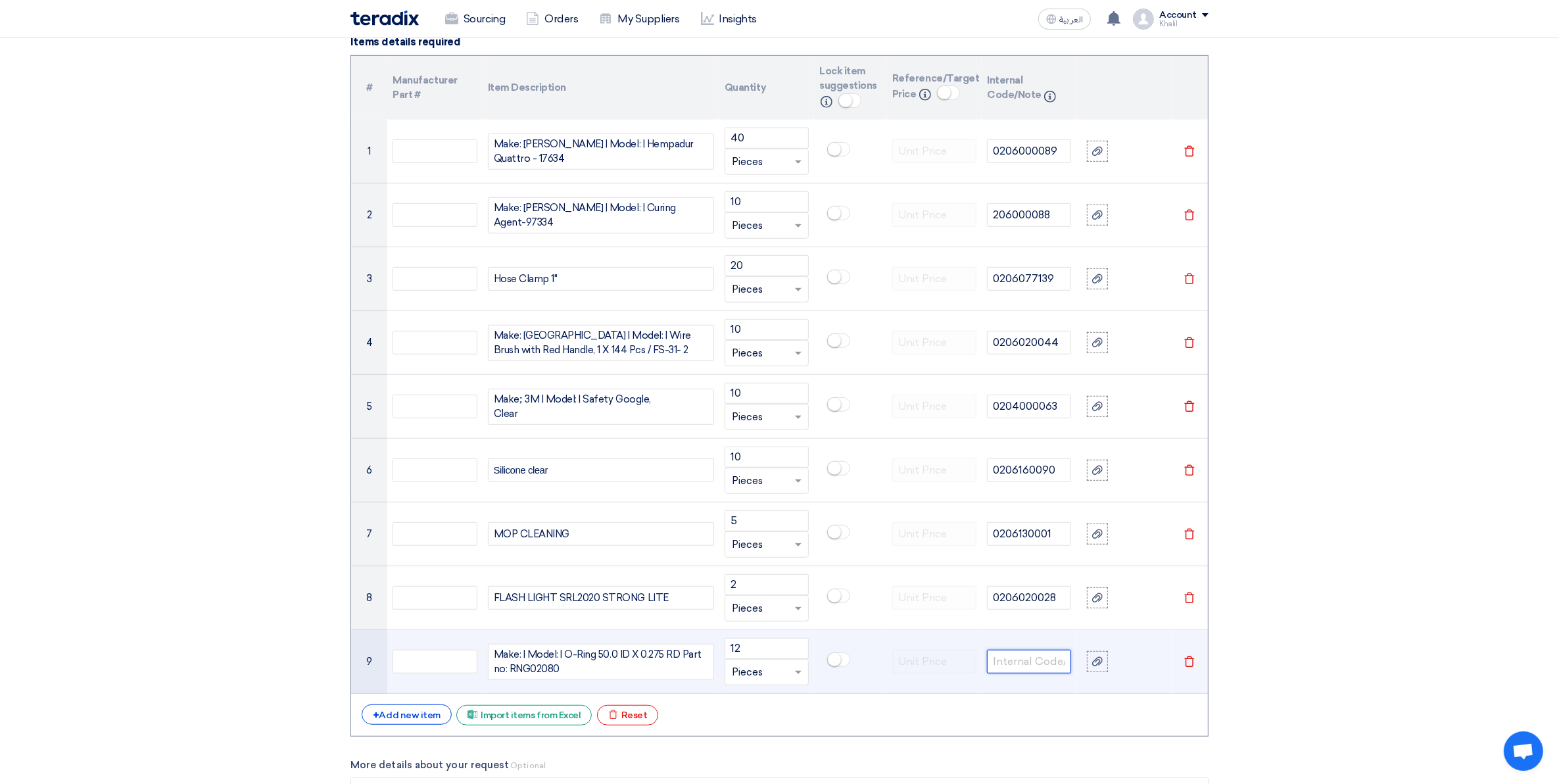
click at [1040, 664] on input "text" at bounding box center [1029, 661] width 84 height 24
paste input "0207000174"
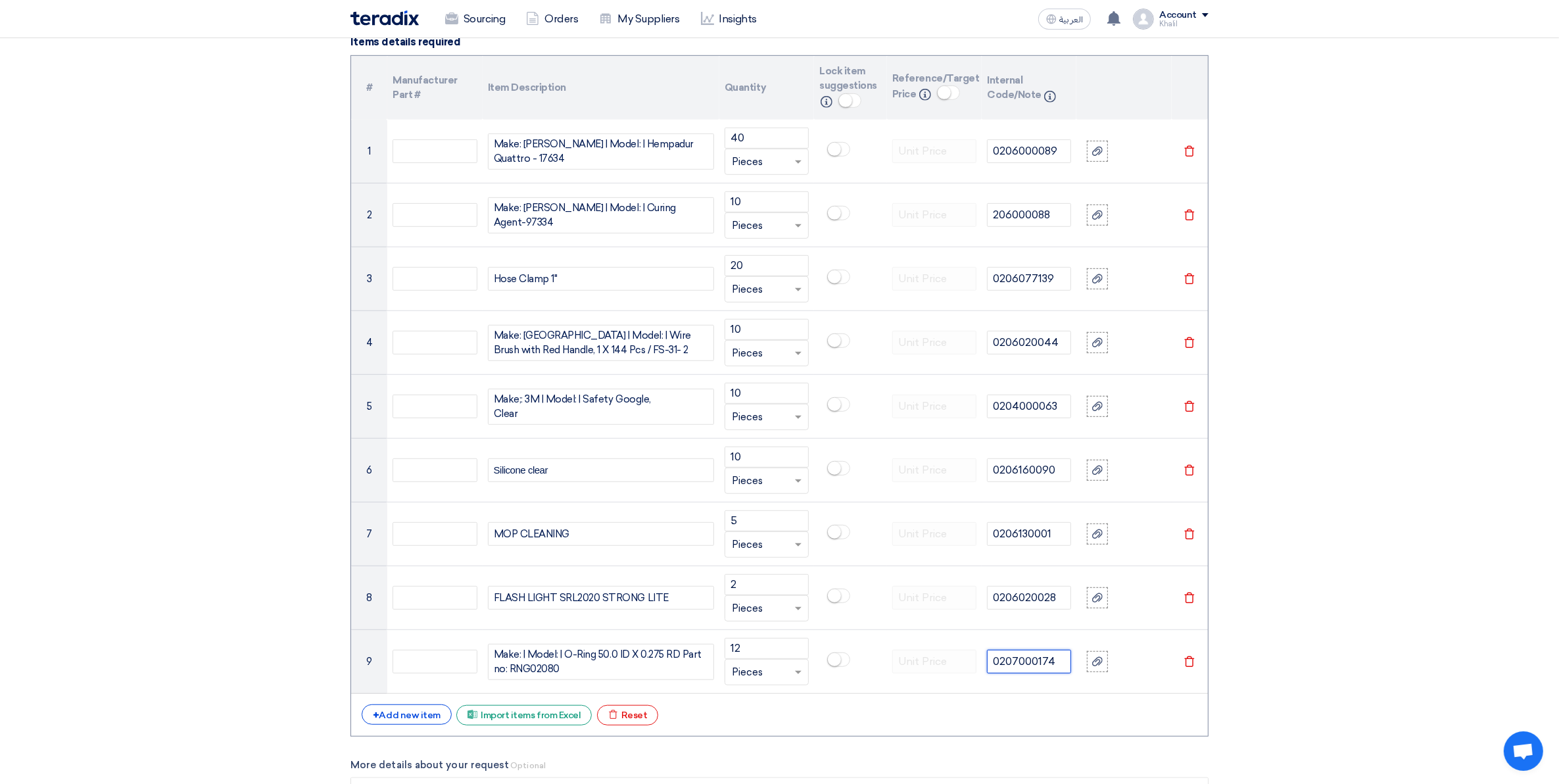
type input "0207000174"
click at [1396, 650] on section "Basic Information RFx Title RFQ FOR Consumables-JUC-STOM-014873 RFx Type Normal…" at bounding box center [779, 567] width 1559 height 2764
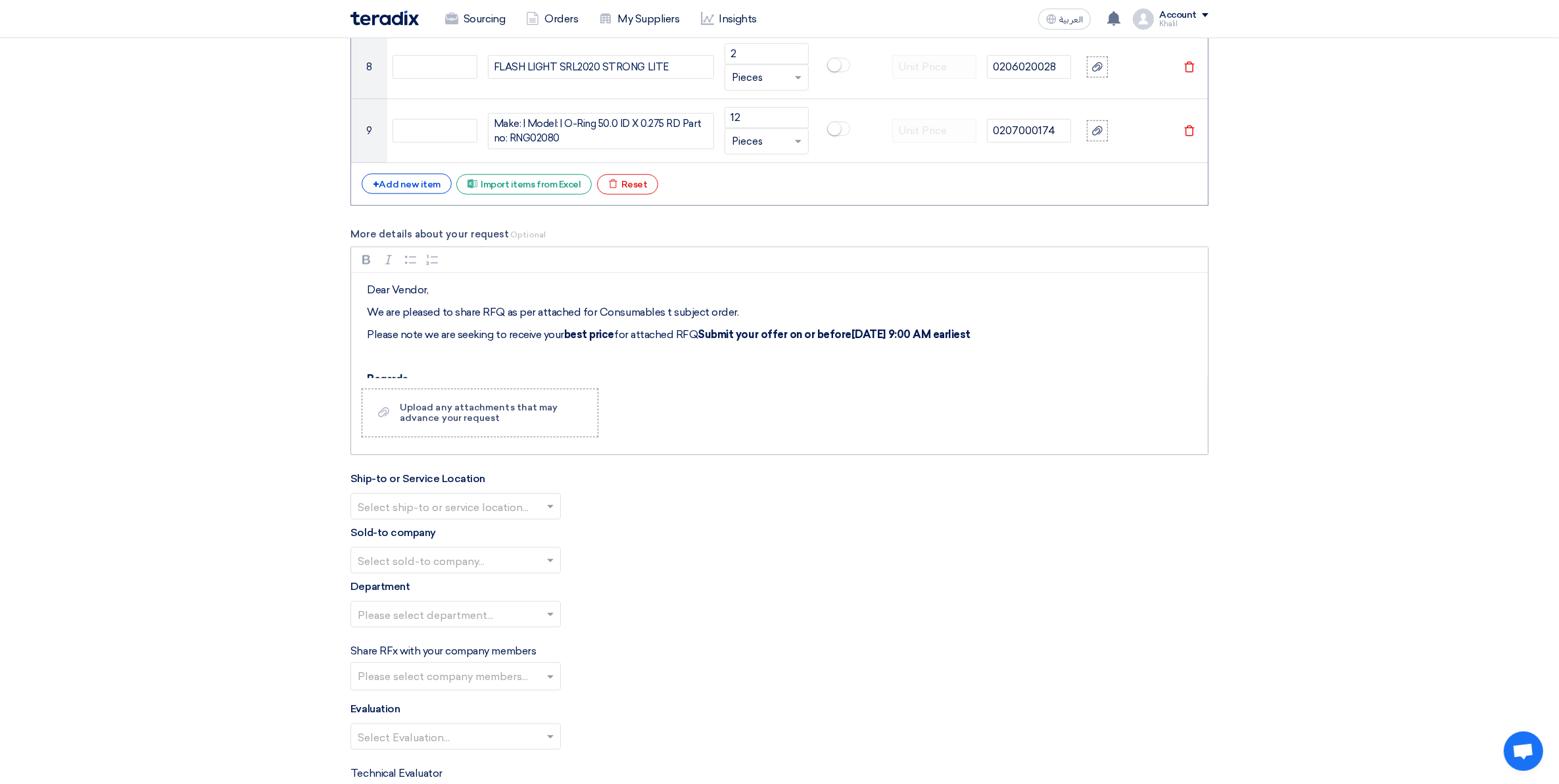
scroll to position [1479, 0]
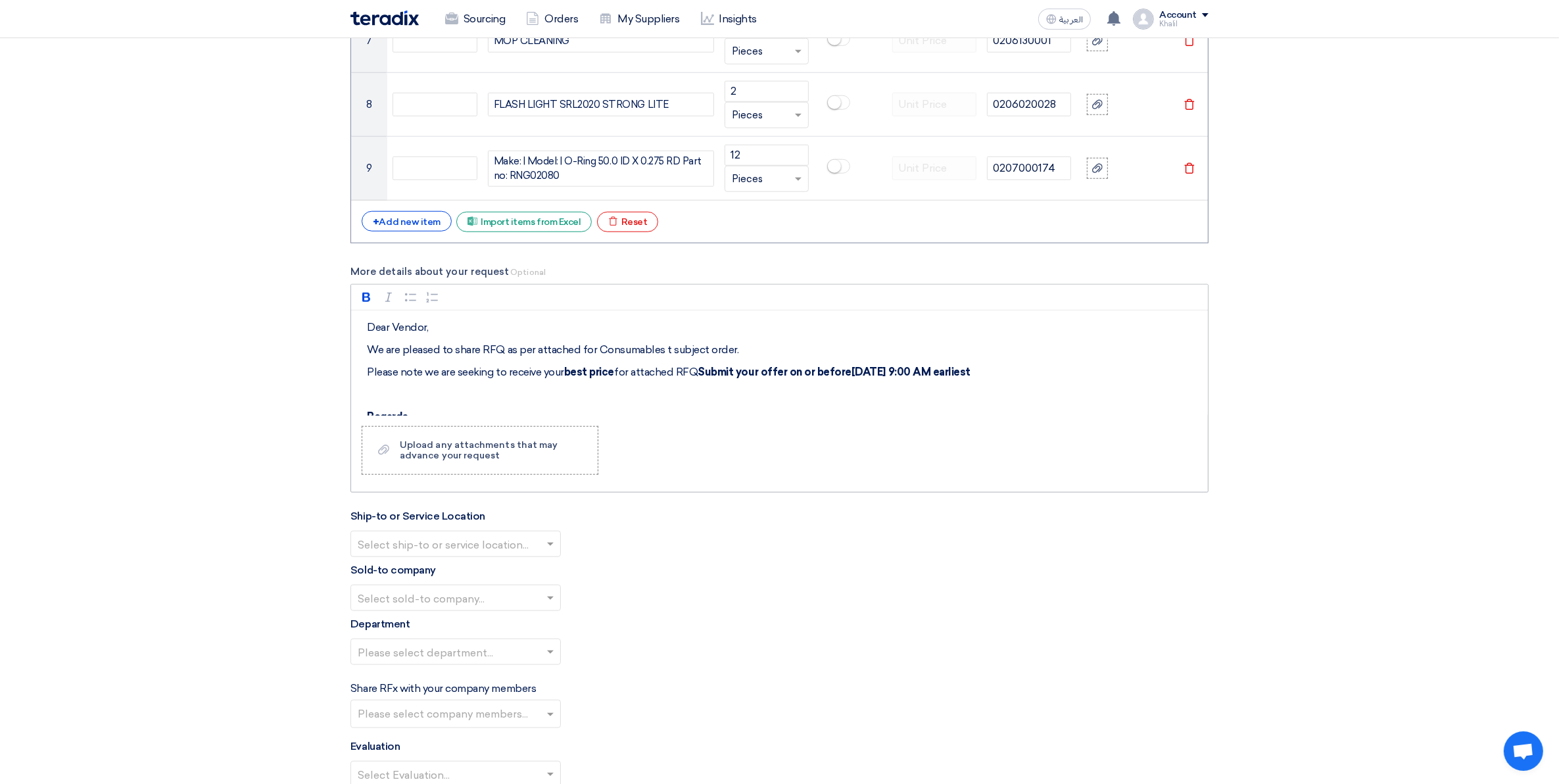
click at [850, 376] on strong "Submit your offer on or before[DATE] 9:00 AM earliest" at bounding box center [834, 371] width 273 height 12
drag, startPoint x: 850, startPoint y: 376, endPoint x: 860, endPoint y: 376, distance: 10.0
click at [860, 376] on strong "Submit your offer on or before[DATE] 9:00 AM earliest" at bounding box center [834, 371] width 273 height 12
drag, startPoint x: 848, startPoint y: 376, endPoint x: 858, endPoint y: 378, distance: 10.2
click at [858, 378] on strong "Submit your offer on or before[DATE] 9:00 AM earliest" at bounding box center [834, 371] width 273 height 12
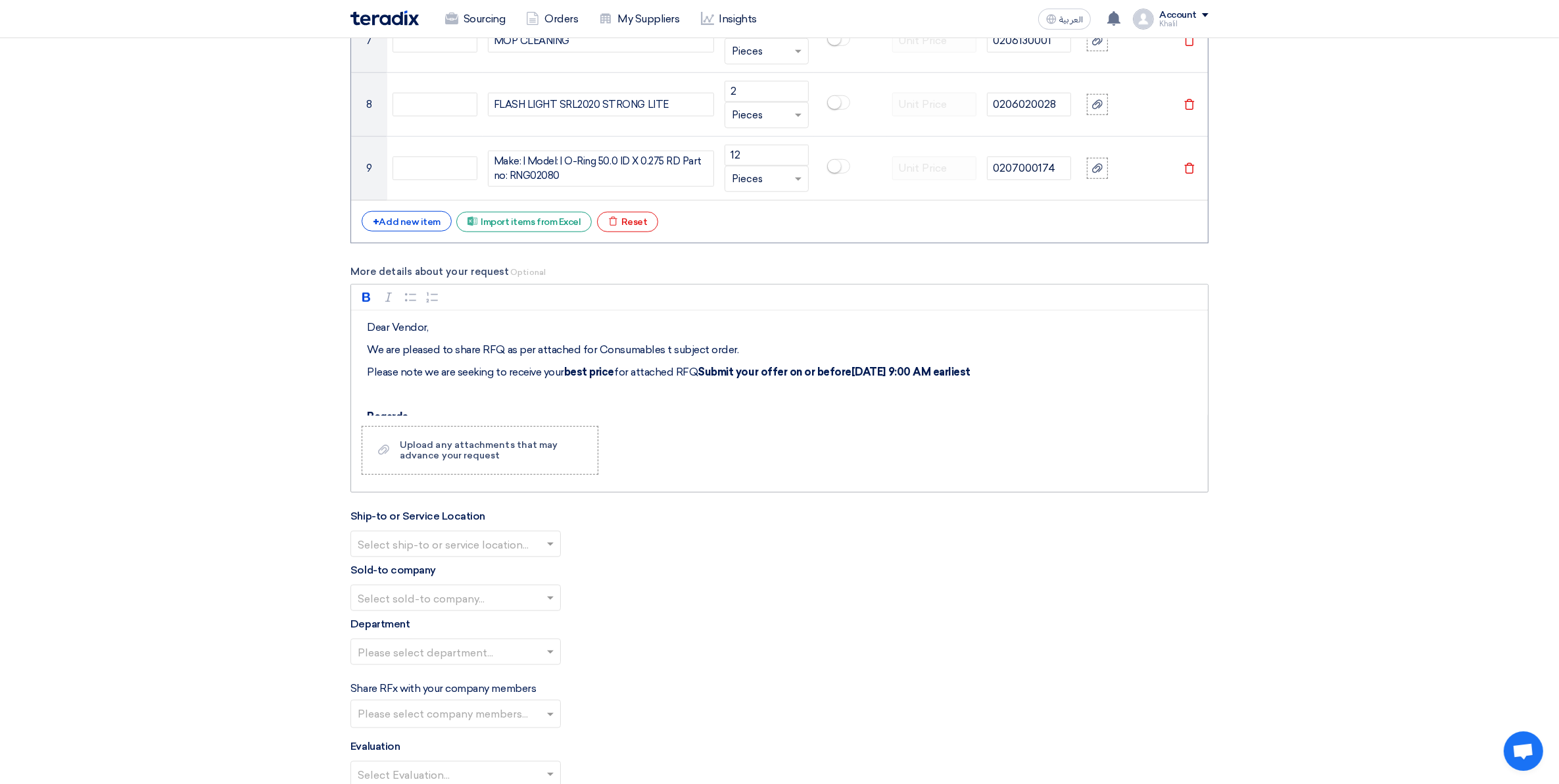
click at [850, 376] on strong "Submit your offer on or before[DATE] 9:00 AM earliest" at bounding box center [834, 371] width 273 height 12
click at [846, 376] on strong "Submit your offer on or before[DATE] 9:00 AM earliest" at bounding box center [834, 371] width 273 height 12
click at [824, 444] on div "Rich Text Editor Bold (CTRL+B) Bold Italic (CTRL+I) Italic Bulleted List Bullet…" at bounding box center [779, 388] width 858 height 209
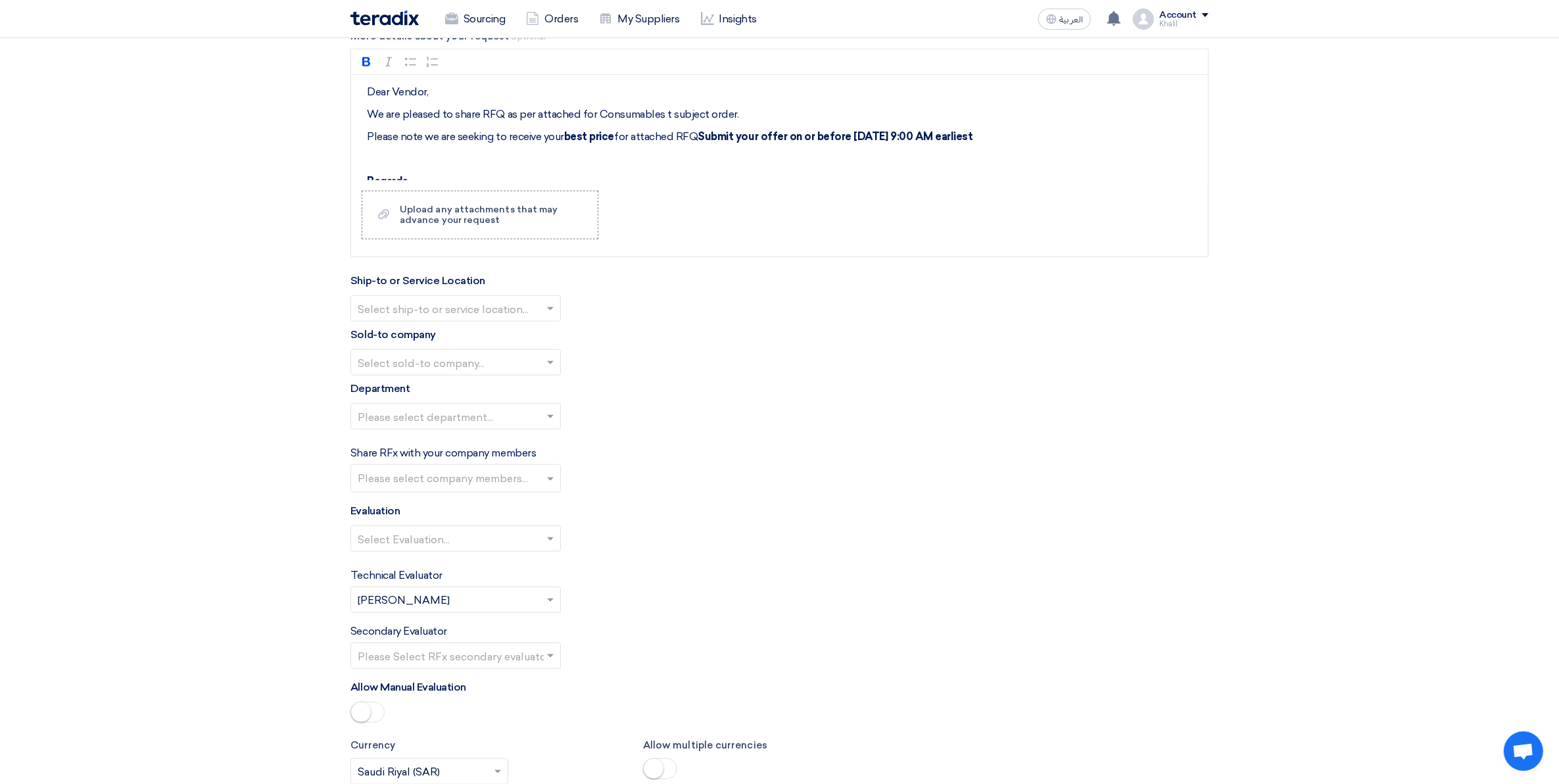
scroll to position [1726, 0]
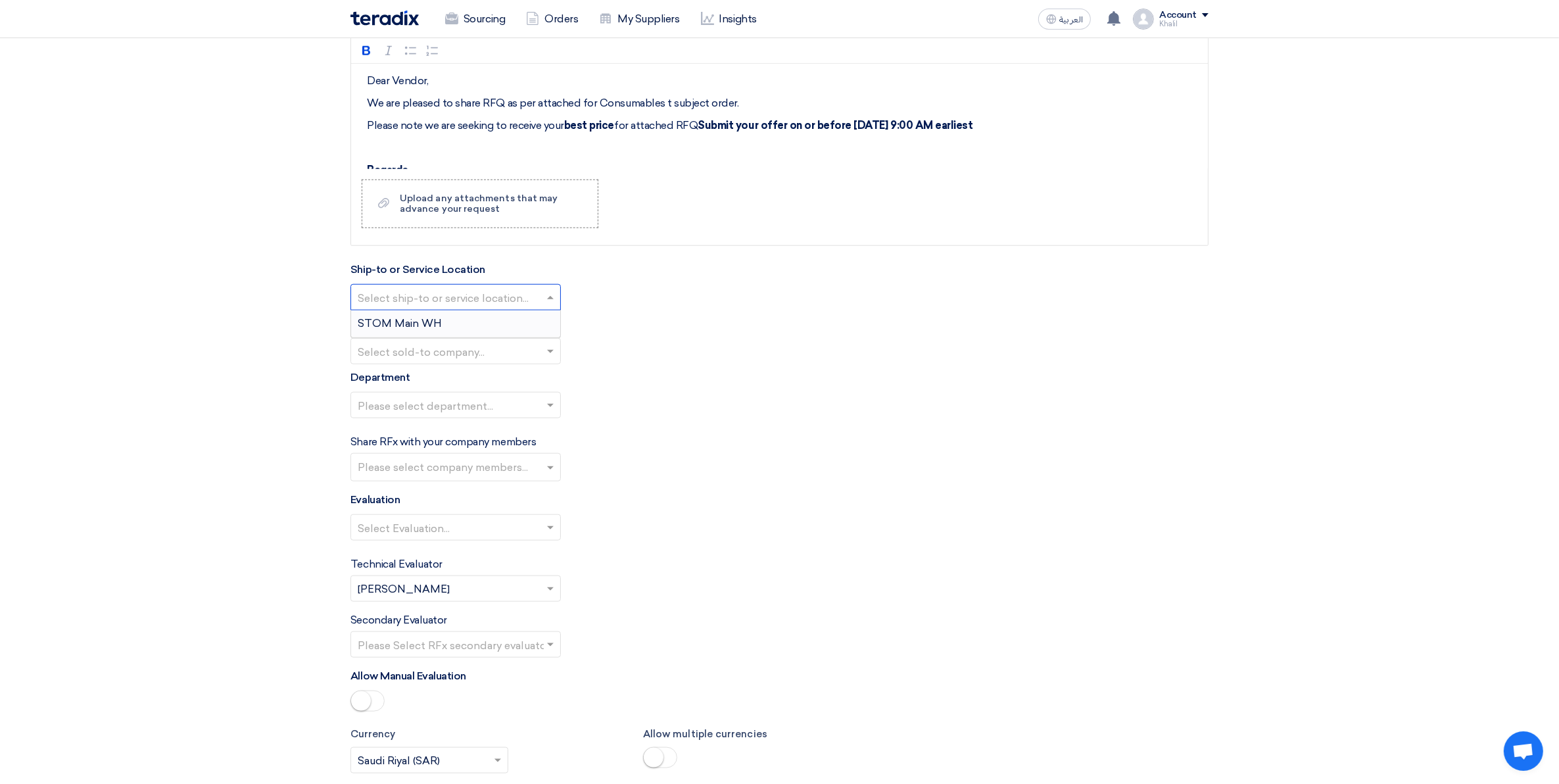
click at [554, 301] on span at bounding box center [552, 297] width 17 height 16
click at [547, 326] on div "STOM Main WH" at bounding box center [456, 323] width 209 height 26
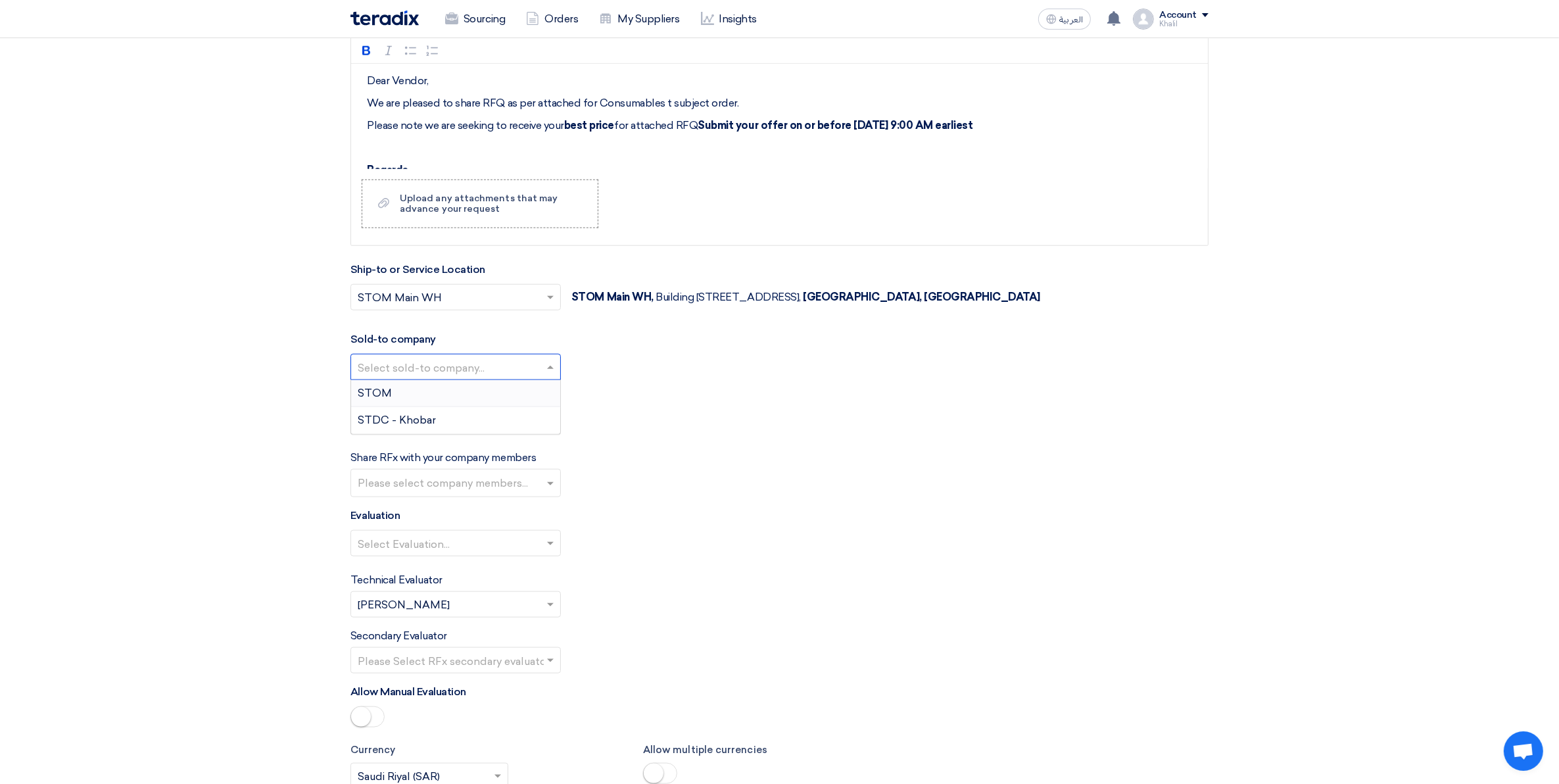
click at [557, 375] on span at bounding box center [552, 367] width 17 height 16
drag, startPoint x: 547, startPoint y: 402, endPoint x: 547, endPoint y: 424, distance: 22.0
click at [547, 424] on div "STOM STDC - Khobar" at bounding box center [456, 406] width 209 height 53
click at [551, 433] on div "STDC - Khobar" at bounding box center [456, 420] width 209 height 26
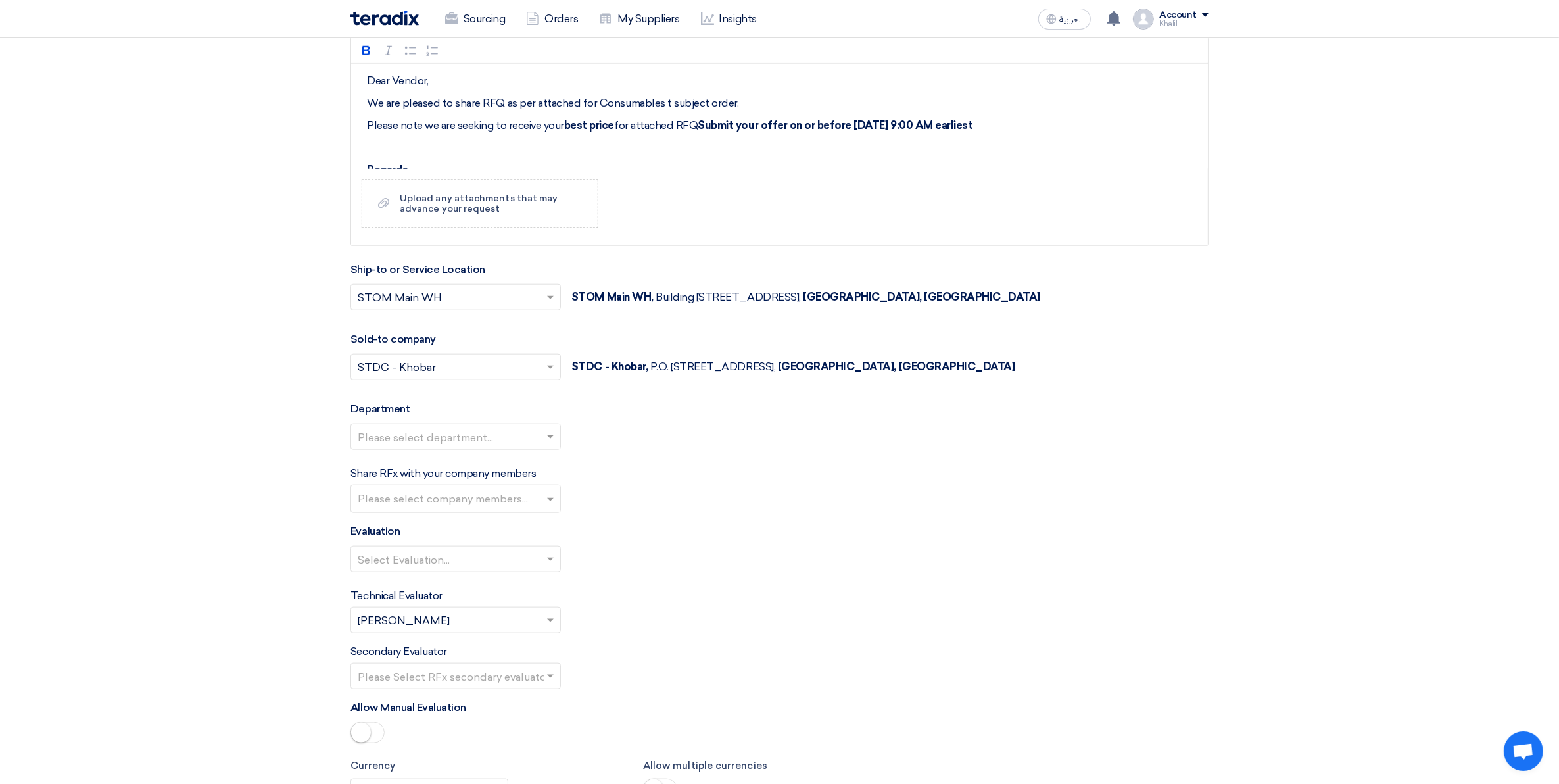
click at [538, 447] on input "text" at bounding box center [449, 438] width 183 height 22
click at [534, 472] on div "General Department" at bounding box center [456, 463] width 209 height 26
click at [537, 501] on input "text" at bounding box center [457, 500] width 199 height 22
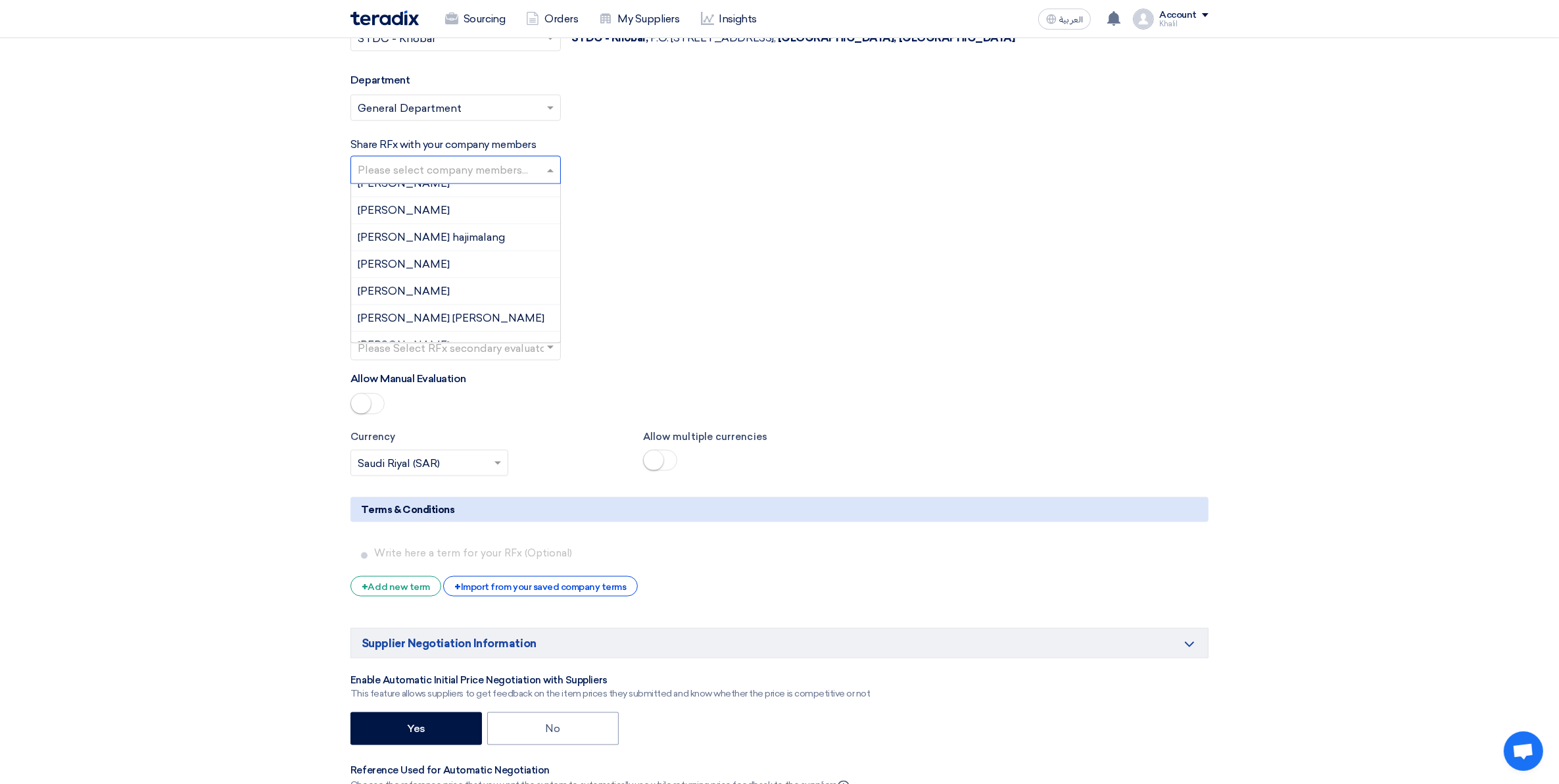
scroll to position [179, 0]
drag, startPoint x: 553, startPoint y: 314, endPoint x: 612, endPoint y: 235, distance: 98.6
click at [612, 235] on div "Select Evaluation..." at bounding box center [779, 235] width 858 height 37
click at [549, 177] on input "text" at bounding box center [457, 171] width 199 height 22
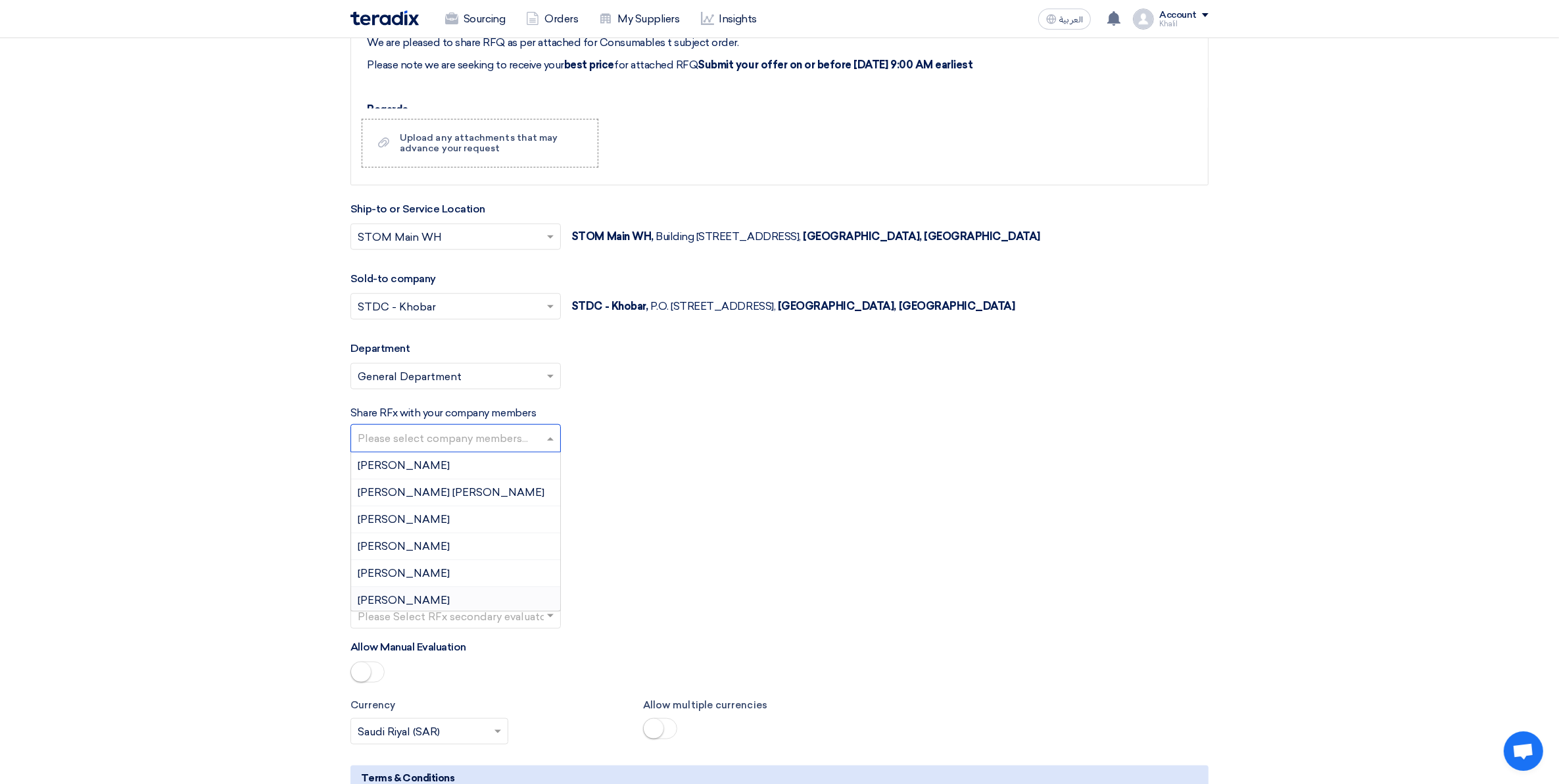
scroll to position [1726, 0]
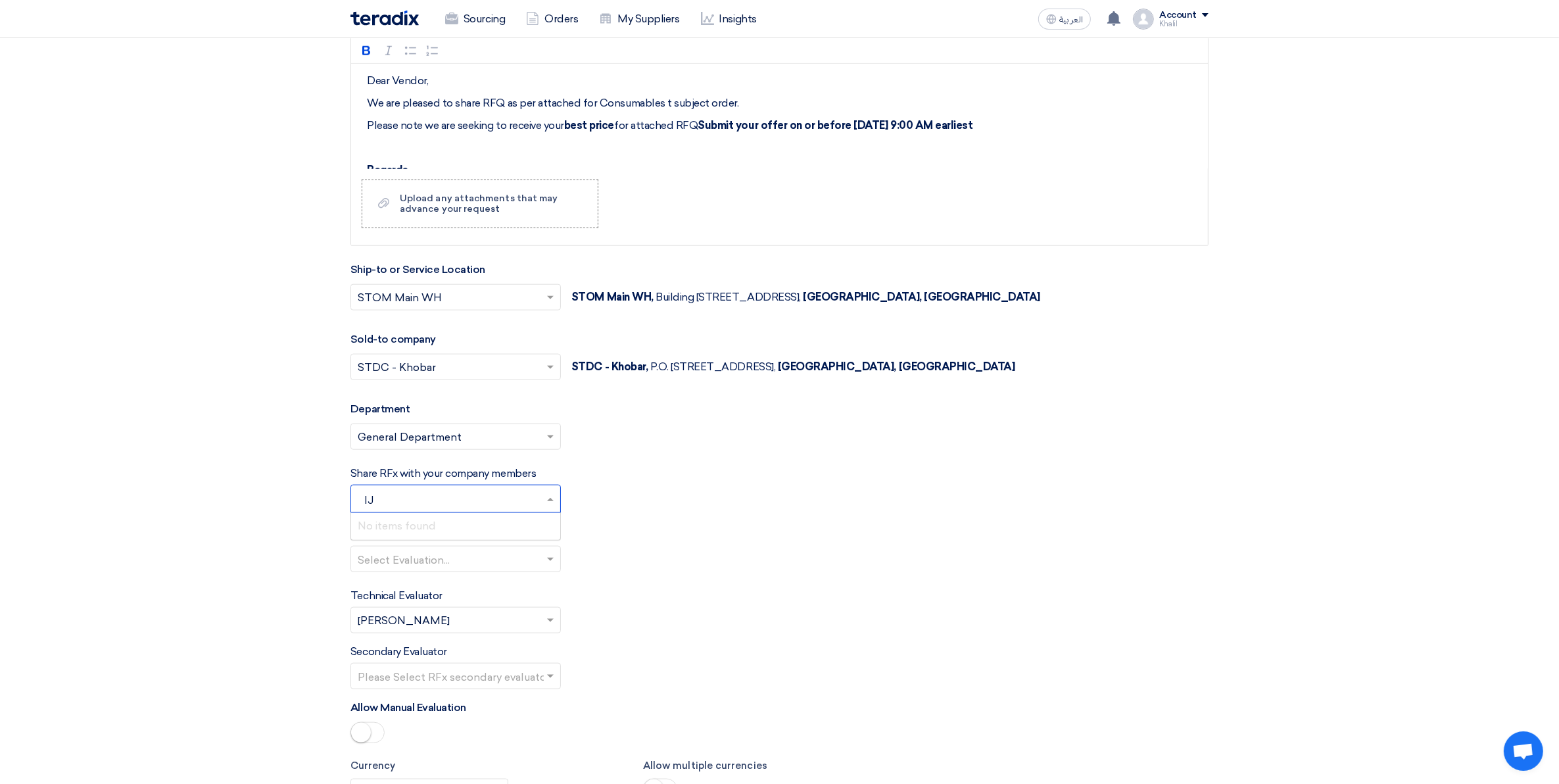
type input "I"
click at [360, 501] on input "text" at bounding box center [457, 500] width 199 height 22
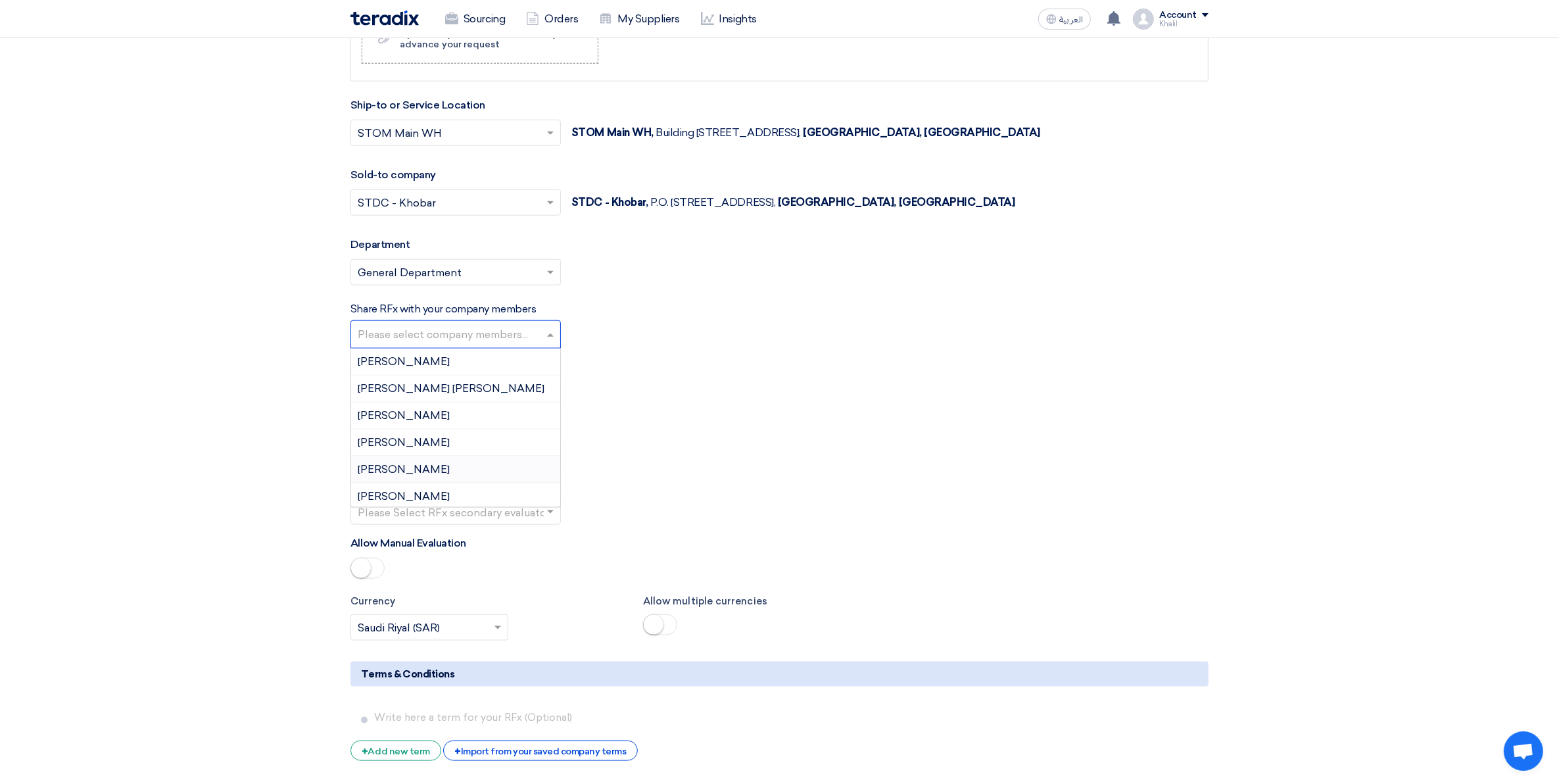
scroll to position [82, 0]
click at [477, 447] on div "[PERSON_NAME]" at bounding box center [456, 441] width 209 height 27
click at [653, 461] on div "Technical Evaluator Please Select RFx evaluator... × [PERSON_NAME] ×" at bounding box center [779, 446] width 858 height 45
click at [488, 397] on input "text" at bounding box center [449, 396] width 183 height 22
click at [496, 431] on div "Standard Criteria" at bounding box center [456, 421] width 209 height 26
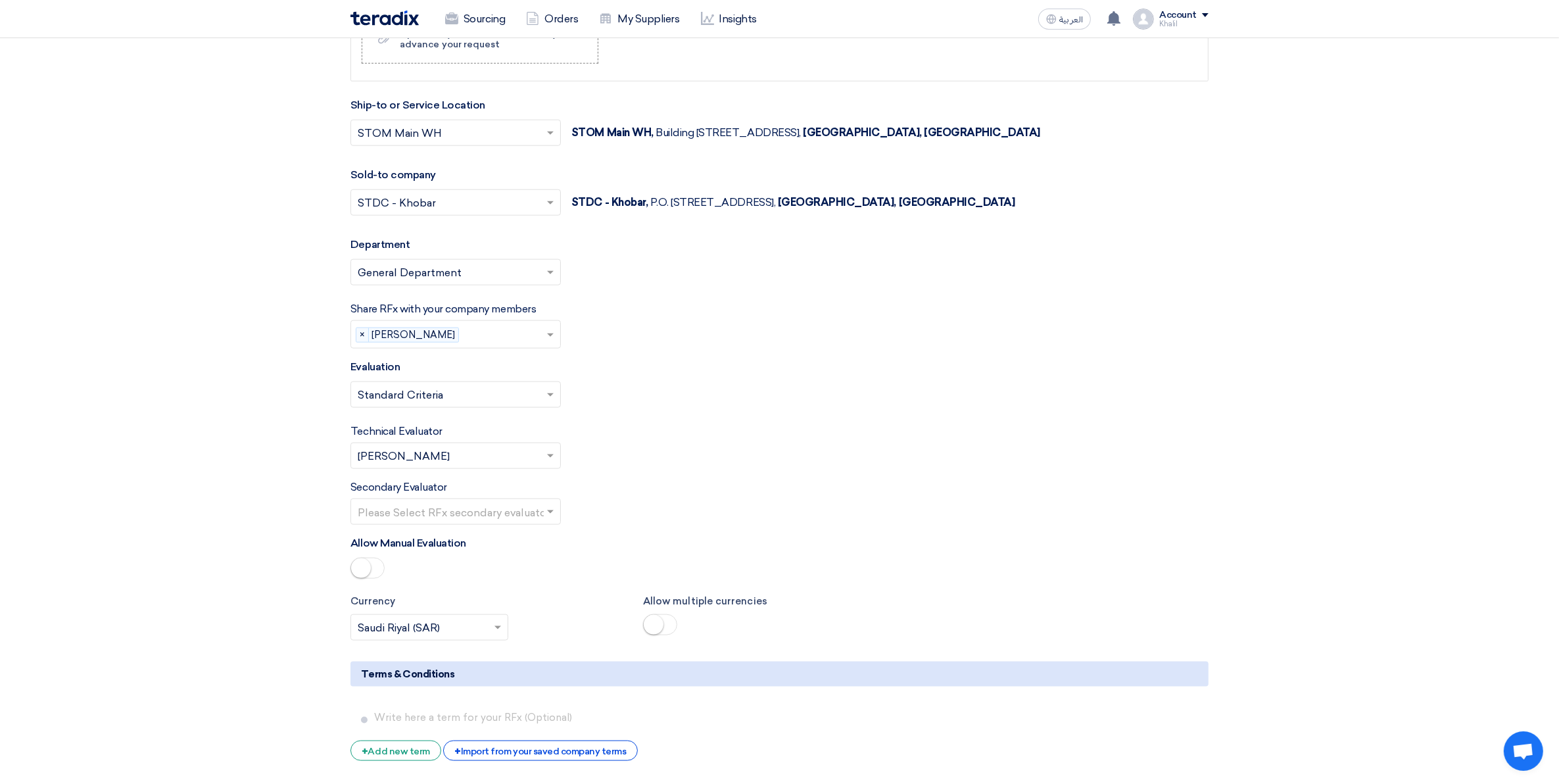
click at [494, 517] on input "text" at bounding box center [449, 513] width 183 height 22
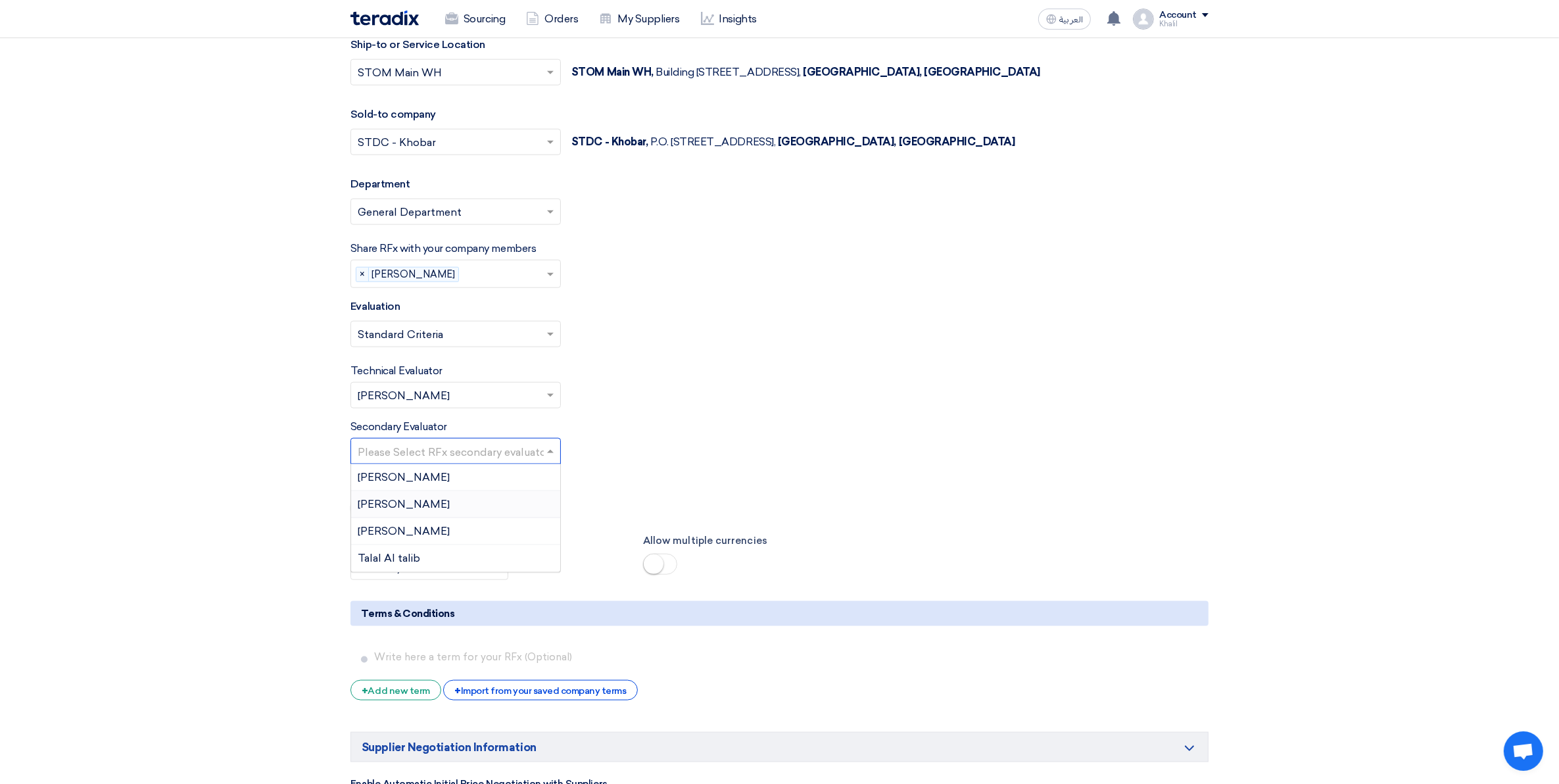
scroll to position [2055, 0]
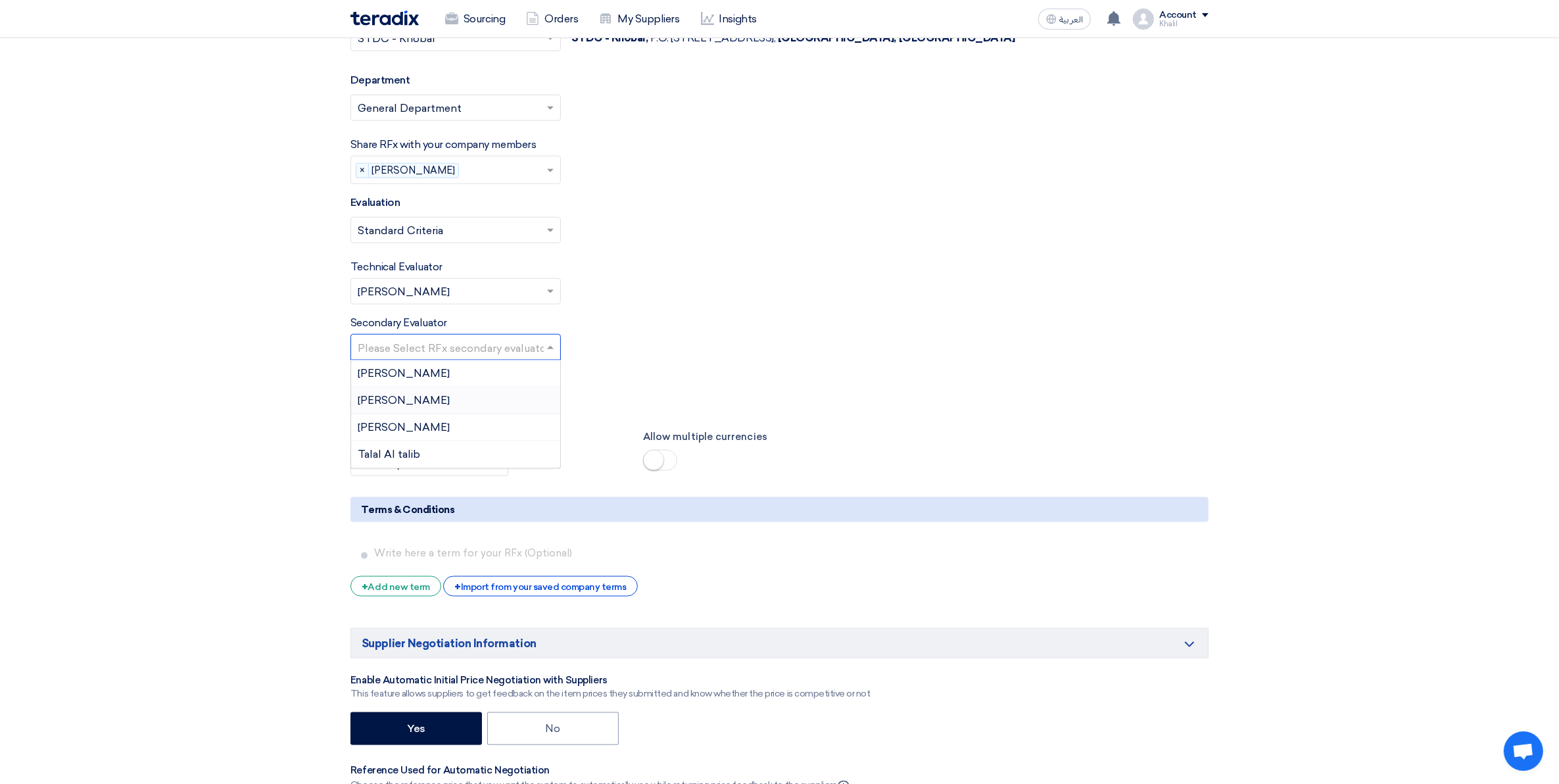
click at [464, 408] on div "[PERSON_NAME]" at bounding box center [456, 400] width 209 height 27
click at [582, 391] on div "Allow Manual Evaluation" at bounding box center [779, 395] width 858 height 48
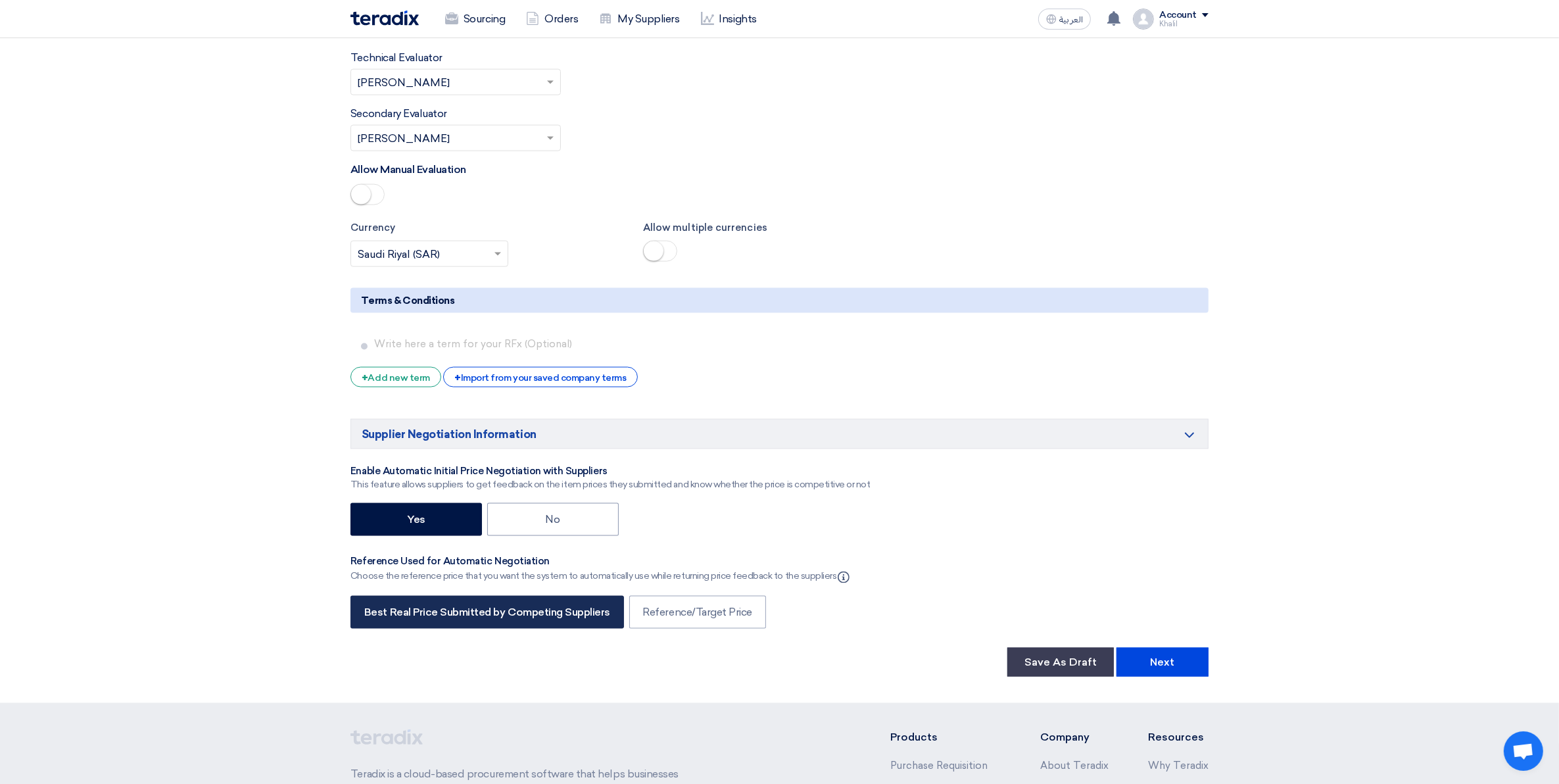
scroll to position [2301, 0]
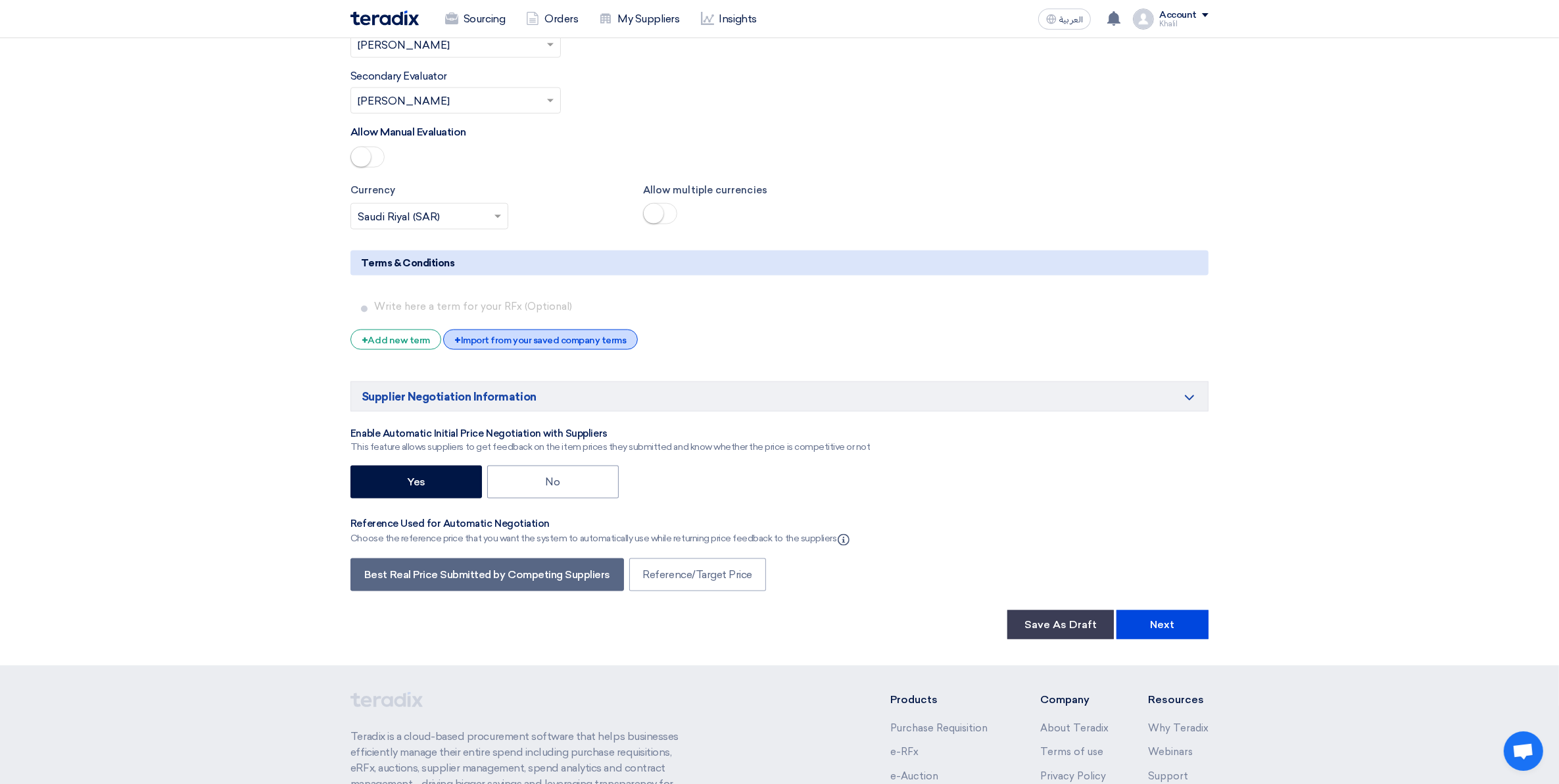
click at [576, 349] on div "+ Import from your saved company terms" at bounding box center [540, 339] width 194 height 20
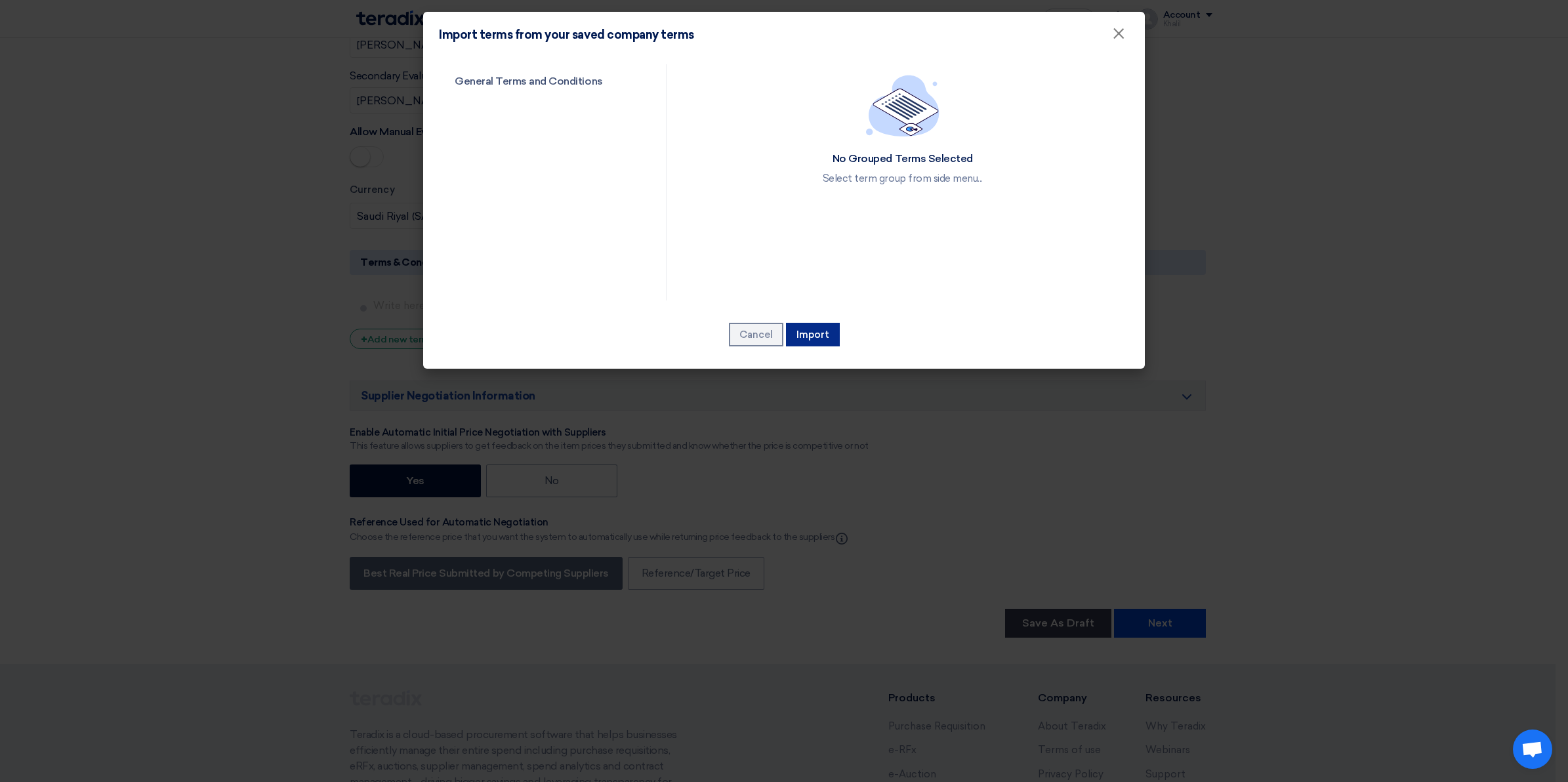
click at [816, 334] on button "Import" at bounding box center [813, 334] width 54 height 24
click at [540, 87] on link "General Terms and Conditions" at bounding box center [540, 81] width 204 height 34
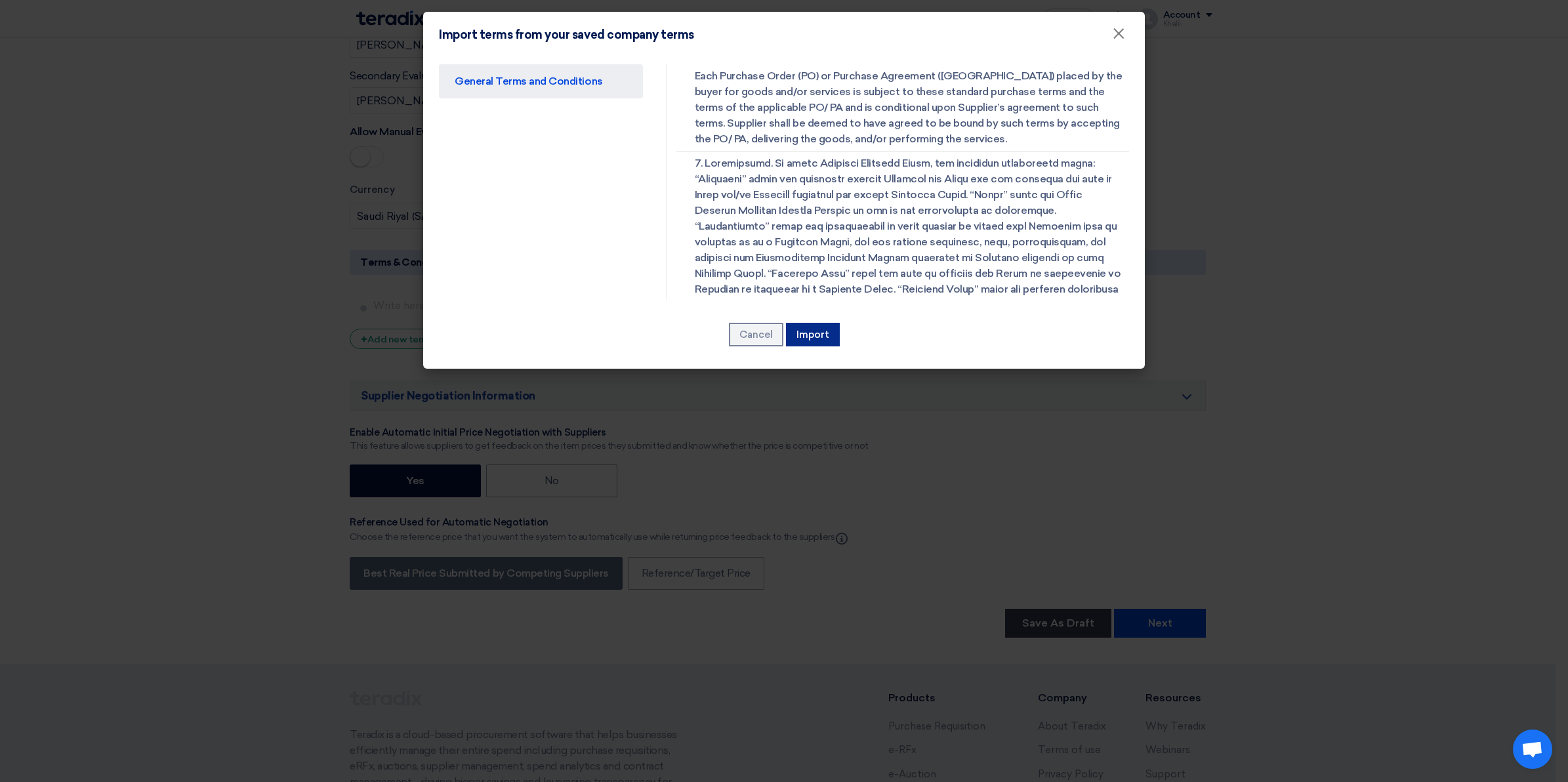
click at [834, 330] on button "Import" at bounding box center [813, 334] width 54 height 24
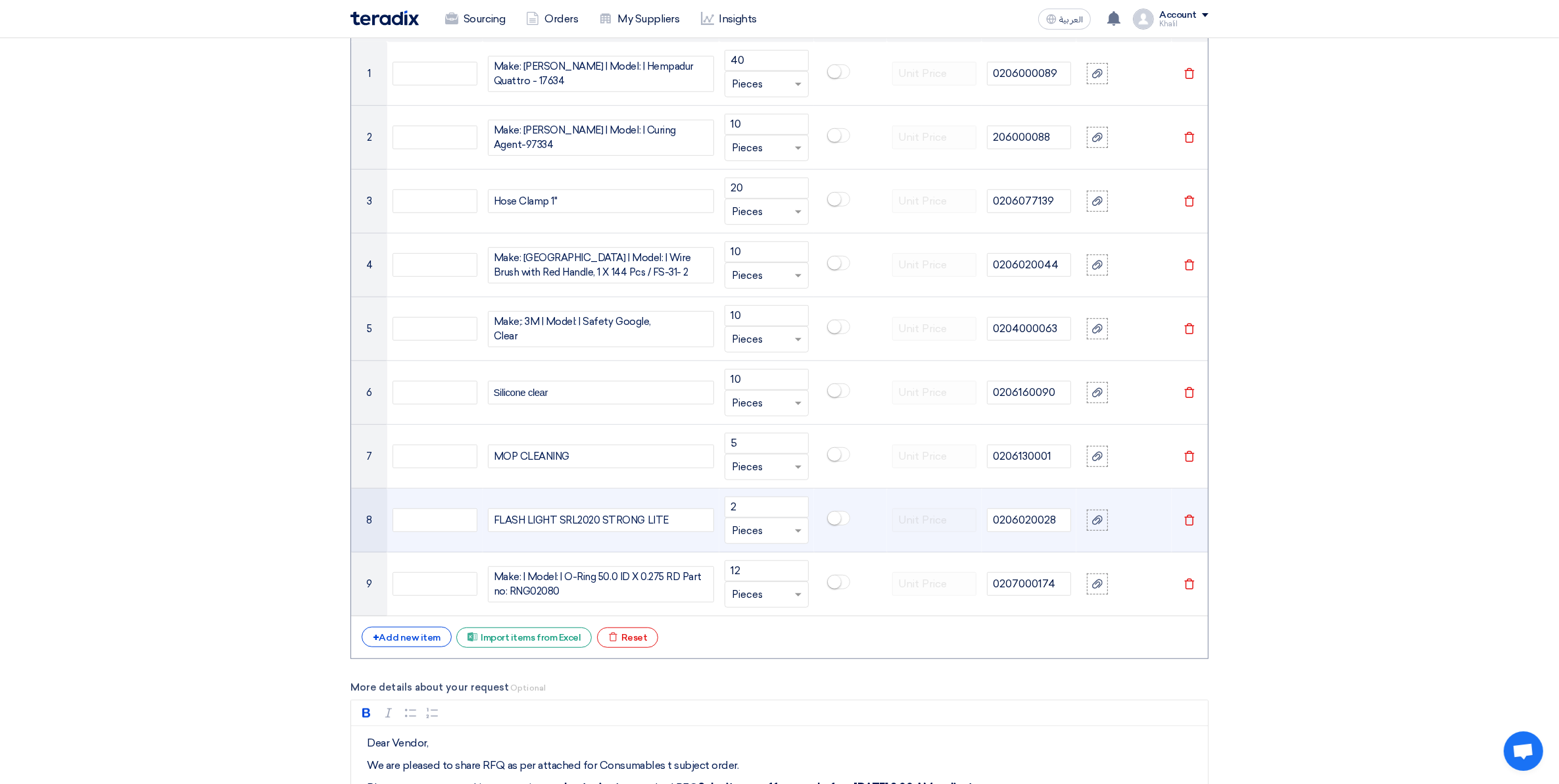
scroll to position [1294, 0]
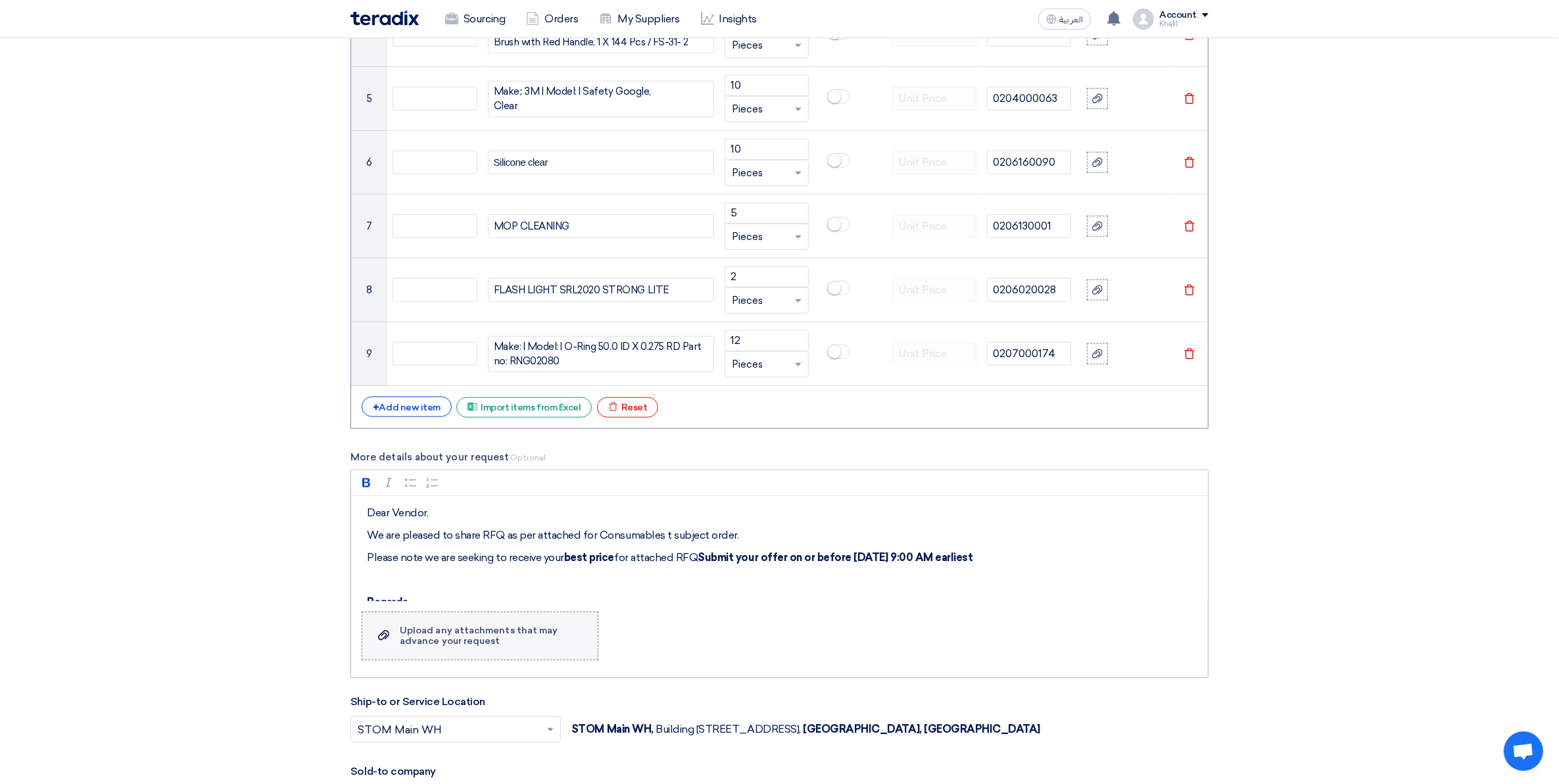
click at [531, 652] on label "Upload a file Upload any attachments that may advance your request" at bounding box center [480, 636] width 237 height 49
click at [0, 0] on input "Upload a file Upload any attachments that may advance your request" at bounding box center [0, 0] width 0 height 0
click at [533, 644] on div "Upload any attachments that may advance your request" at bounding box center [492, 636] width 185 height 21
click at [0, 0] on input "Upload a file Upload any attachments that may advance your request" at bounding box center [0, 0] width 0 height 0
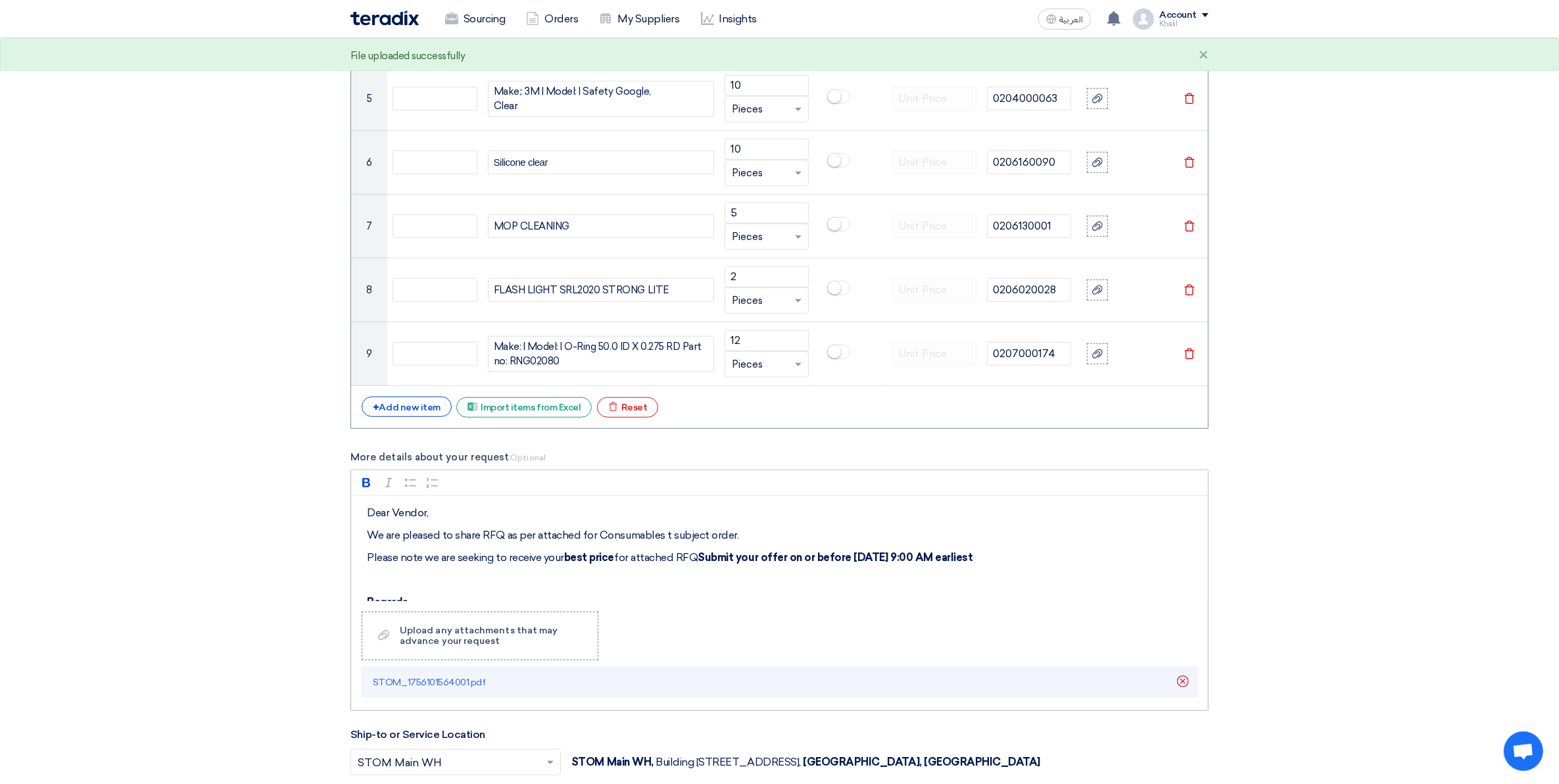
click at [1026, 599] on p "Regards," at bounding box center [784, 602] width 834 height 16
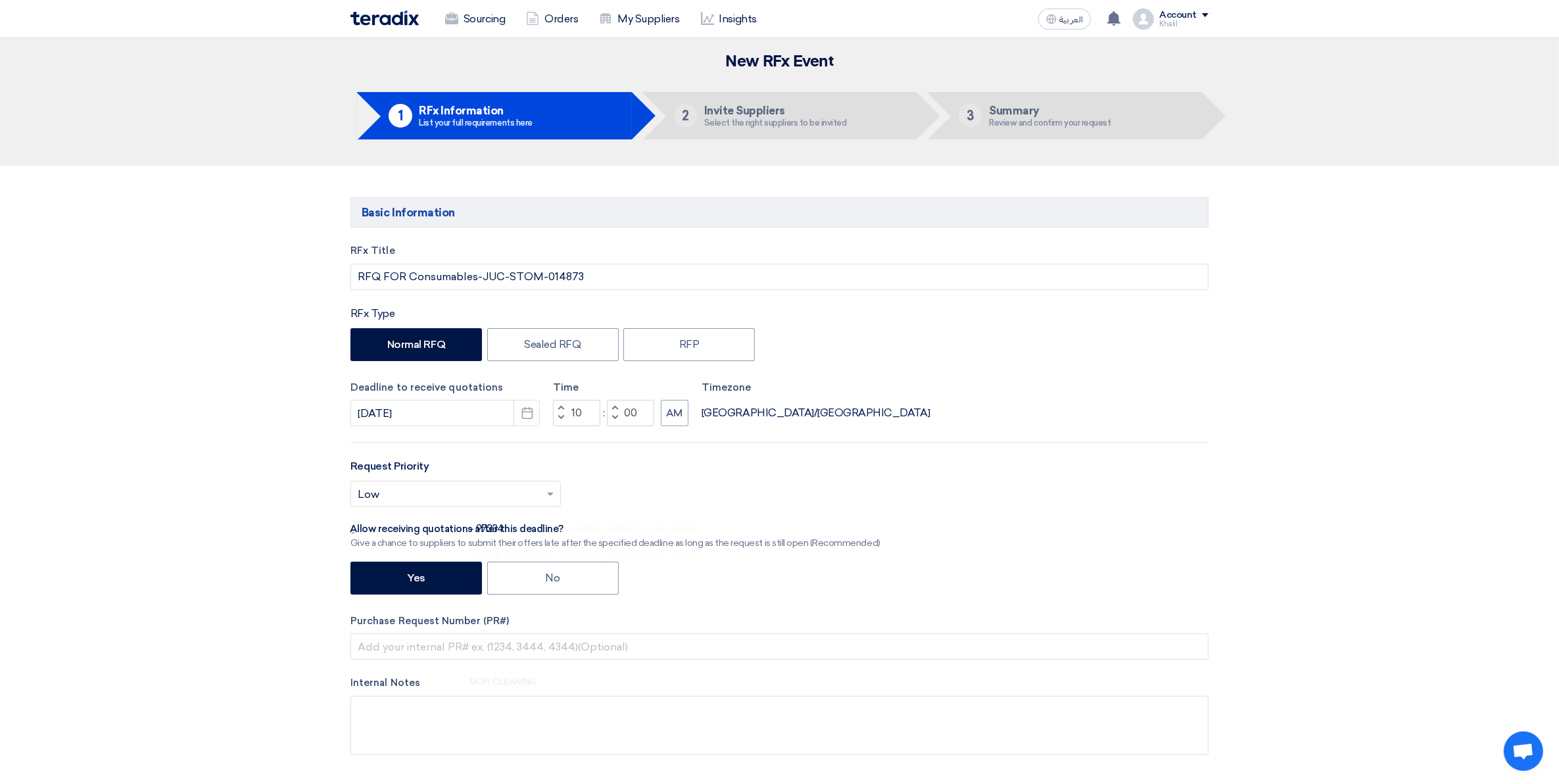
scroll to position [0, 0]
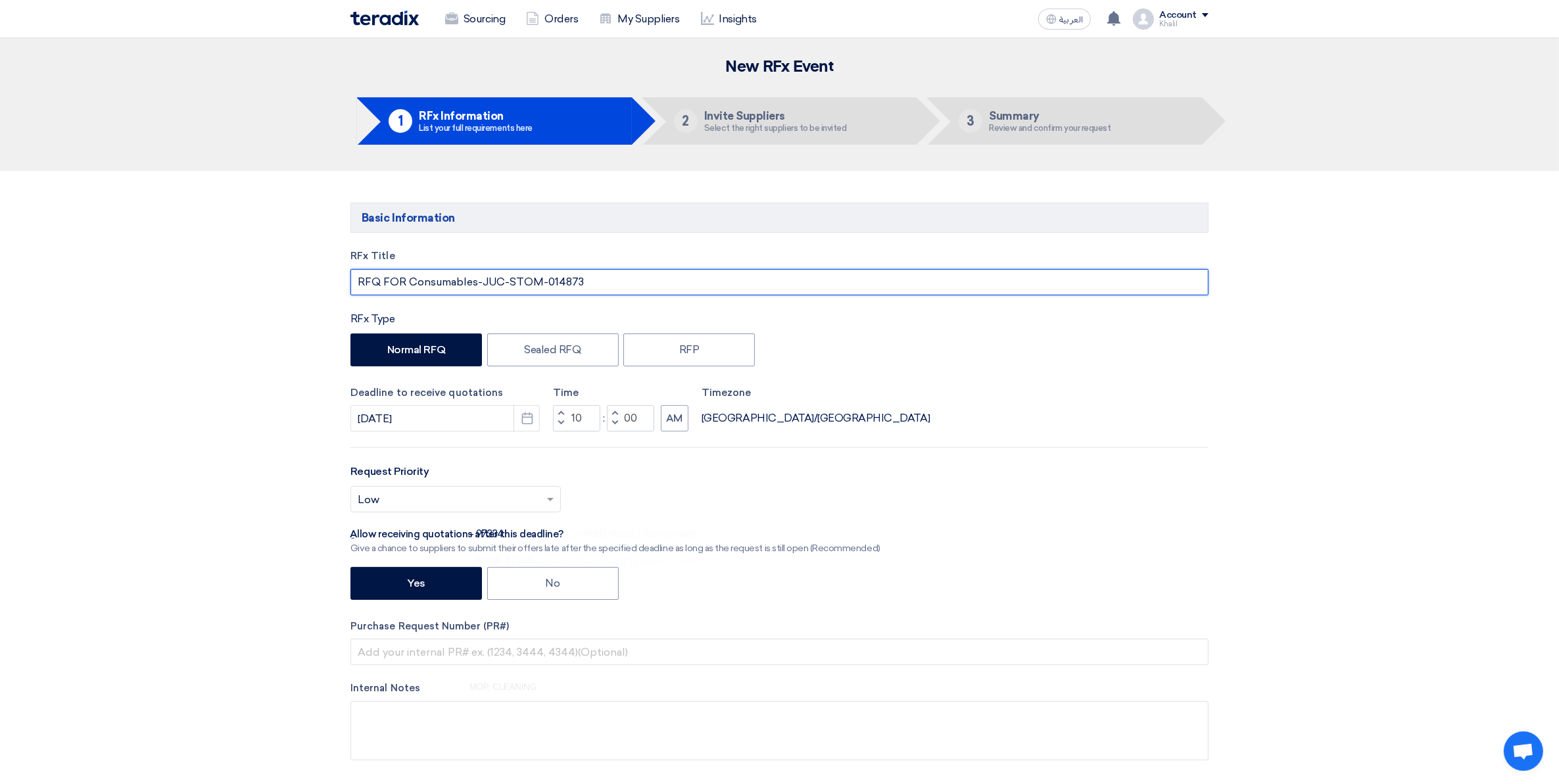
drag, startPoint x: 592, startPoint y: 276, endPoint x: 509, endPoint y: 274, distance: 83.0
click at [509, 274] on input "RFQ FOR Consumables-JUC-STOM-014873" at bounding box center [779, 282] width 858 height 26
click at [525, 652] on input "text" at bounding box center [779, 652] width 858 height 26
paste input "STOM-014873"
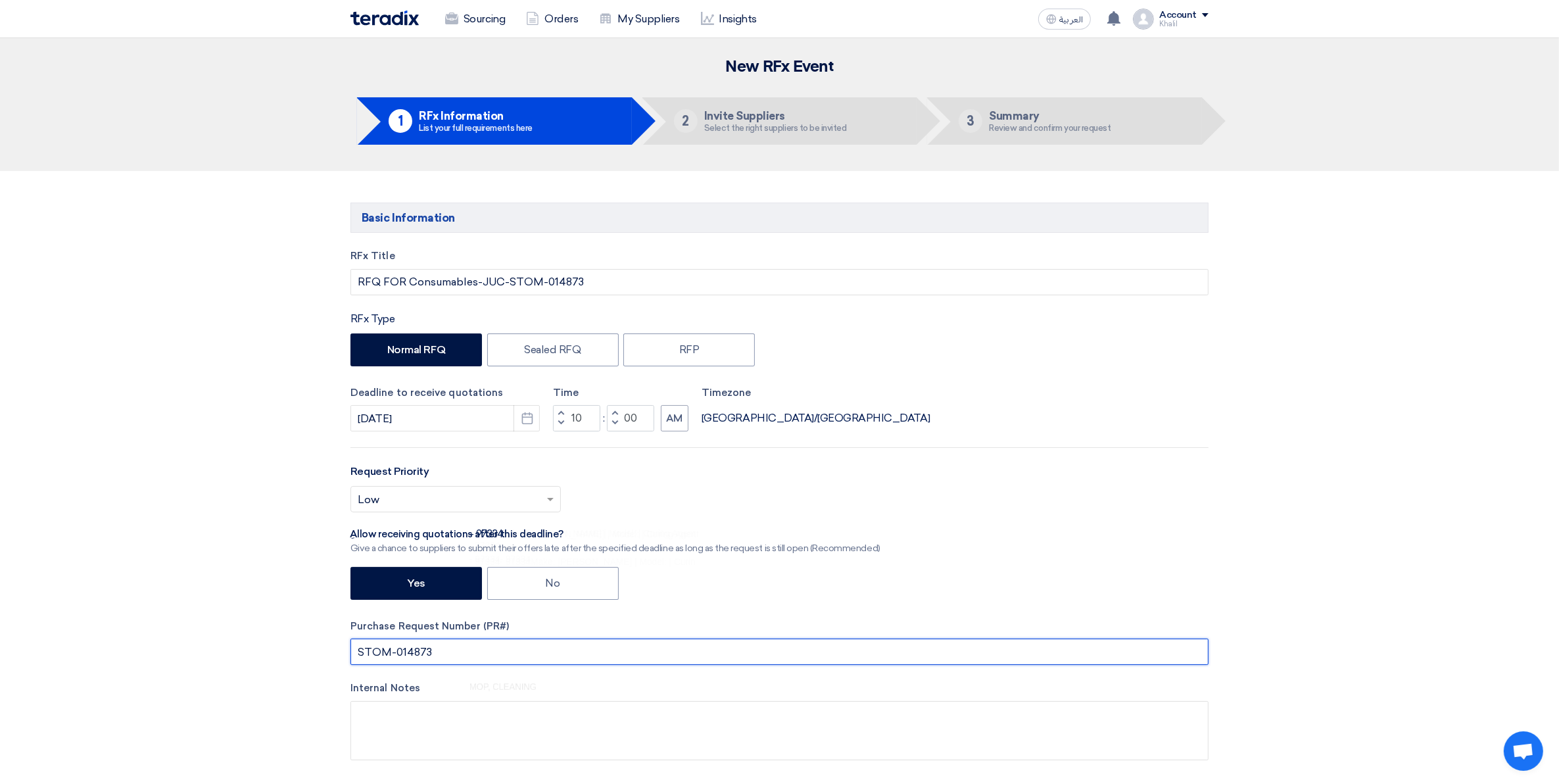
type input "STOM-014873"
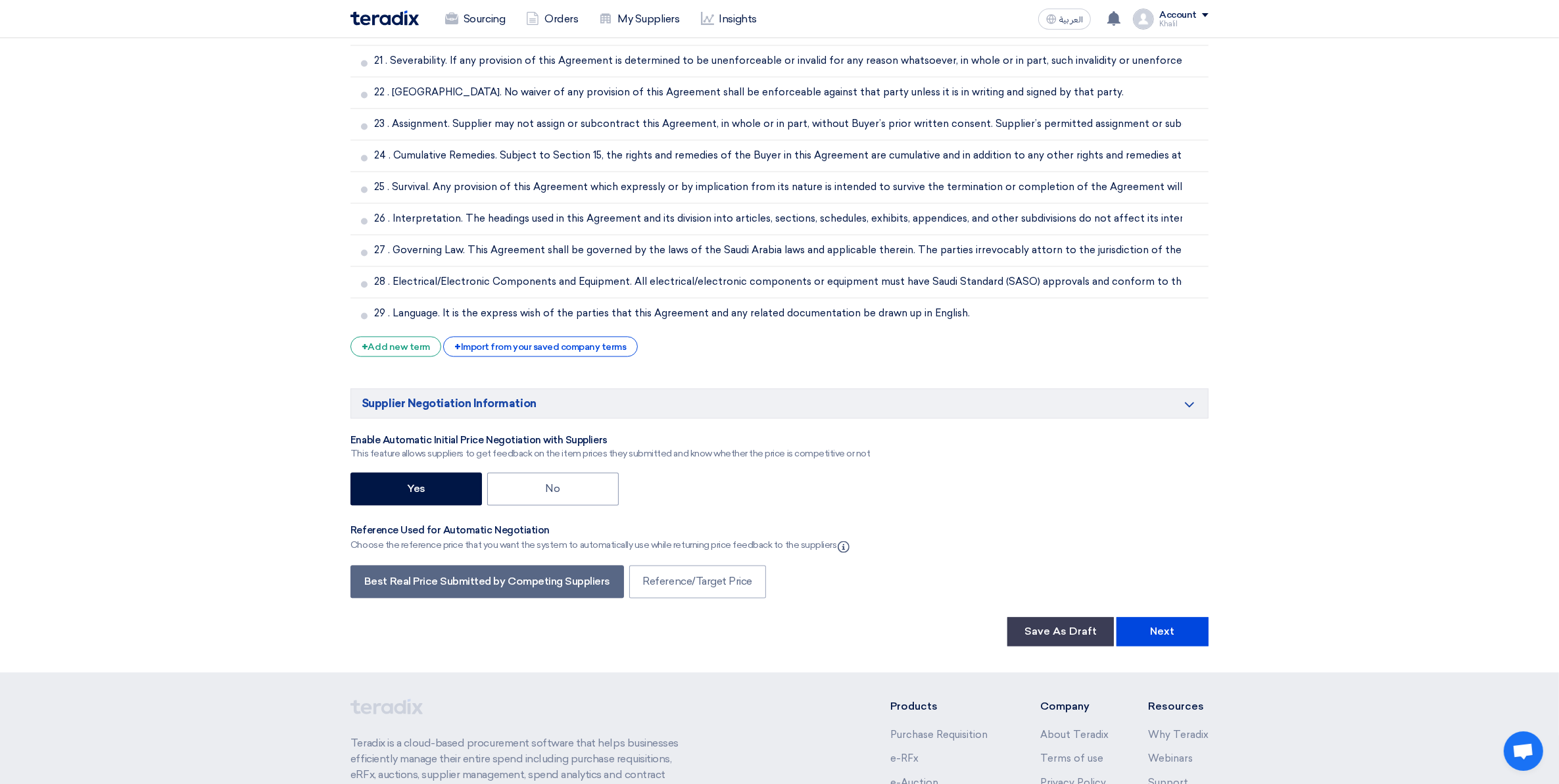
scroll to position [3287, 0]
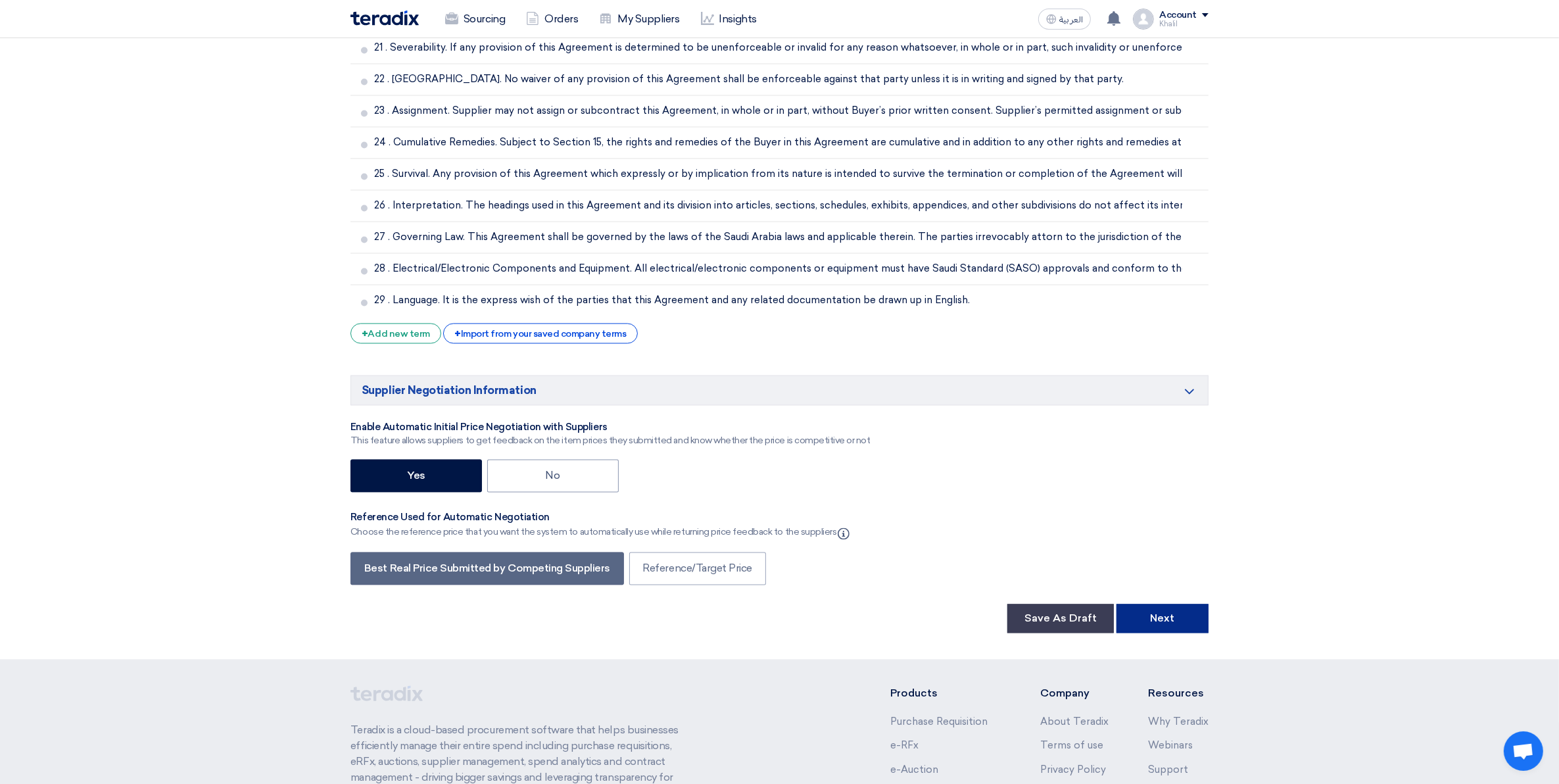
click at [1189, 622] on button "Next" at bounding box center [1162, 618] width 92 height 29
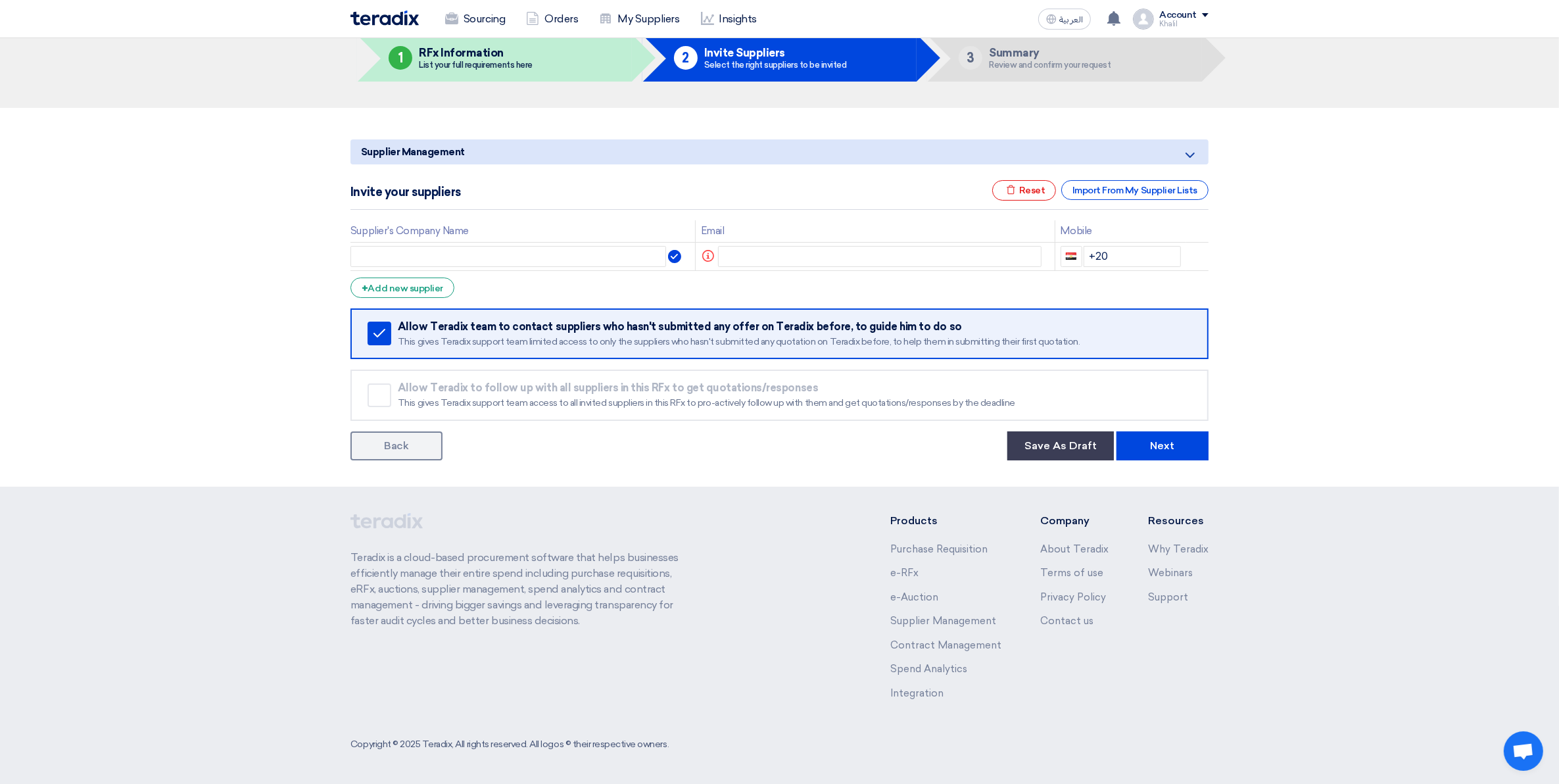
scroll to position [0, 0]
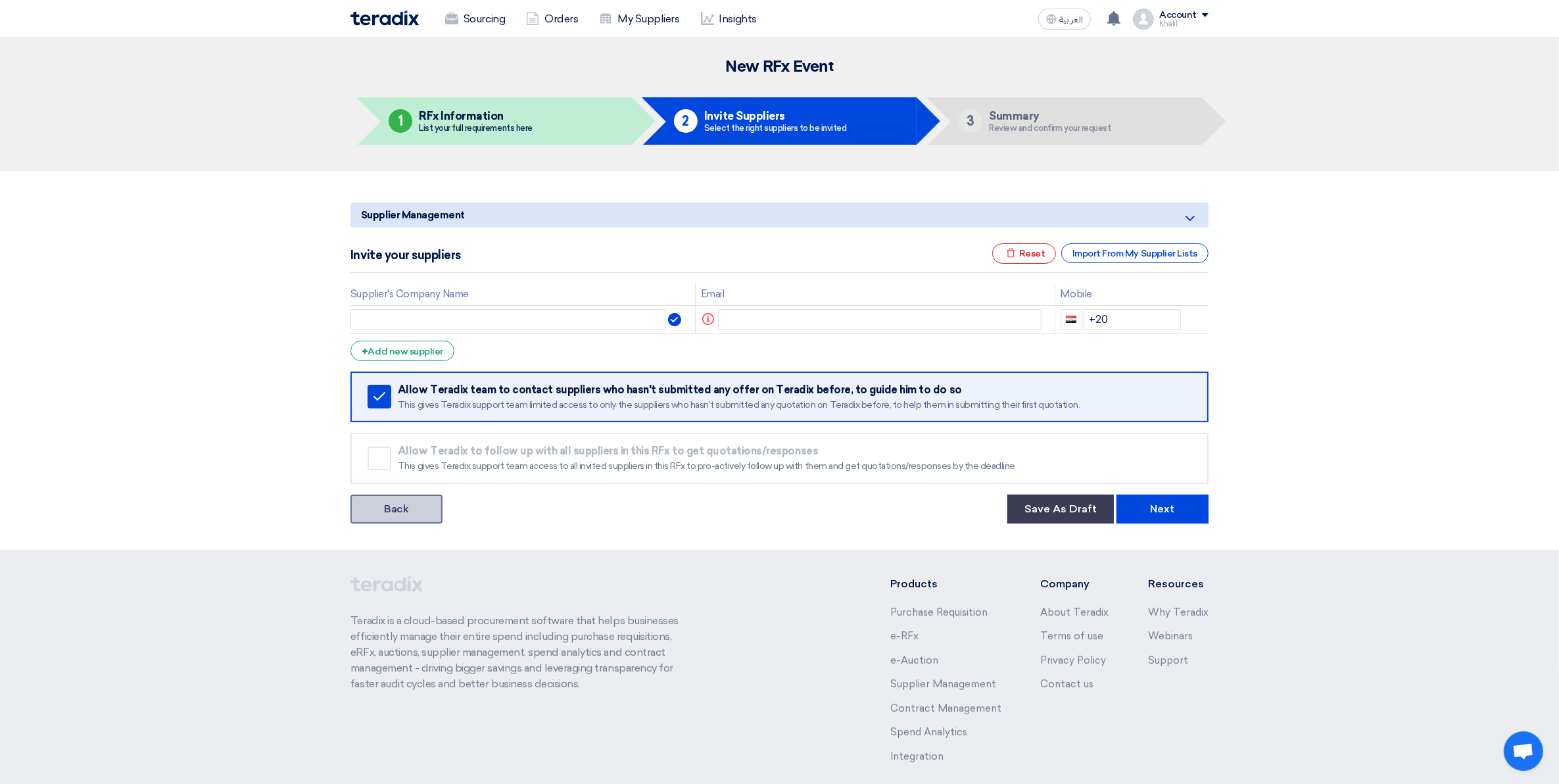
click at [382, 501] on link "Back" at bounding box center [396, 509] width 92 height 29
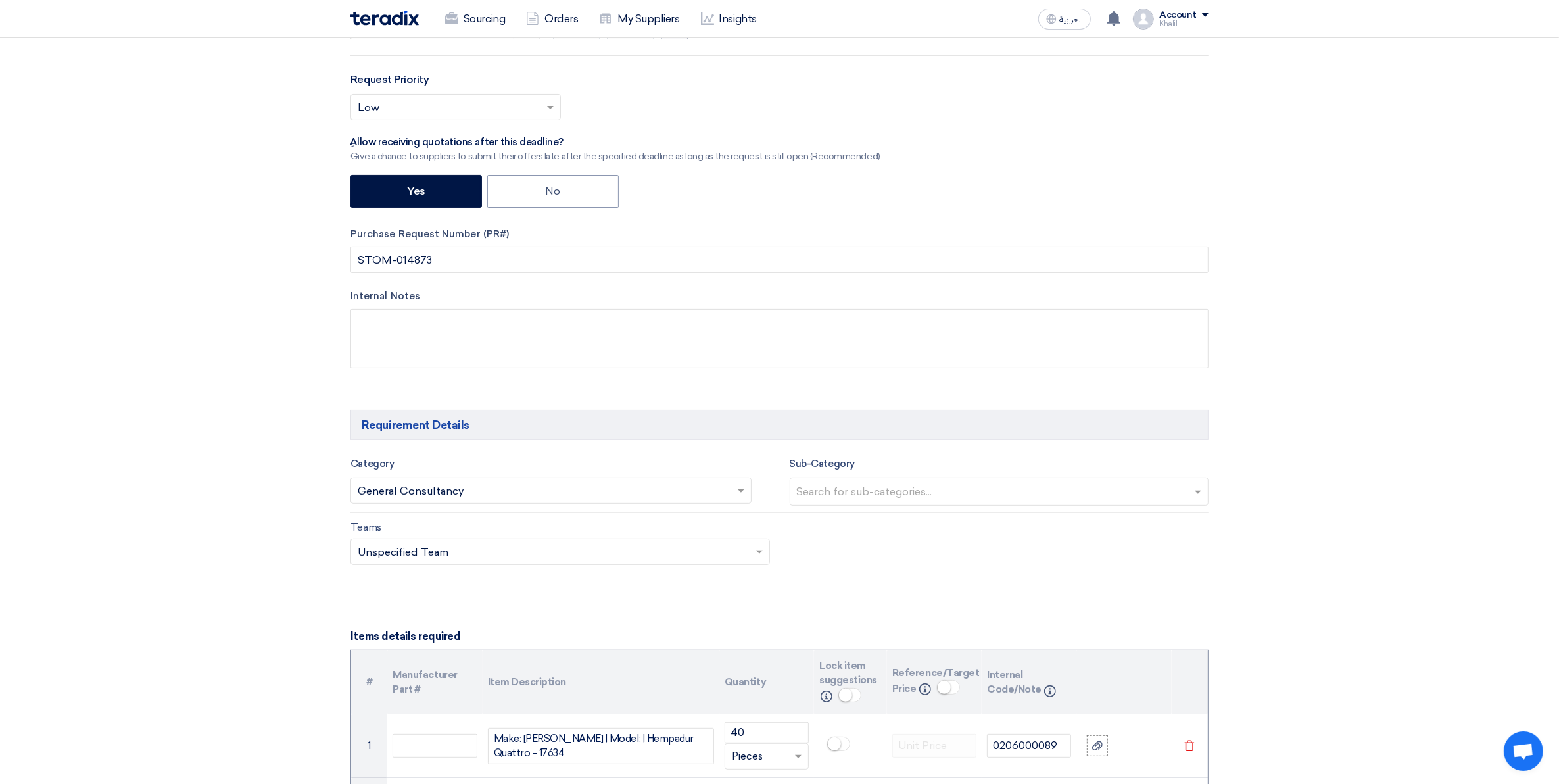
scroll to position [411, 0]
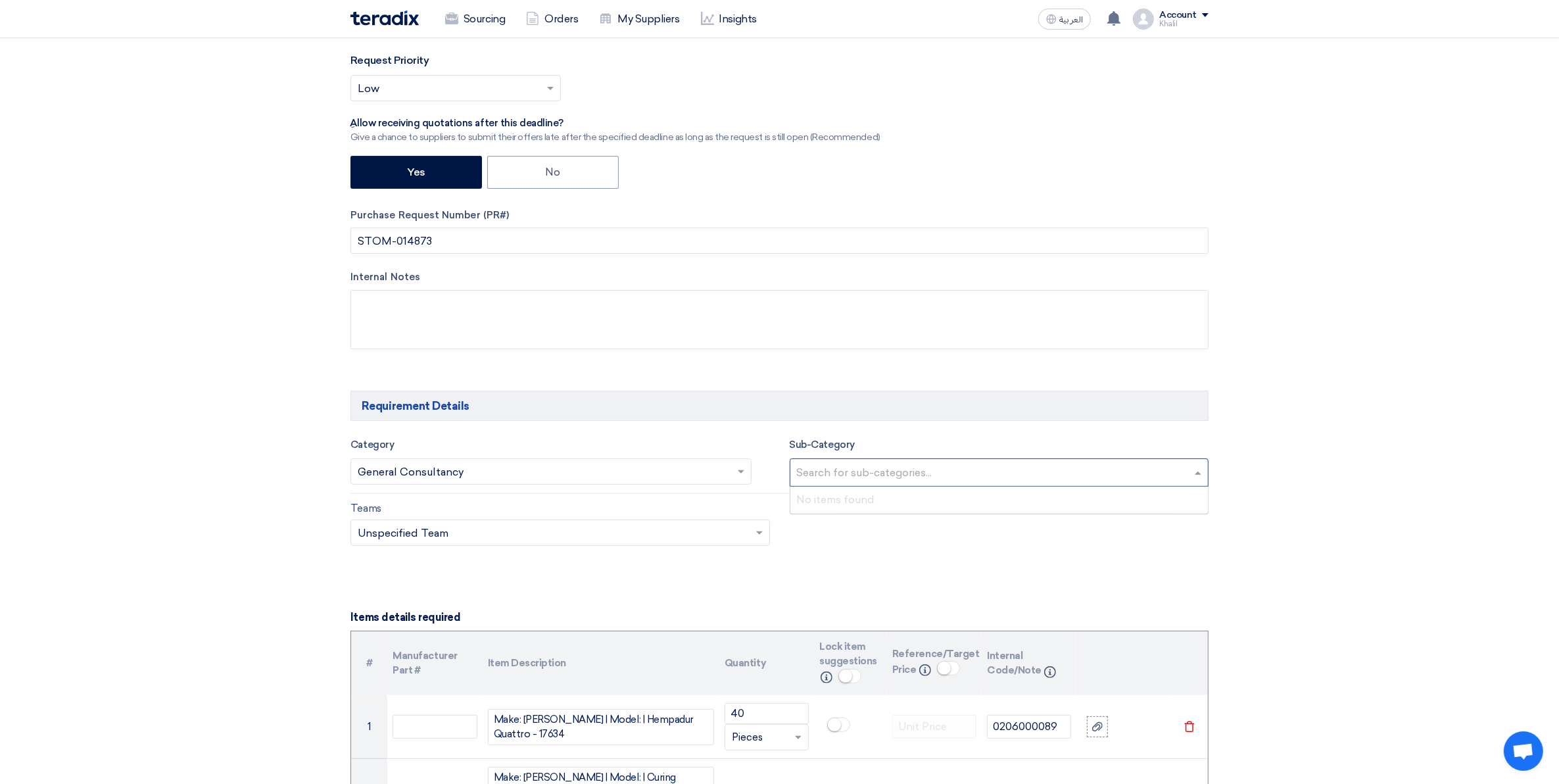
click at [878, 482] on input "text" at bounding box center [1002, 474] width 408 height 22
click at [869, 543] on div "Teams Teams.. × Unspecified Team ×" at bounding box center [780, 531] width 878 height 62
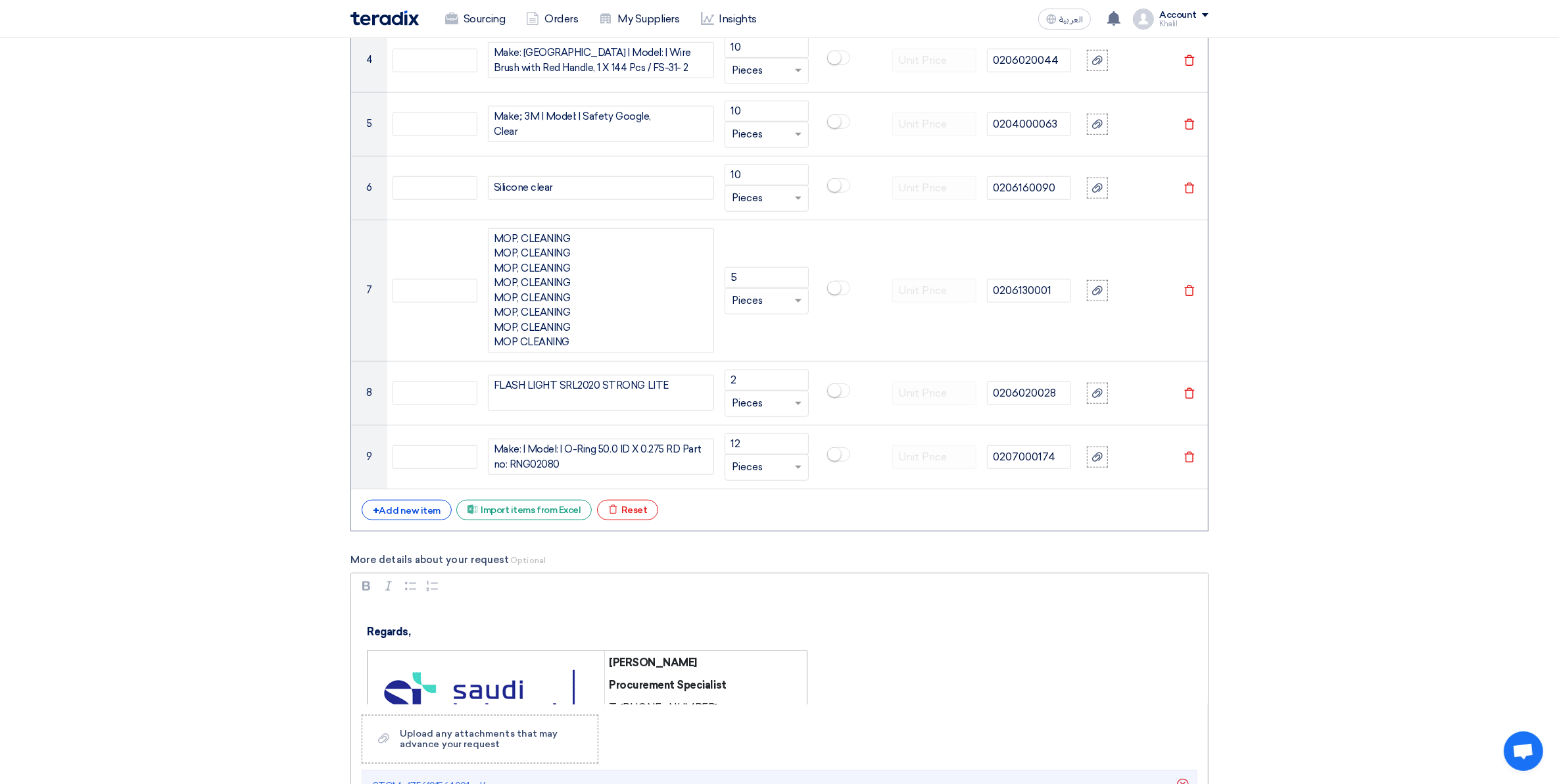
scroll to position [164, 0]
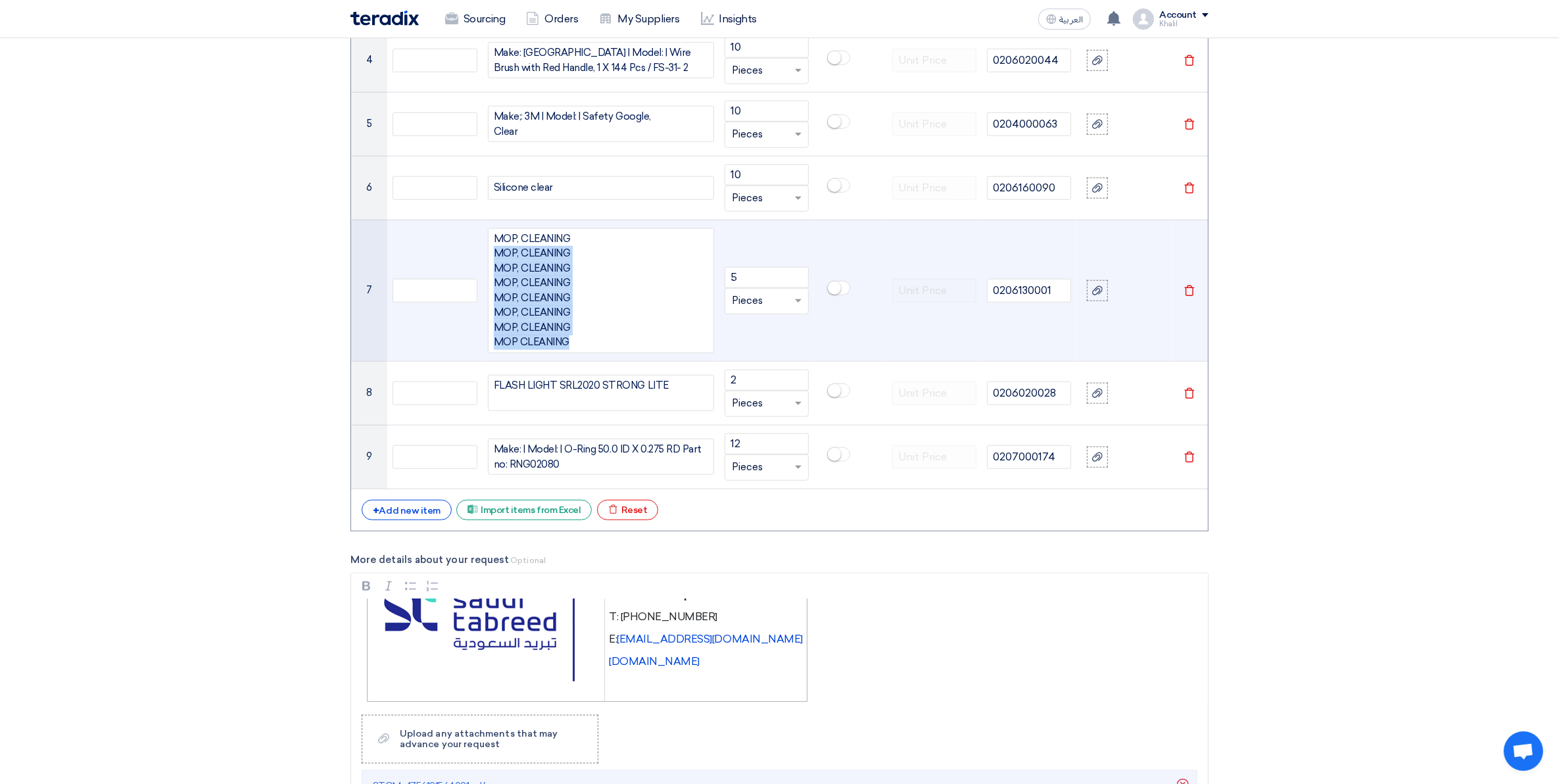
drag, startPoint x: 574, startPoint y: 267, endPoint x: 491, endPoint y: 184, distance: 117.4
click at [491, 228] on div "MOP, CLEANING MOP, CLEANING MOP, CLEANING MOP, CLEANING MOP, CLEANING MOP, CLEA…" at bounding box center [600, 291] width 226 height 125
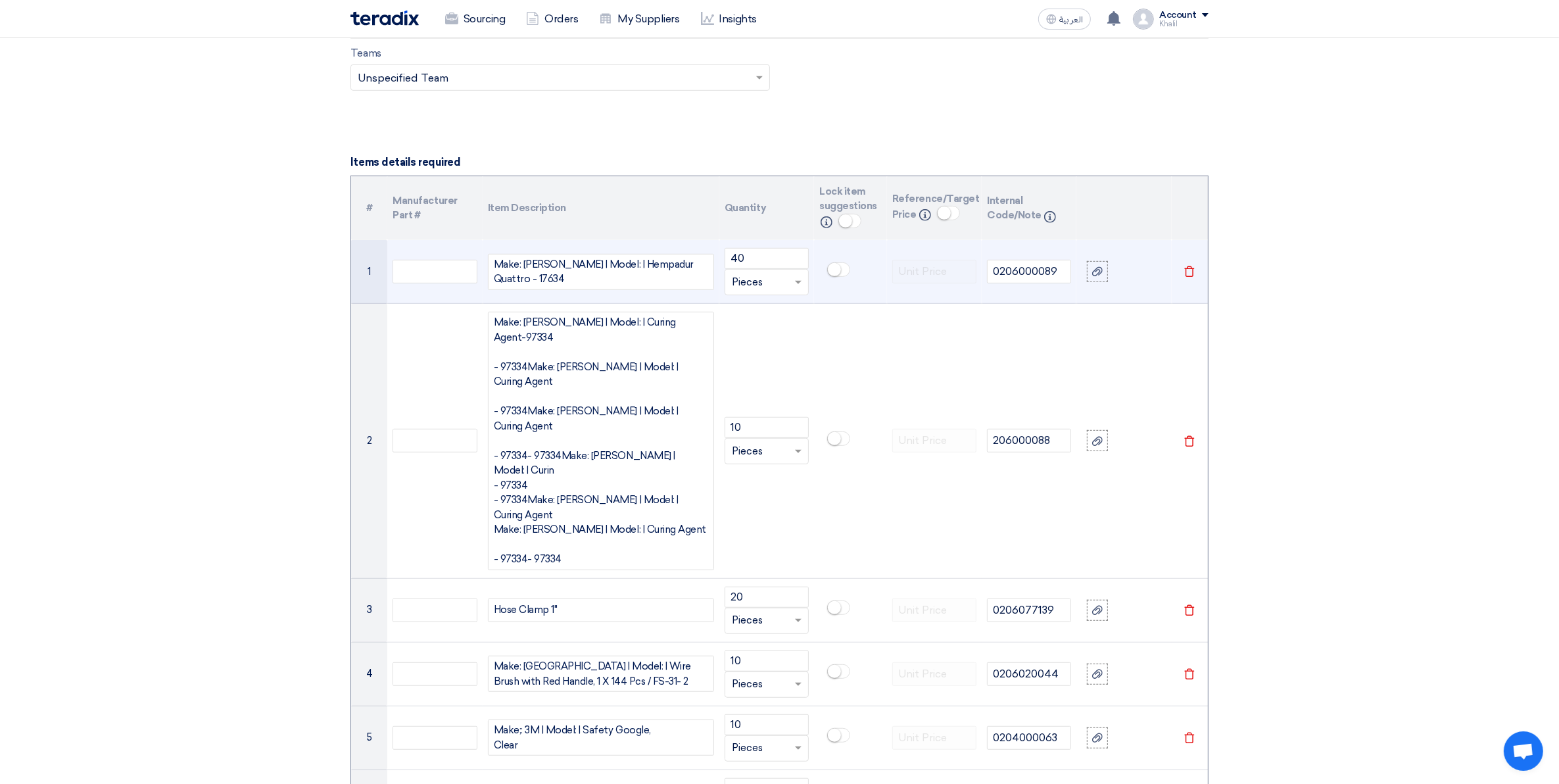
scroll to position [827, 0]
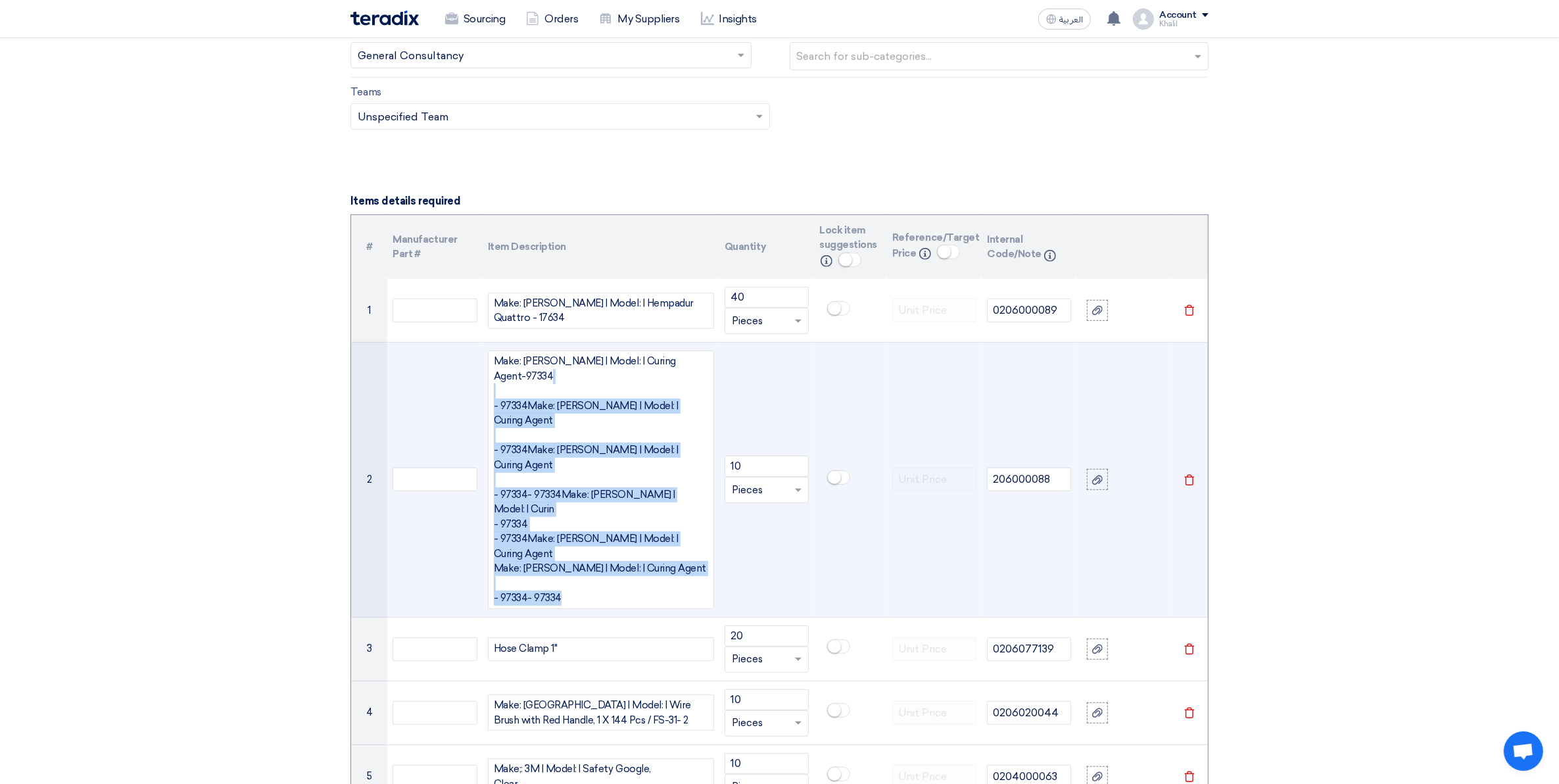
drag, startPoint x: 586, startPoint y: 525, endPoint x: 507, endPoint y: 383, distance: 162.5
click at [507, 383] on div "Make: [PERSON_NAME] | Model: | Curing Agent-97334 - 97334Make: [PERSON_NAME] | …" at bounding box center [600, 480] width 226 height 259
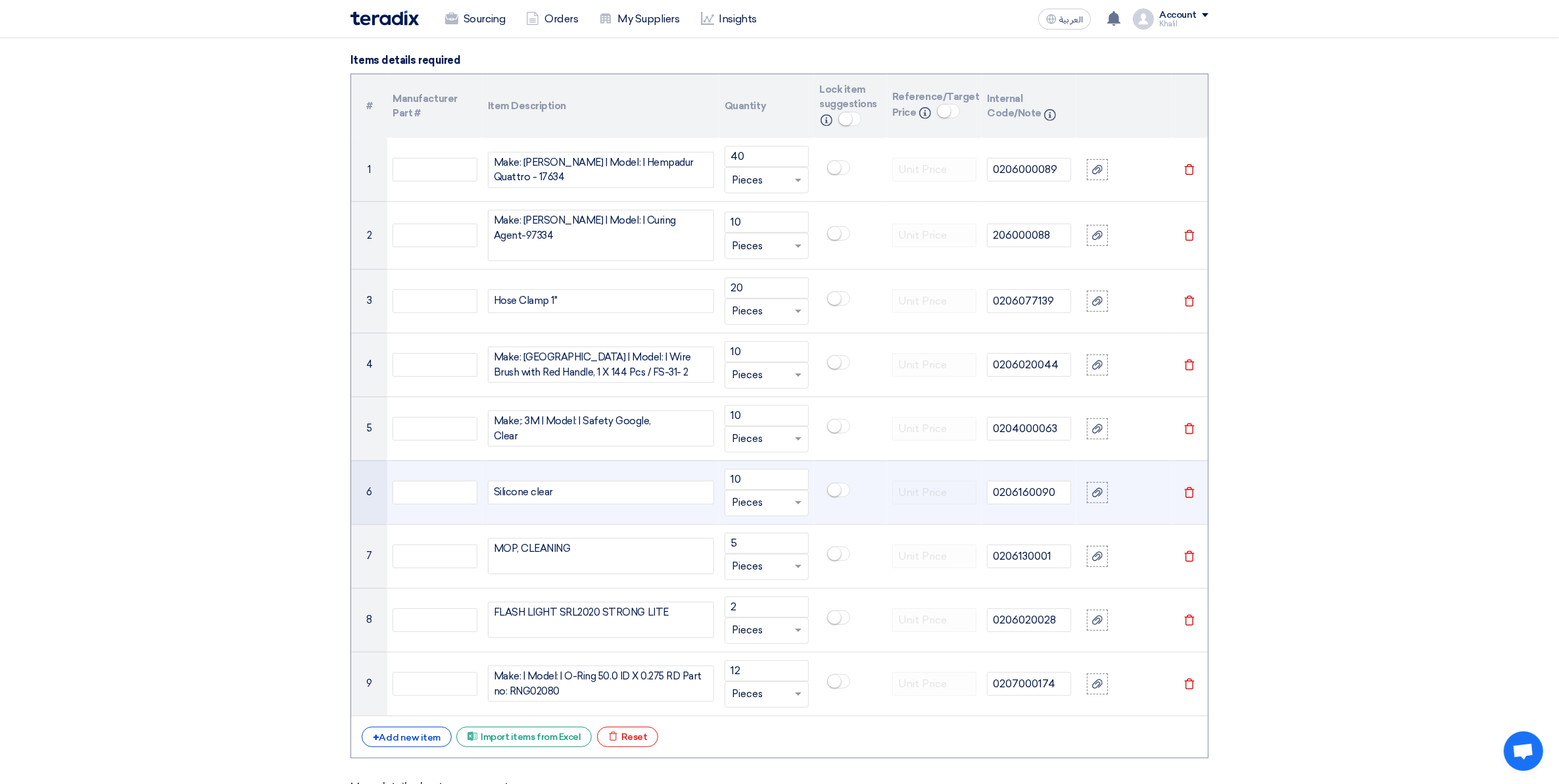
scroll to position [998, 0]
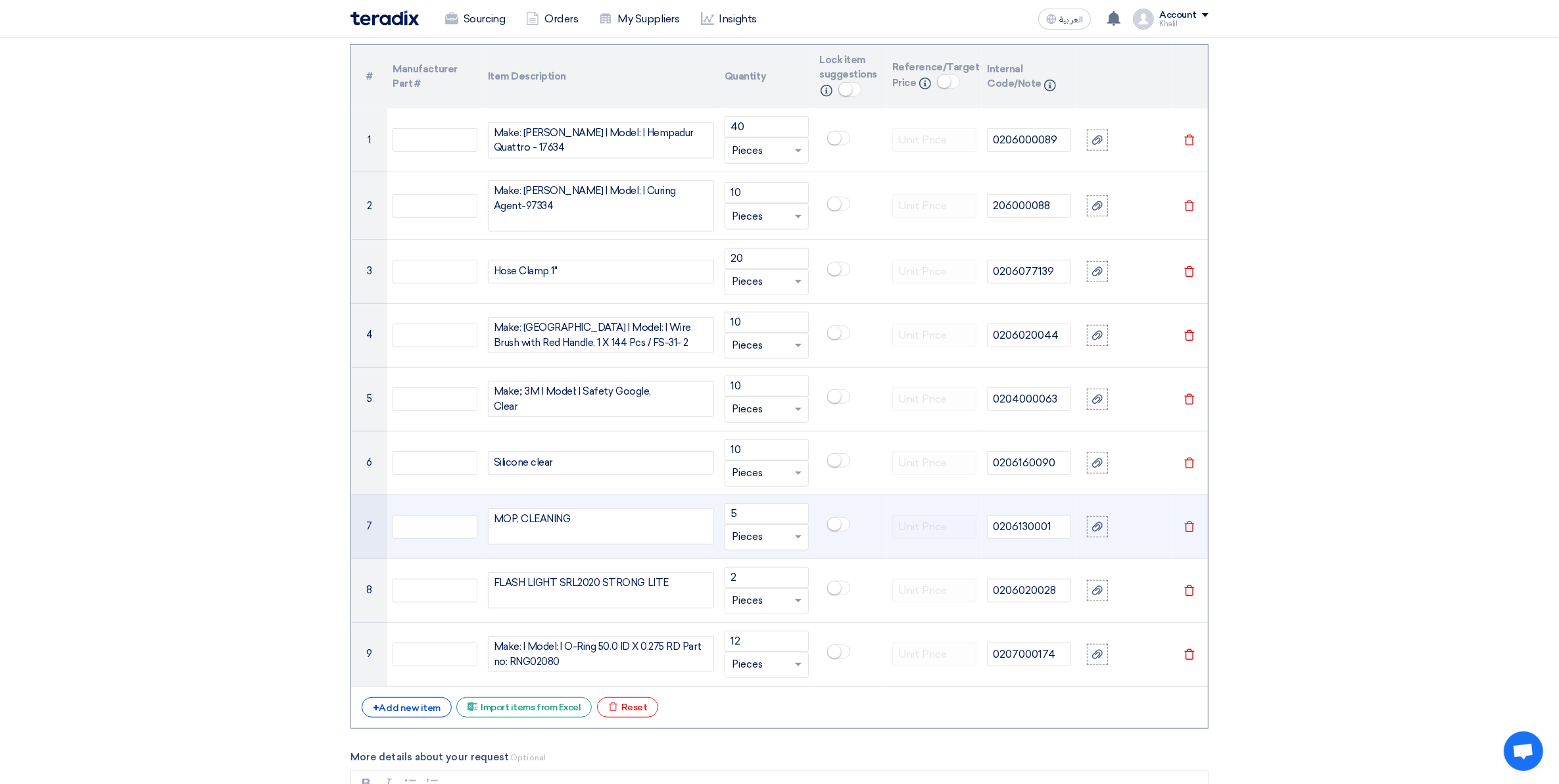
click at [636, 535] on div "MOP, CLEANING" at bounding box center [600, 526] width 226 height 36
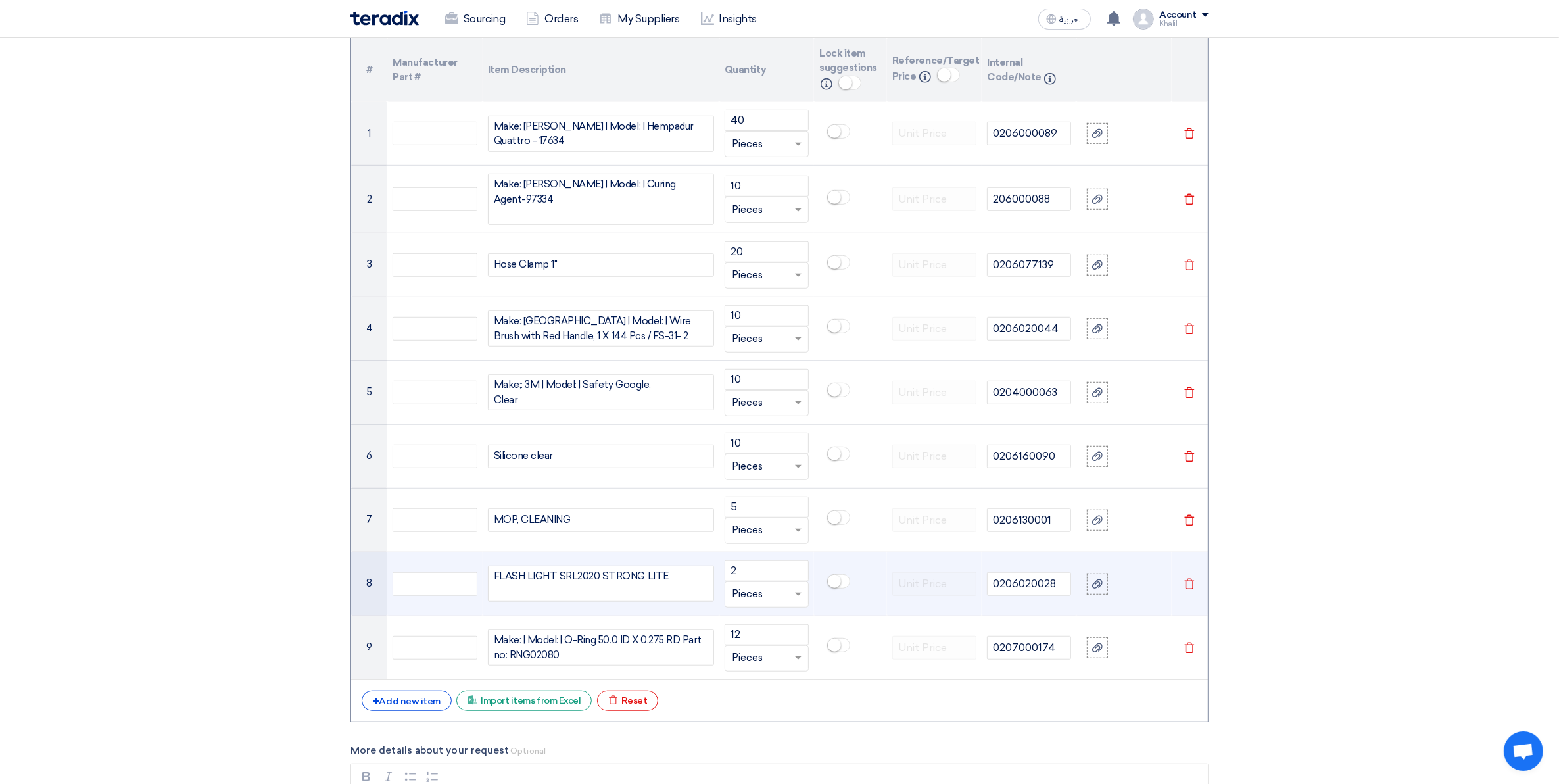
click at [646, 591] on div "FLASH LIGHT SRL2020 STRONG LITE" at bounding box center [600, 583] width 226 height 36
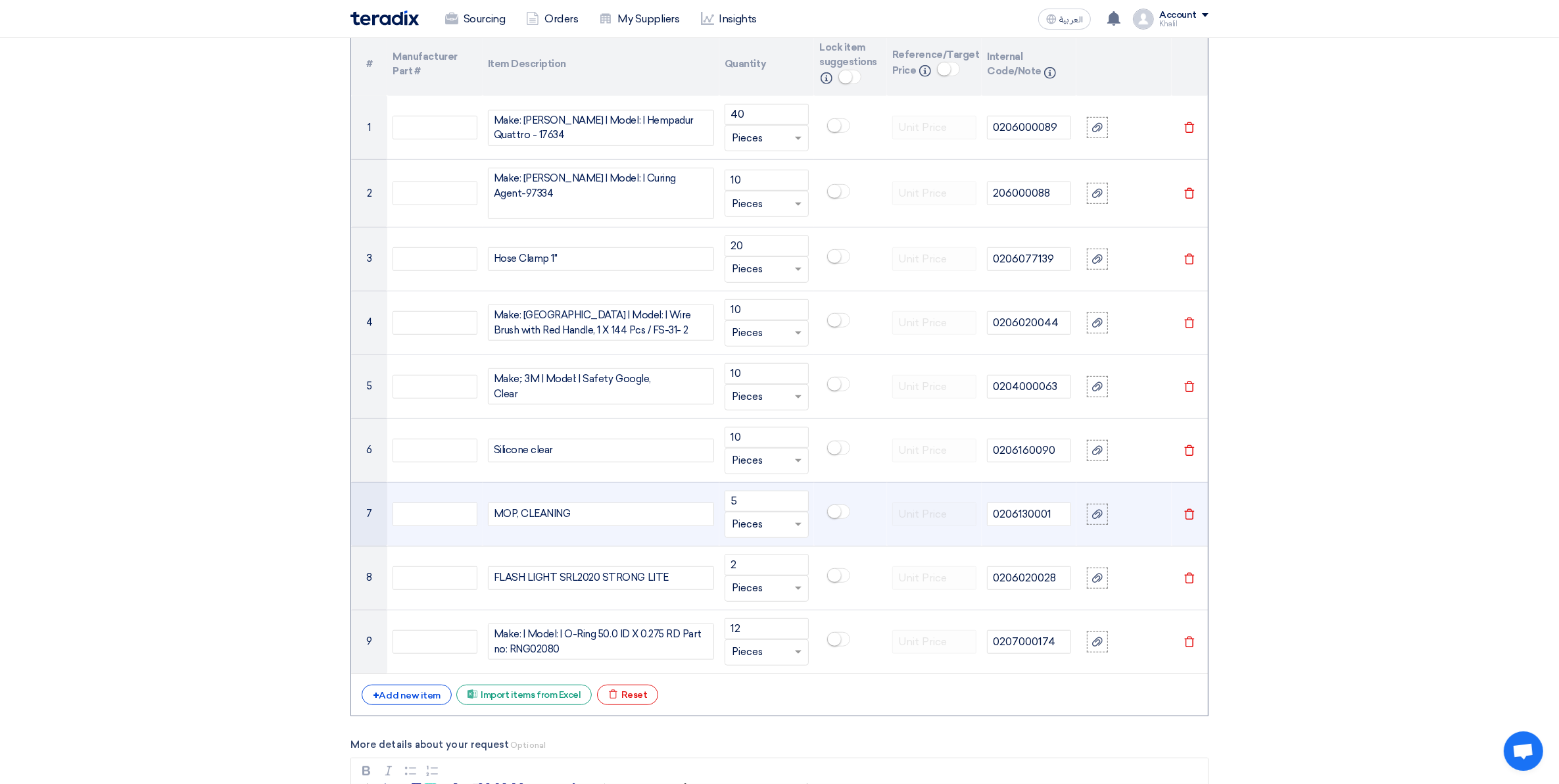
click at [685, 508] on div "MOP, CLEANING" at bounding box center [600, 514] width 226 height 24
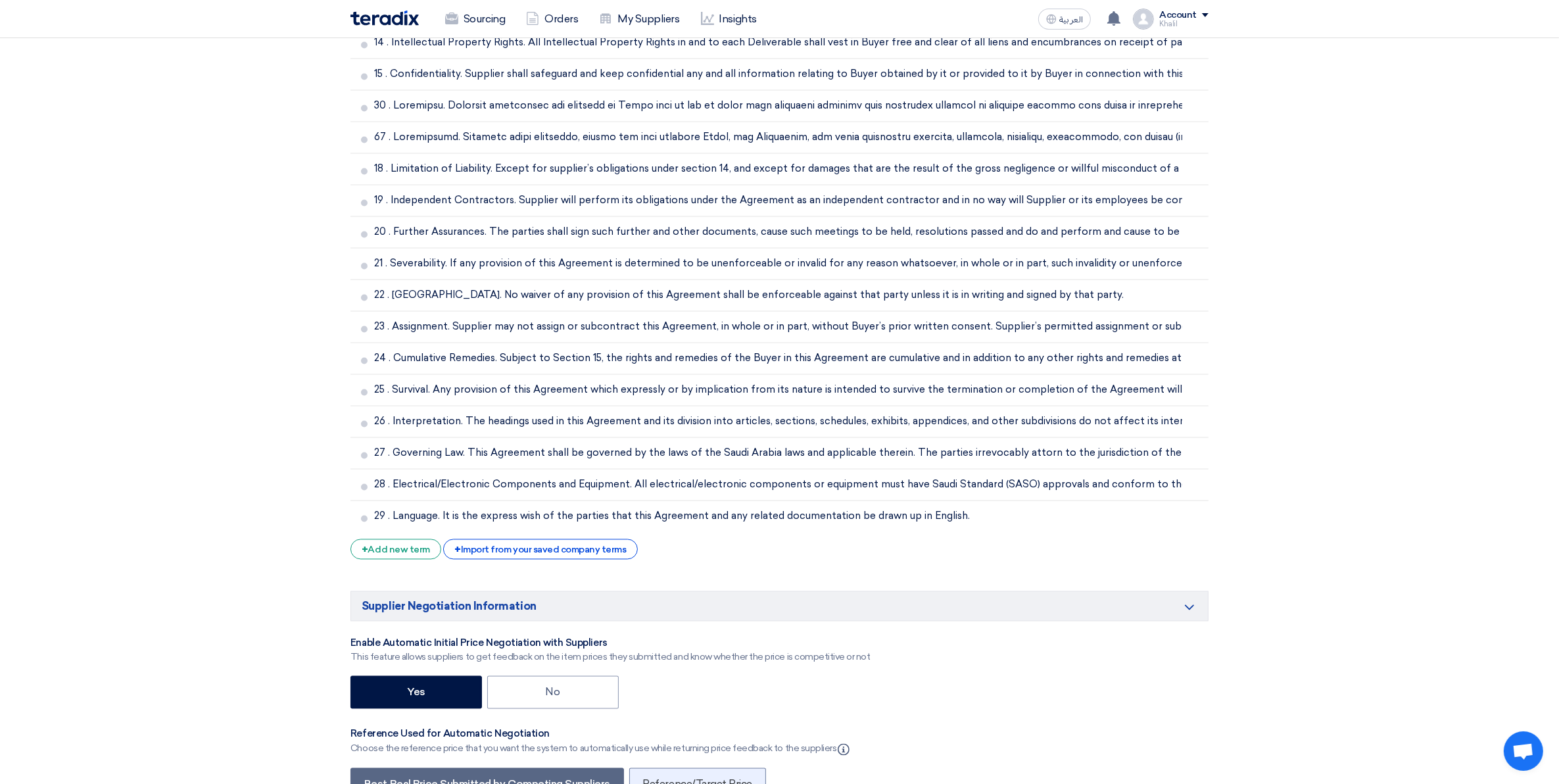
scroll to position [3311, 0]
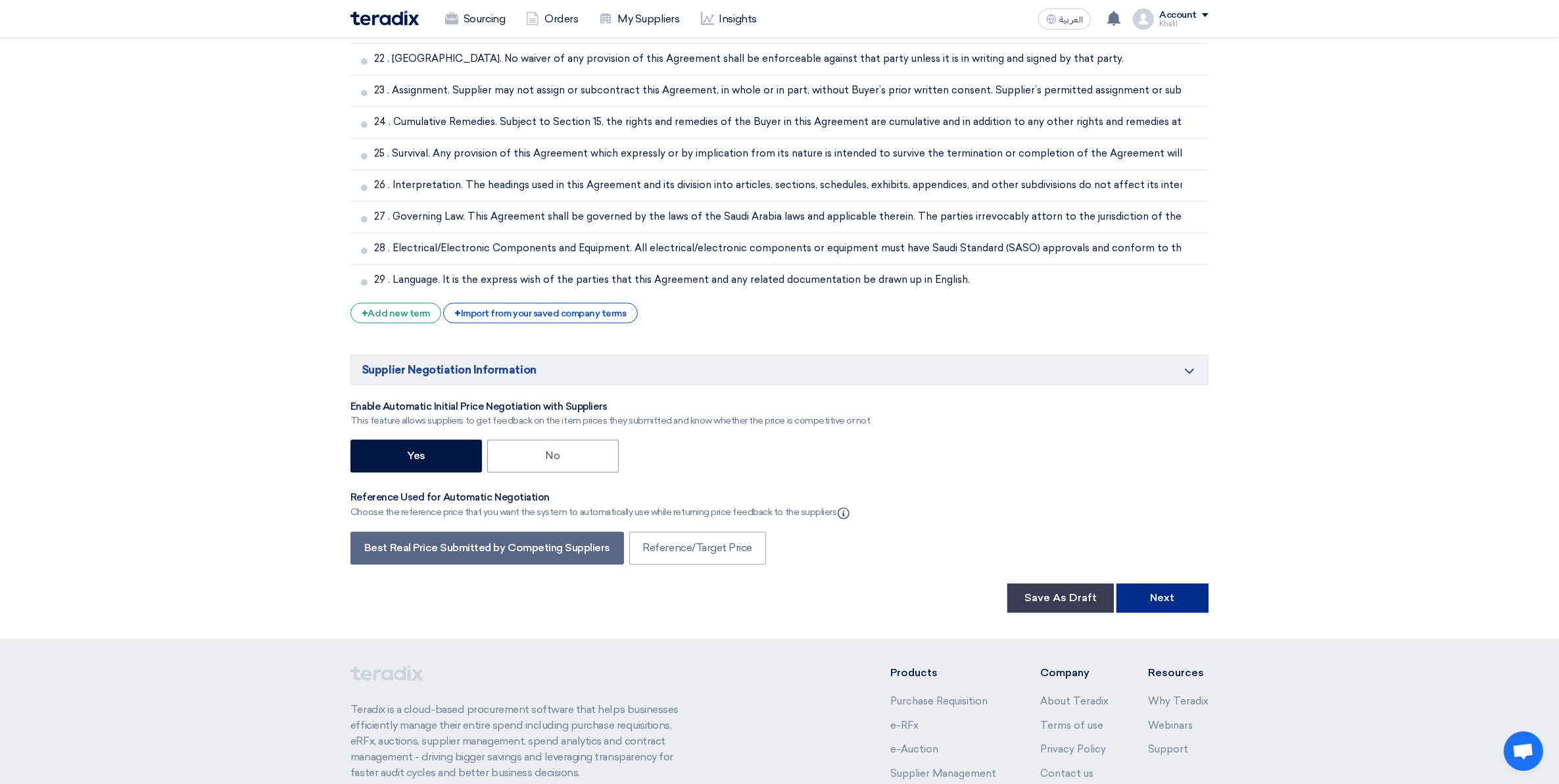
click at [1175, 599] on button "Next" at bounding box center [1162, 598] width 92 height 29
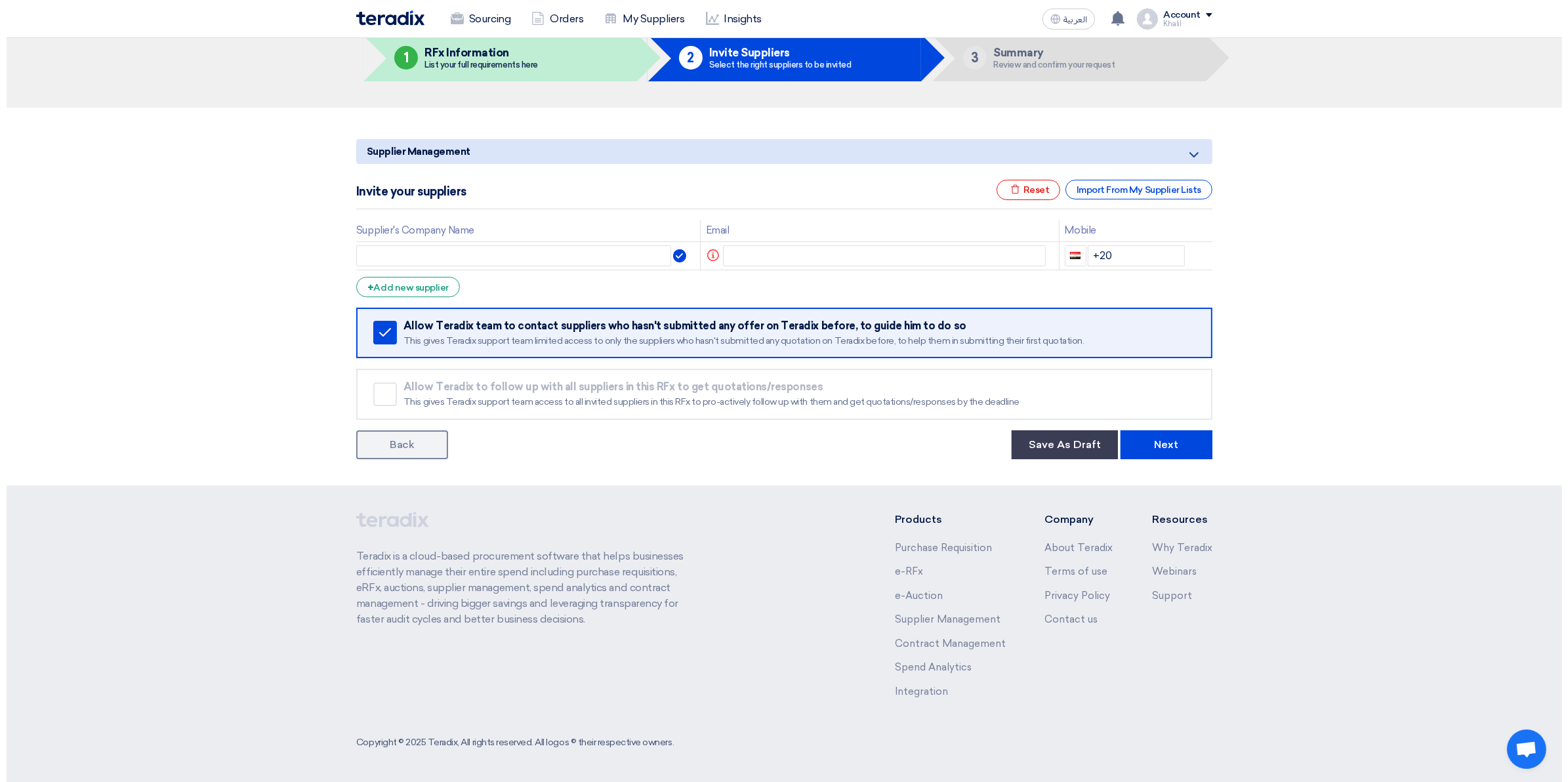
scroll to position [0, 0]
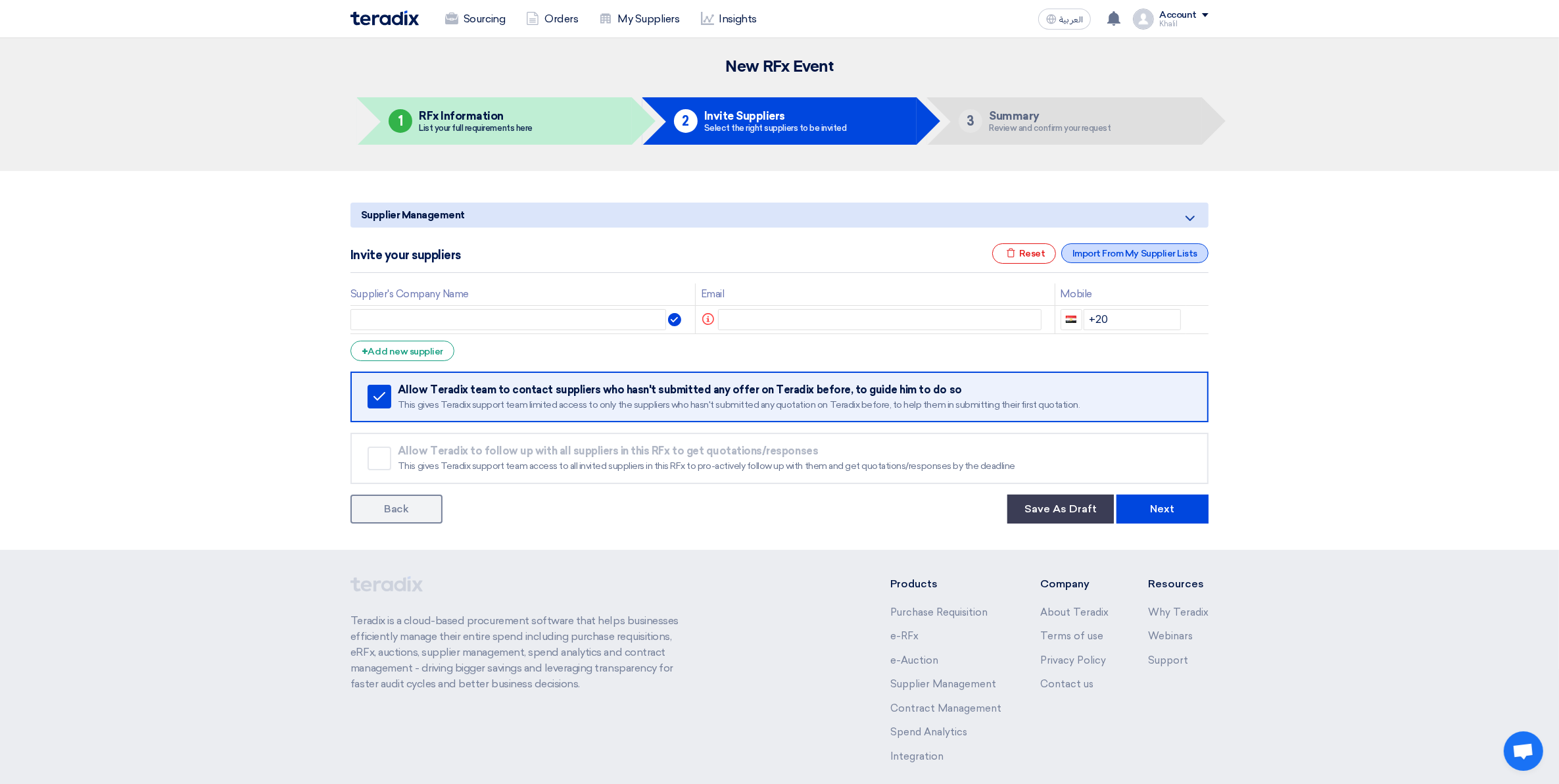
click at [1097, 251] on div "Import From My Supplier Lists" at bounding box center [1135, 253] width 148 height 20
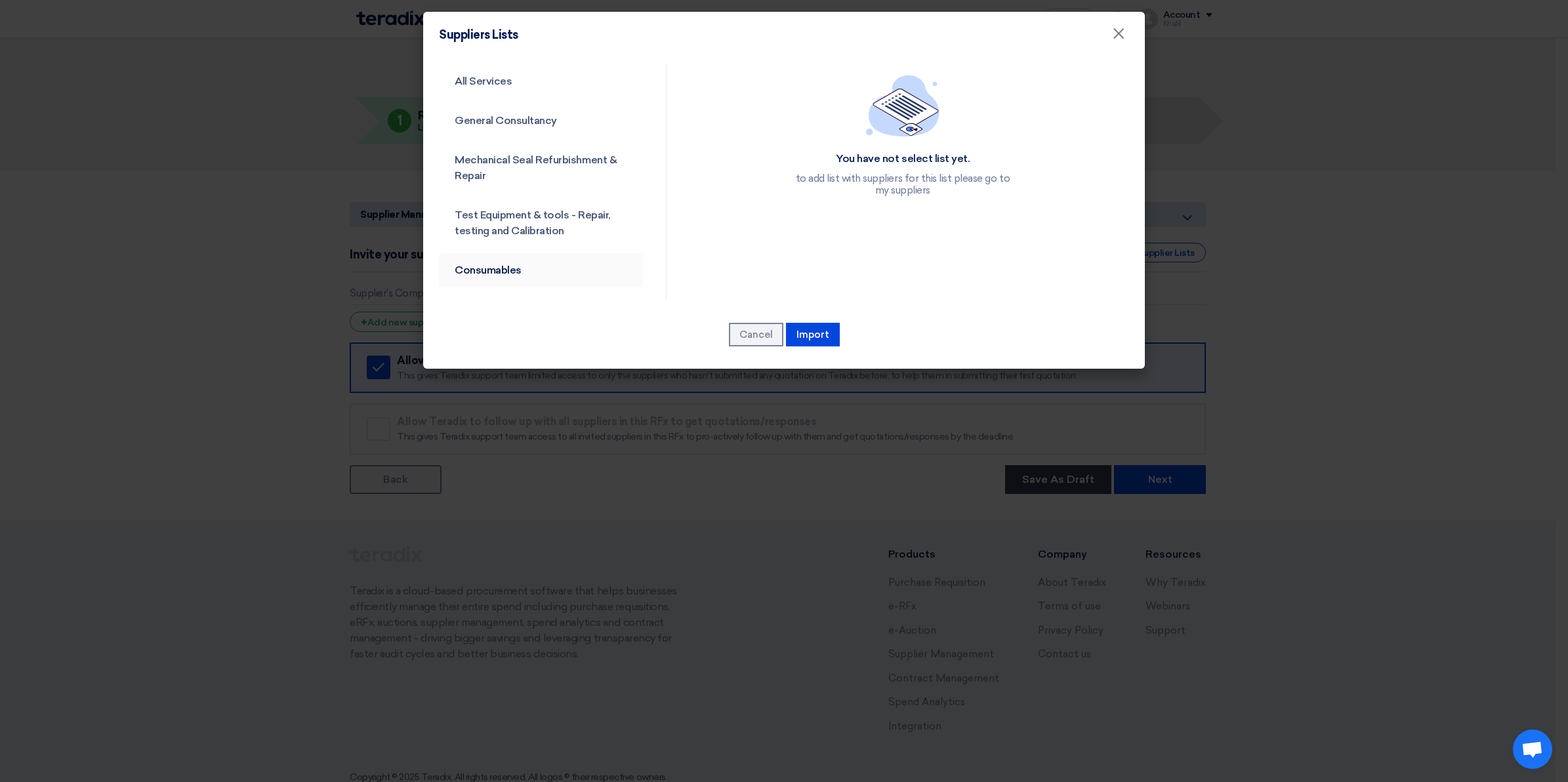
click at [545, 270] on link "Consumables" at bounding box center [540, 270] width 204 height 34
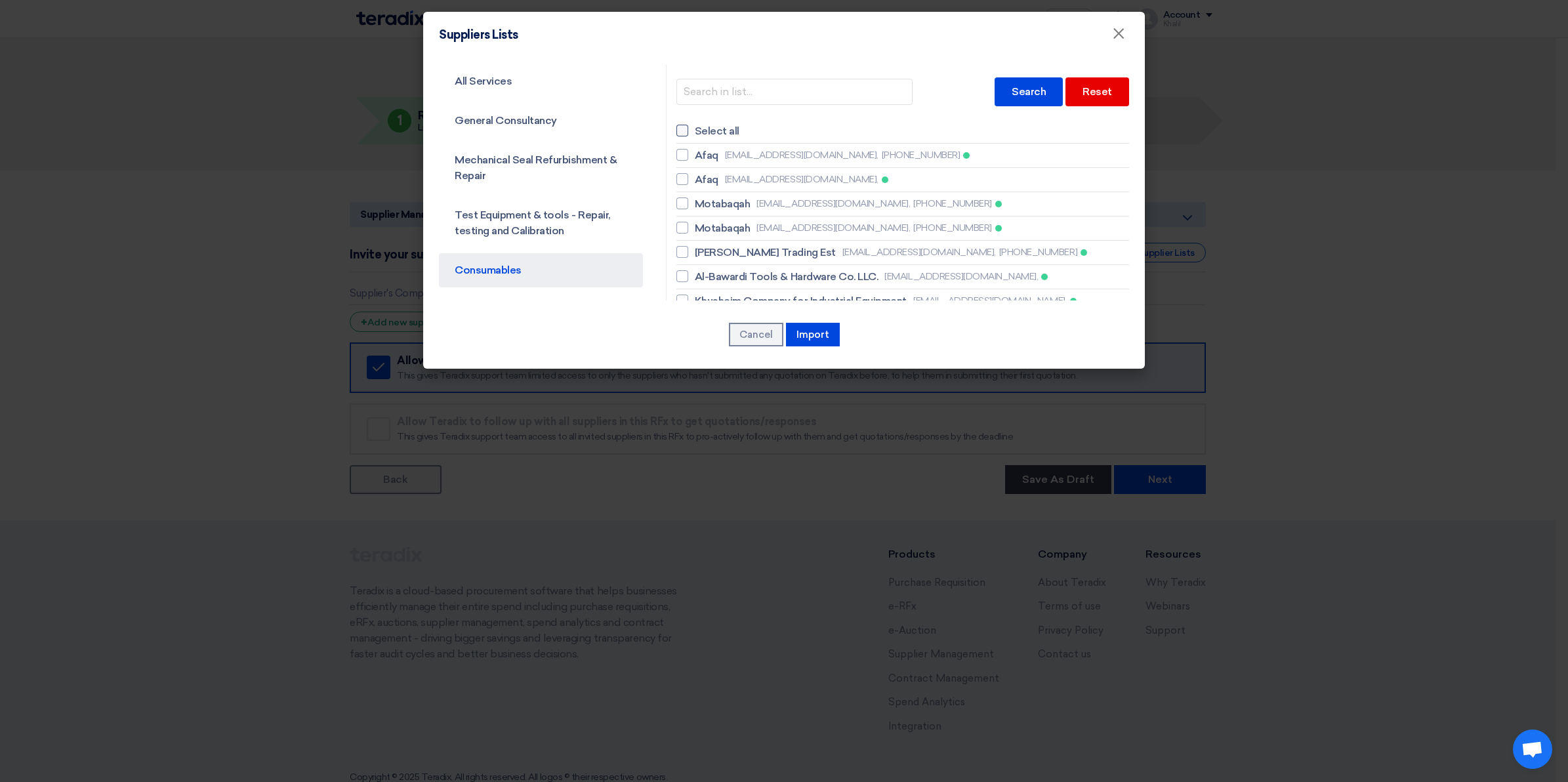
click at [739, 133] on label "Select all" at bounding box center [903, 131] width 452 height 16
click at [703, 133] on input "Select all" at bounding box center [699, 131] width 9 height 9
checkbox input "true"
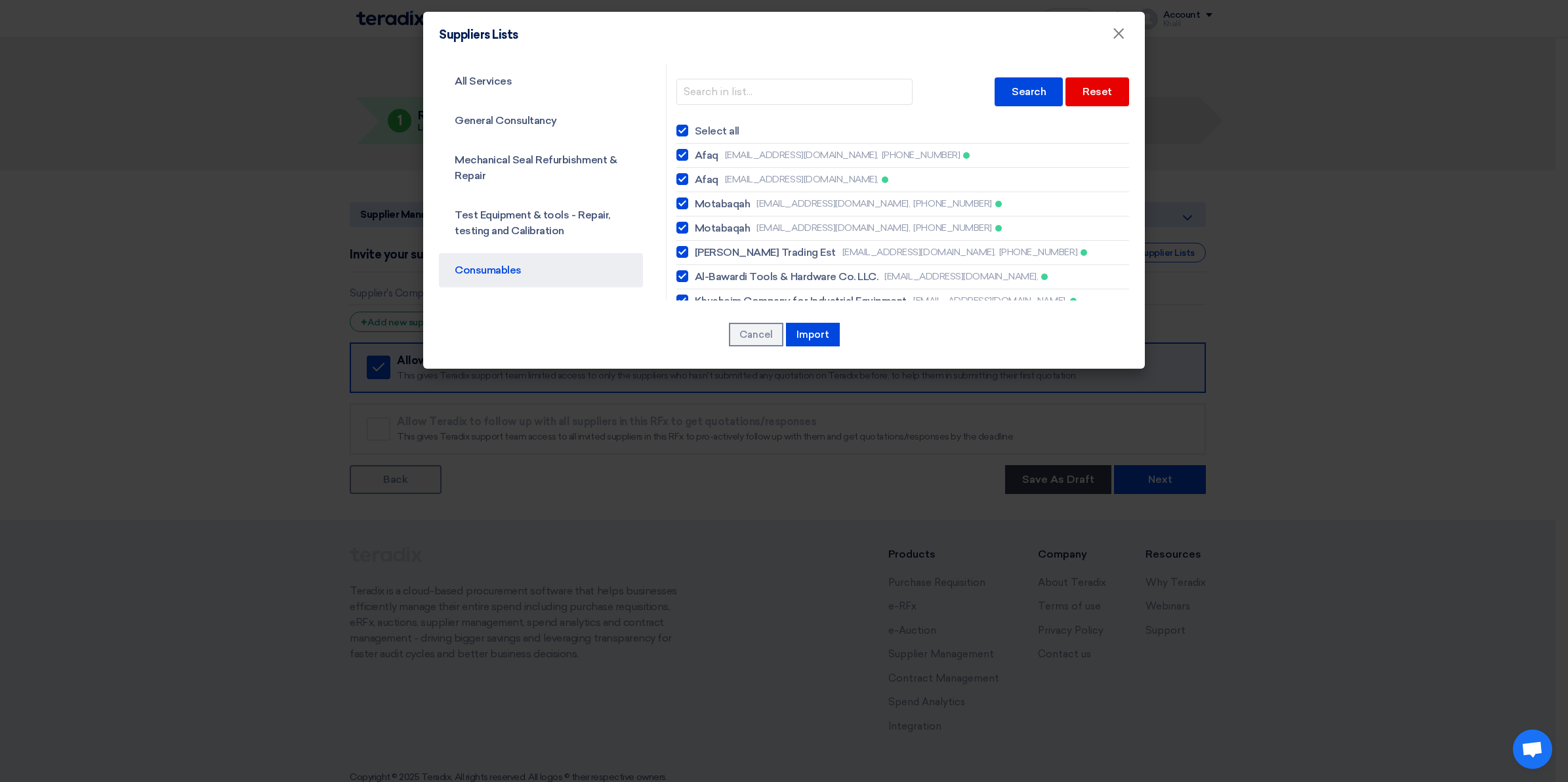
checkbox input "true"
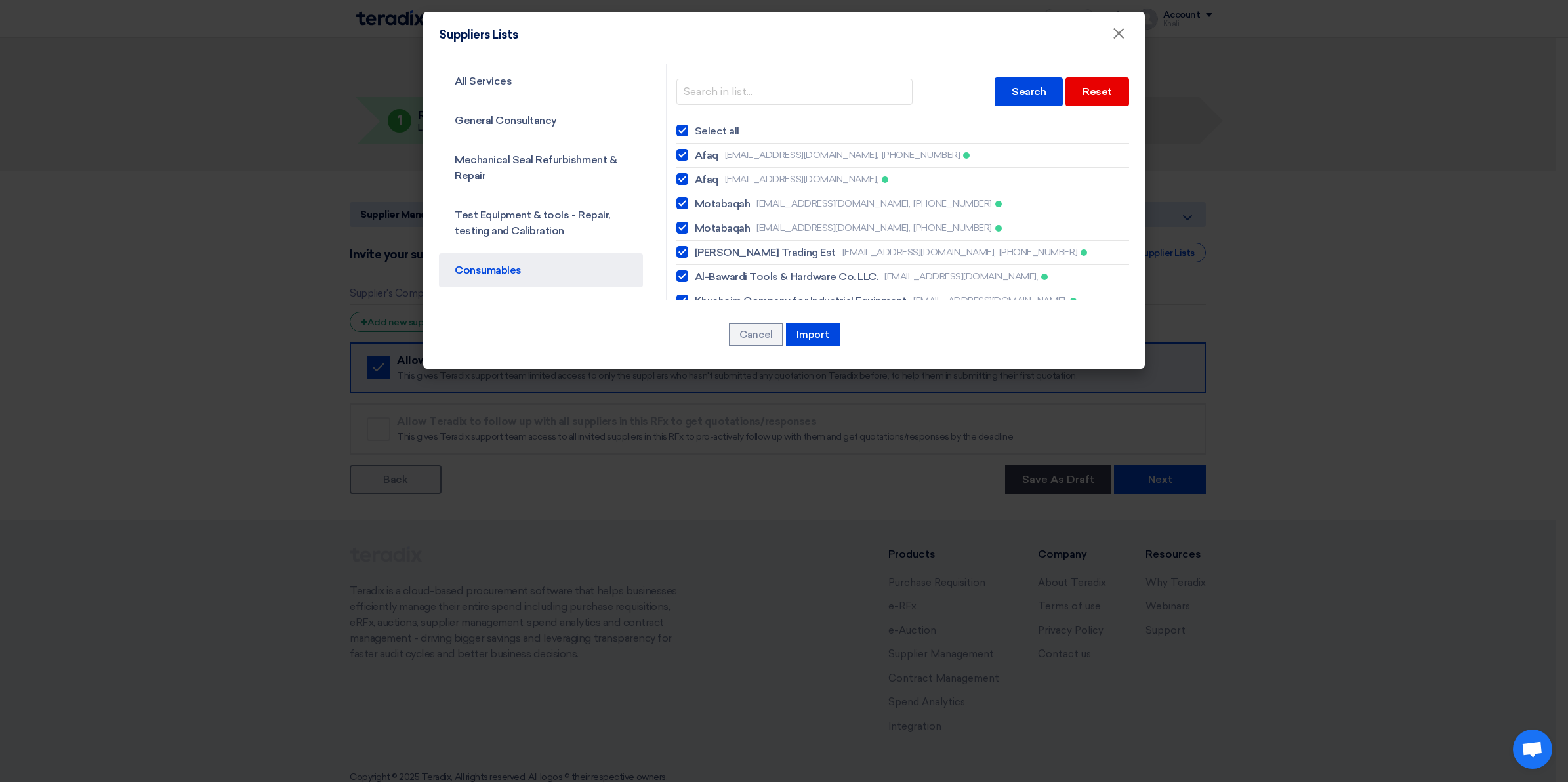
checkbox input "true"
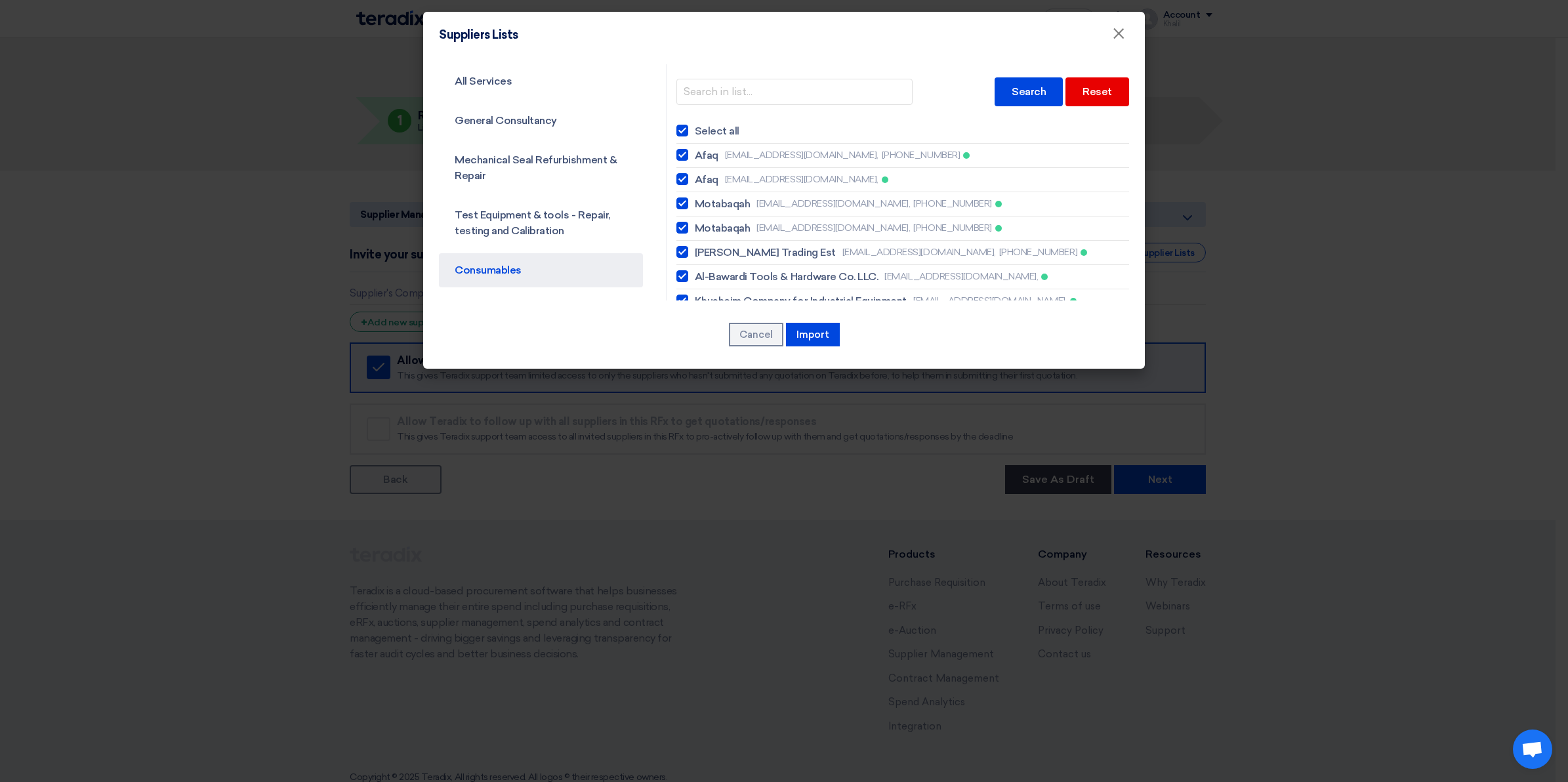
checkbox input "true"
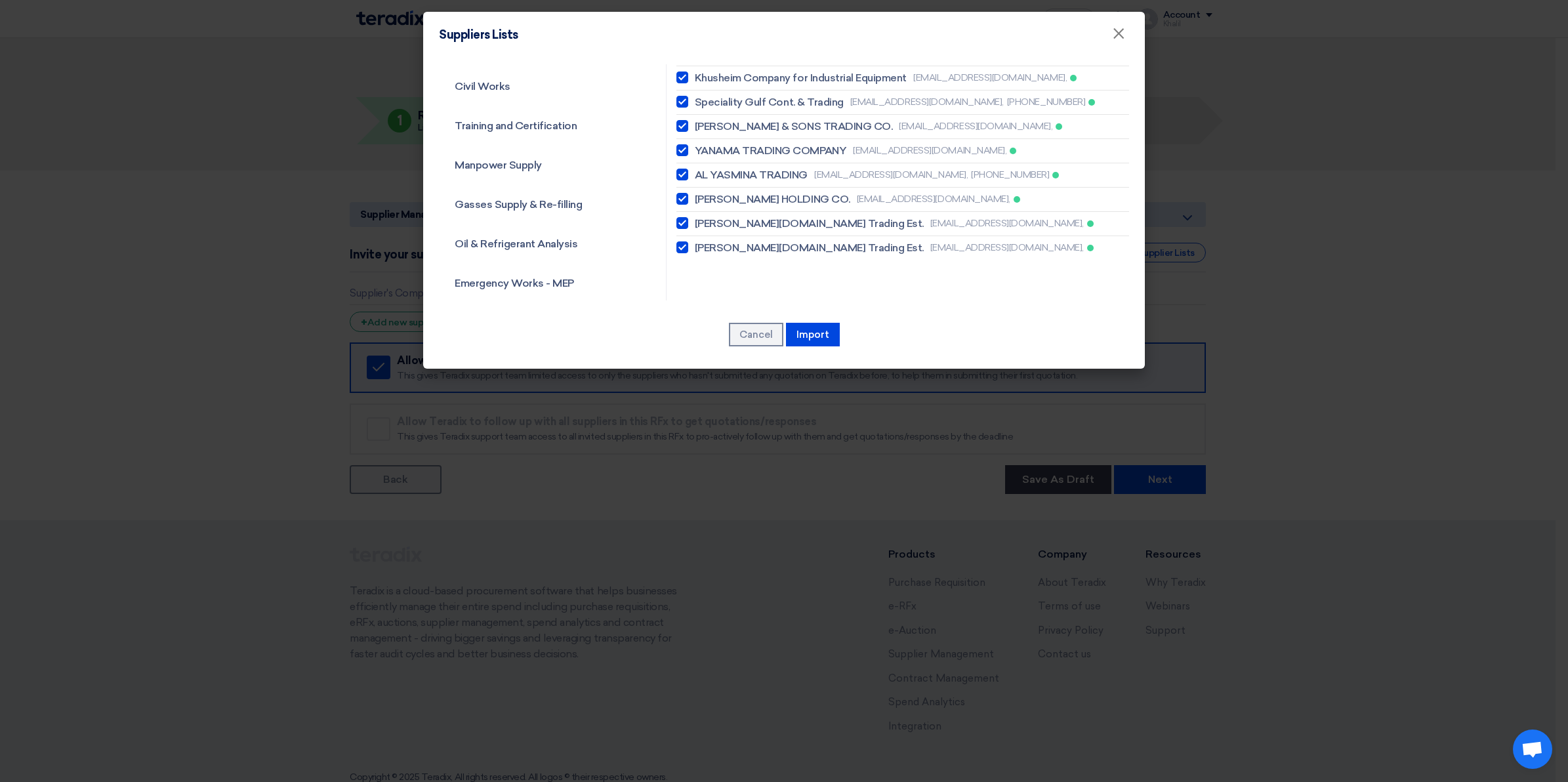
scroll to position [246, 0]
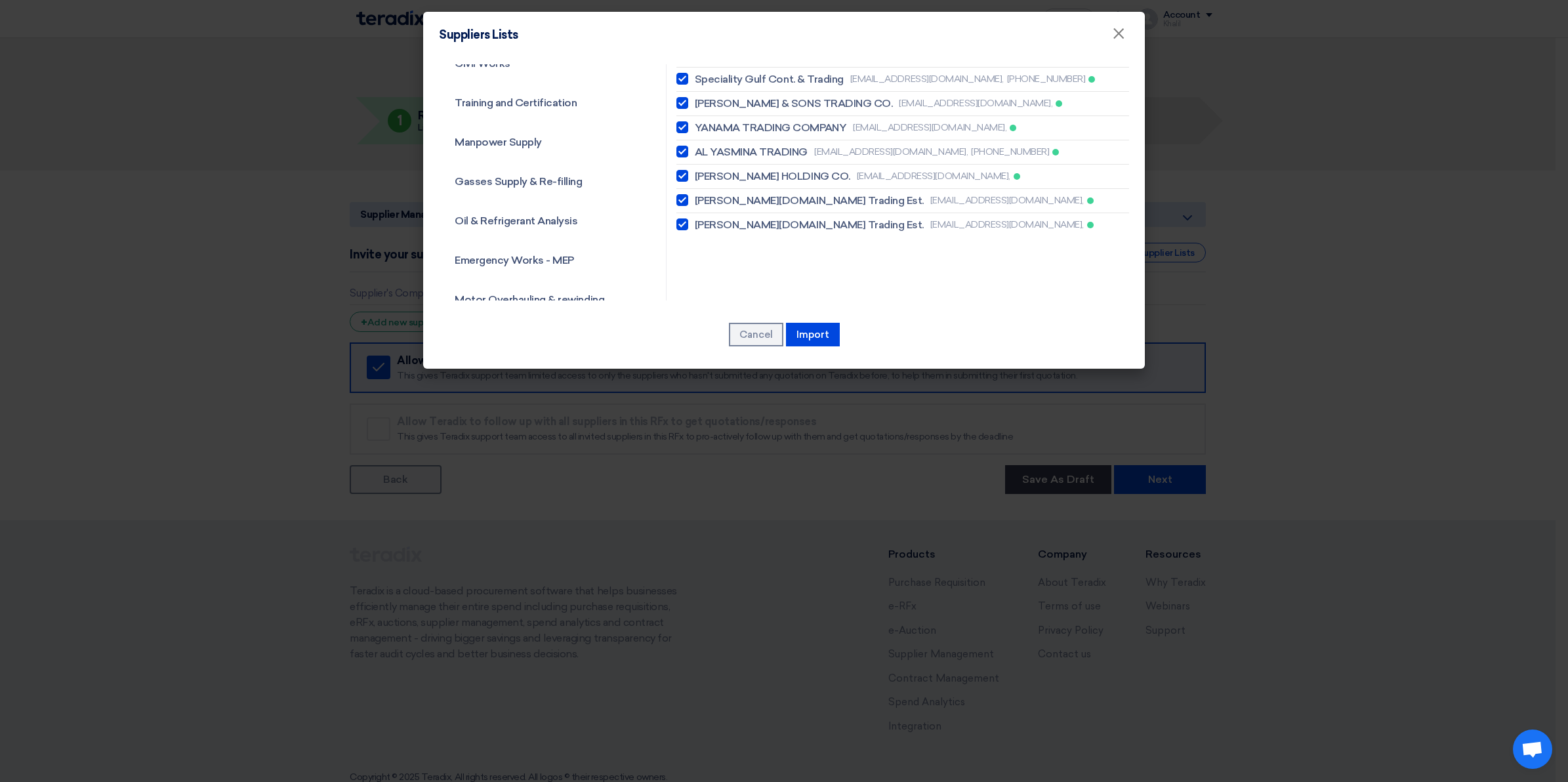
click at [680, 227] on div at bounding box center [682, 224] width 12 height 12
checkbox input "false"
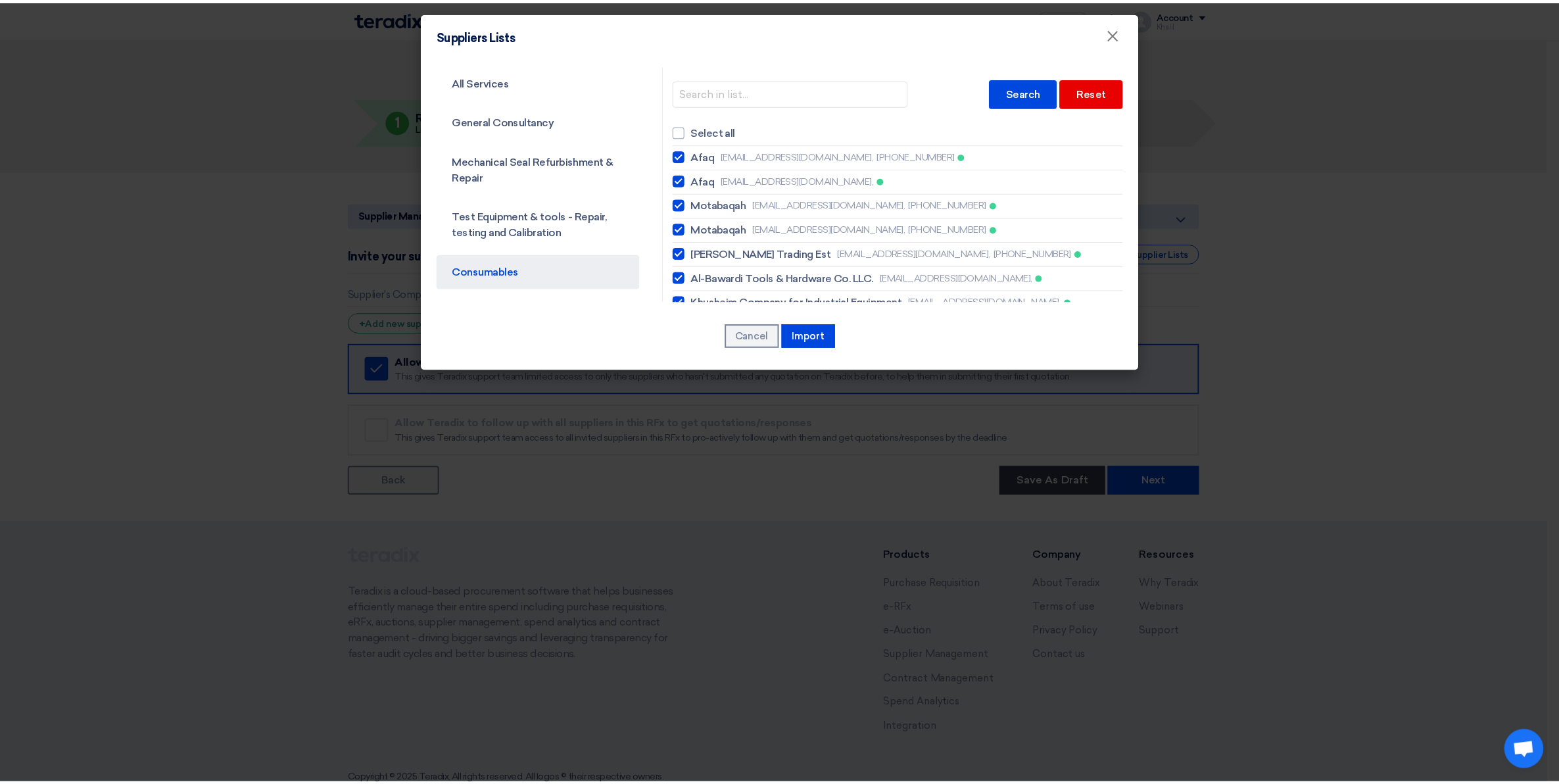
scroll to position [82, 0]
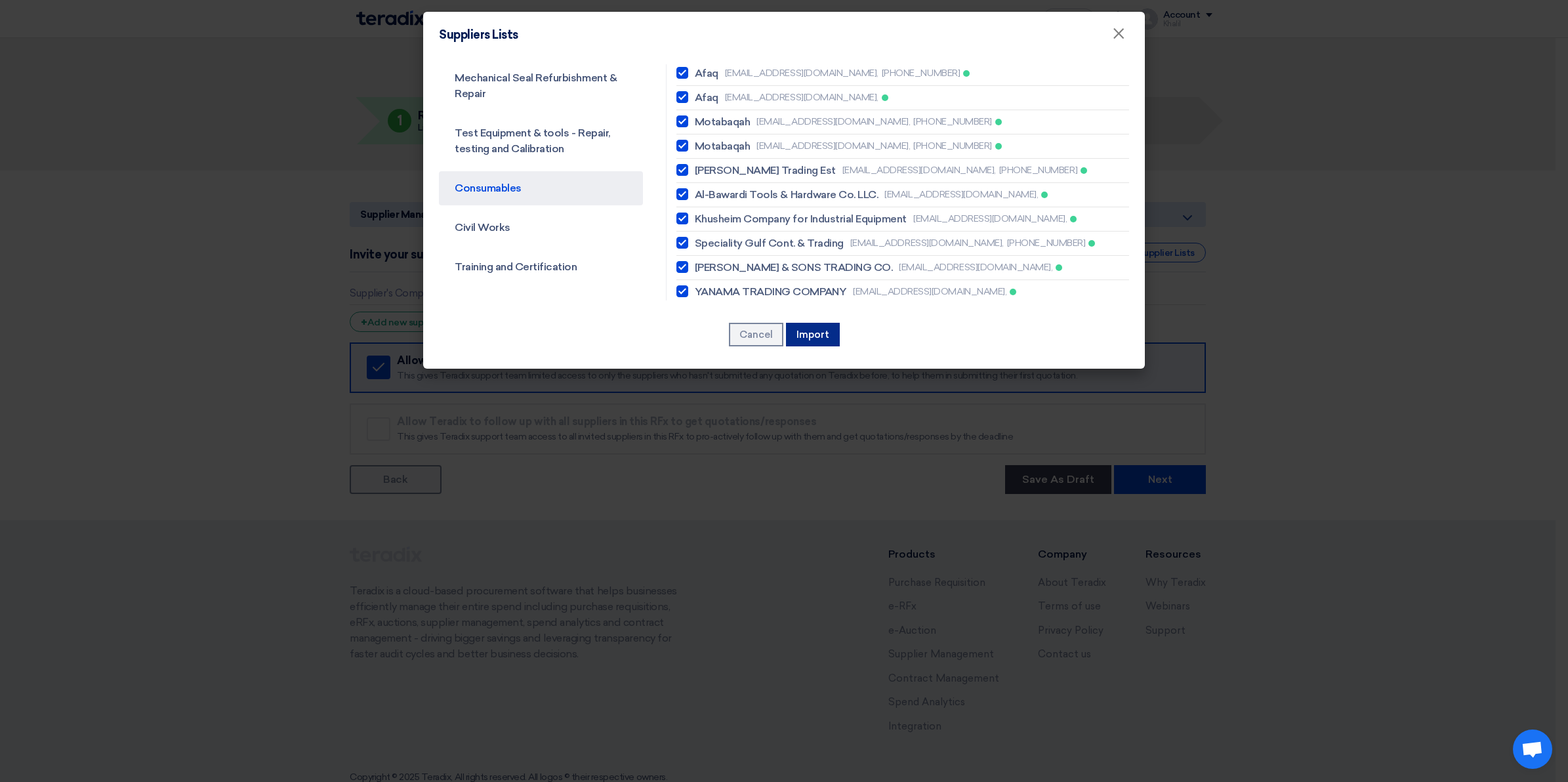
click at [818, 338] on button "Import" at bounding box center [813, 334] width 54 height 24
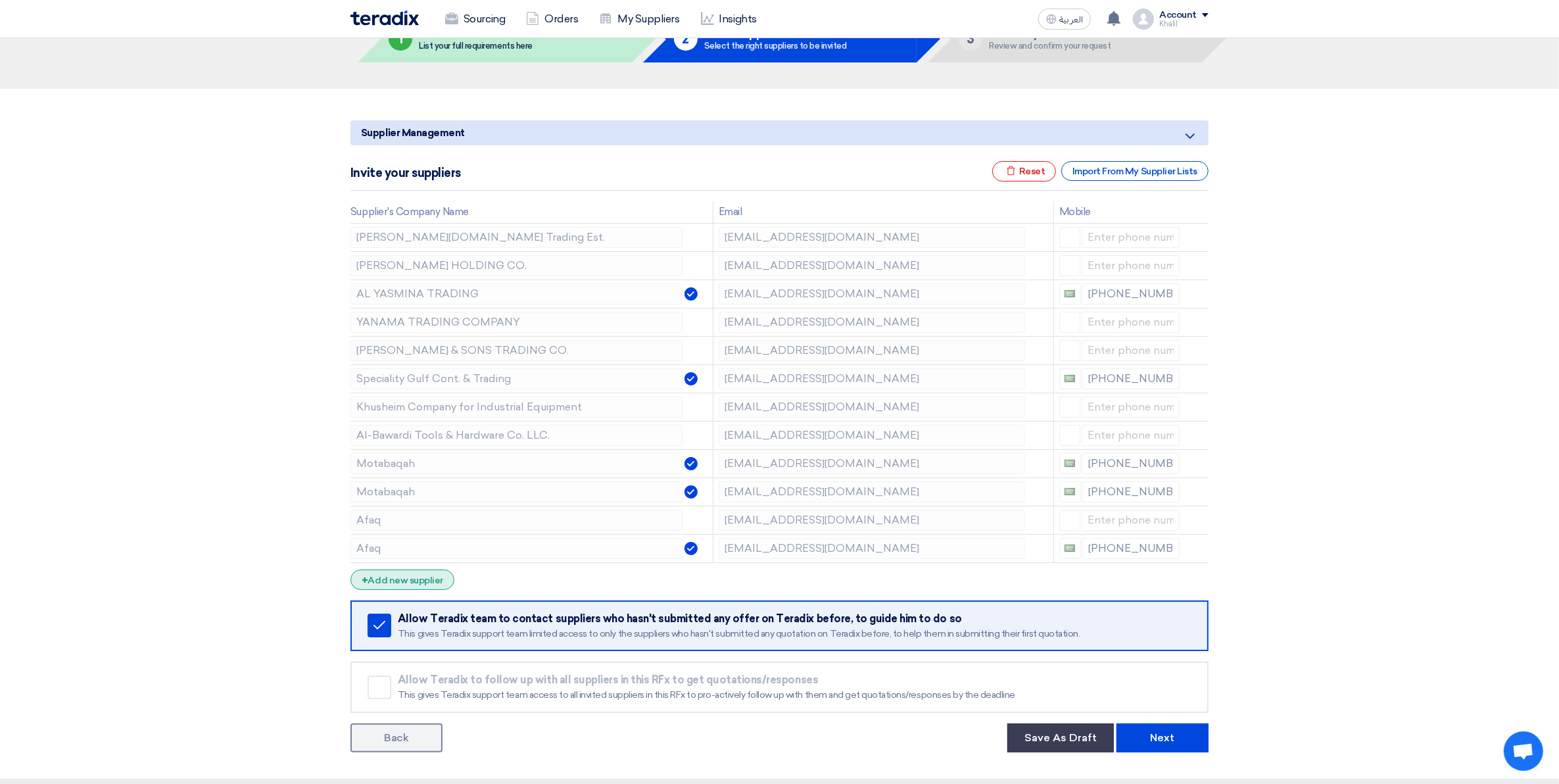
click at [430, 584] on div "+ Add new supplier" at bounding box center [402, 580] width 104 height 20
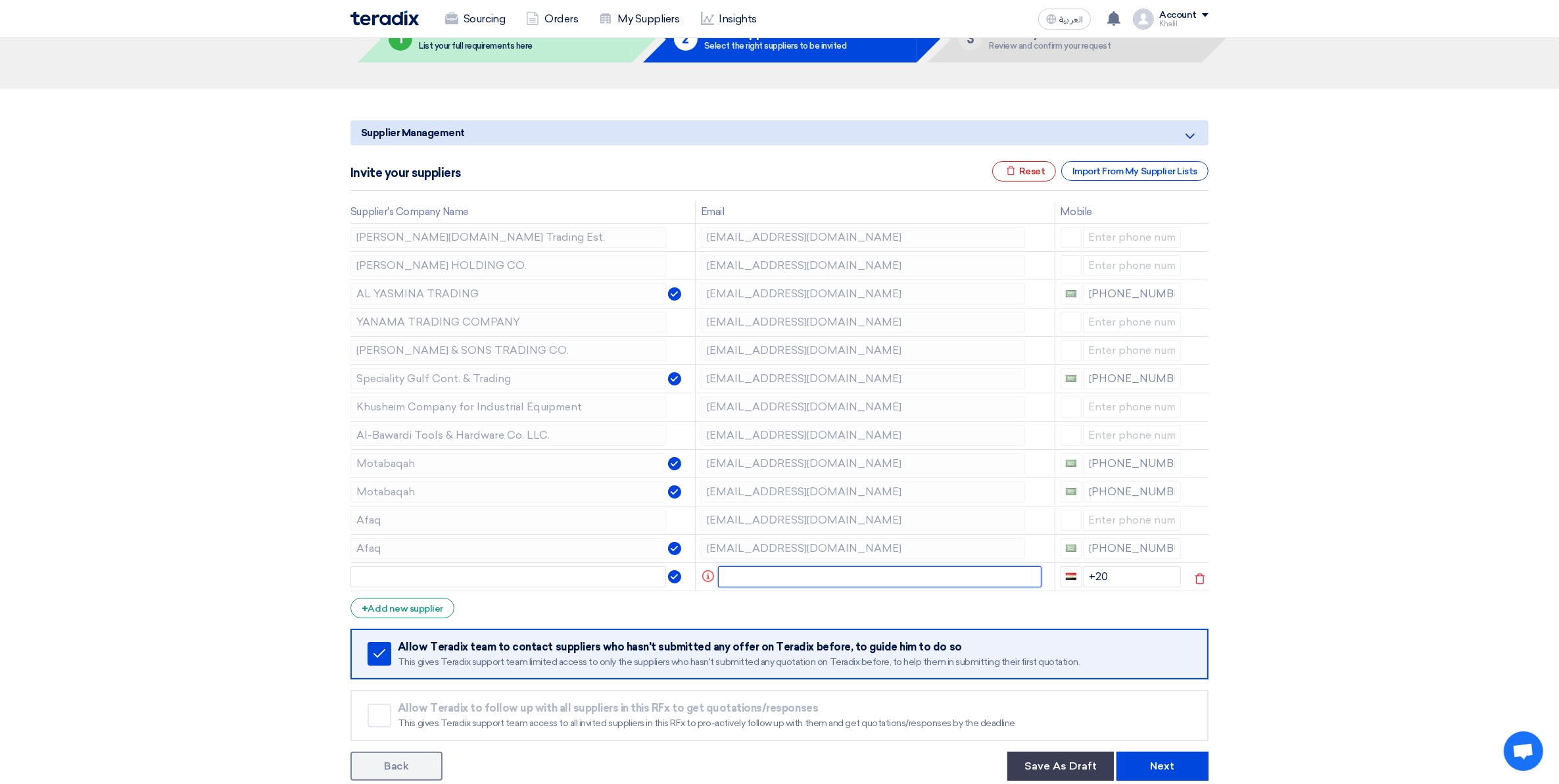
click at [796, 573] on input "text" at bounding box center [880, 576] width 324 height 21
paste input "[PERSON_NAME] <[PERSON_NAME][EMAIL_ADDRESS][DOMAIN_NAME]>"
drag, startPoint x: 789, startPoint y: 580, endPoint x: 701, endPoint y: 573, distance: 88.3
click at [701, 573] on tr "[PERSON_NAME] <[PERSON_NAME][EMAIL_ADDRESS][DOMAIN_NAME]> +20" at bounding box center [779, 576] width 858 height 28
click at [867, 581] on input "[PERSON_NAME][EMAIL_ADDRESS][DOMAIN_NAME]>" at bounding box center [872, 576] width 307 height 21
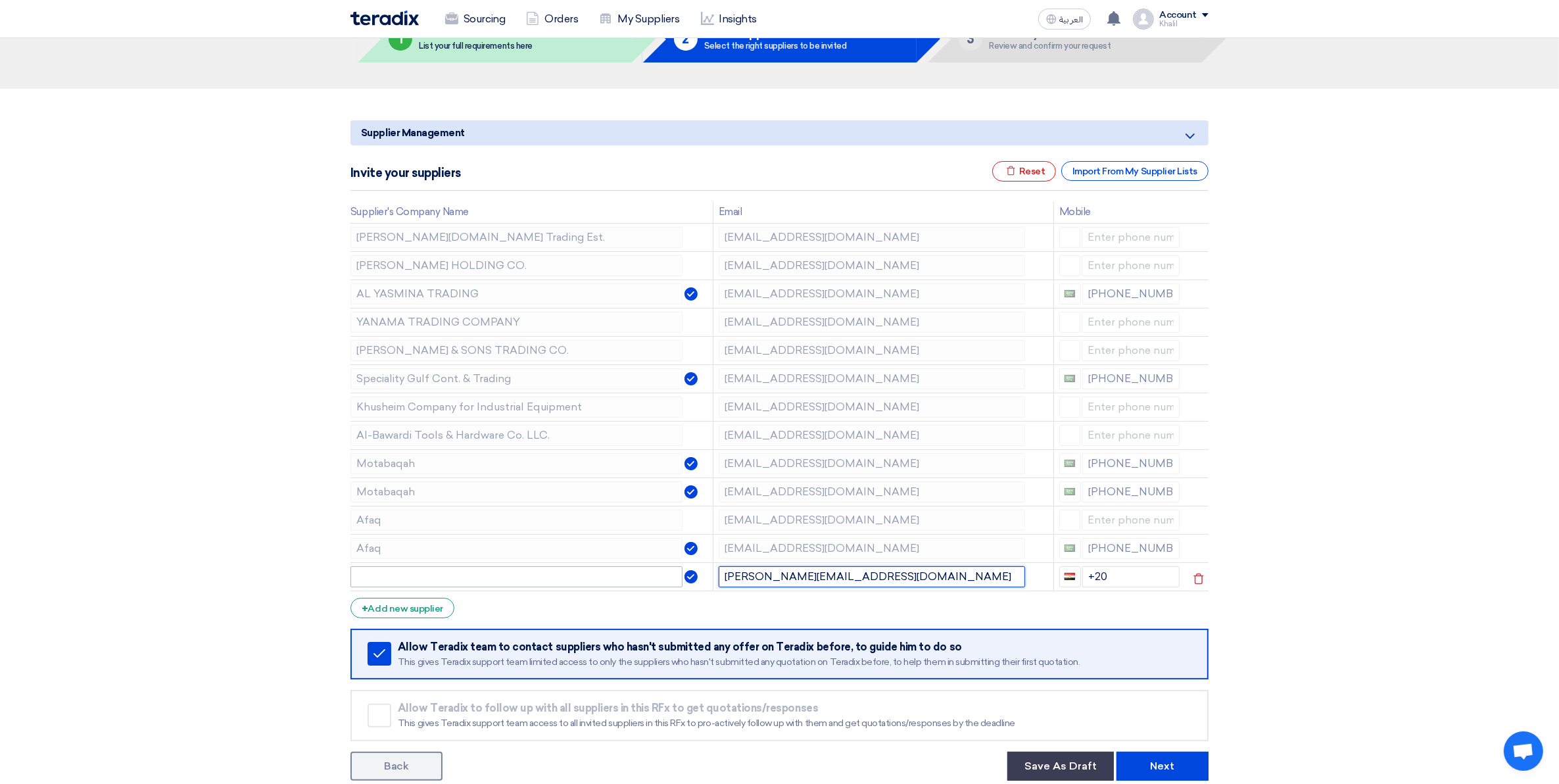
type input "[PERSON_NAME][EMAIL_ADDRESS][DOMAIN_NAME]"
click at [597, 580] on input "text" at bounding box center [516, 576] width 332 height 21
paste input "Eastern Rocks Contracting Company"
type input "Eastern Rocks Contracting Company"
click at [1389, 604] on section "Supplier Management Minimize/Maximize Category Invite your suppliers Excel file…" at bounding box center [779, 448] width 1559 height 718
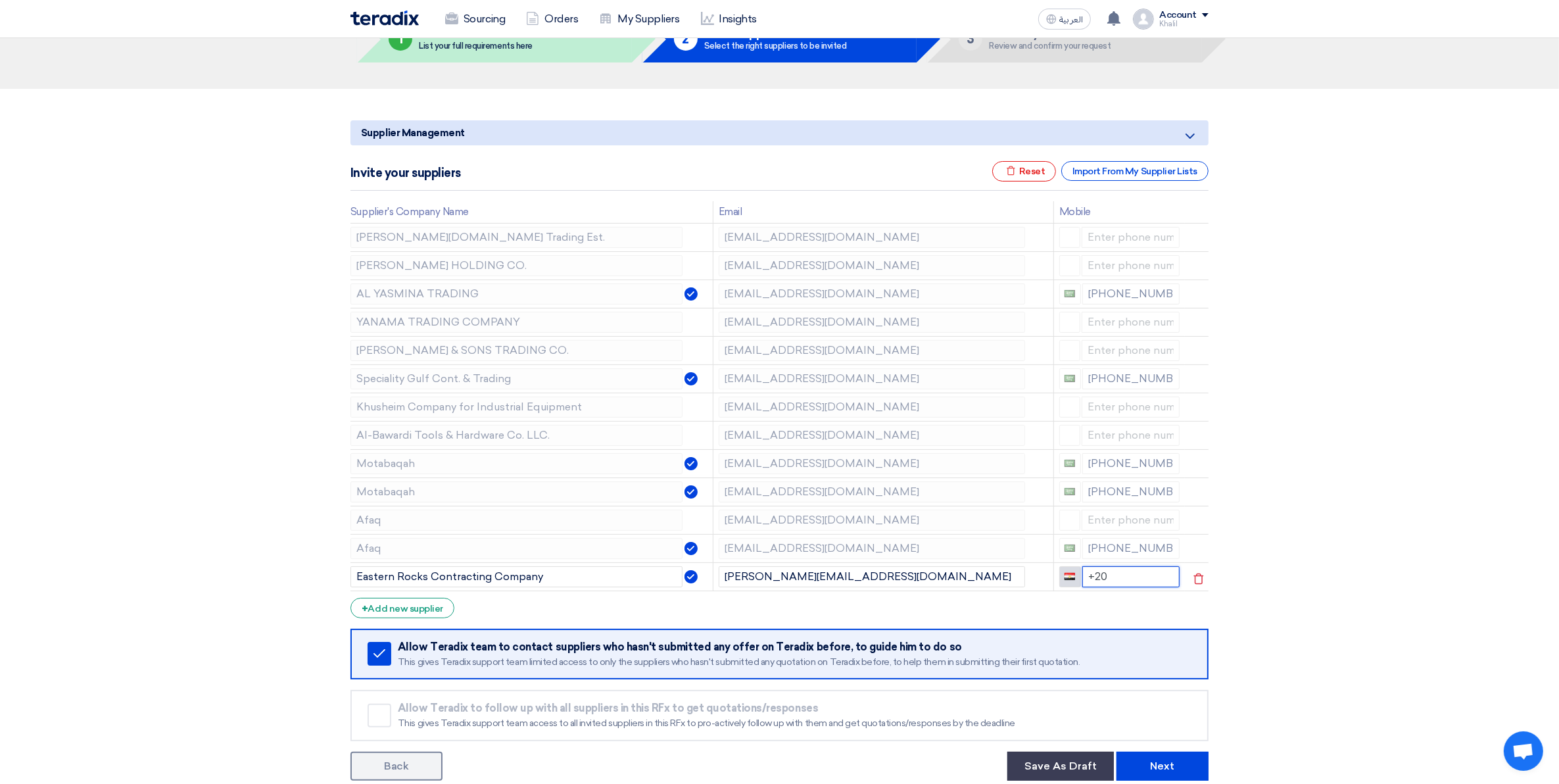
drag, startPoint x: 1106, startPoint y: 576, endPoint x: 1077, endPoint y: 576, distance: 29.0
click at [1077, 576] on div "+20" at bounding box center [1120, 576] width 121 height 21
click at [1324, 610] on section "Supplier Management Minimize/Maximize Category Invite your suppliers Excel file…" at bounding box center [779, 448] width 1559 height 718
click at [1107, 582] on input at bounding box center [1132, 576] width 99 height 21
paste input "0599053021"
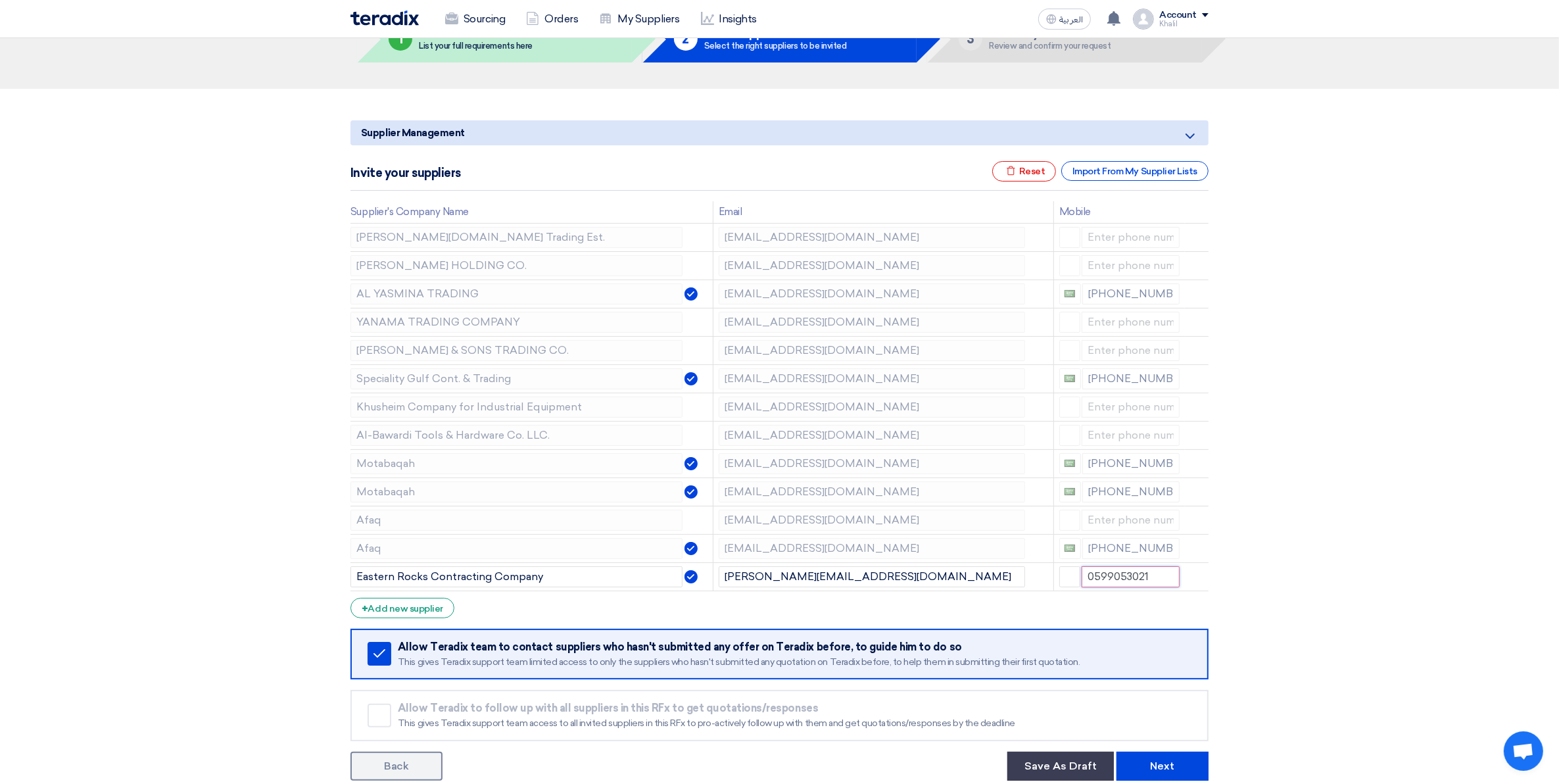
type input "0599053021"
click at [1377, 570] on section "Supplier Management Minimize/Maximize Category Invite your suppliers Excel file…" at bounding box center [779, 448] width 1559 height 718
click at [1065, 577] on span "button" at bounding box center [1070, 575] width 10 height 10
click at [1119, 622] on span "[GEOGRAPHIC_DATA] + 966" at bounding box center [1139, 624] width 118 height 11
click at [1297, 586] on section "Supplier Management Minimize/Maximize Category Invite your suppliers Excel file…" at bounding box center [779, 448] width 1559 height 718
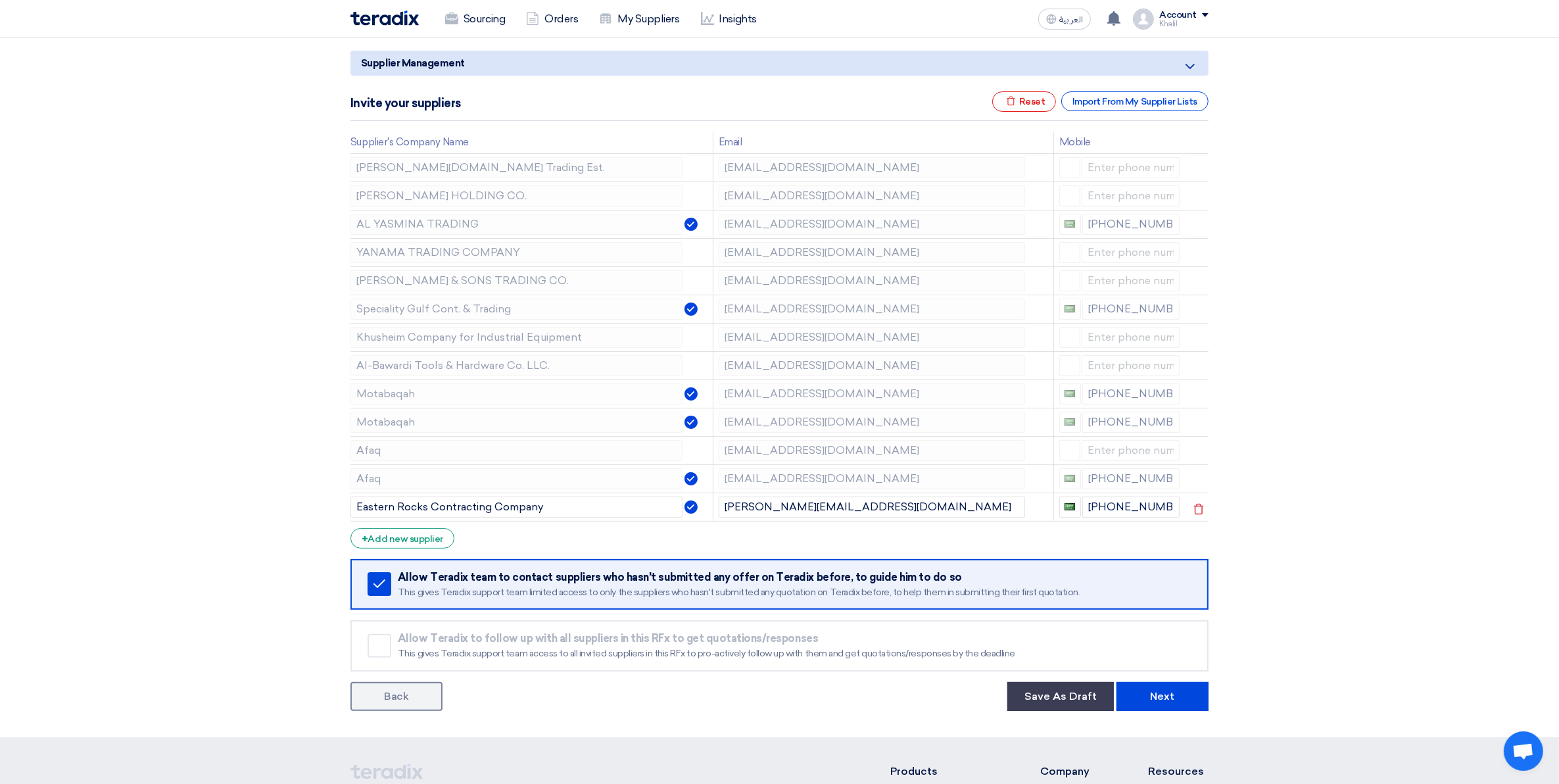
scroll to position [164, 0]
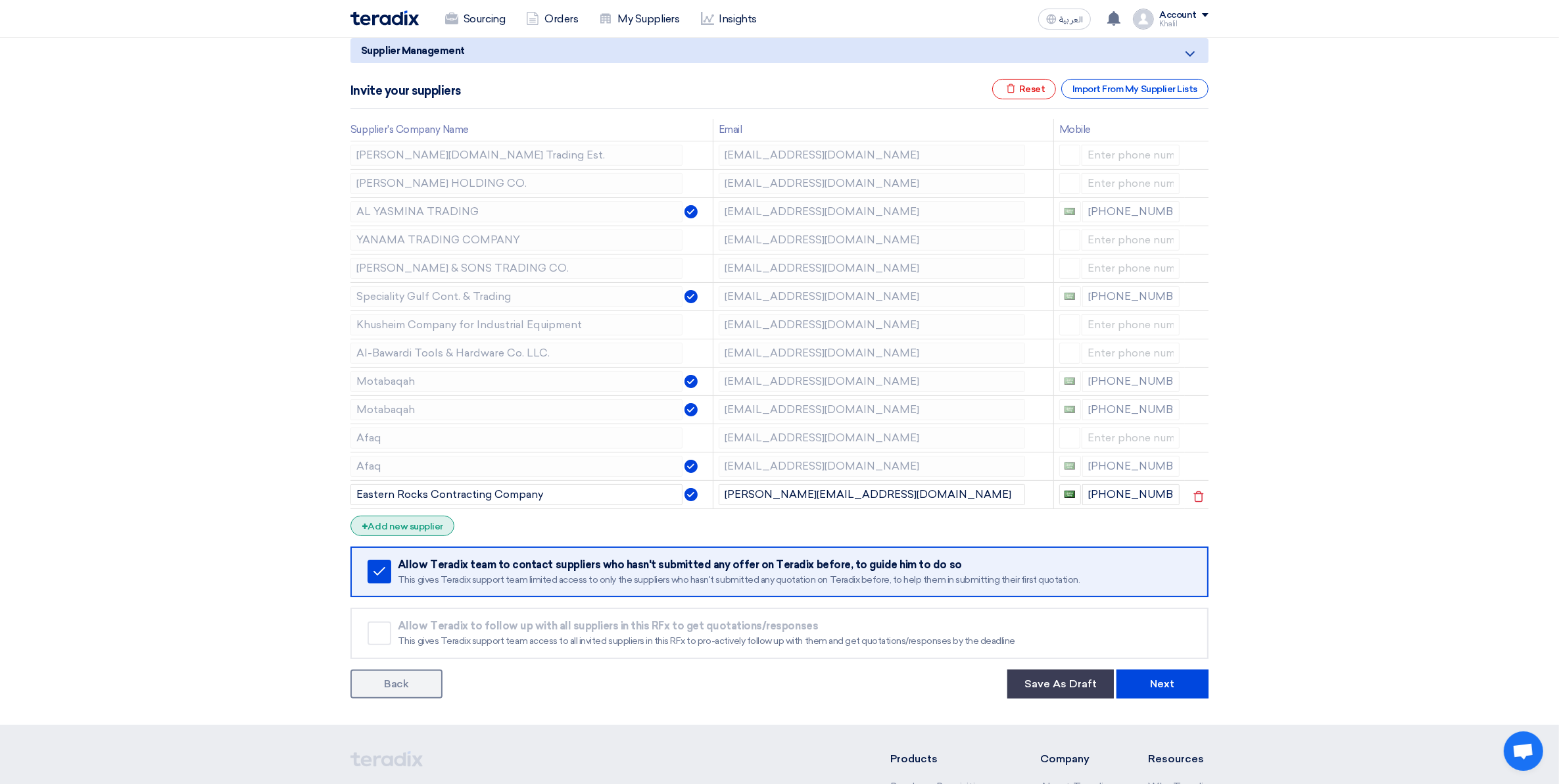
click at [403, 533] on div "+ Add new supplier" at bounding box center [402, 525] width 104 height 20
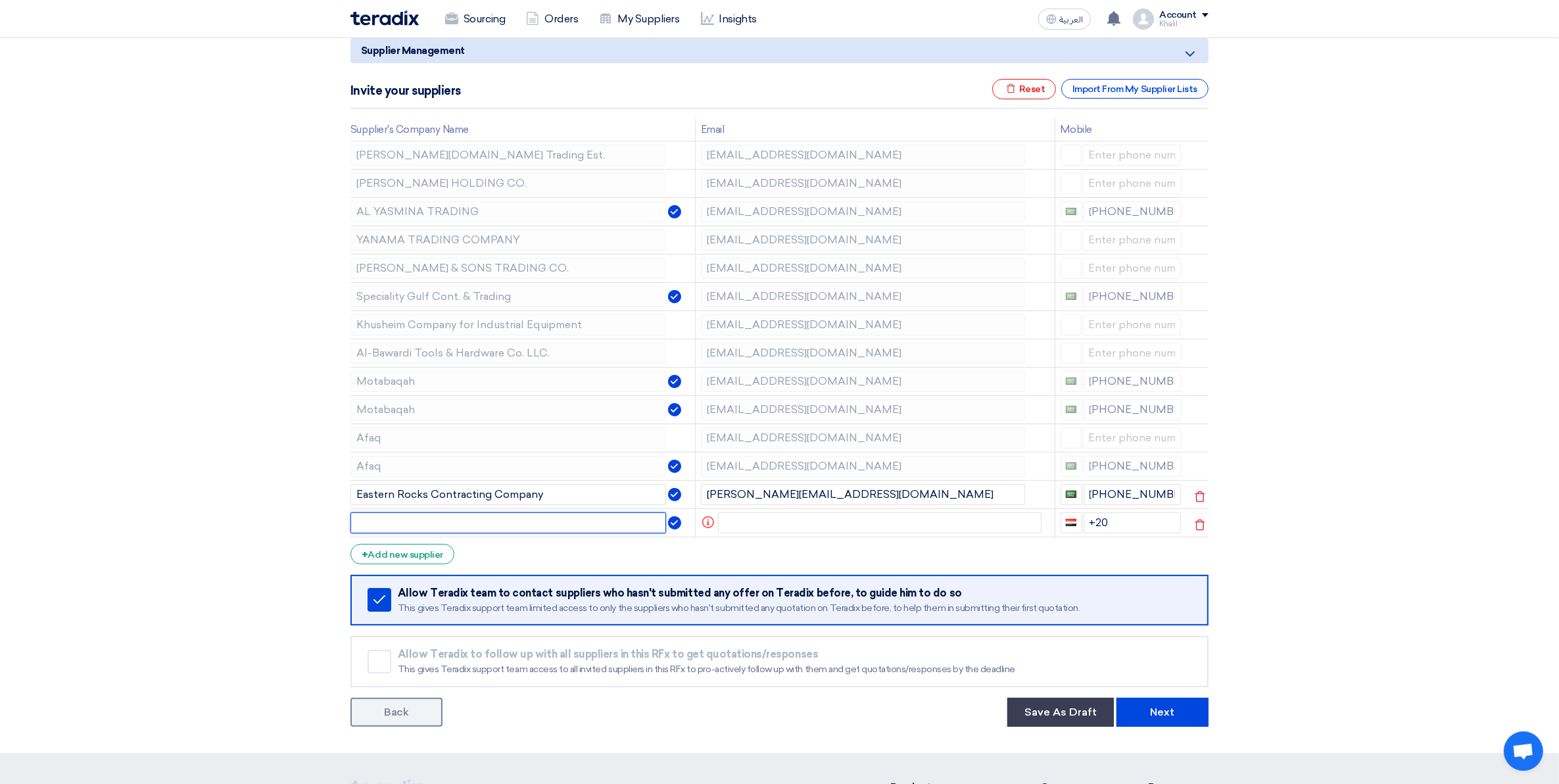
click at [438, 530] on input "text" at bounding box center [508, 522] width 315 height 21
paste input "[EMAIL_ADDRESS][DOMAIN_NAME]"
type input "[EMAIL_ADDRESS][DOMAIN_NAME]"
click at [814, 517] on input "text" at bounding box center [880, 522] width 324 height 21
click at [829, 526] on input "text" at bounding box center [880, 522] width 324 height 21
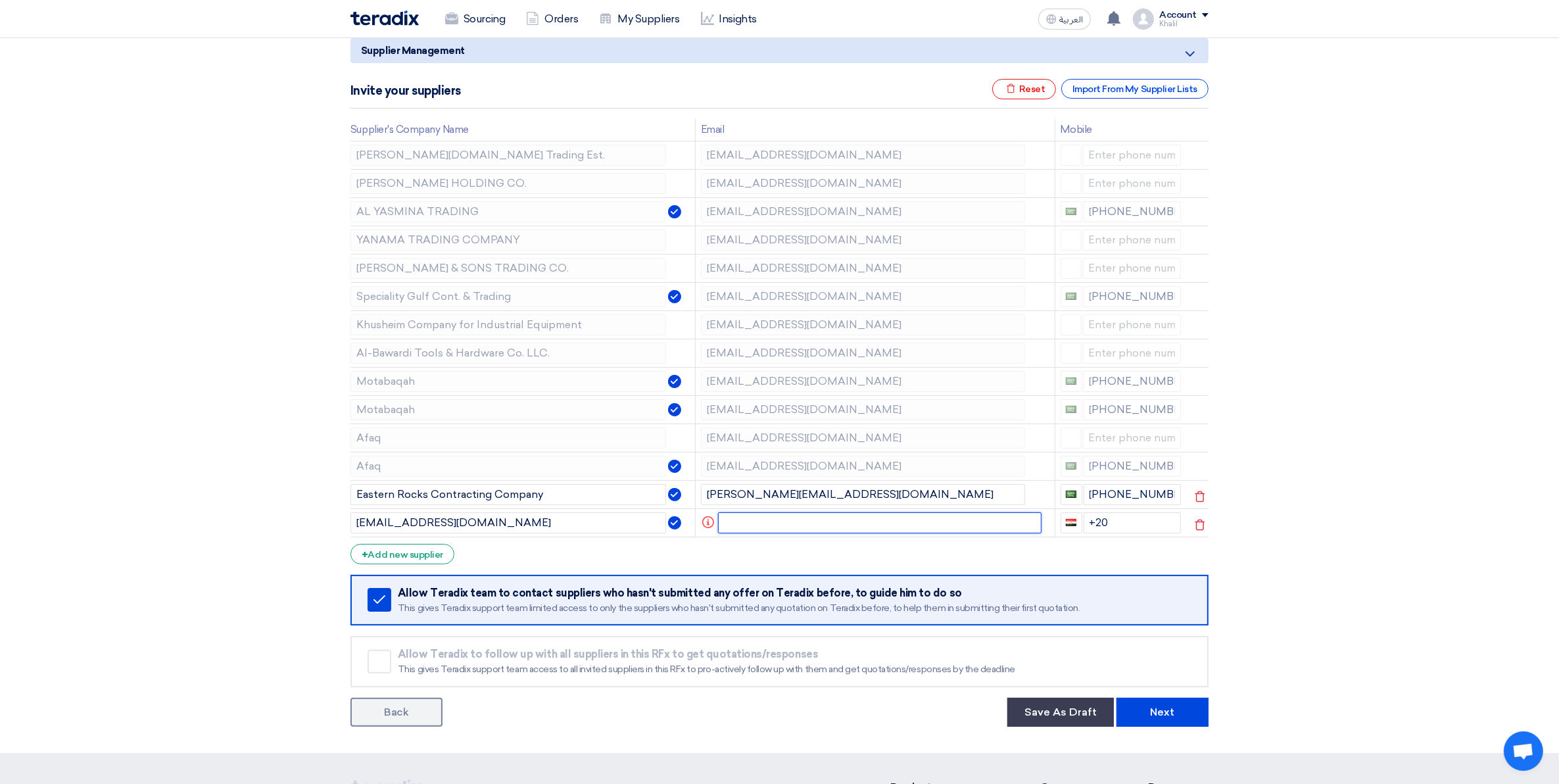
paste input "[EMAIL_ADDRESS][DOMAIN_NAME]"
type input "[EMAIL_ADDRESS][DOMAIN_NAME]"
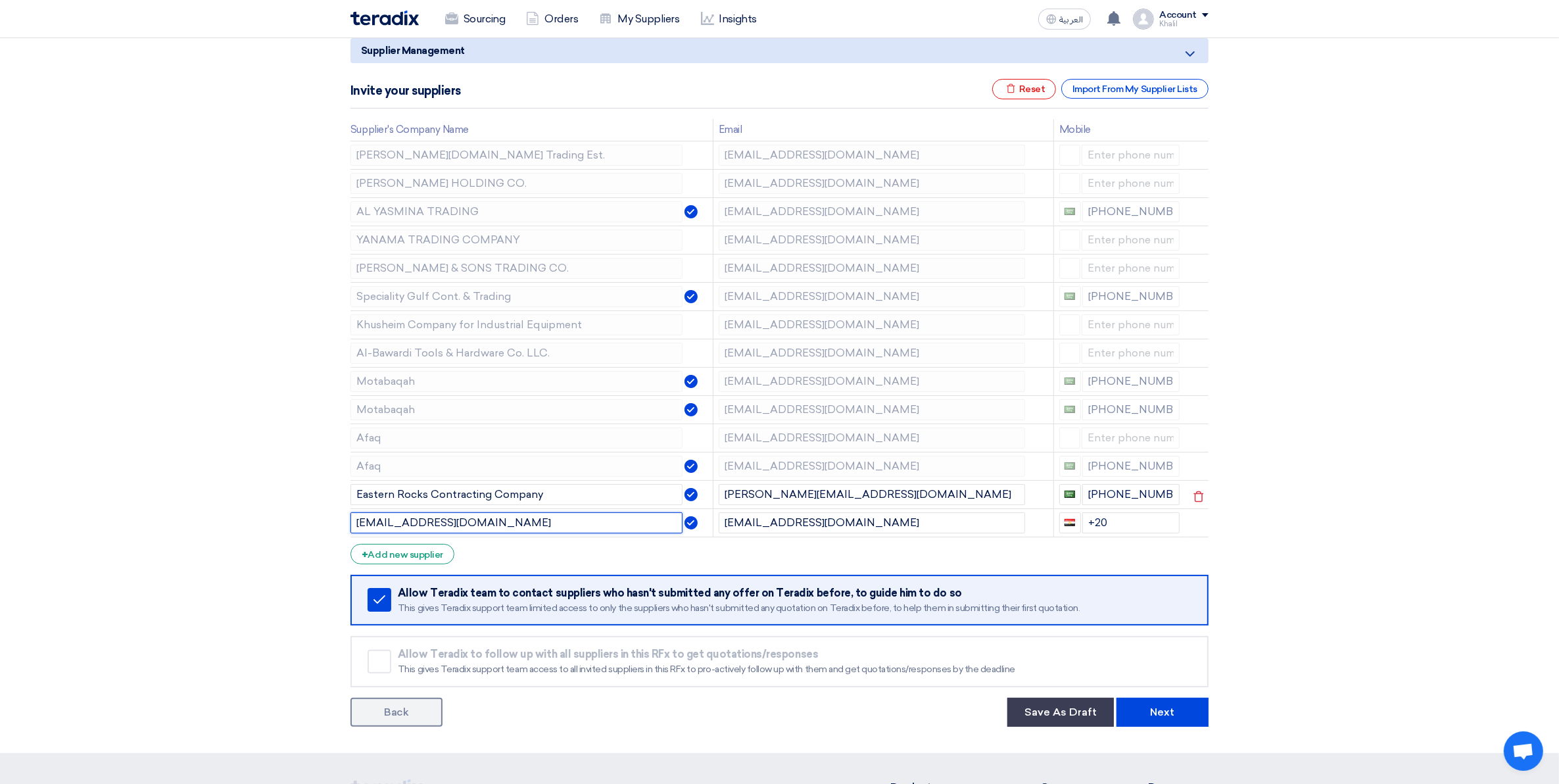
drag, startPoint x: 388, startPoint y: 525, endPoint x: 320, endPoint y: 510, distance: 69.6
click at [320, 511] on section "Supplier Management Minimize/Maximize Category Invite your suppliers Excel file…" at bounding box center [779, 379] width 1559 height 746
drag, startPoint x: 557, startPoint y: 526, endPoint x: 431, endPoint y: 527, distance: 126.0
click at [431, 527] on input "[DOMAIN_NAME]" at bounding box center [516, 522] width 332 height 21
type input "Supporter indus"
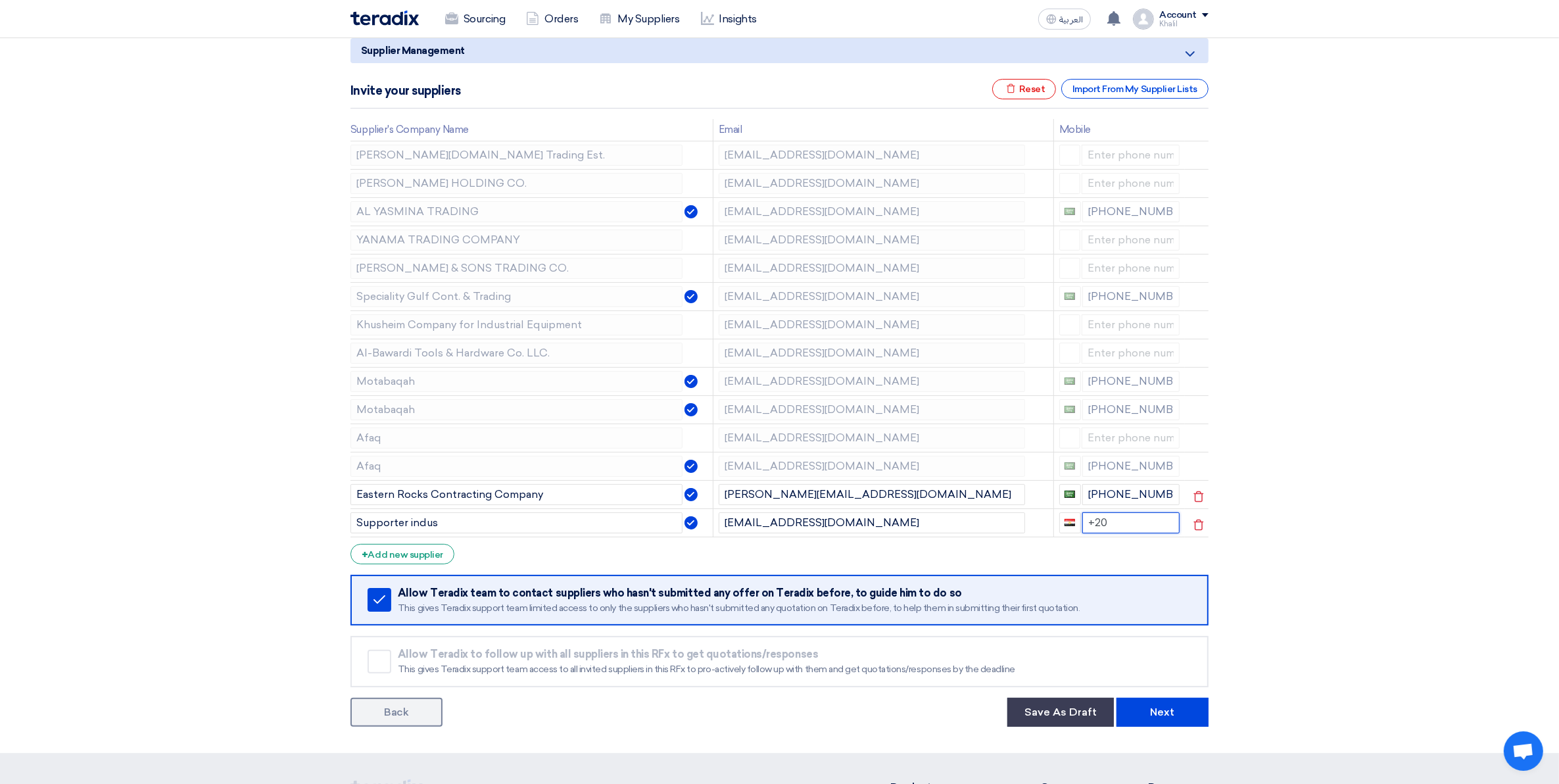
drag, startPoint x: 1123, startPoint y: 521, endPoint x: 1087, endPoint y: 521, distance: 36.0
click at [1087, 521] on input "+20" at bounding box center [1131, 522] width 98 height 21
click at [1390, 570] on section "Supplier Management Minimize/Maximize Category Invite your suppliers Excel file…" at bounding box center [779, 379] width 1559 height 746
drag, startPoint x: 1179, startPoint y: 710, endPoint x: 1368, endPoint y: 666, distance: 194.1
click at [1368, 666] on section "Supplier Management Minimize/Maximize Category Invite your suppliers Excel file…" at bounding box center [779, 379] width 1559 height 746
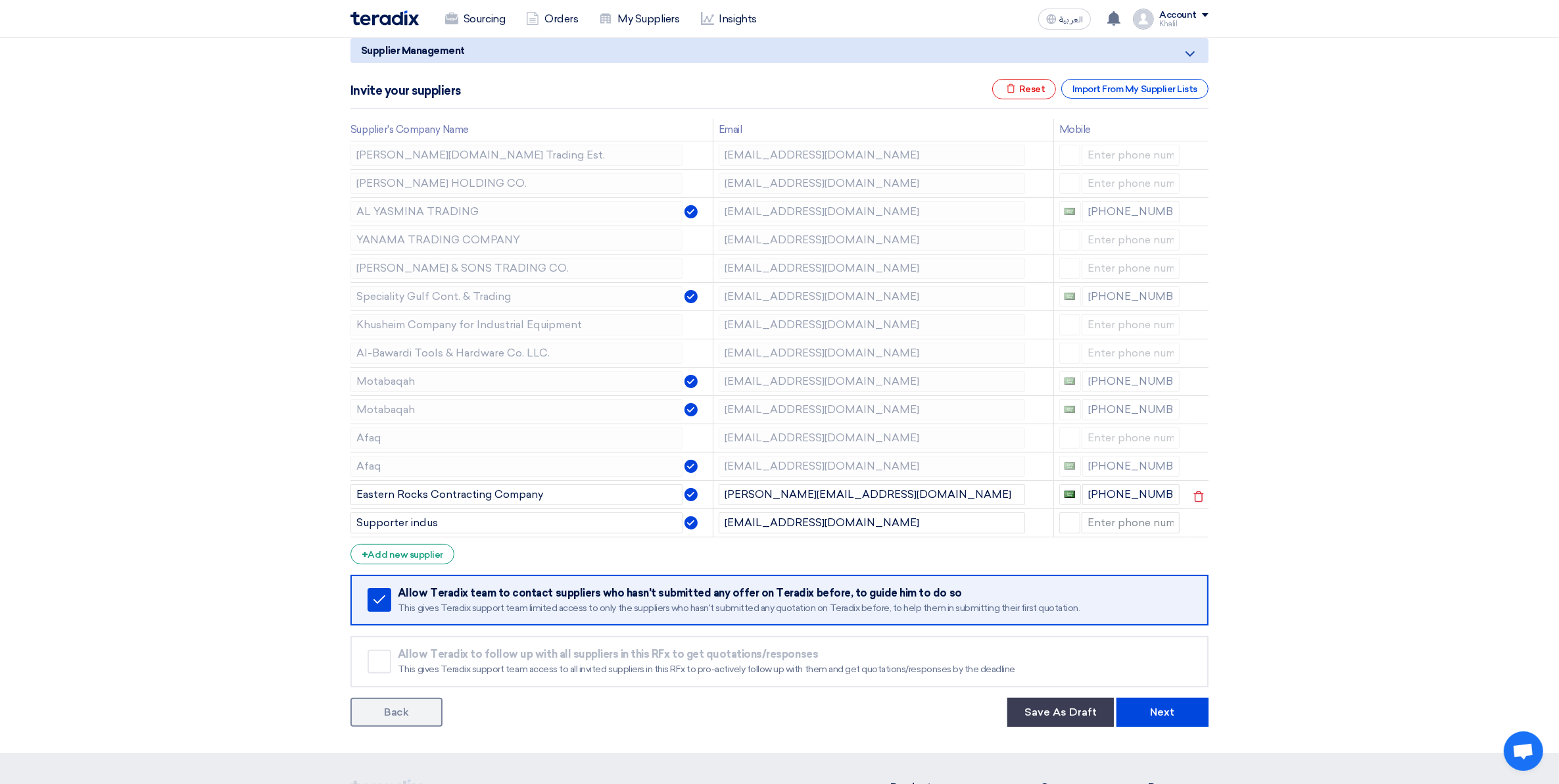
click at [1469, 721] on section "Supplier Management Minimize/Maximize Category Invite your suppliers Excel file…" at bounding box center [779, 379] width 1559 height 746
click at [349, 359] on div "Supplier Management Minimize/Maximize Category Invite your suppliers Excel file…" at bounding box center [780, 379] width 878 height 694
click at [436, 552] on div "+ Add new supplier" at bounding box center [402, 554] width 104 height 20
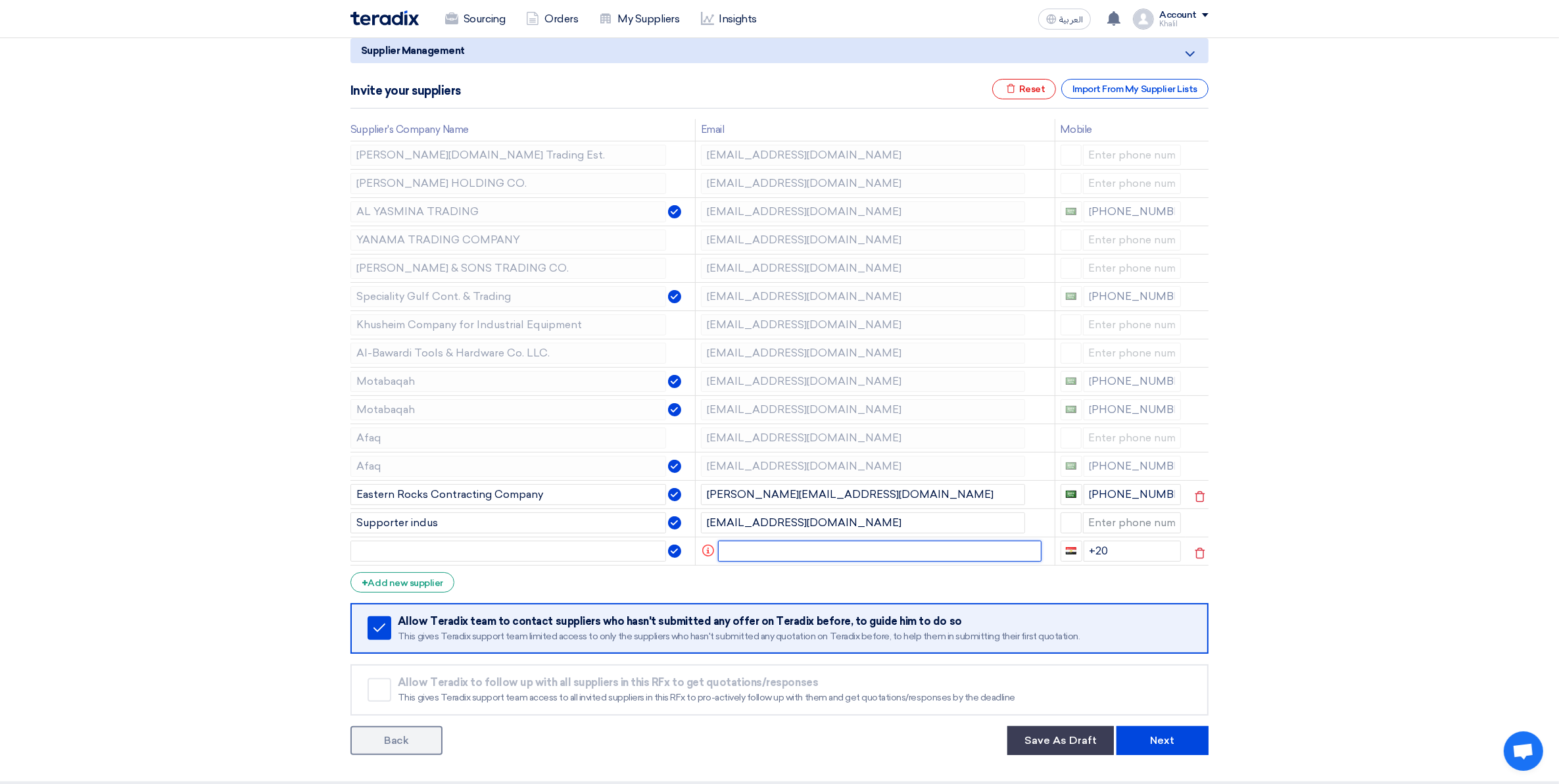
click at [786, 554] on input "text" at bounding box center [880, 551] width 324 height 21
paste input "[PERSON_NAME] <[PERSON_NAME][EMAIL_ADDRESS][PERSON_NAME][DOMAIN_NAME]>"
drag, startPoint x: 809, startPoint y: 552, endPoint x: 709, endPoint y: 552, distance: 100.0
click at [709, 552] on tr "[PERSON_NAME] <[PERSON_NAME][EMAIL_ADDRESS][PERSON_NAME][DOMAIN_NAME]> +20" at bounding box center [779, 550] width 858 height 28
click at [930, 554] on input "[PERSON_NAME][EMAIL_ADDRESS][PERSON_NAME][DOMAIN_NAME]>" at bounding box center [872, 551] width 307 height 21
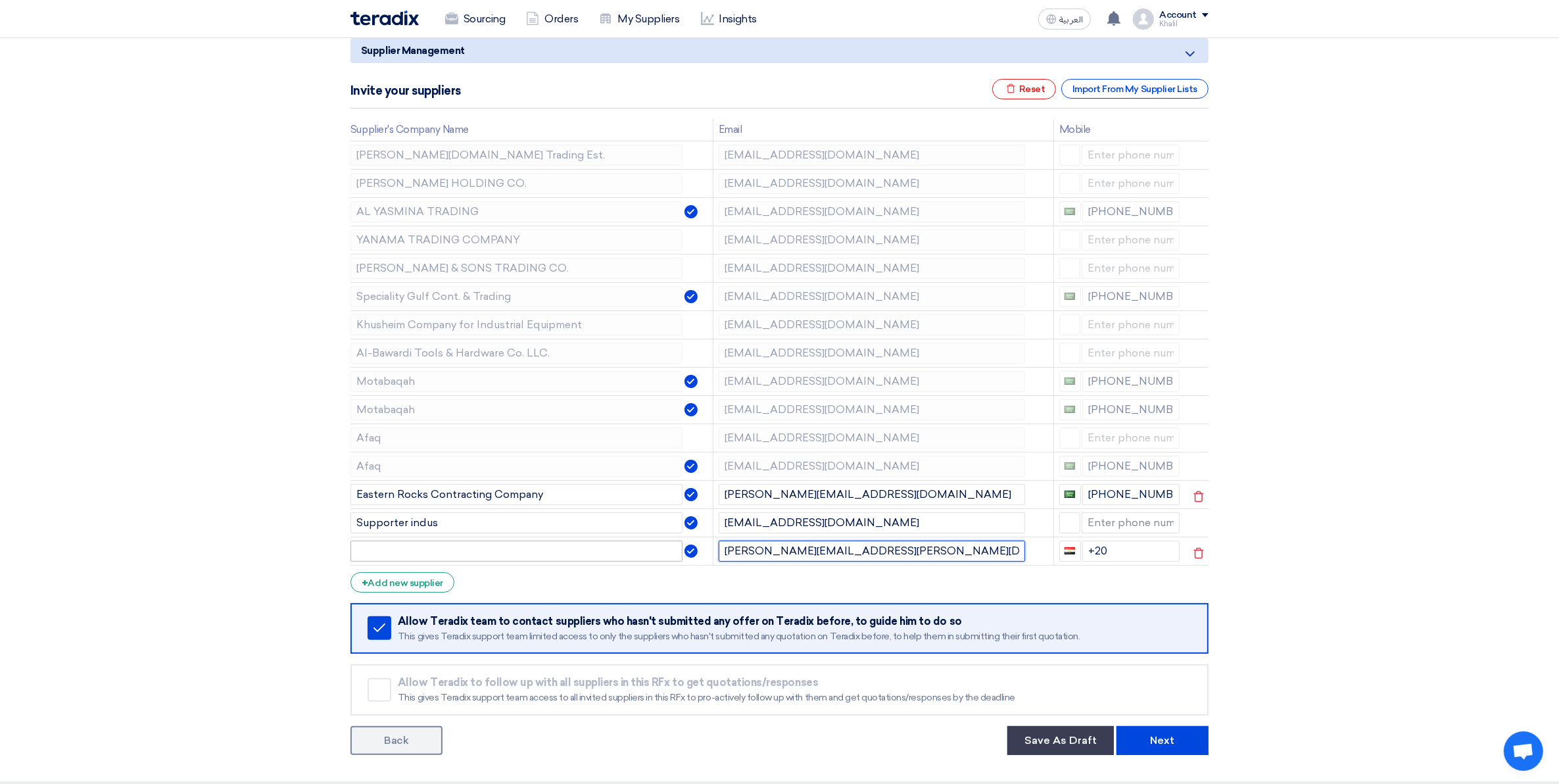
type input "[PERSON_NAME][EMAIL_ADDRESS][PERSON_NAME][DOMAIN_NAME]"
click at [573, 559] on input "text" at bounding box center [516, 551] width 332 height 21
paste input "[PERSON_NAME] <[PERSON_NAME][EMAIL_ADDRESS][PERSON_NAME][DOMAIN_NAME]>"
drag, startPoint x: 525, startPoint y: 552, endPoint x: 515, endPoint y: 552, distance: 10.0
click at [515, 552] on input "[PERSON_NAME] <[PERSON_NAME][EMAIL_ADDRESS][PERSON_NAME][DOMAIN_NAME]>" at bounding box center [516, 551] width 332 height 21
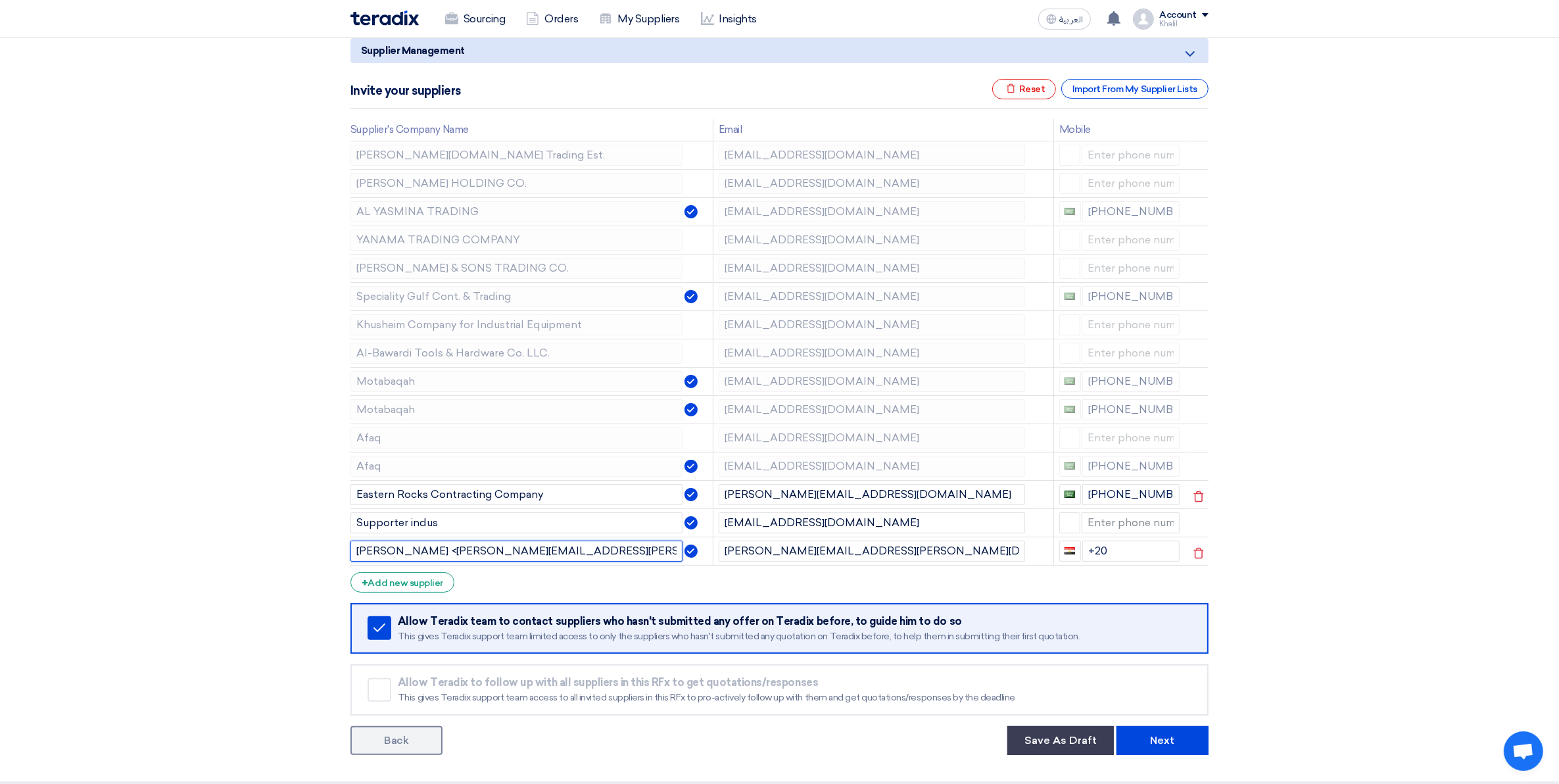
click at [518, 552] on input "[PERSON_NAME] <[PERSON_NAME][EMAIL_ADDRESS][PERSON_NAME][DOMAIN_NAME]>" at bounding box center [516, 551] width 332 height 21
drag, startPoint x: 524, startPoint y: 553, endPoint x: 387, endPoint y: 546, distance: 137.2
click at [387, 546] on input "[PERSON_NAME] <[PERSON_NAME][EMAIL_ADDRESS][PERSON_NAME][DOMAIN_NAME]>" at bounding box center [516, 551] width 332 height 21
click at [522, 552] on input "[PERSON_NAME] <[PERSON_NAME][EMAIL_ADDRESS][PERSON_NAME][DOMAIN_NAME]>" at bounding box center [516, 551] width 332 height 21
drag, startPoint x: 518, startPoint y: 552, endPoint x: 323, endPoint y: 543, distance: 195.2
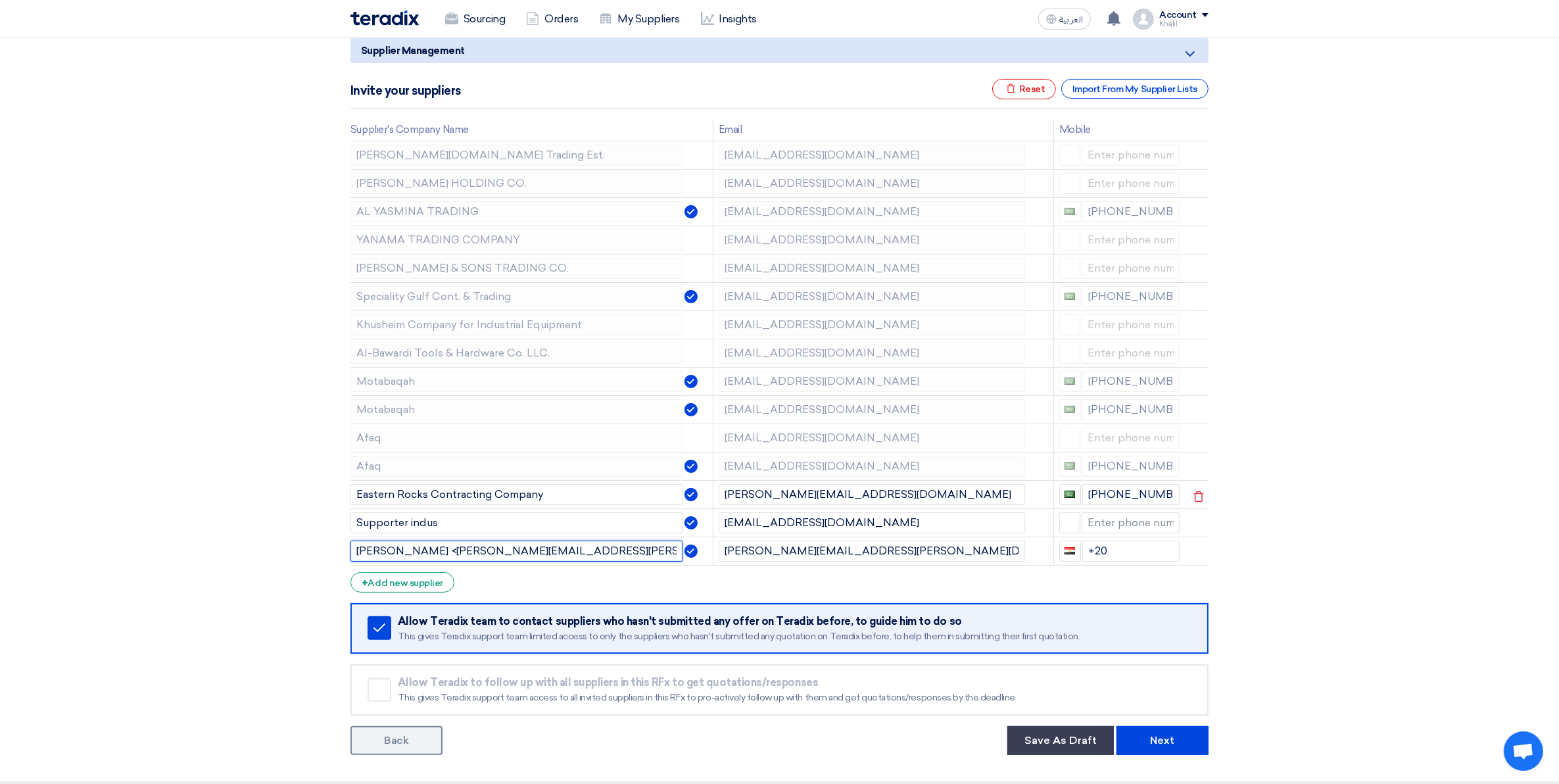
click at [323, 543] on section "Supplier Management Minimize/Maximize Category Invite your suppliers Excel file…" at bounding box center [779, 394] width 1559 height 775
click at [356, 551] on input "[DOMAIN_NAME]>" at bounding box center [516, 551] width 332 height 21
click at [495, 551] on input "[DOMAIN_NAME]>" at bounding box center [516, 551] width 332 height 21
type input "Albaward"
click at [627, 582] on form "Supplier Management Minimize/Maximize Category Invite your suppliers Excel file…" at bounding box center [779, 396] width 858 height 716
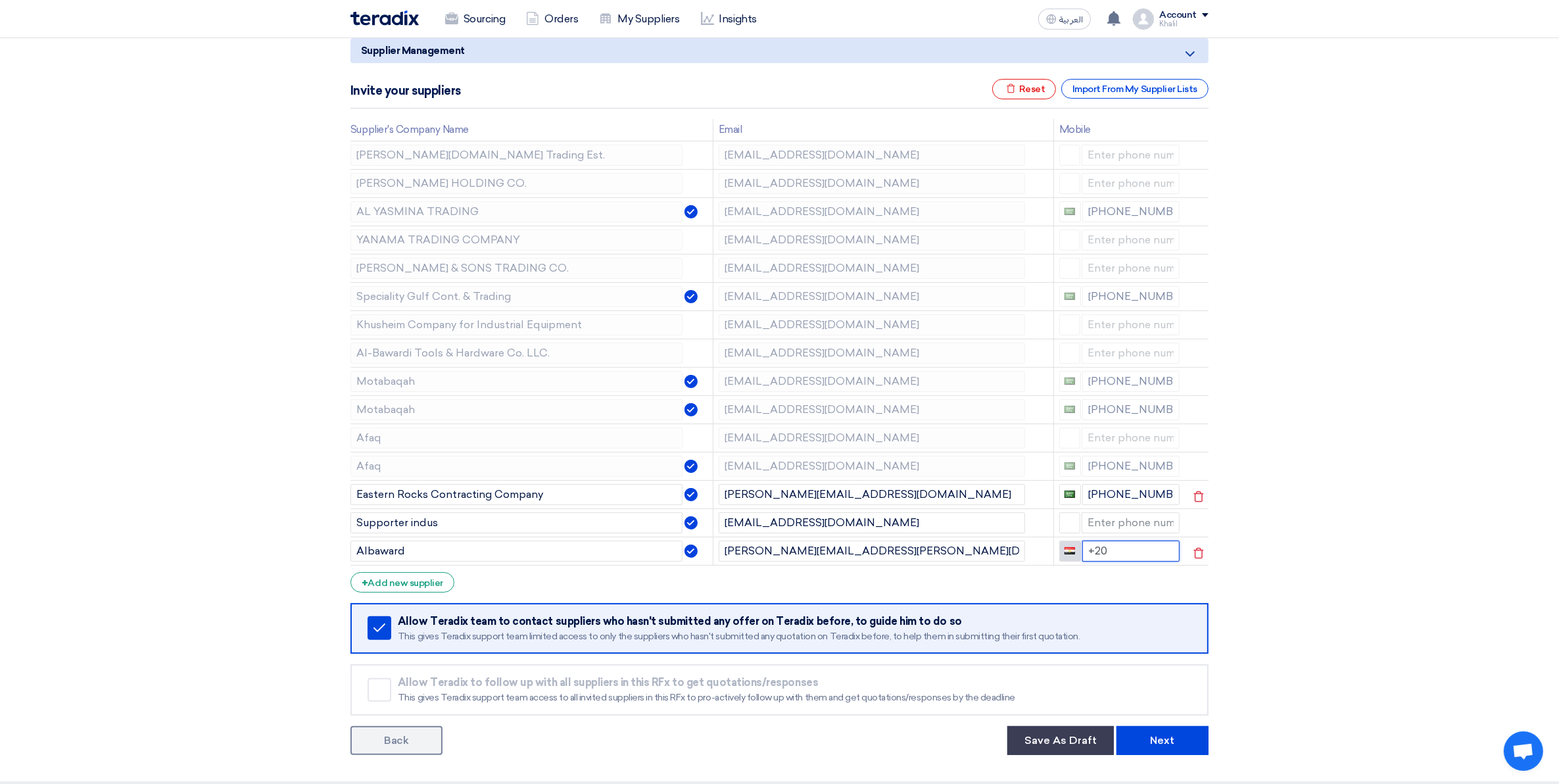
drag, startPoint x: 1123, startPoint y: 553, endPoint x: 1079, endPoint y: 552, distance: 44.0
click at [1079, 552] on div "+20" at bounding box center [1120, 551] width 121 height 21
click at [1527, 607] on section "Supplier Management Minimize/Maximize Category Invite your suppliers Excel file…" at bounding box center [779, 394] width 1559 height 775
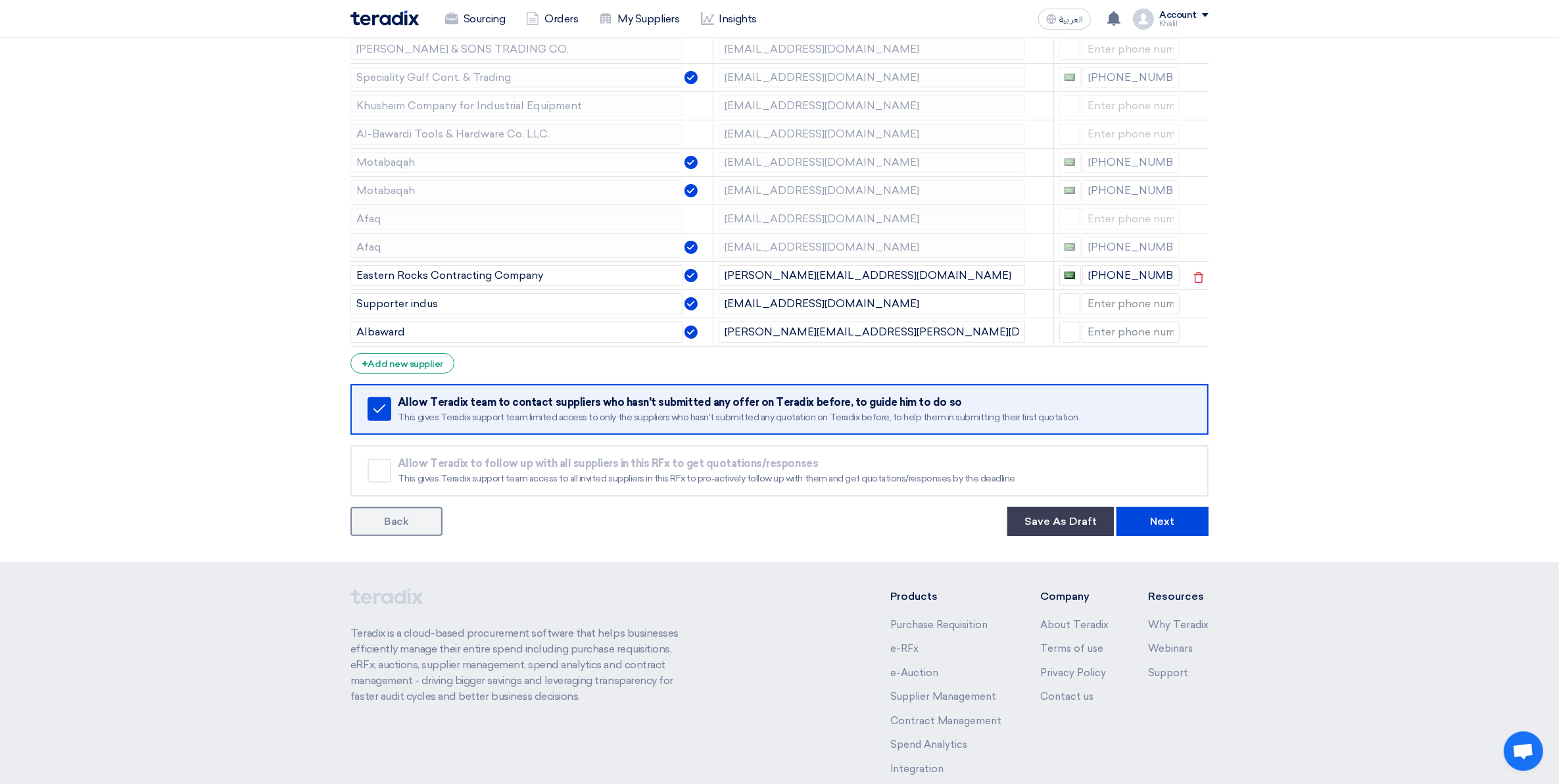
scroll to position [411, 0]
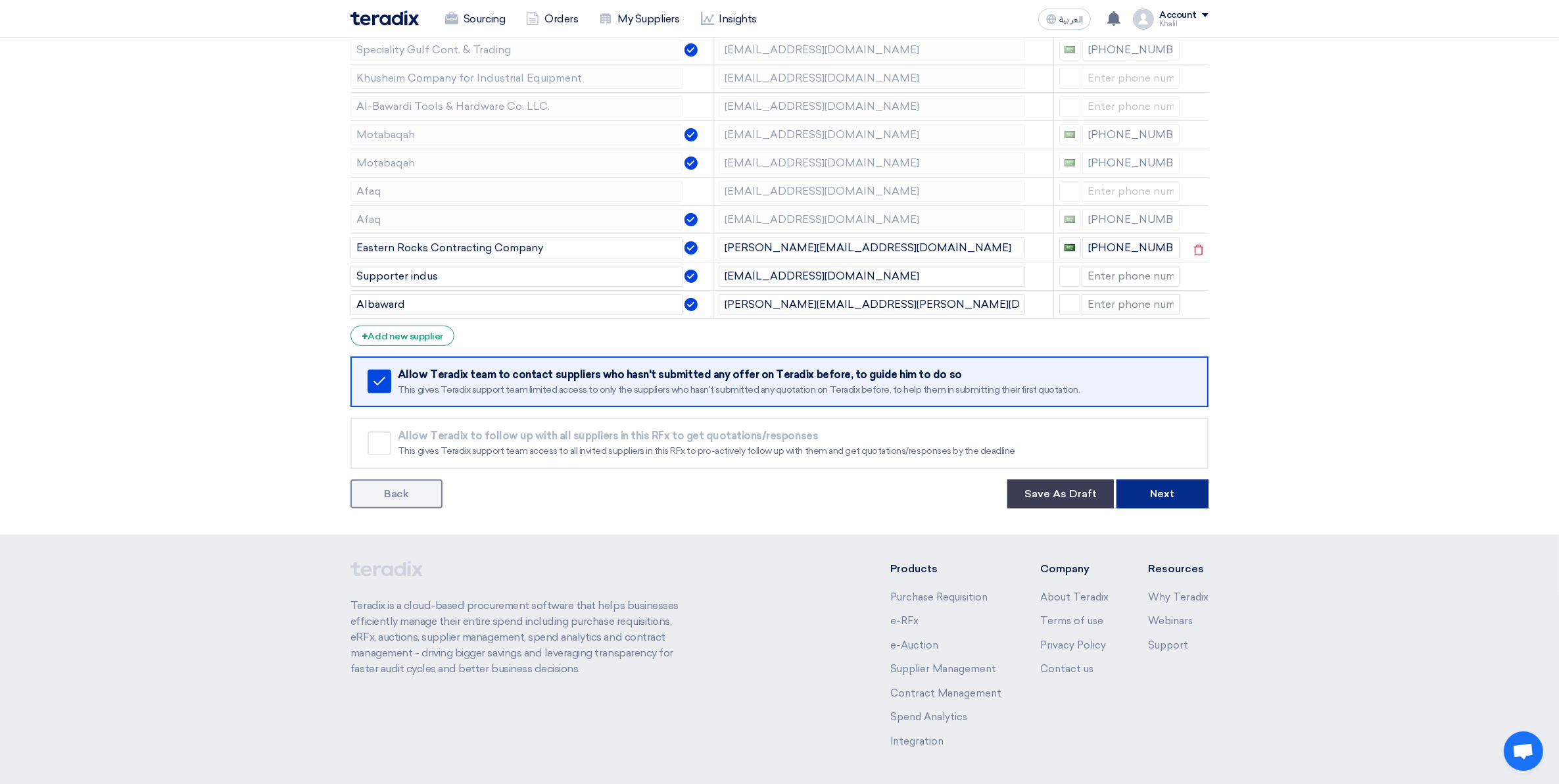
click at [1175, 493] on button "Next" at bounding box center [1162, 494] width 92 height 29
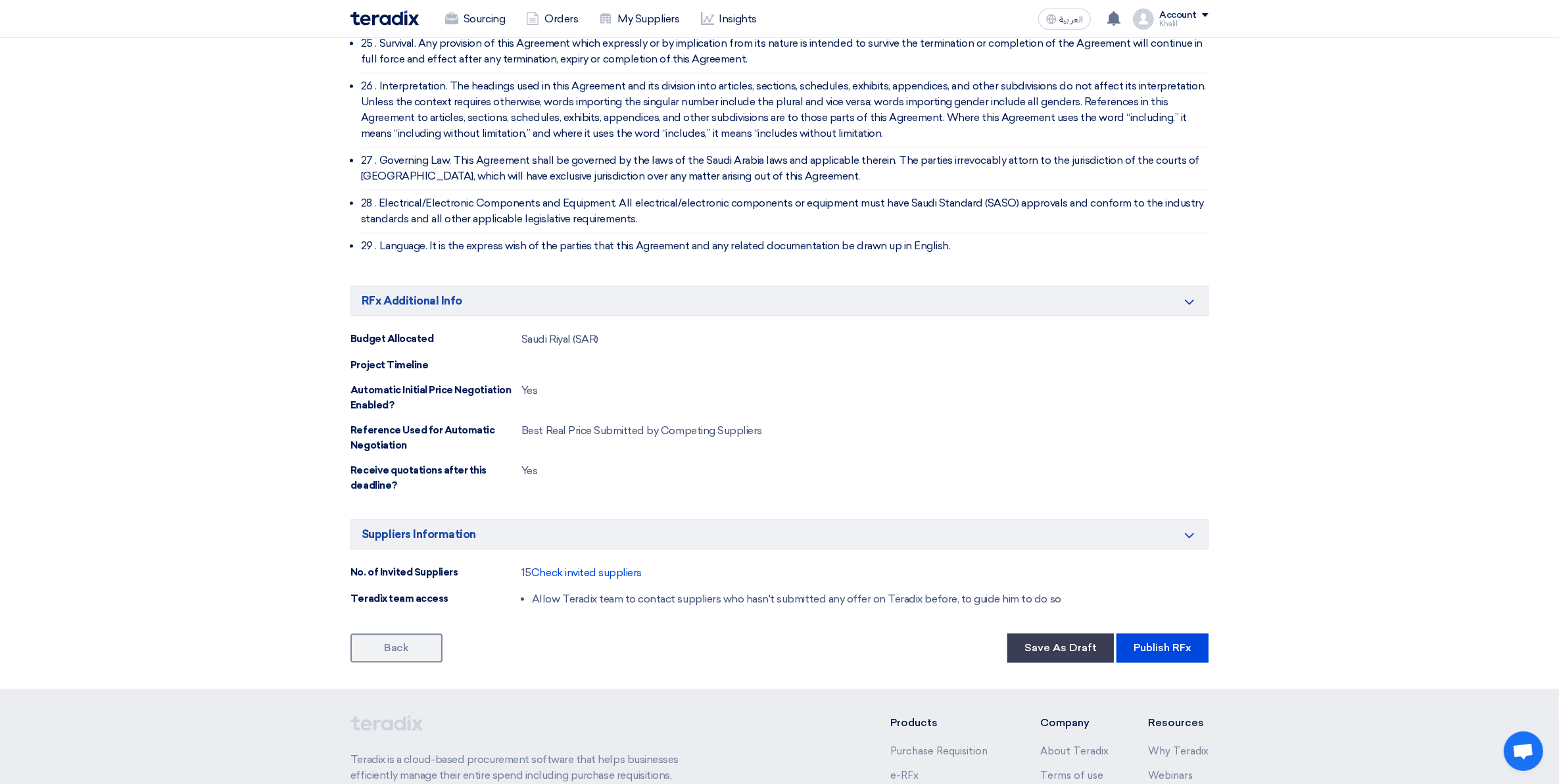
scroll to position [3595, 0]
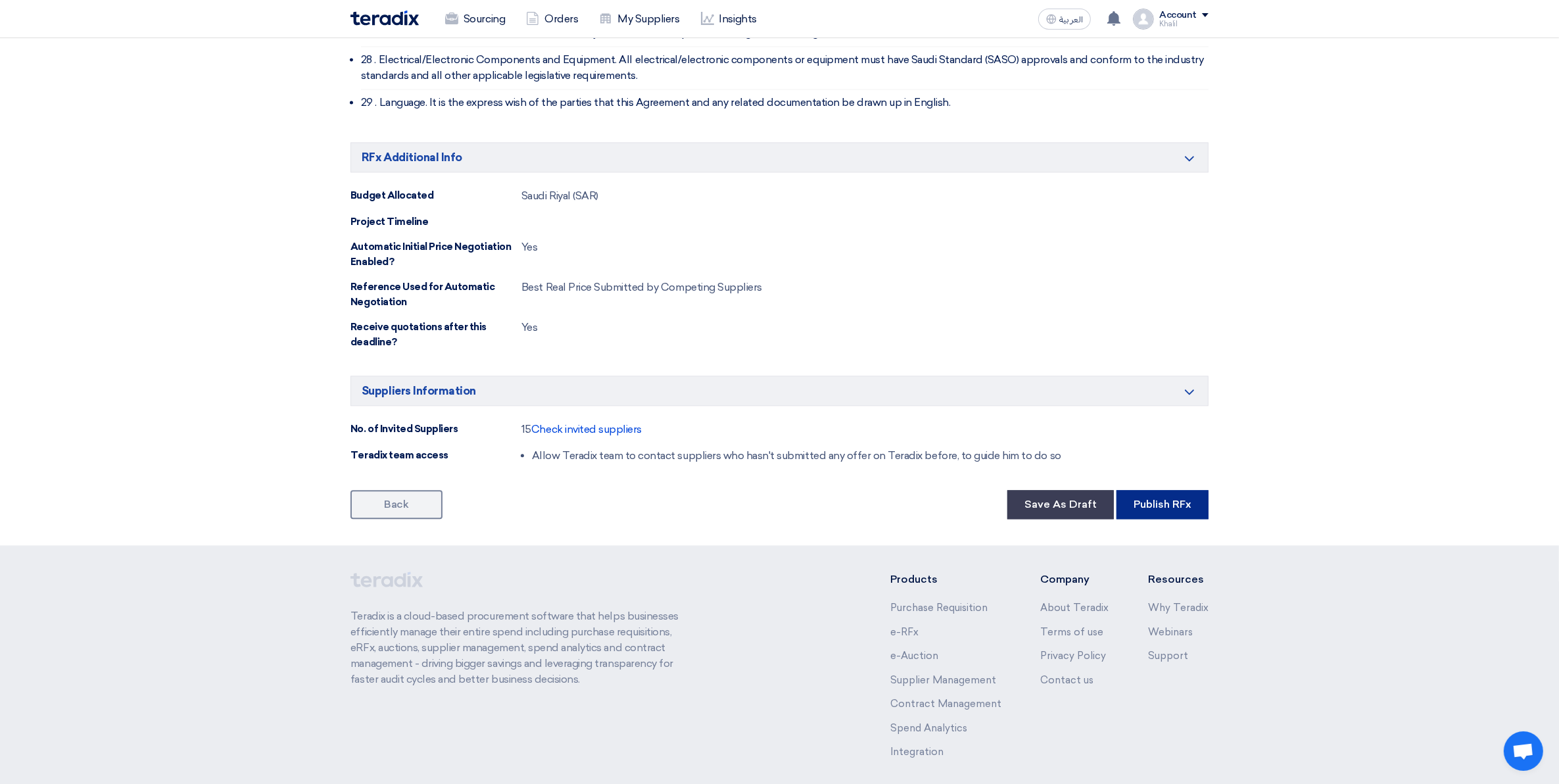
click at [1172, 490] on button "Publish RFx" at bounding box center [1162, 504] width 92 height 29
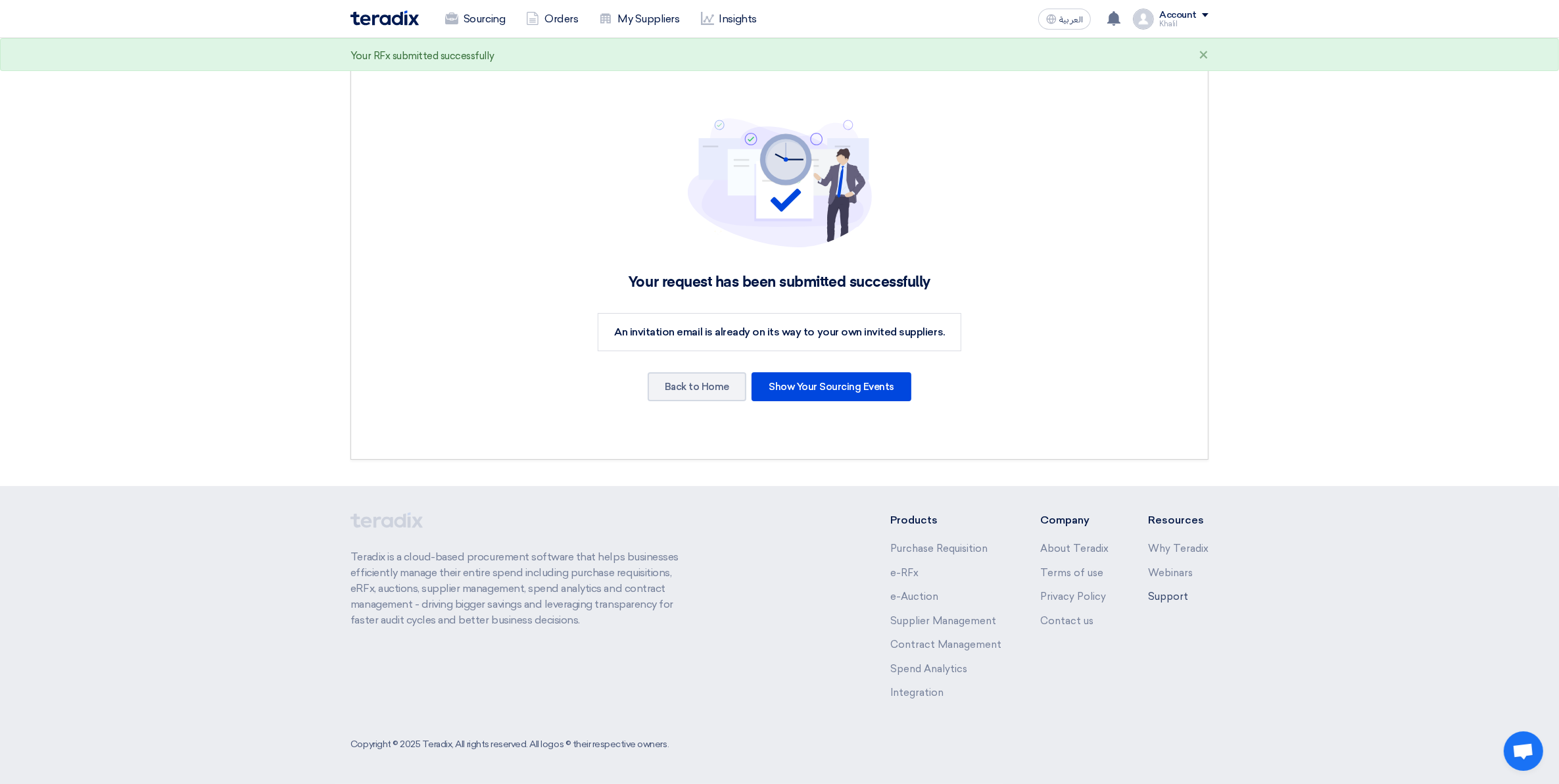
scroll to position [0, 0]
